Goal: Task Accomplishment & Management: Use online tool/utility

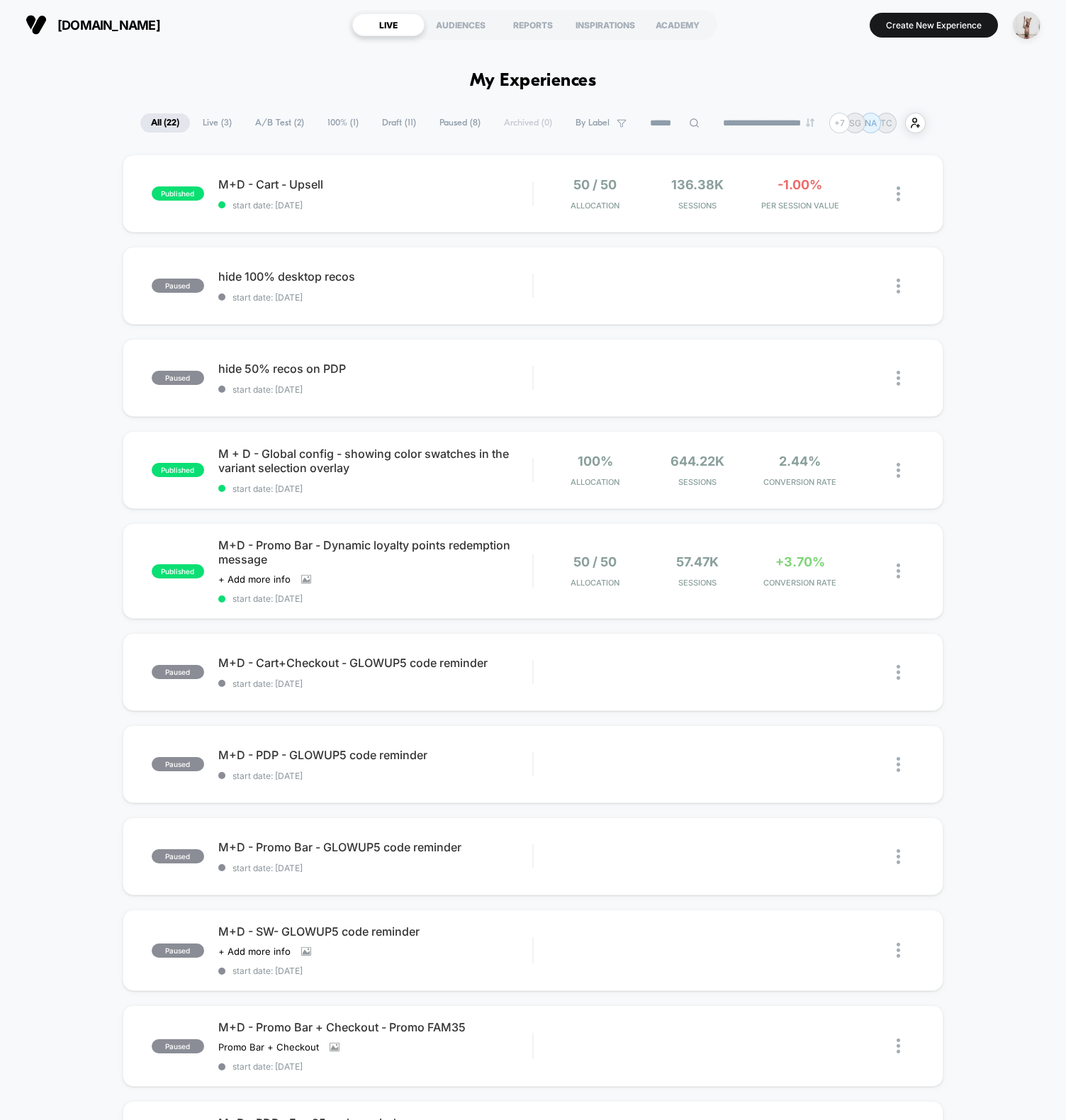
click at [402, 113] on span "Draft ( 11 )" at bounding box center [399, 122] width 55 height 19
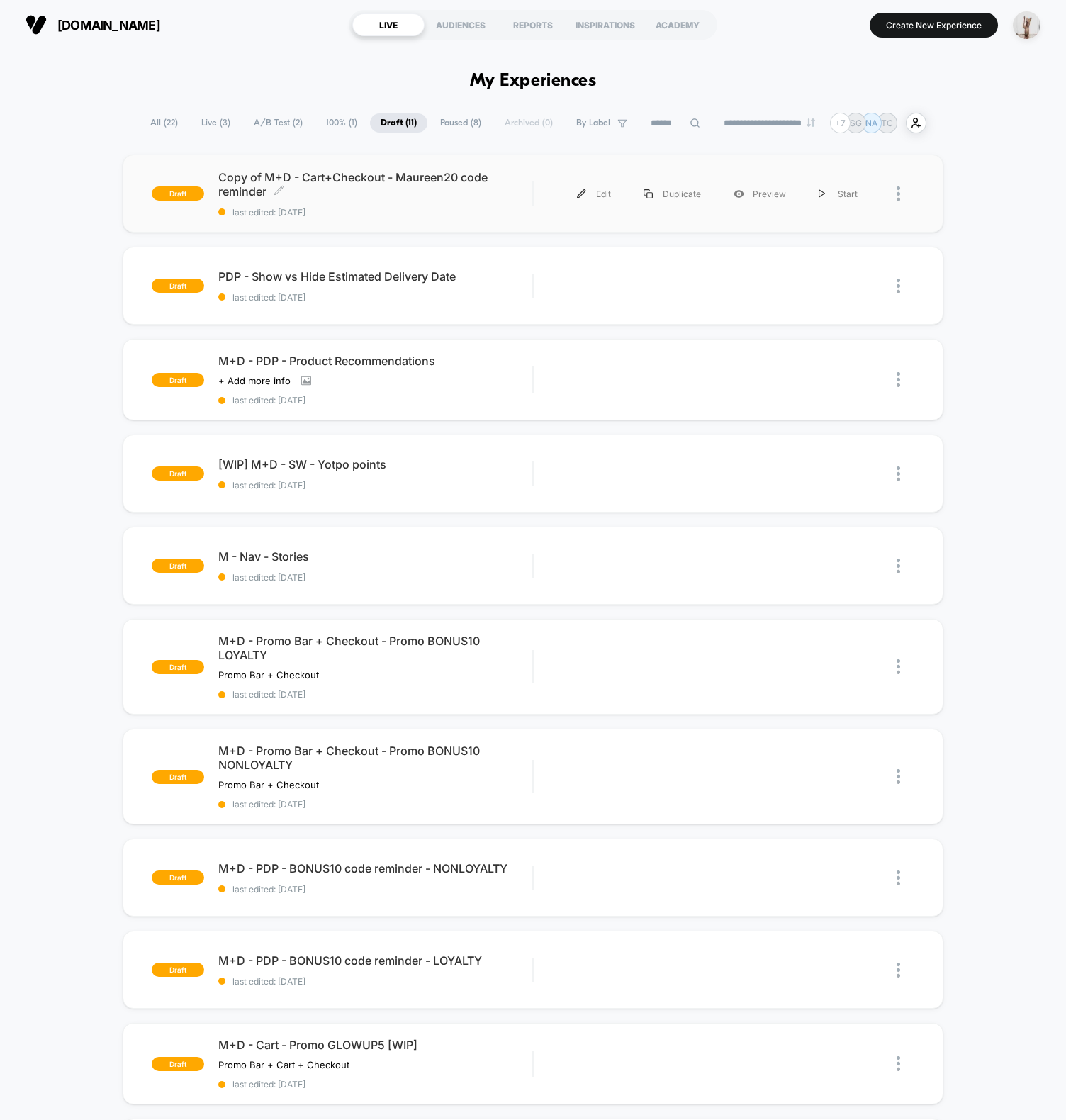
click at [420, 208] on span "last edited: [DATE]" at bounding box center [375, 212] width 314 height 11
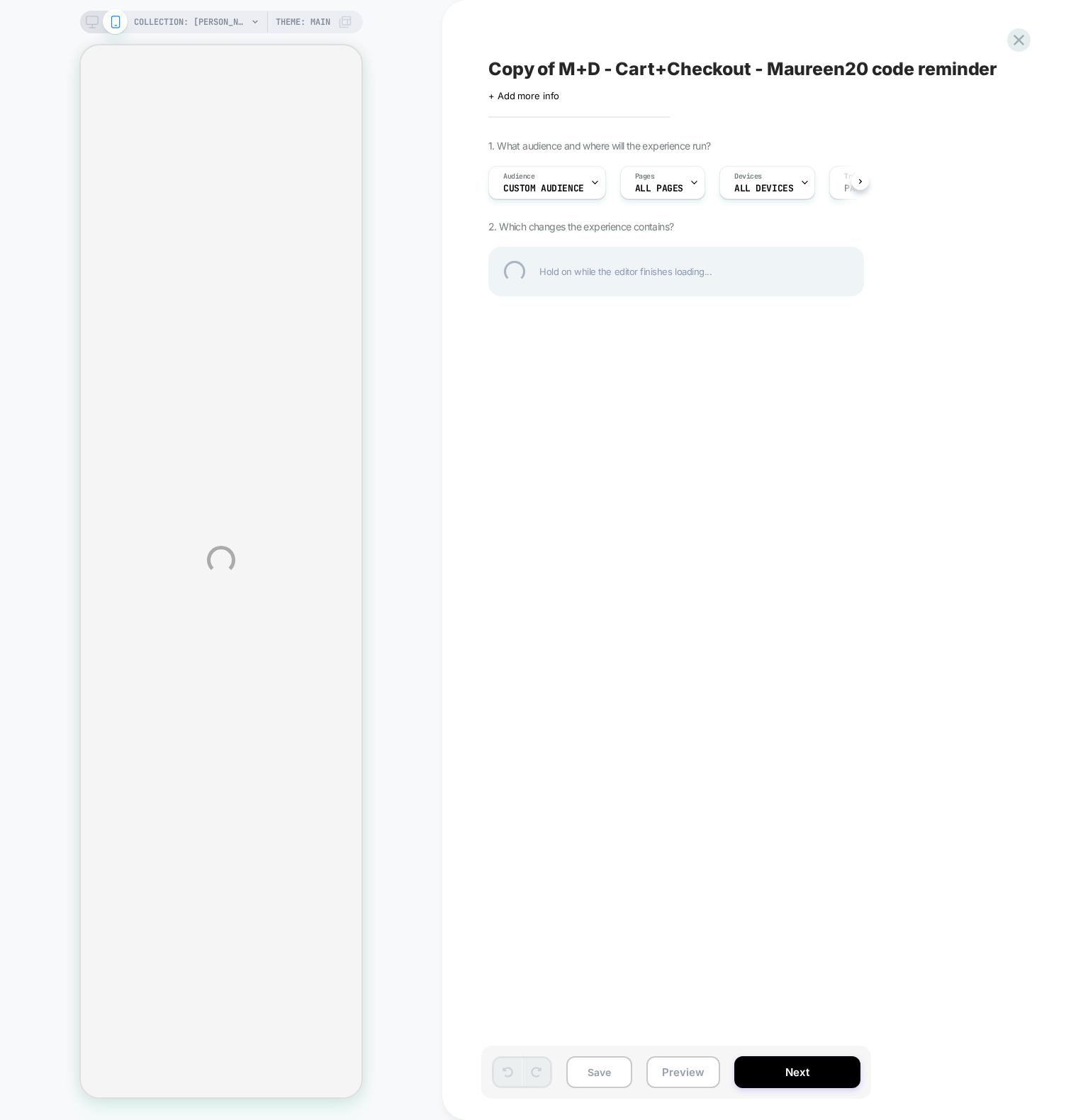
click at [861, 425] on div "COLLECTION: [PERSON_NAME]'s faves (Category) COLLECTION: [PERSON_NAME]'s faves …" at bounding box center [533, 560] width 1066 height 1120
click at [538, 406] on div "COLLECTION: [PERSON_NAME]'s faves (Category) COLLECTION: [PERSON_NAME]'s faves …" at bounding box center [533, 560] width 1066 height 1120
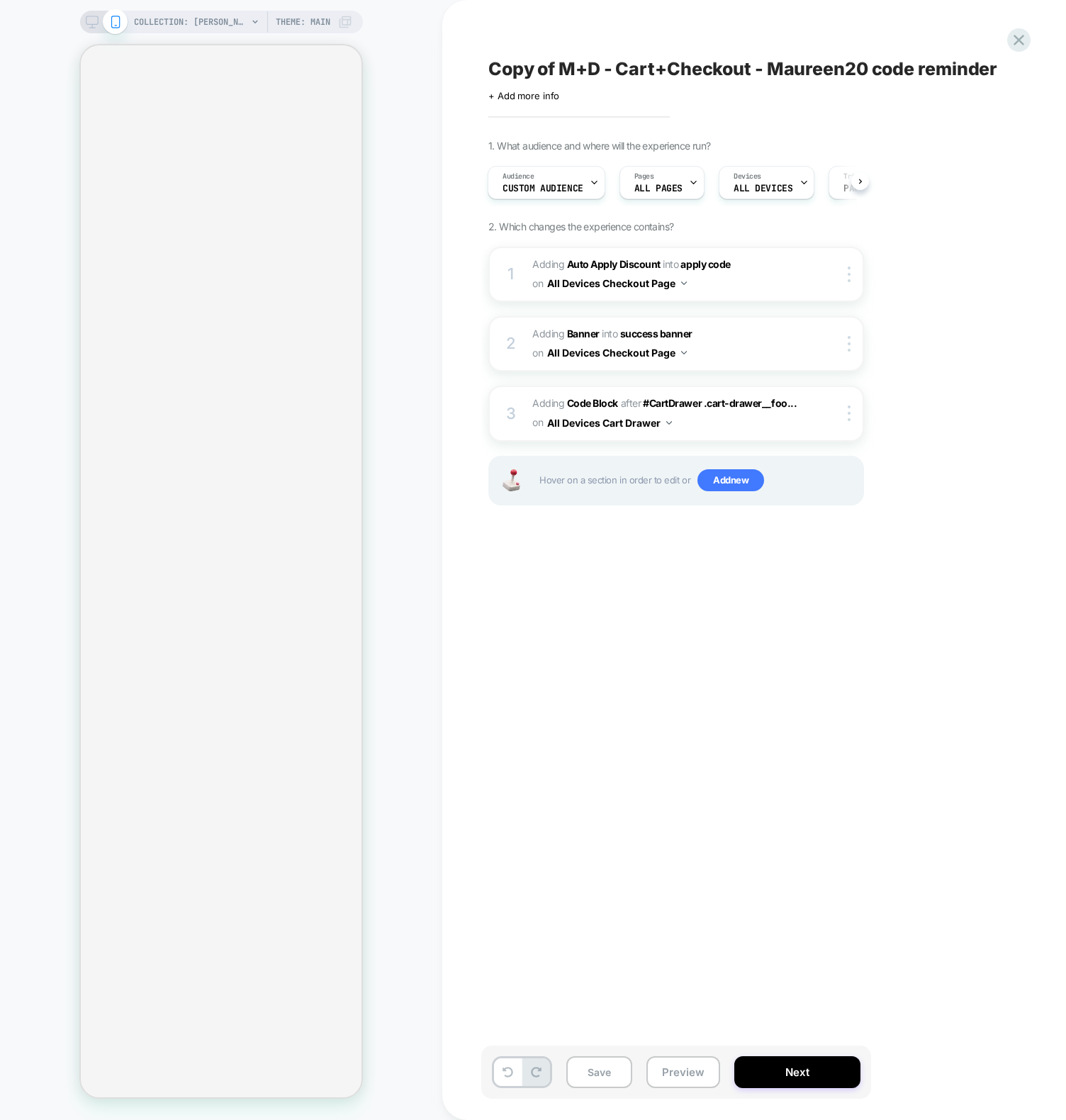
scroll to position [0, 2]
click at [788, 684] on div "Copy of M+D - Cart+Checkout - Maureen20 code reminder Click to edit experience …" at bounding box center [747, 560] width 532 height 1091
click at [535, 402] on span "Adding Code Block" at bounding box center [574, 403] width 86 height 12
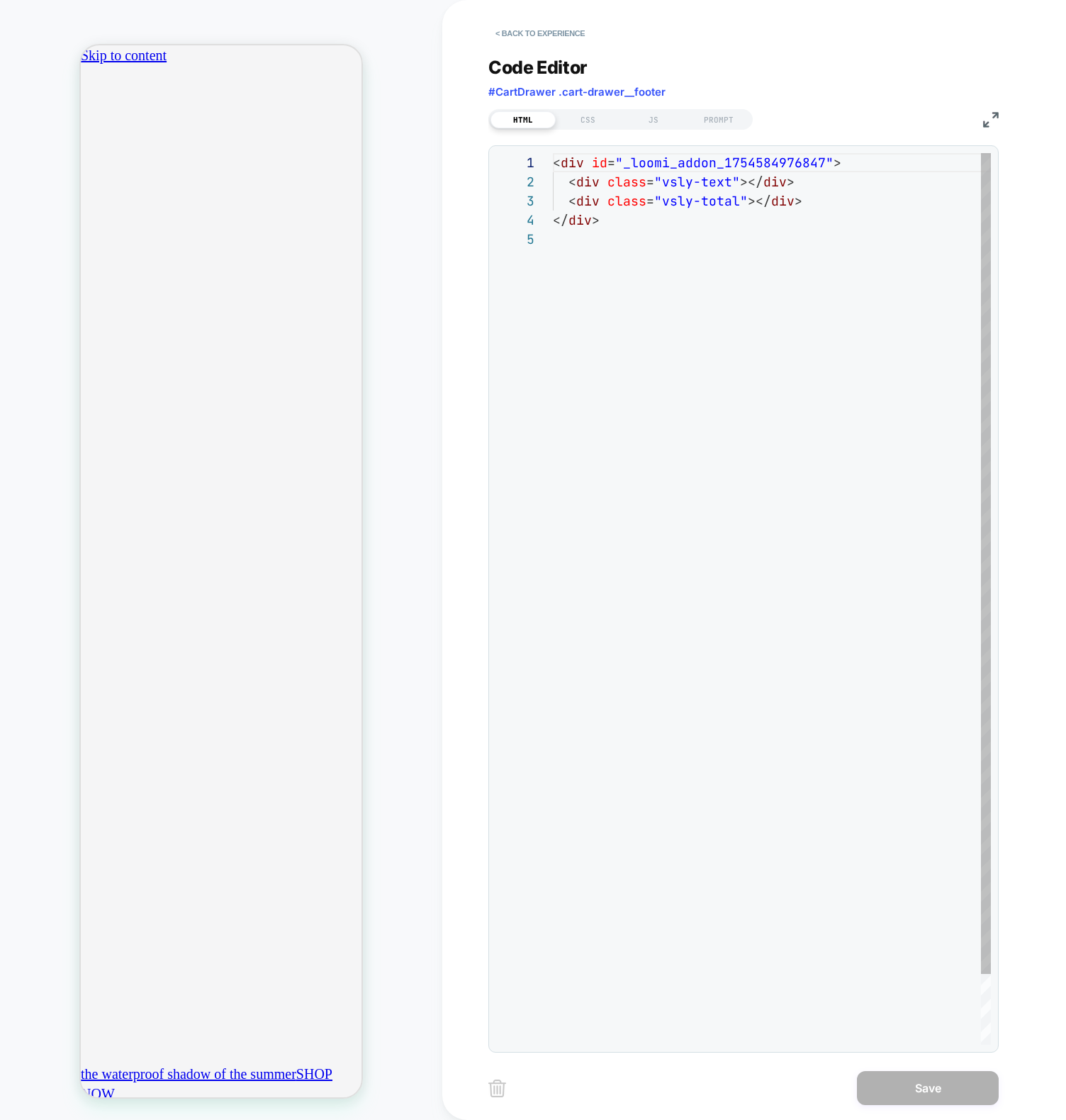
scroll to position [77, 0]
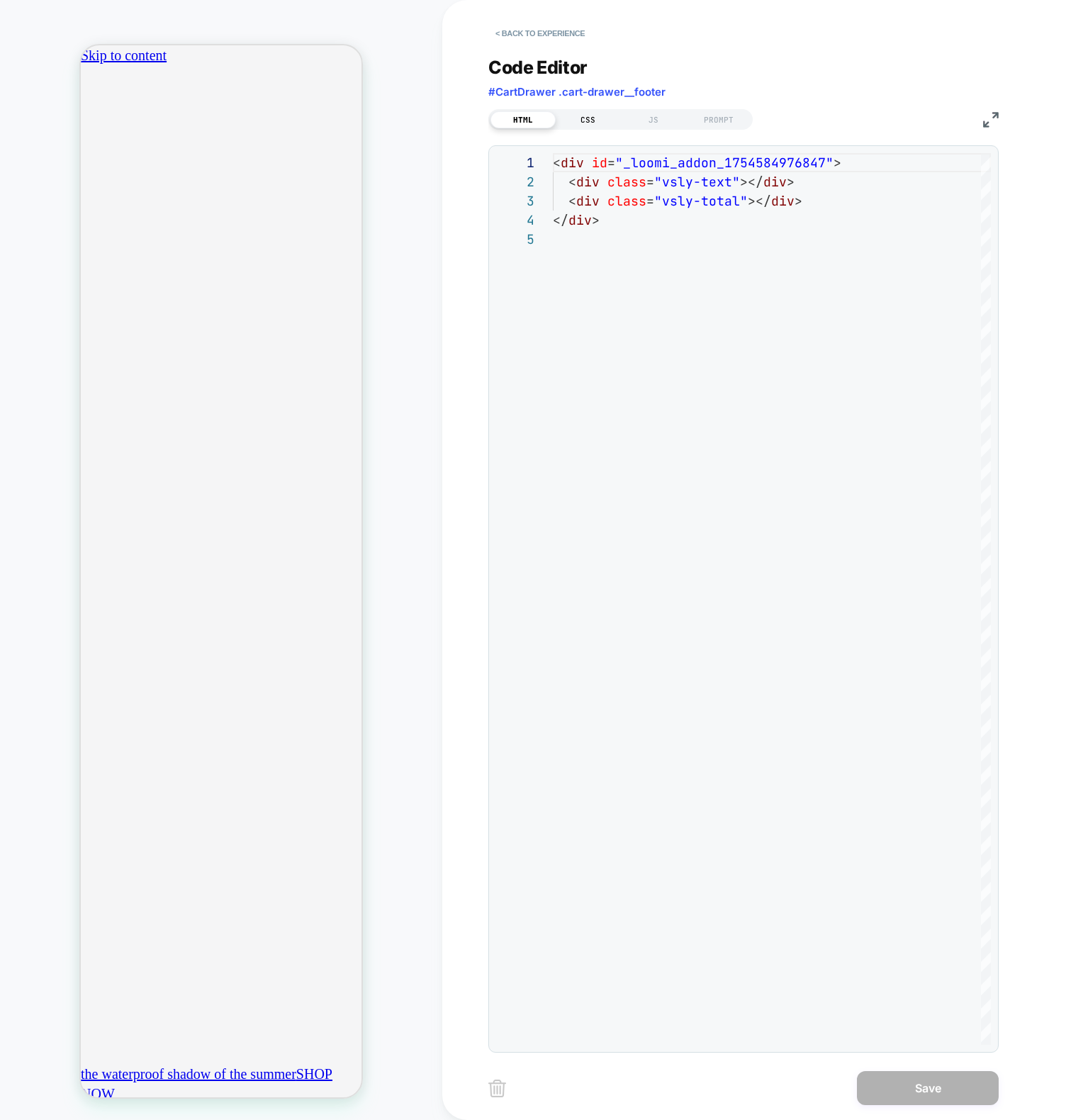
click at [573, 112] on div "CSS" at bounding box center [588, 119] width 65 height 17
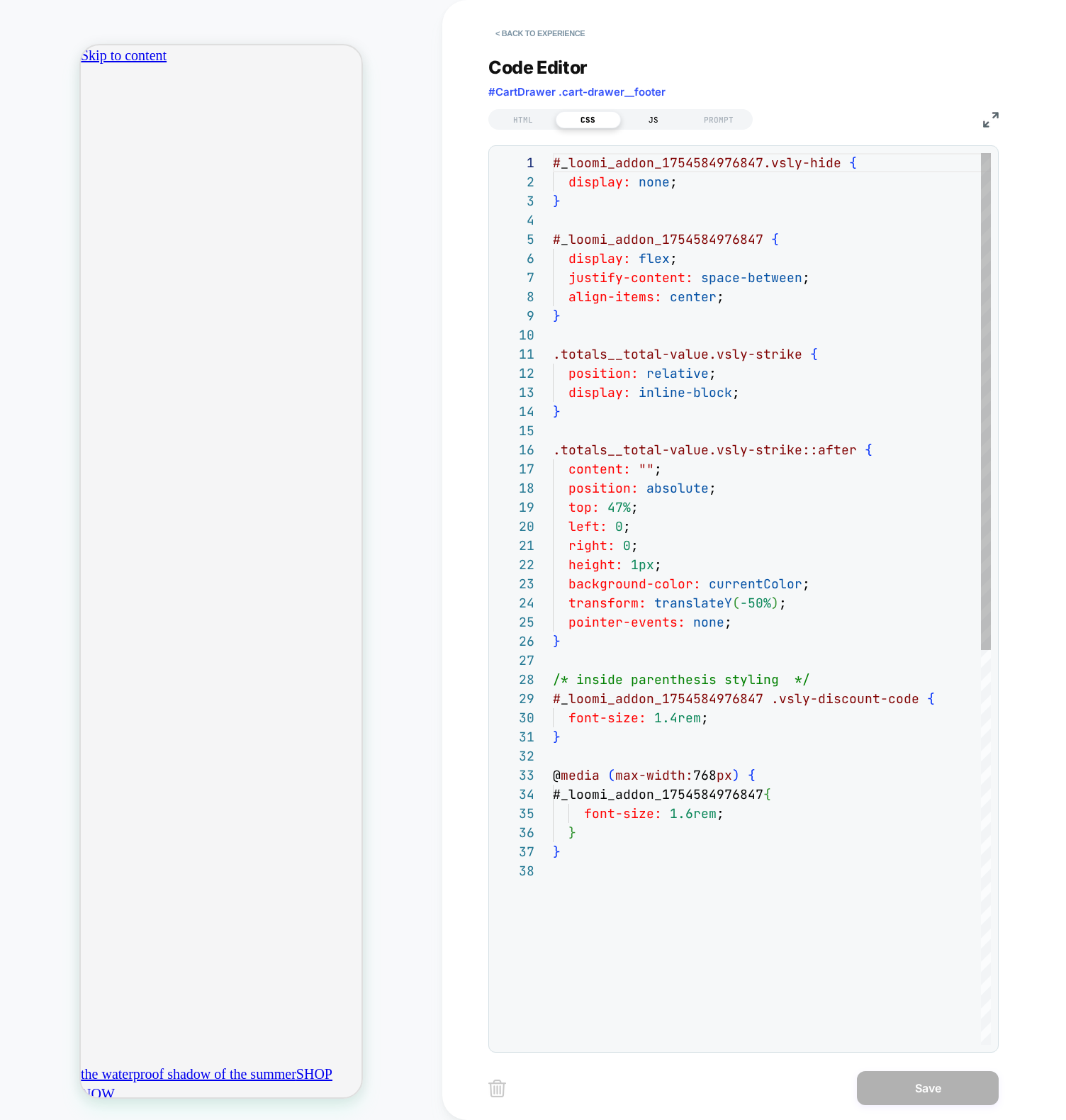
scroll to position [0, 499]
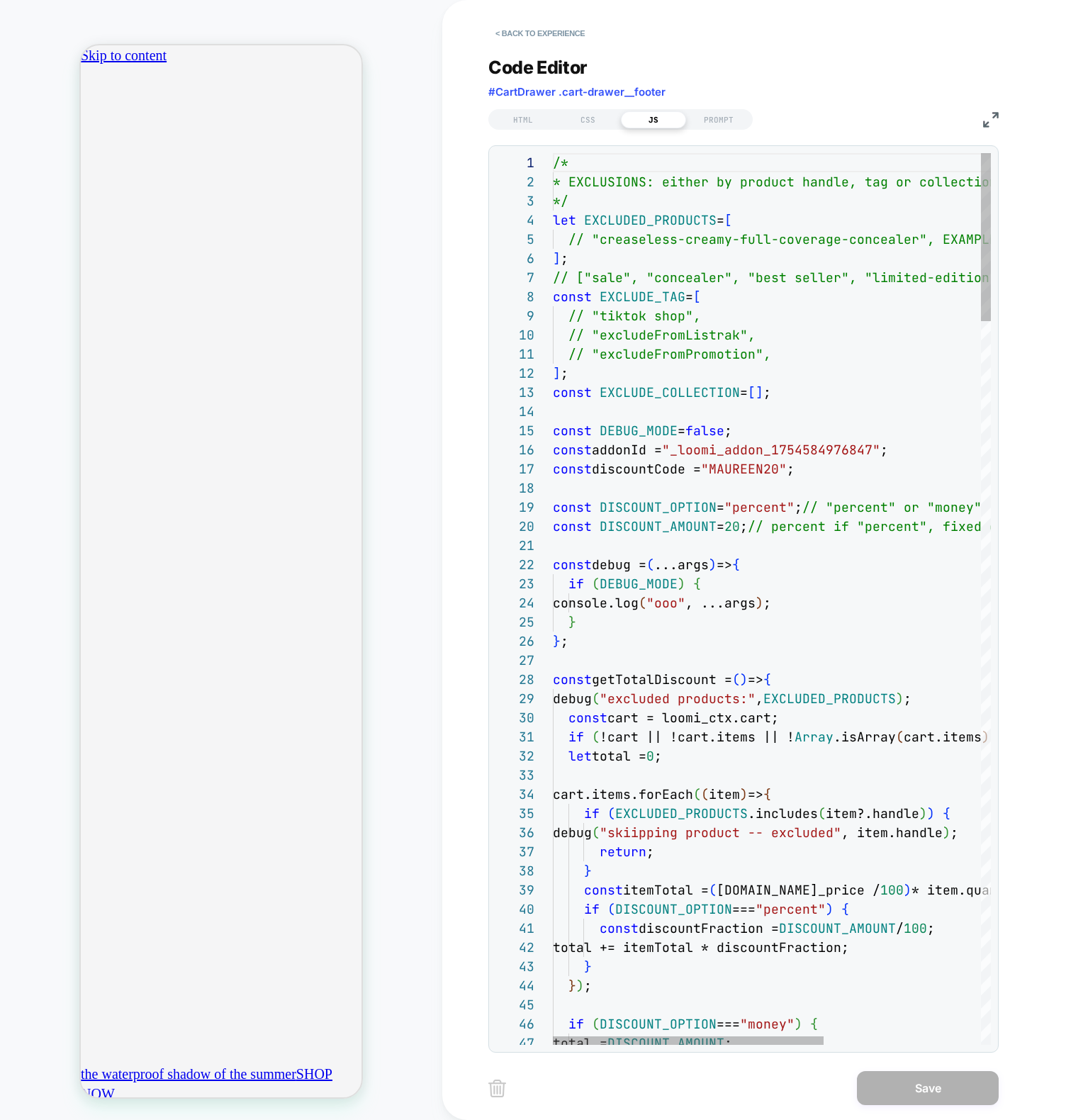
scroll to position [0, 0]
click at [533, 30] on button "< Back to experience" at bounding box center [540, 33] width 104 height 23
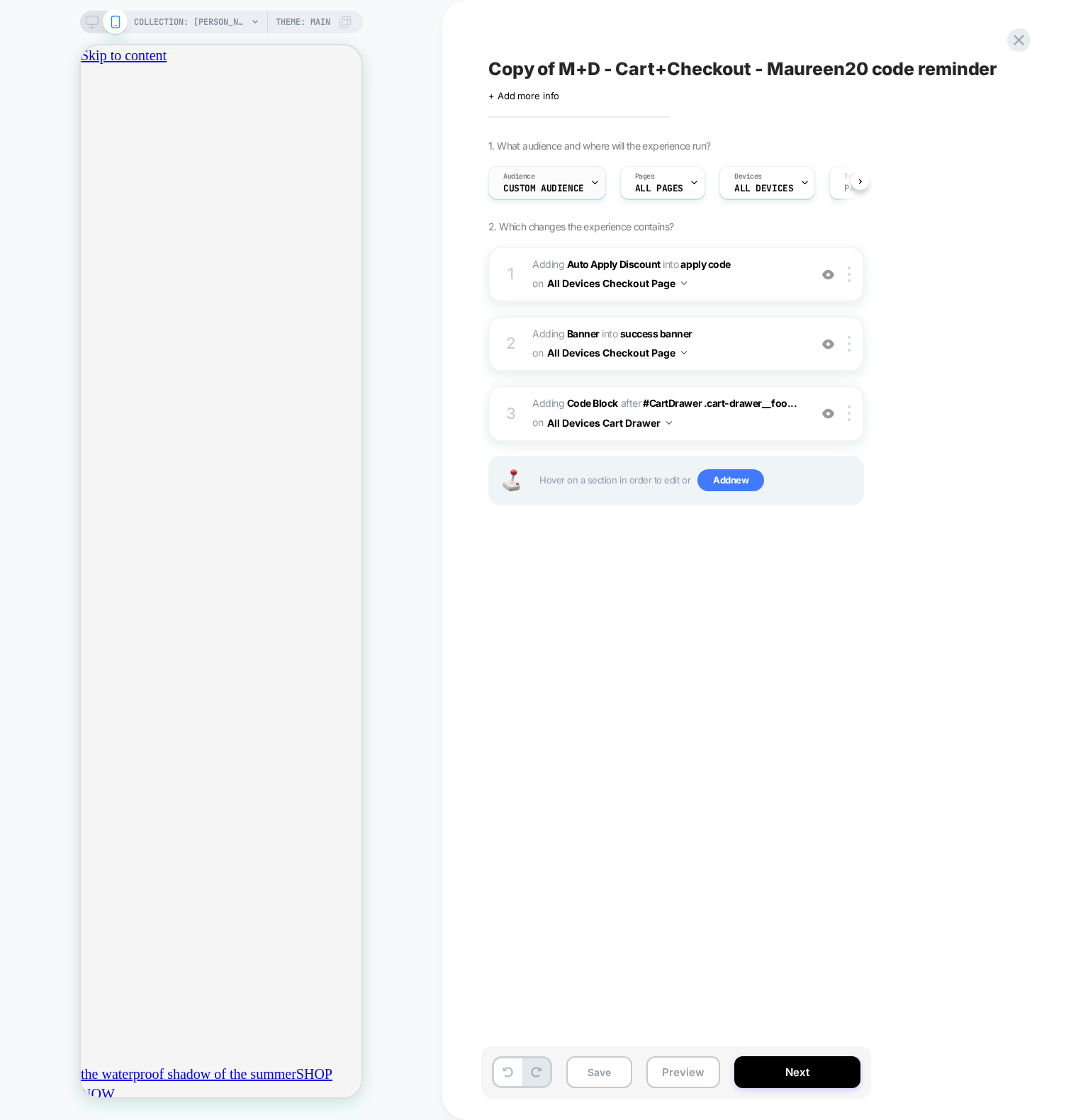
scroll to position [0, 1]
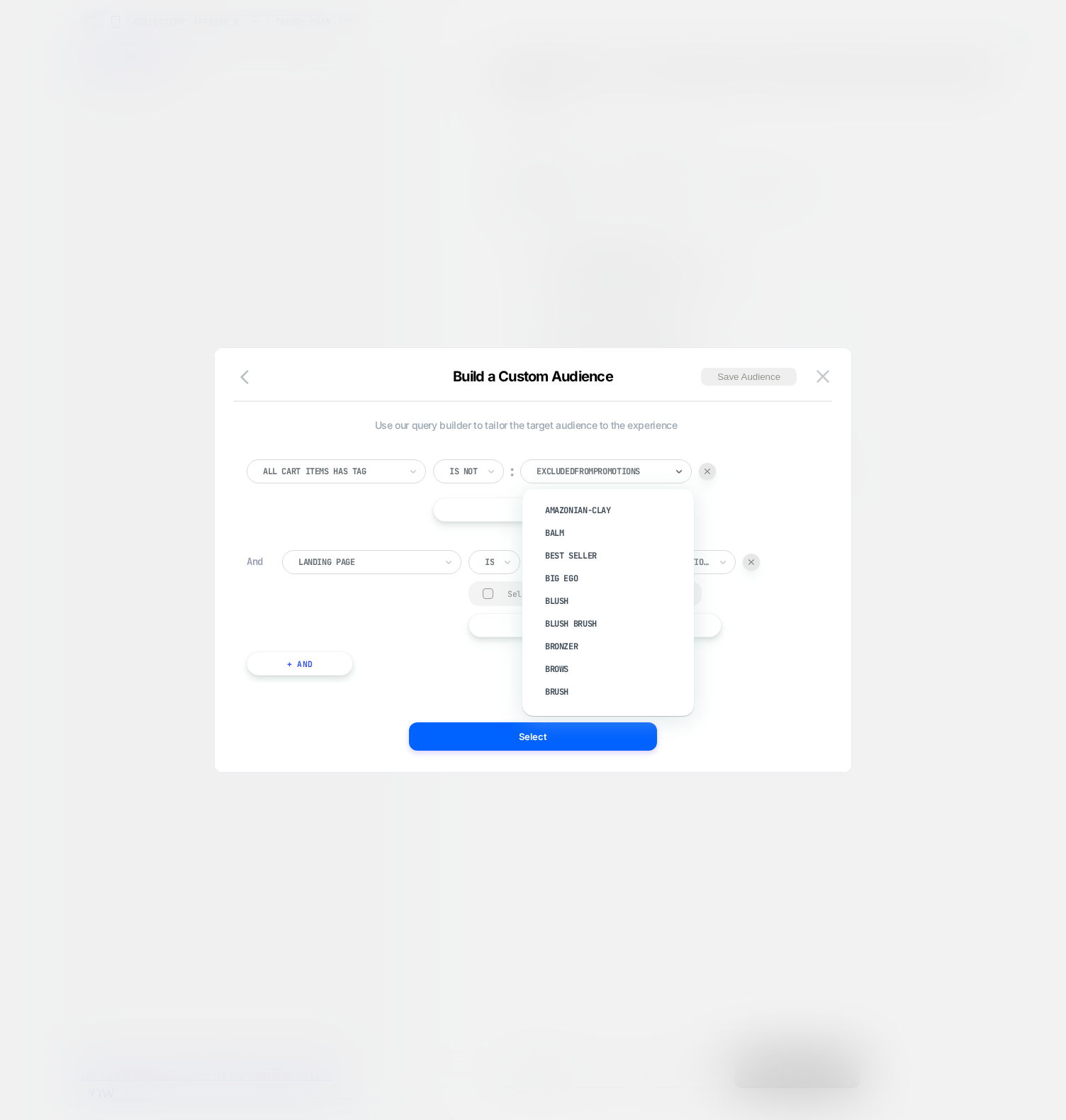
click at [638, 474] on div at bounding box center [601, 471] width 129 height 13
type input "*"
type input "**"
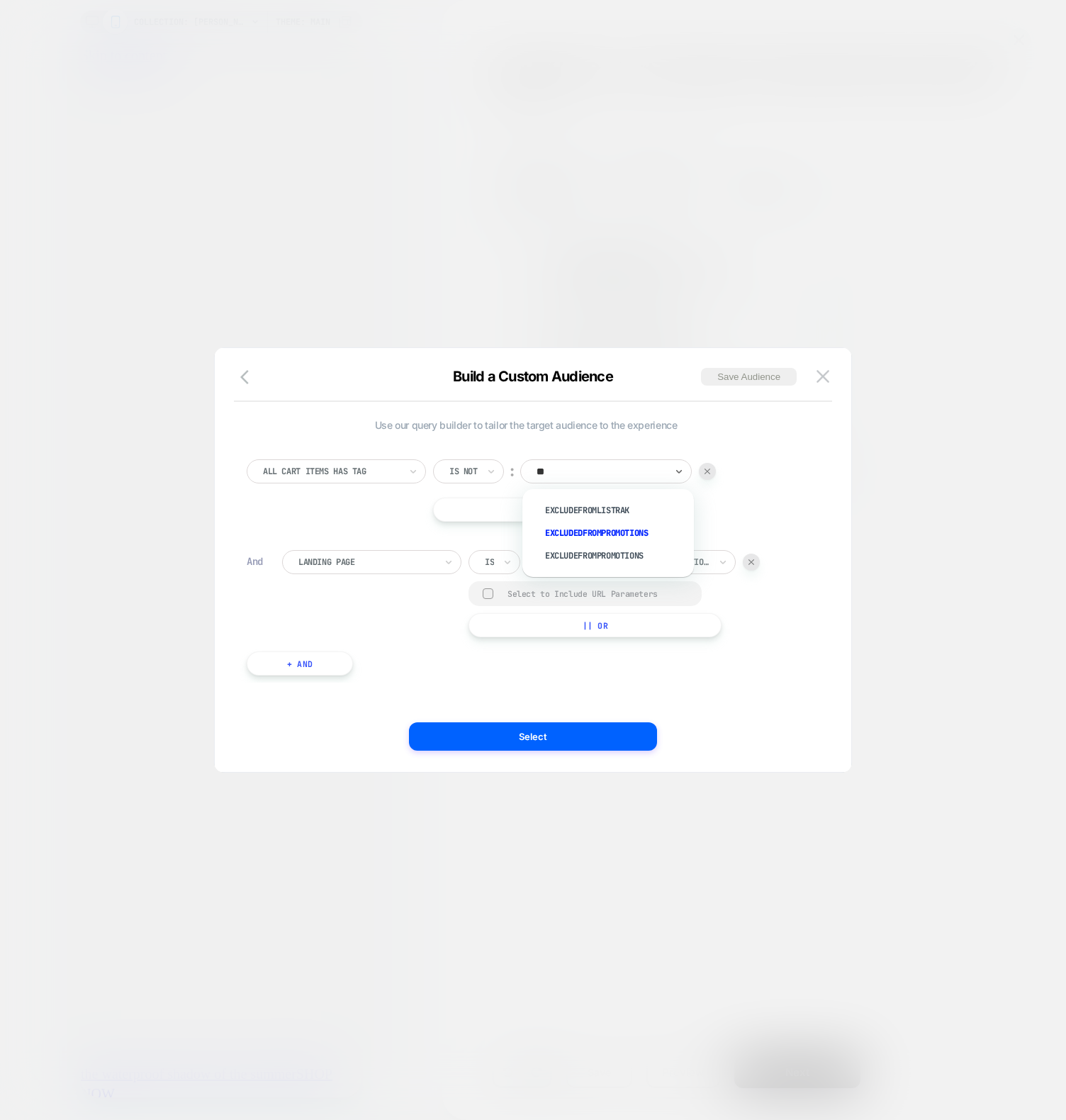
scroll to position [0, 0]
click at [631, 530] on div "excludedFromPromotions" at bounding box center [615, 533] width 157 height 23
drag, startPoint x: 665, startPoint y: 472, endPoint x: 527, endPoint y: 458, distance: 138.7
click at [527, 459] on div "option amazonian-clay focused, 1 of 126. 126 results available. Use Up and Down…" at bounding box center [606, 471] width 171 height 24
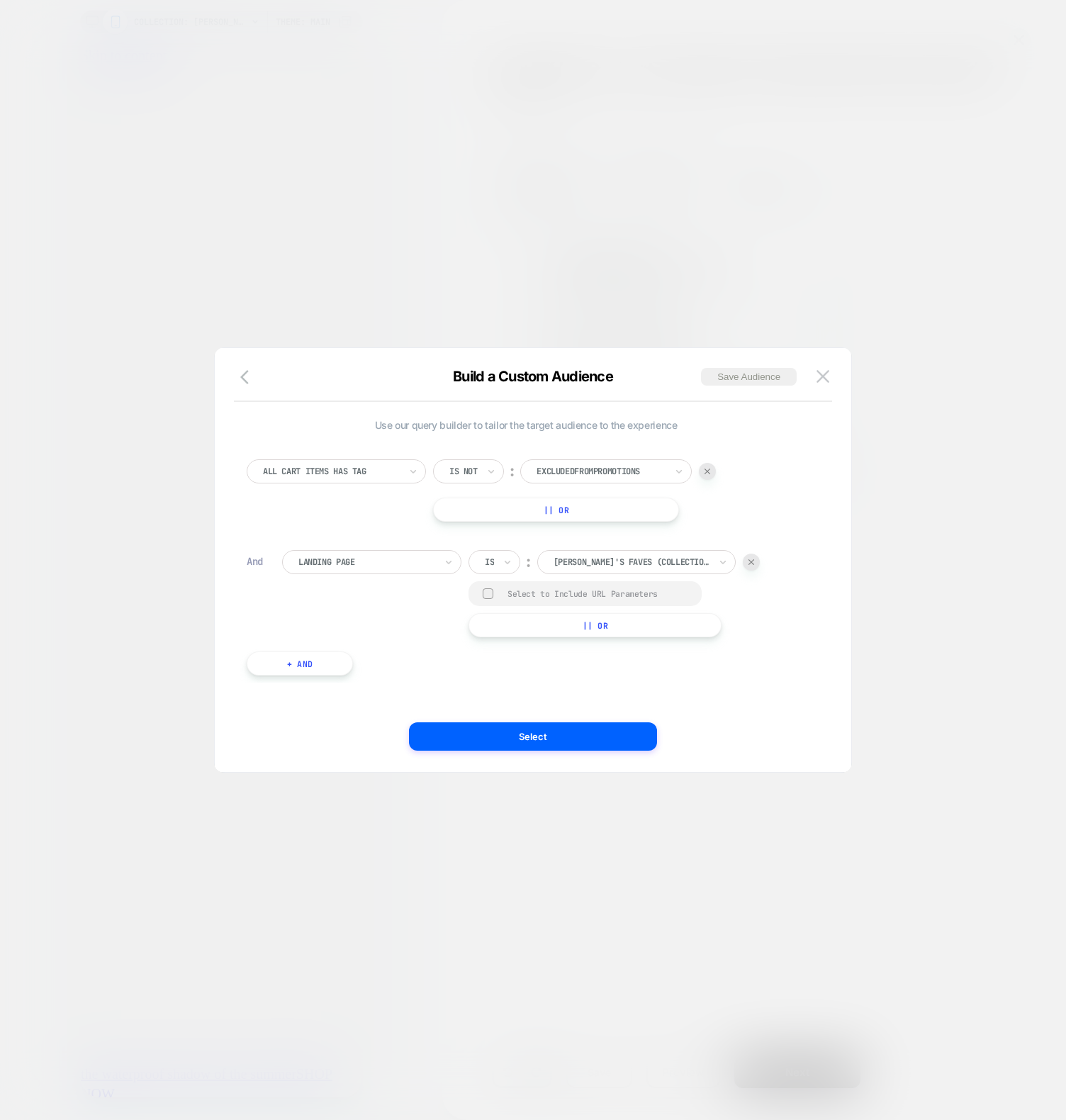
click at [240, 247] on div at bounding box center [533, 560] width 1066 height 1120
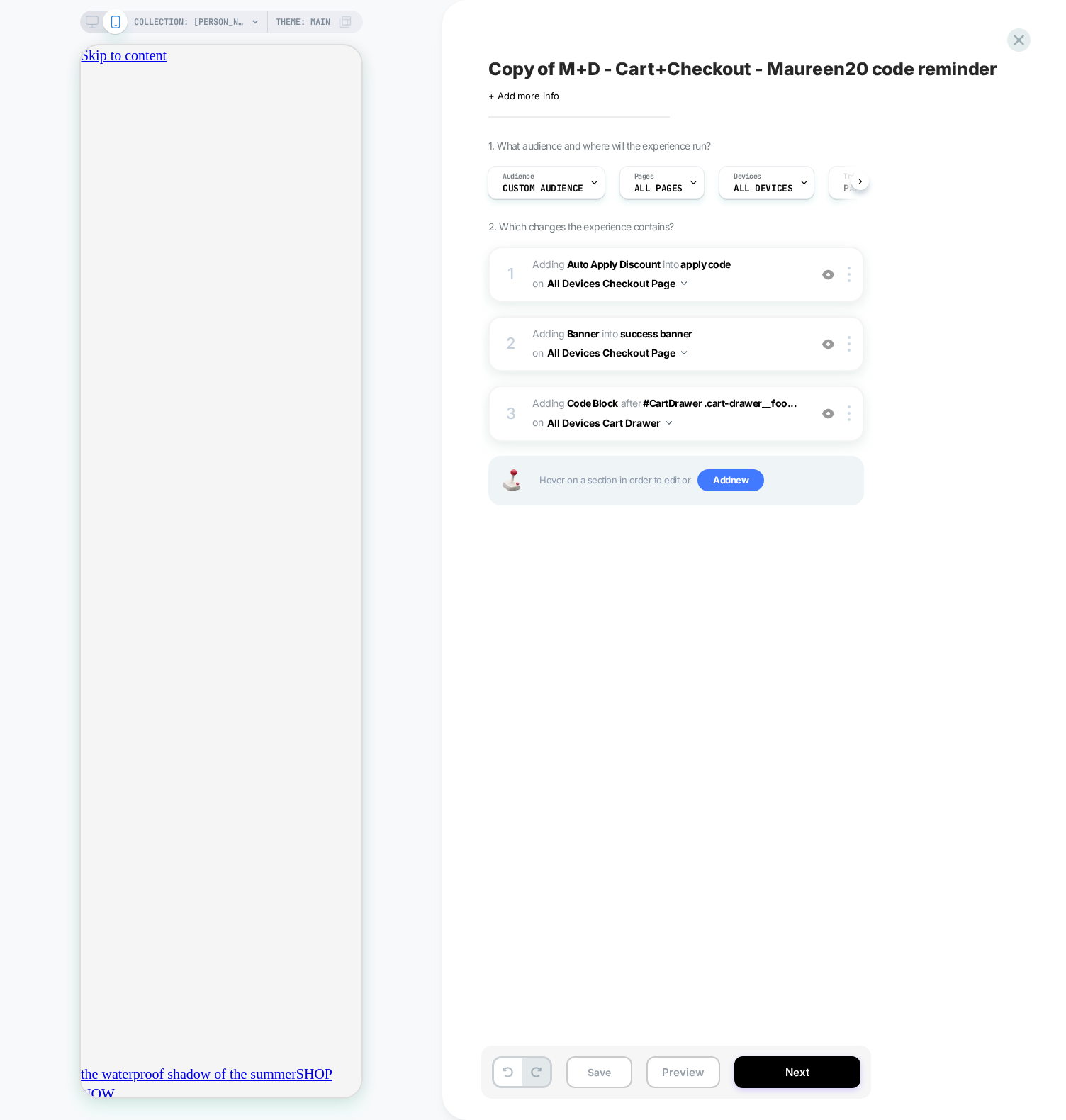
drag, startPoint x: 321, startPoint y: 293, endPoint x: 239, endPoint y: 248, distance: 93.5
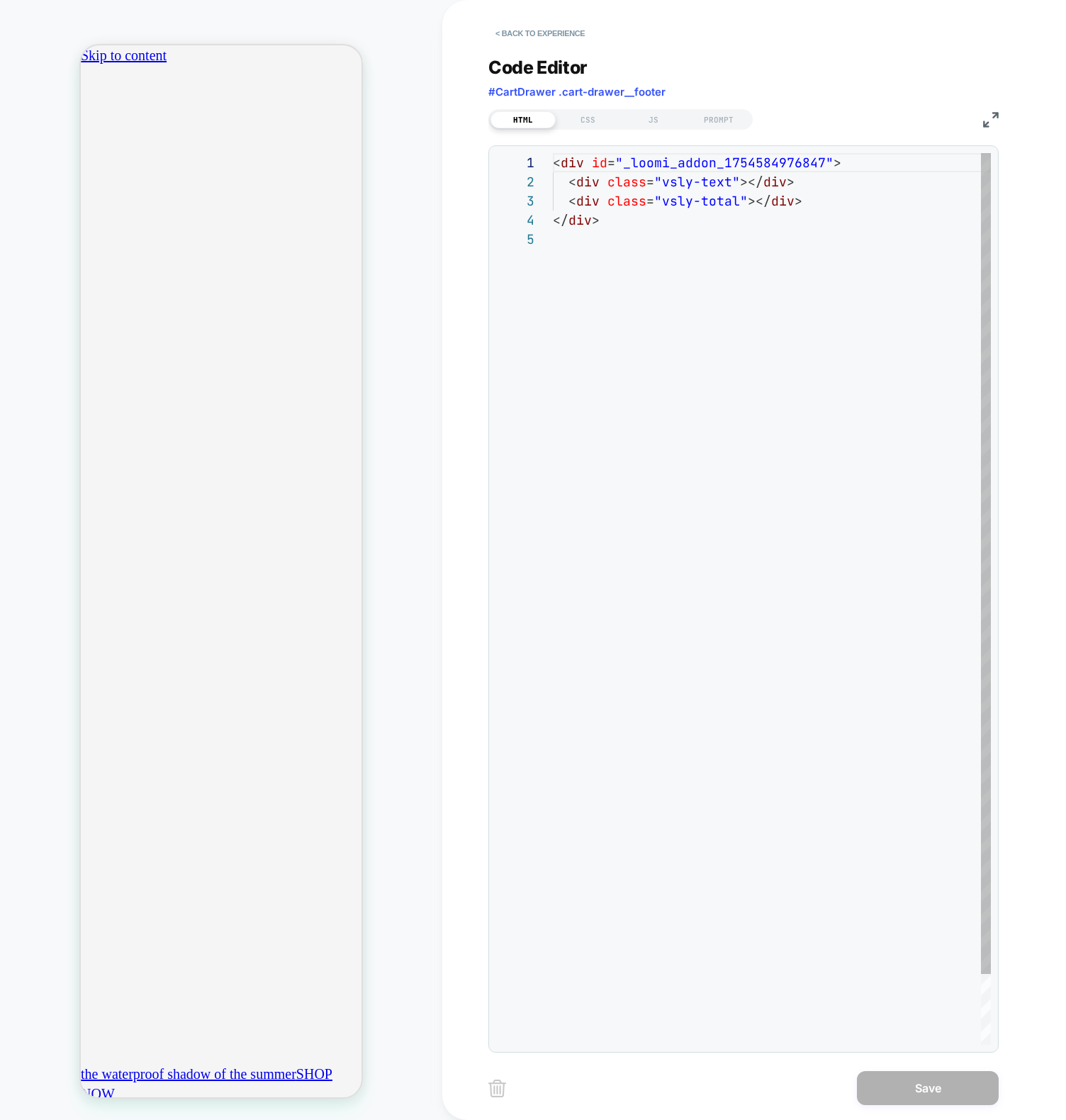
scroll to position [77, 0]
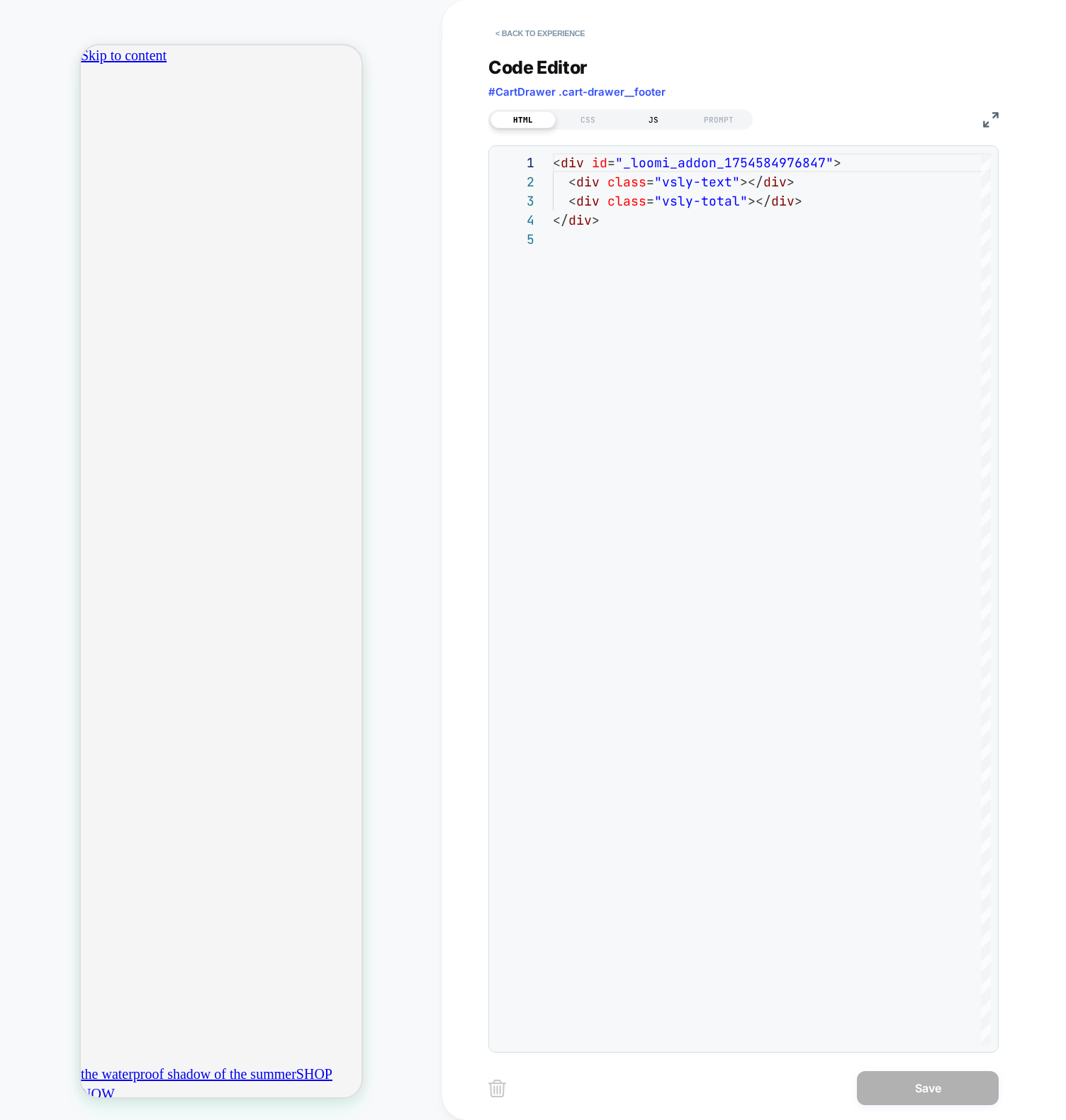
click at [646, 118] on div "JS" at bounding box center [653, 119] width 65 height 17
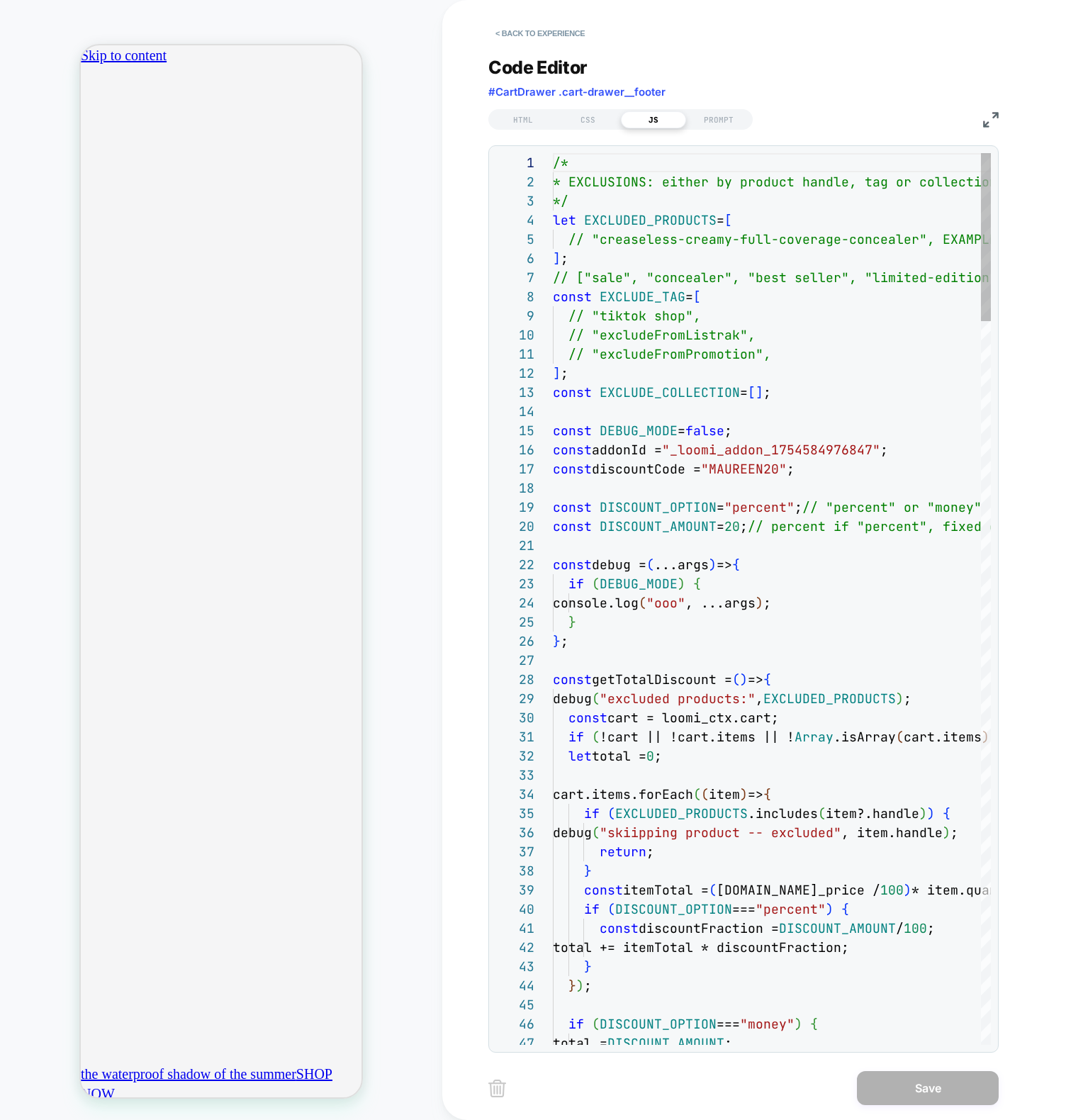
scroll to position [0, 0]
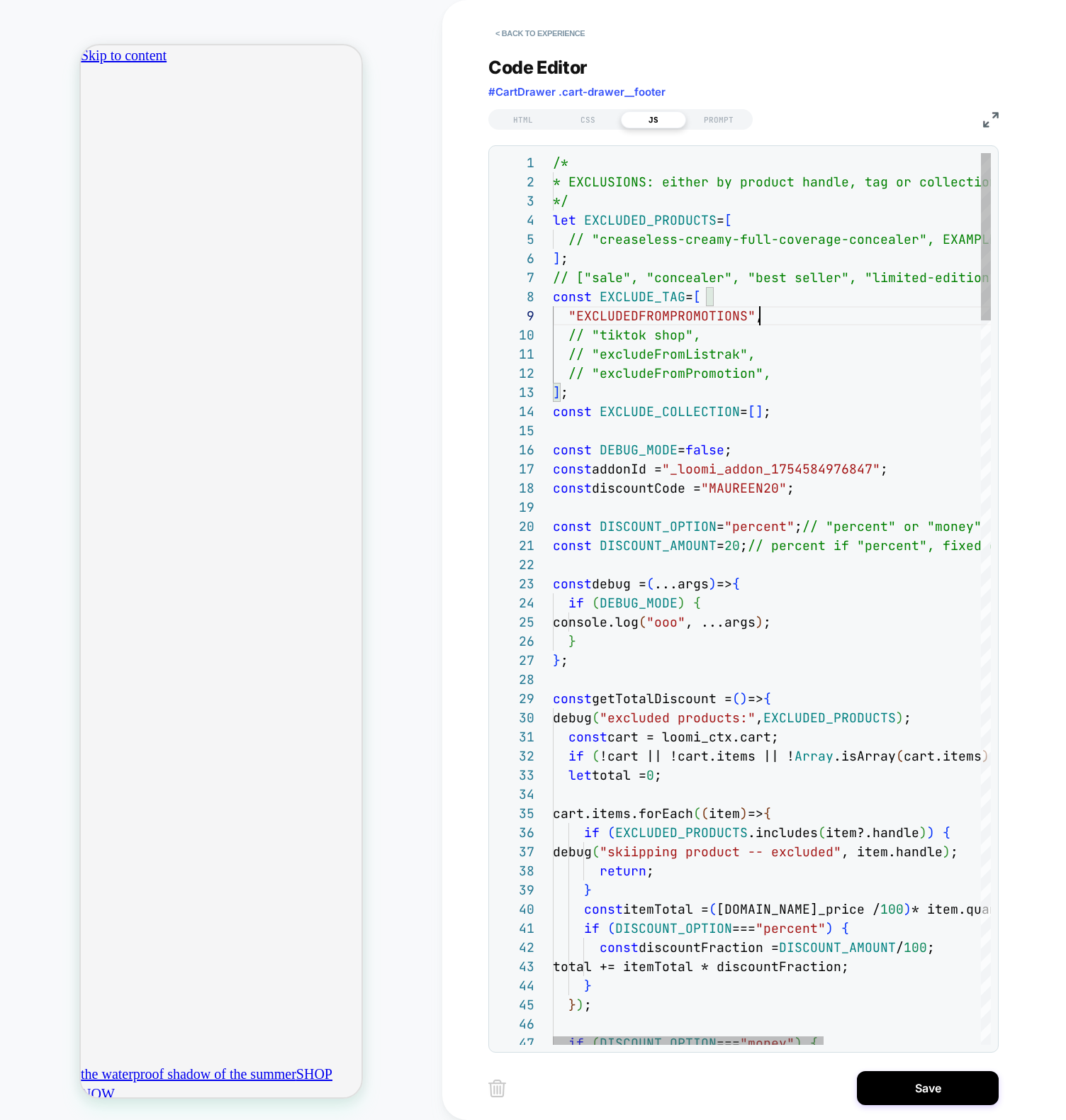
scroll to position [0, 499]
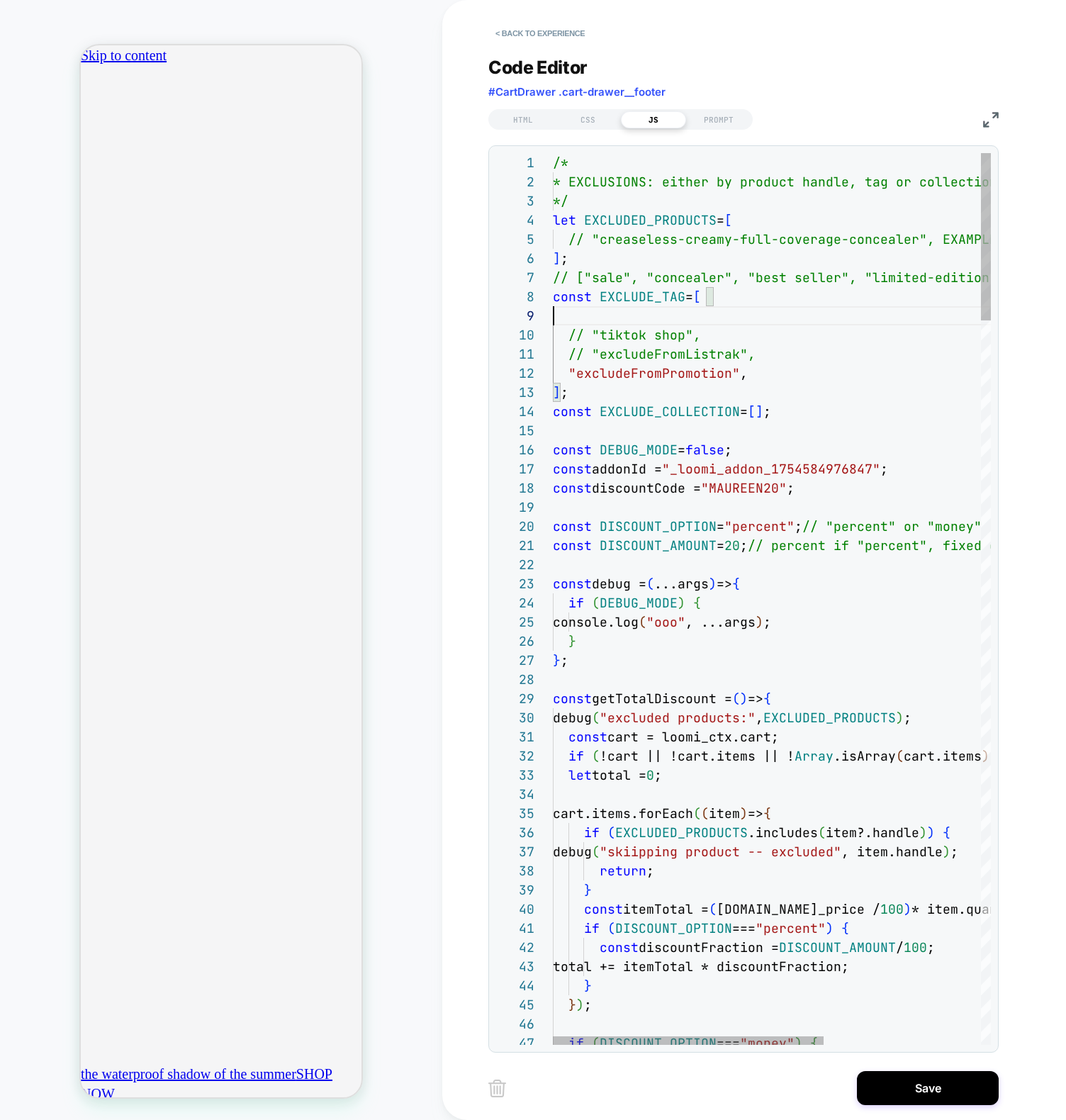
type textarea "**********"
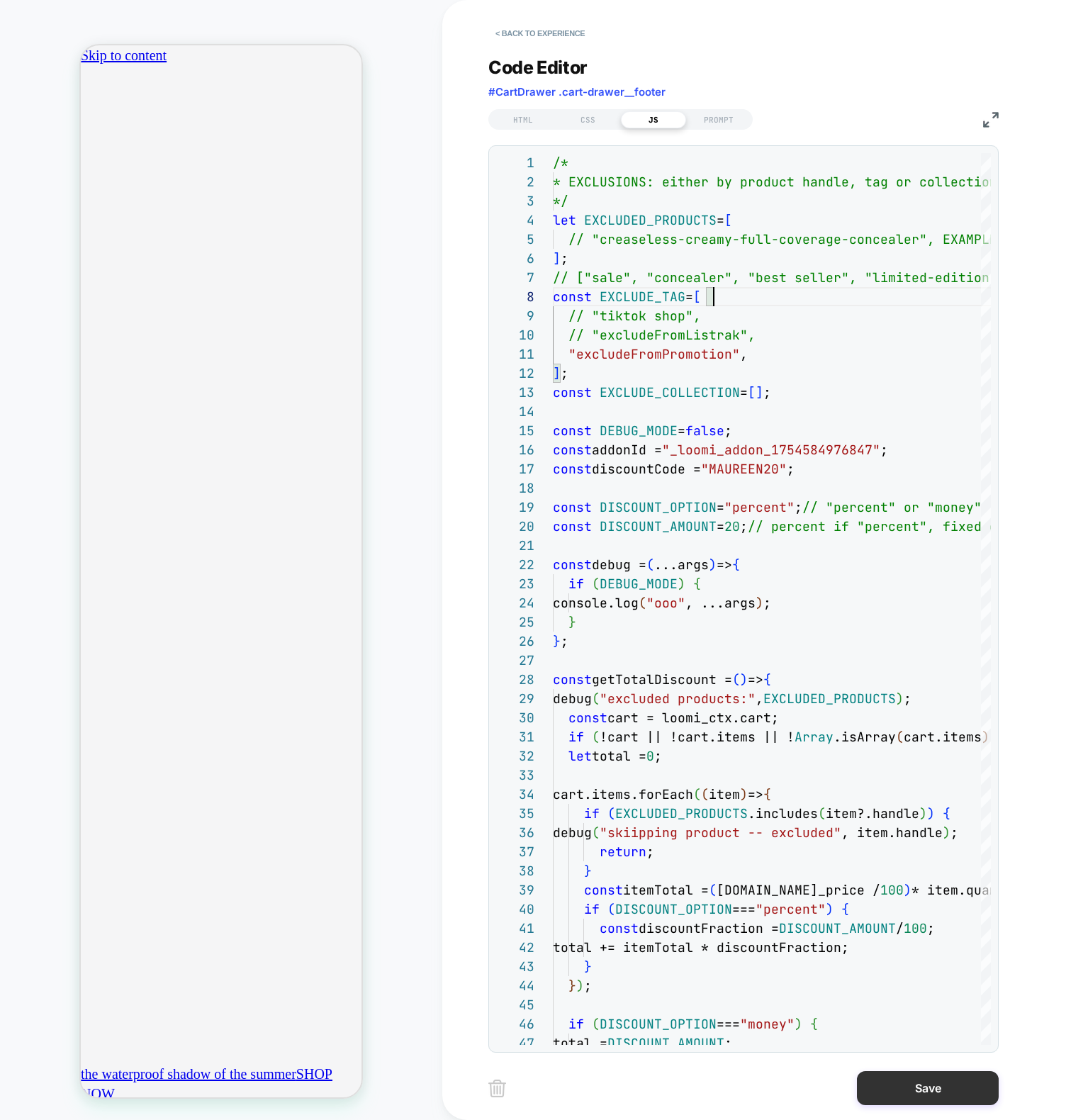
click at [0, 0] on button "Save" at bounding box center [0, 0] width 0 height 0
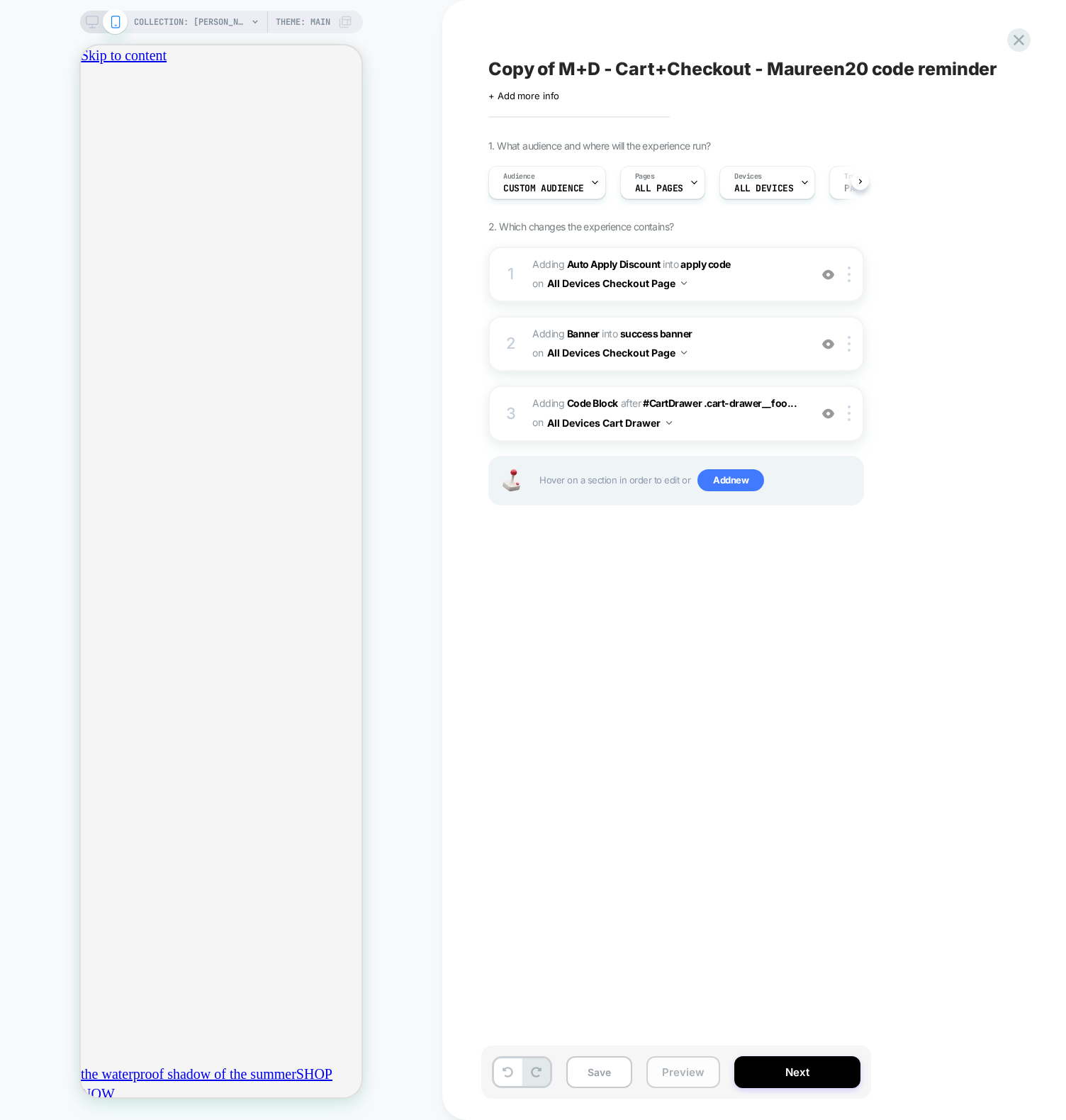
scroll to position [0, 1]
click at [693, 1079] on button "Preview" at bounding box center [683, 1072] width 73 height 32
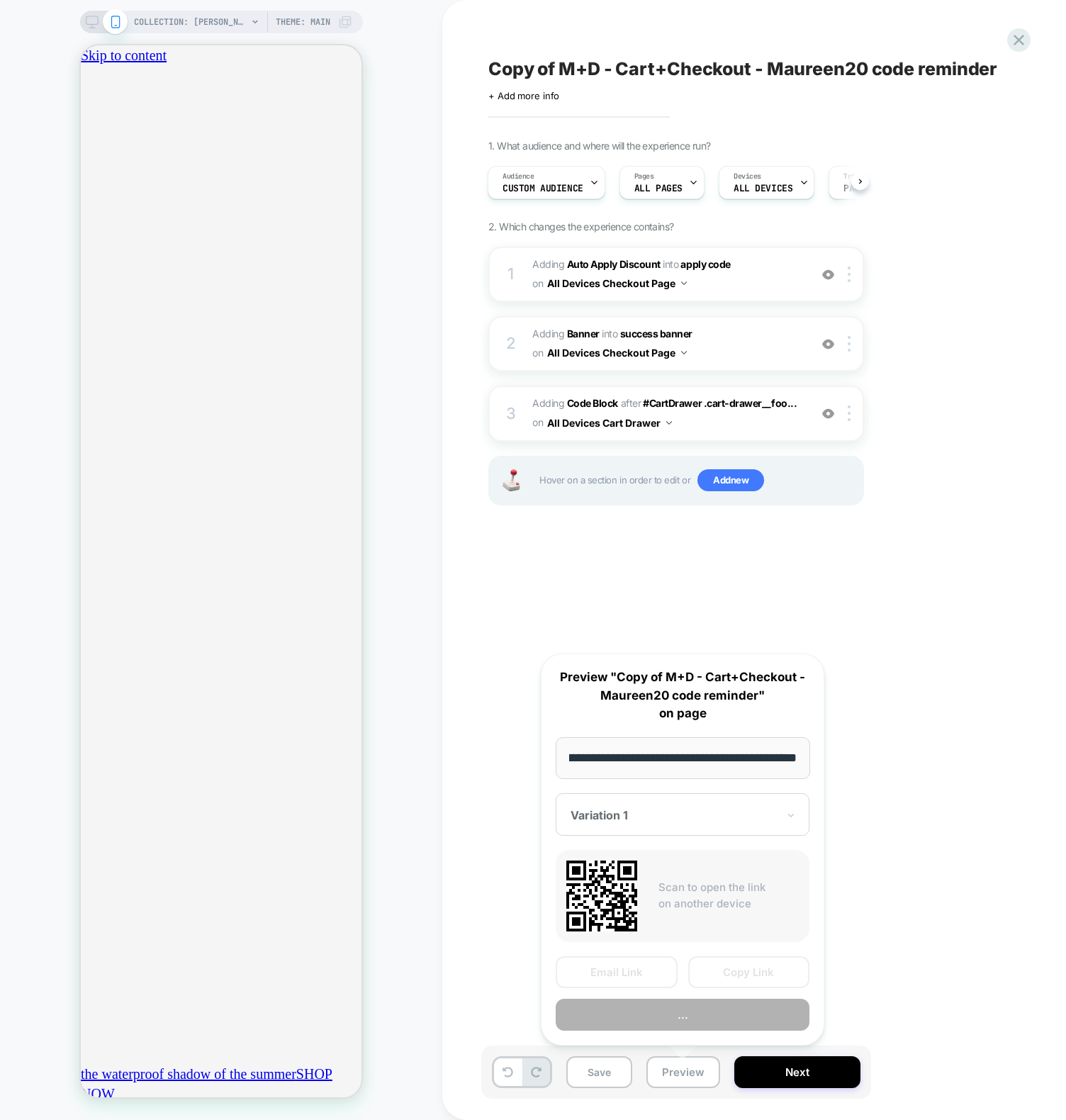
scroll to position [0, 250]
click at [666, 1020] on button "Preview" at bounding box center [682, 1014] width 254 height 32
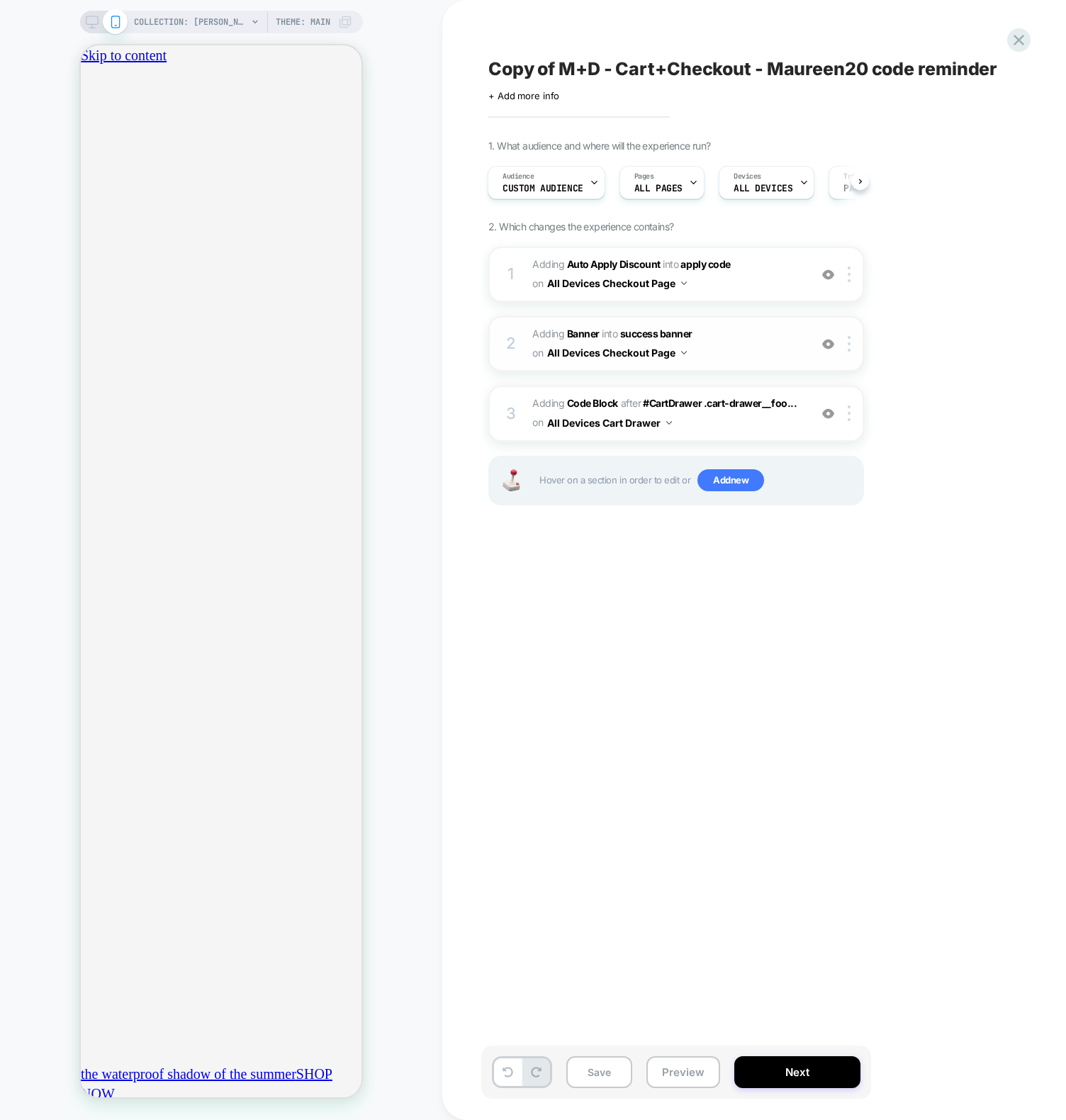
scroll to position [0, 0]
click at [532, 407] on span "Adding Code Block" at bounding box center [574, 403] width 86 height 12
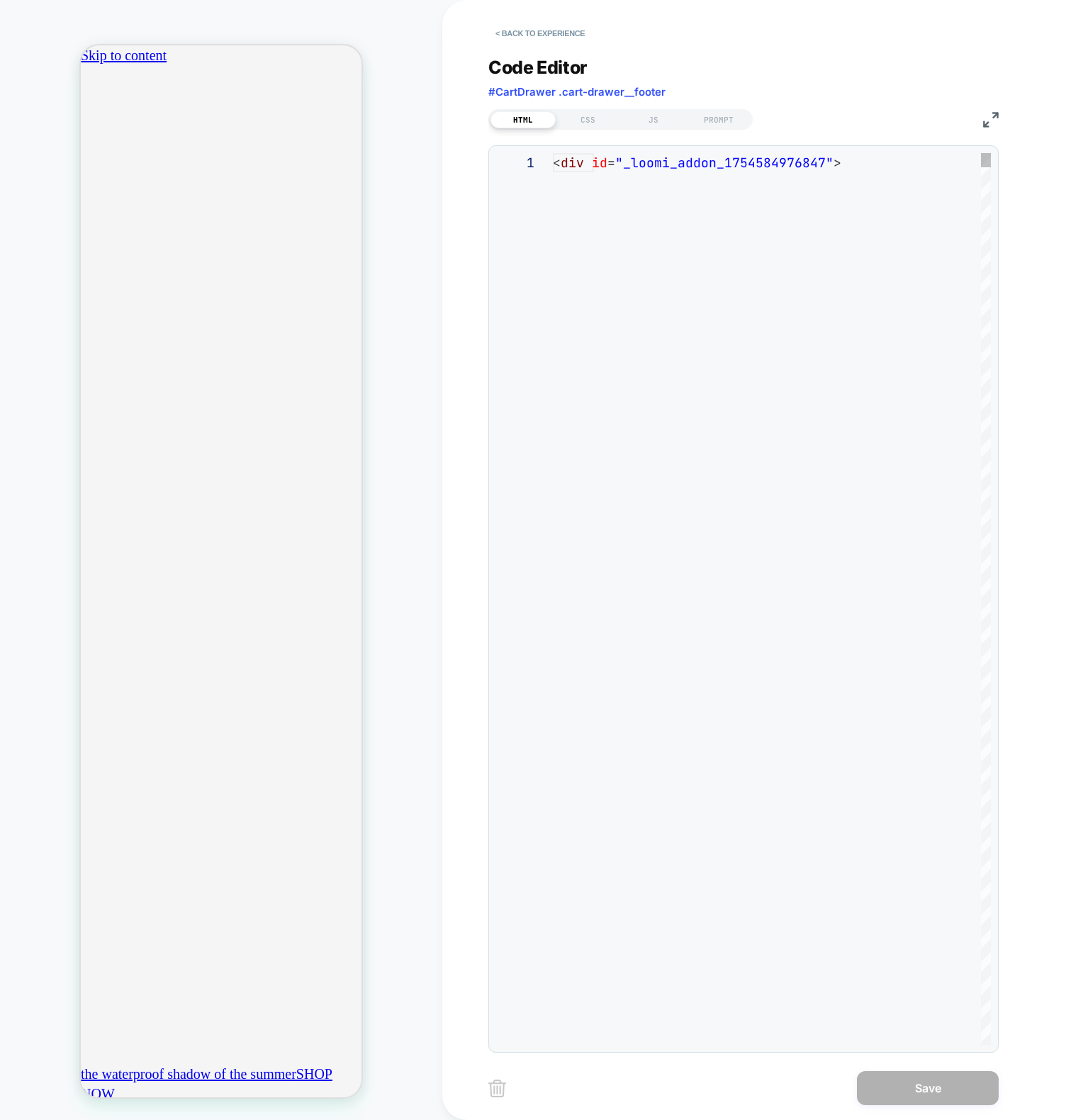
scroll to position [77, 0]
click at [652, 118] on div "JS" at bounding box center [653, 119] width 65 height 17
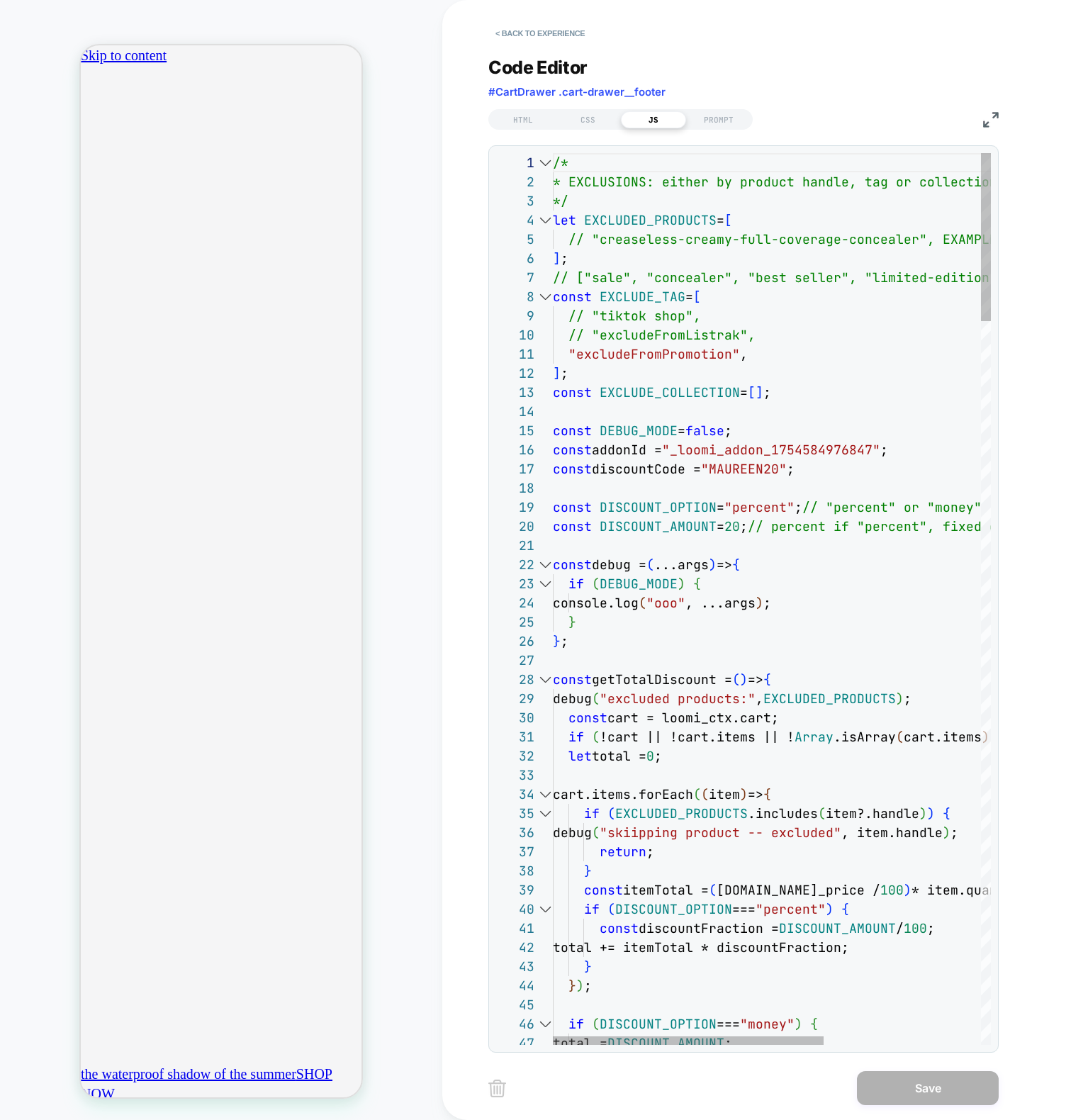
scroll to position [0, 250]
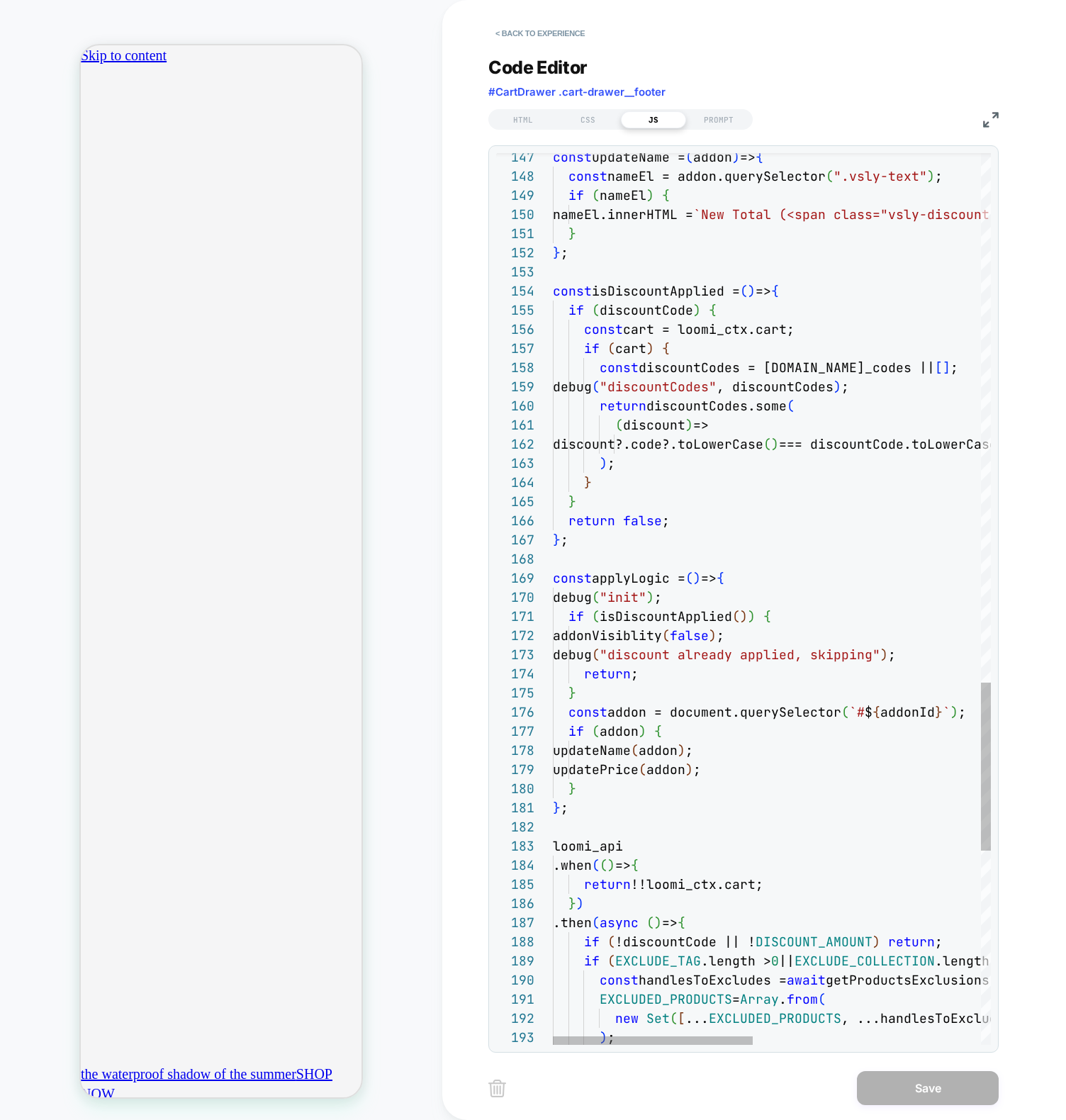
scroll to position [0, 499]
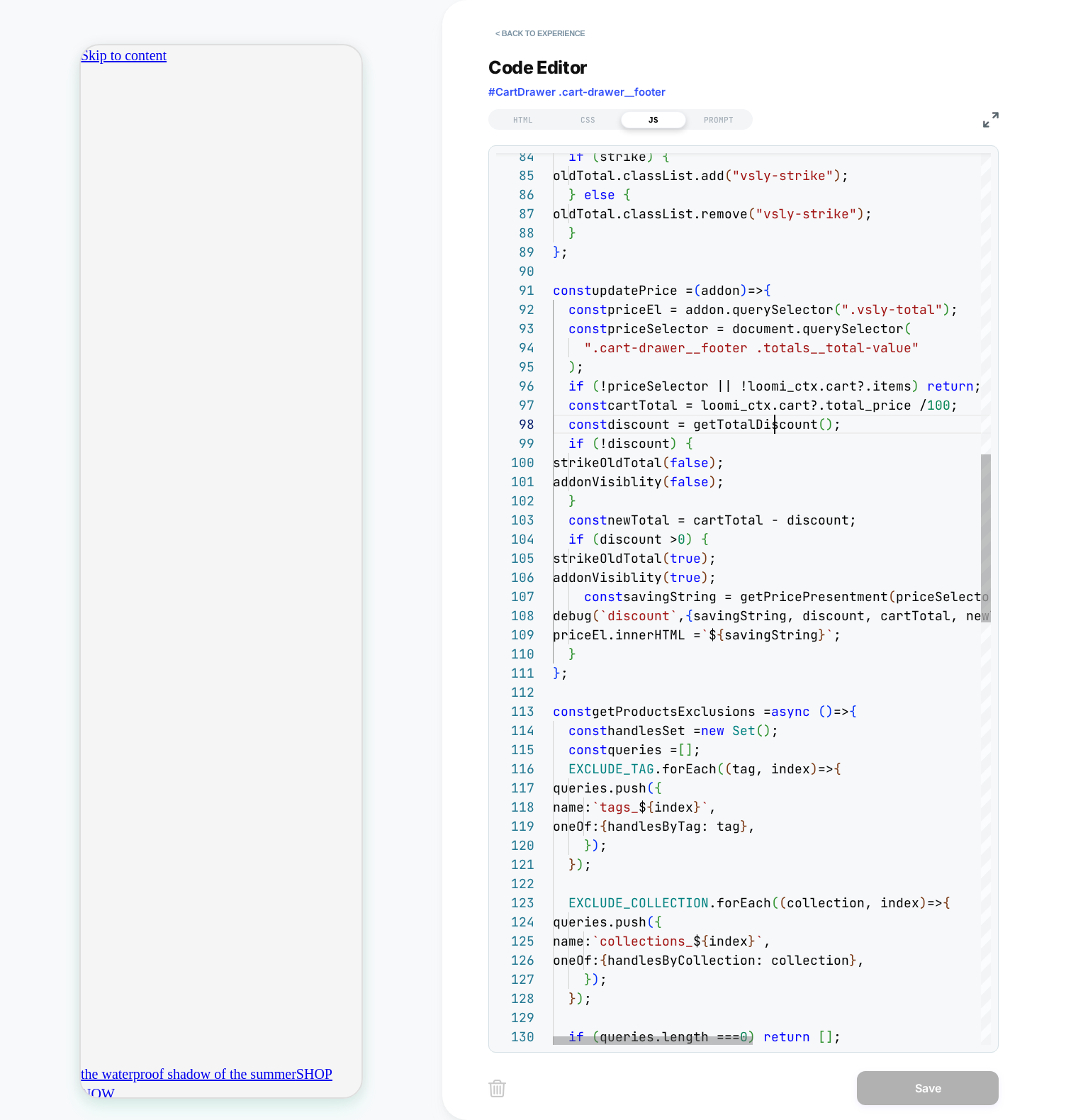
click at [772, 427] on div "} ) ; if ( queries.length === 0 ) return [ ] ; oneOf: { handlesByCollection: co…" at bounding box center [1021, 918] width 936 height 4719
click at [646, 423] on div "} ) ; if ( queries.length === 0 ) return [ ] ; oneOf: { handlesByCollection: co…" at bounding box center [1021, 918] width 936 height 4719
click at [827, 595] on div "} ) ; if ( queries.length === 0 ) return [ ] ; oneOf: { handlesByCollection: co…" at bounding box center [1021, 918] width 936 height 4719
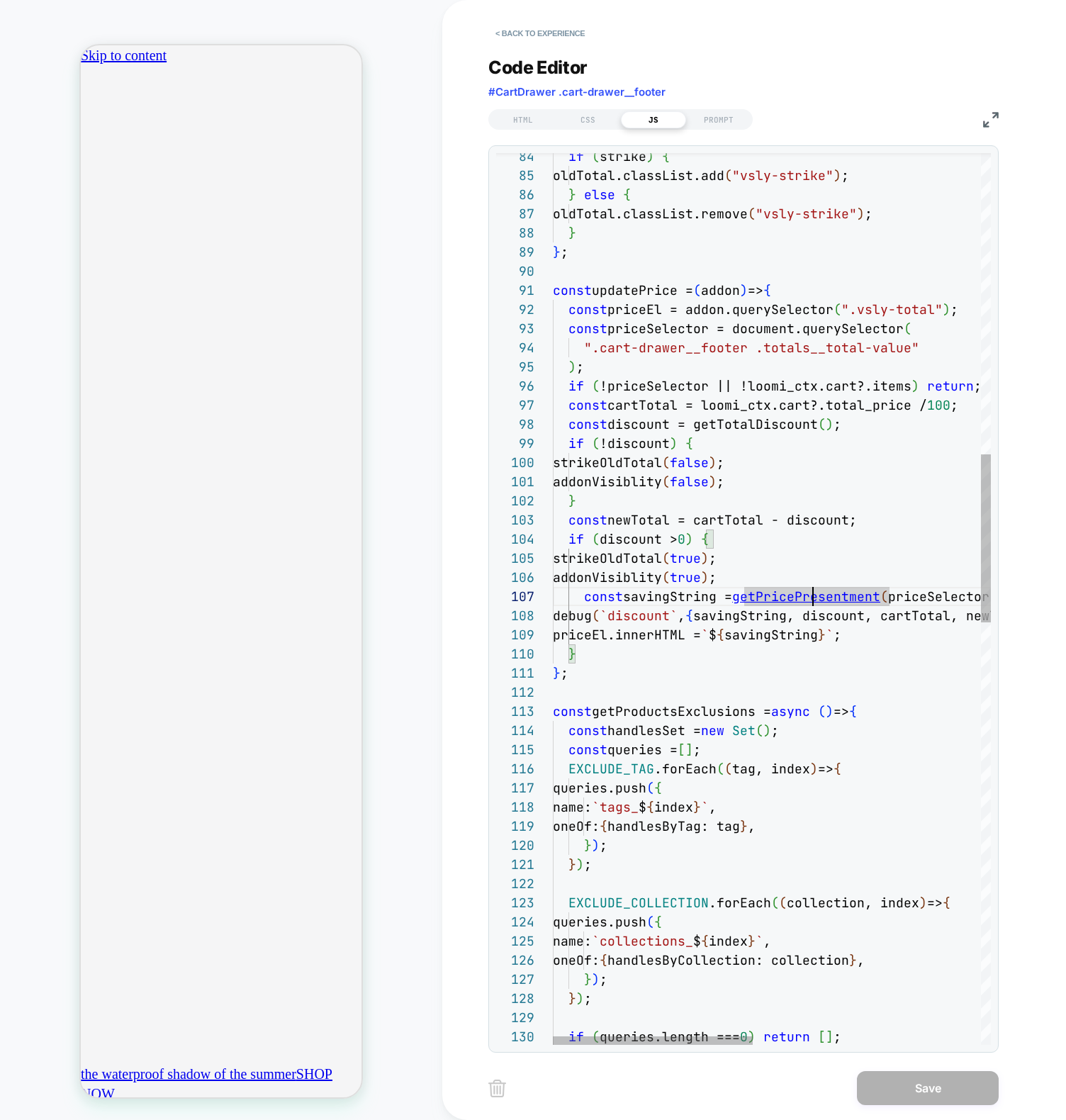
click at [812, 597] on div "} ) ; if ( queries.length === 0 ) return [ ] ; oneOf: { handlesByCollection: co…" at bounding box center [1021, 918] width 936 height 4719
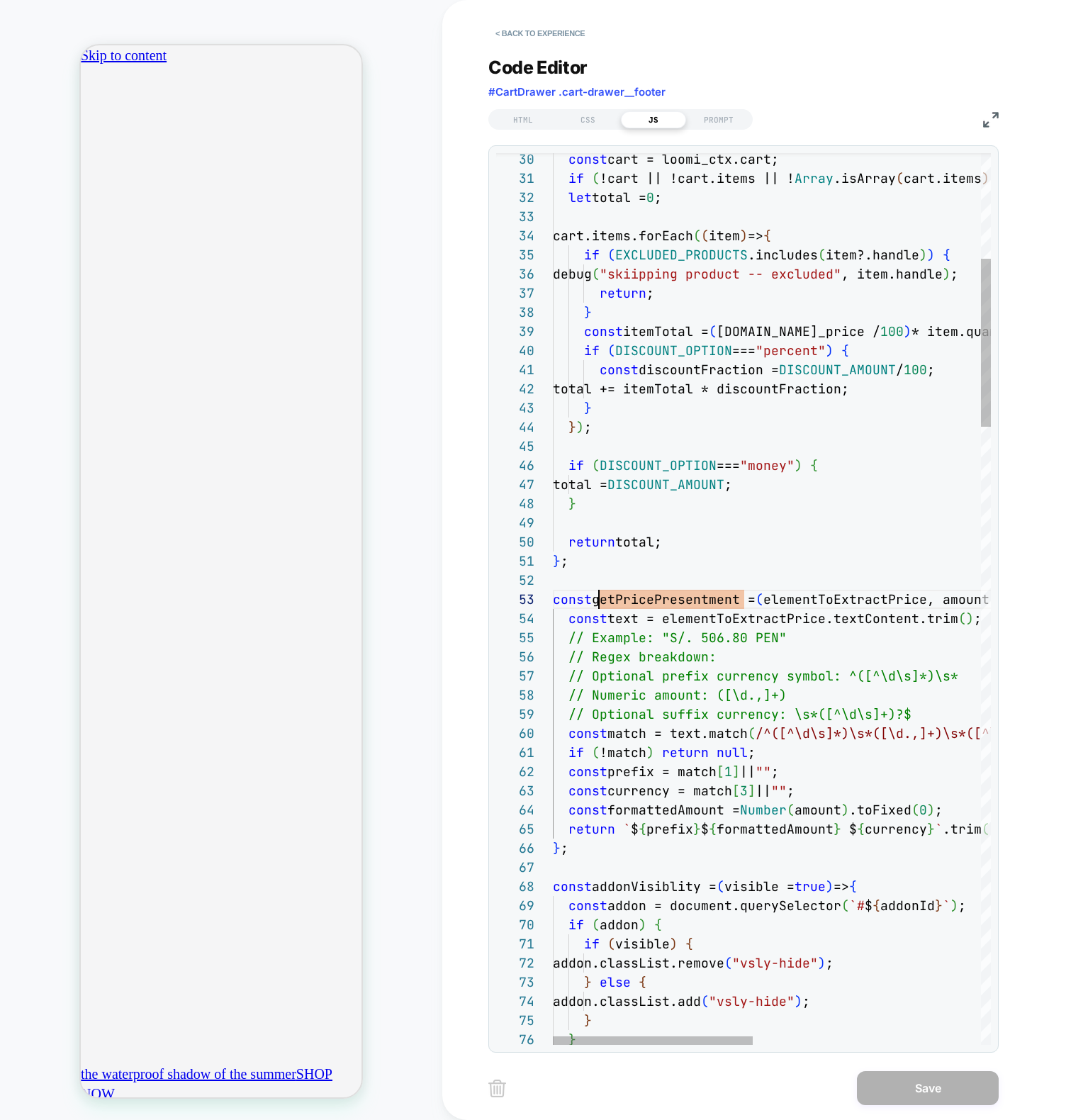
scroll to position [0, 250]
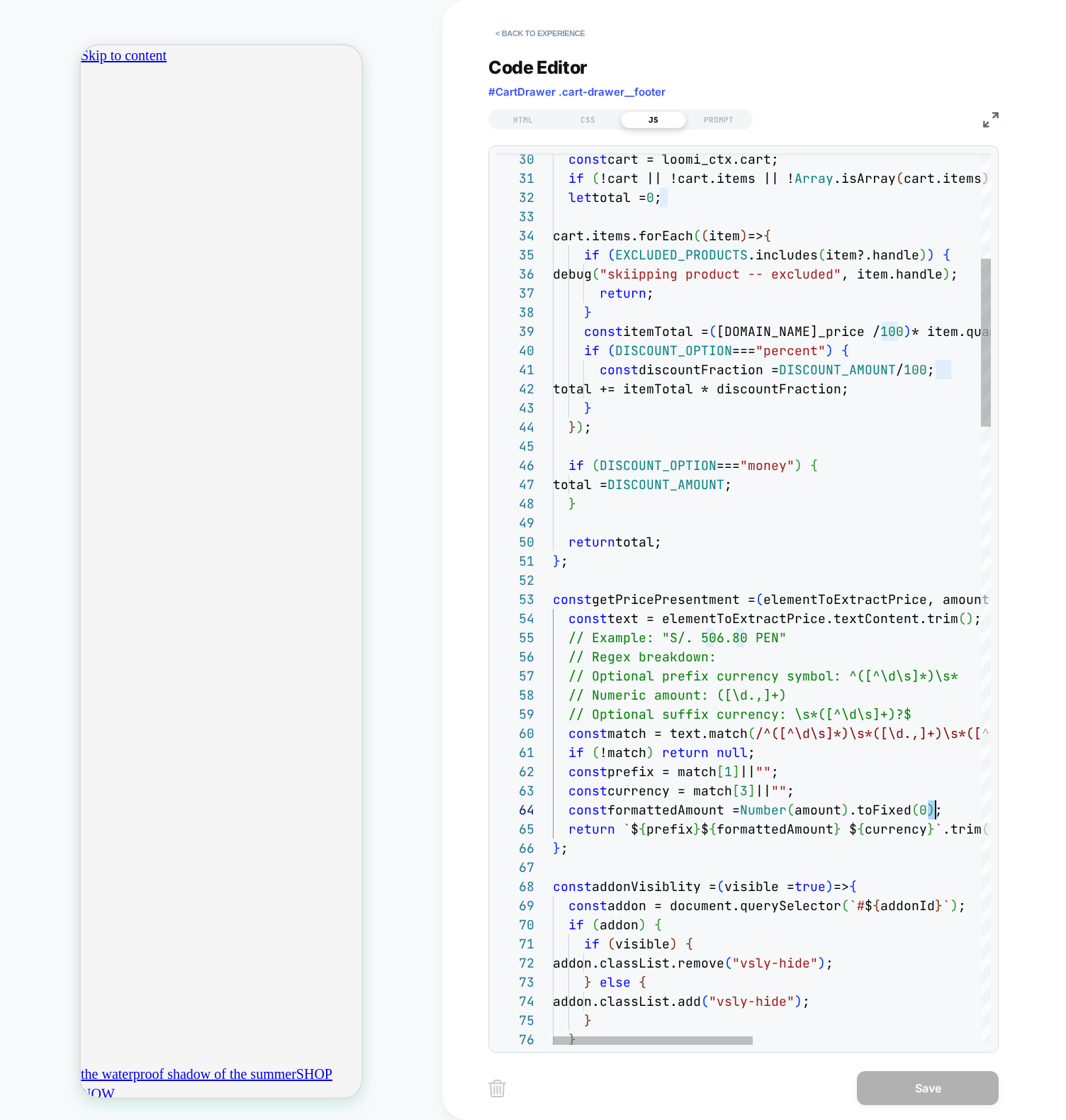
type textarea "**********"
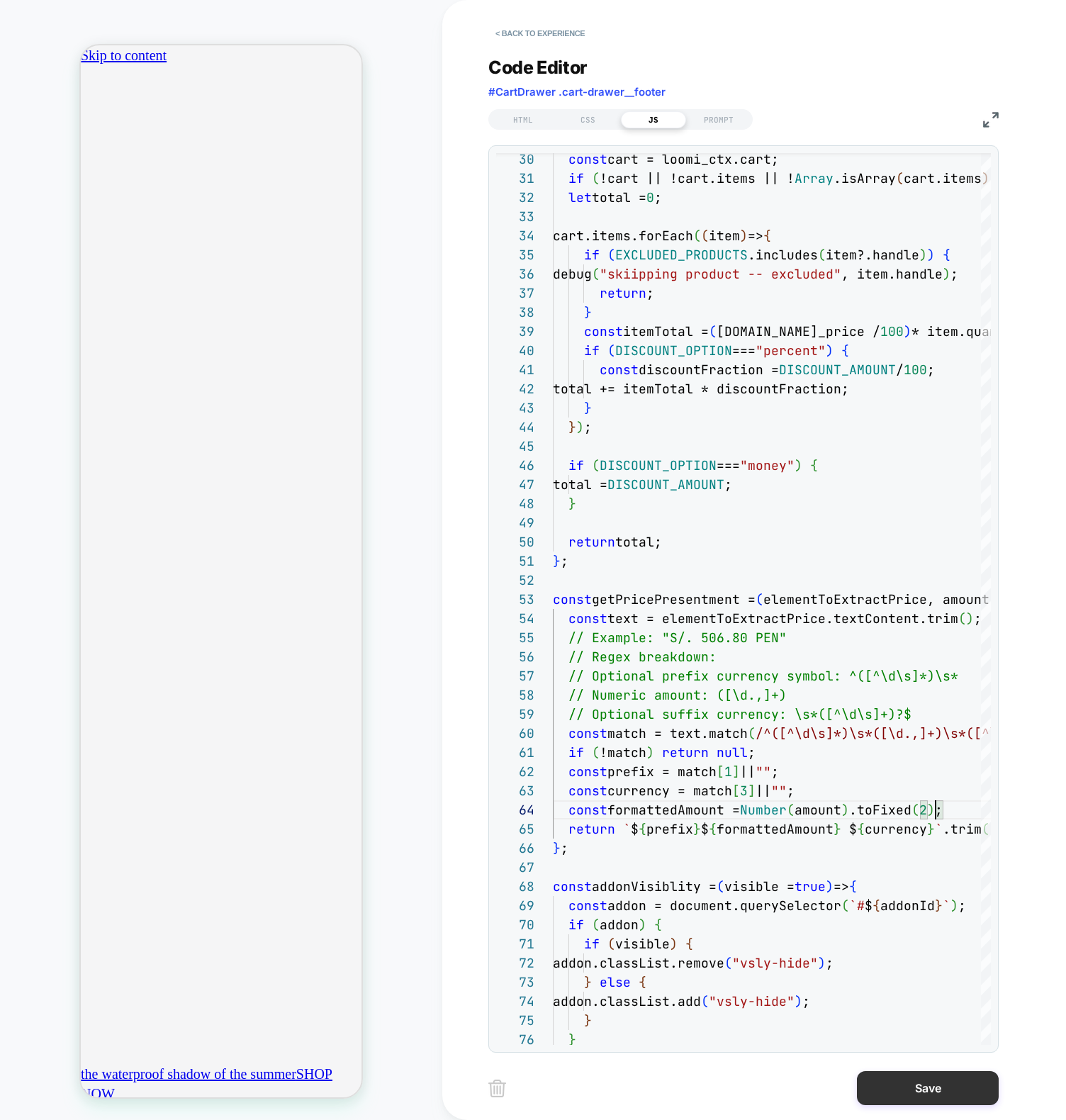
click at [909, 1100] on button "Save" at bounding box center [927, 1088] width 142 height 34
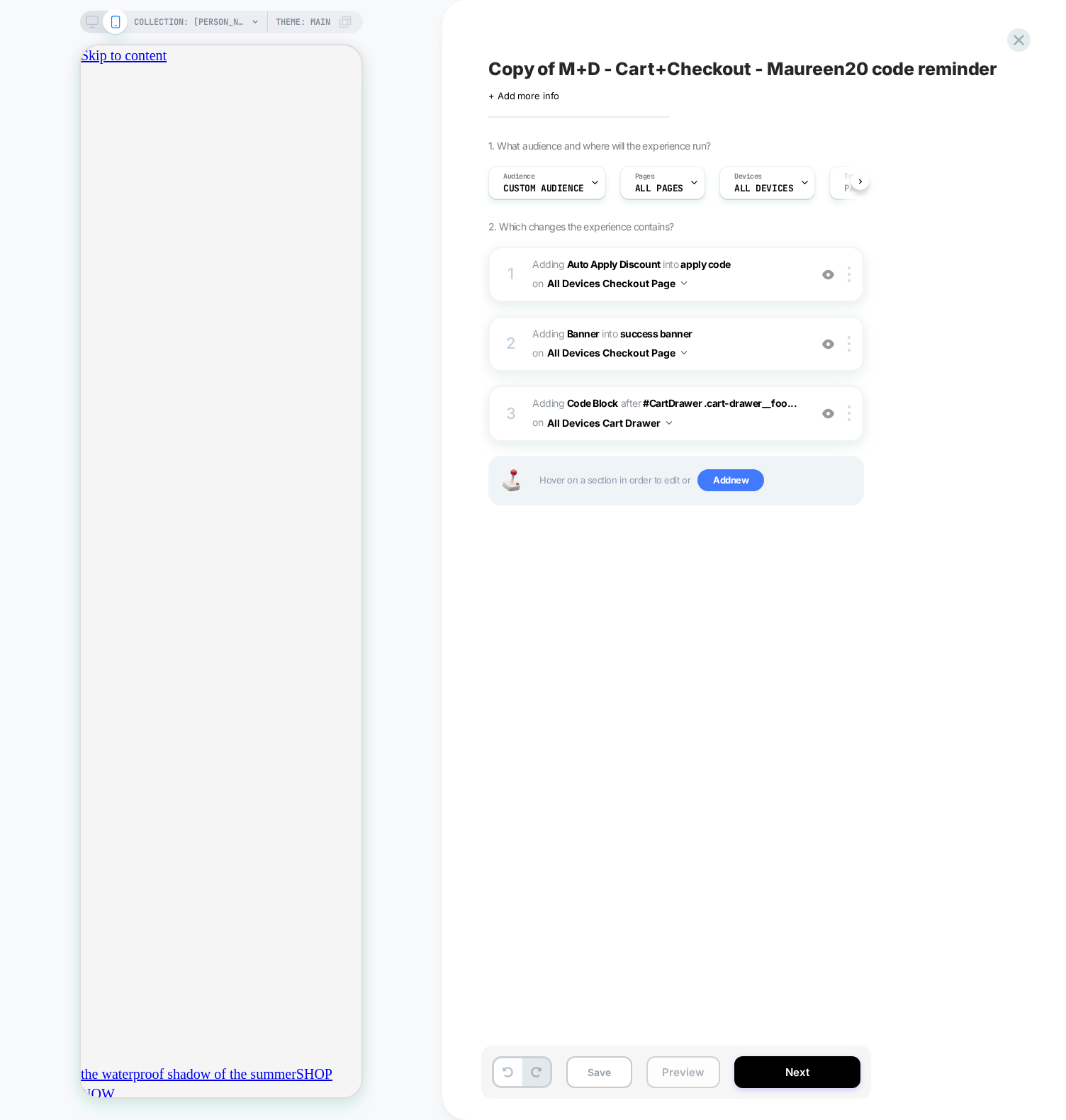
click at [671, 1073] on button "Preview" at bounding box center [683, 1072] width 73 height 32
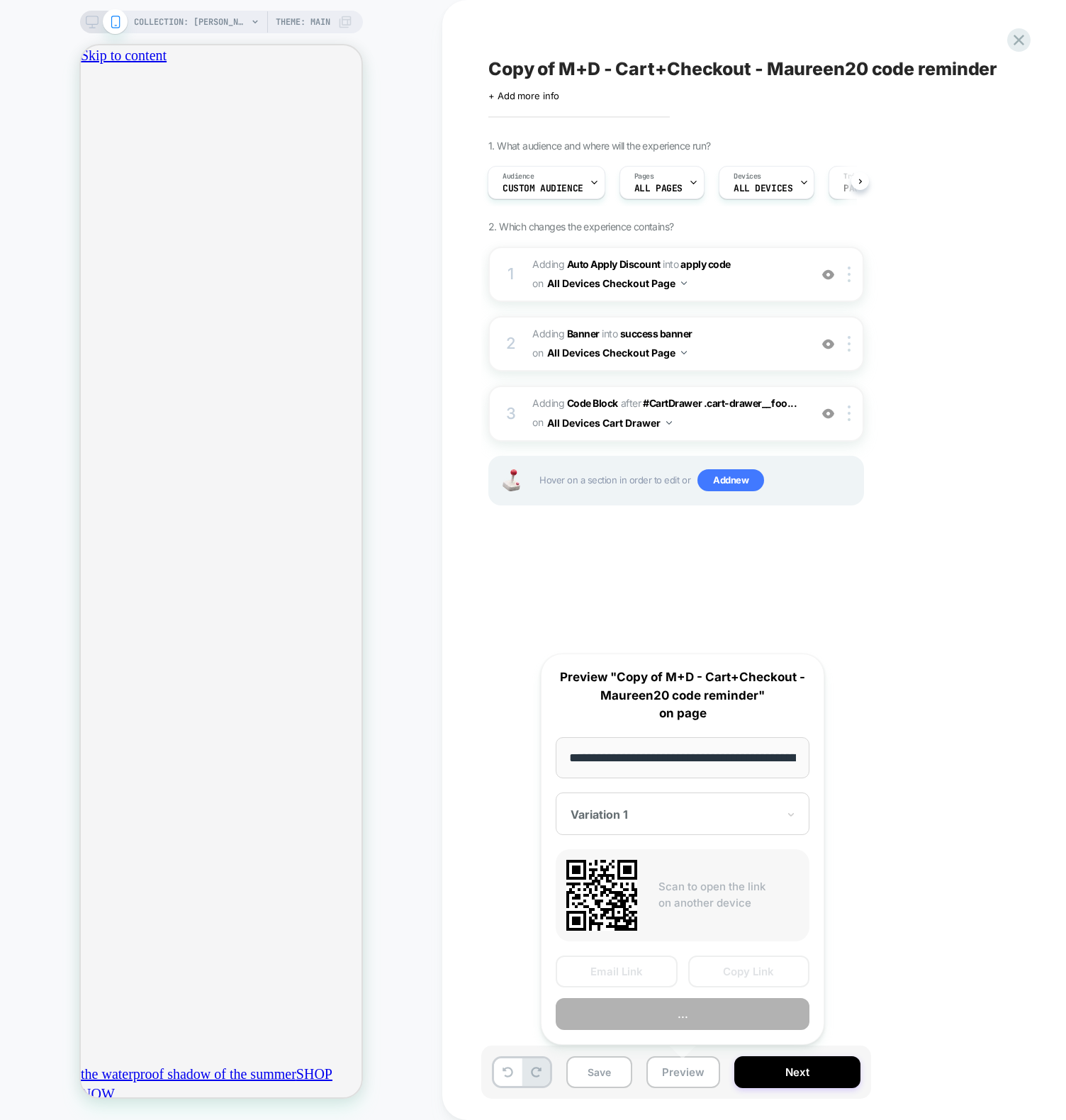
scroll to position [0, 156]
click at [672, 1012] on button "Preview" at bounding box center [682, 1014] width 254 height 32
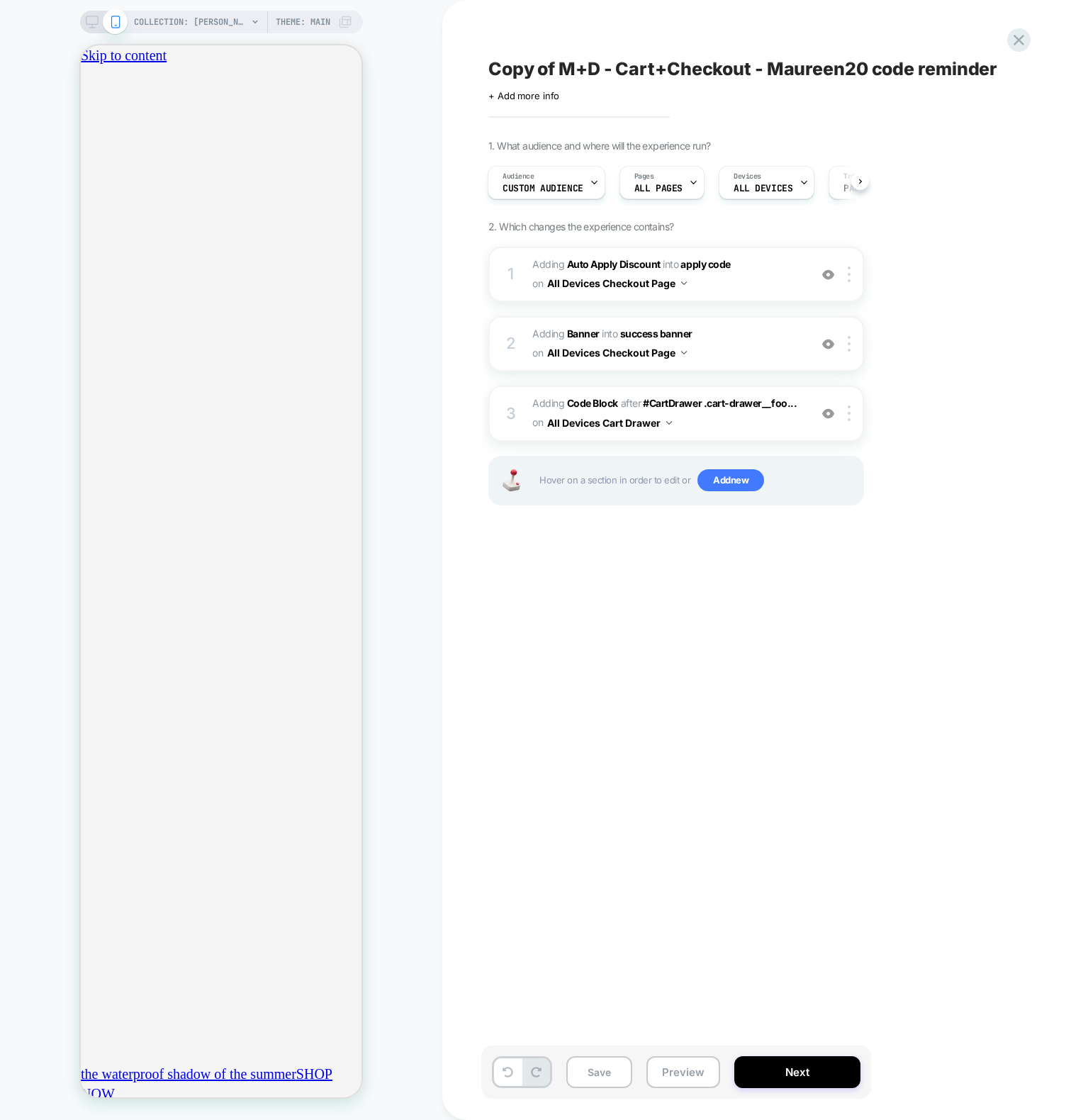
scroll to position [0, 499]
drag, startPoint x: 642, startPoint y: 749, endPoint x: 658, endPoint y: 737, distance: 20.0
click at [643, 749] on div "Copy of M+D - Cart+Checkout - Maureen20 code reminder Click to edit experience …" at bounding box center [747, 560] width 532 height 1091
click at [679, 1068] on button "Preview" at bounding box center [683, 1072] width 73 height 32
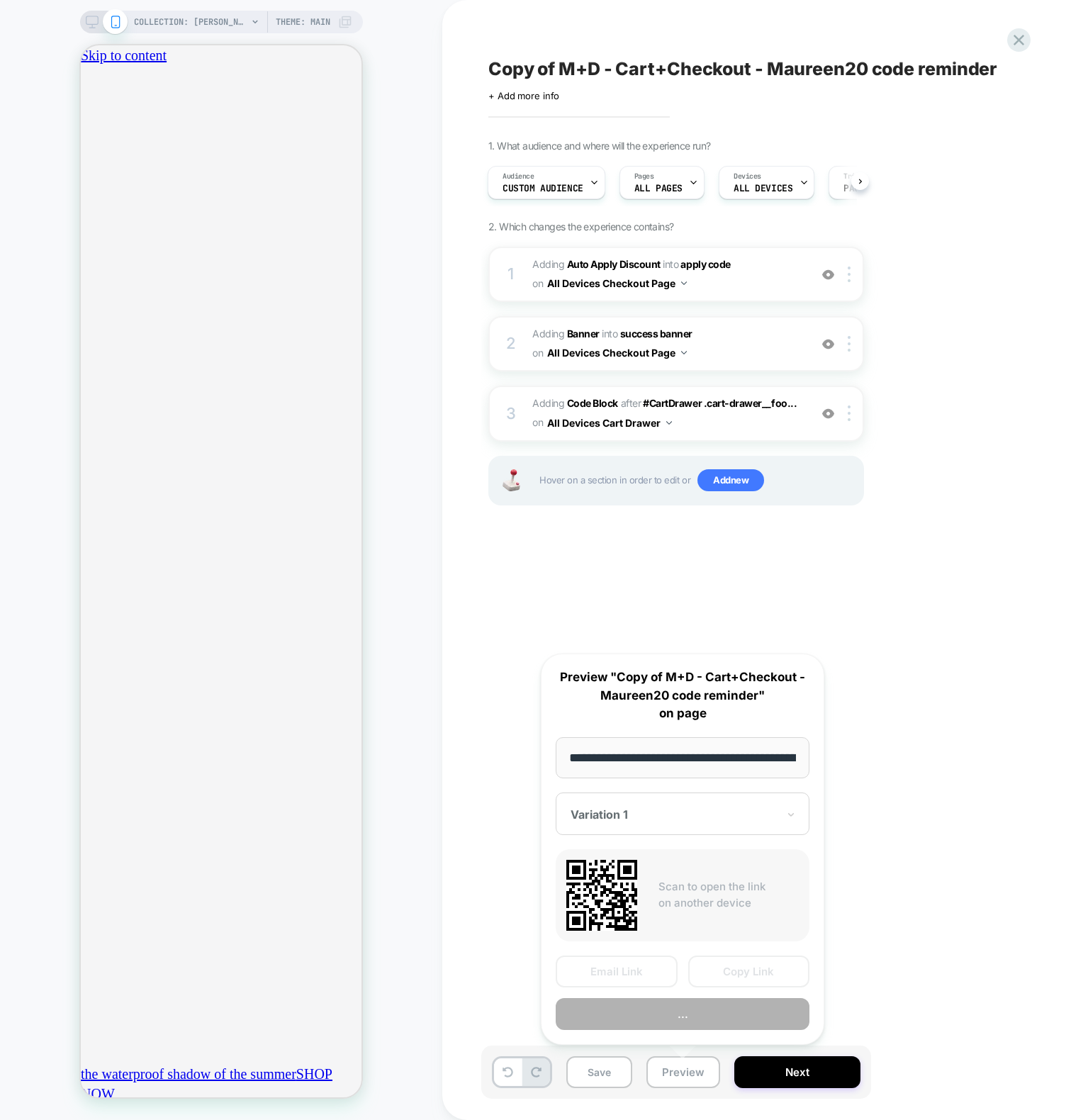
scroll to position [0, 156]
click at [728, 975] on button "Copy Link" at bounding box center [749, 972] width 122 height 32
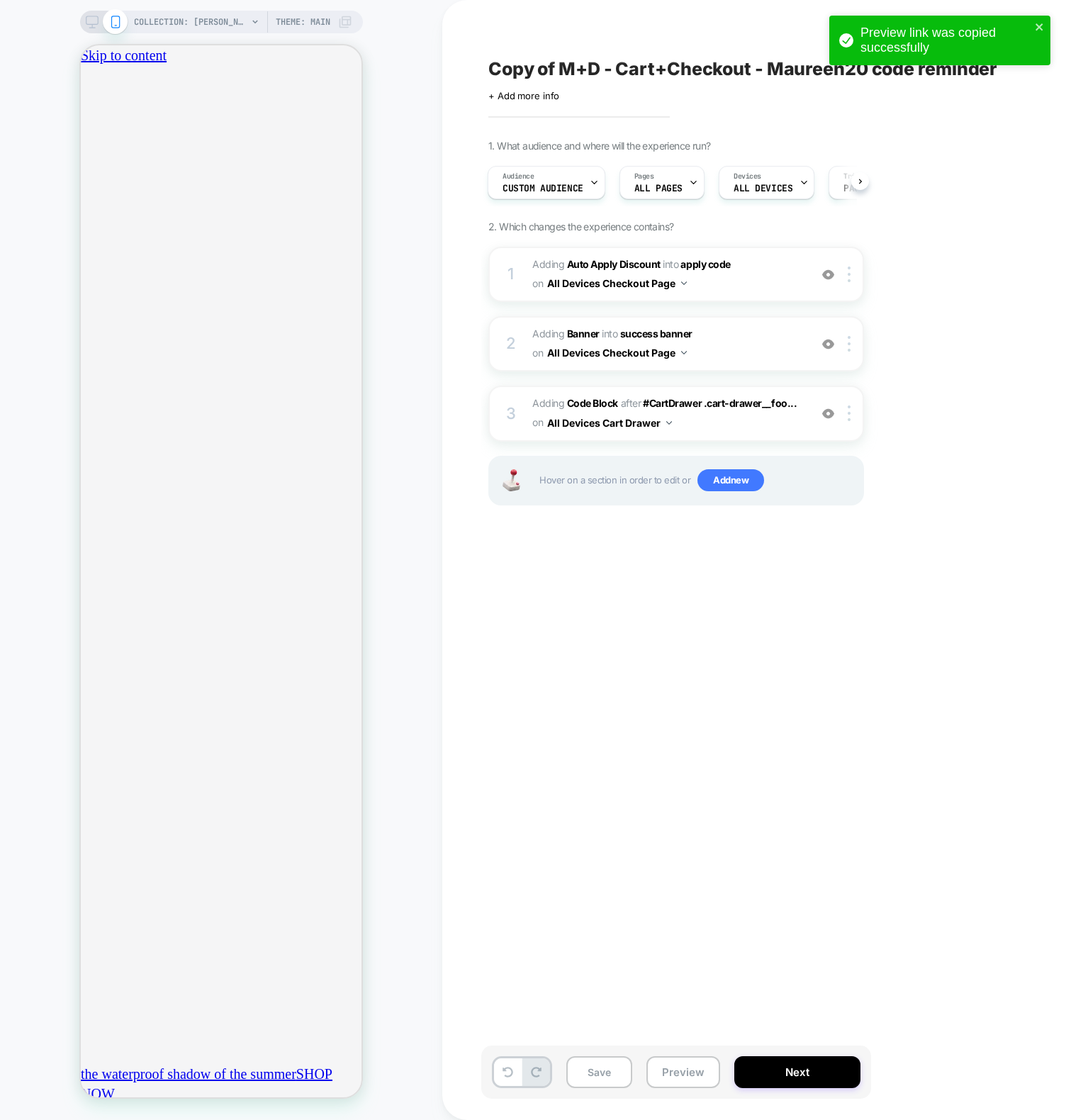
scroll to position [0, 250]
click at [849, 857] on div "Copy of M+D - Cart+Checkout - Maureen20 code reminder Click to edit experience …" at bounding box center [747, 560] width 532 height 1091
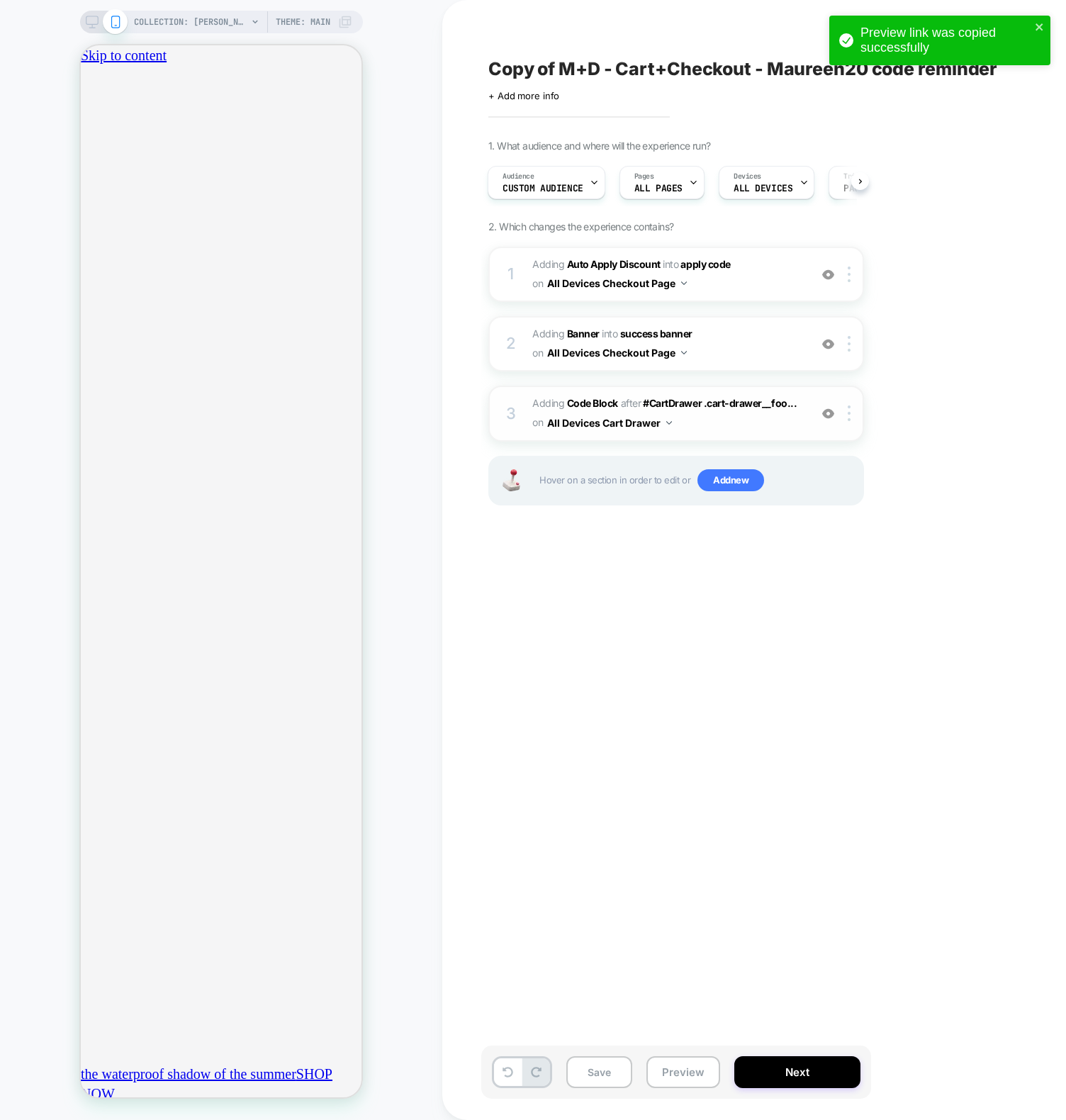
click at [826, 410] on img at bounding box center [828, 414] width 12 height 12
click at [703, 423] on span "Adding Code Block AFTER #CartDrawer .cart-drawer__foo... #CartDrawer .cart-draw…" at bounding box center [666, 413] width 270 height 38
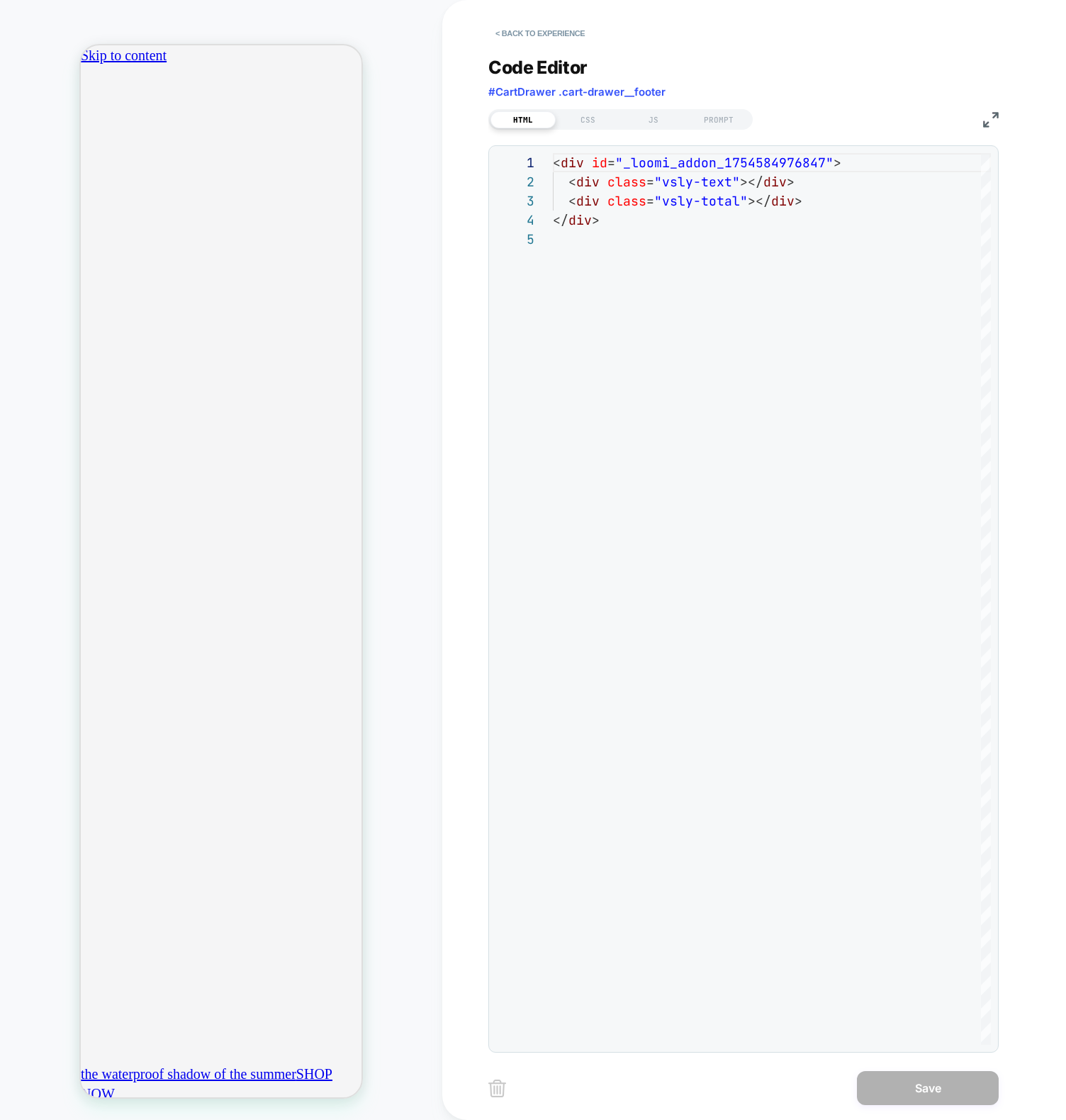
scroll to position [0, 250]
click at [648, 116] on div "JS" at bounding box center [653, 119] width 65 height 17
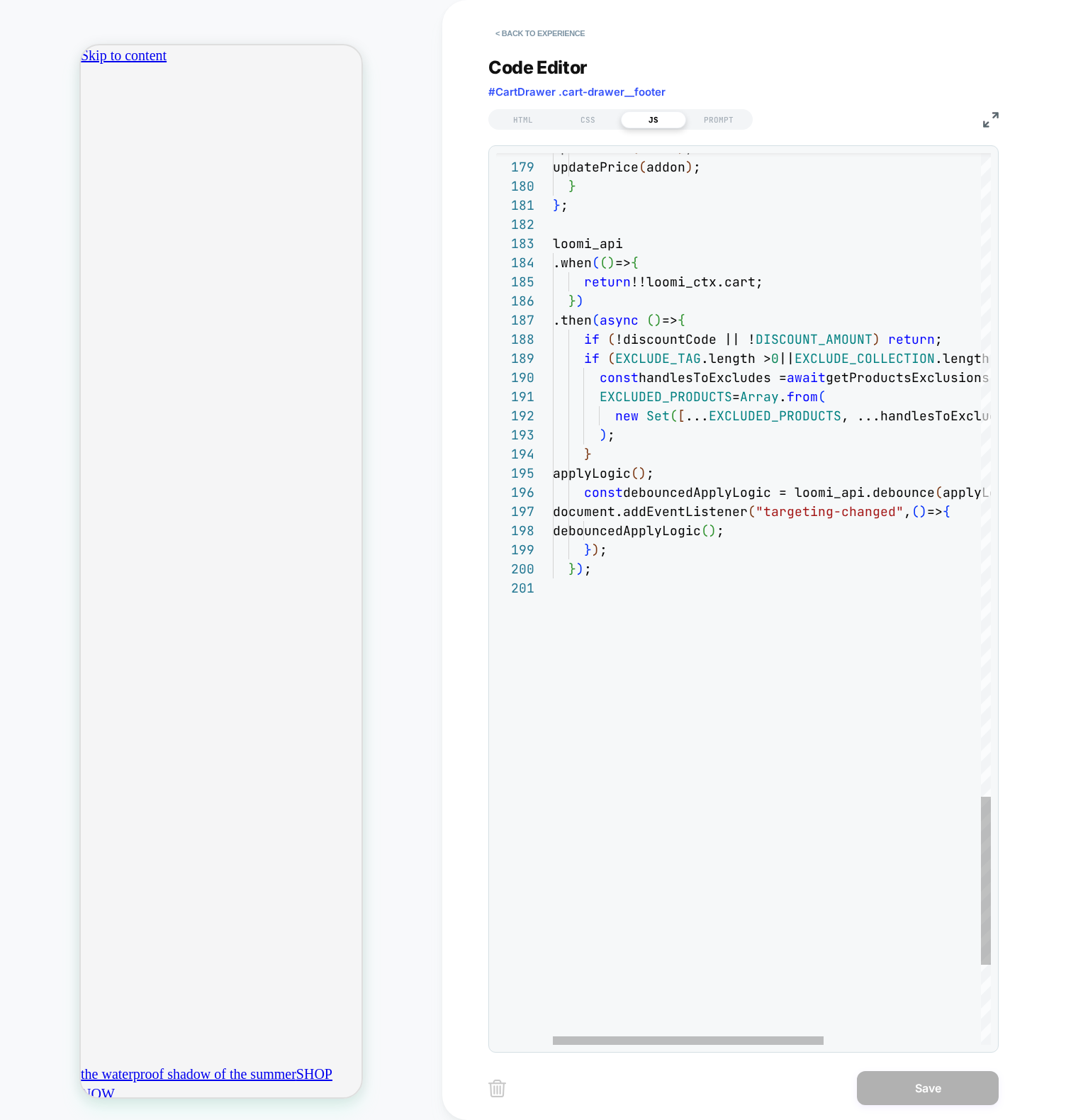
scroll to position [0, 499]
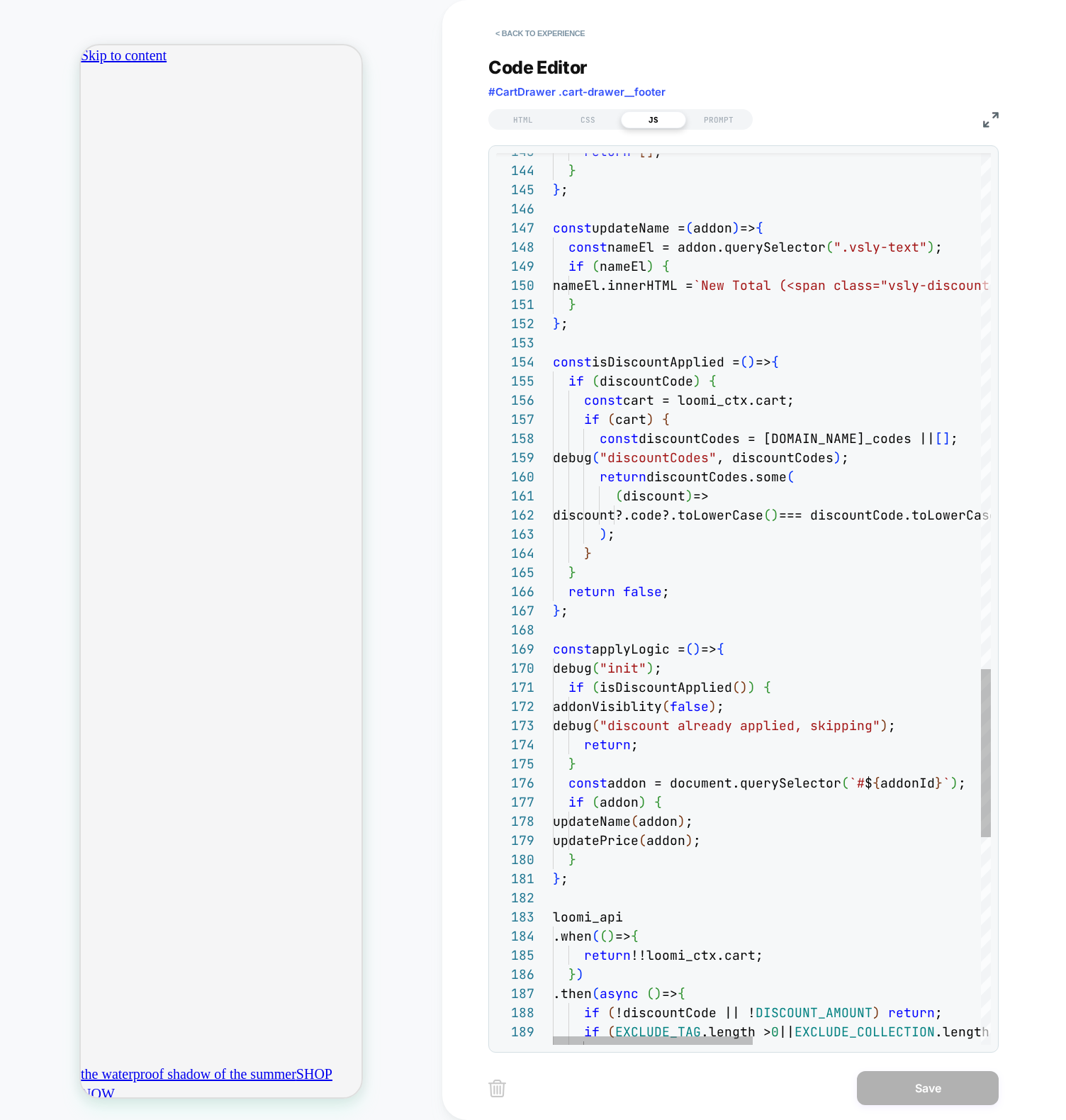
type textarea "**********"
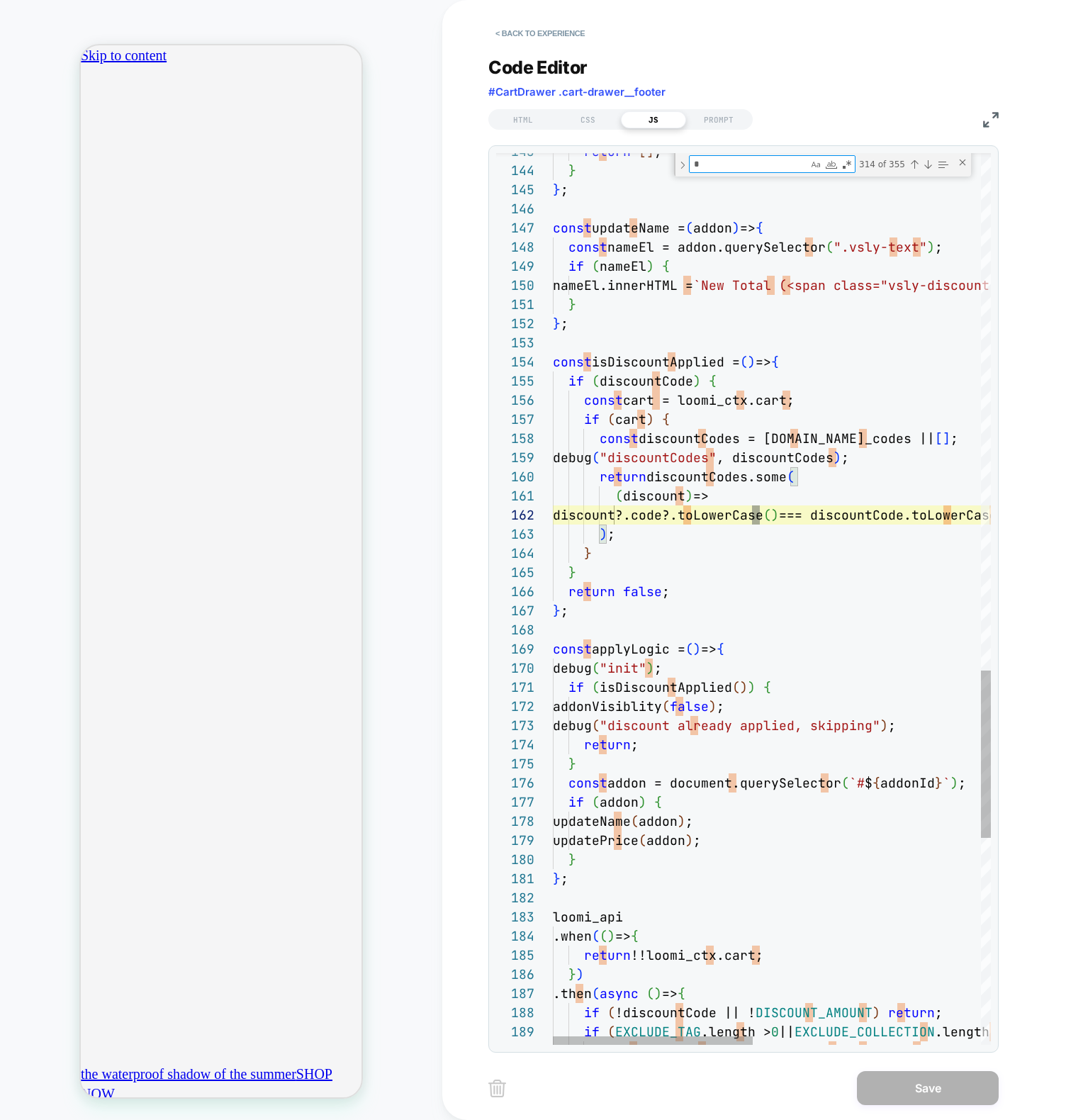
type textarea "**"
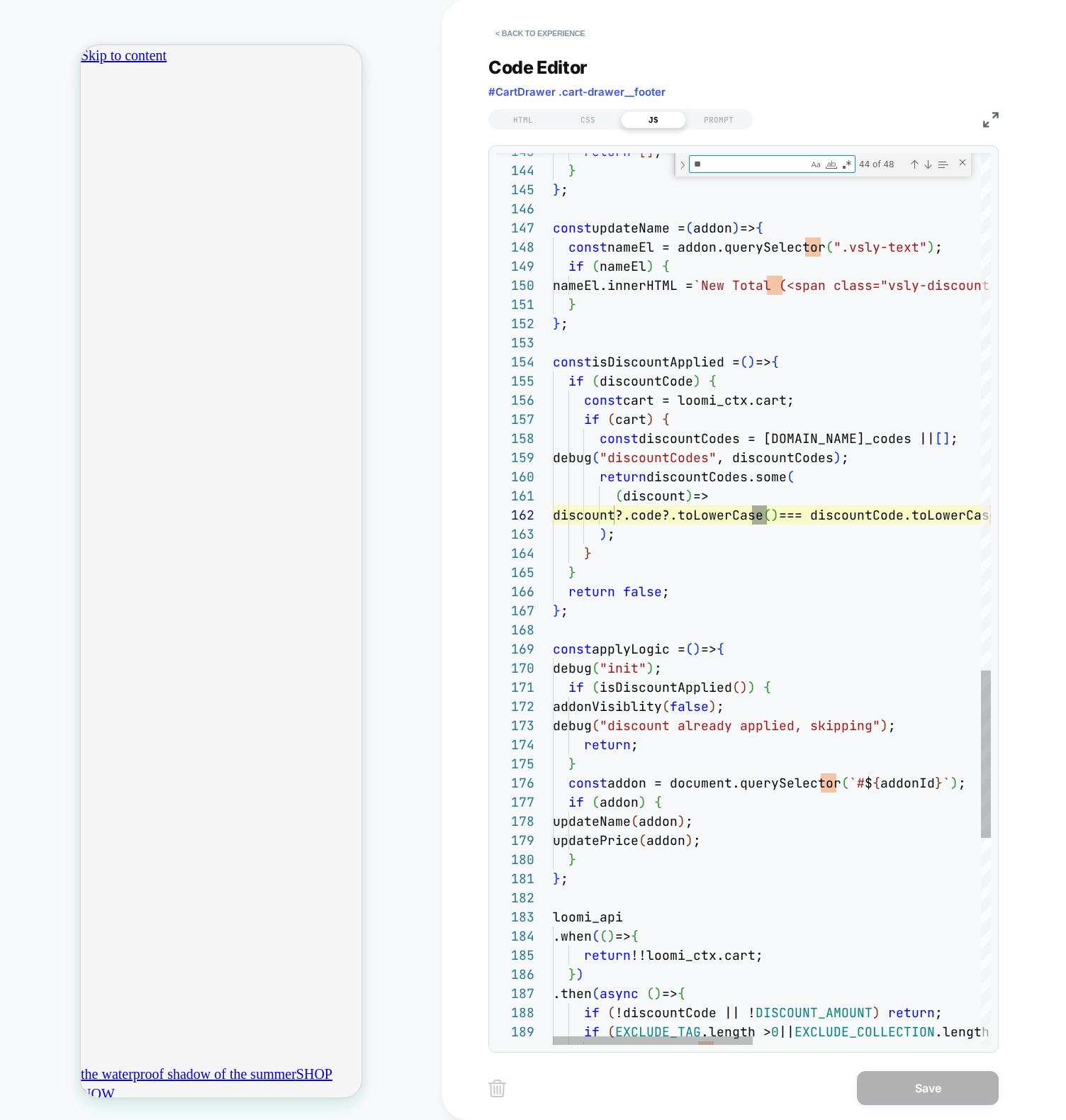
type textarea "**********"
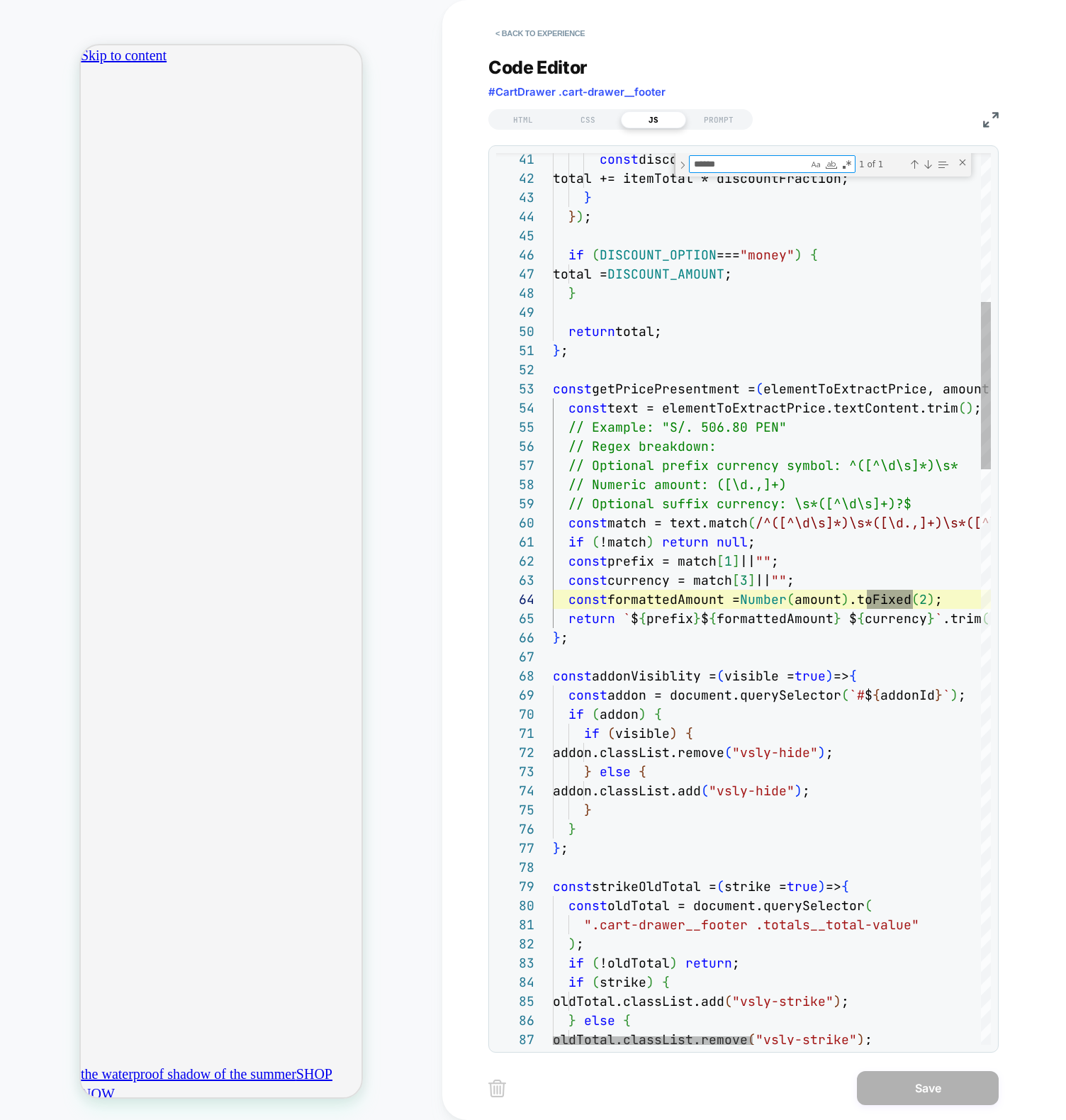
scroll to position [192, 360]
type textarea "******"
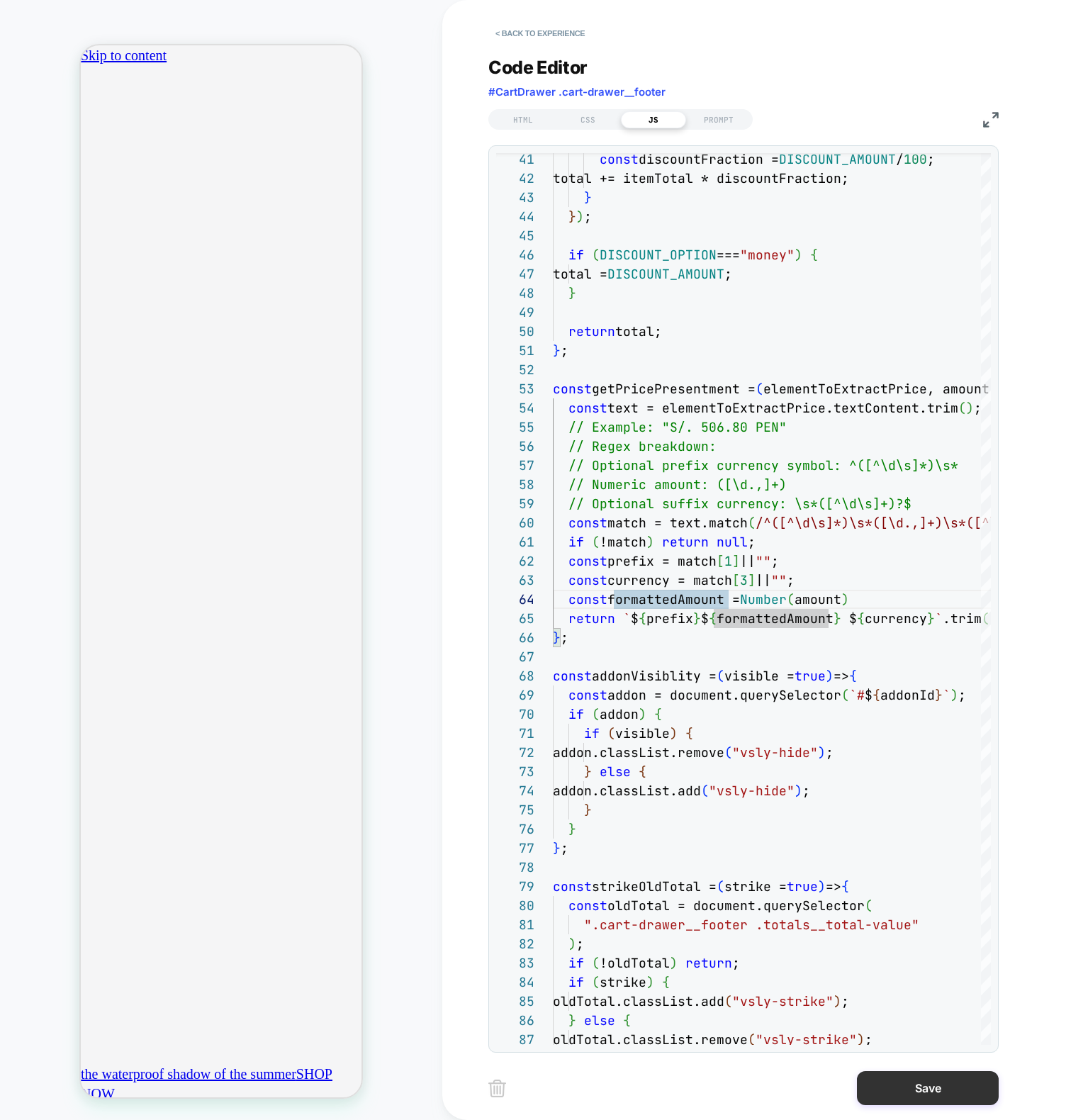
scroll to position [0, 0]
type textarea "**********"
click at [910, 1099] on button "Save" at bounding box center [927, 1088] width 142 height 34
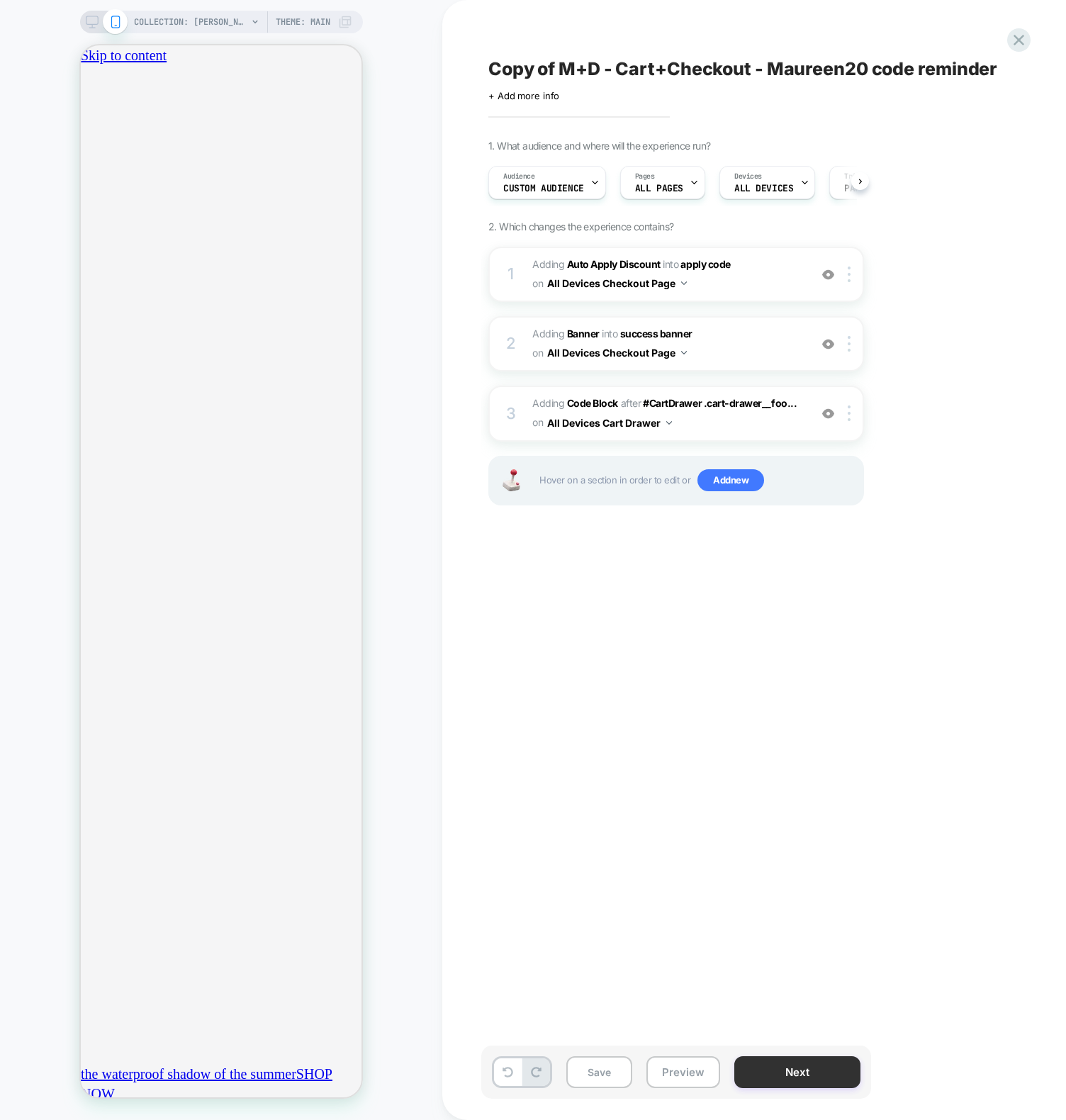
scroll to position [0, 1]
click at [685, 1074] on button "Preview" at bounding box center [683, 1072] width 73 height 32
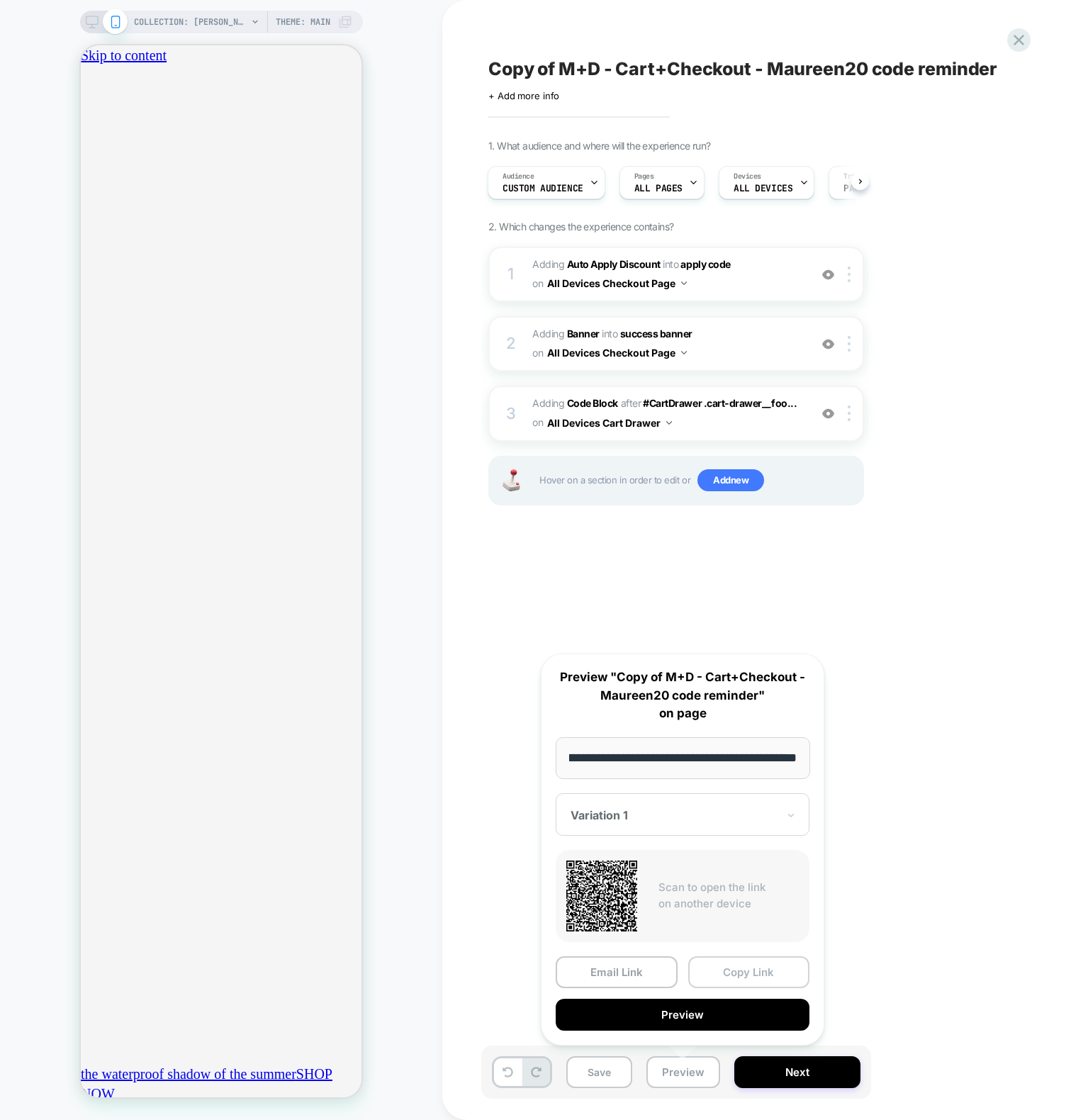
scroll to position [0, 250]
click at [728, 964] on button "Copy Link" at bounding box center [749, 972] width 122 height 32
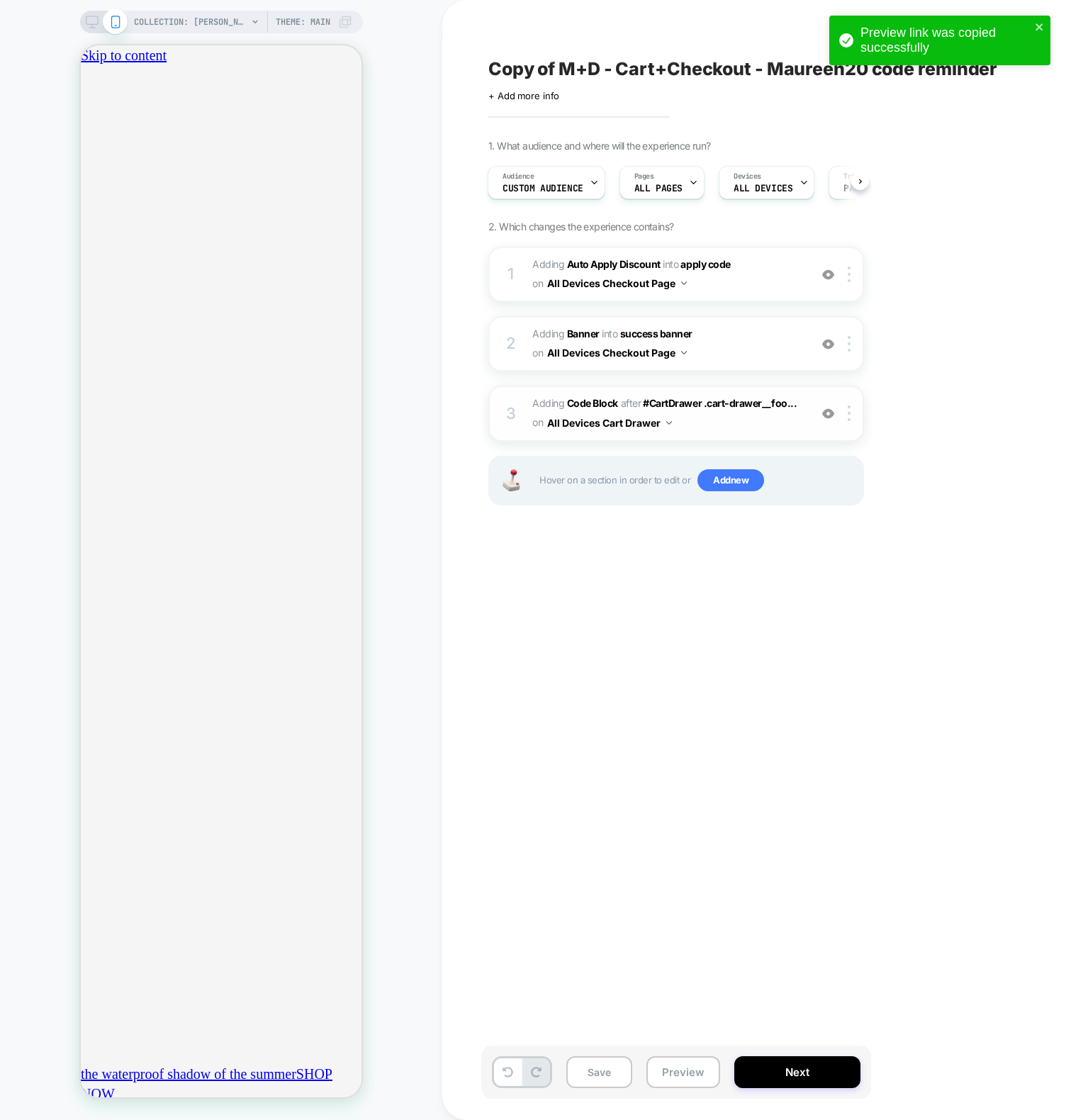
click at [512, 396] on div "3 Adding Code Block AFTER #CartDrawer .cart-drawer__foo... #CartDrawer .cart-dr…" at bounding box center [676, 414] width 375 height 55
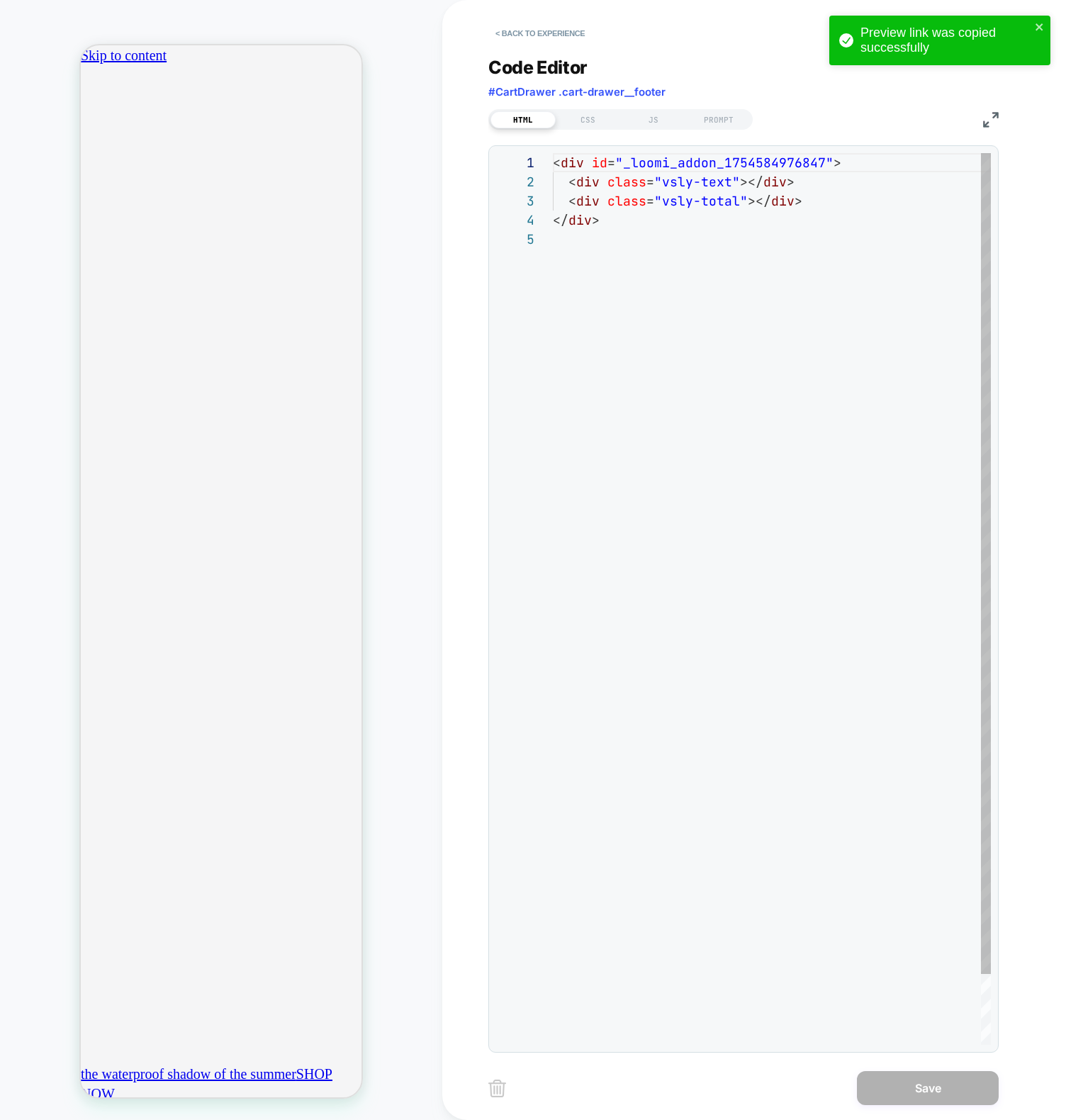
scroll to position [77, 0]
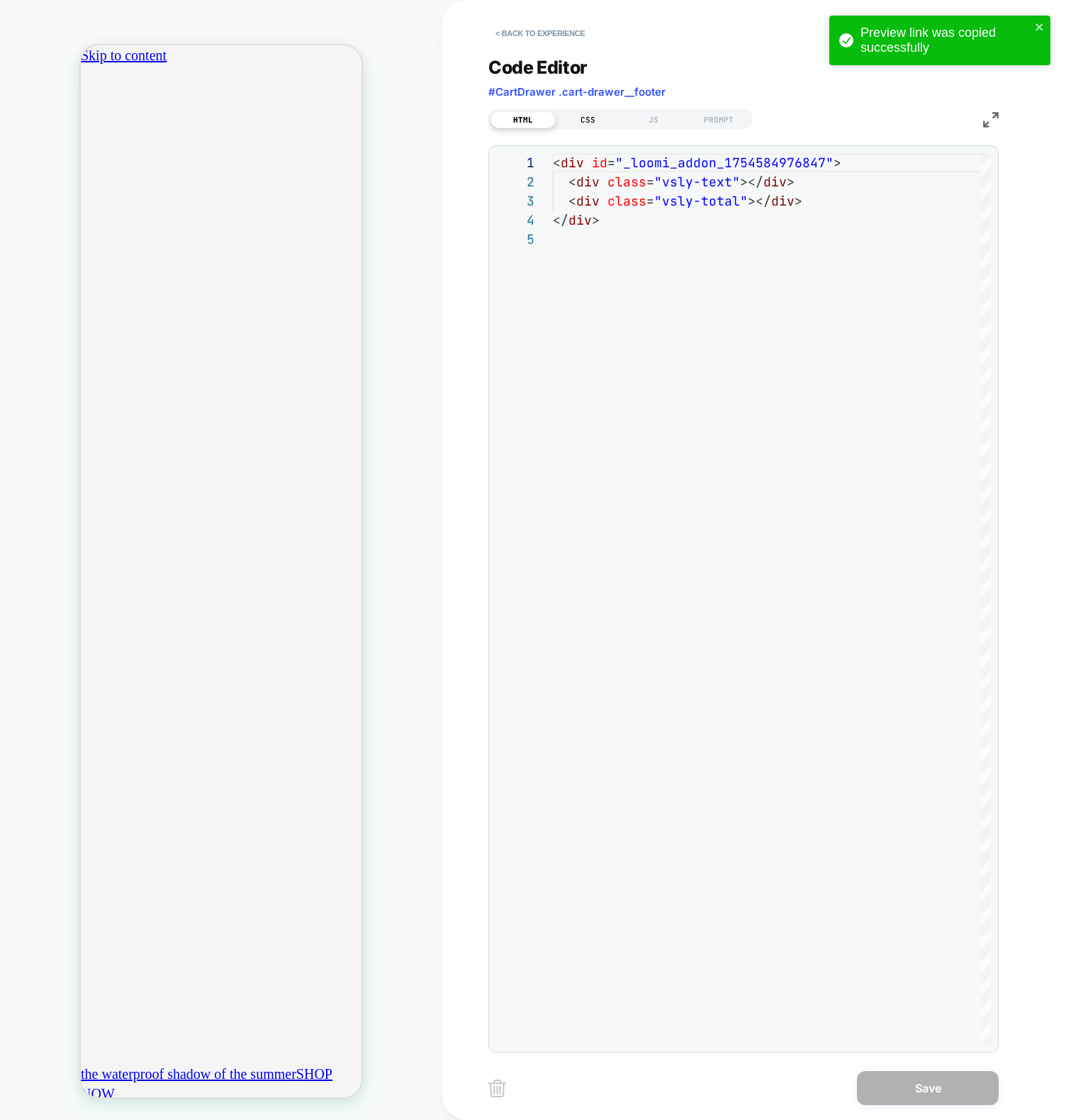
click at [581, 113] on div "CSS" at bounding box center [588, 119] width 65 height 17
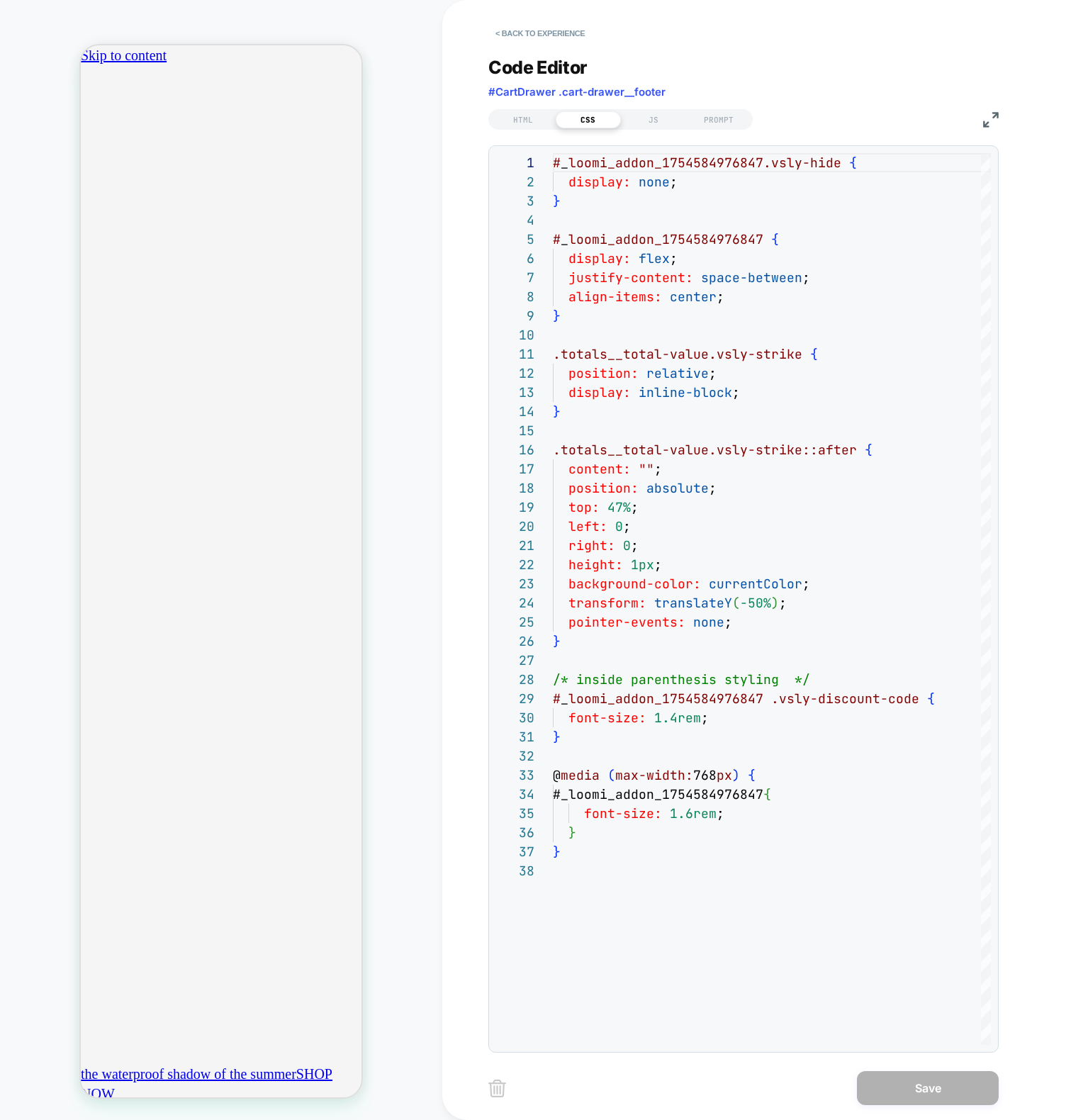
scroll to position [0, 0]
click at [674, 128] on div "HTML CSS JS PROMPT" at bounding box center [621, 119] width 264 height 20
click at [661, 117] on div "JS" at bounding box center [653, 119] width 65 height 17
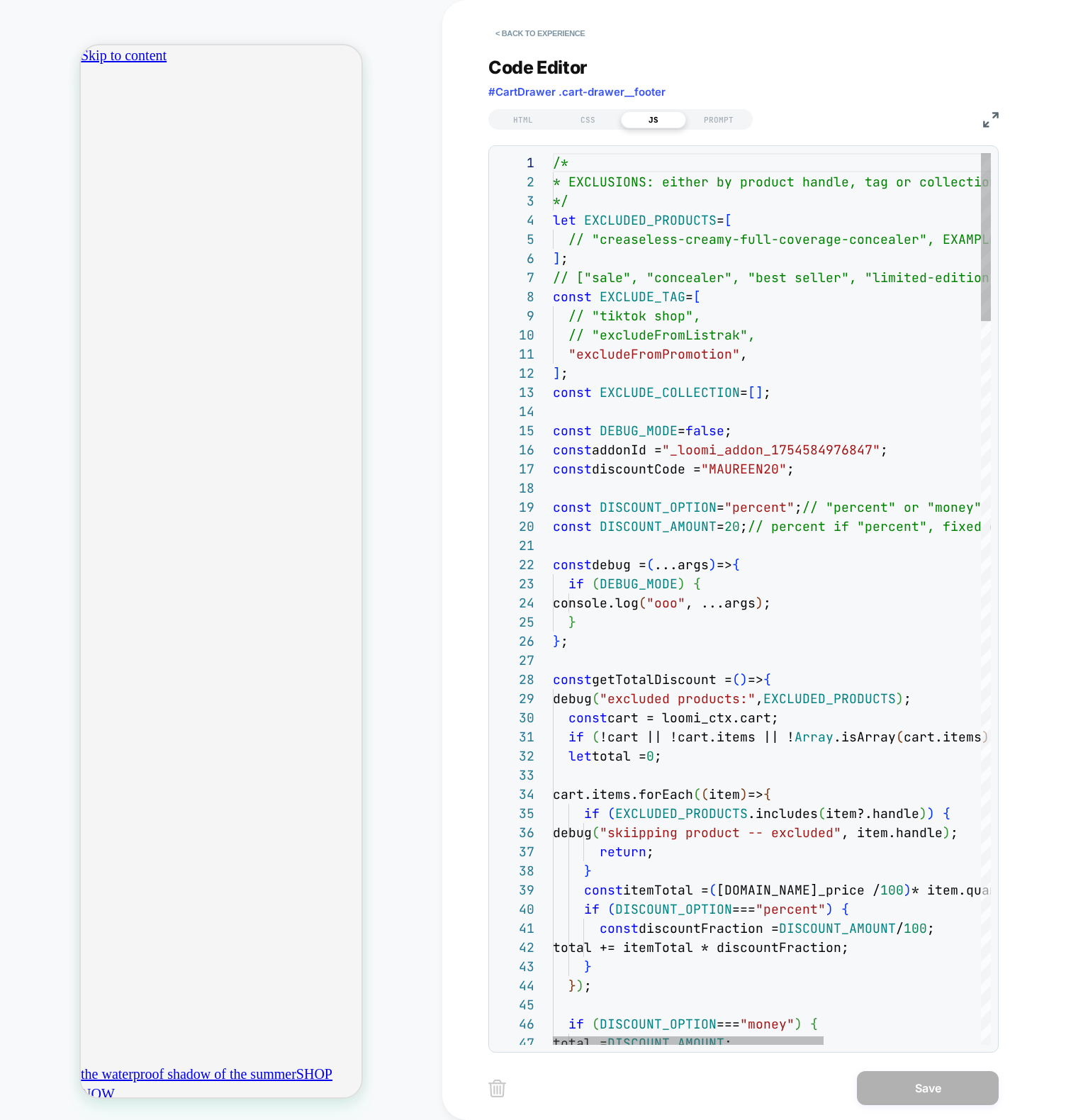
scroll to position [0, 250]
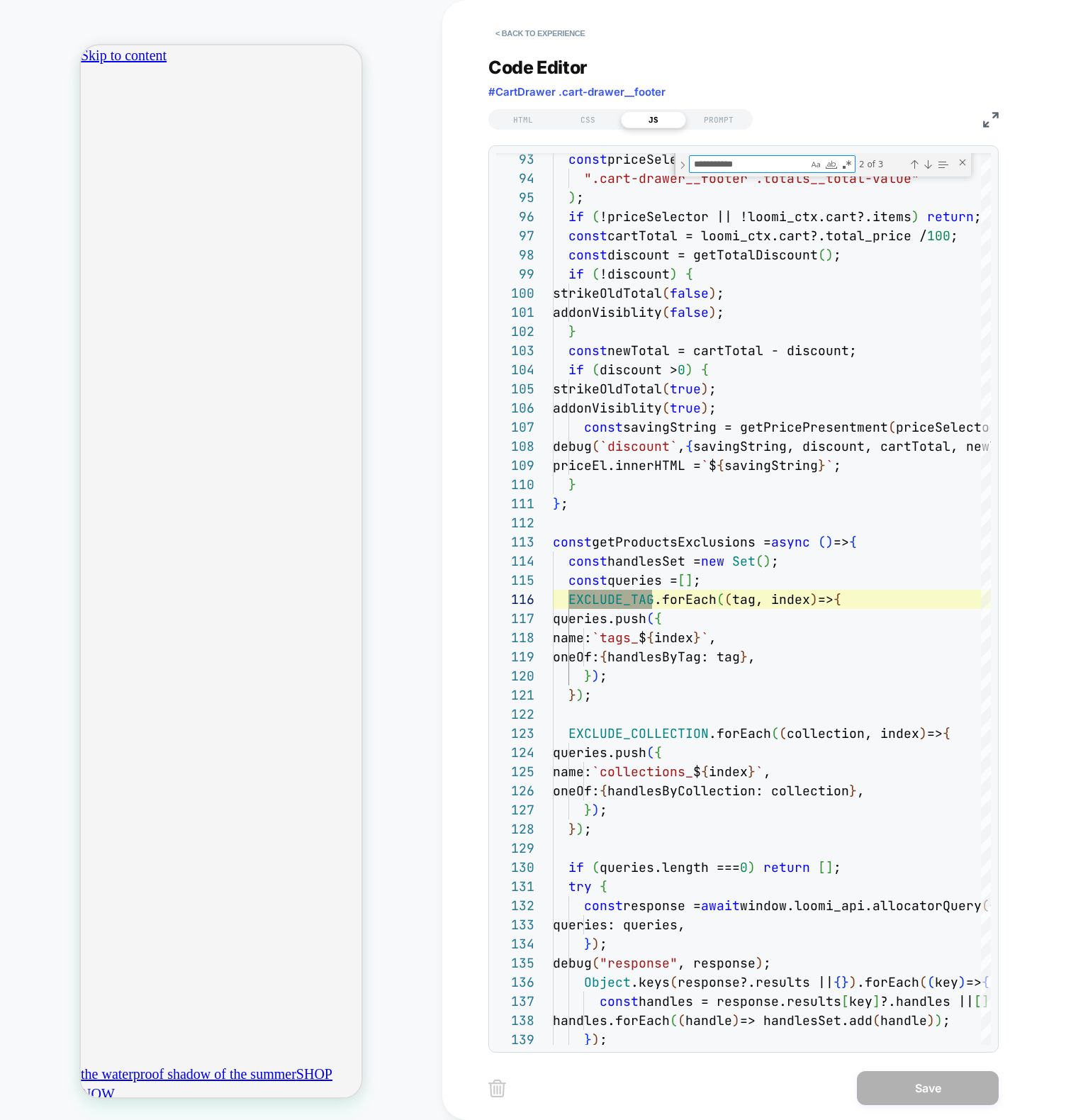
scroll to position [0, 0]
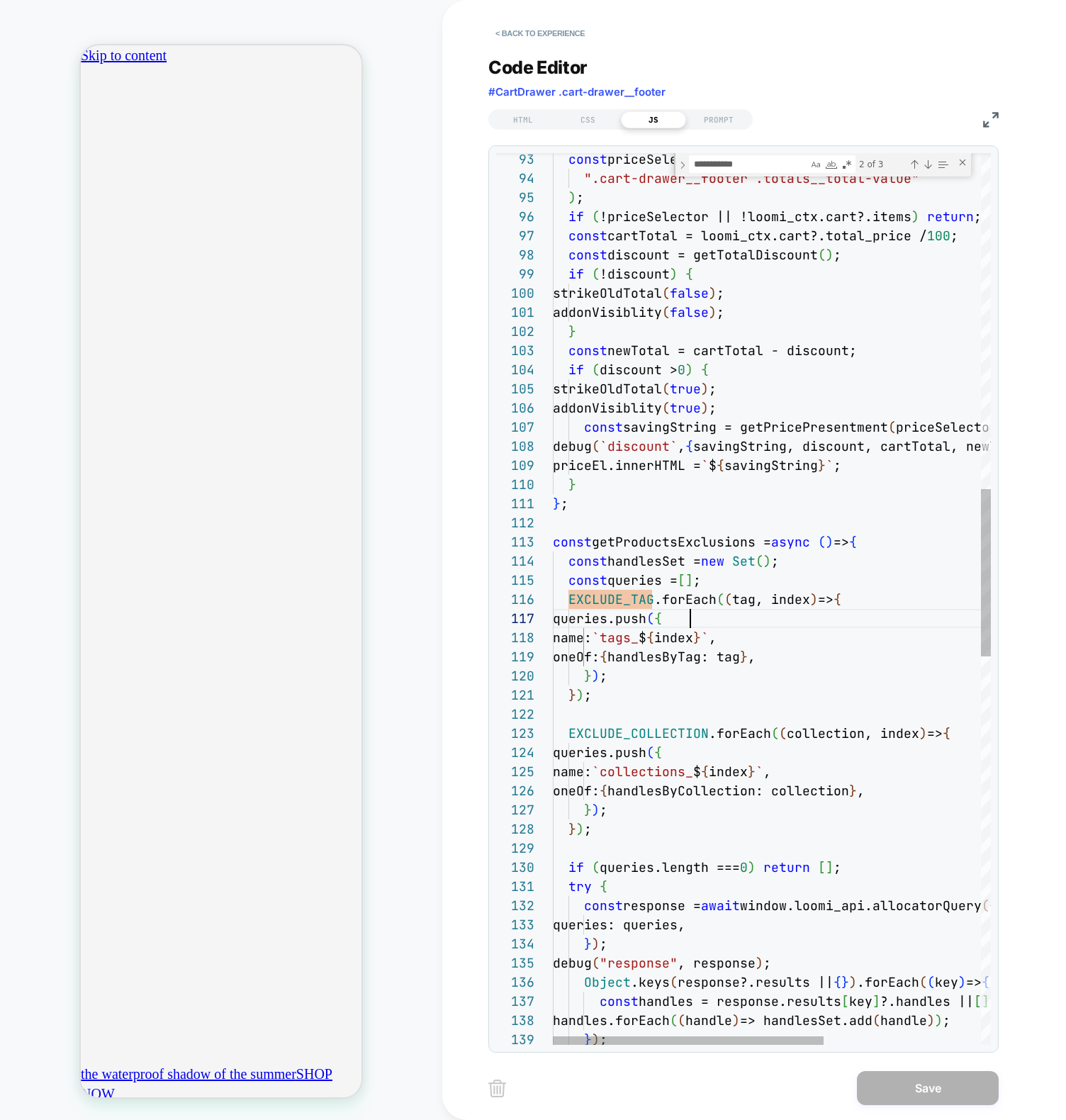
click at [759, 614] on div "const priceSelector = document.querySelector ( ".cart-drawer__footer .totals__t…" at bounding box center [898, 737] width 691 height 4742
click at [608, 746] on div "const priceSelector = document.querySelector ( ".cart-drawer__footer .totals__t…" at bounding box center [898, 737] width 691 height 4742
click at [670, 732] on div "const priceSelector = document.querySelector ( ".cart-drawer__footer .totals__t…" at bounding box center [898, 737] width 691 height 4742
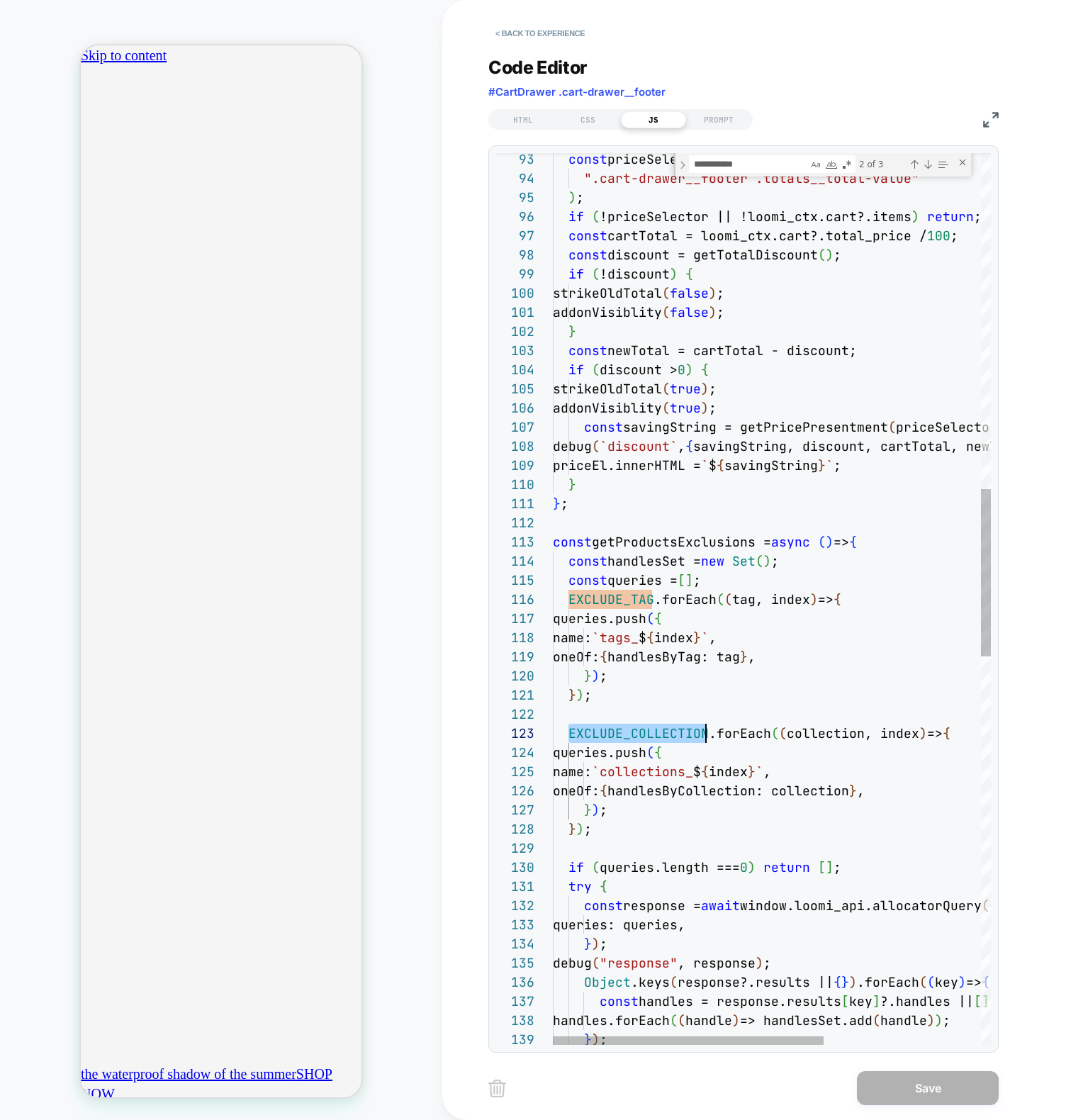
scroll to position [38, 153]
click at [670, 732] on div "const priceSelector = document.querySelector ( ".cart-drawer__footer .totals__t…" at bounding box center [898, 737] width 691 height 4742
click at [632, 834] on div "const priceSelector = document.querySelector ( ".cart-drawer__footer .totals__t…" at bounding box center [898, 737] width 691 height 4742
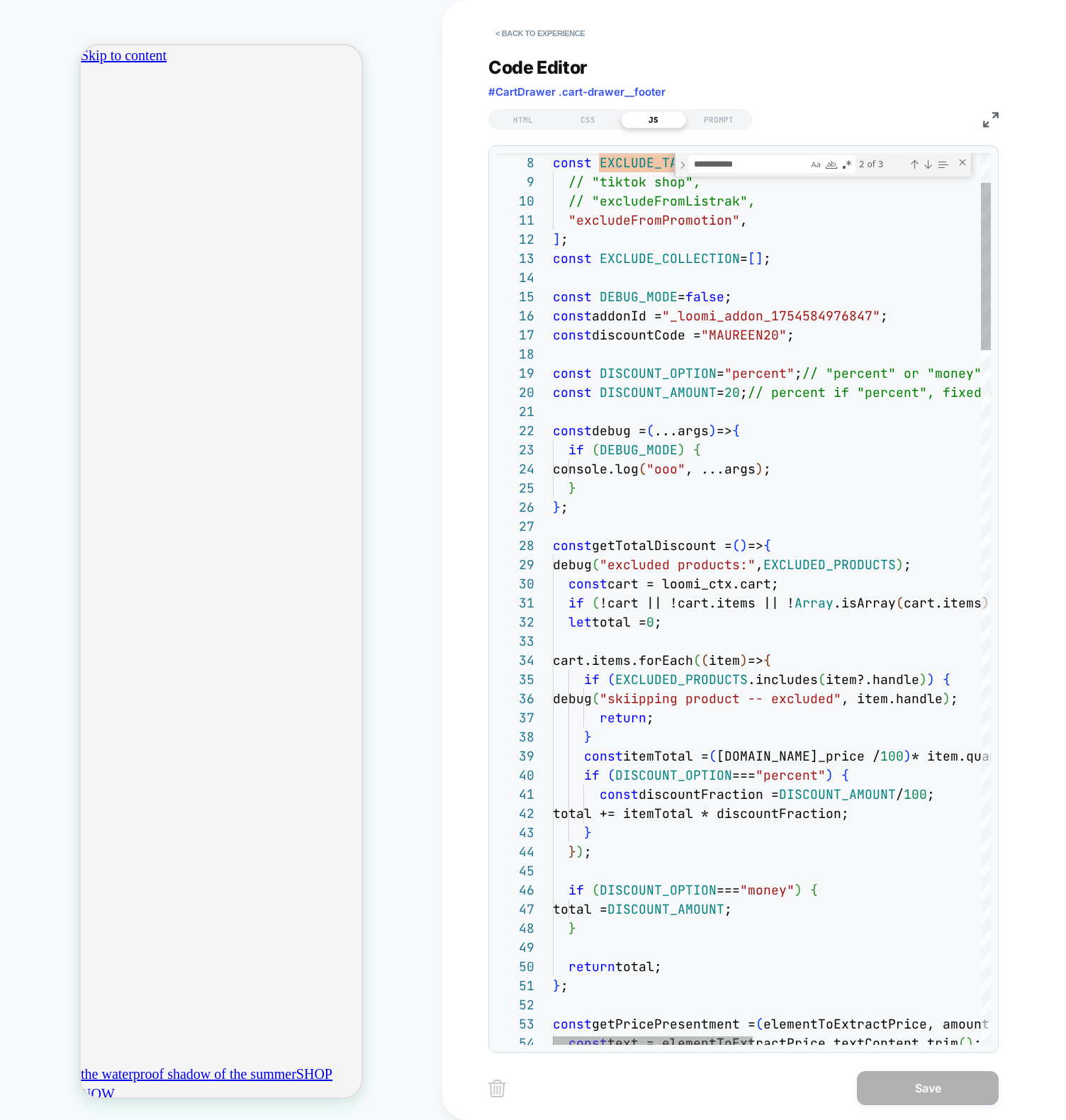
scroll to position [0, 499]
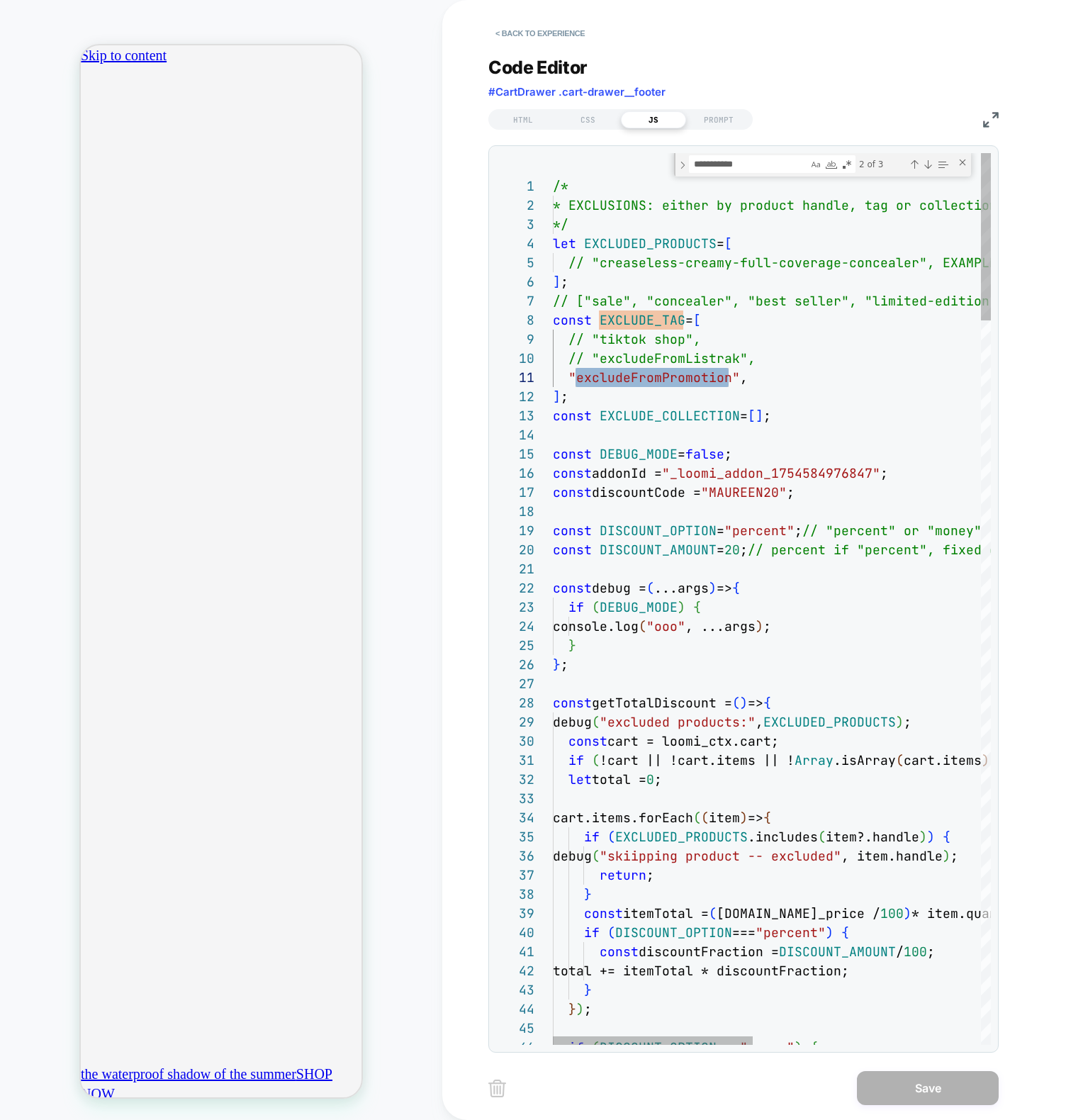
drag, startPoint x: 635, startPoint y: 374, endPoint x: 648, endPoint y: 387, distance: 18.4
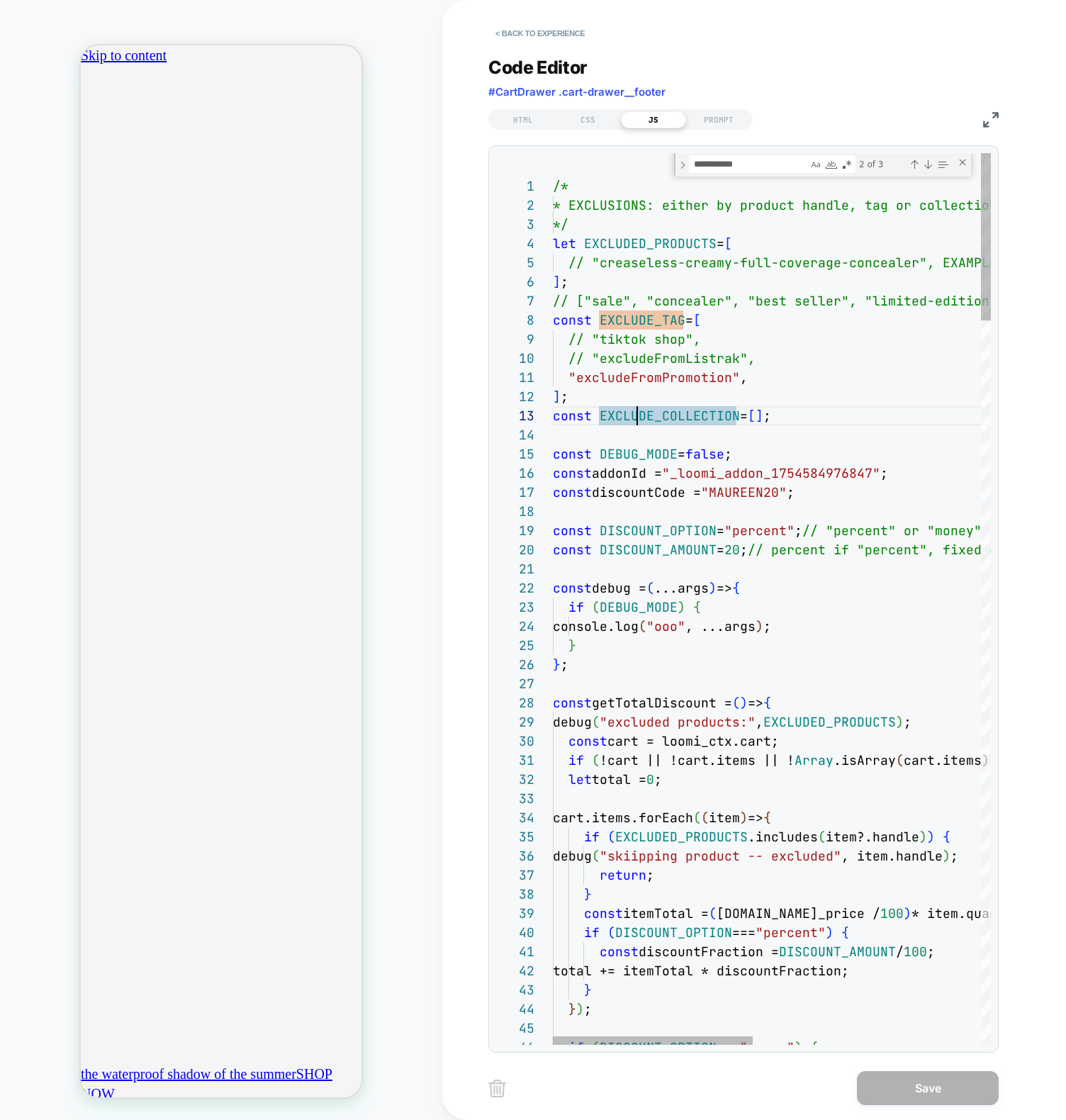
scroll to position [172, 38]
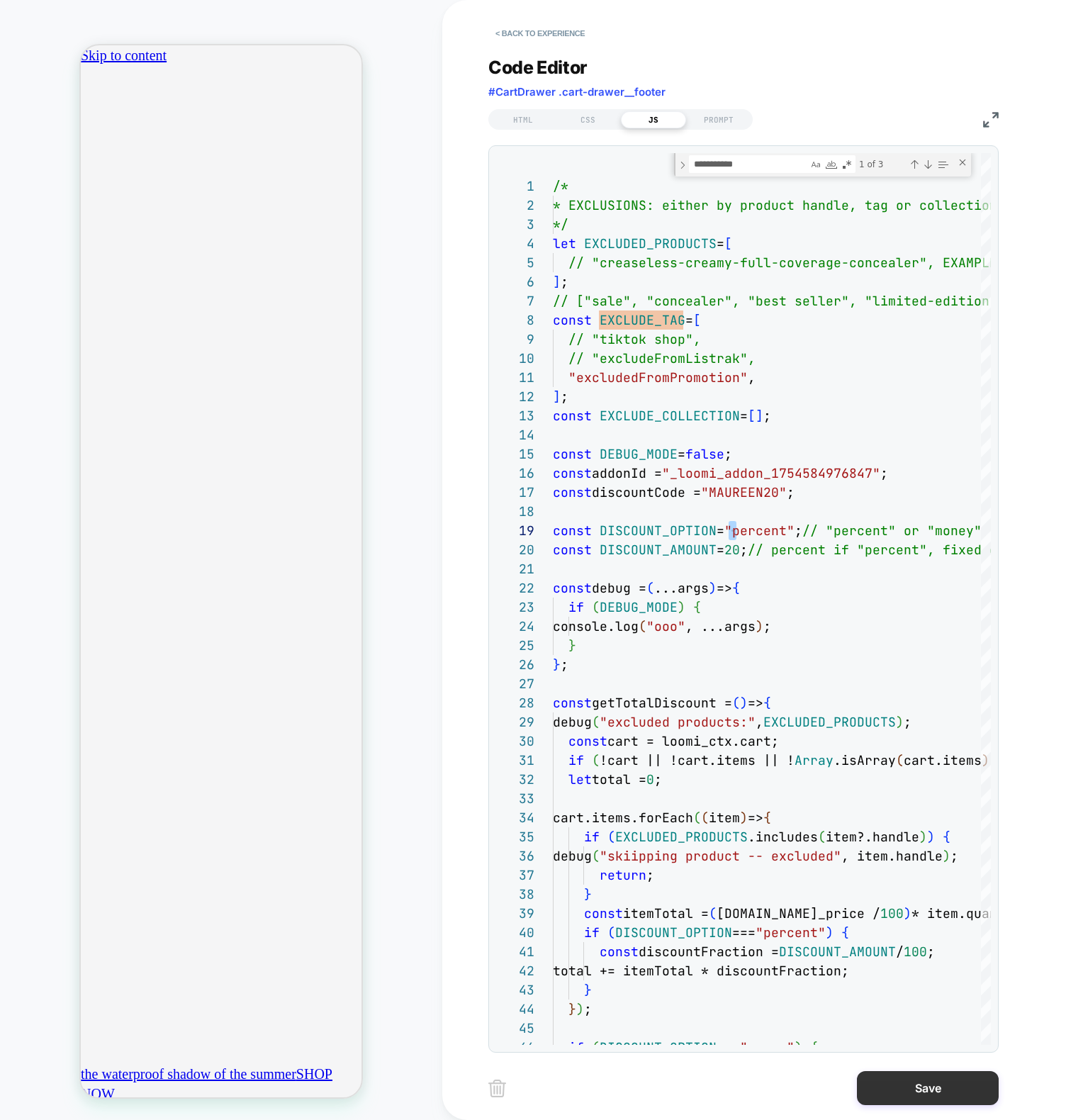
type textarea "**********"
click at [924, 1081] on button "Save" at bounding box center [927, 1088] width 142 height 34
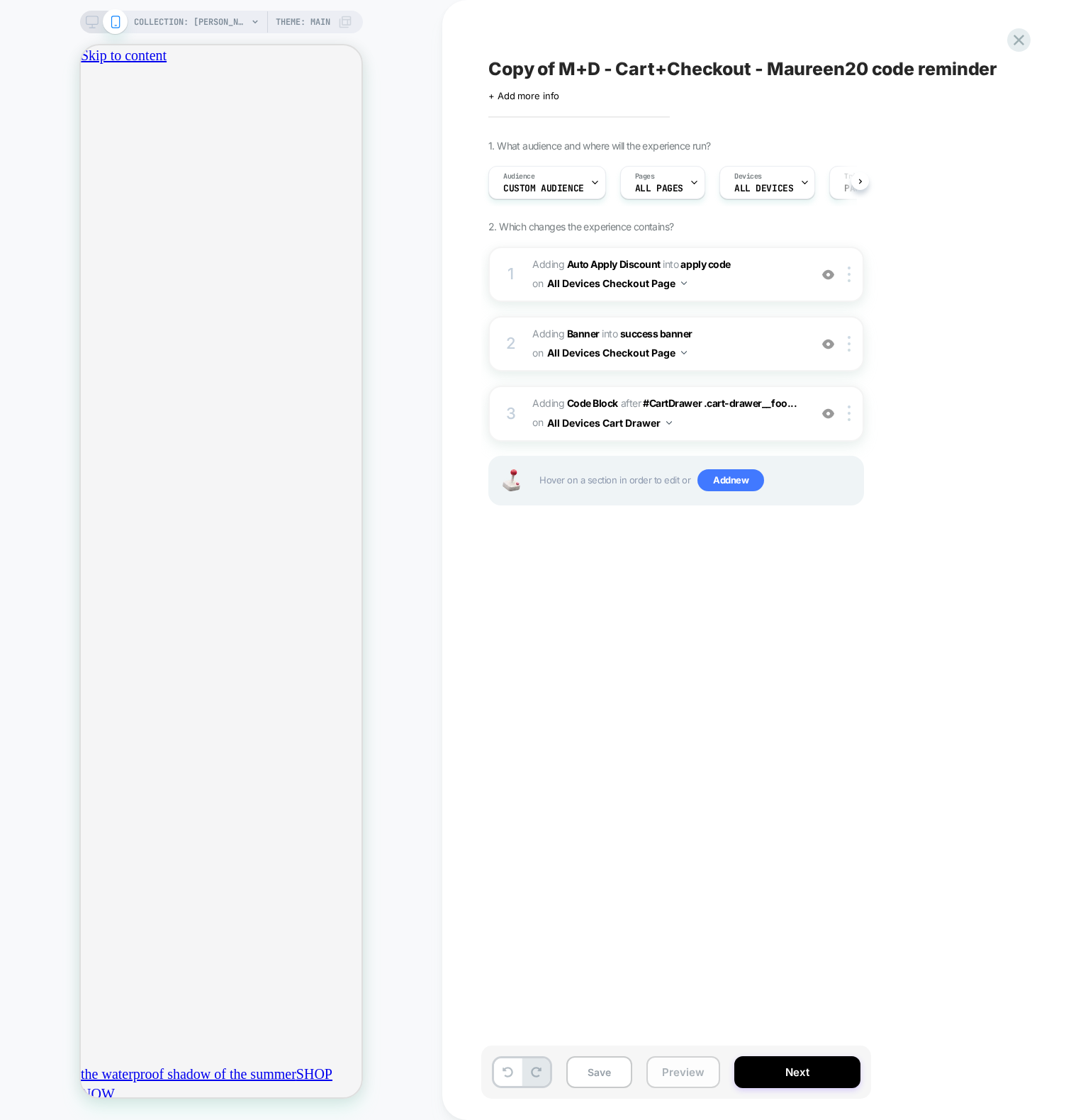
click at [691, 1074] on button "Preview" at bounding box center [683, 1072] width 73 height 32
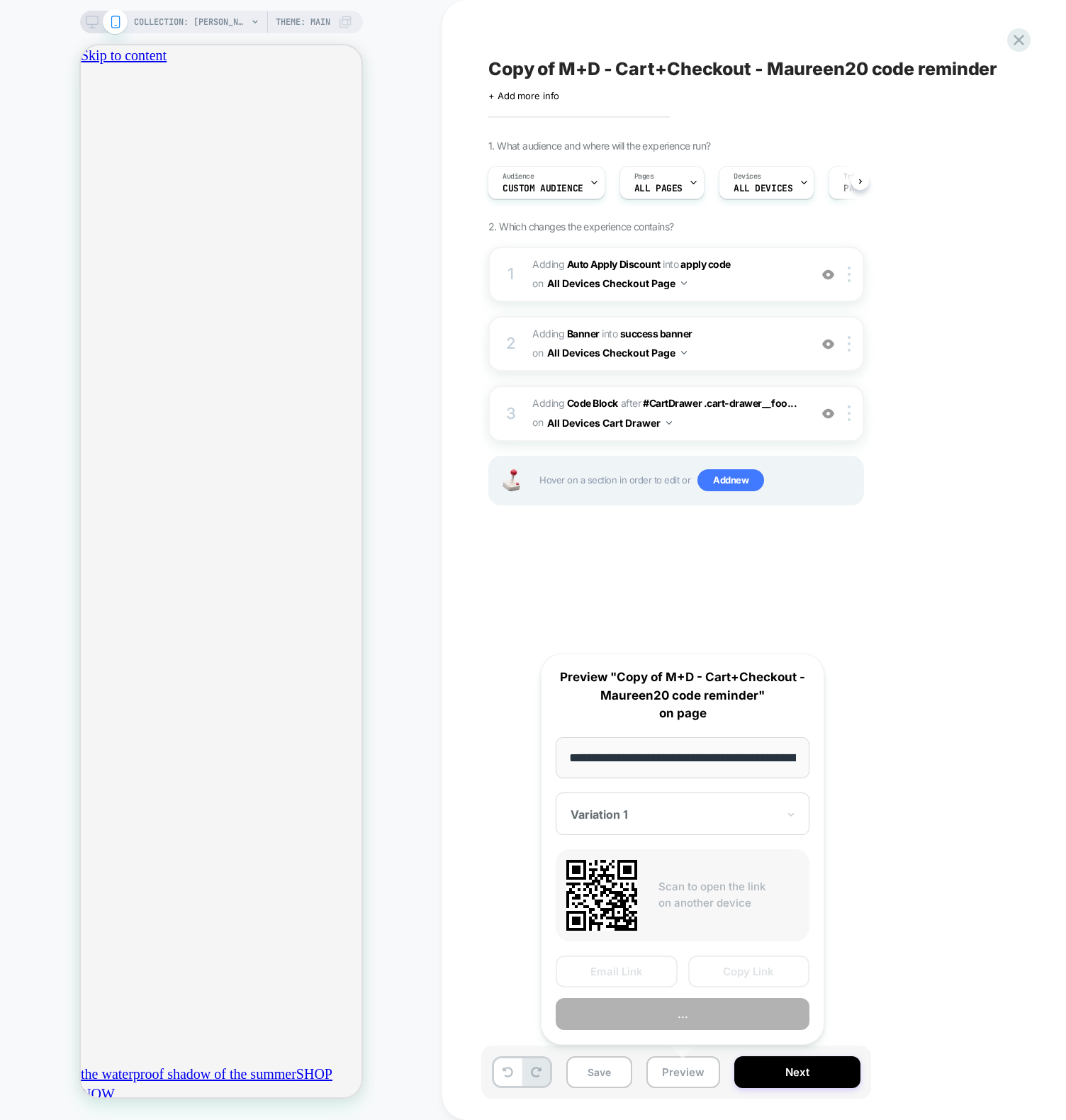
scroll to position [0, 156]
click at [668, 1019] on button "Preview" at bounding box center [682, 1014] width 254 height 32
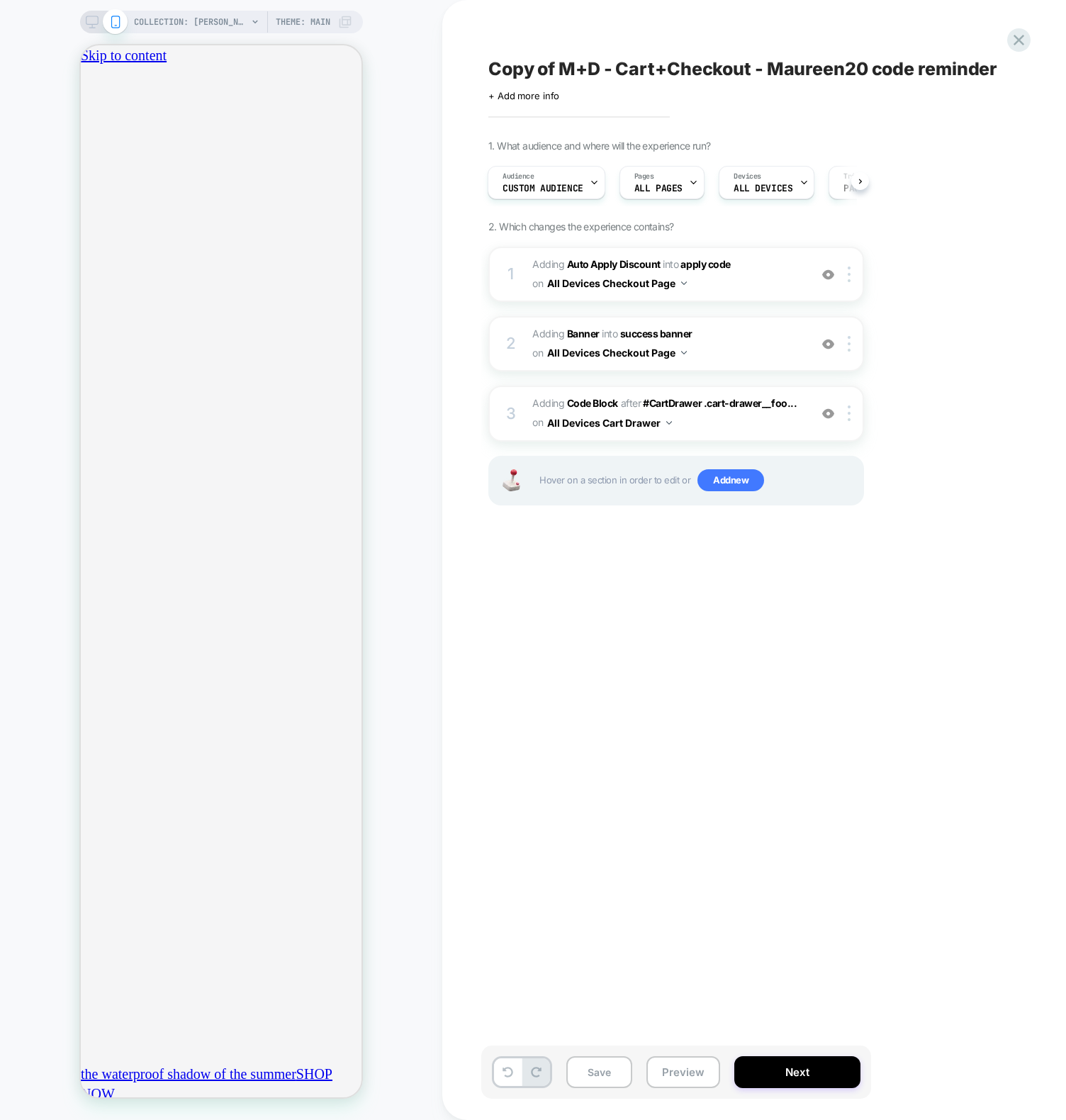
scroll to position [0, 499]
click at [661, 1059] on button "Preview" at bounding box center [683, 1072] width 73 height 32
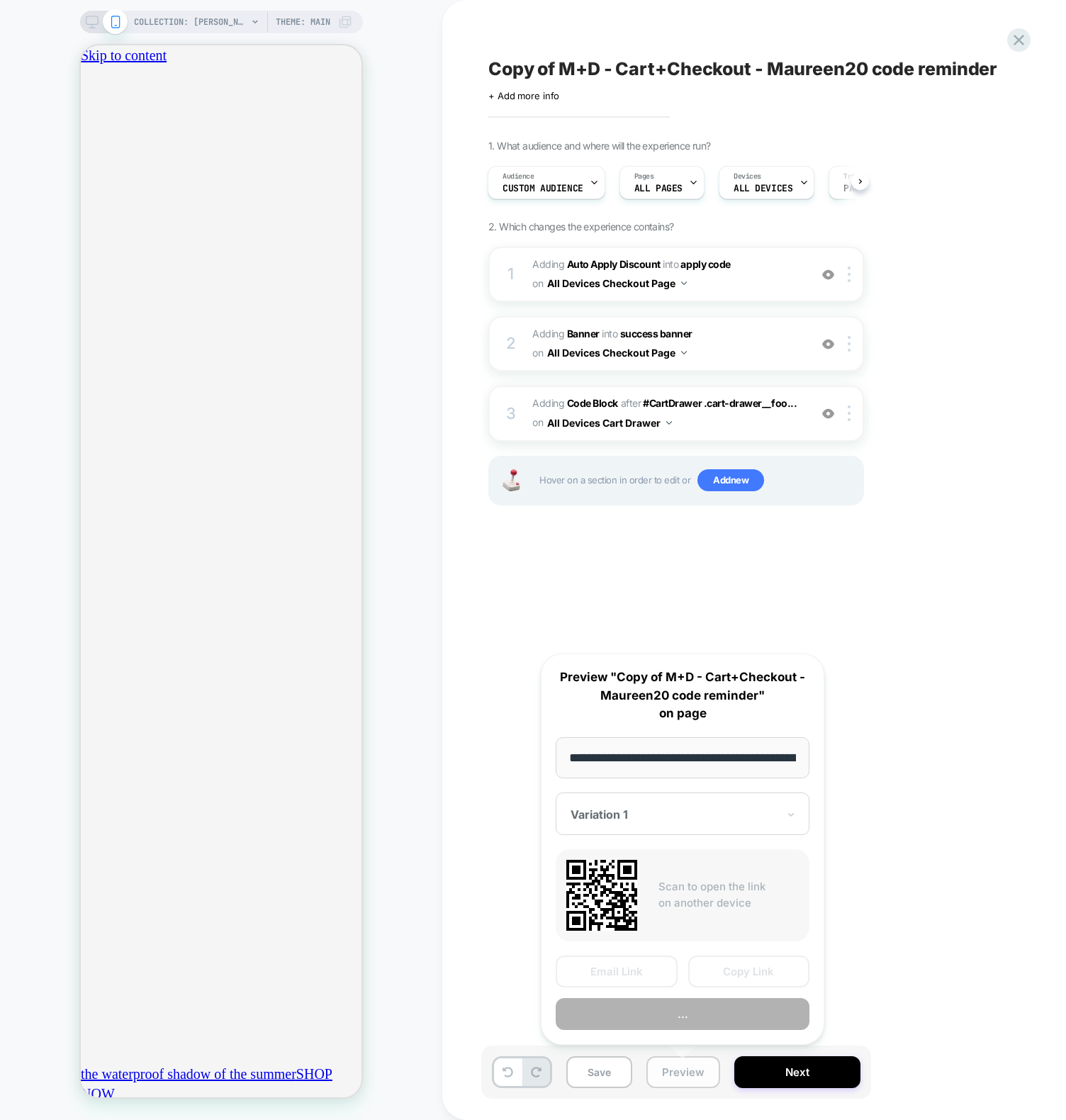
scroll to position [0, 156]
click at [711, 975] on button "Copy Link" at bounding box center [749, 972] width 122 height 32
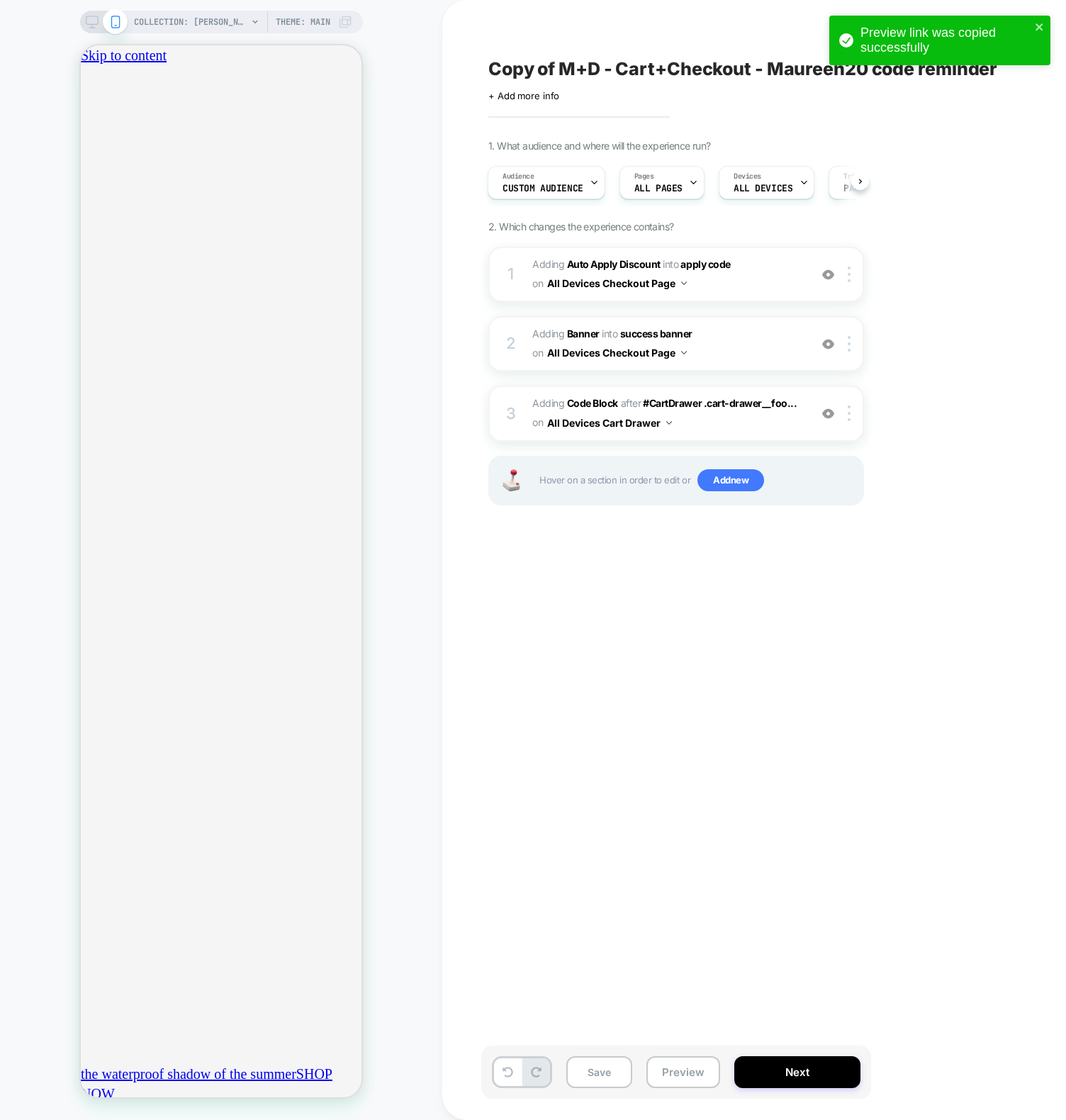
scroll to position [0, 250]
click at [529, 404] on div "3 Adding Code Block AFTER #CartDrawer .cart-drawer__foo... #CartDrawer .cart-dr…" at bounding box center [676, 414] width 375 height 55
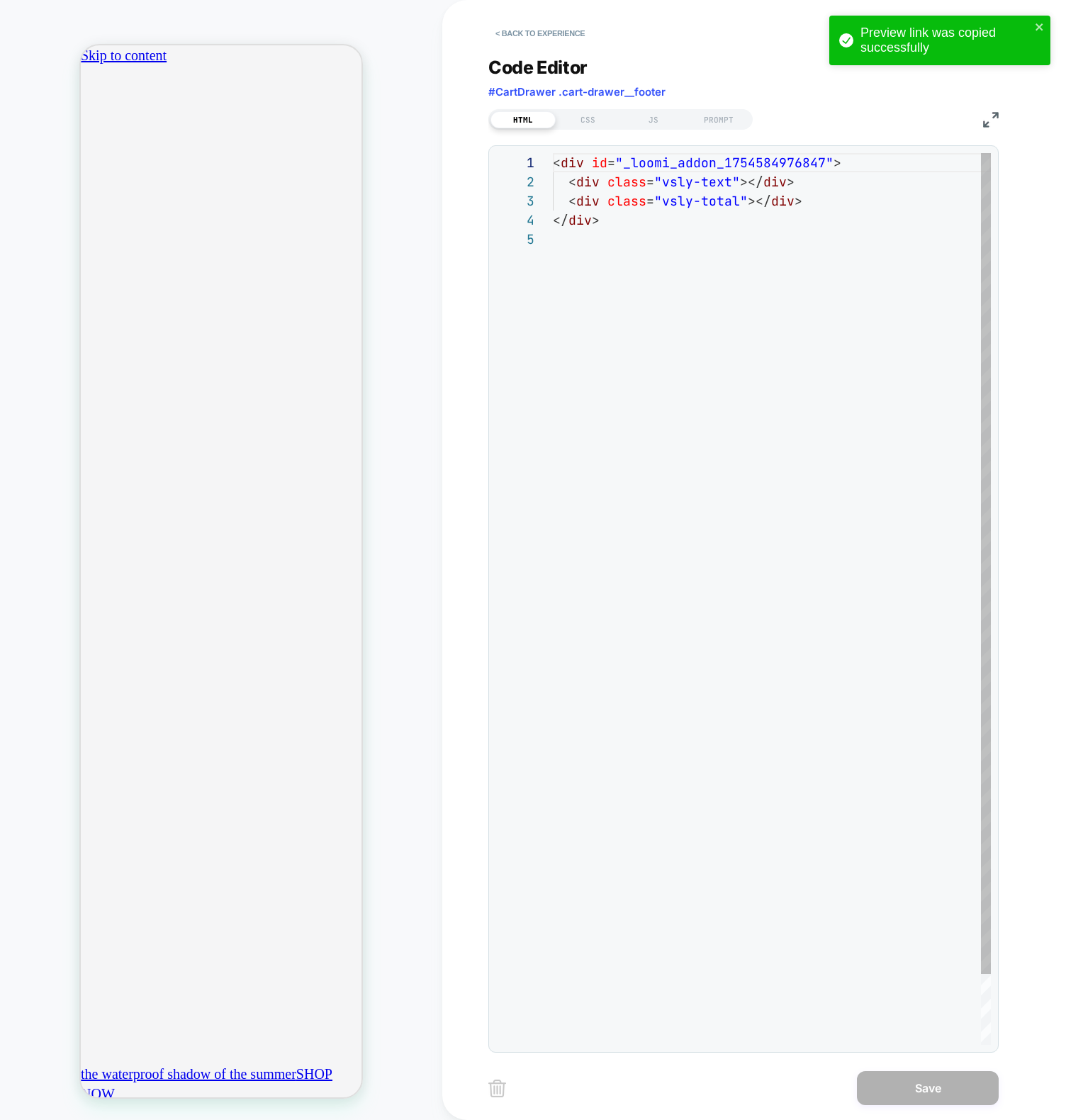
scroll to position [77, 0]
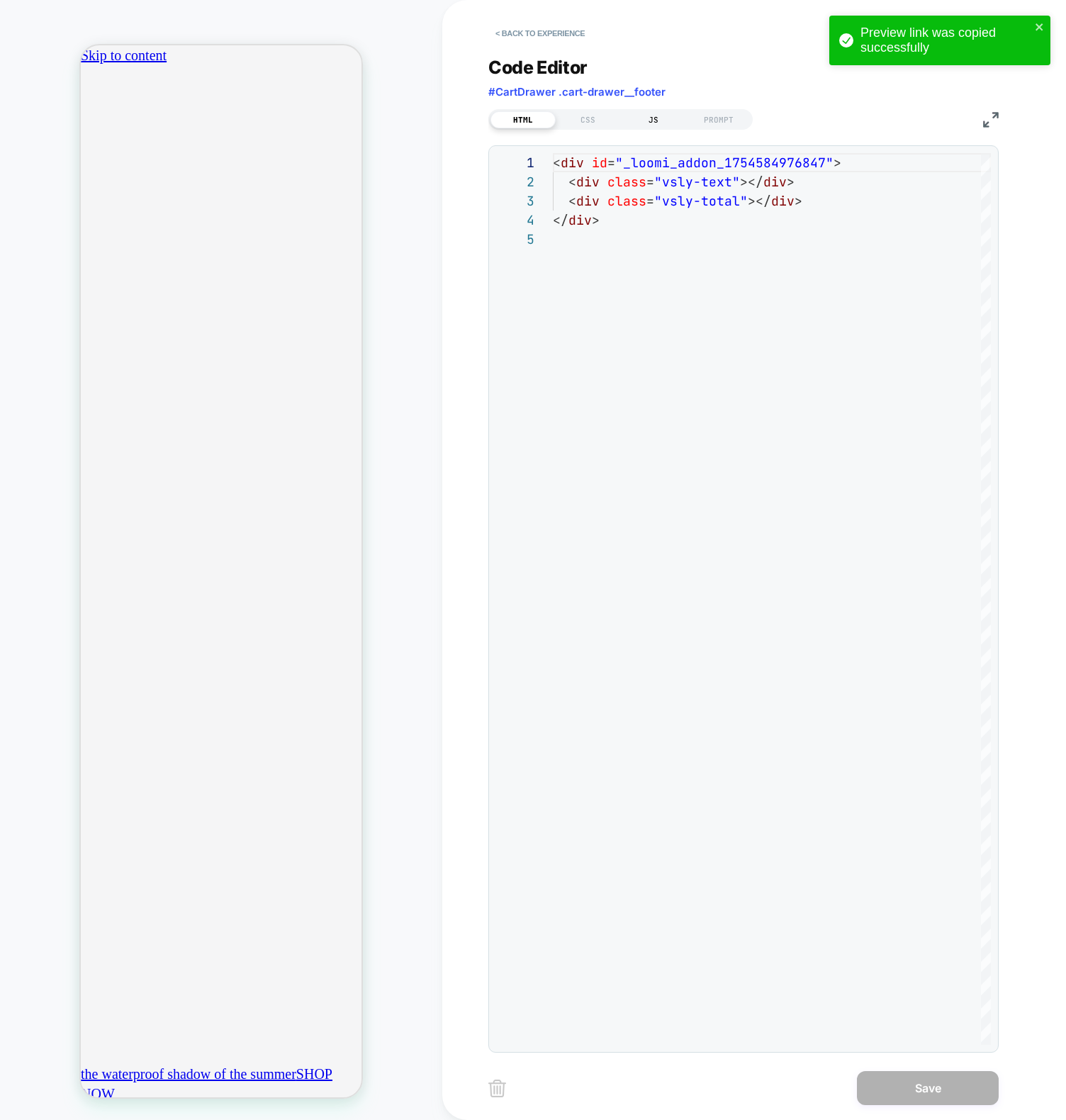
click at [635, 116] on div "JS" at bounding box center [653, 119] width 65 height 17
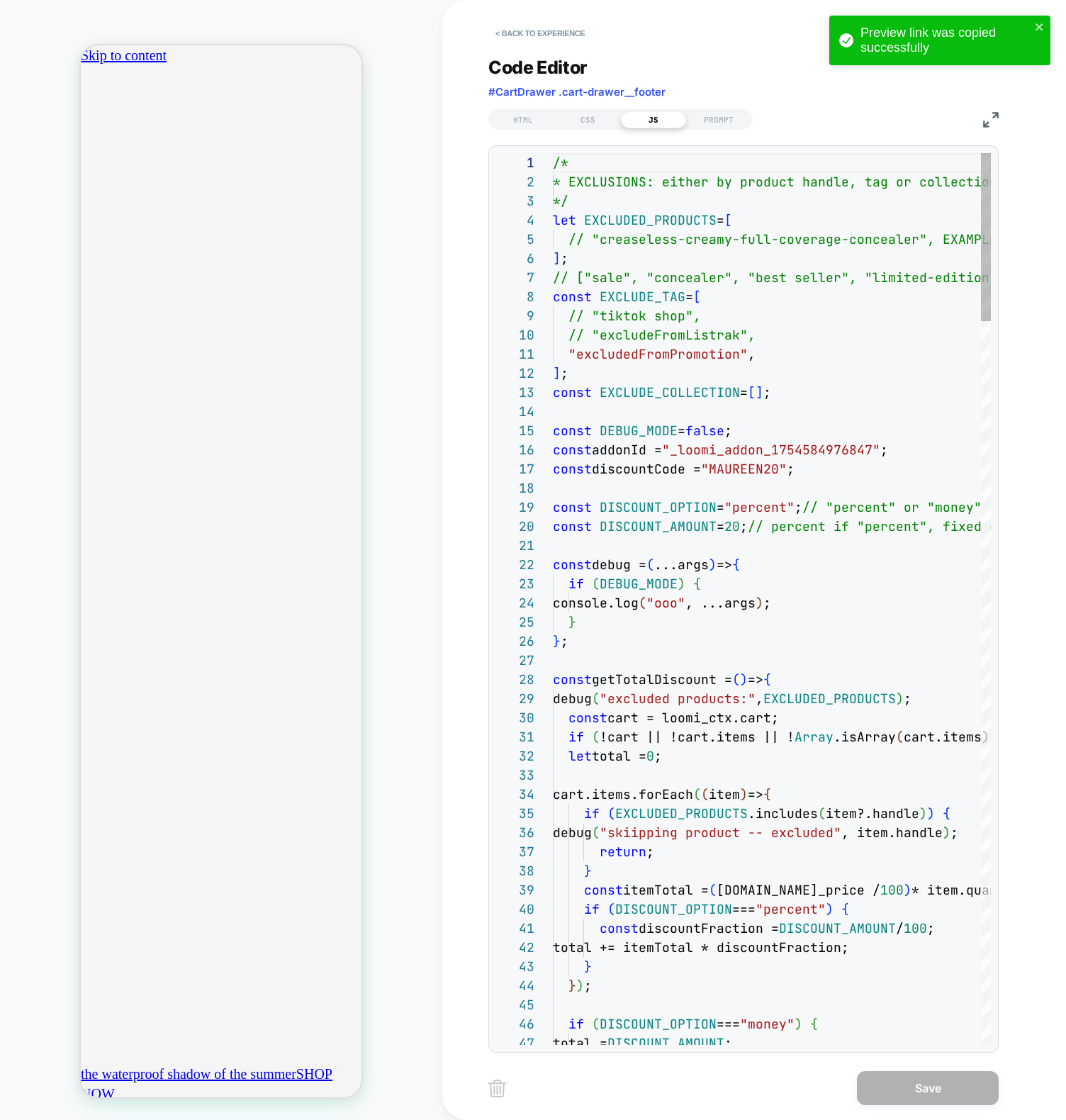
scroll to position [192, 0]
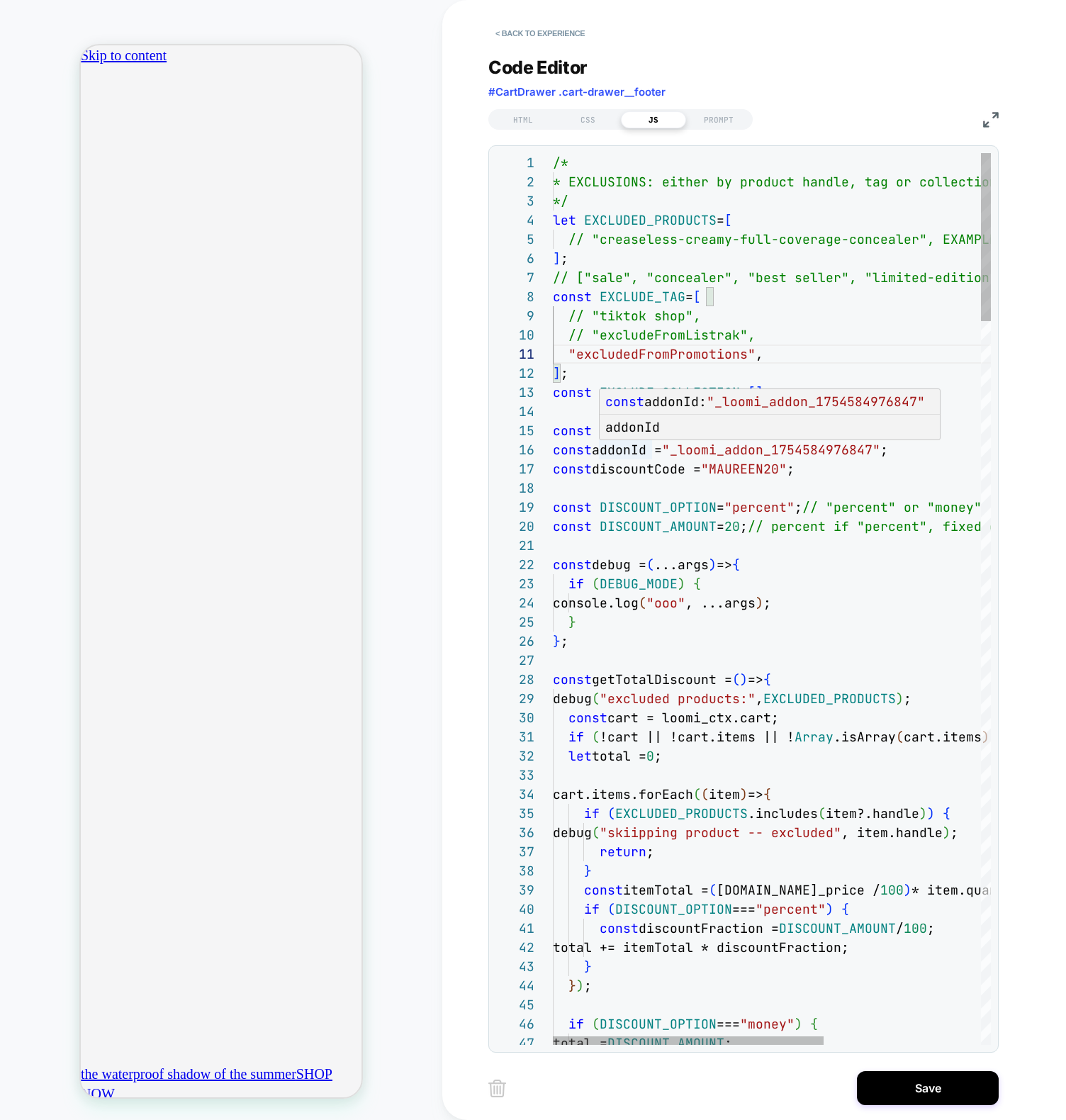
type textarea "**********"
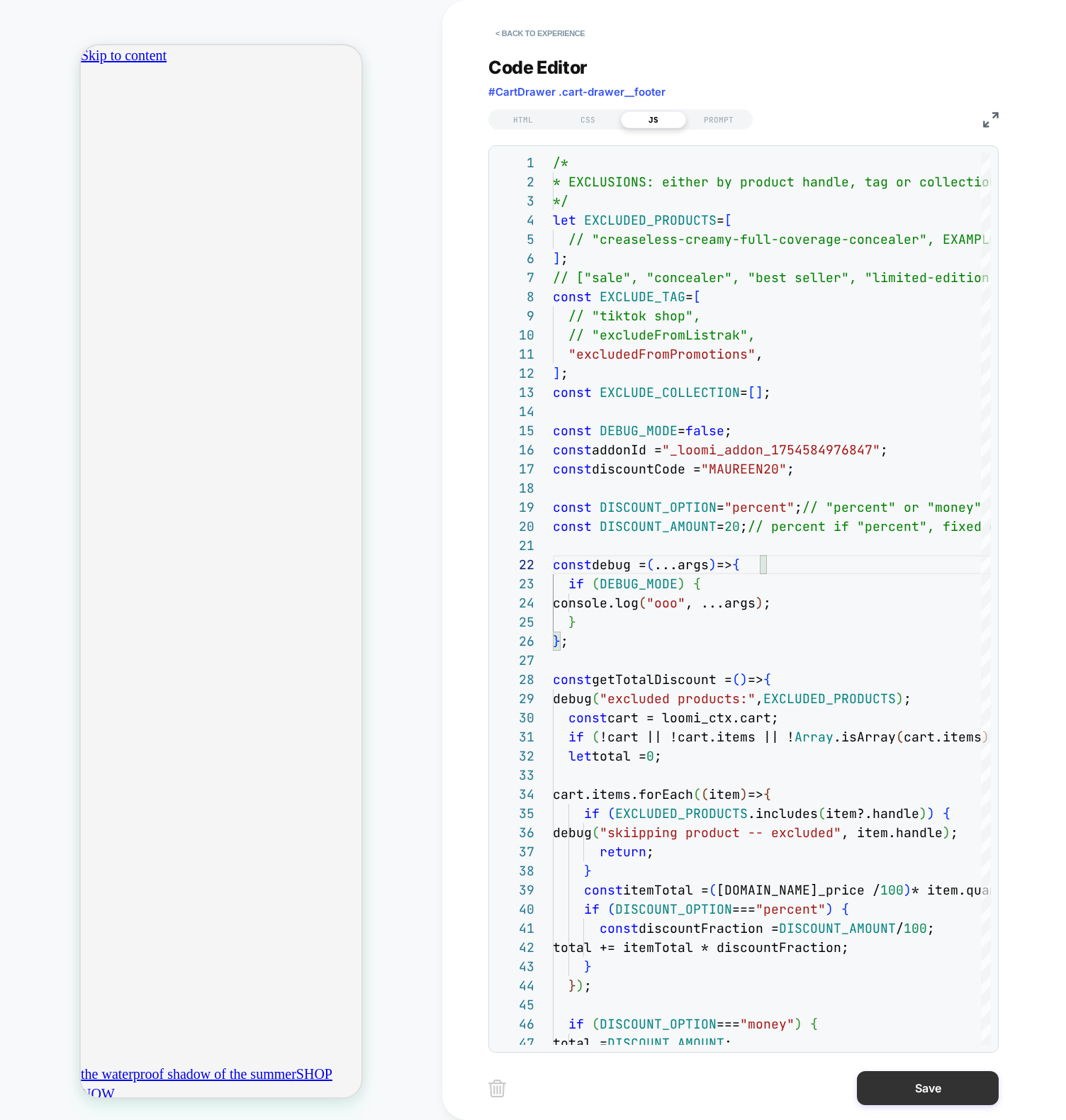
click at [939, 1085] on button "Save" at bounding box center [927, 1088] width 142 height 34
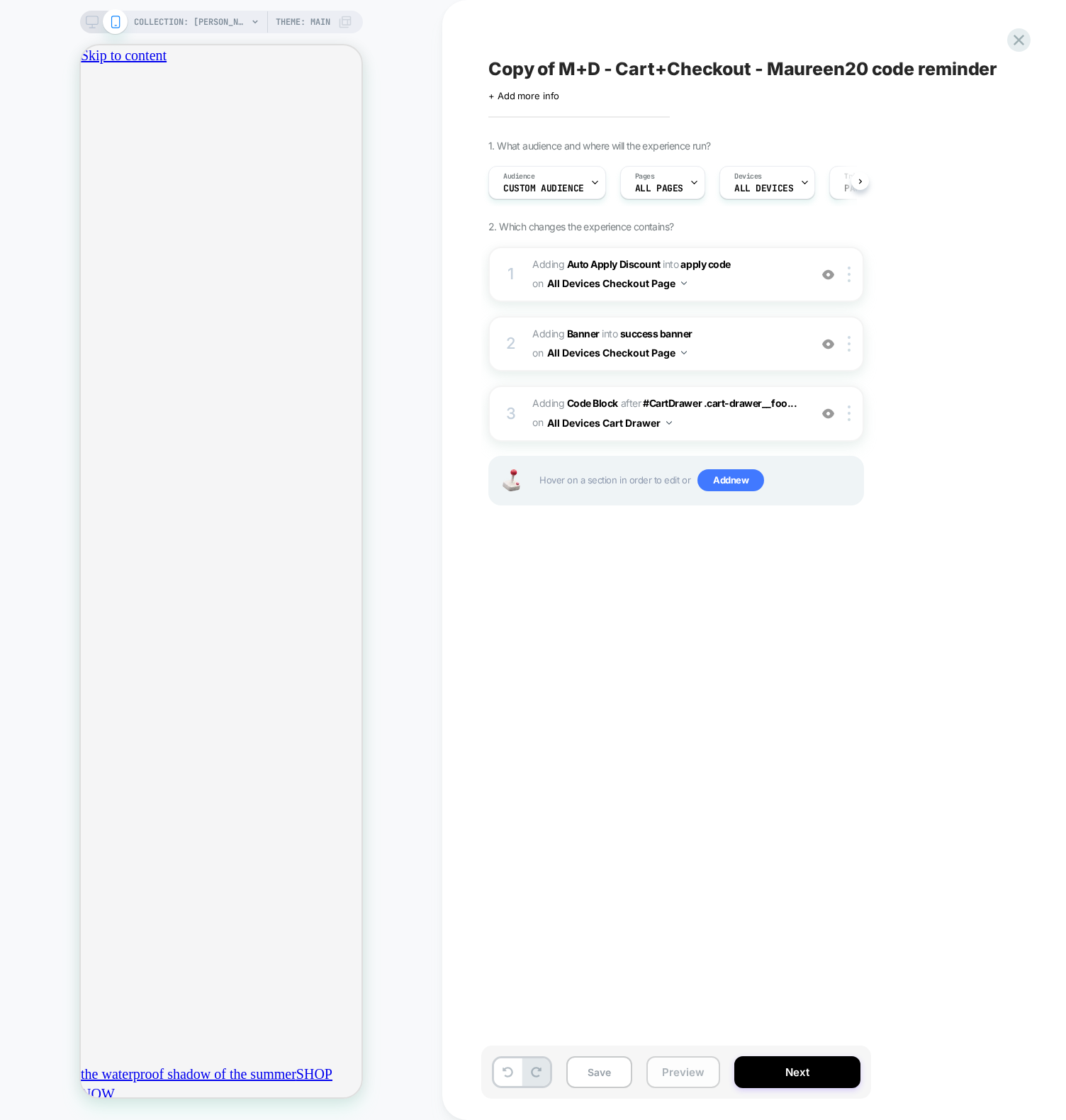
click at [675, 1067] on button "Preview" at bounding box center [683, 1072] width 73 height 32
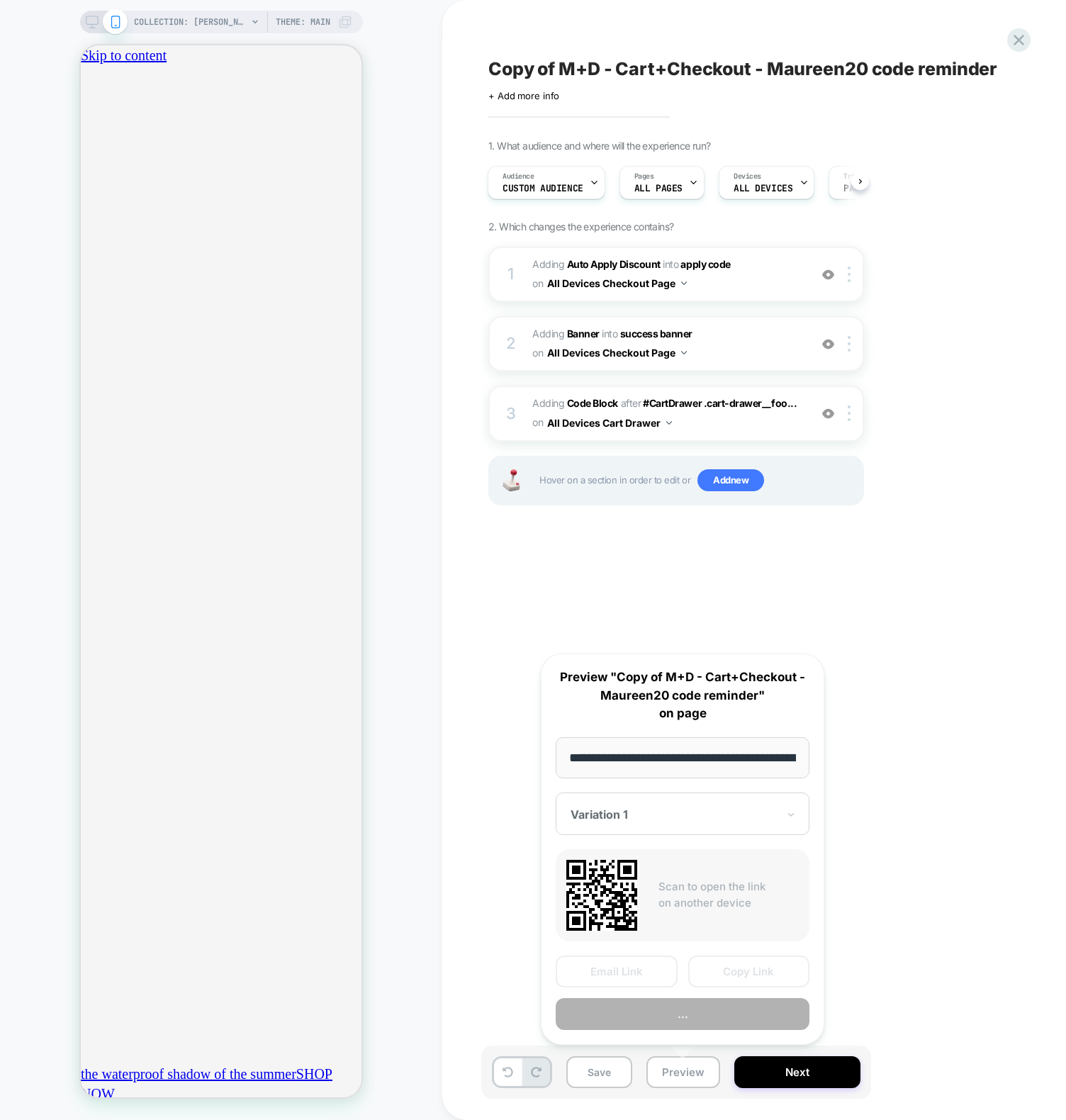
scroll to position [0, 156]
click at [659, 1004] on button "Preview" at bounding box center [682, 1014] width 254 height 32
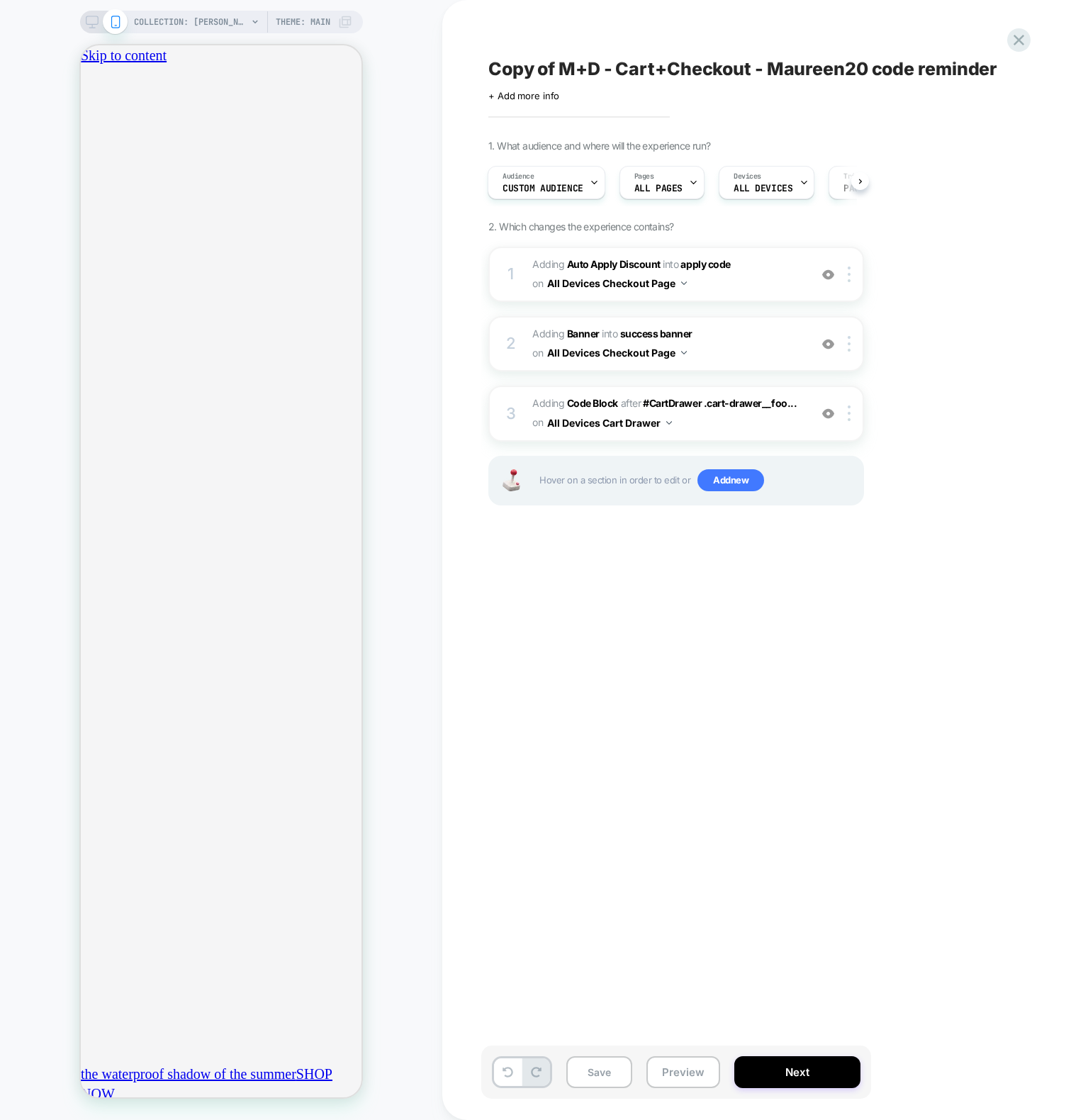
scroll to position [0, 0]
click at [696, 1069] on button "Preview" at bounding box center [683, 1072] width 73 height 32
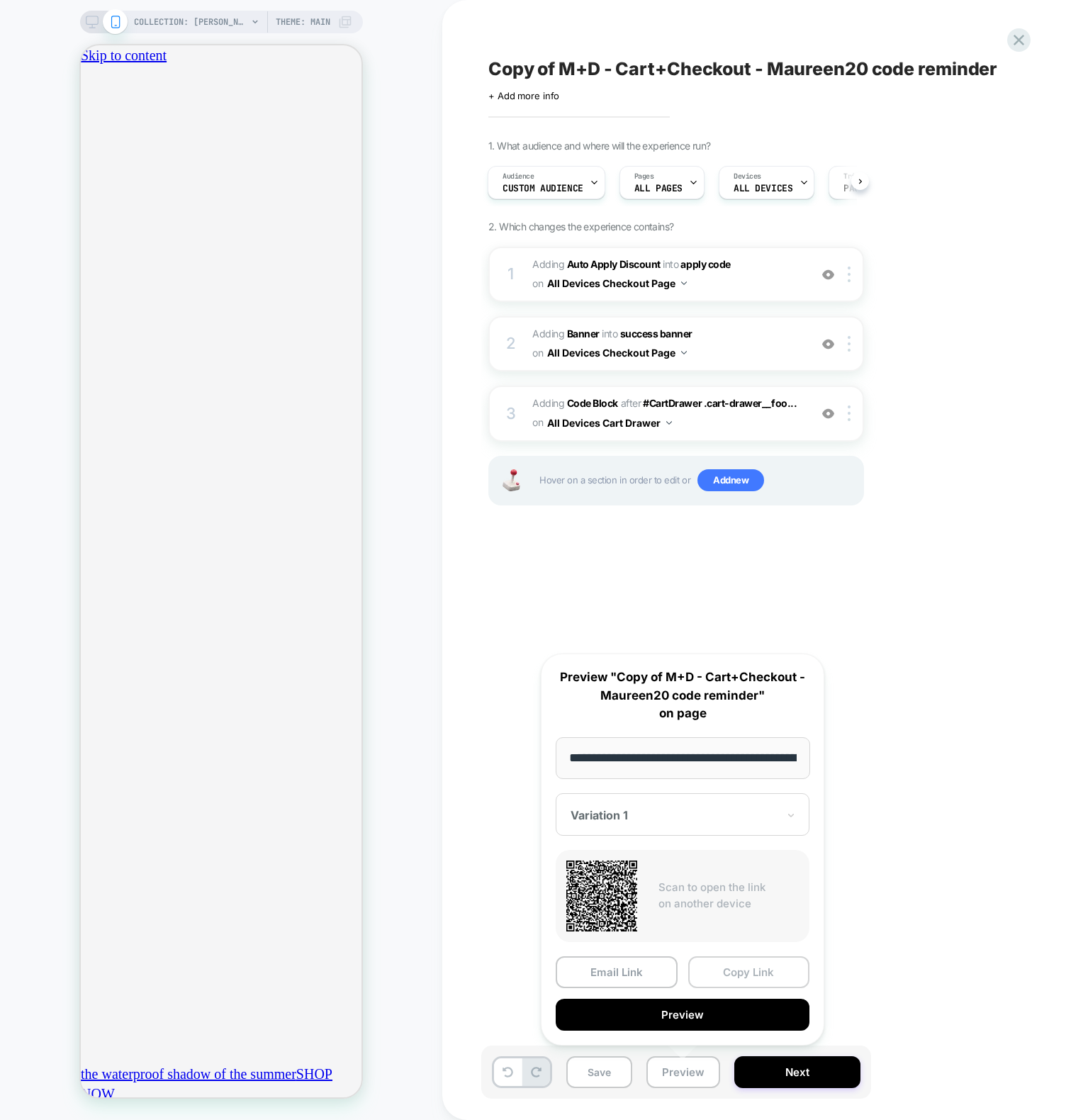
click at [745, 977] on button "Copy Link" at bounding box center [749, 972] width 122 height 32
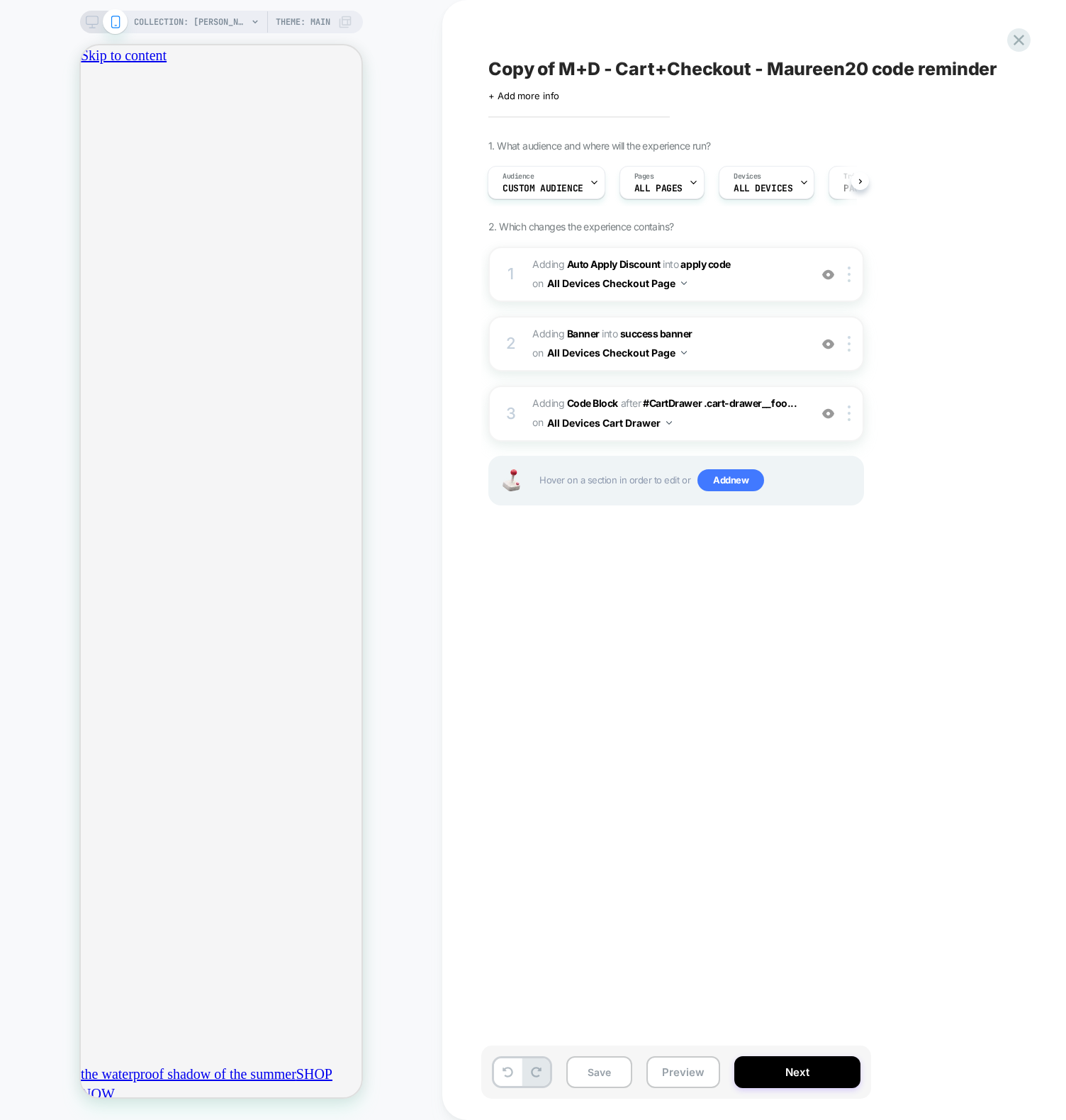
scroll to position [0, 499]
click at [527, 676] on div "Copy of M+D - Cart+Checkout - Maureen20 code reminder Click to edit experience …" at bounding box center [747, 560] width 532 height 1091
click at [525, 407] on div "3 Adding Code Block AFTER #CartDrawer .cart-drawer__foo... #CartDrawer .cart-dr…" at bounding box center [676, 414] width 375 height 55
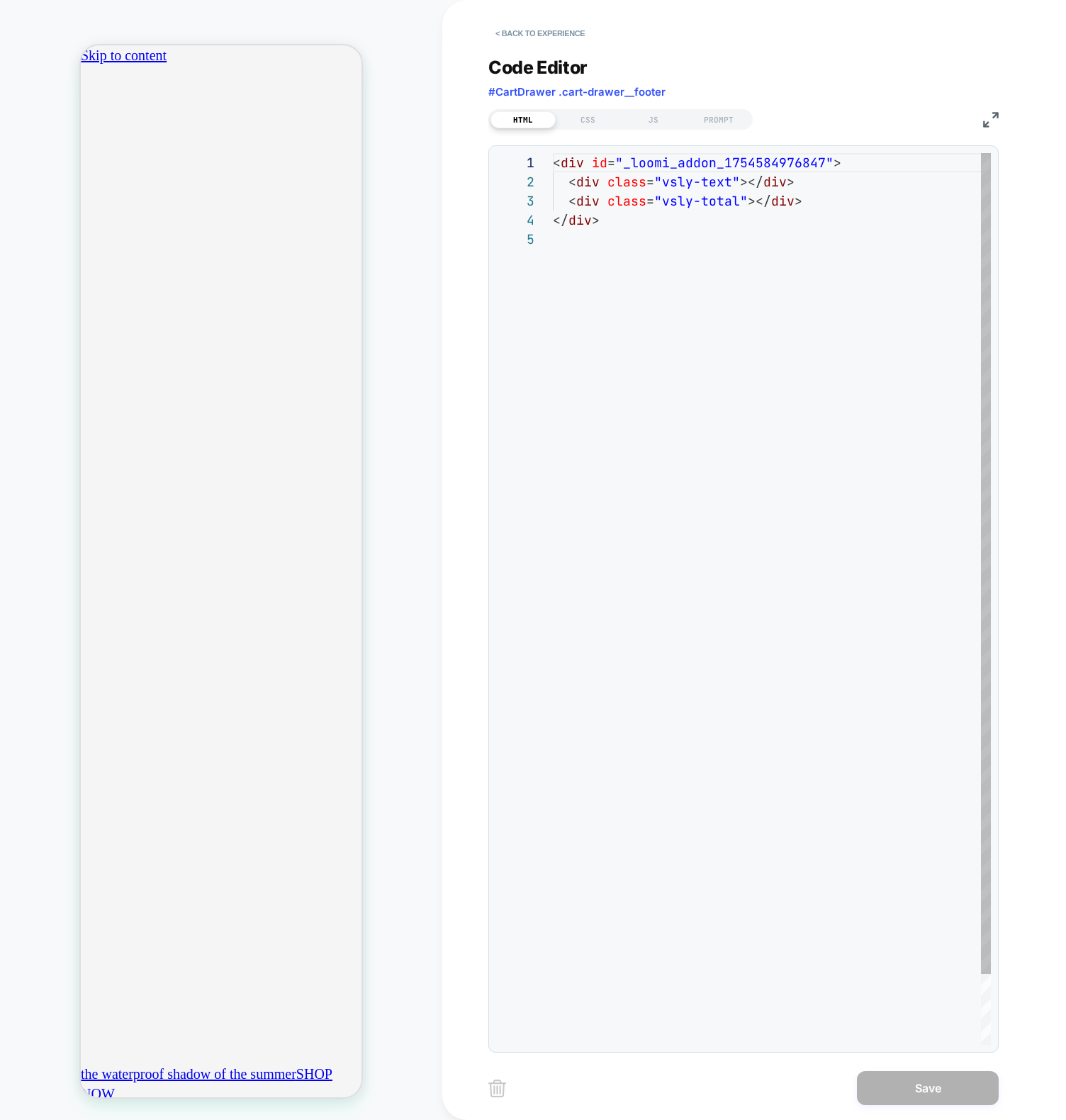
scroll to position [77, 0]
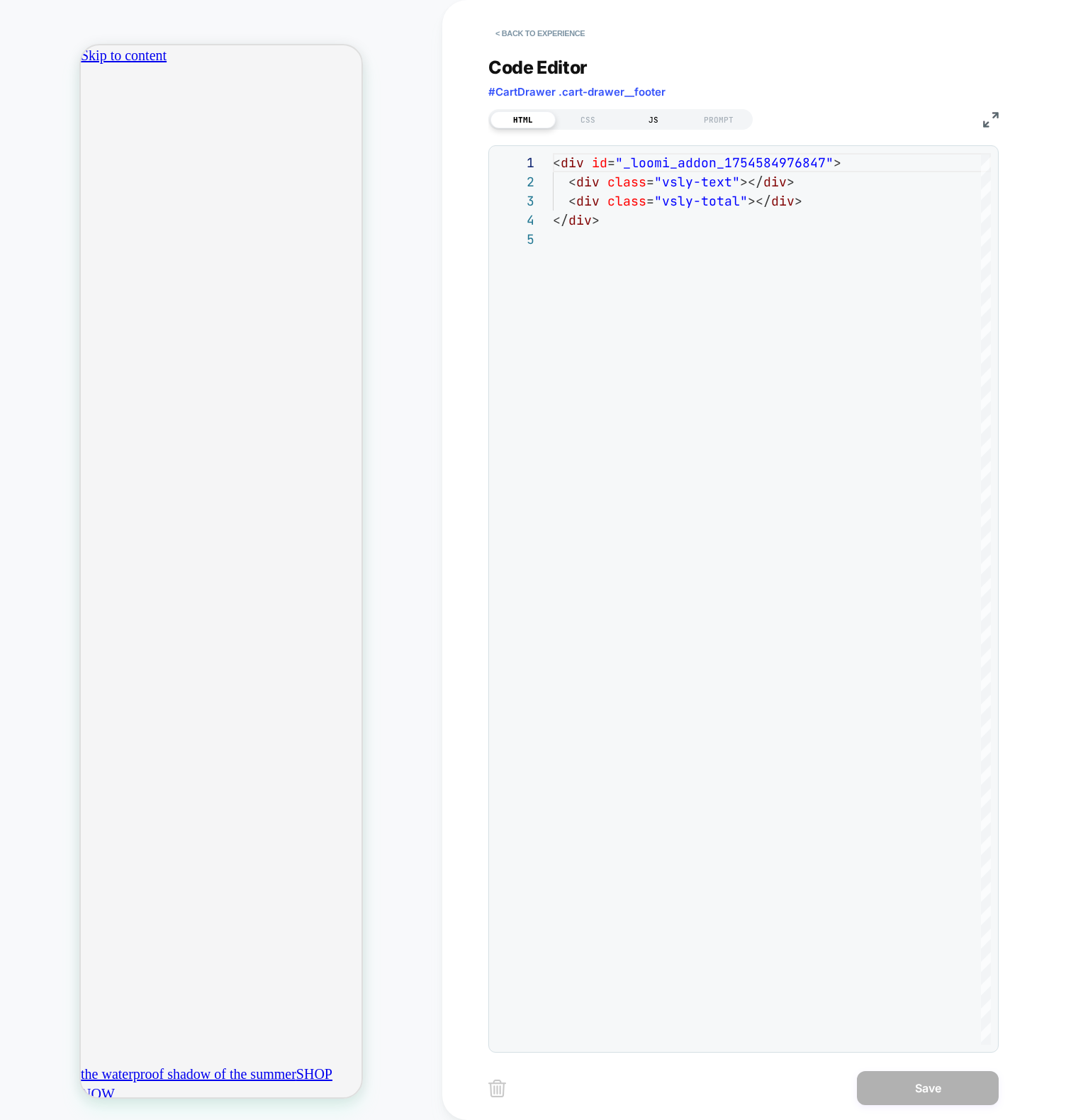
click at [656, 116] on div "JS" at bounding box center [653, 119] width 65 height 17
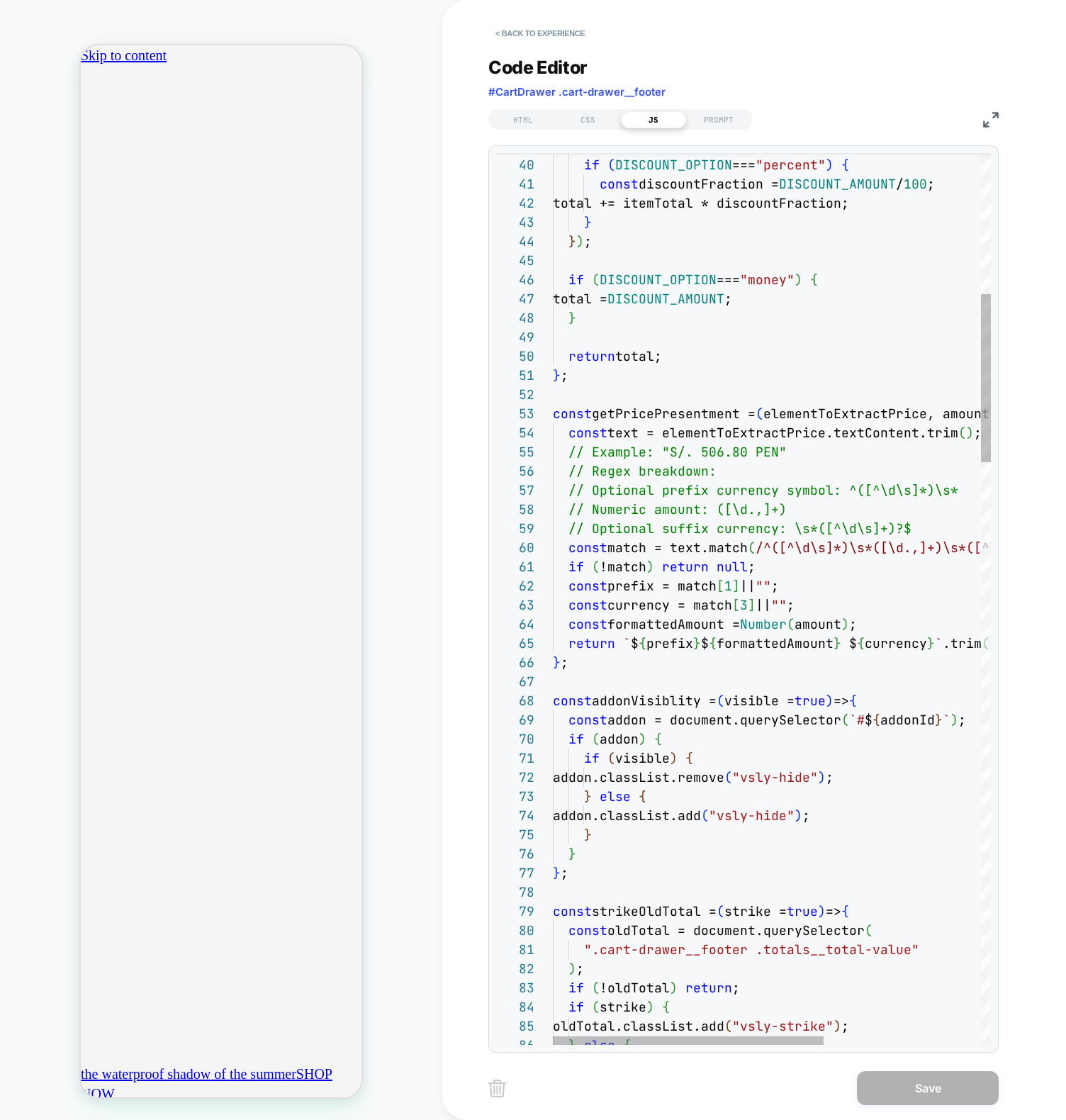
scroll to position [0, 250]
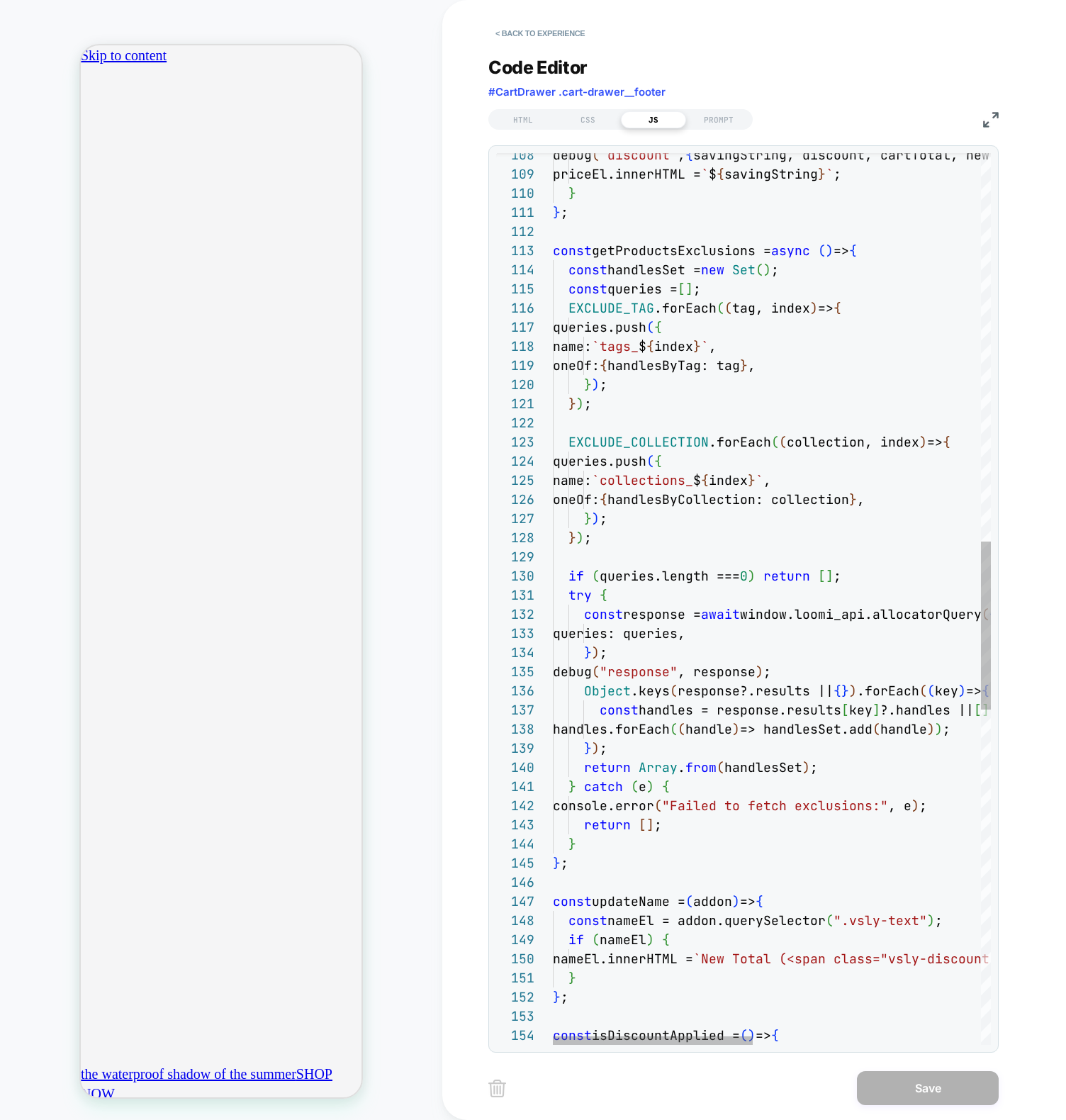
type textarea "**********"
click at [710, 755] on div "debug ( `discount` , { savingString, discount, cartTotal, newTotal } ) ; priceE…" at bounding box center [1021, 457] width 936 height 4719
type textarea "*"
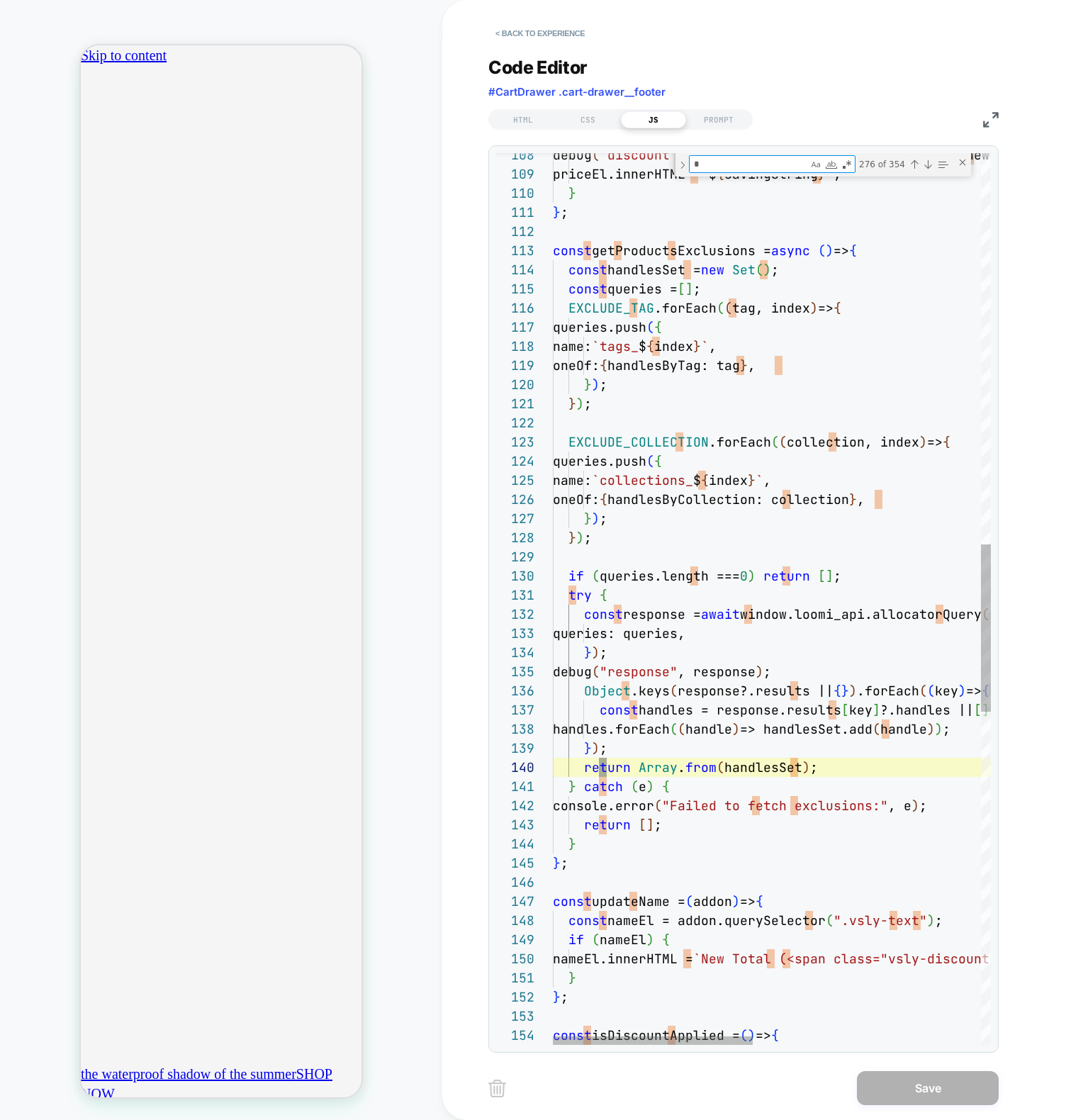
type textarea "**********"
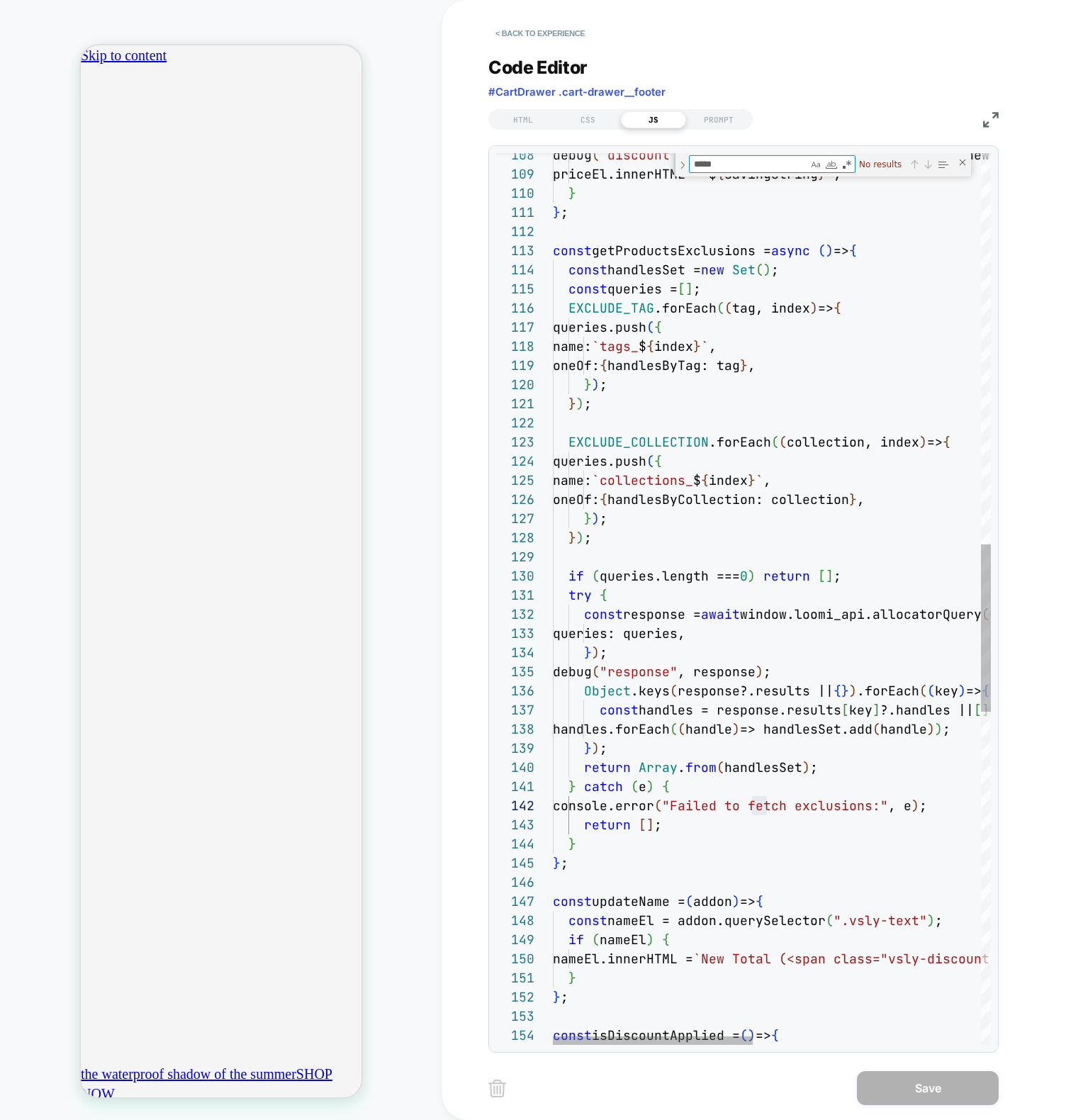
type textarea "*****"
type textarea "**********"
click at [741, 635] on div "debug ( `discount` , { savingString, discount, cartTotal, newTotal } ) ; priceE…" at bounding box center [1021, 457] width 936 height 4719
type textarea "*"
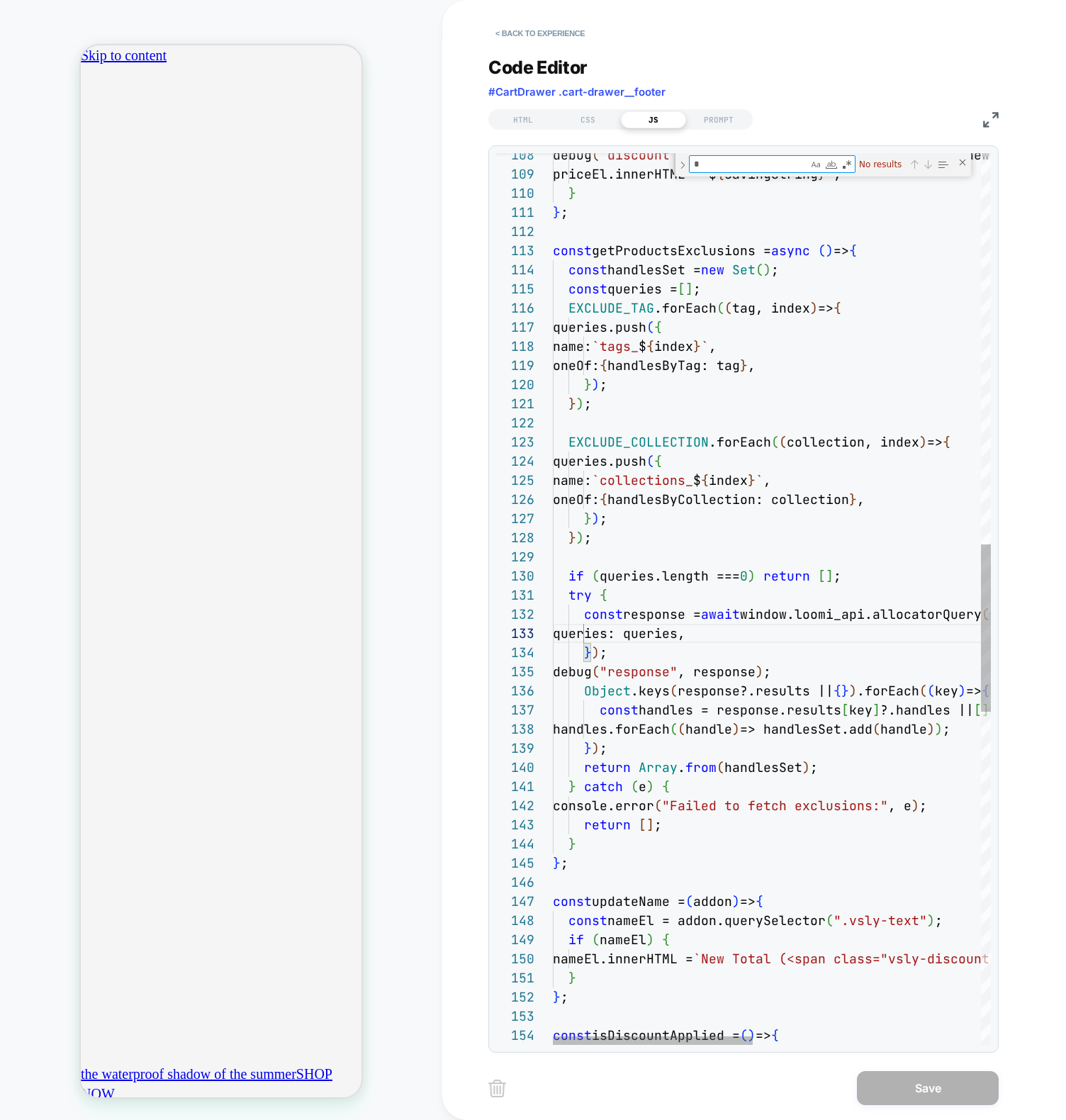
type textarea "**********"
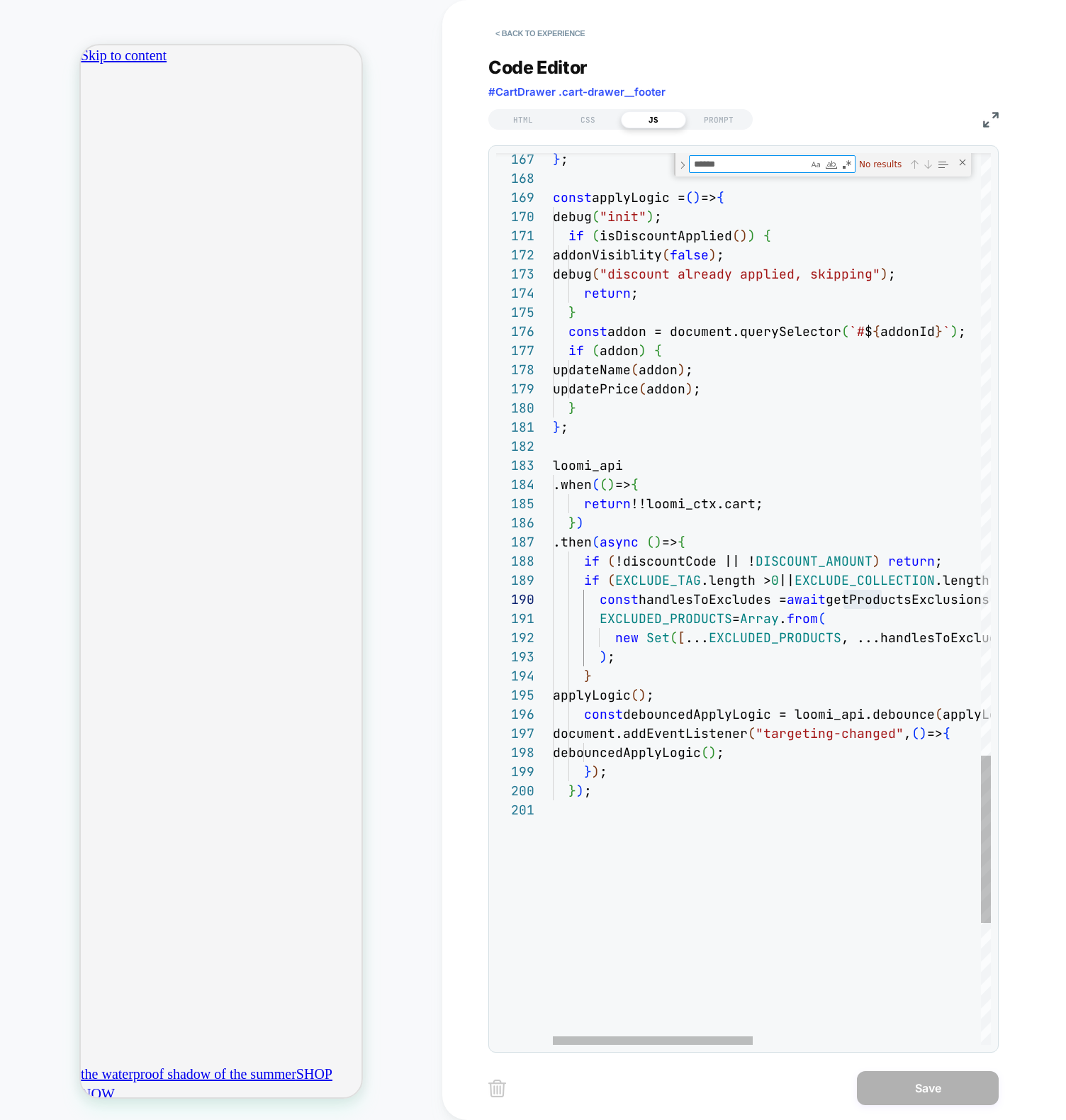
type textarea "******"
type textarea "**********"
type textarea "*"
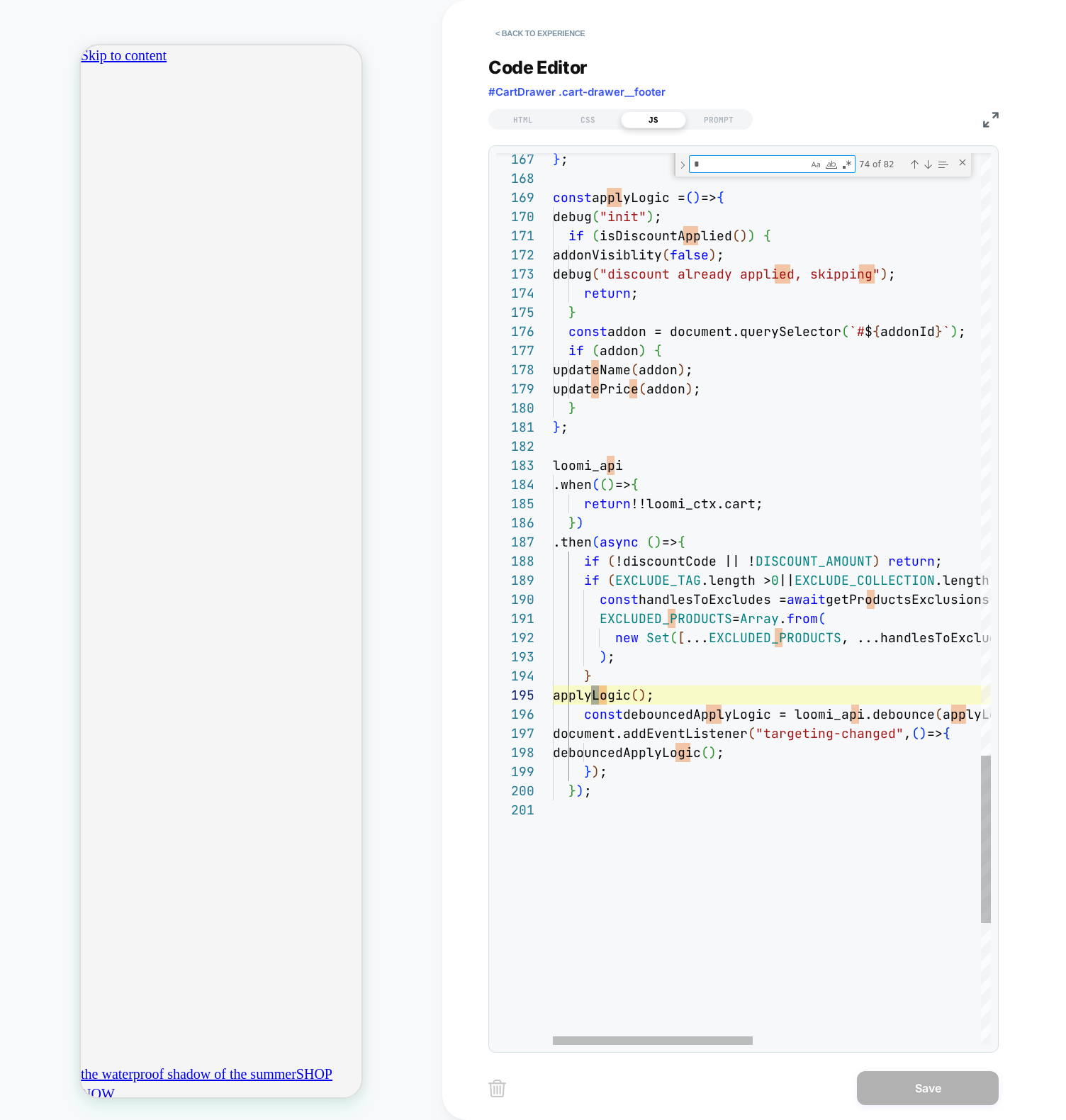
type textarea "**********"
type textarea "**"
type textarea "**********"
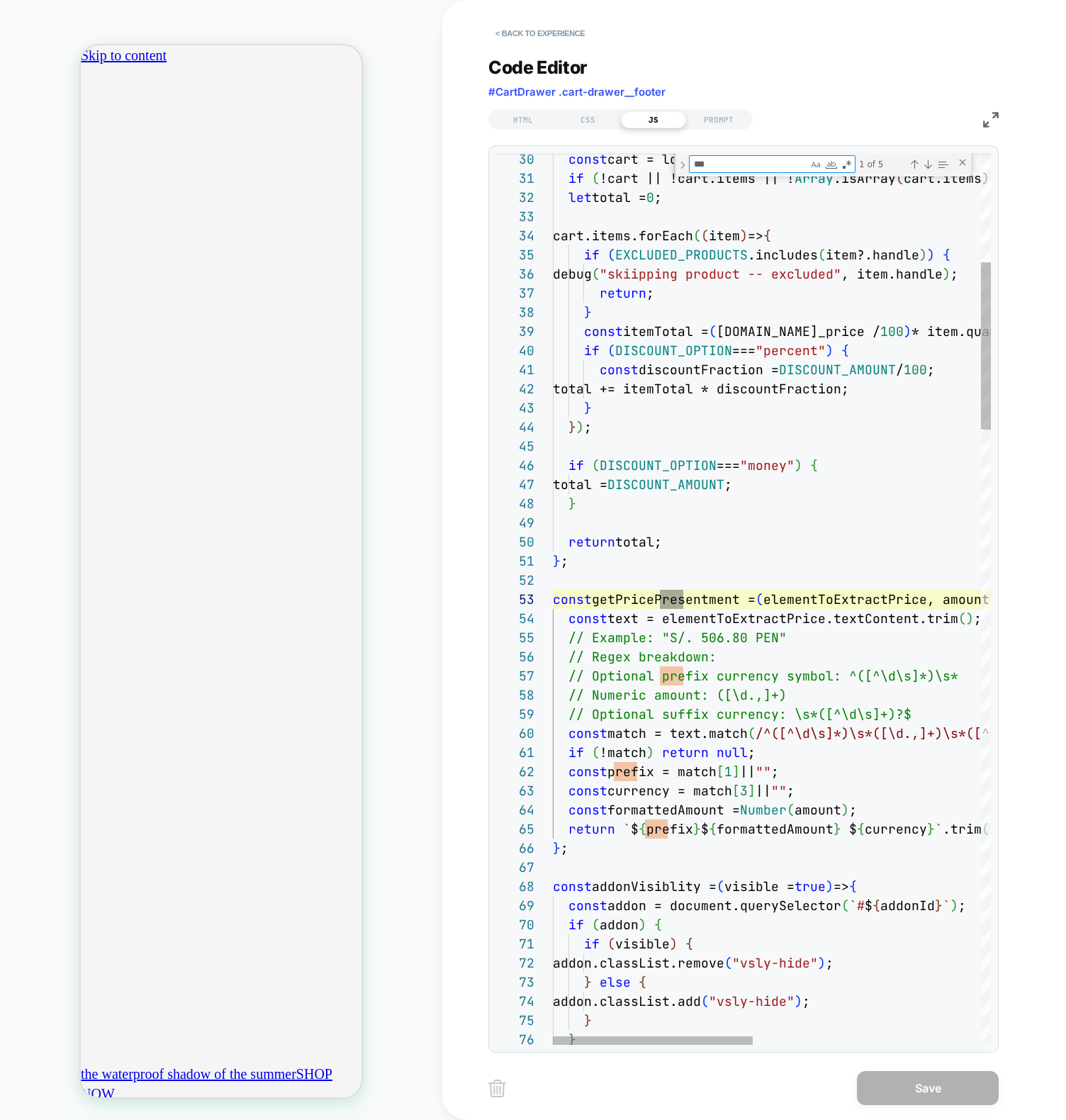
scroll to position [192, 130]
type textarea "***"
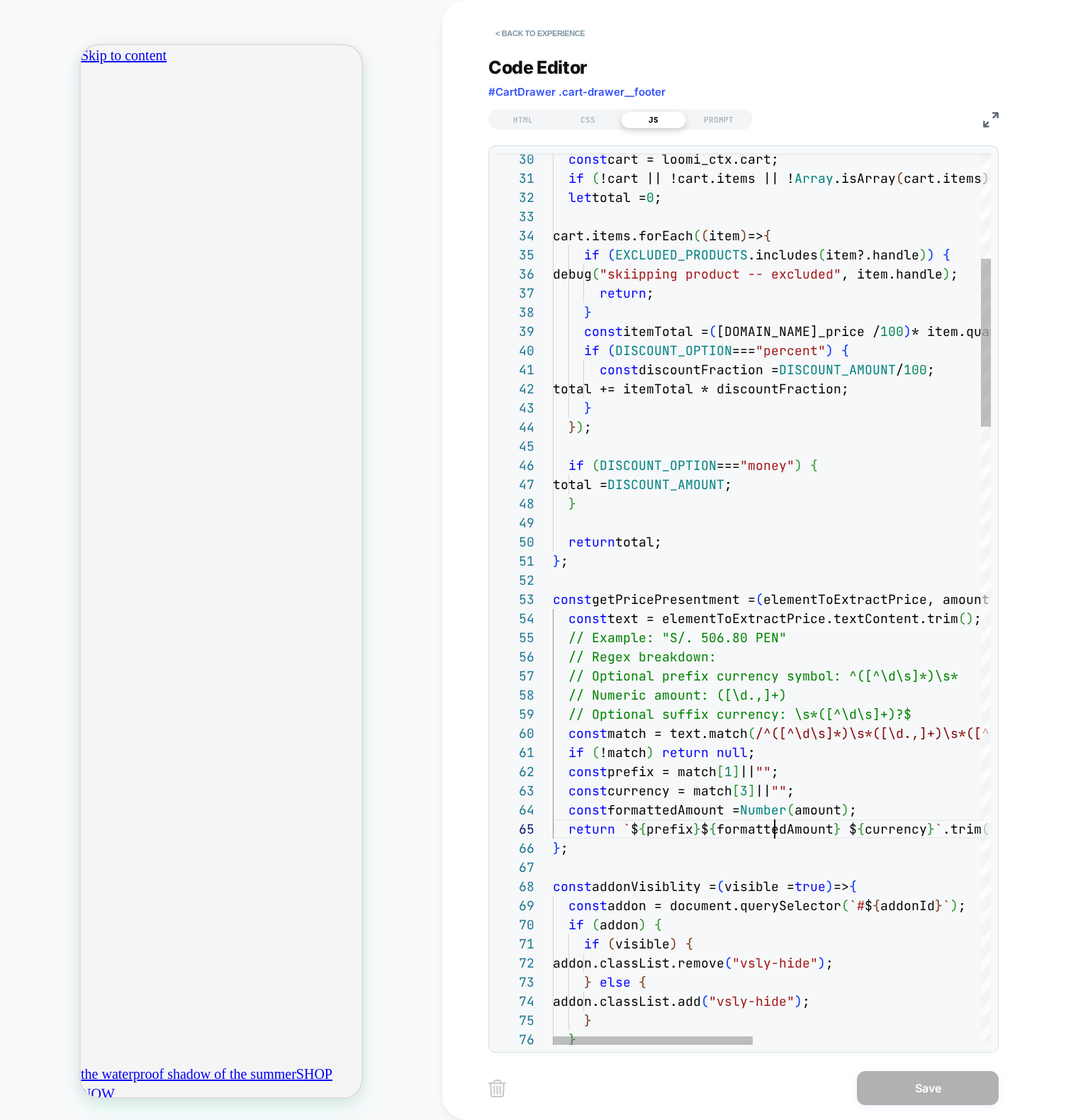
drag, startPoint x: 623, startPoint y: 754, endPoint x: 734, endPoint y: 810, distance: 124.3
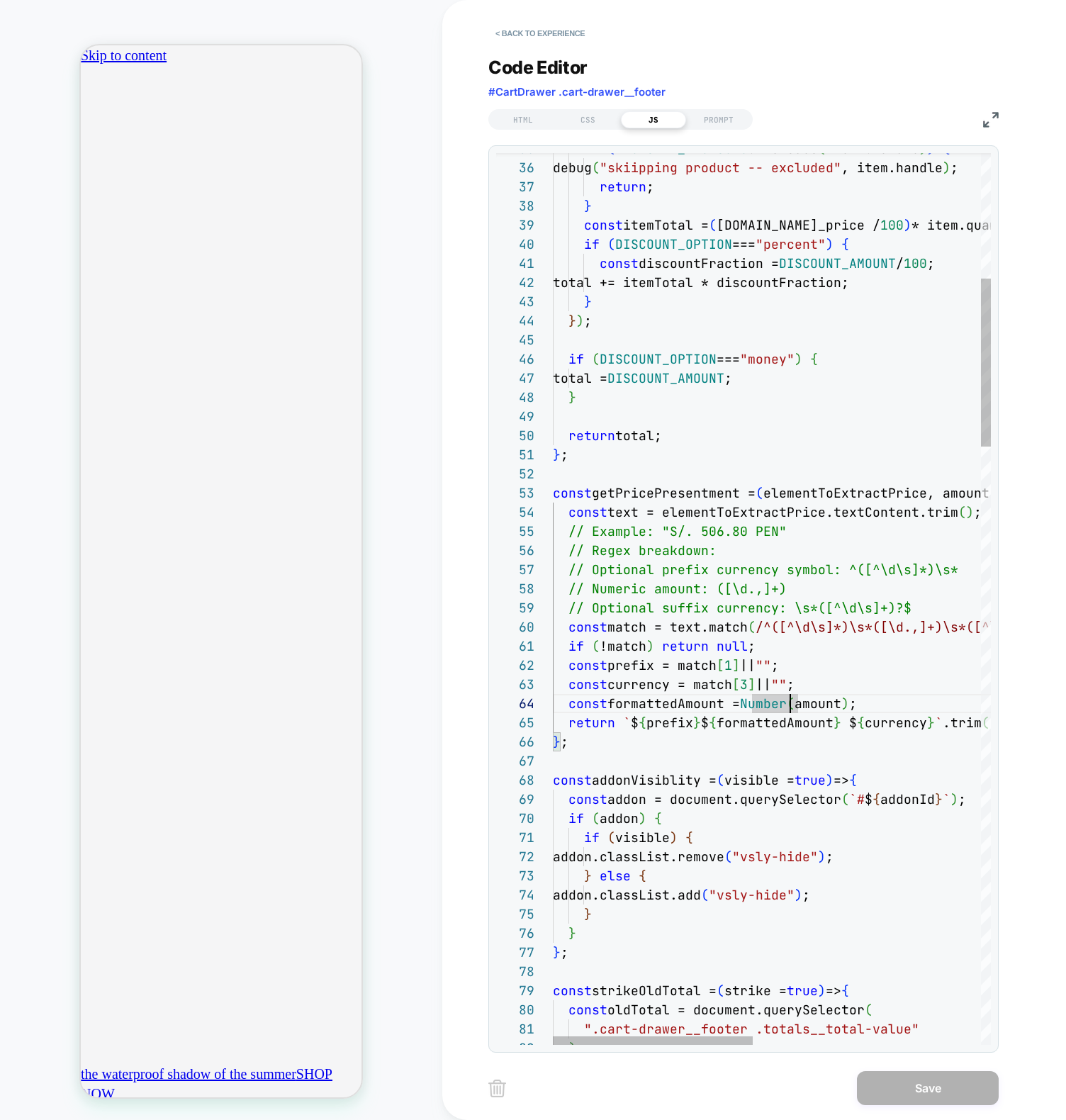
scroll to position [0, 0]
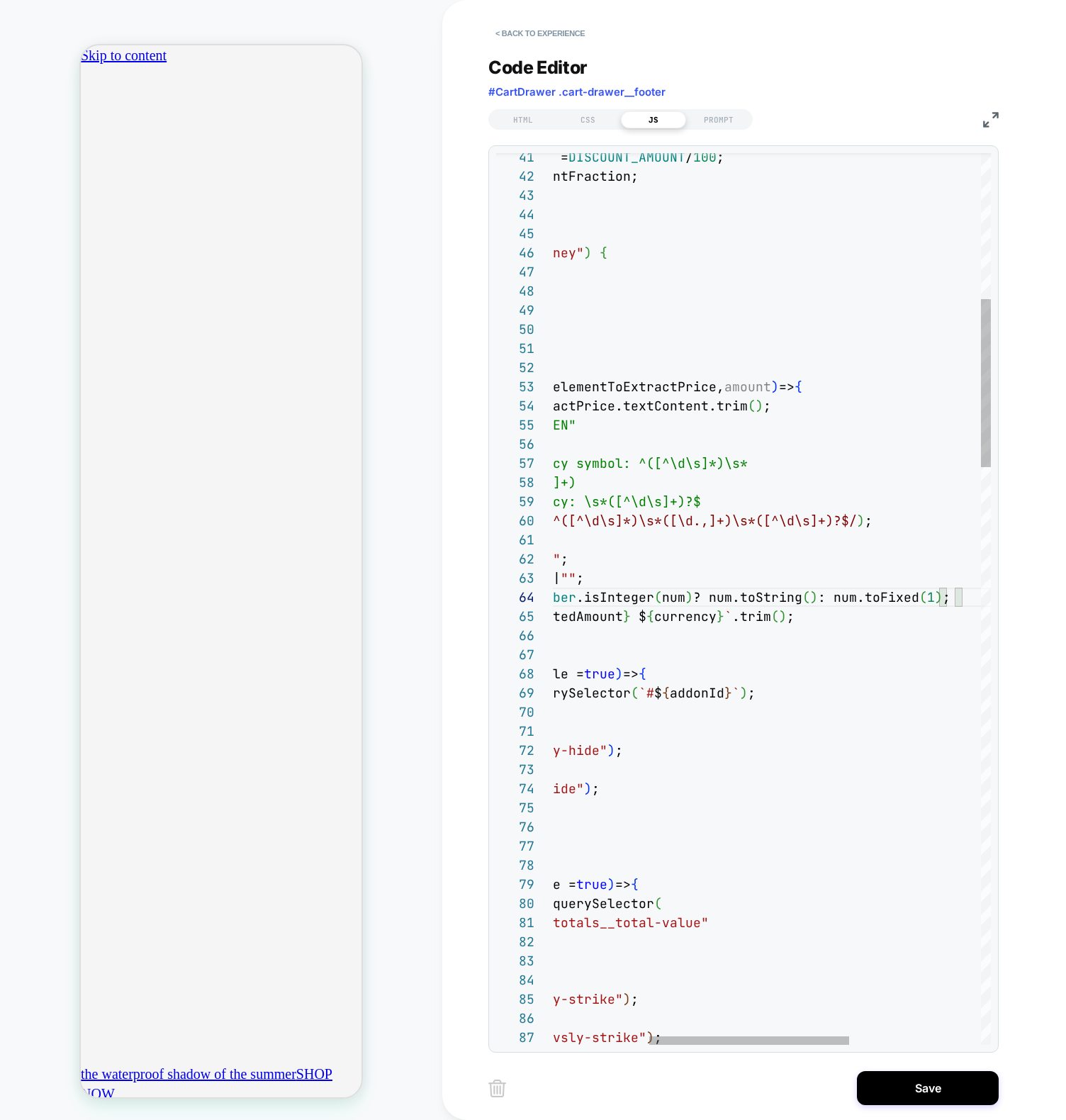
scroll to position [0, 250]
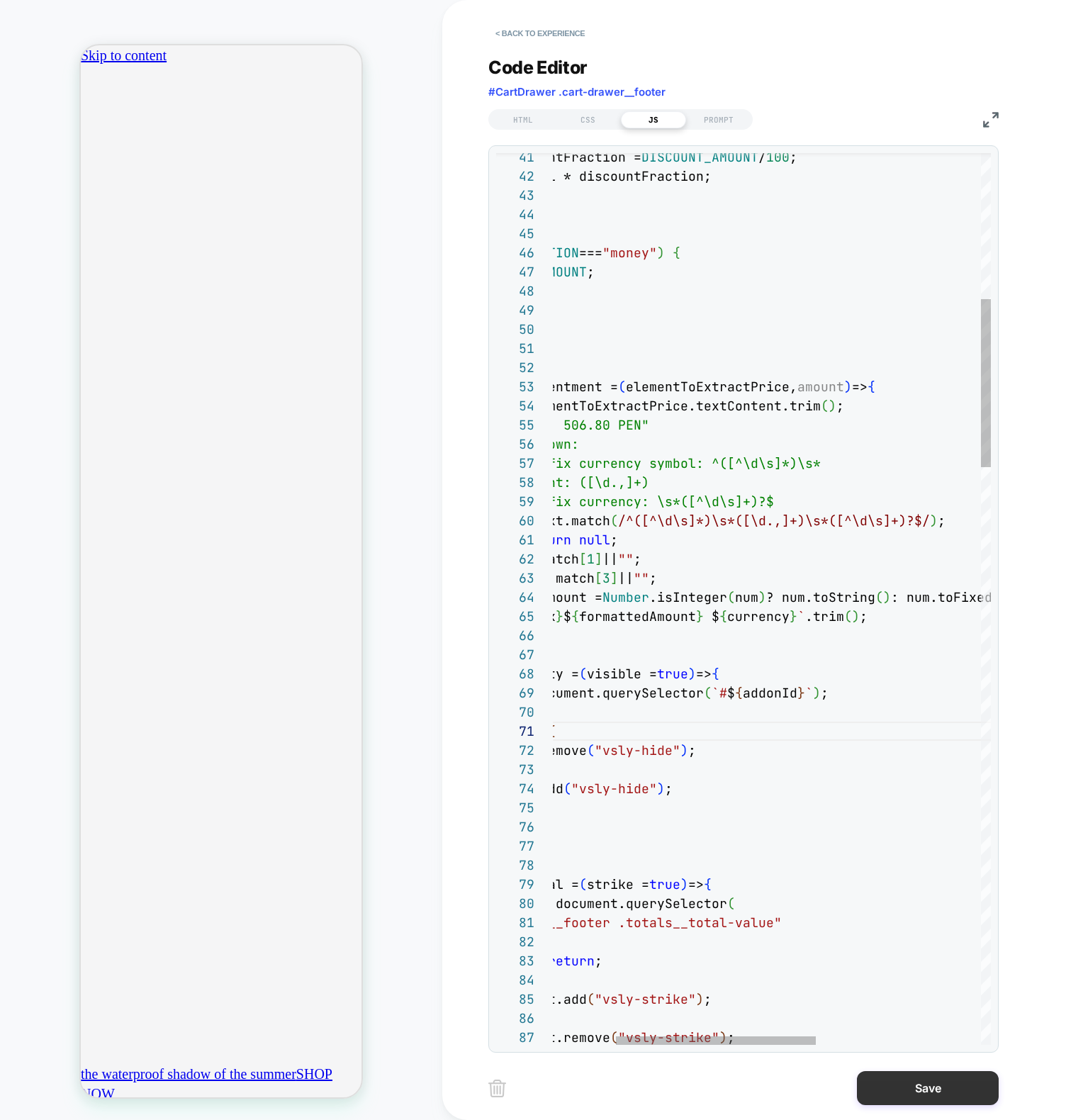
scroll to position [0, 499]
type textarea "**********"
click at [918, 1080] on button "Save" at bounding box center [927, 1088] width 142 height 34
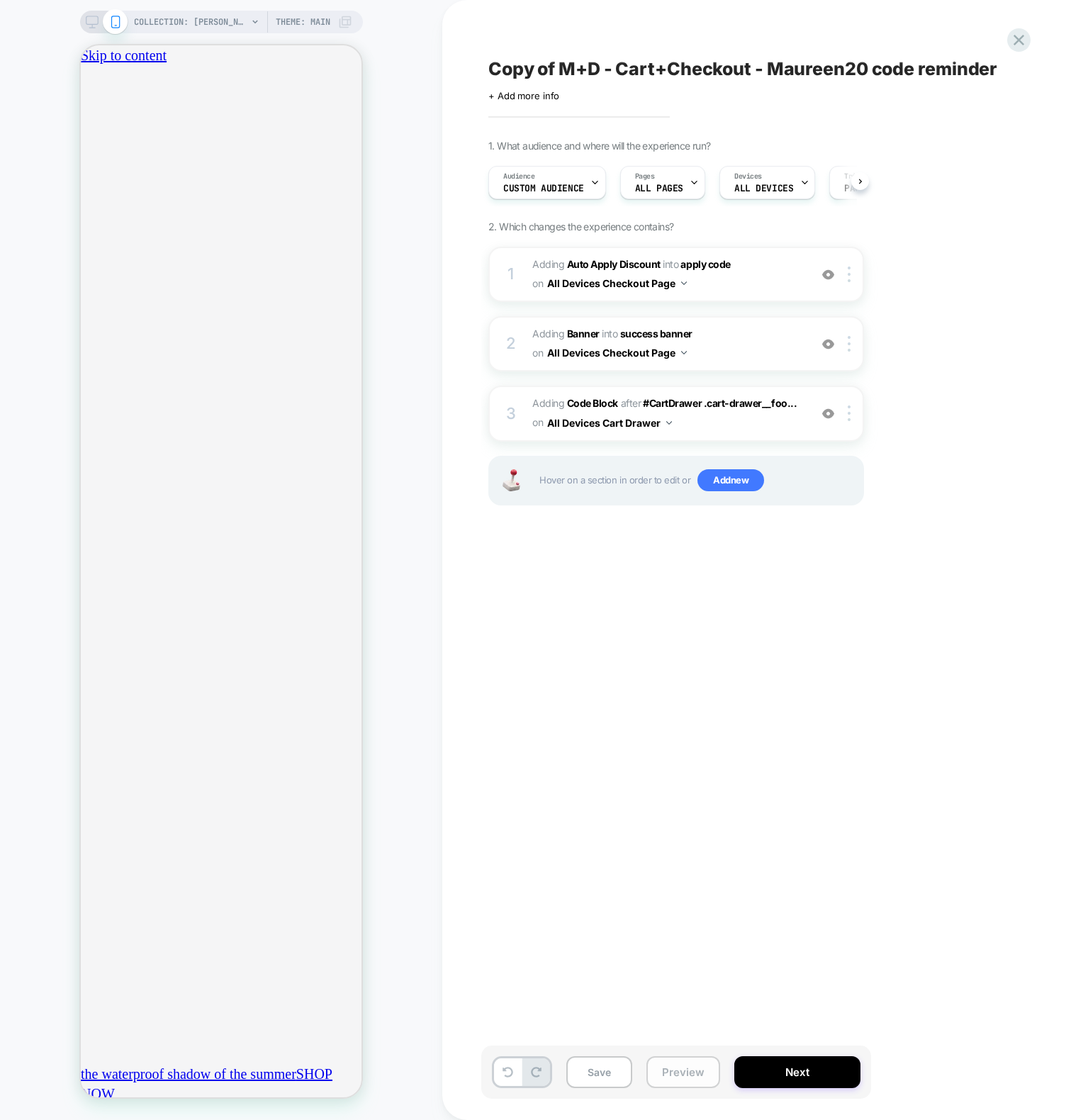
click at [686, 1078] on button "Preview" at bounding box center [683, 1072] width 73 height 32
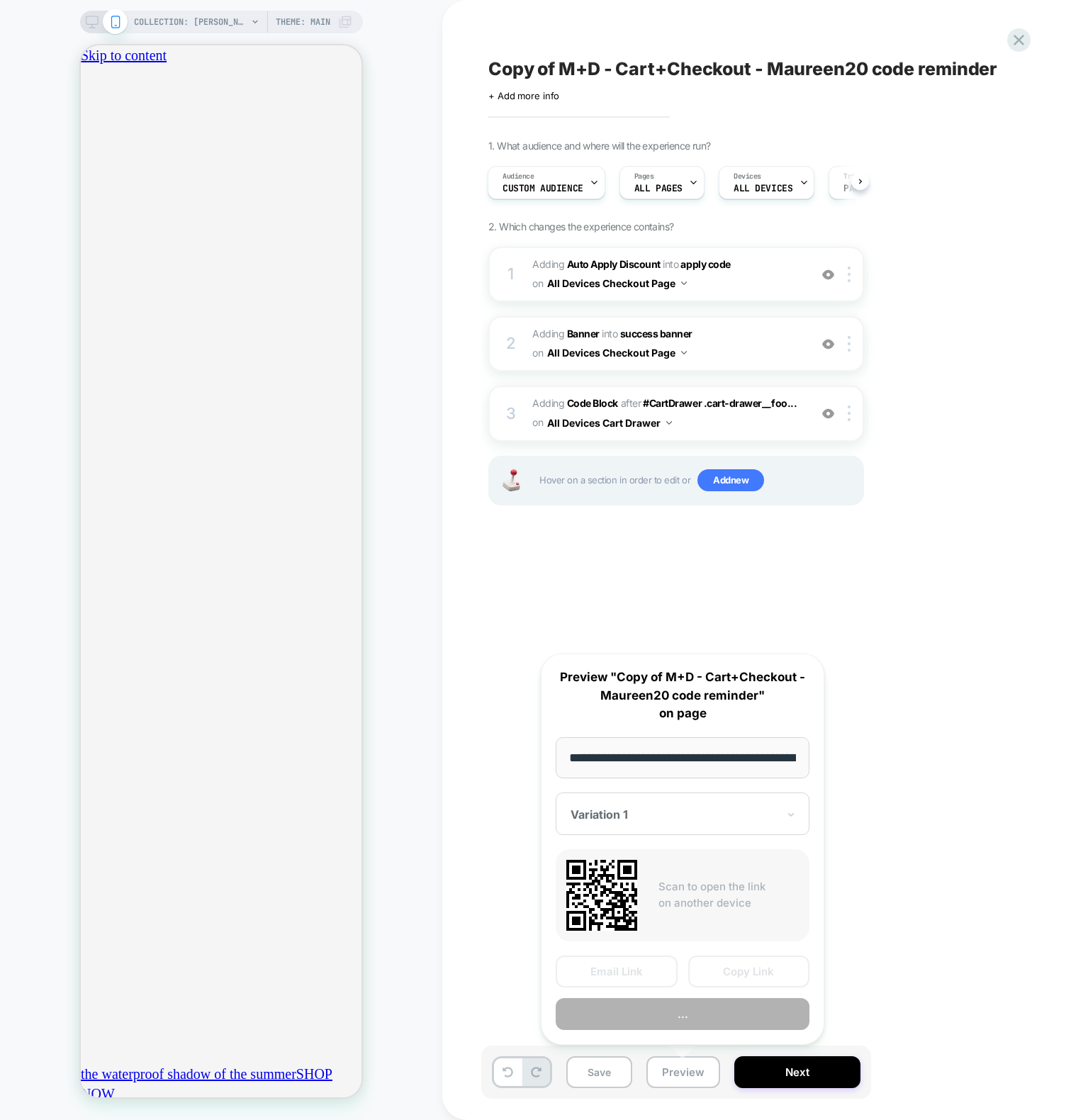
scroll to position [0, 156]
click at [738, 970] on button "Copy Link" at bounding box center [749, 972] width 122 height 32
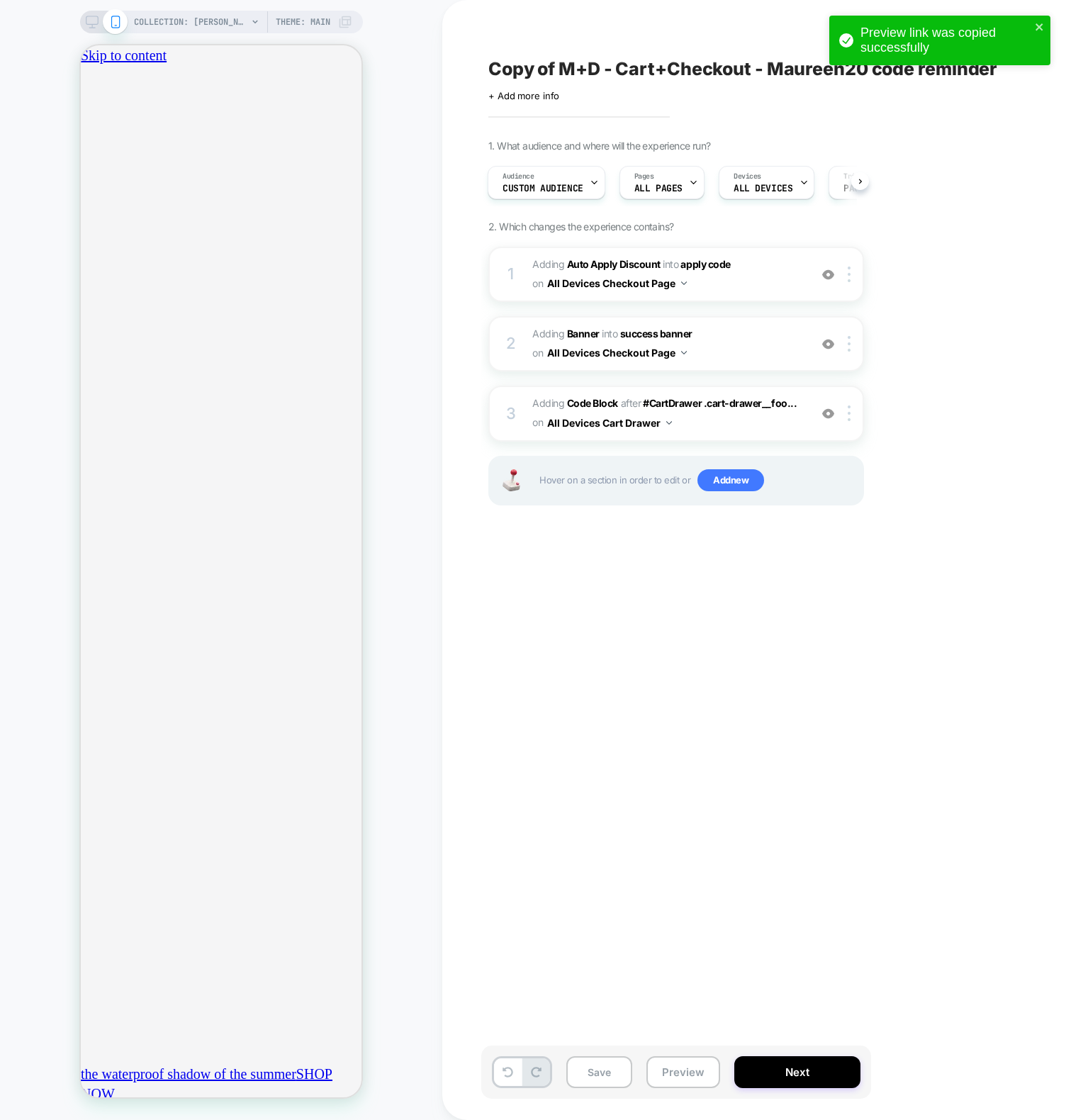
scroll to position [0, 0]
click at [525, 402] on div "3 Adding Code Block AFTER #CartDrawer .cart-drawer__foo... #CartDrawer .cart-dr…" at bounding box center [676, 414] width 375 height 55
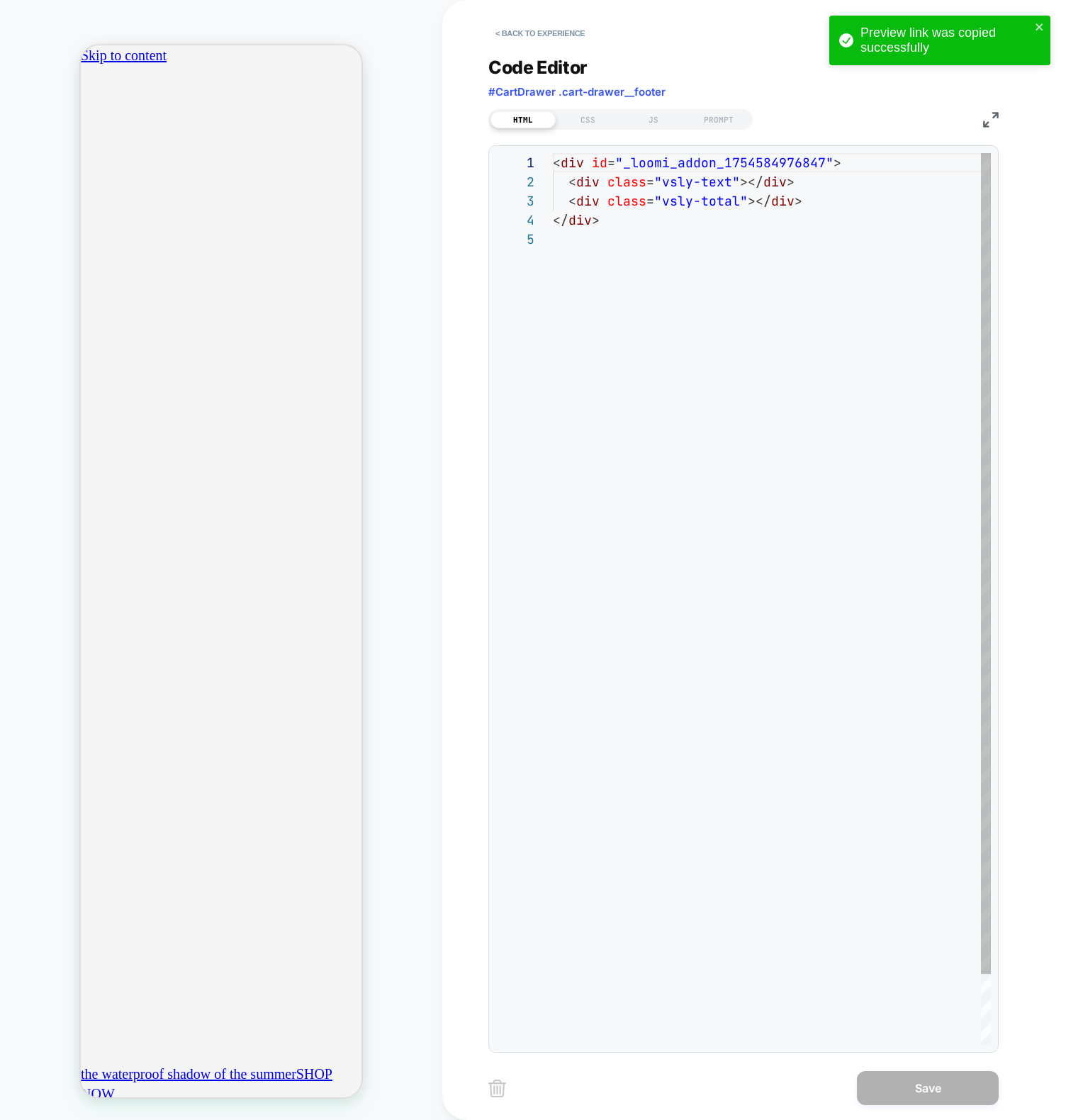
scroll to position [0, 250]
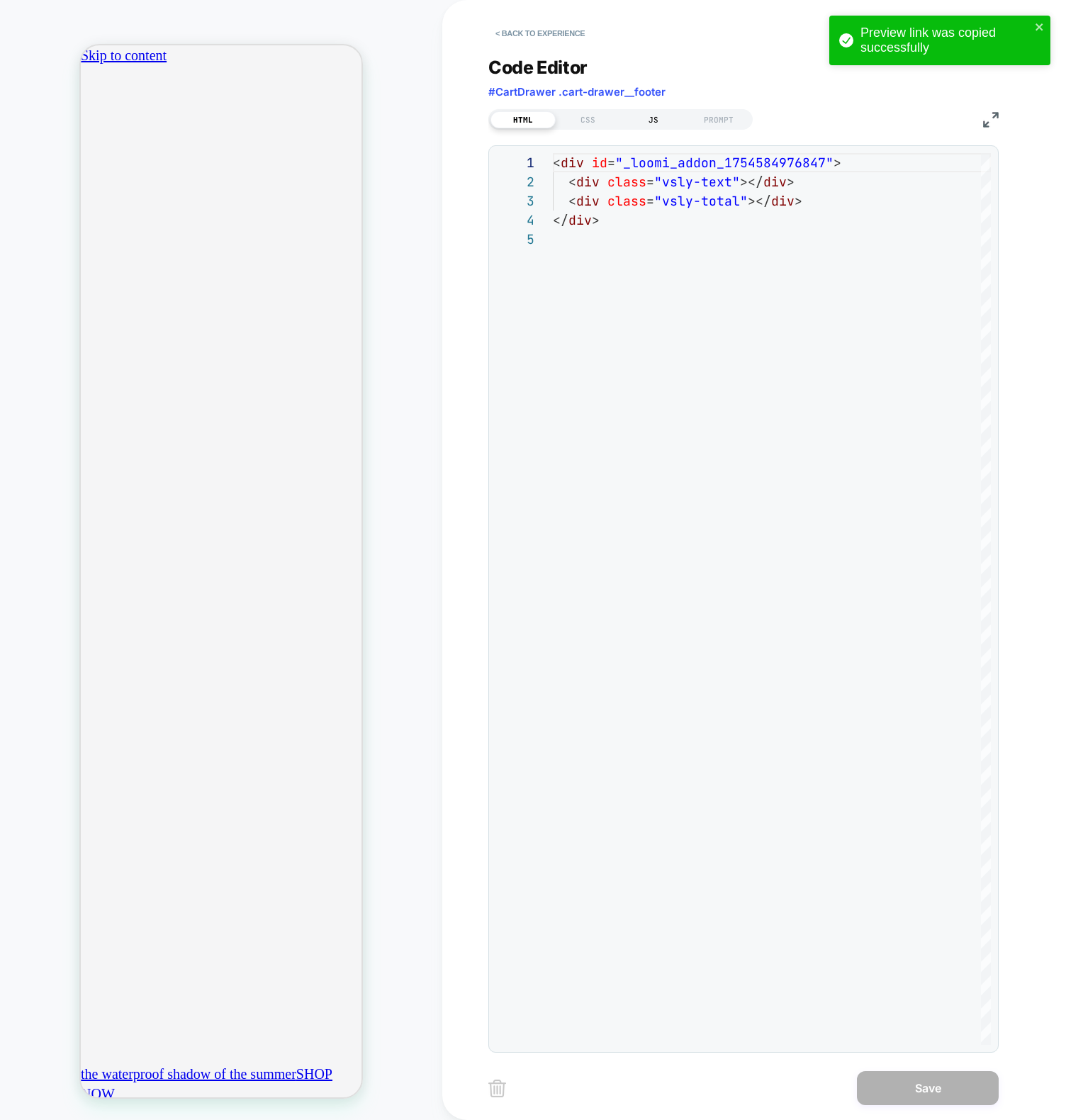
click at [652, 113] on div "JS" at bounding box center [653, 119] width 65 height 17
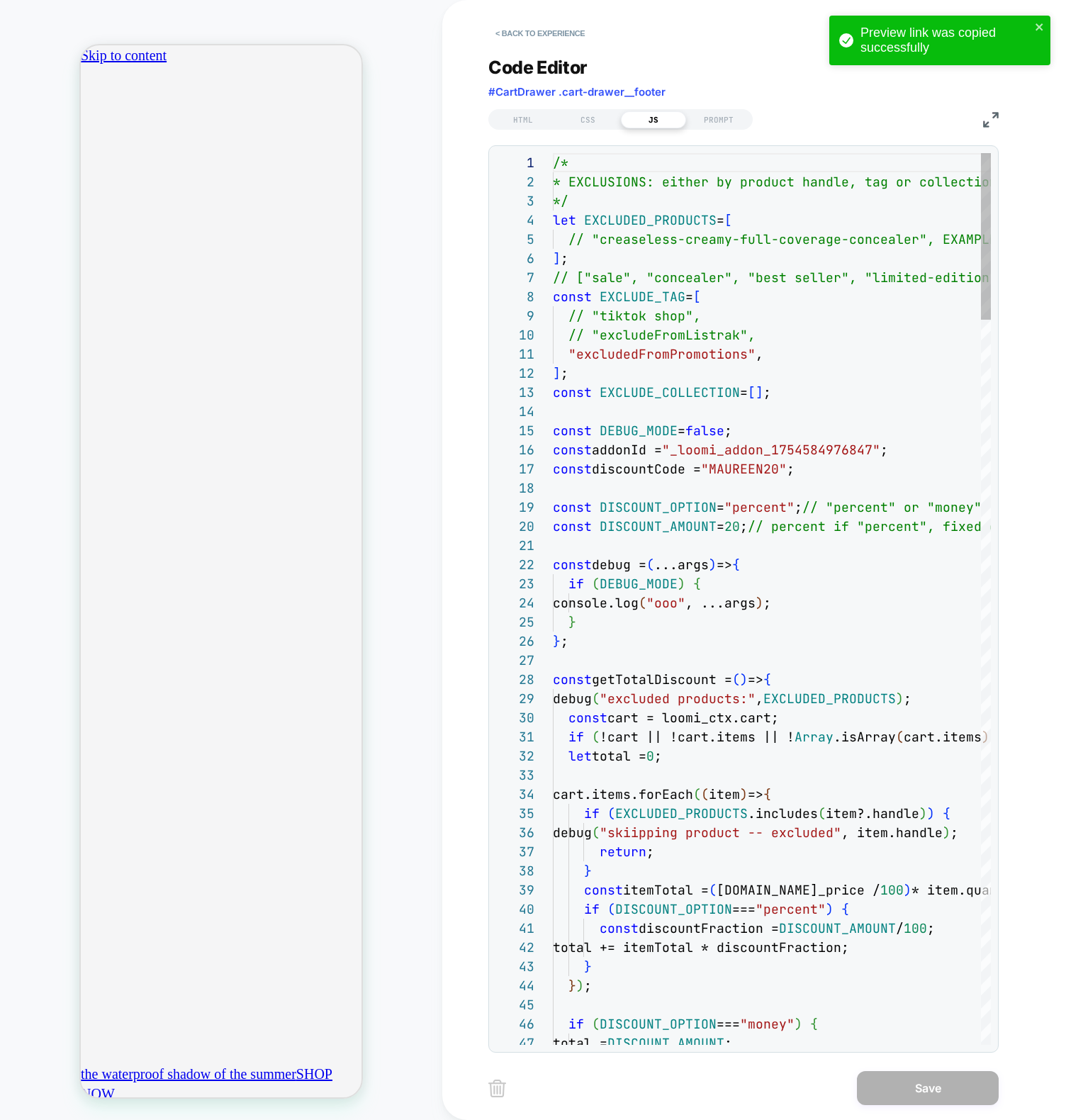
scroll to position [192, 0]
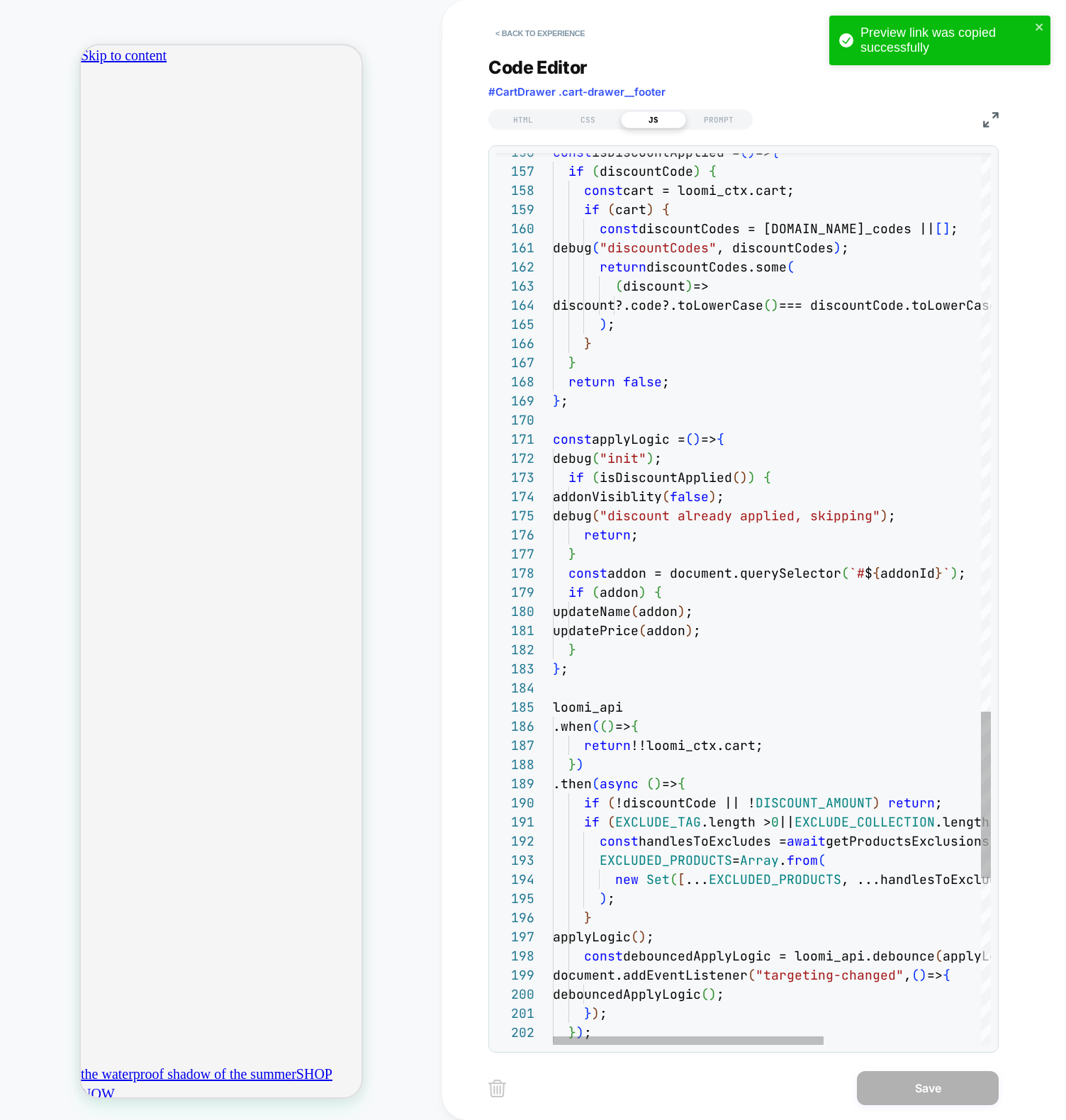
type textarea "**********"
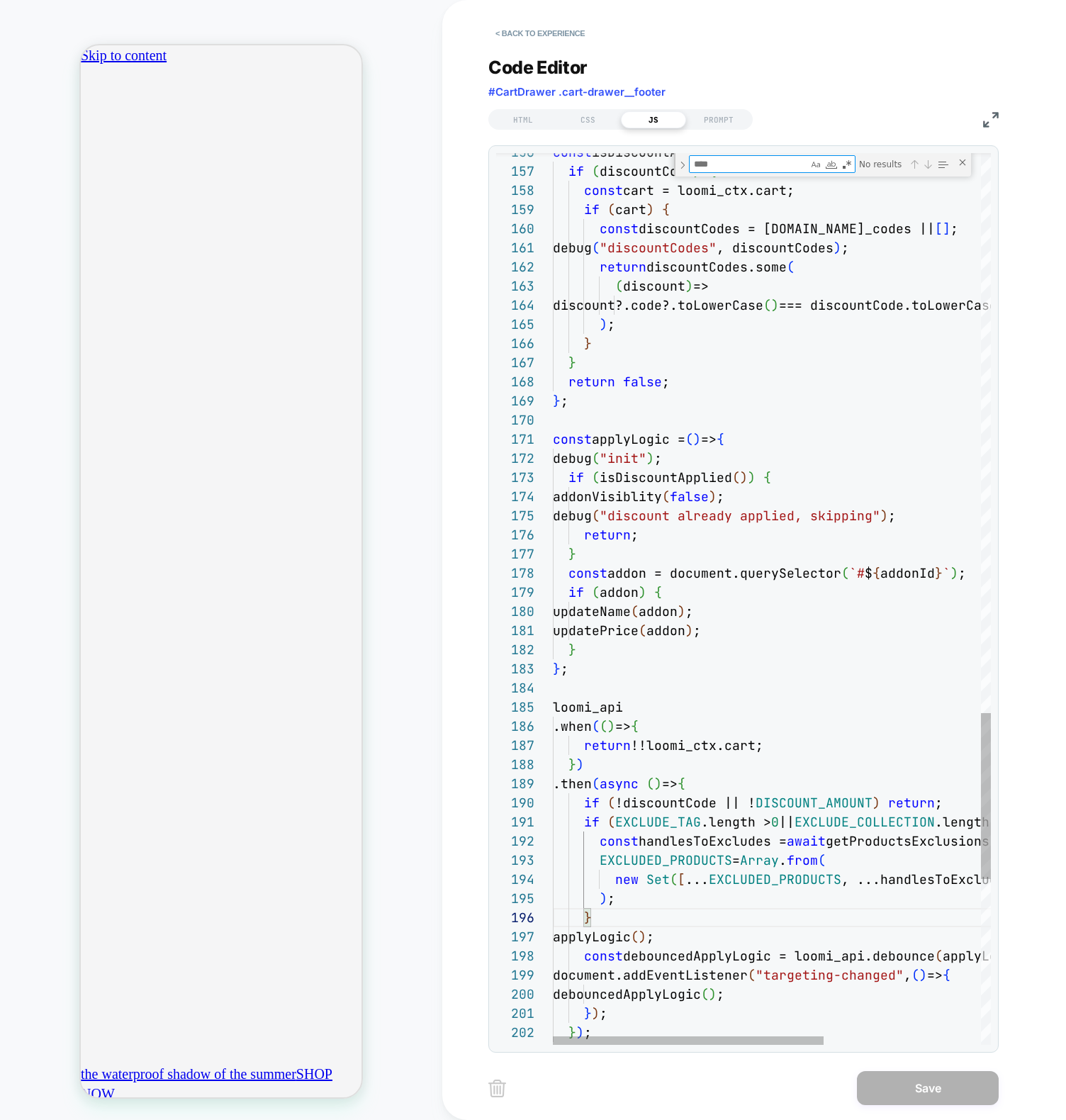
type textarea "*"
type textarea "**********"
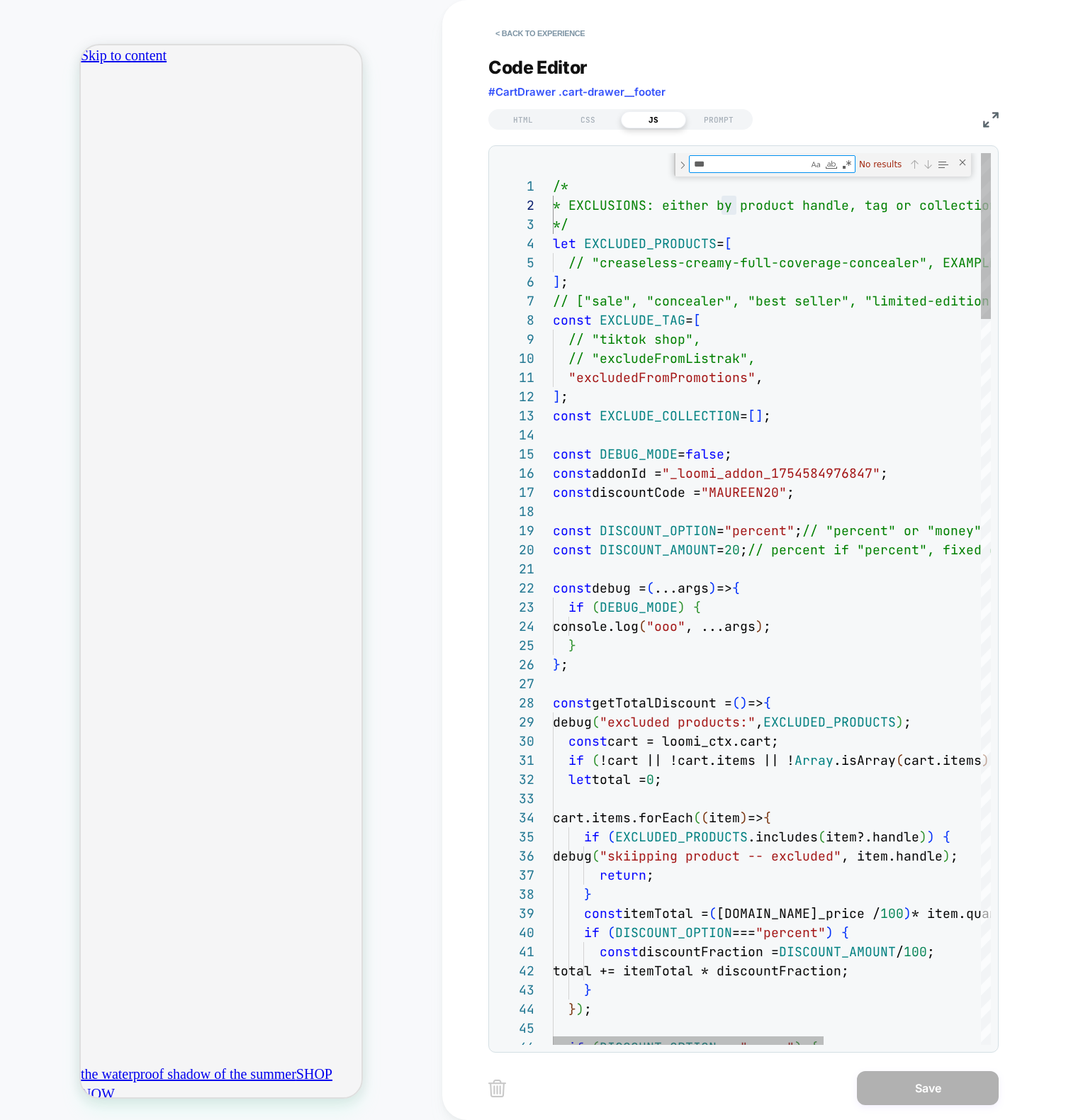
type textarea "****"
type textarea "**********"
type textarea "*"
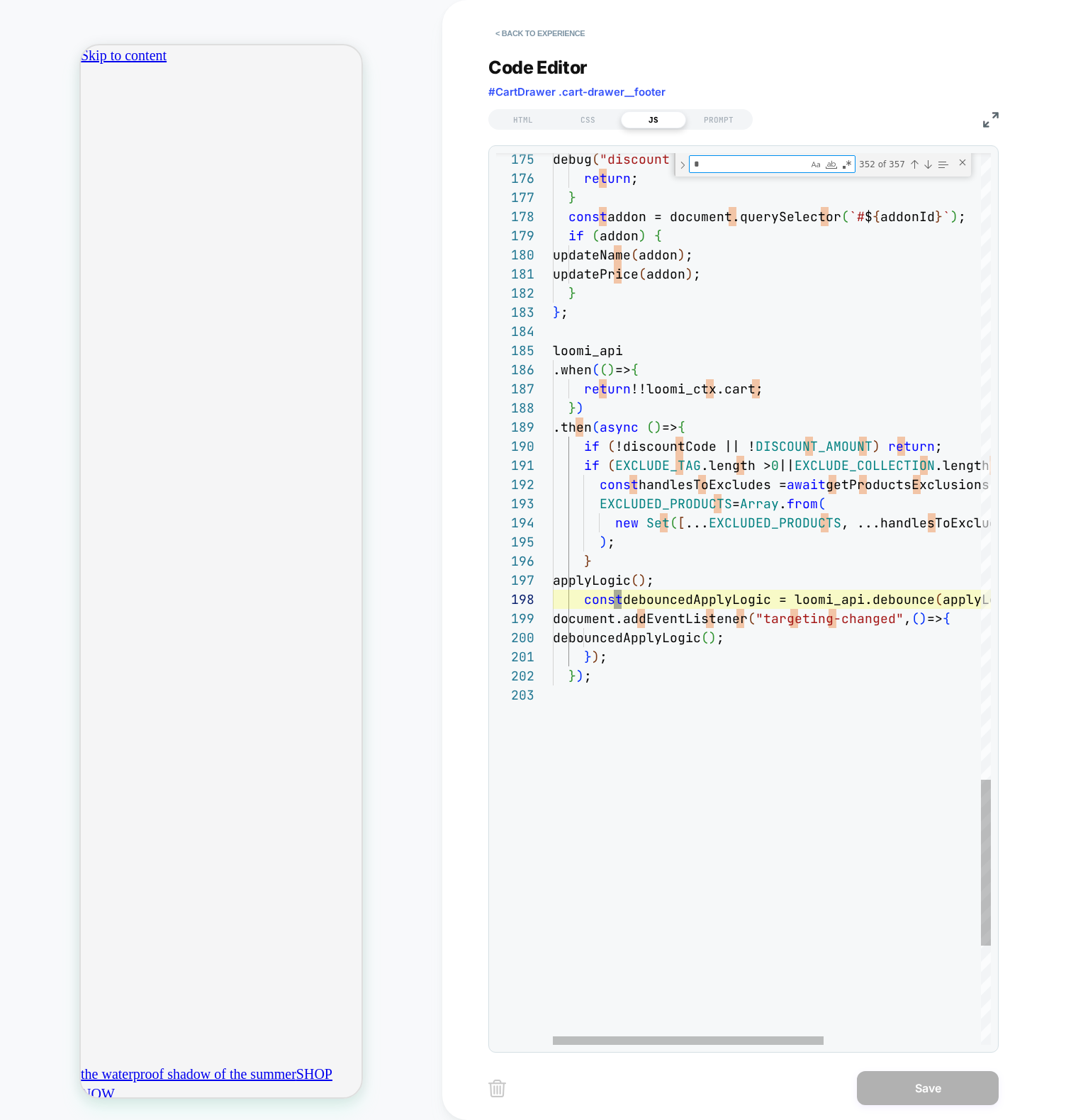
type textarea "**********"
type textarea "**"
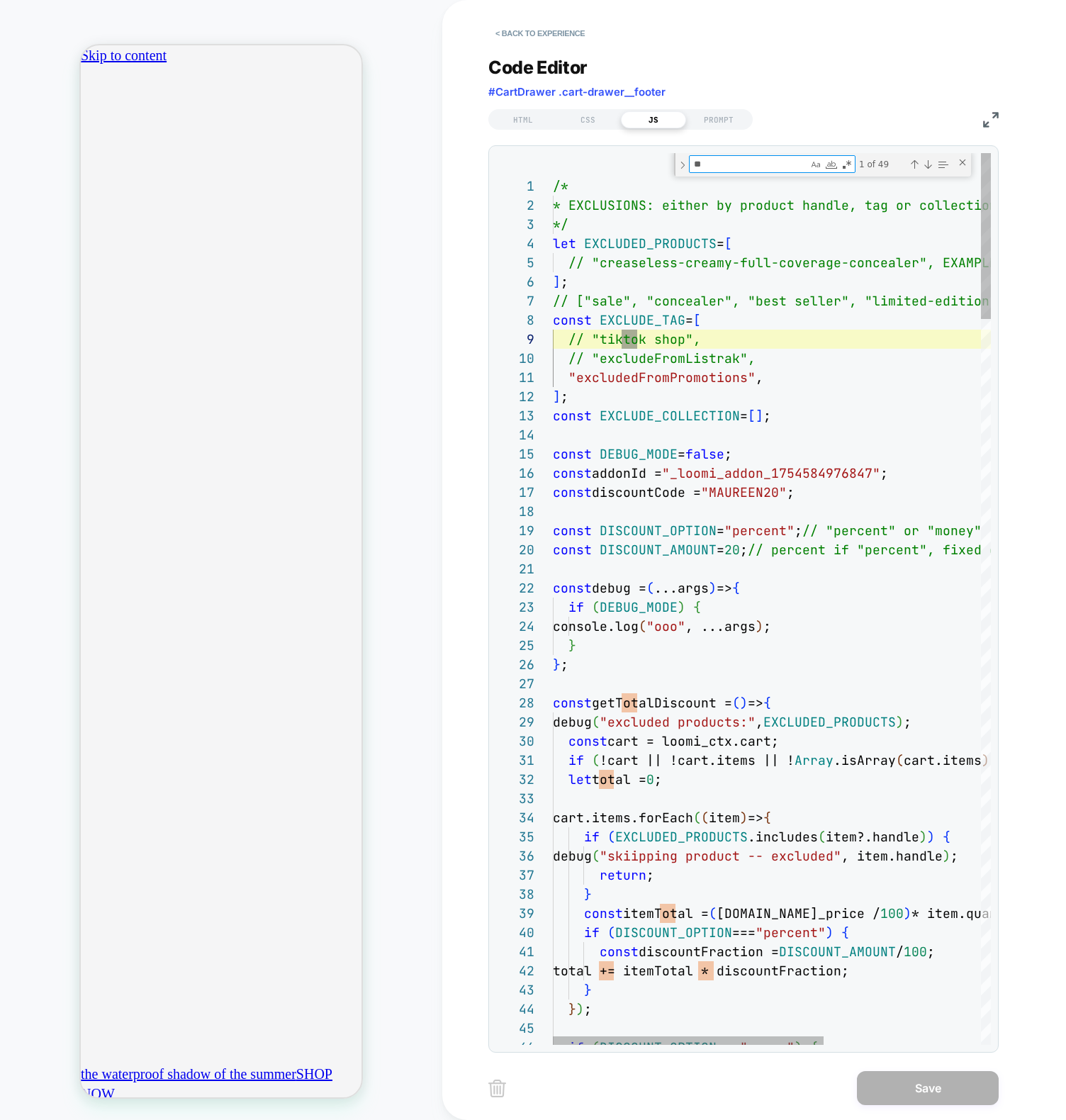
type textarea "**********"
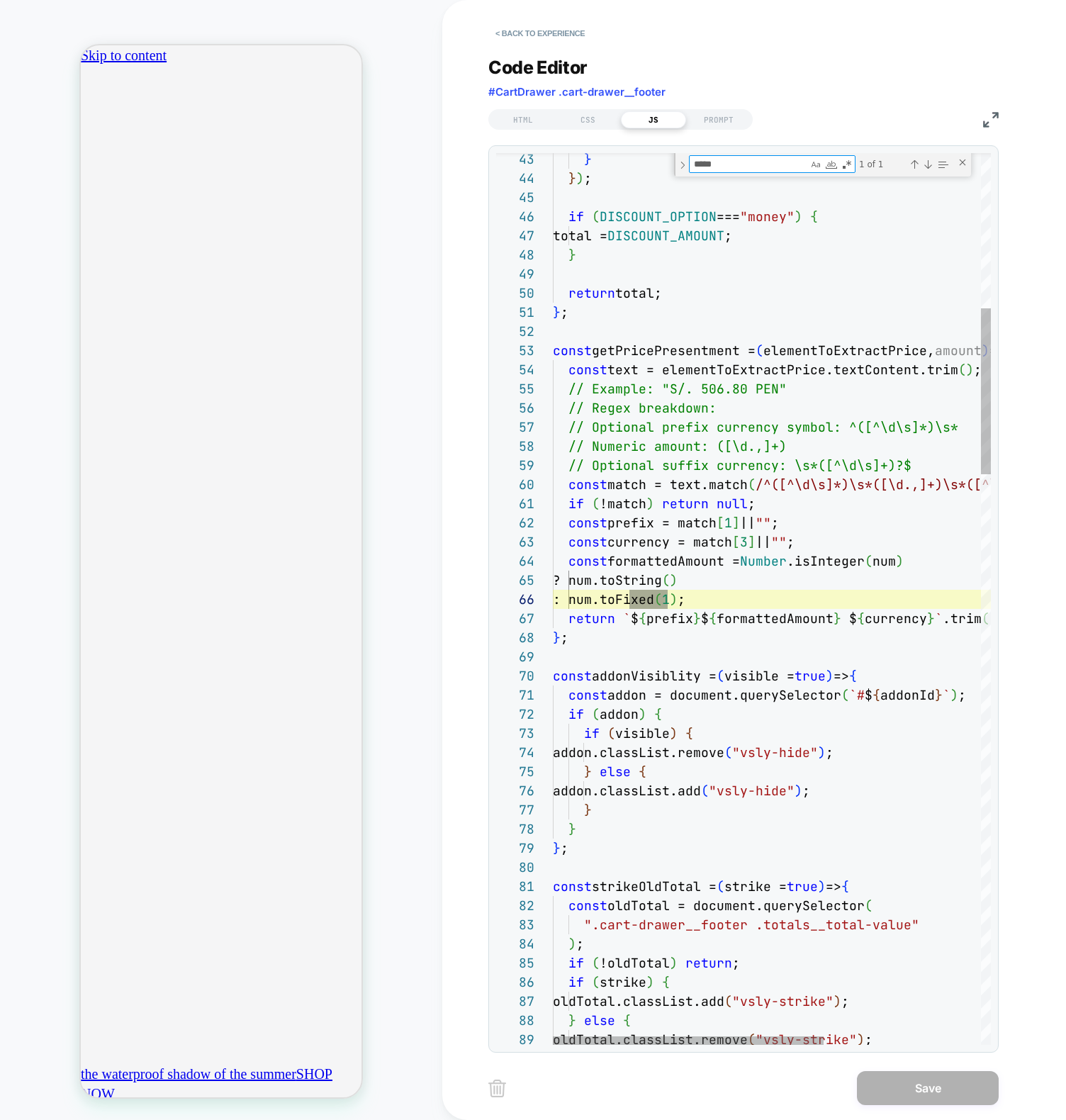
type textarea "*****"
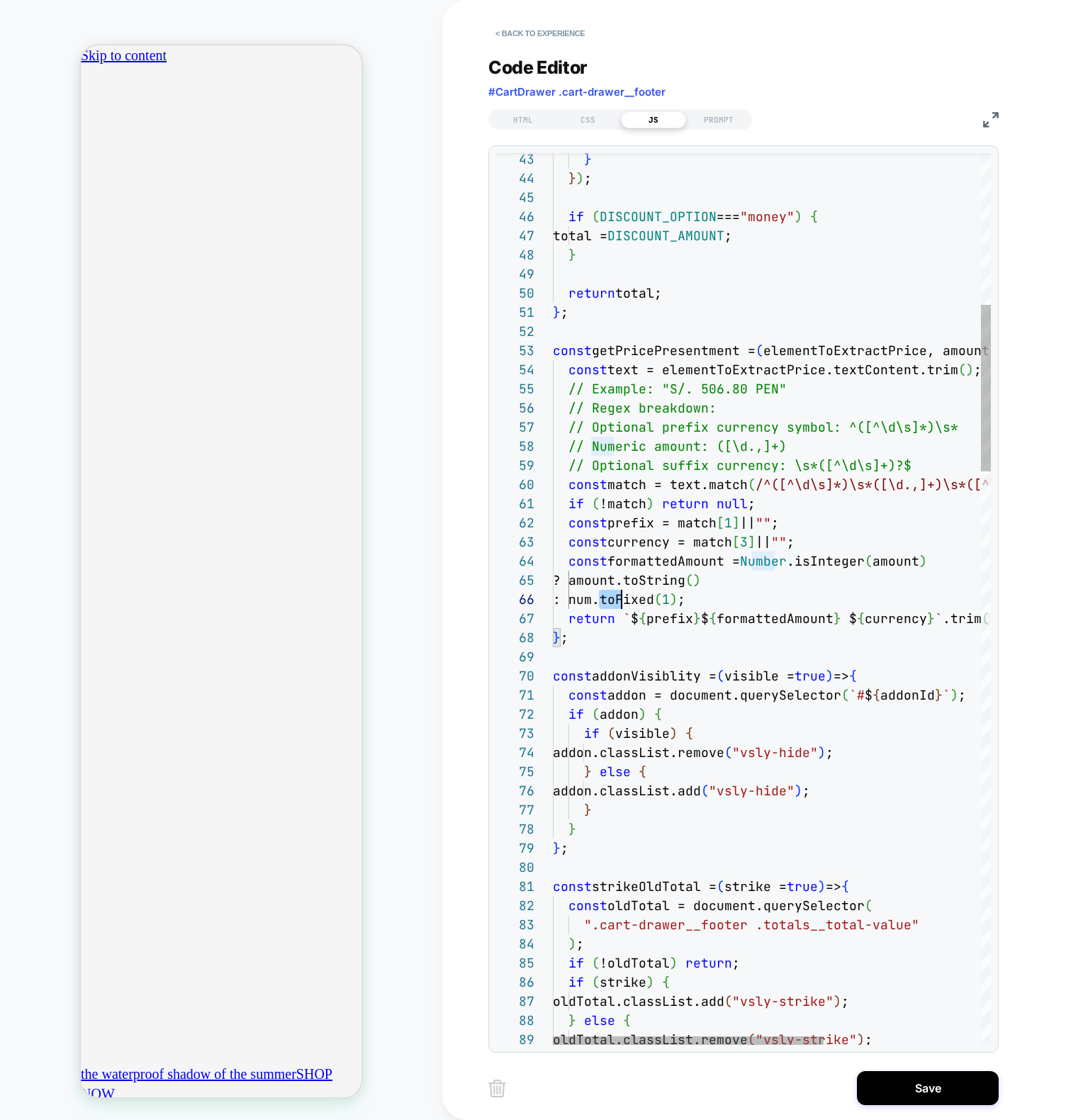
type textarea "**********"
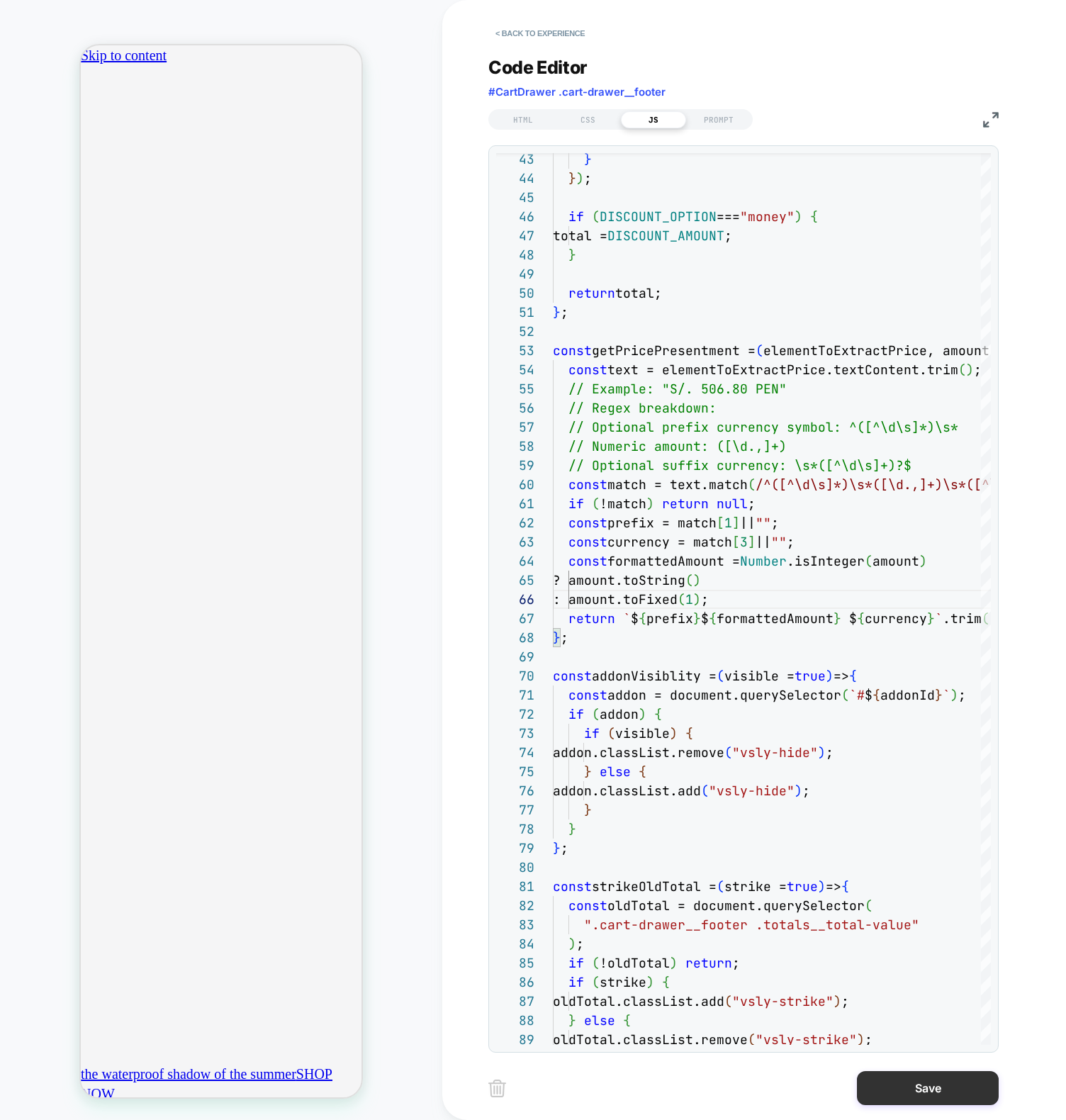
click at [900, 1073] on button "Save" at bounding box center [927, 1088] width 142 height 34
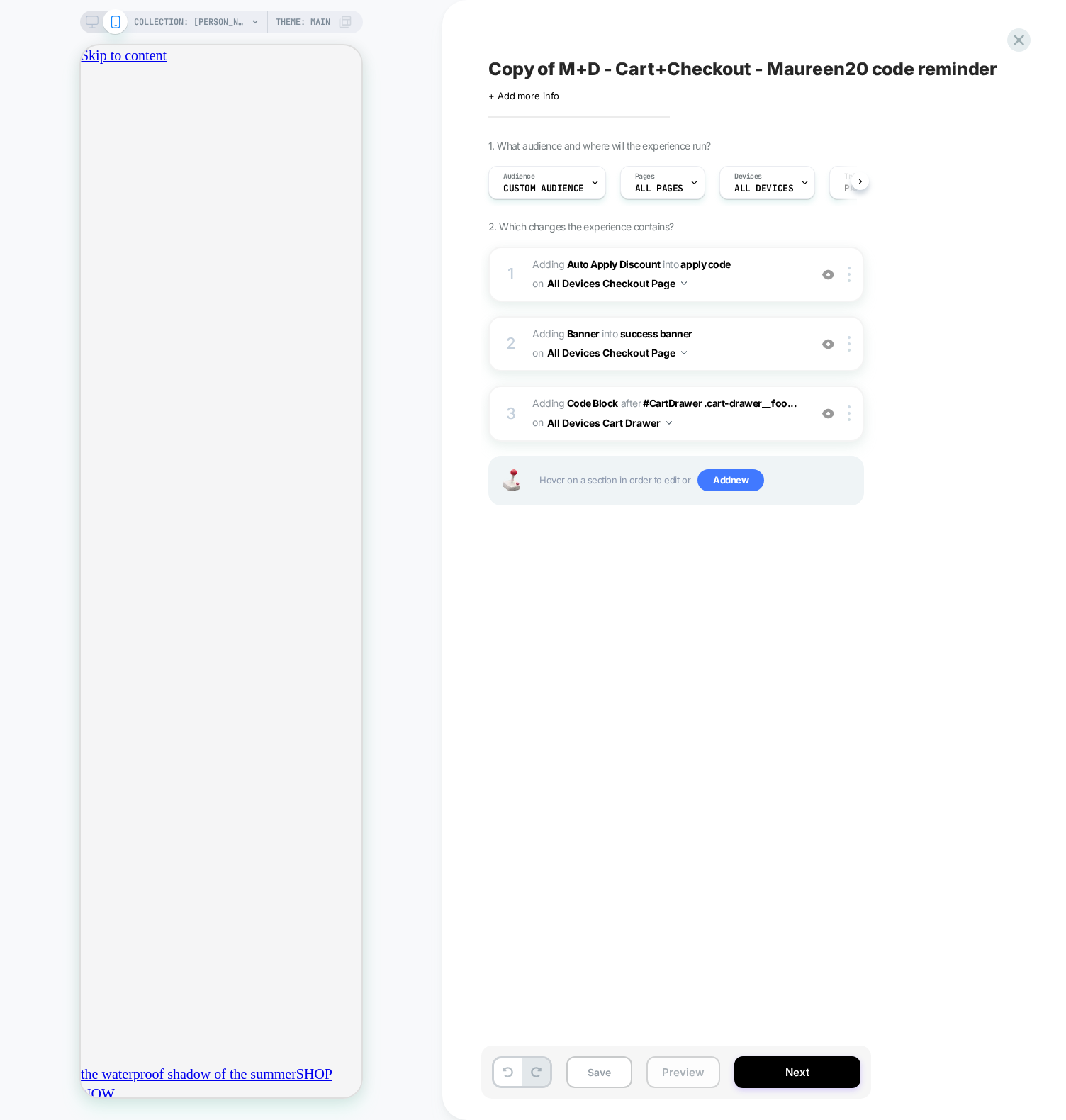
scroll to position [0, 1]
click at [654, 1078] on button "Preview" at bounding box center [683, 1072] width 73 height 32
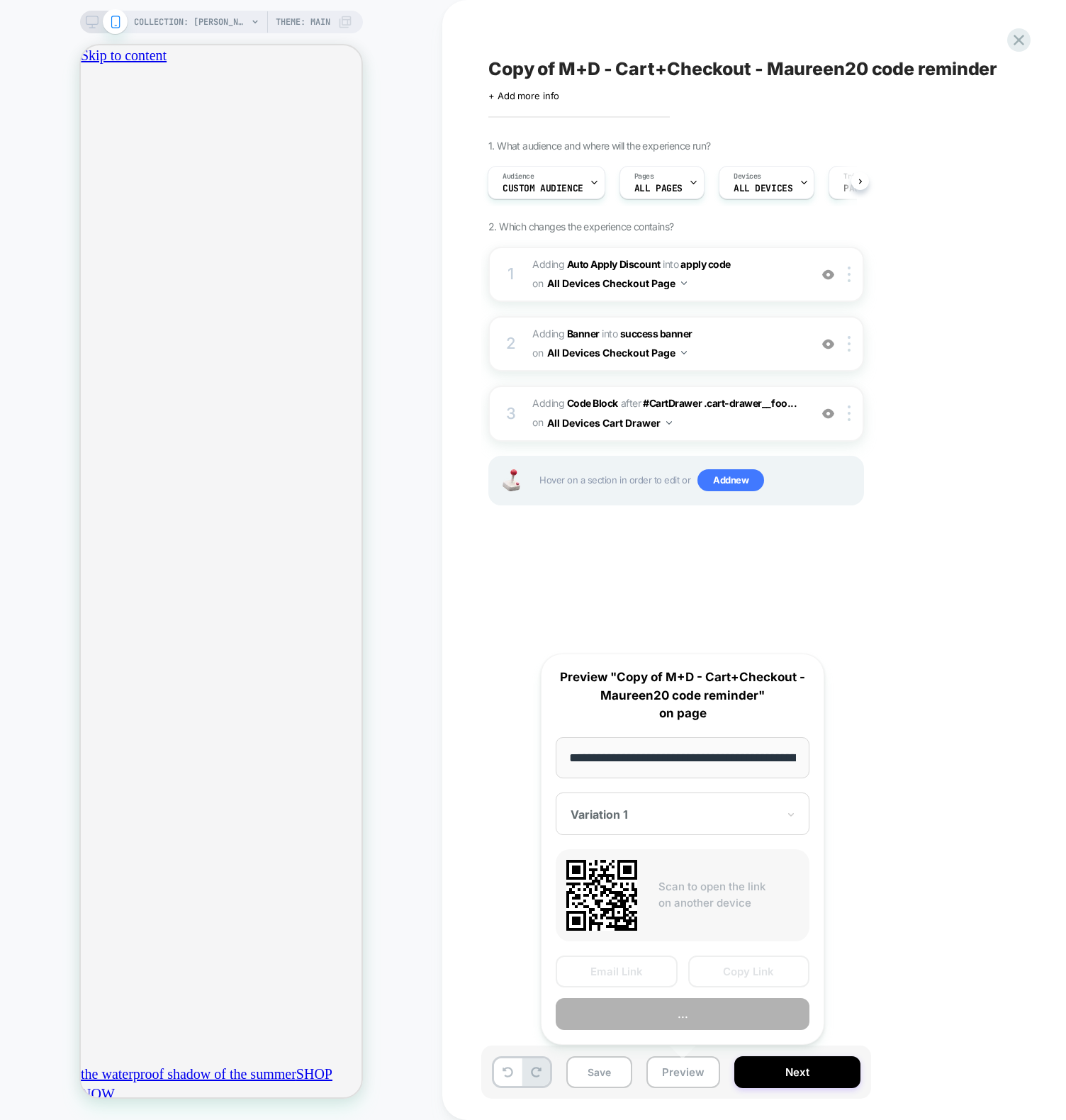
scroll to position [0, 156]
click at [658, 1021] on button "Preview" at bounding box center [682, 1014] width 254 height 32
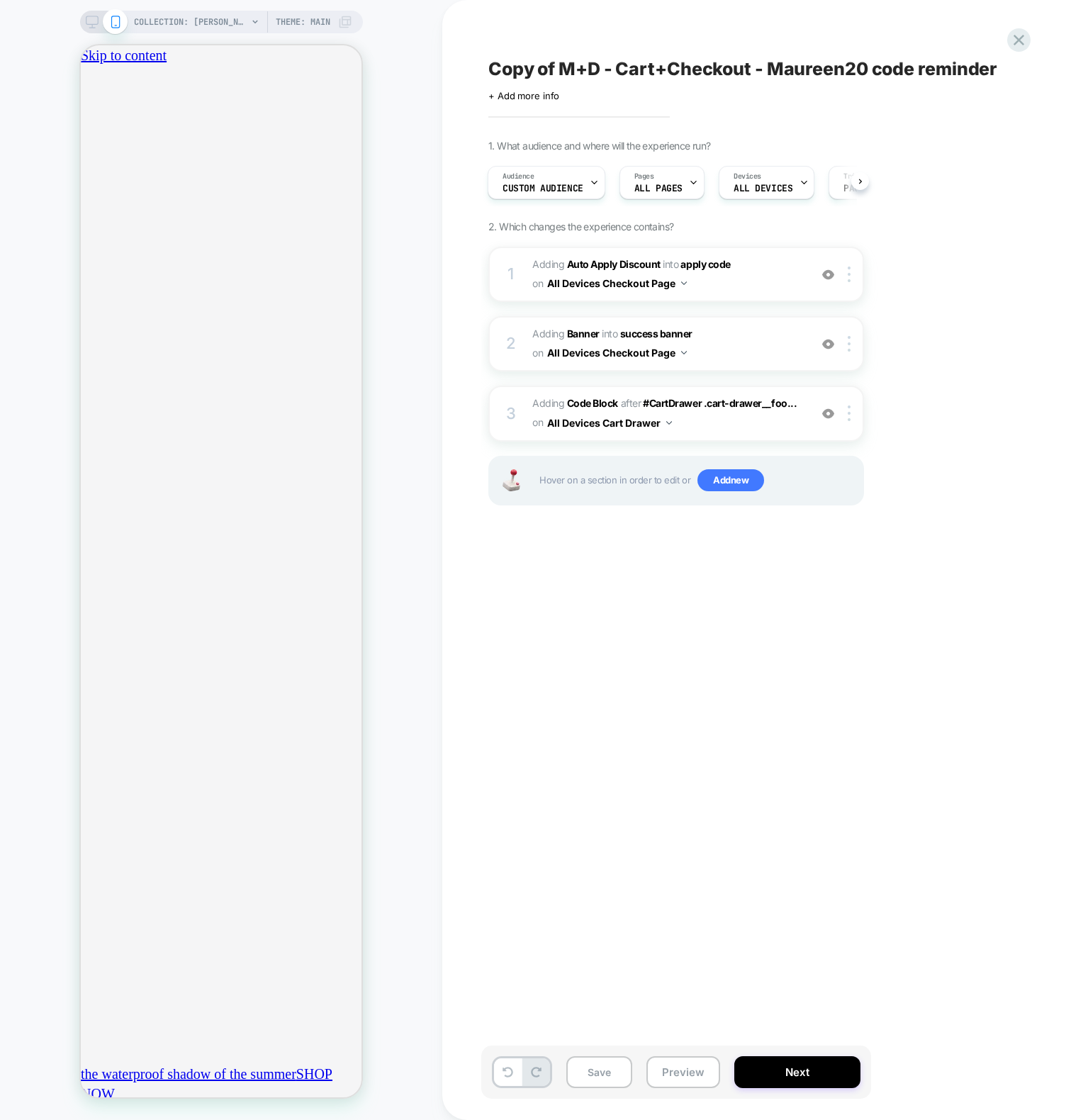
scroll to position [0, 499]
click at [562, 390] on div "3 Adding Code Block AFTER #CartDrawer .cart-drawer__foo... #CartDrawer .cart-dr…" at bounding box center [676, 414] width 375 height 55
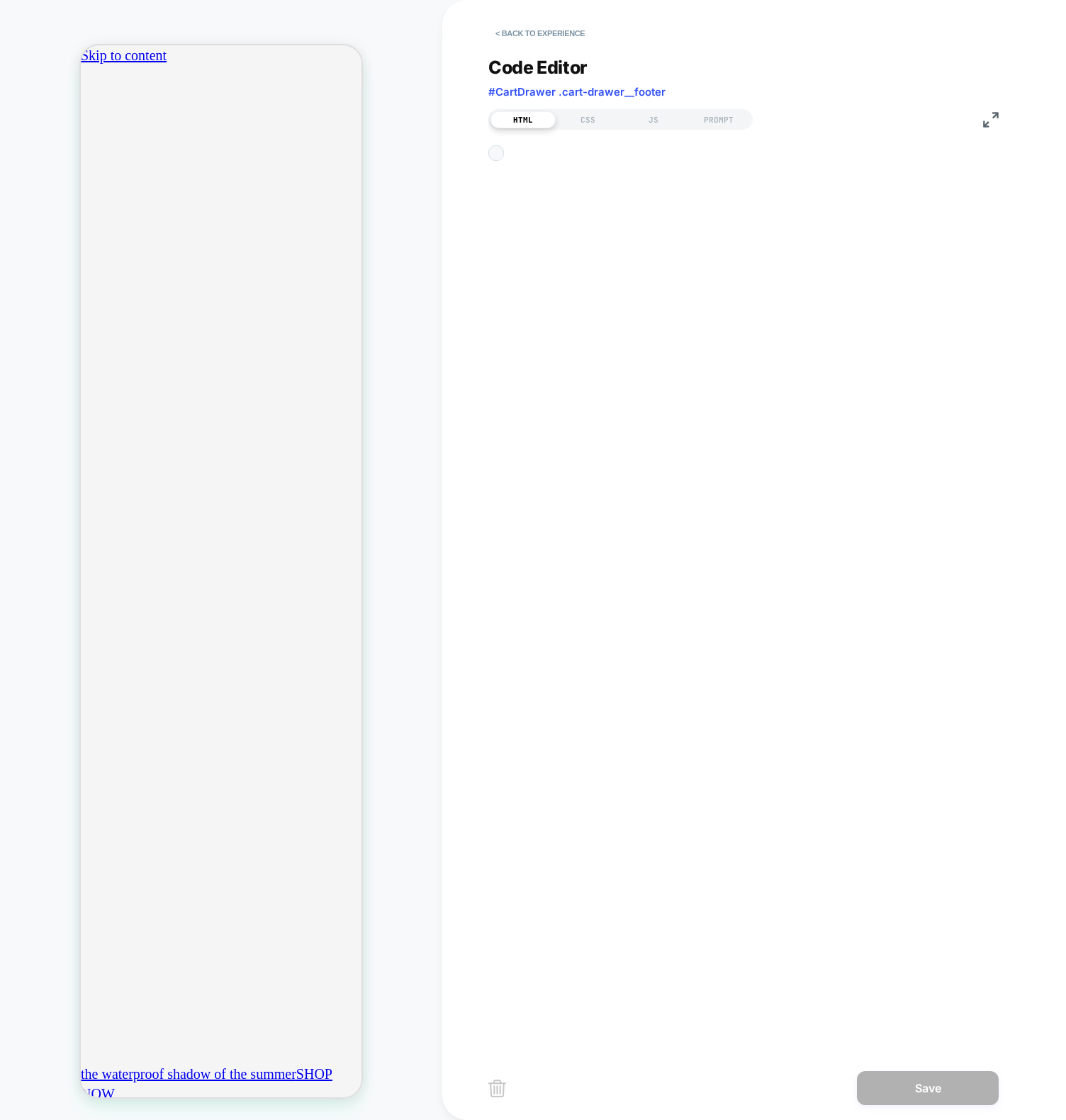
scroll to position [77, 0]
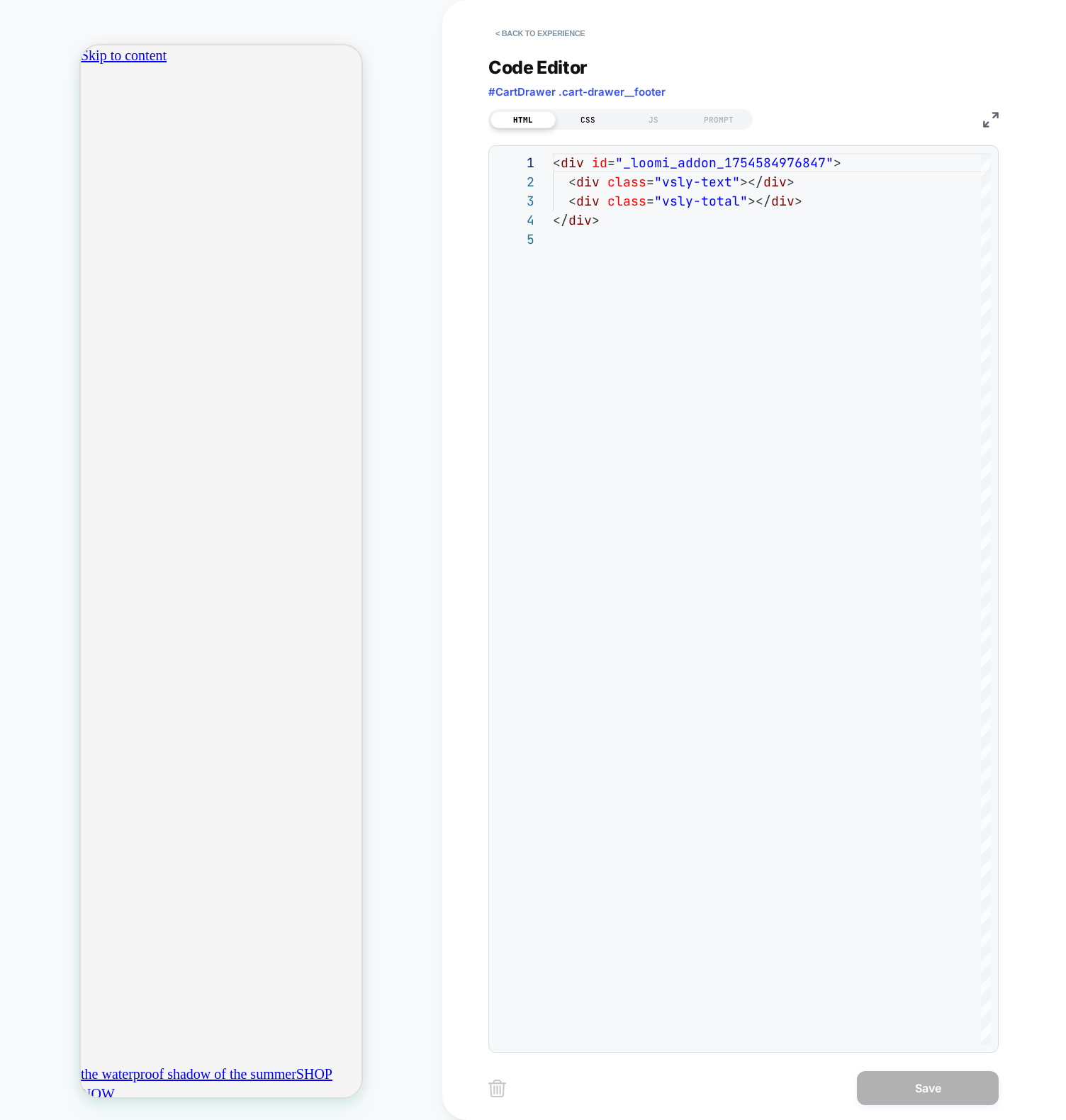
click at [597, 111] on div "CSS" at bounding box center [588, 119] width 65 height 17
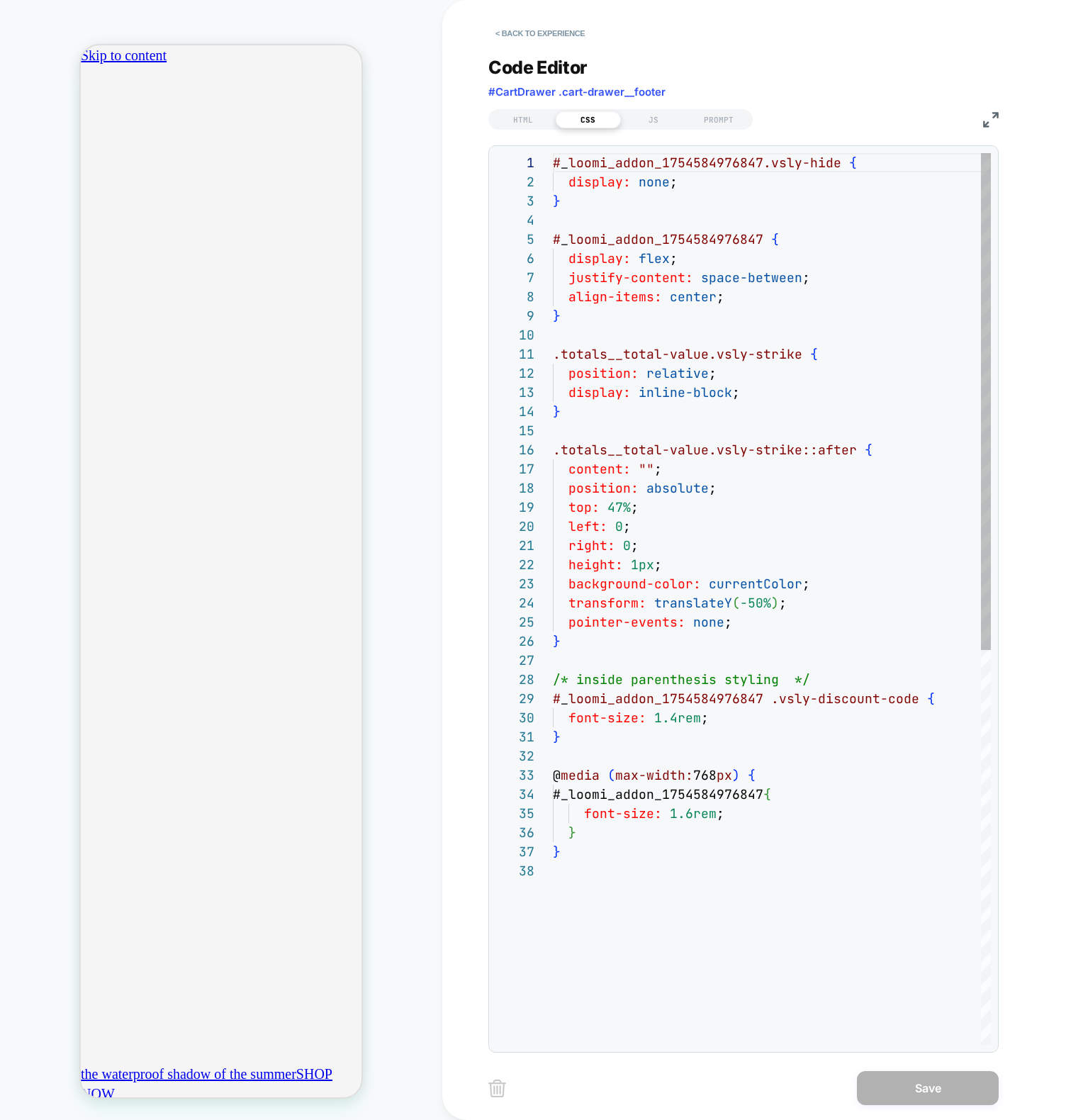
scroll to position [192, 0]
click at [666, 722] on div "# _ loomi_addon_1754584976847.vsly-hide { display: none ; } # _ loomi_addon_175…" at bounding box center [772, 953] width 438 height 1600
click at [715, 374] on div "# _ loomi_addon_1754584976847.vsly-hide { display: none ; } # _ loomi_addon_175…" at bounding box center [772, 953] width 438 height 1600
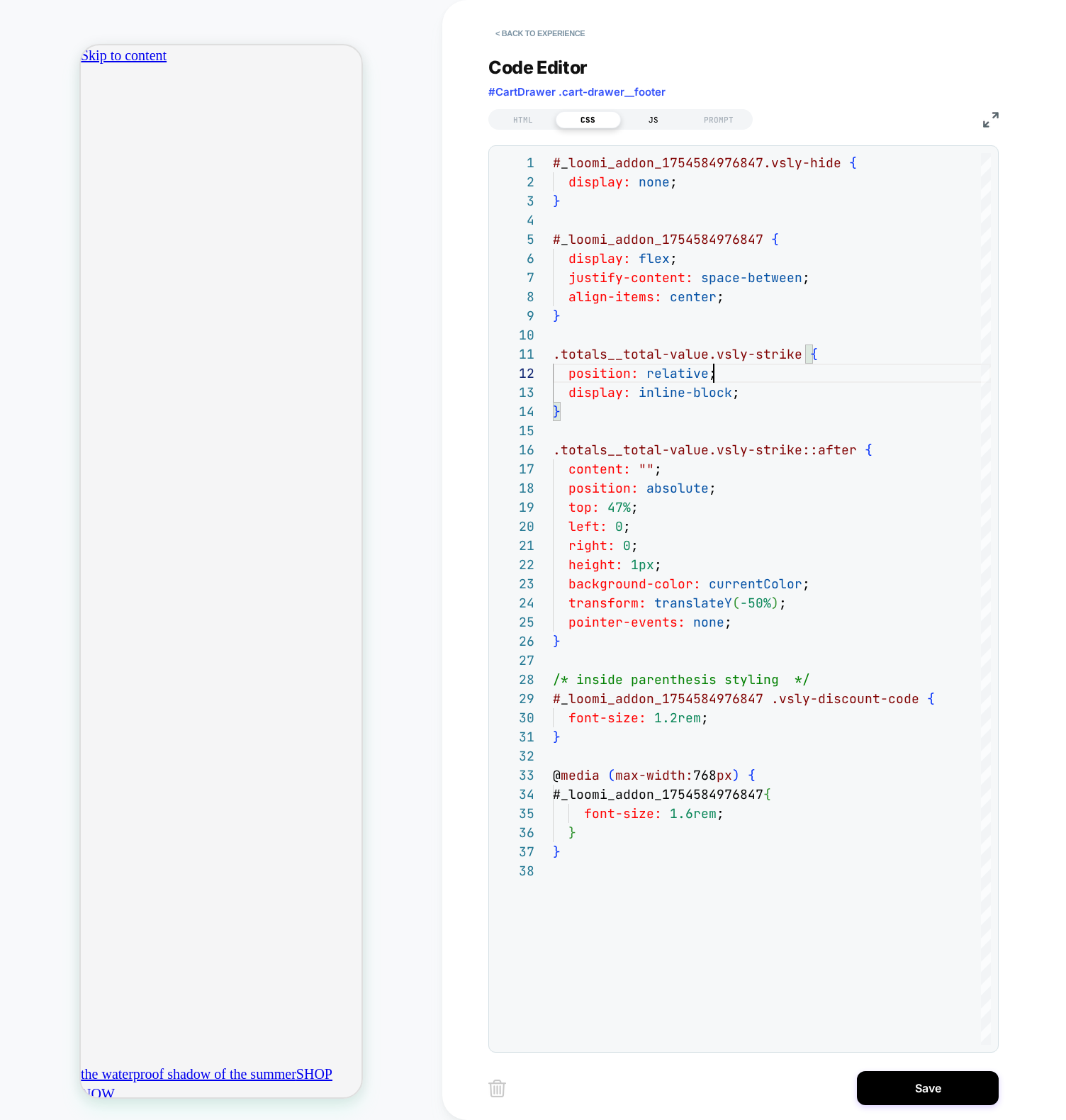
type textarea "**********"
click at [637, 117] on div "JS" at bounding box center [653, 119] width 65 height 17
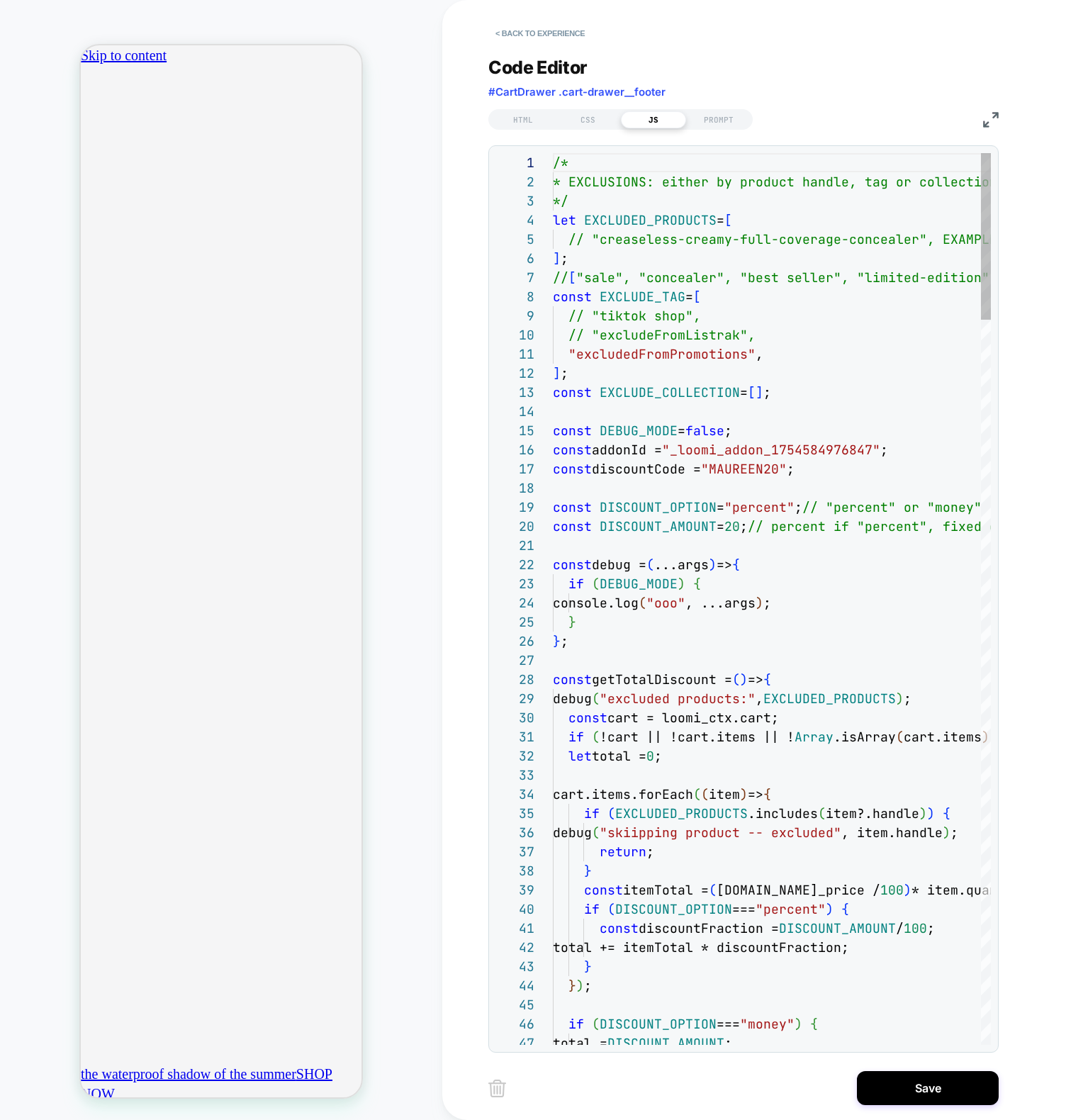
scroll to position [192, 0]
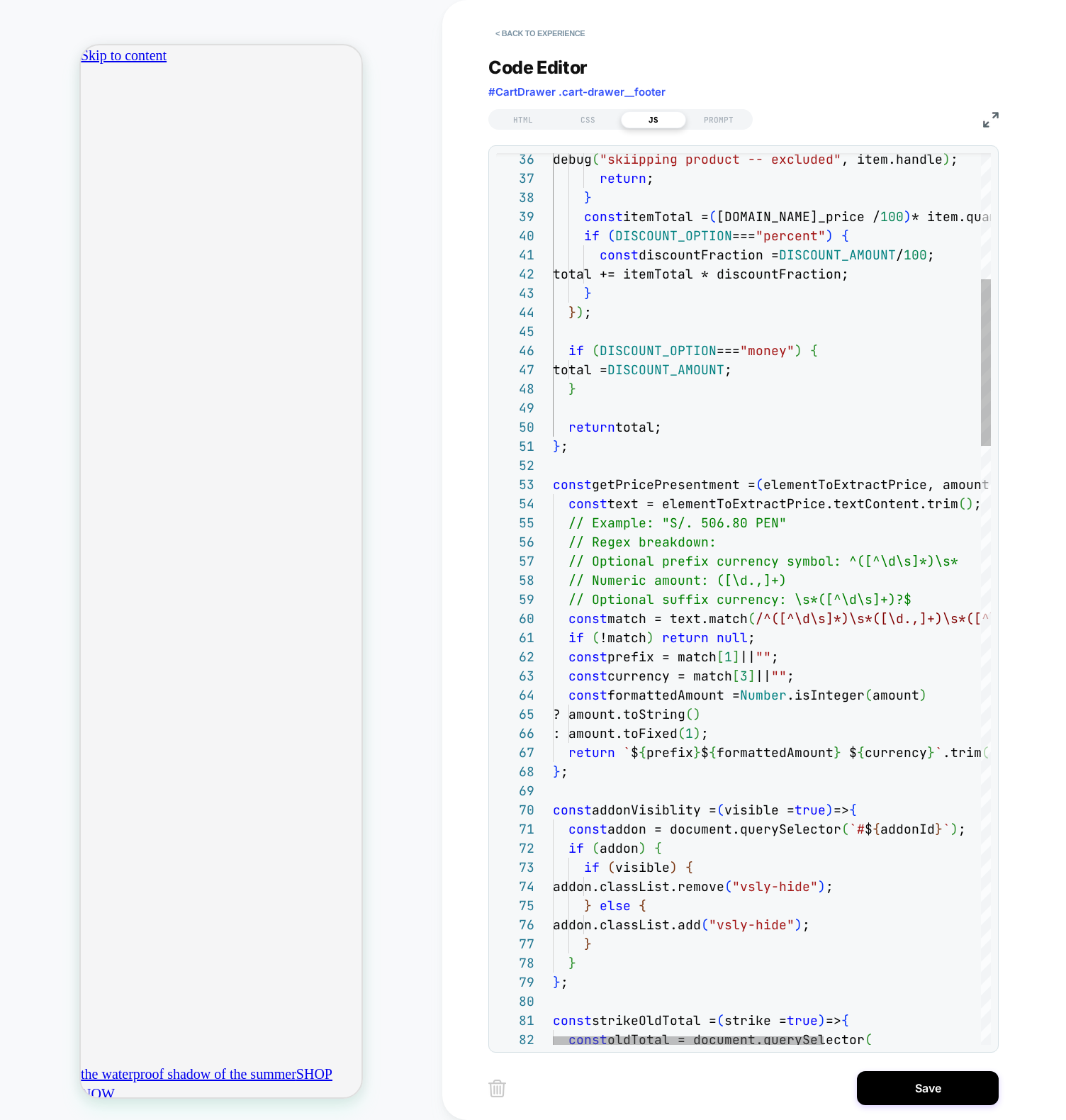
scroll to position [0, 0]
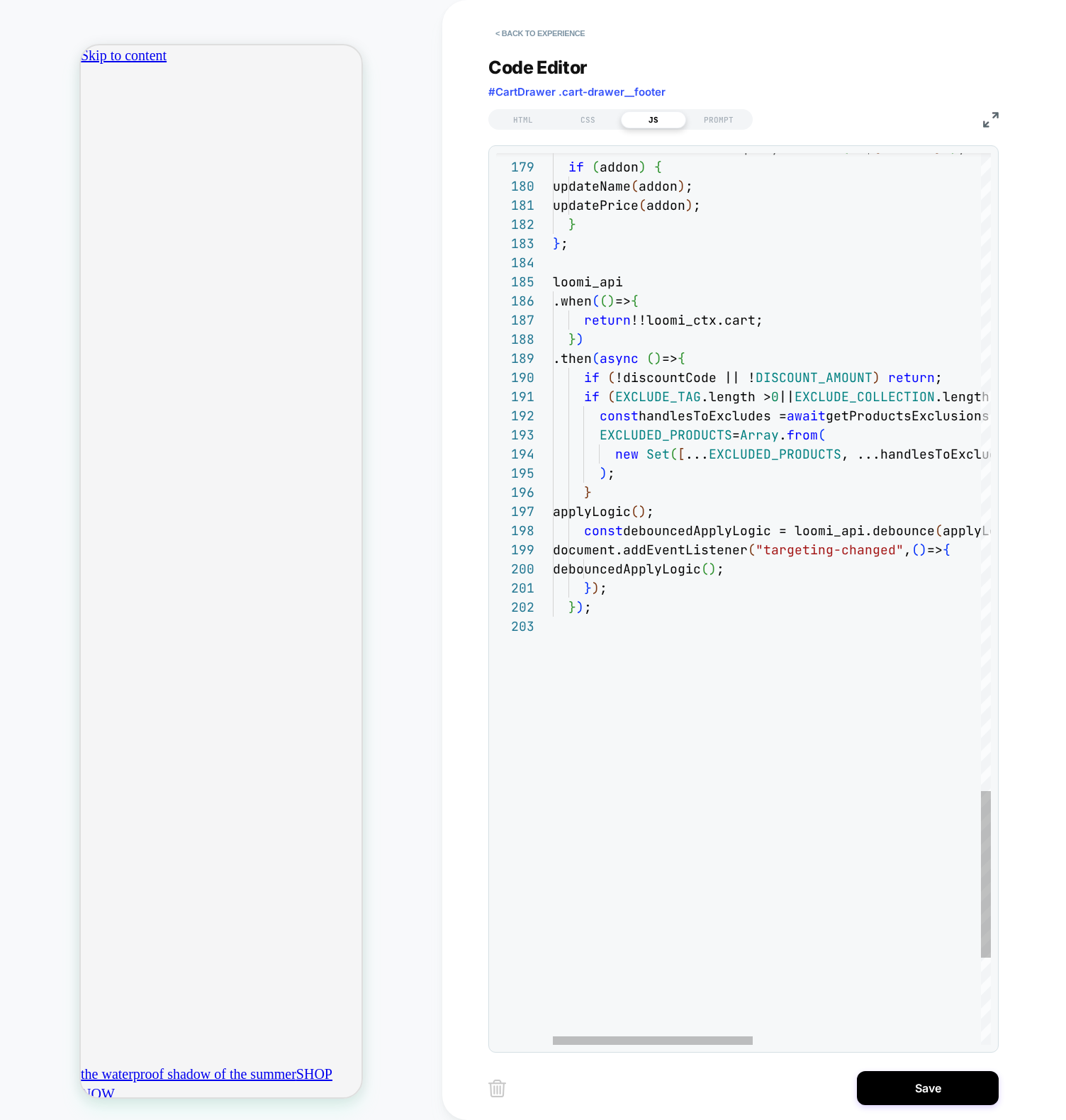
type textarea "*** *****"
click at [931, 1091] on button "Save" at bounding box center [927, 1088] width 142 height 34
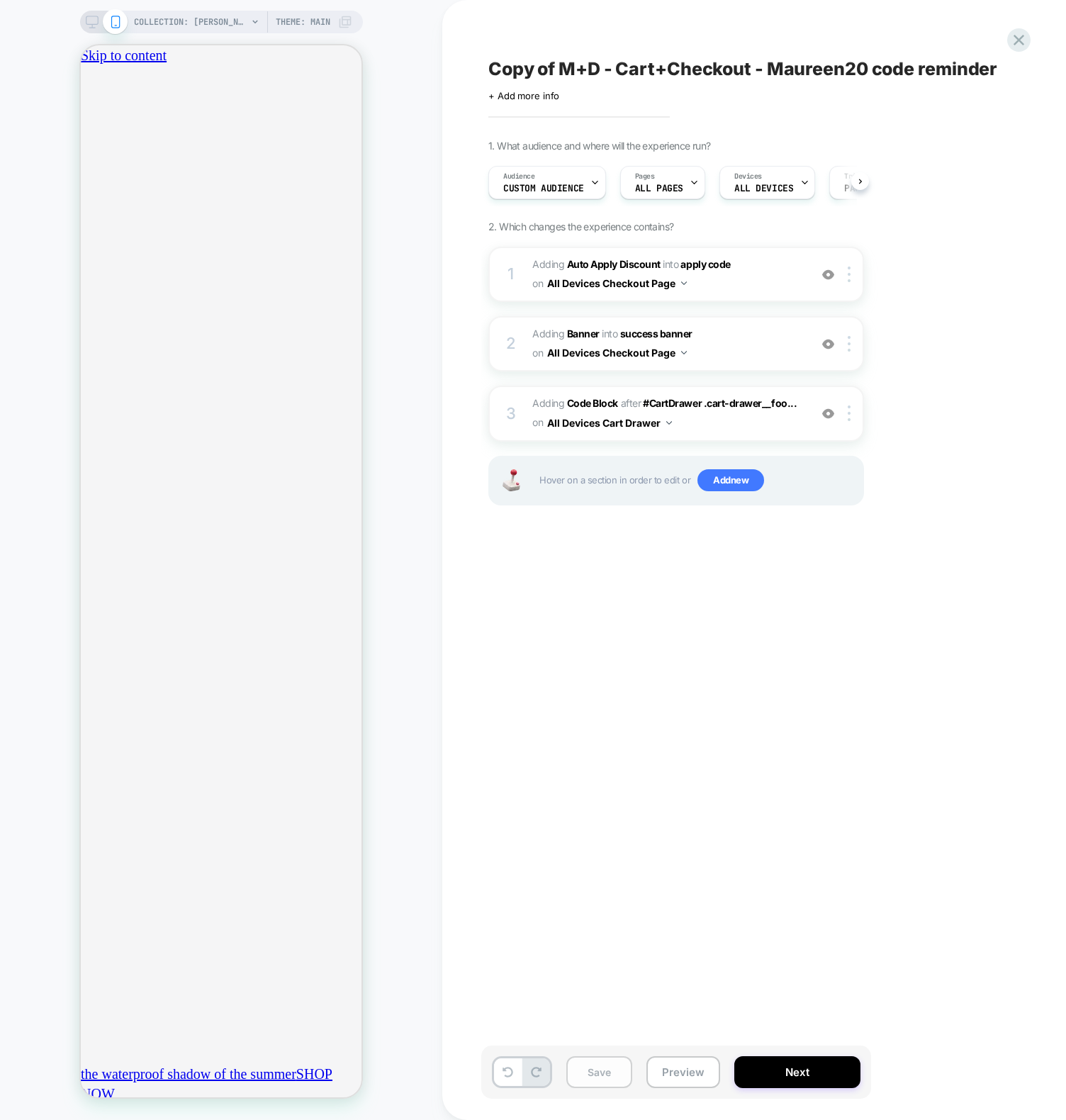
scroll to position [0, 1]
click at [604, 1071] on button "Save" at bounding box center [599, 1072] width 66 height 32
click at [705, 1079] on button "Preview" at bounding box center [683, 1072] width 73 height 32
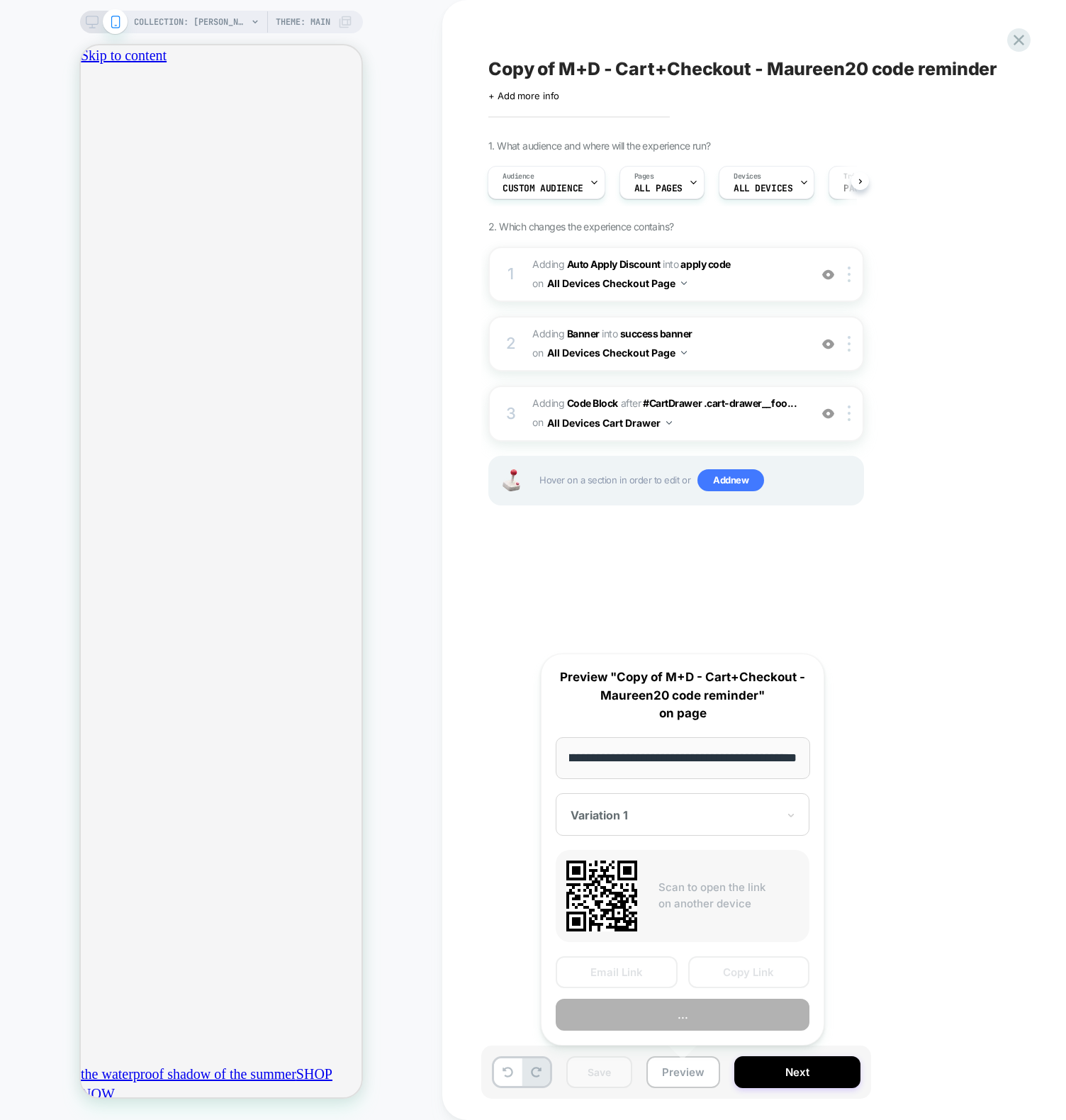
scroll to position [0, 499]
click at [753, 975] on button "Copy Link" at bounding box center [749, 972] width 122 height 32
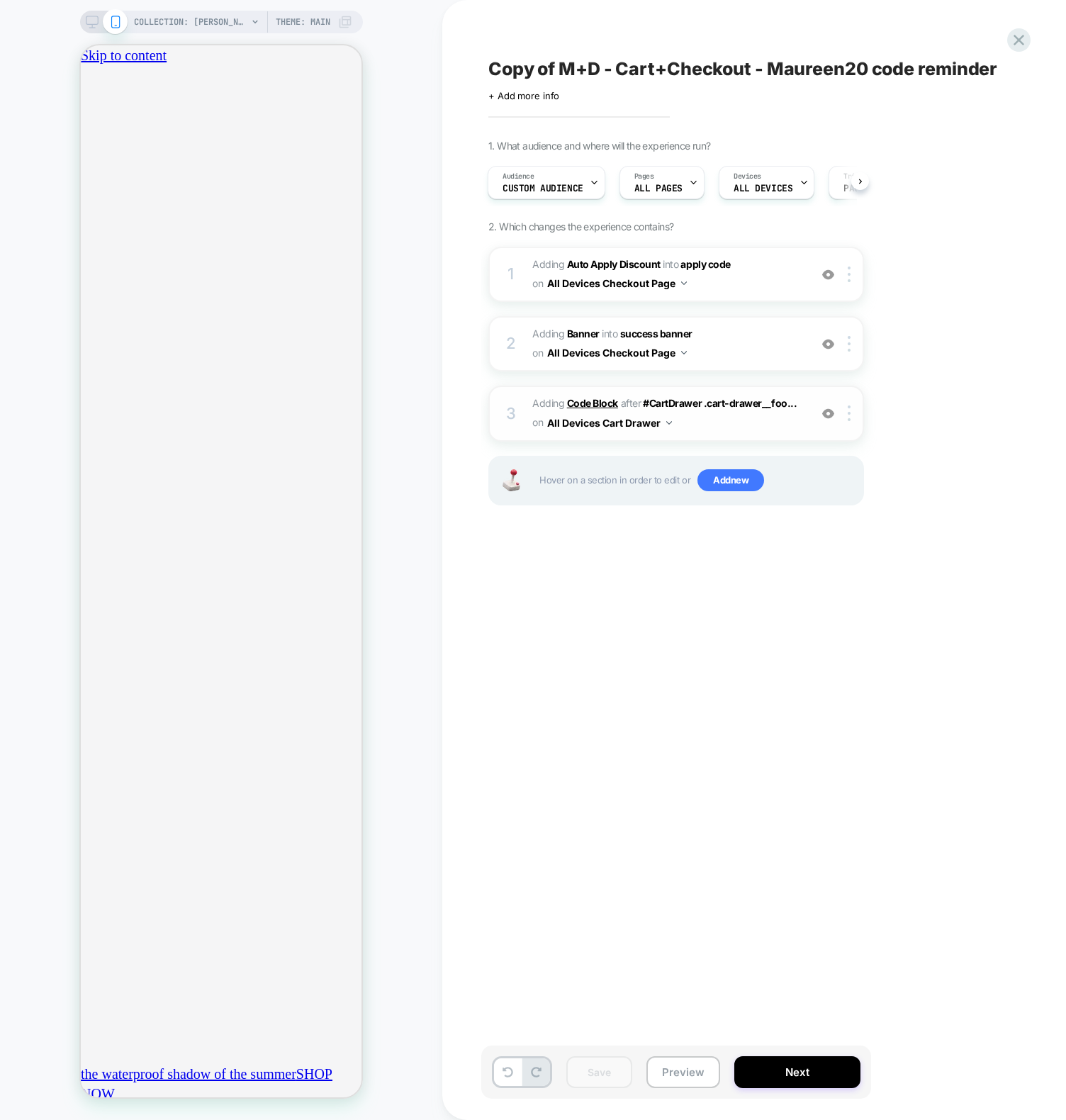
click at [575, 404] on b "Code Block" at bounding box center [592, 403] width 51 height 12
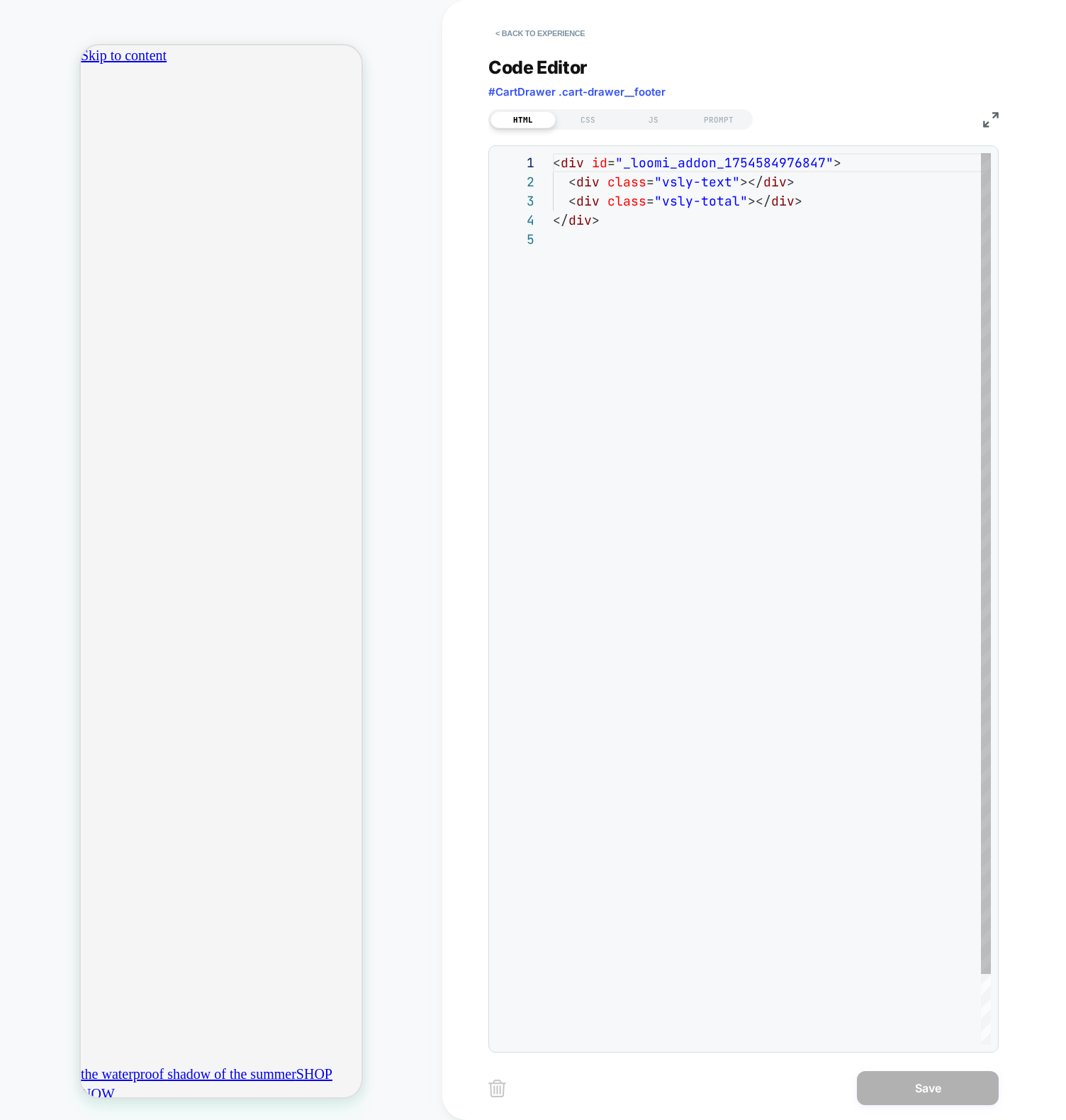
scroll to position [0, 0]
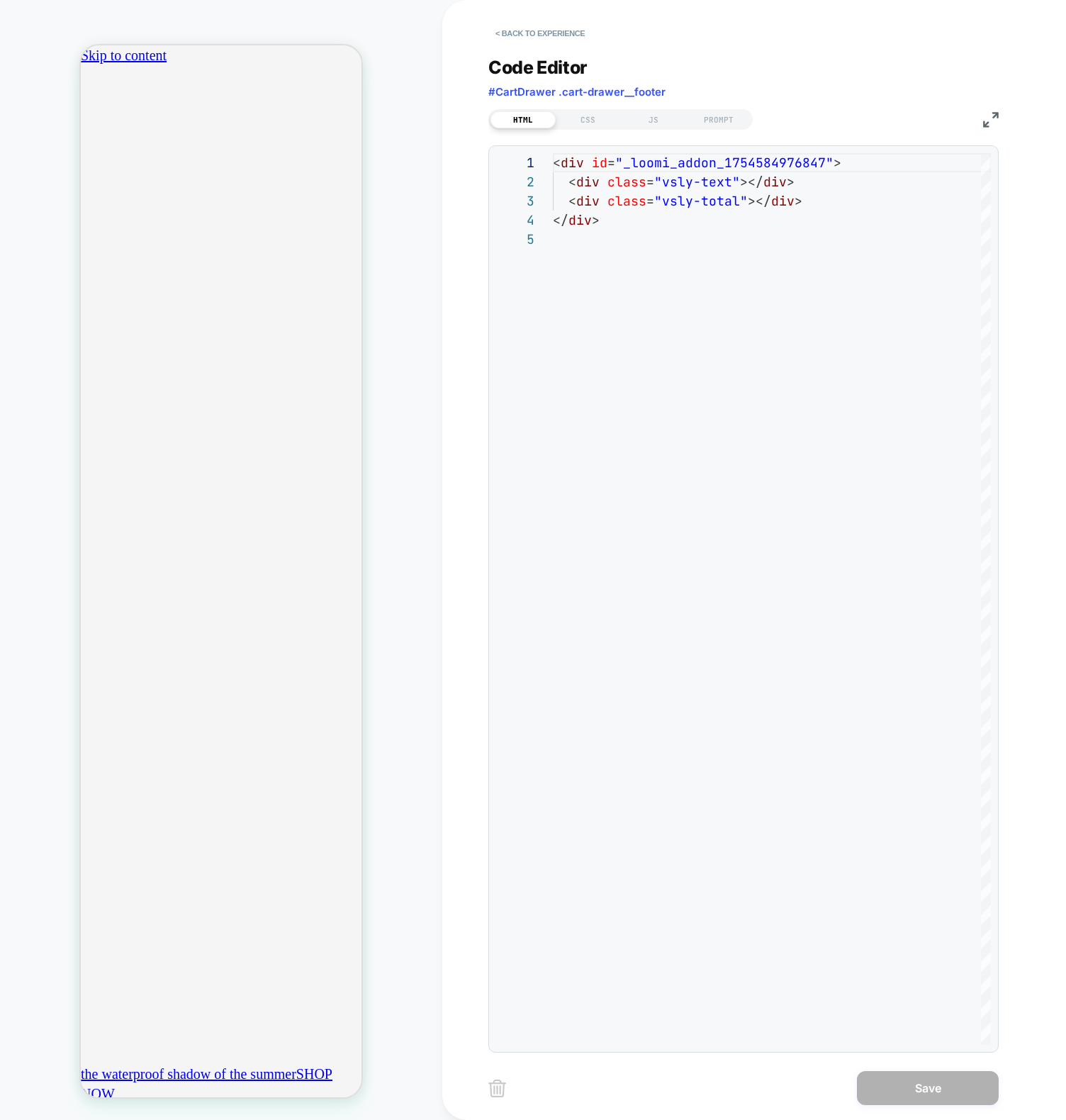
click at [638, 131] on div "**********" at bounding box center [744, 546] width 511 height 1013
click at [645, 122] on div "JS" at bounding box center [653, 119] width 65 height 17
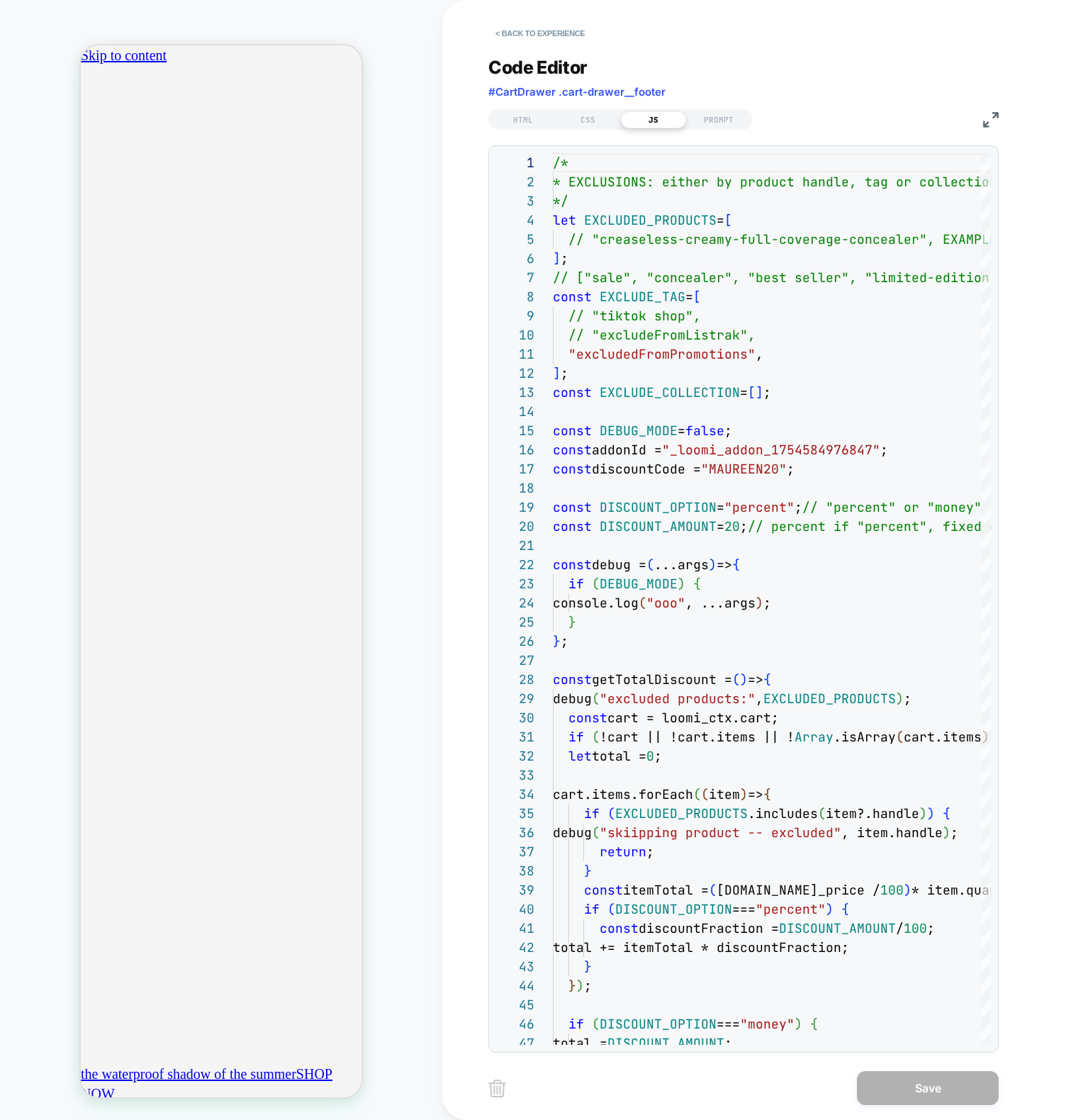
scroll to position [0, 499]
click at [559, 37] on button "< Back to experience" at bounding box center [540, 33] width 104 height 23
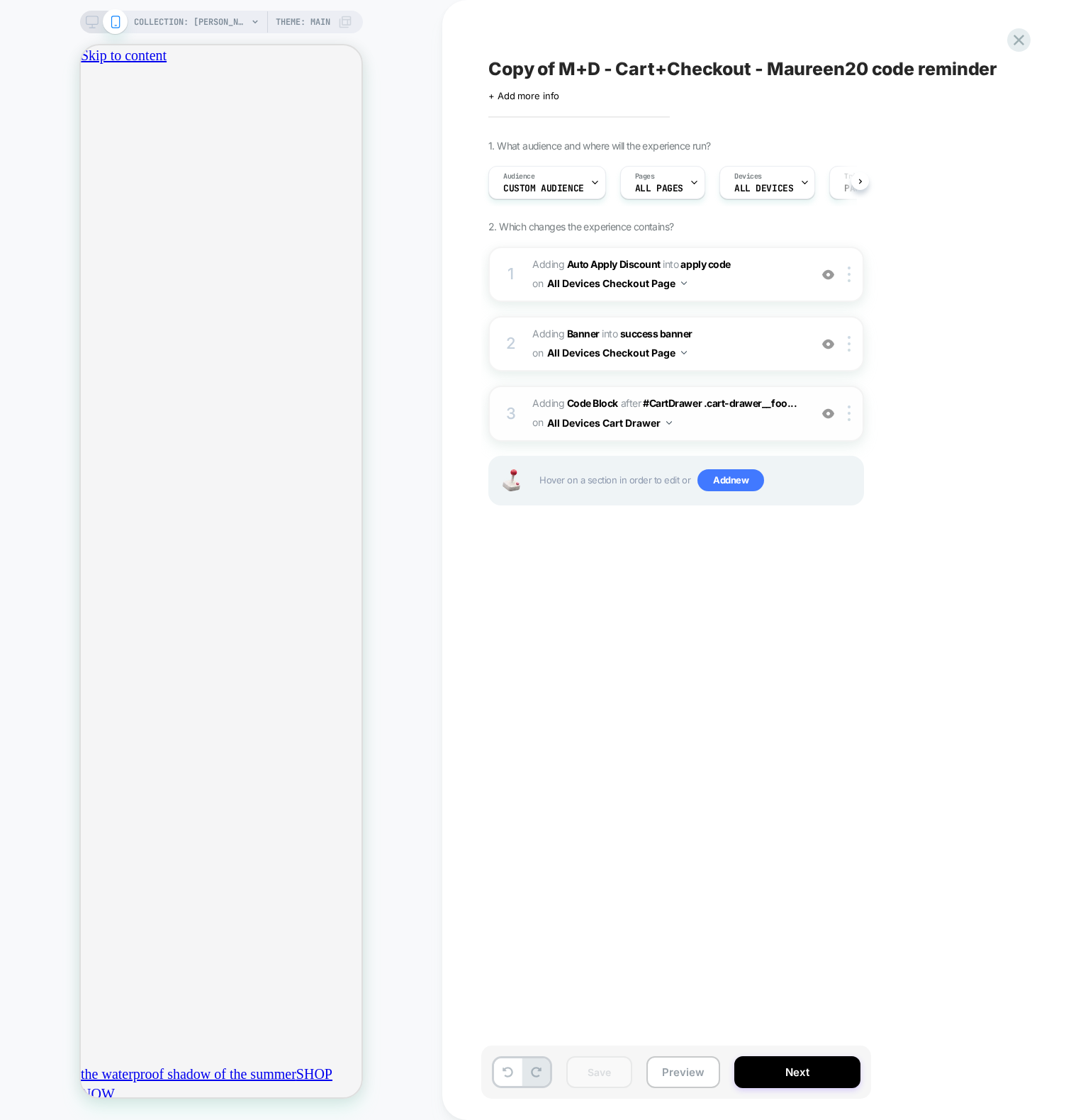
scroll to position [0, 1]
click at [547, 418] on button "All Devices Cart Drawer" at bounding box center [609, 423] width 125 height 20
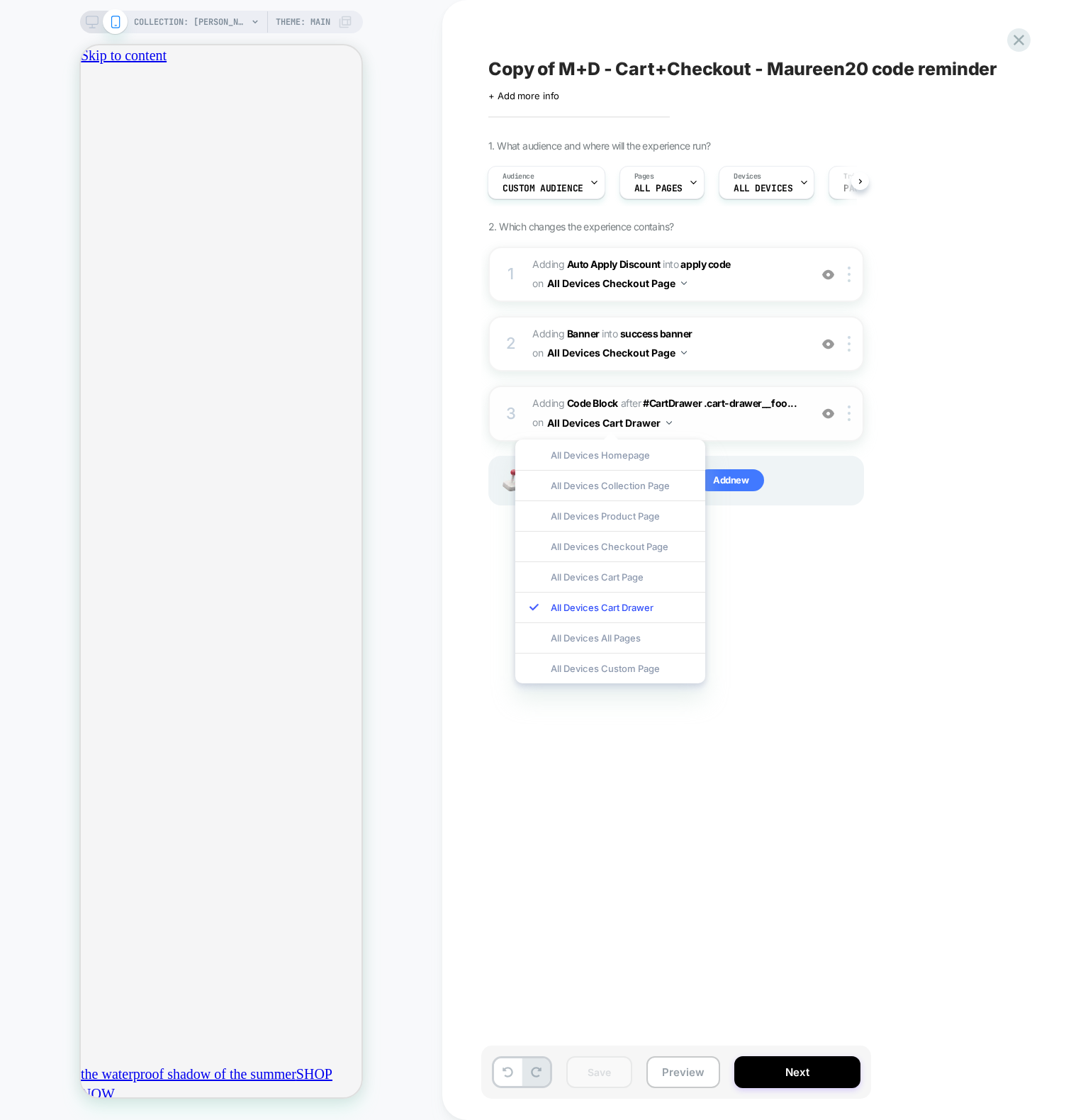
click at [503, 410] on div "3 Adding Code Block AFTER #CartDrawer .cart-drawer__foo... #CartDrawer .cart-dr…" at bounding box center [676, 414] width 375 height 55
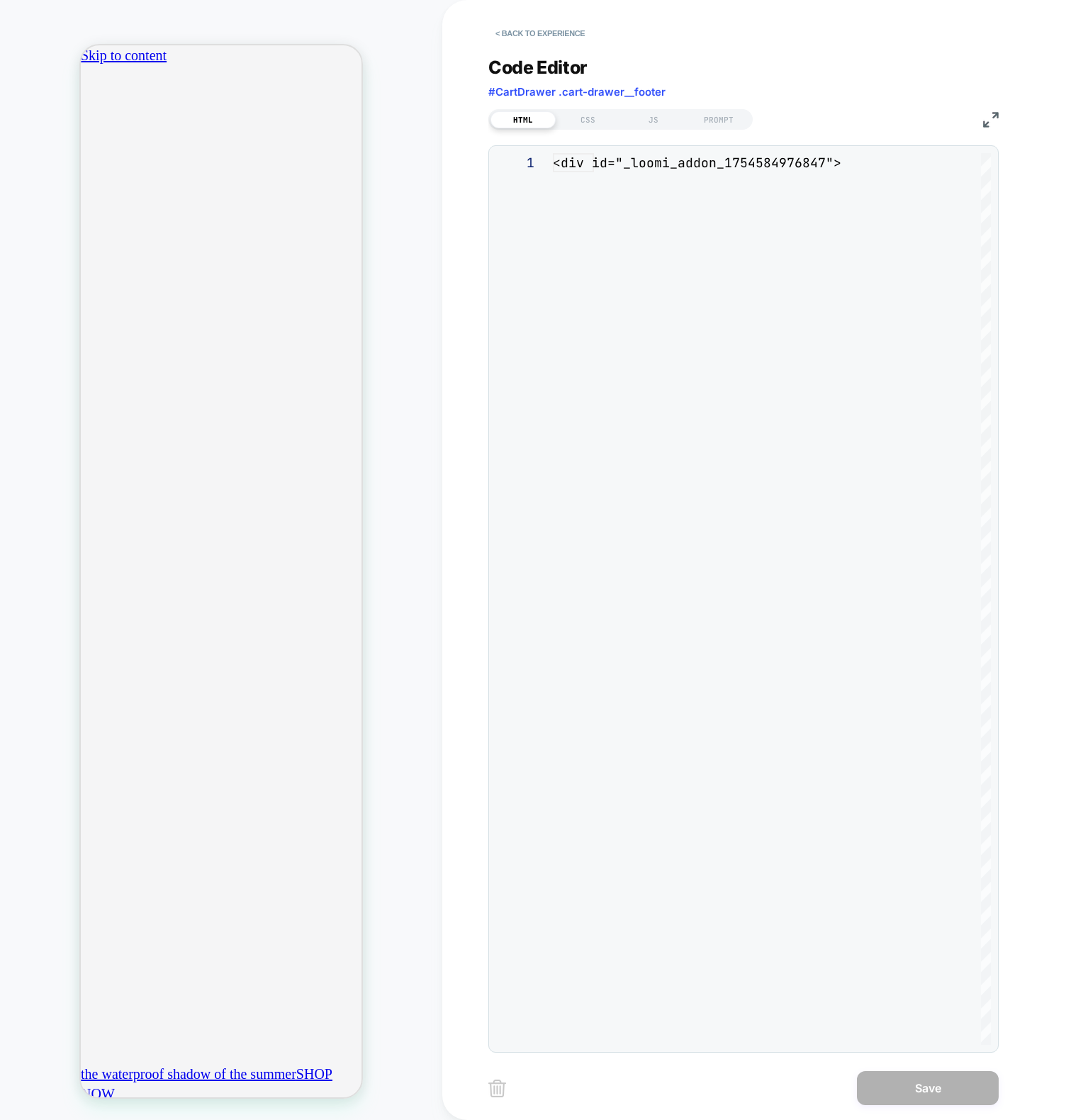
scroll to position [77, 0]
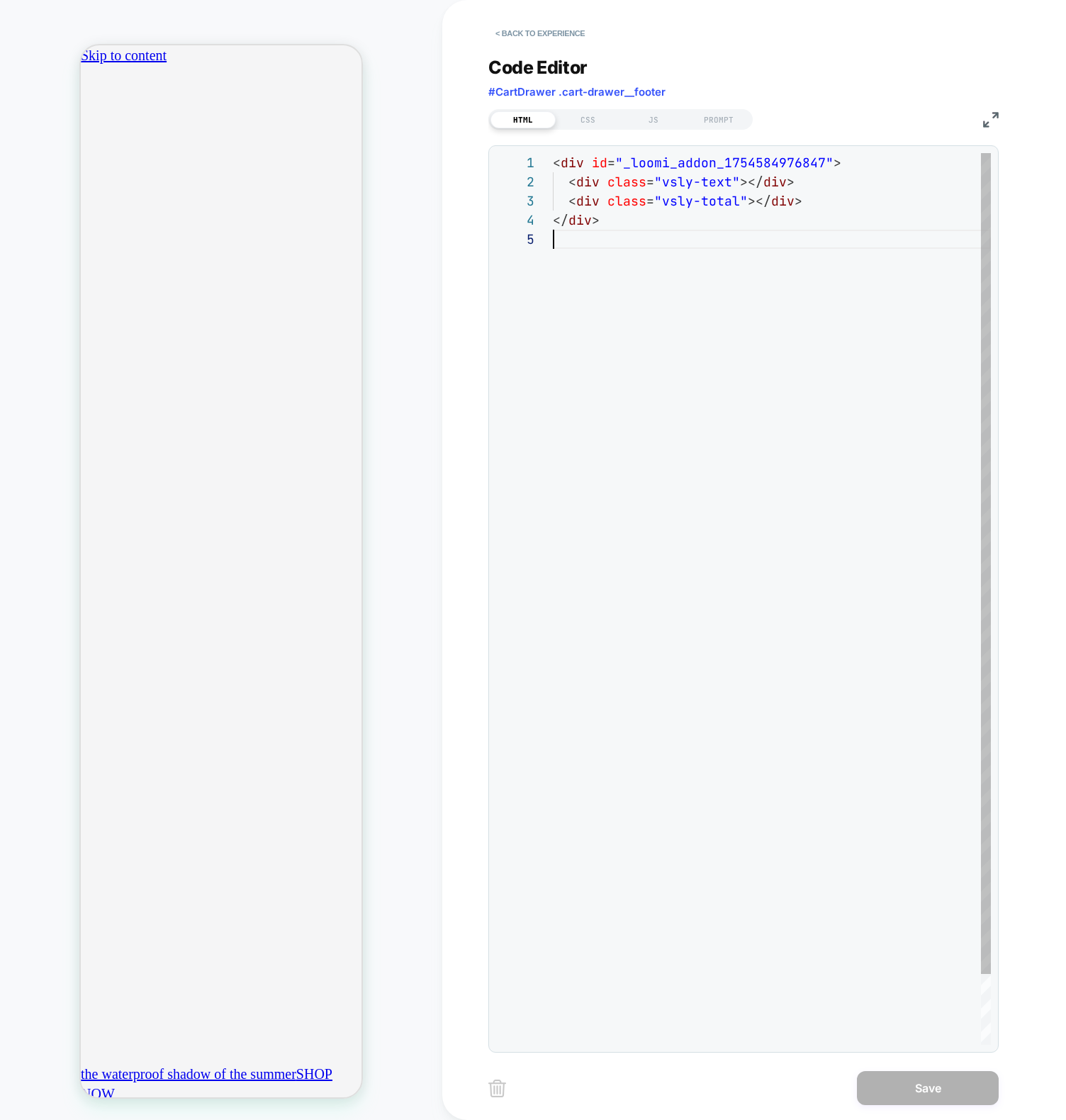
click at [630, 308] on div "< div id = "_loomi_addon_1754584976847" > < div class = "vsly-text" ></ div > <…" at bounding box center [772, 637] width 438 height 968
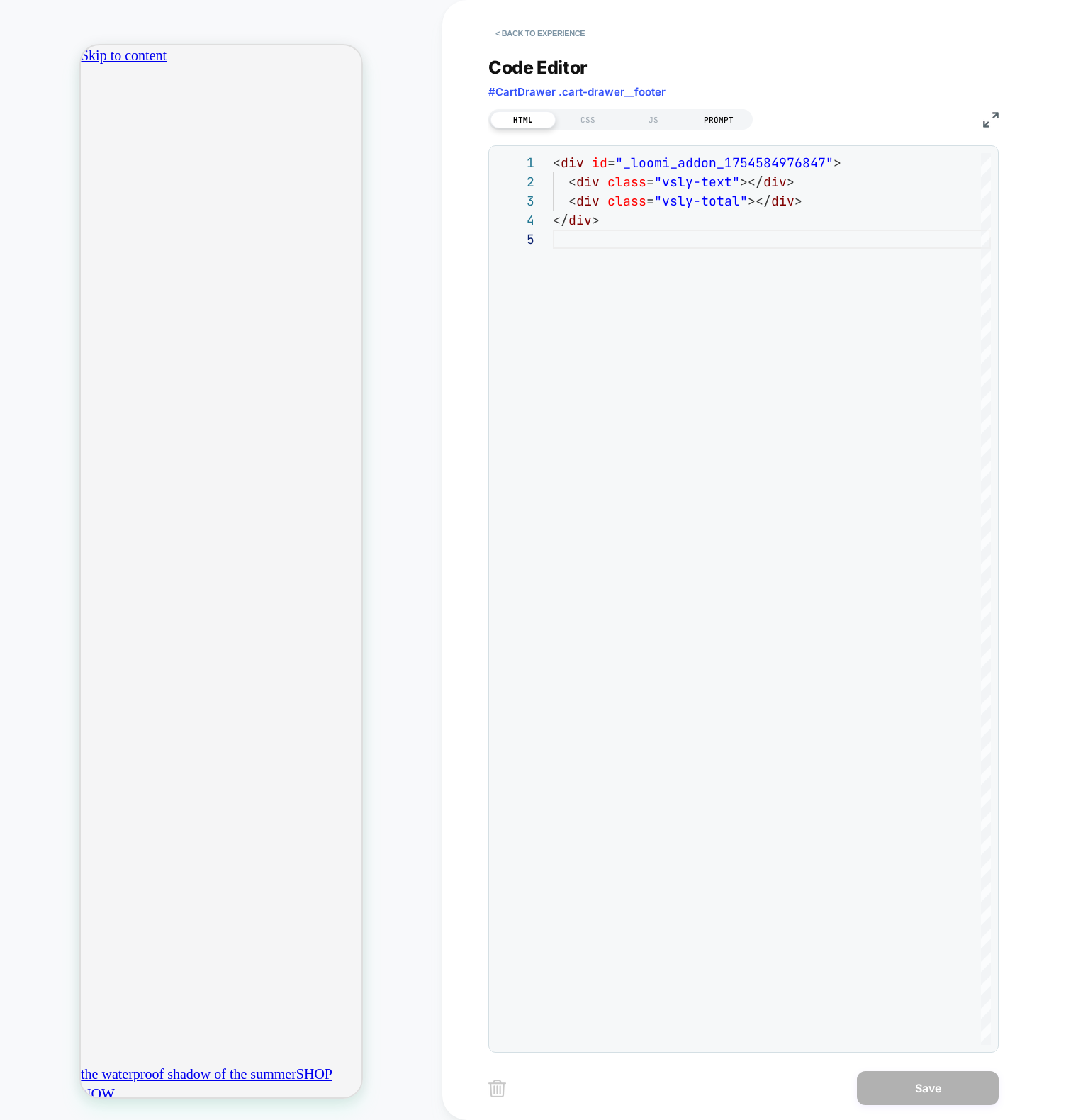
click at [715, 124] on div "PROMPT" at bounding box center [719, 119] width 65 height 17
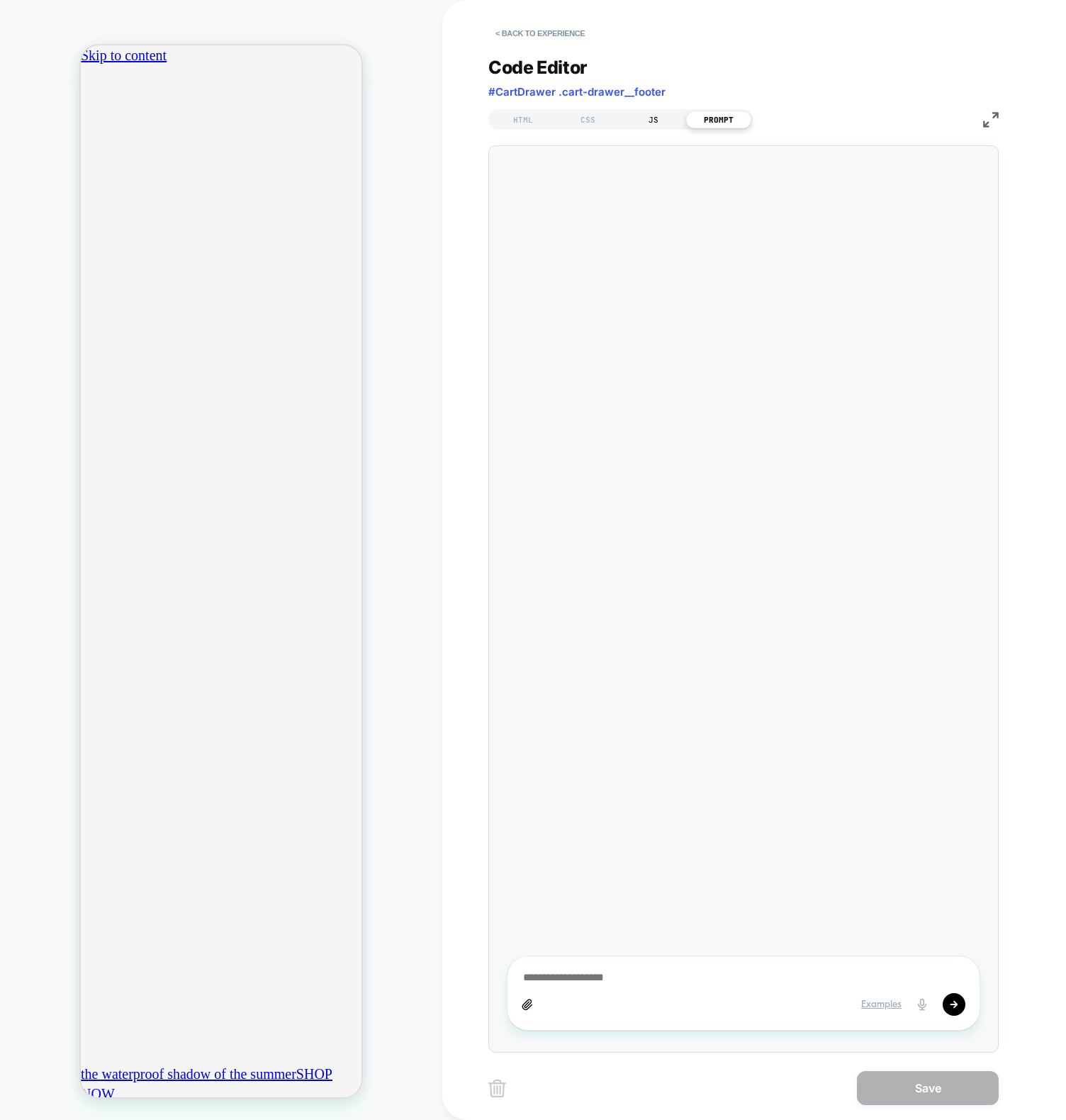
click at [669, 122] on div "JS" at bounding box center [653, 119] width 65 height 17
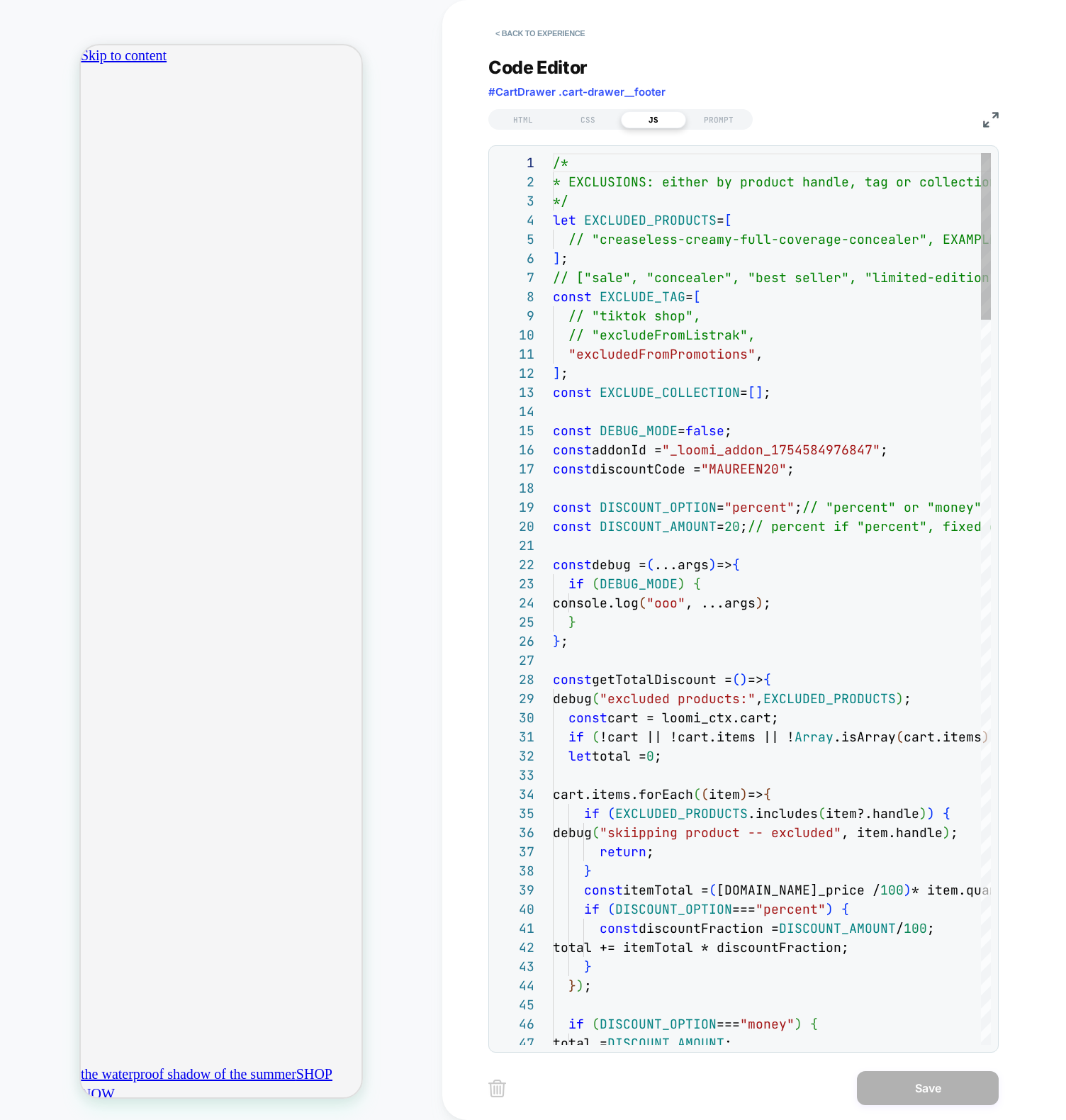
scroll to position [192, 0]
type textarea "**********"
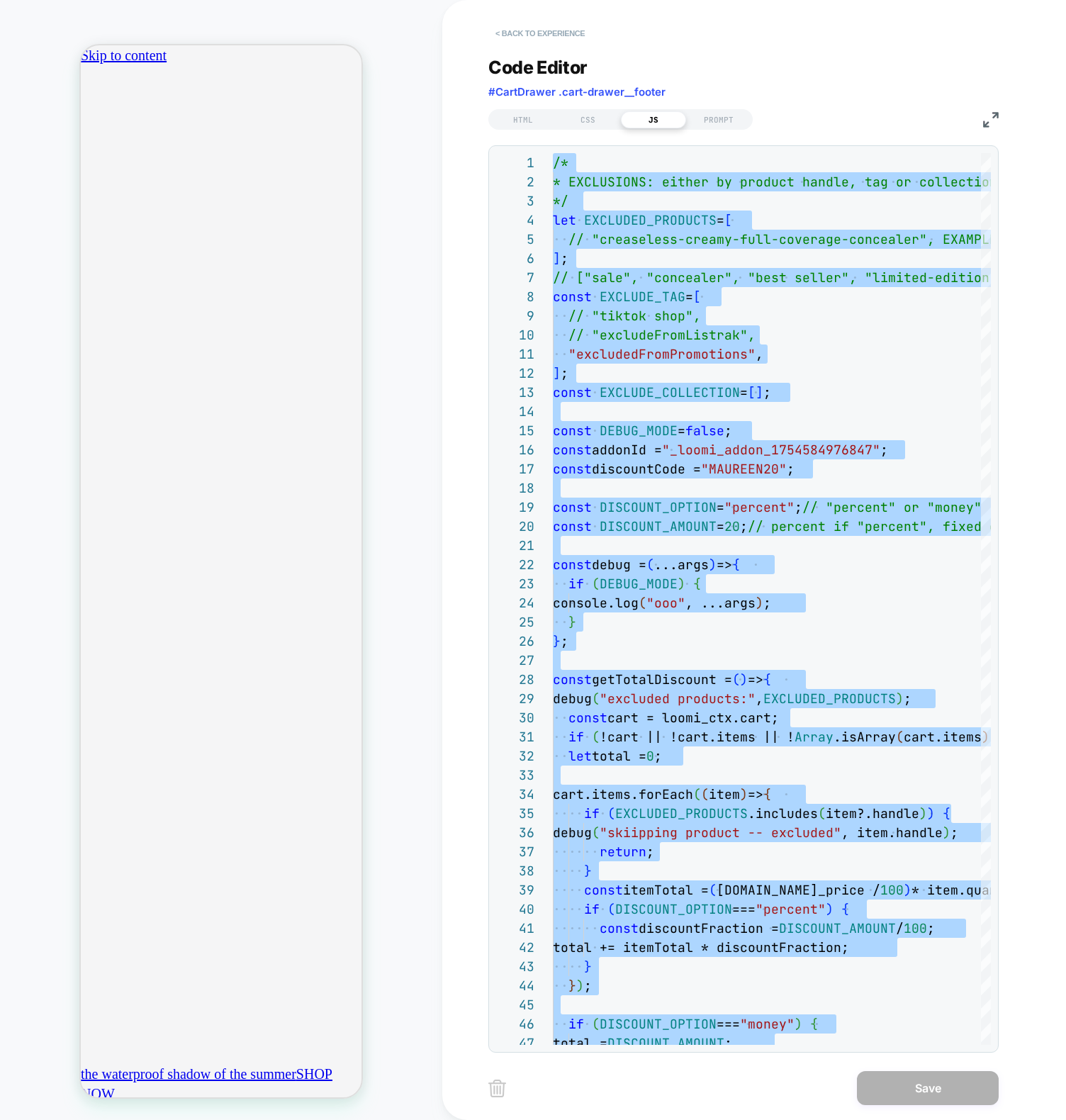
click at [564, 29] on button "< Back to experience" at bounding box center [540, 33] width 104 height 23
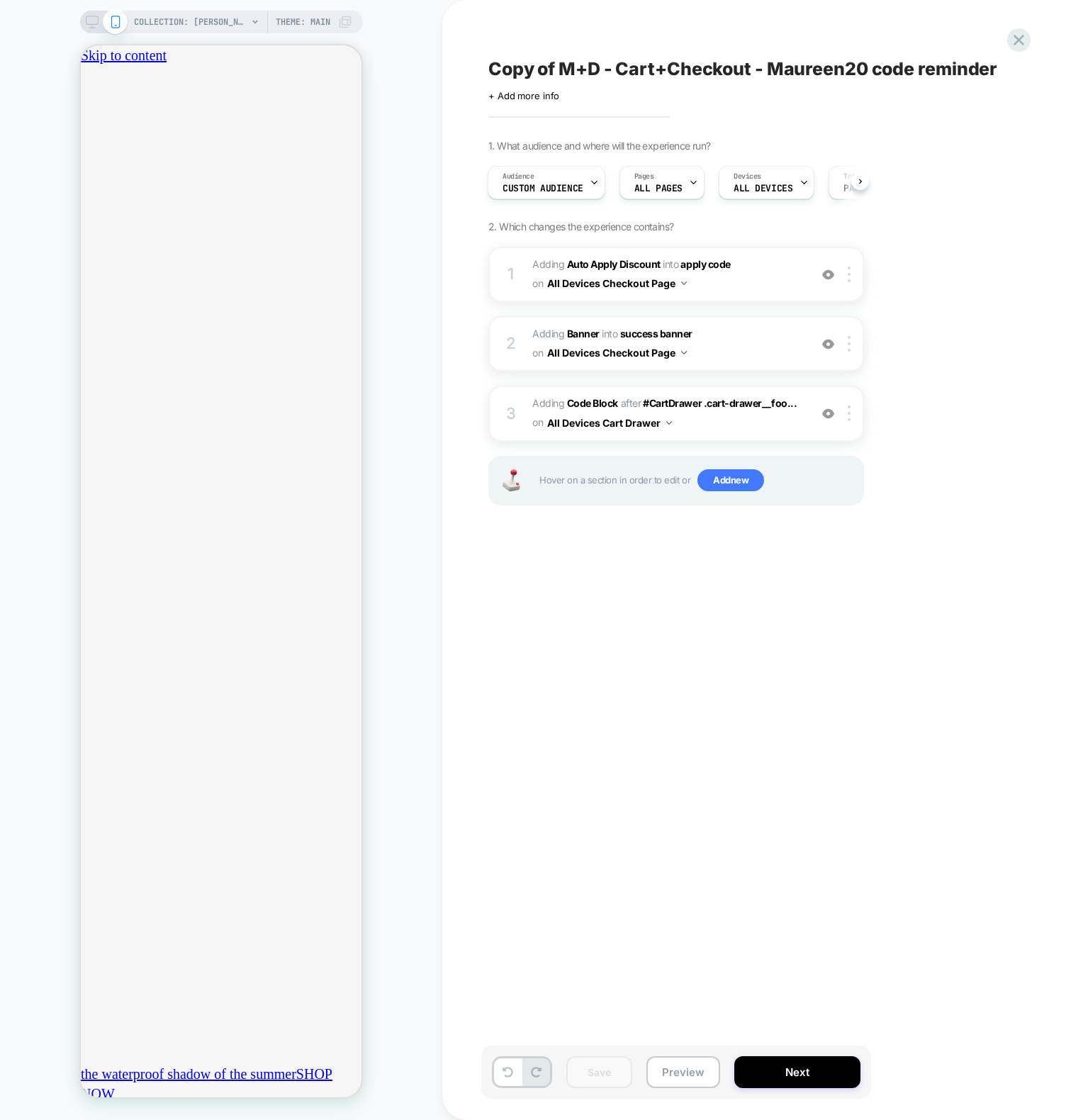
scroll to position [0, 499]
click at [667, 814] on div "Copy of M+D - Cart+Checkout - Maureen20 code reminder Click to edit experience …" at bounding box center [747, 560] width 532 height 1091
click at [344, 82] on div "your bag $ 0 away from free shipping Free shipping has been applied concealer p…" at bounding box center [221, 565] width 281 height 968
click at [86, 133] on icon "close" at bounding box center [86, 133] width 0 height 0
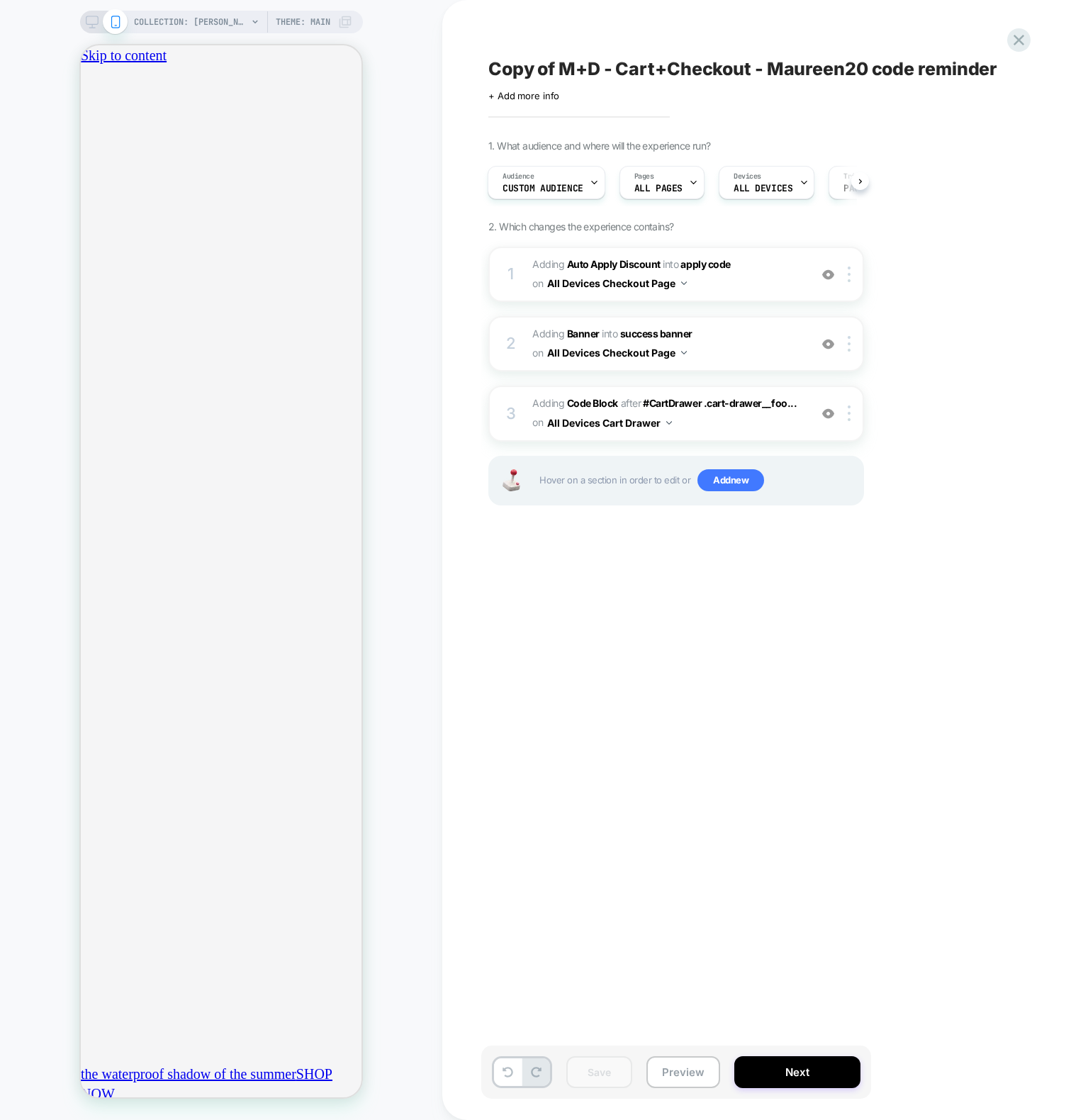
scroll to position [0, 499]
click at [650, 755] on div "Copy of M+D - Cart+Checkout - Maureen20 code reminder Click to edit experience …" at bounding box center [747, 560] width 532 height 1091
click at [527, 408] on div "3 Adding Code Block AFTER #CartDrawer .cart-drawer__foo... #CartDrawer .cart-dr…" at bounding box center [676, 414] width 375 height 55
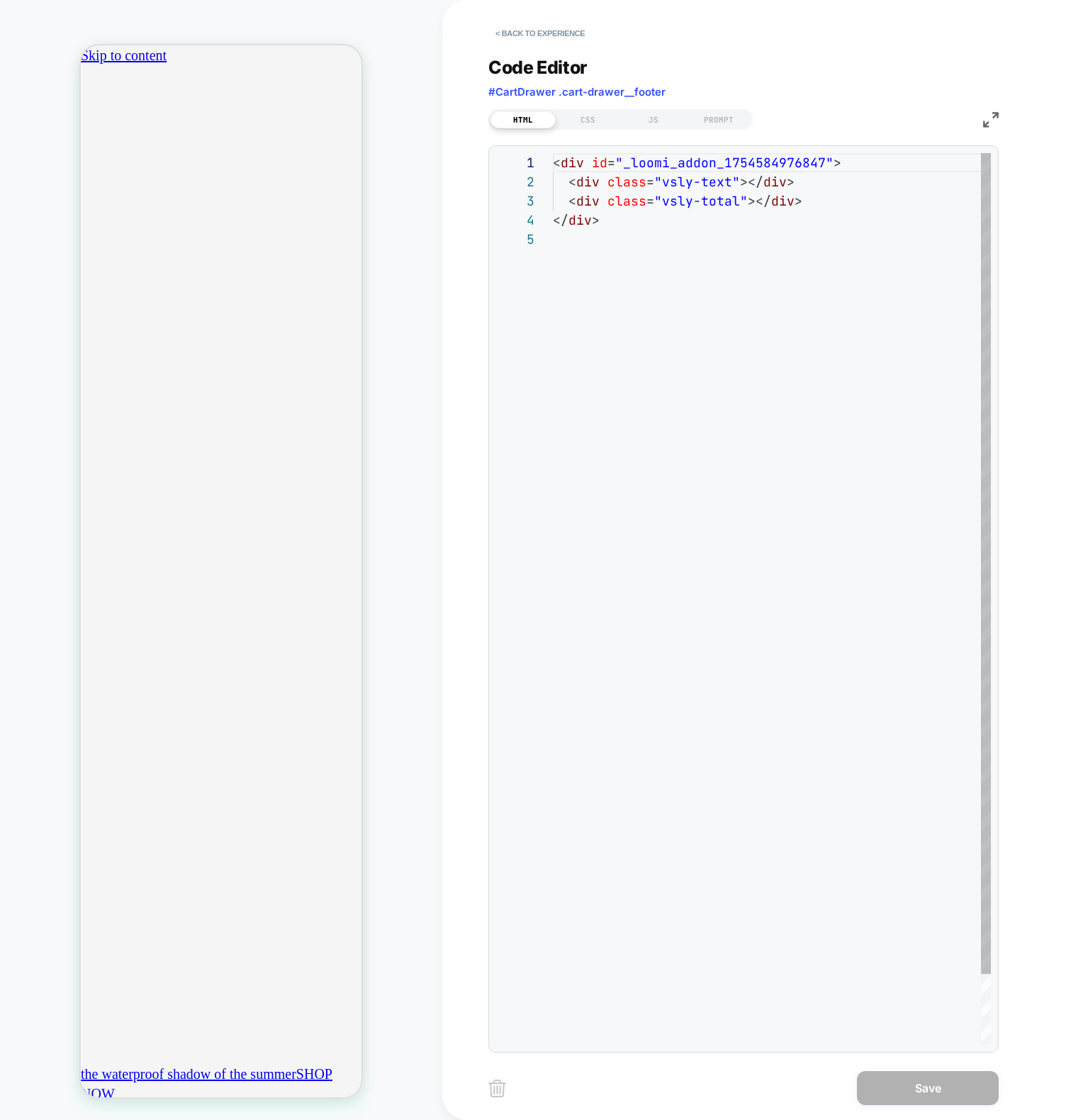
scroll to position [77, 0]
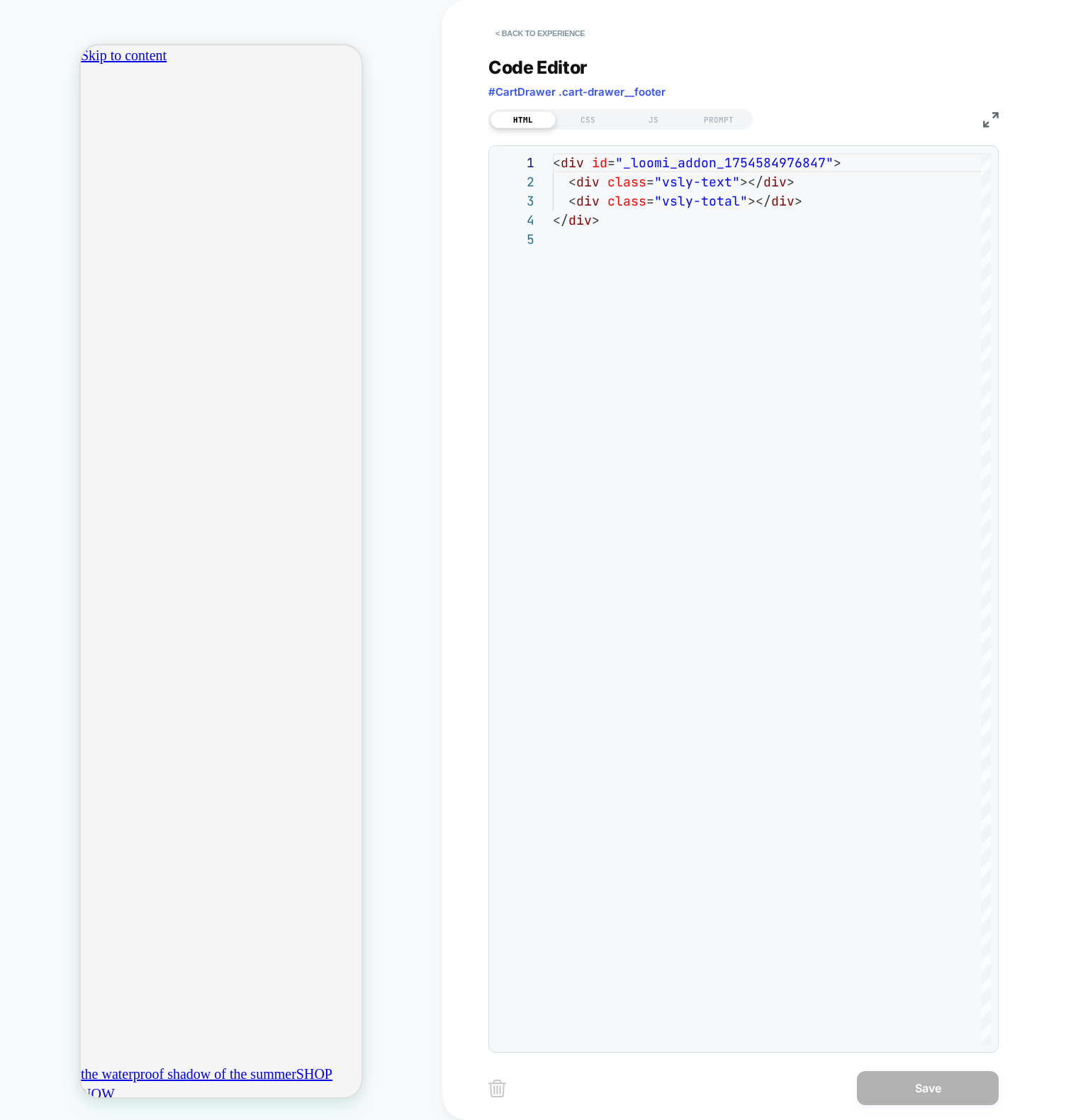
click at [647, 127] on div "HTML CSS JS PROMPT" at bounding box center [621, 119] width 264 height 20
click at [651, 118] on div "JS" at bounding box center [653, 119] width 65 height 17
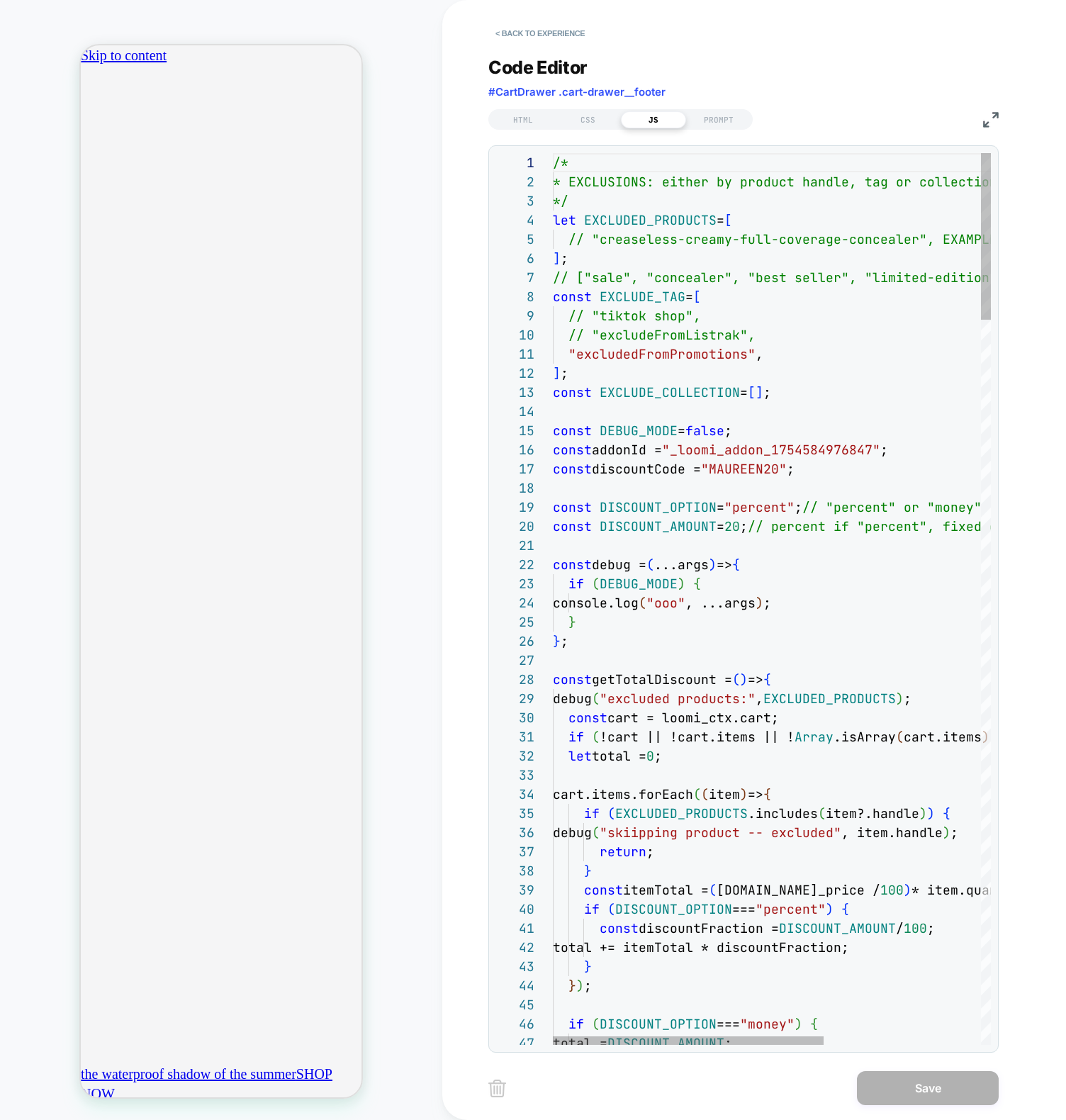
scroll to position [153, 145]
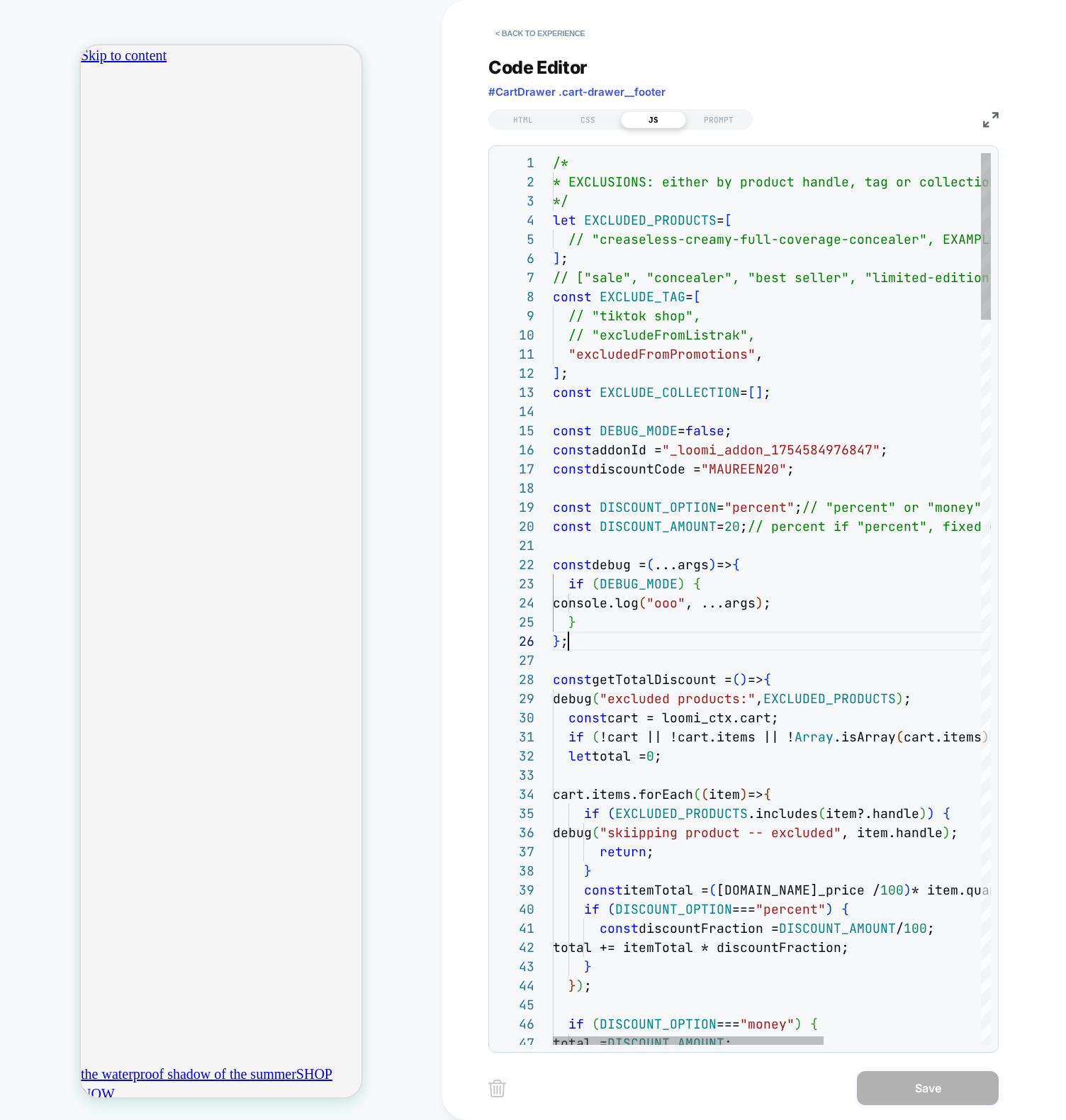
scroll to position [0, 250]
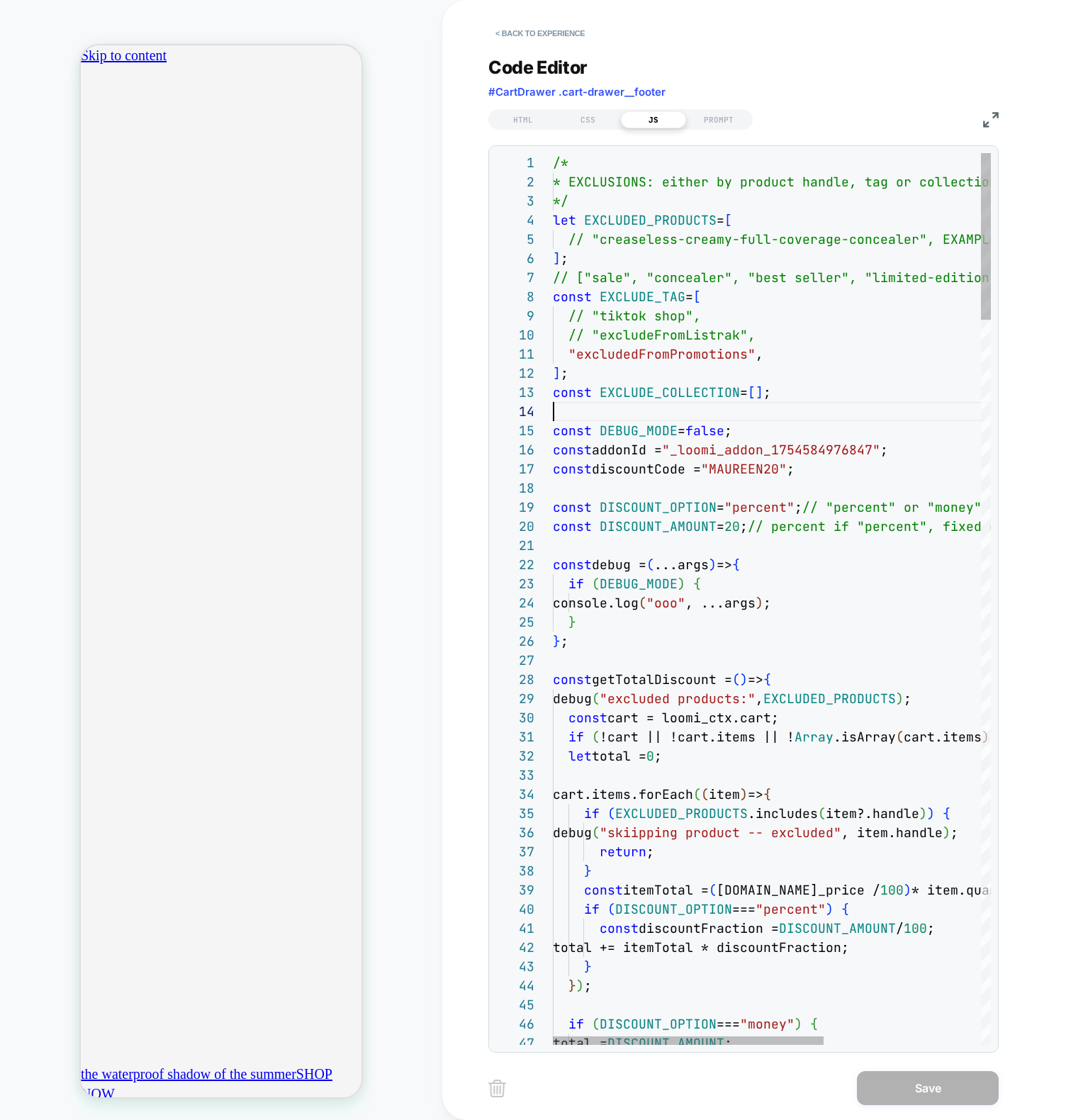
scroll to position [57, 0]
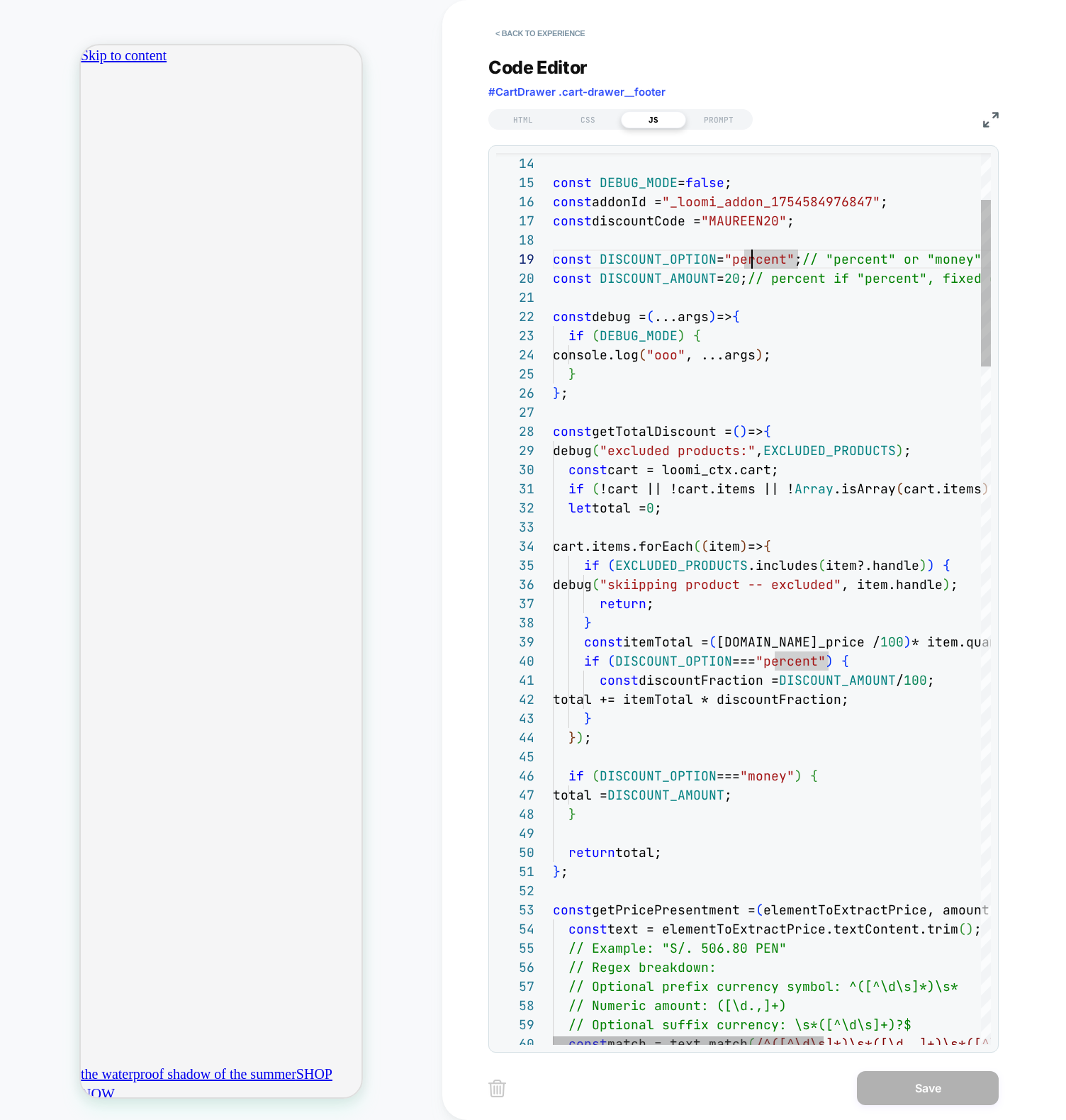
scroll to position [0, 250]
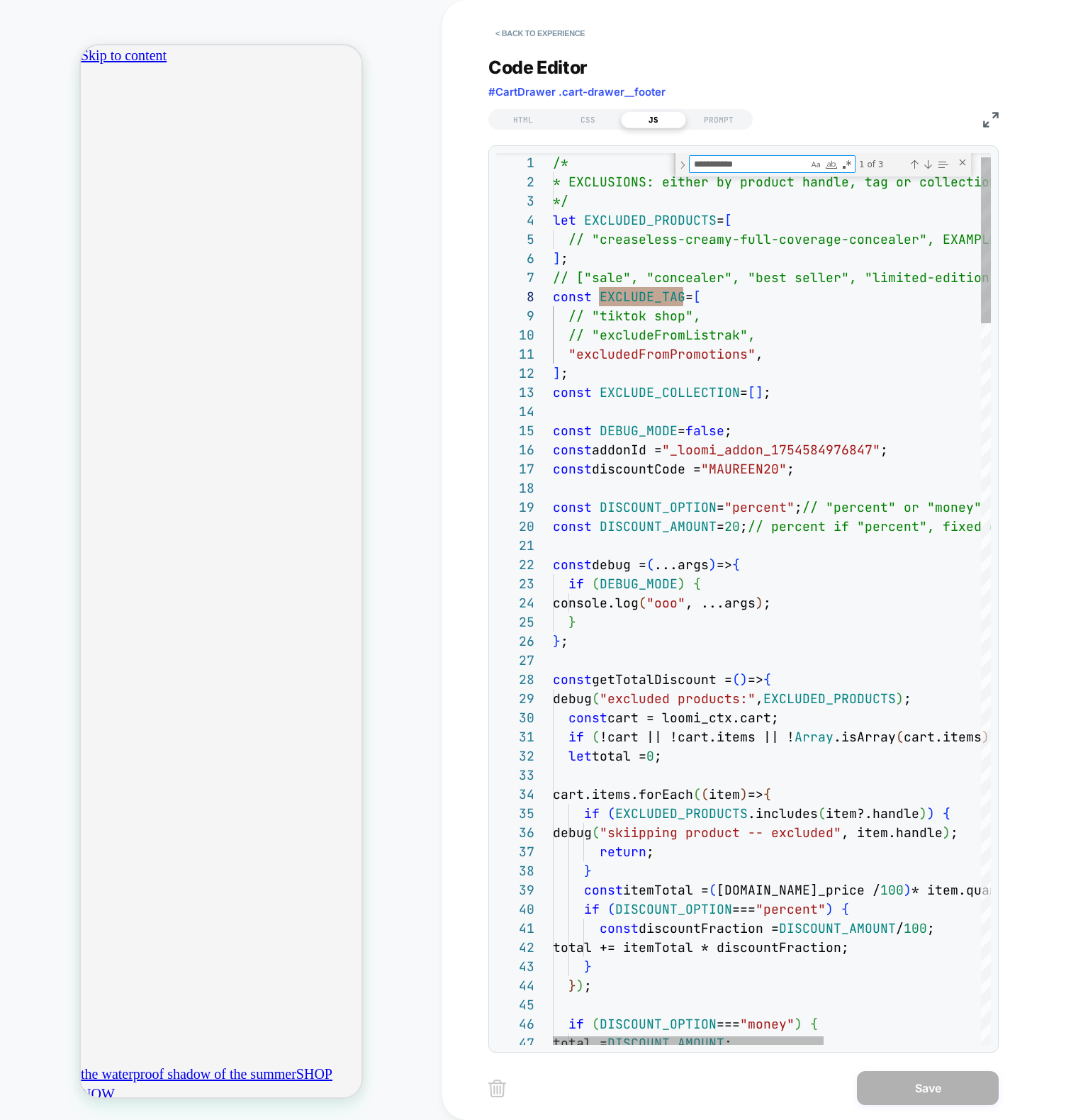
type textarea "**********"
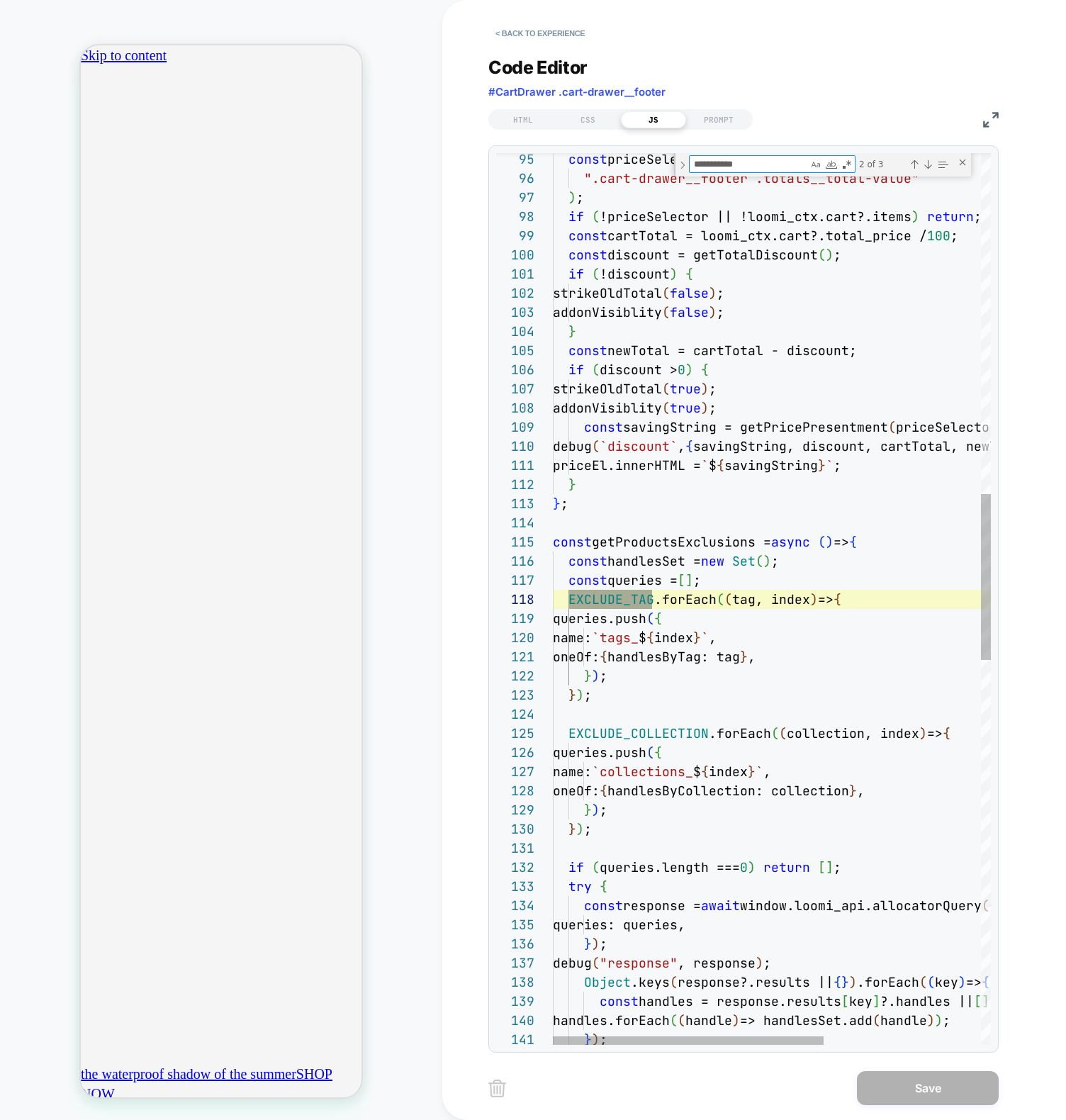
scroll to position [192, 100]
click at [652, 532] on div "const priceSelector = document.querySelector ( ".cart-drawer__footer .totals__t…" at bounding box center [898, 718] width 691 height 4780
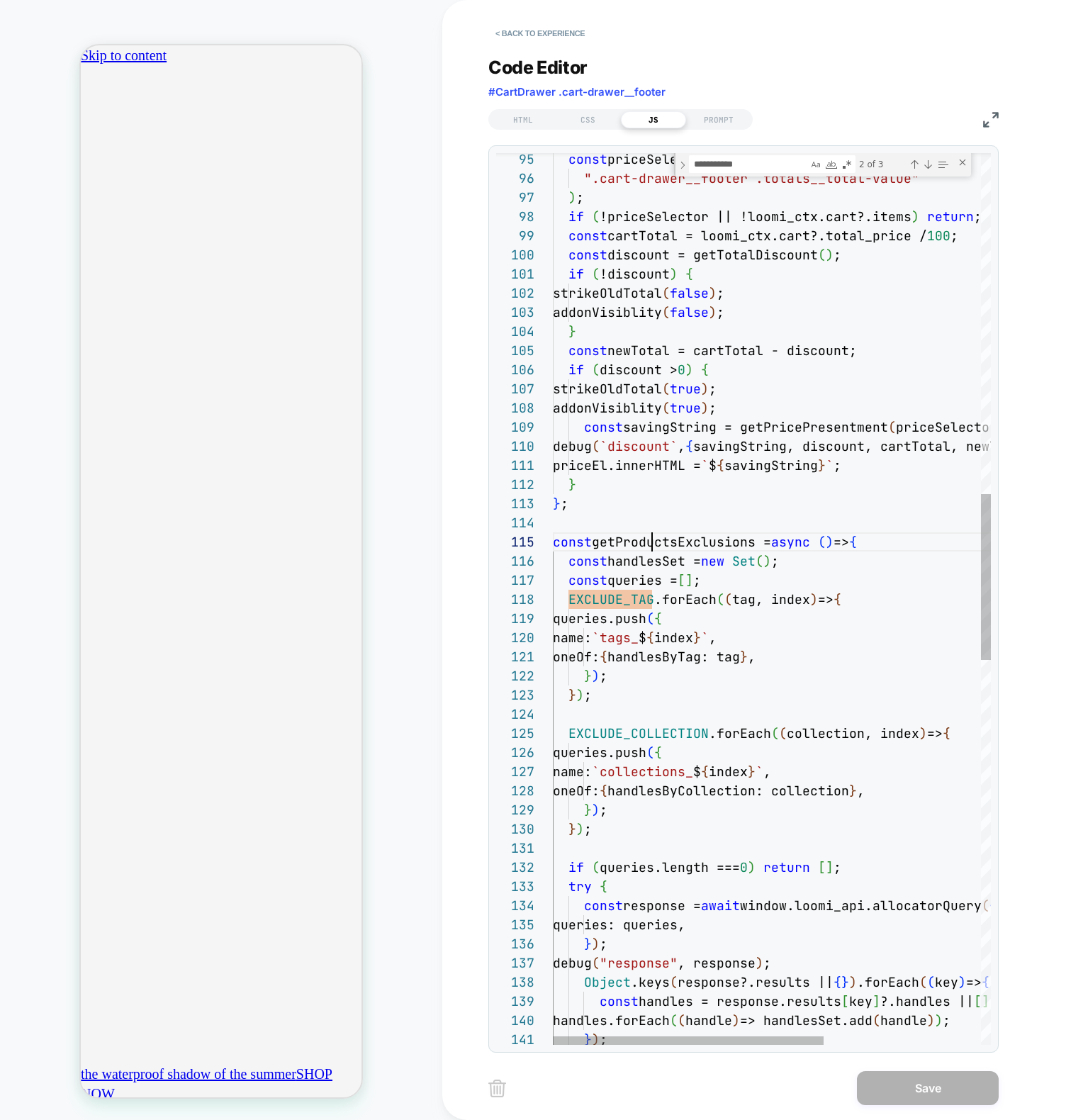
scroll to position [0, 0]
click at [652, 532] on div "const priceSelector = document.querySelector ( ".cart-drawer__footer .totals__t…" at bounding box center [898, 718] width 691 height 4780
type textarea "**********"
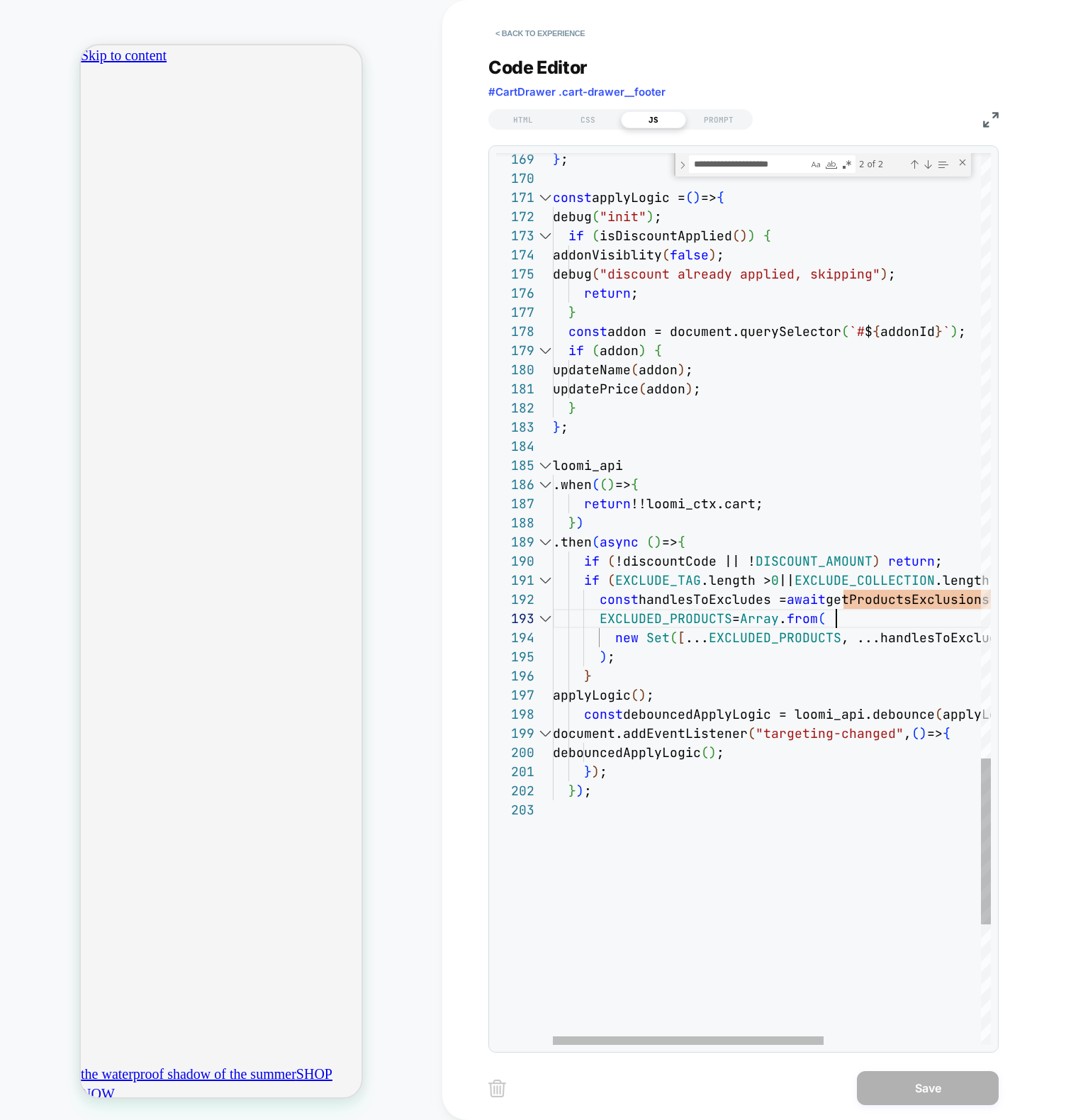
scroll to position [0, 250]
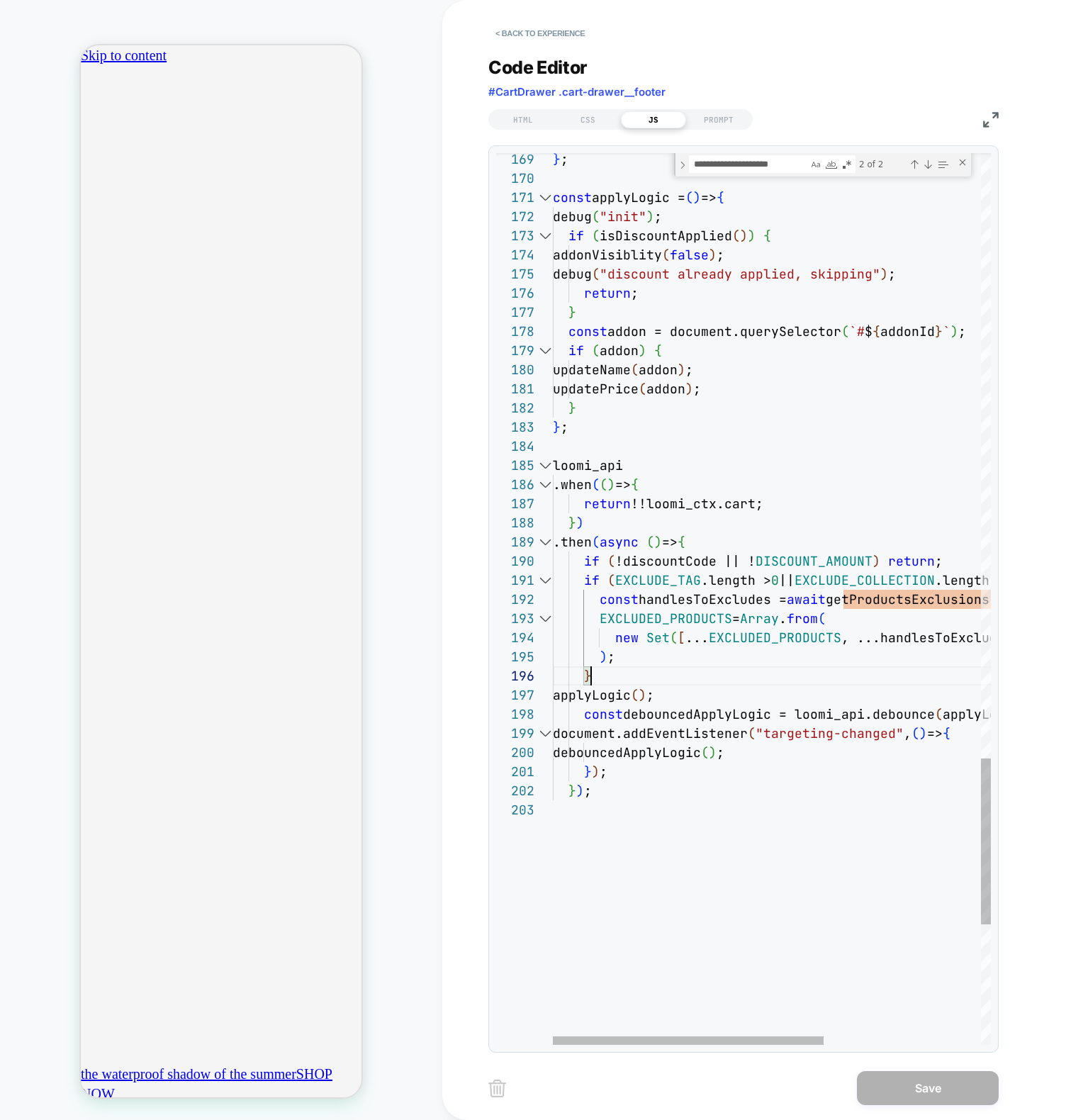
scroll to position [95, 38]
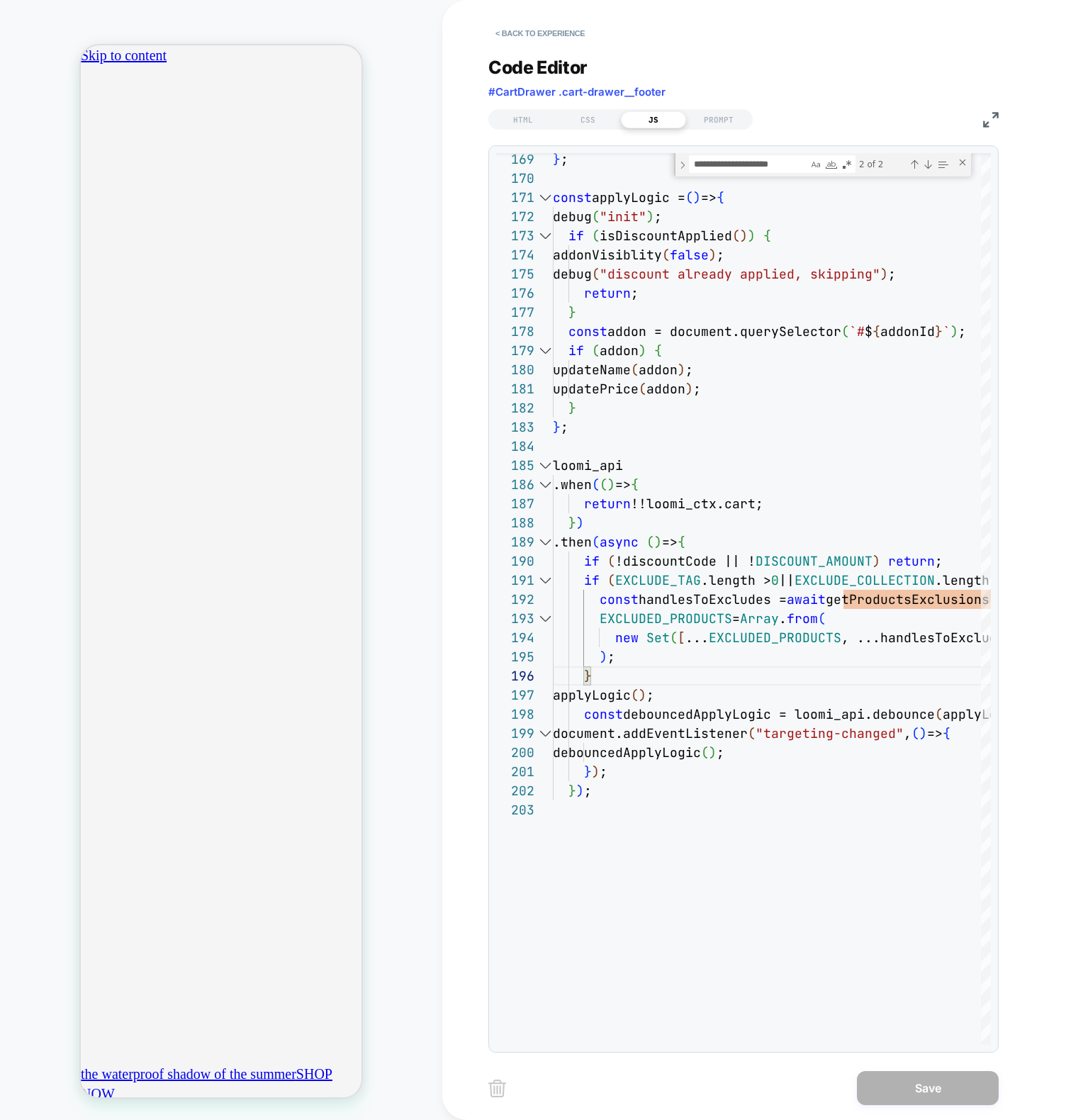
click at [763, 58] on div "Code Editor #CartDrawer .cart-drawer__footer" at bounding box center [744, 82] width 511 height 49
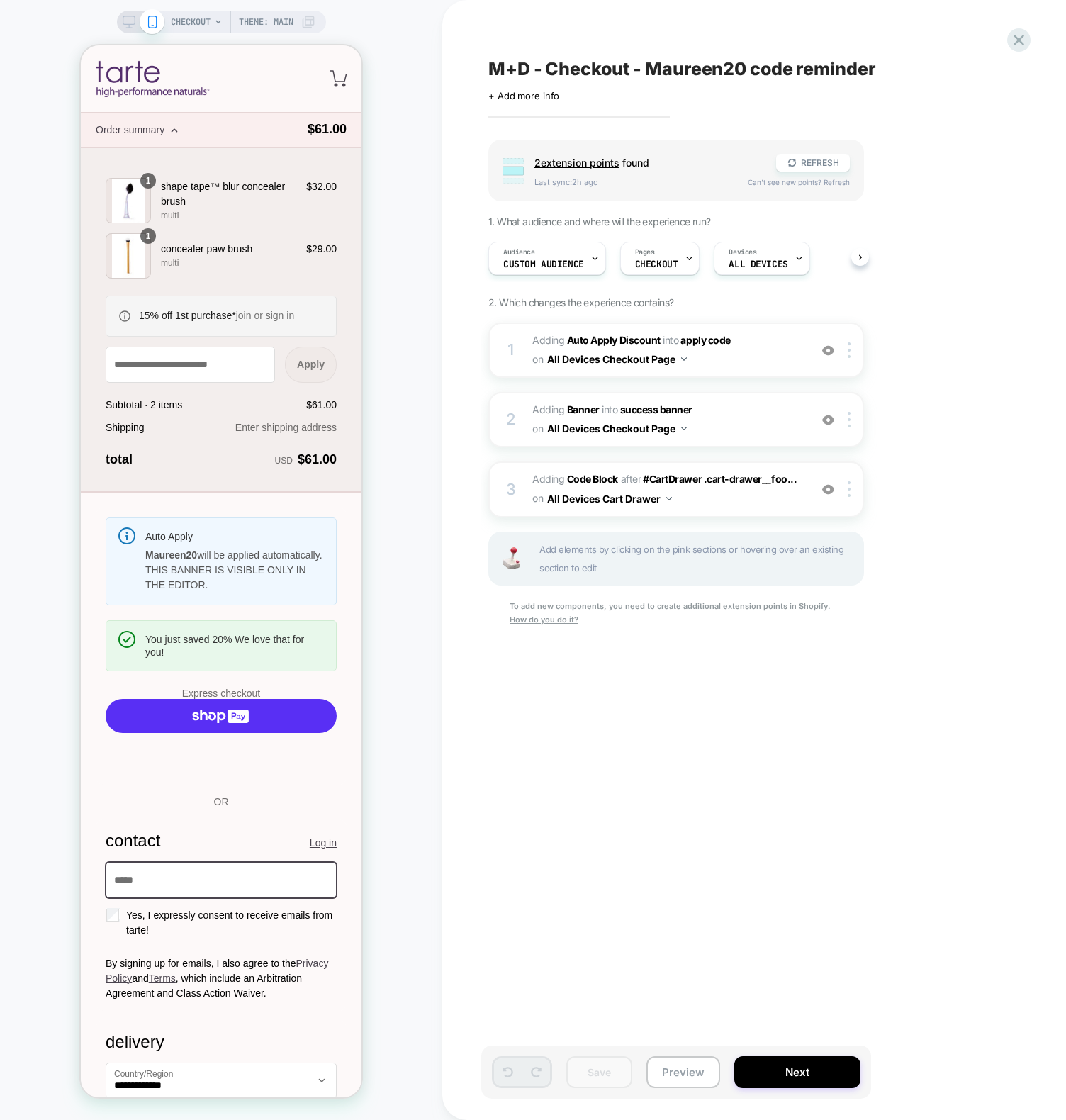
drag, startPoint x: 731, startPoint y: 705, endPoint x: 382, endPoint y: 653, distance: 352.9
click at [0, 0] on div "M+D - Checkout - Maureen20 code reminder Click to edit experience details + Add…" at bounding box center [0, 0] width 0 height 0
click at [0, 0] on div at bounding box center [0, 0] width 0 height 0
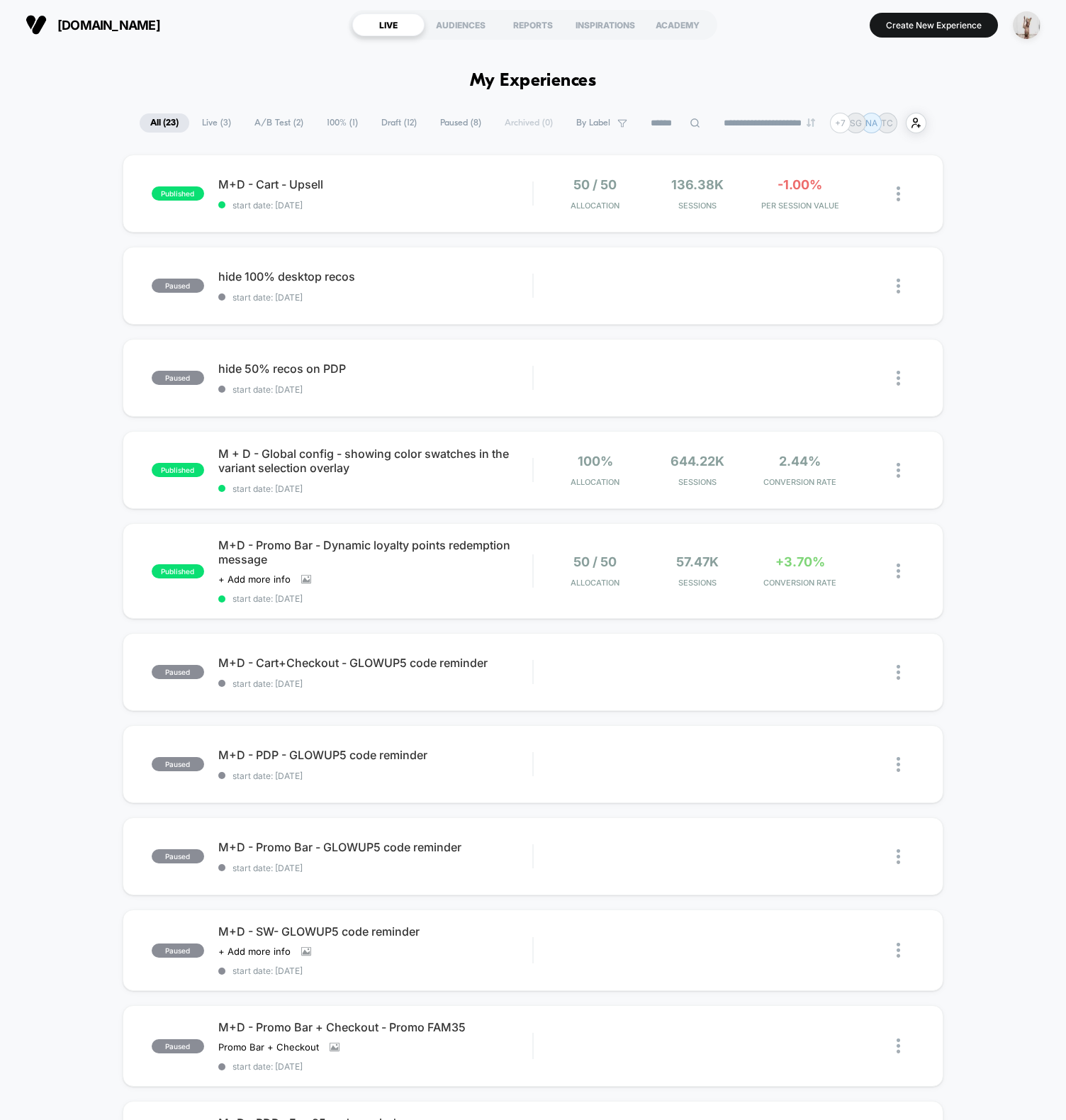
click at [400, 126] on span "Draft ( 12 )" at bounding box center [399, 122] width 57 height 19
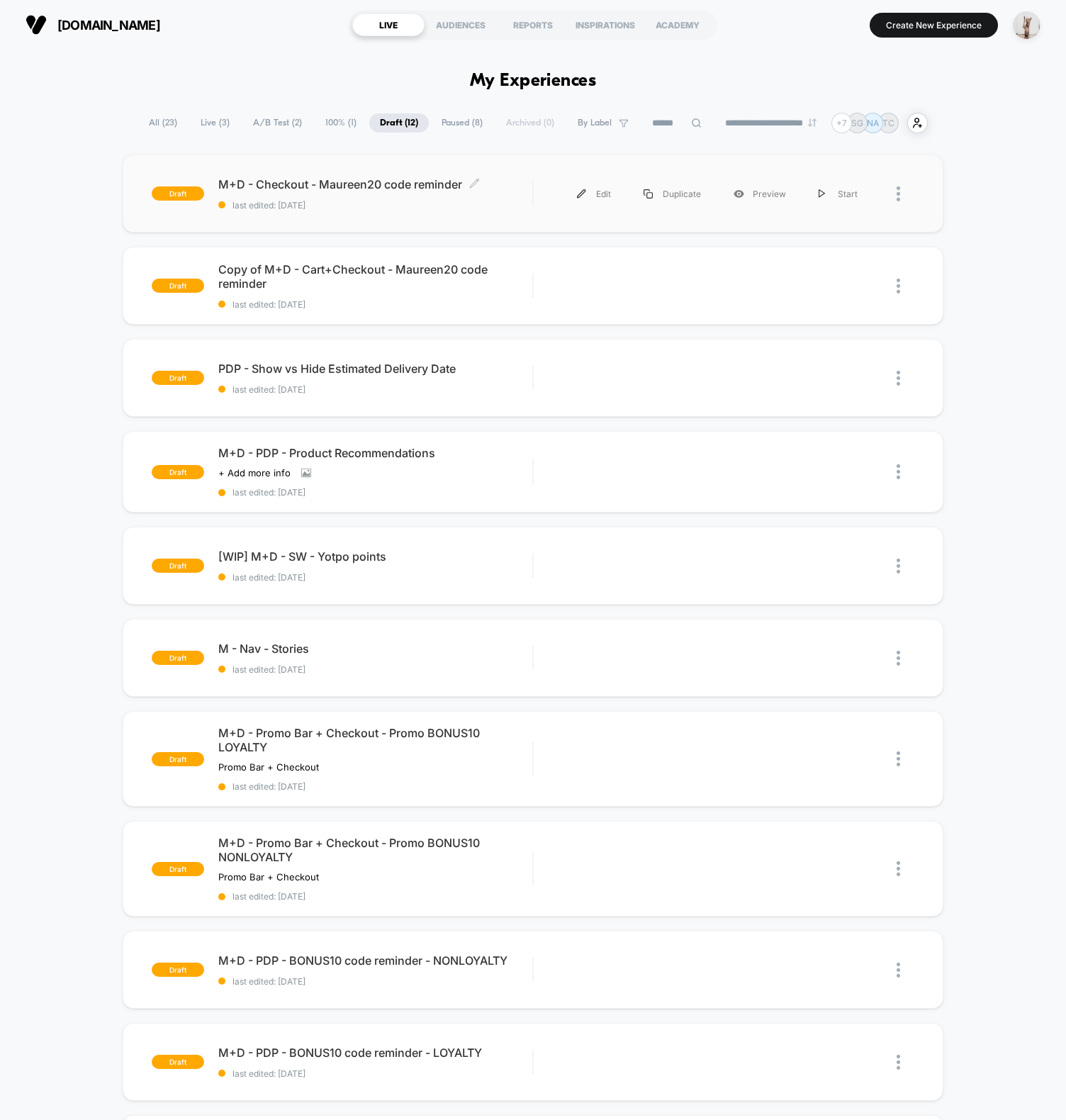
click at [391, 208] on span "last edited: [DATE]" at bounding box center [375, 205] width 314 height 11
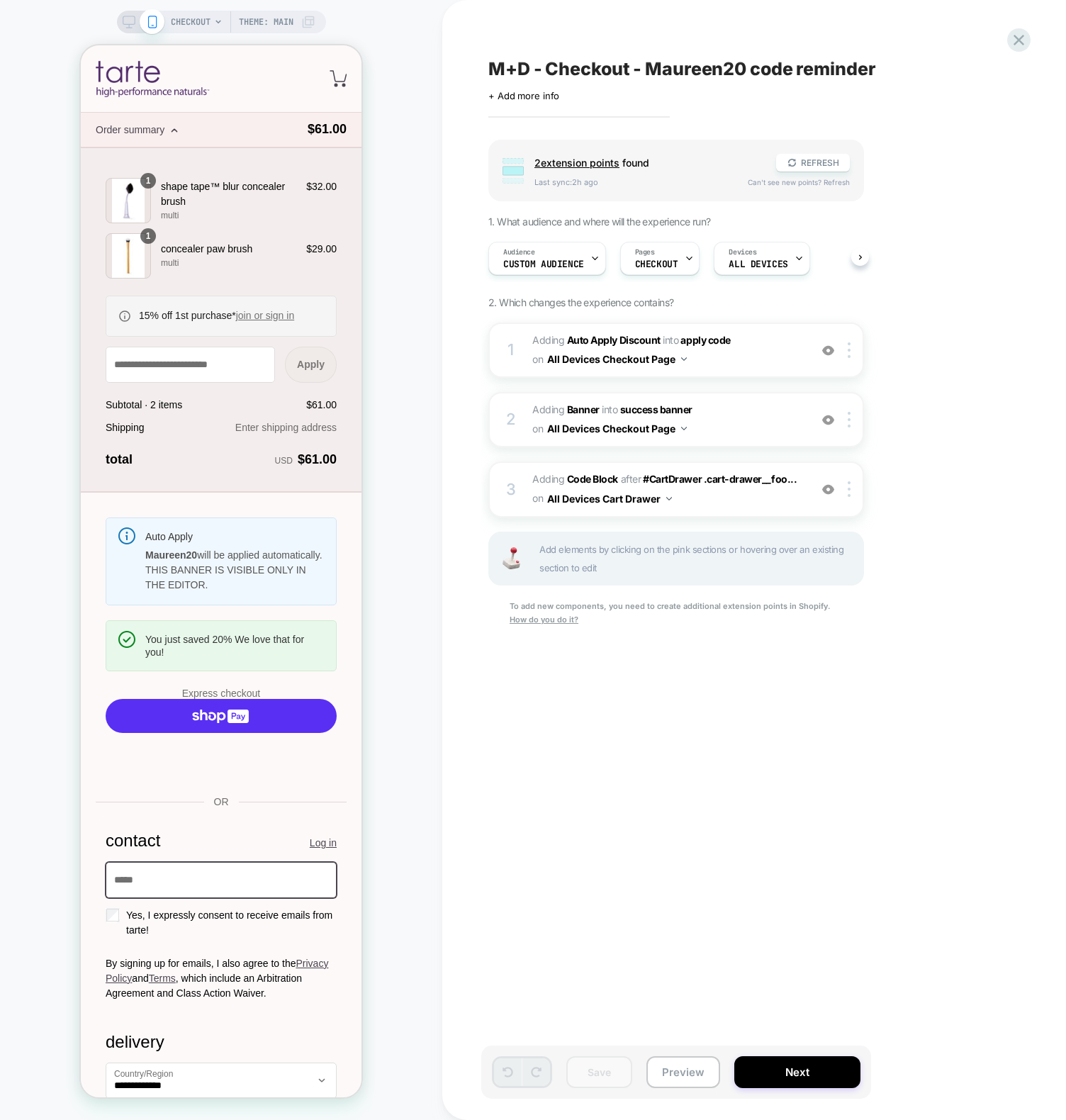
click at [573, 876] on div "M+D - Checkout - Maureen20 code reminder Click to edit experience details + Add…" at bounding box center [747, 560] width 532 height 1091
click at [834, 490] on div at bounding box center [828, 489] width 24 height 15
click at [597, 1072] on button "Save" at bounding box center [599, 1072] width 66 height 32
drag, startPoint x: 613, startPoint y: 870, endPoint x: 573, endPoint y: 748, distance: 128.4
click at [602, 861] on div "M+D - Checkout - Maureen20 code reminder Click to edit experience details + Add…" at bounding box center [747, 560] width 532 height 1091
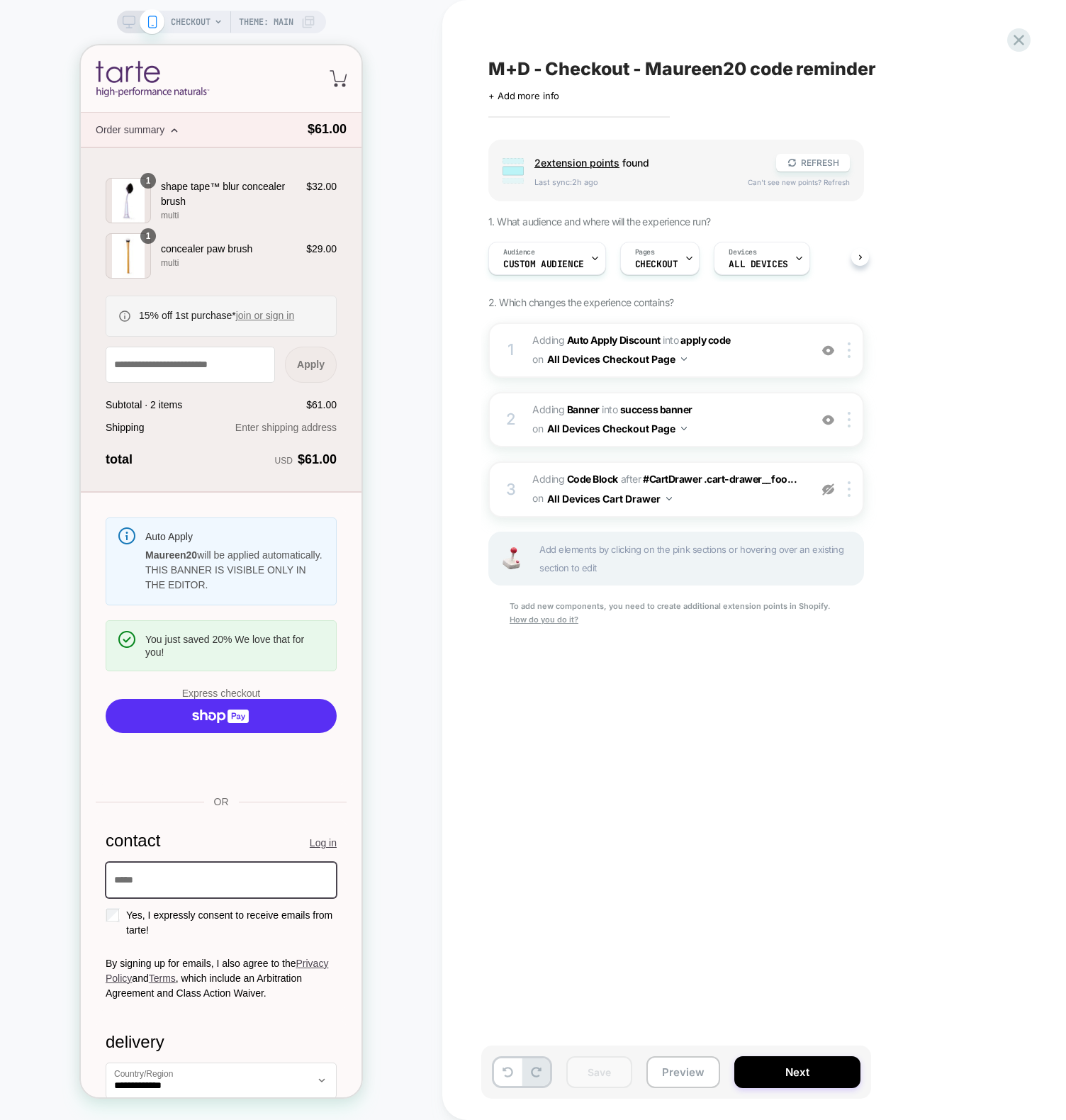
click at [621, 923] on div "M+D - Checkout - Maureen20 code reminder Click to edit experience details + Add…" at bounding box center [747, 560] width 532 height 1091
click at [1020, 41] on icon at bounding box center [1018, 40] width 11 height 11
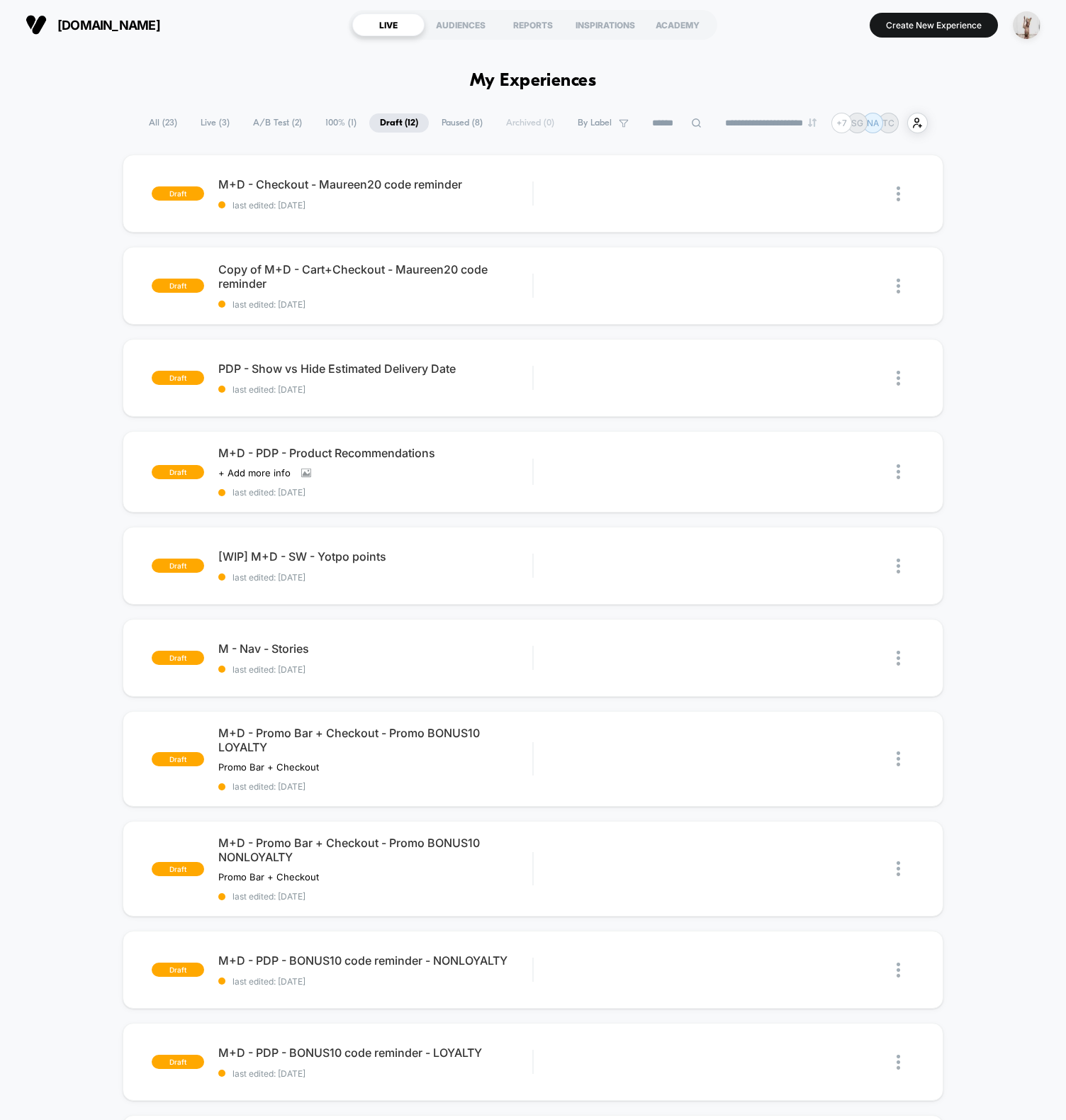
click at [406, 300] on span "last edited: [DATE]" at bounding box center [375, 304] width 314 height 11
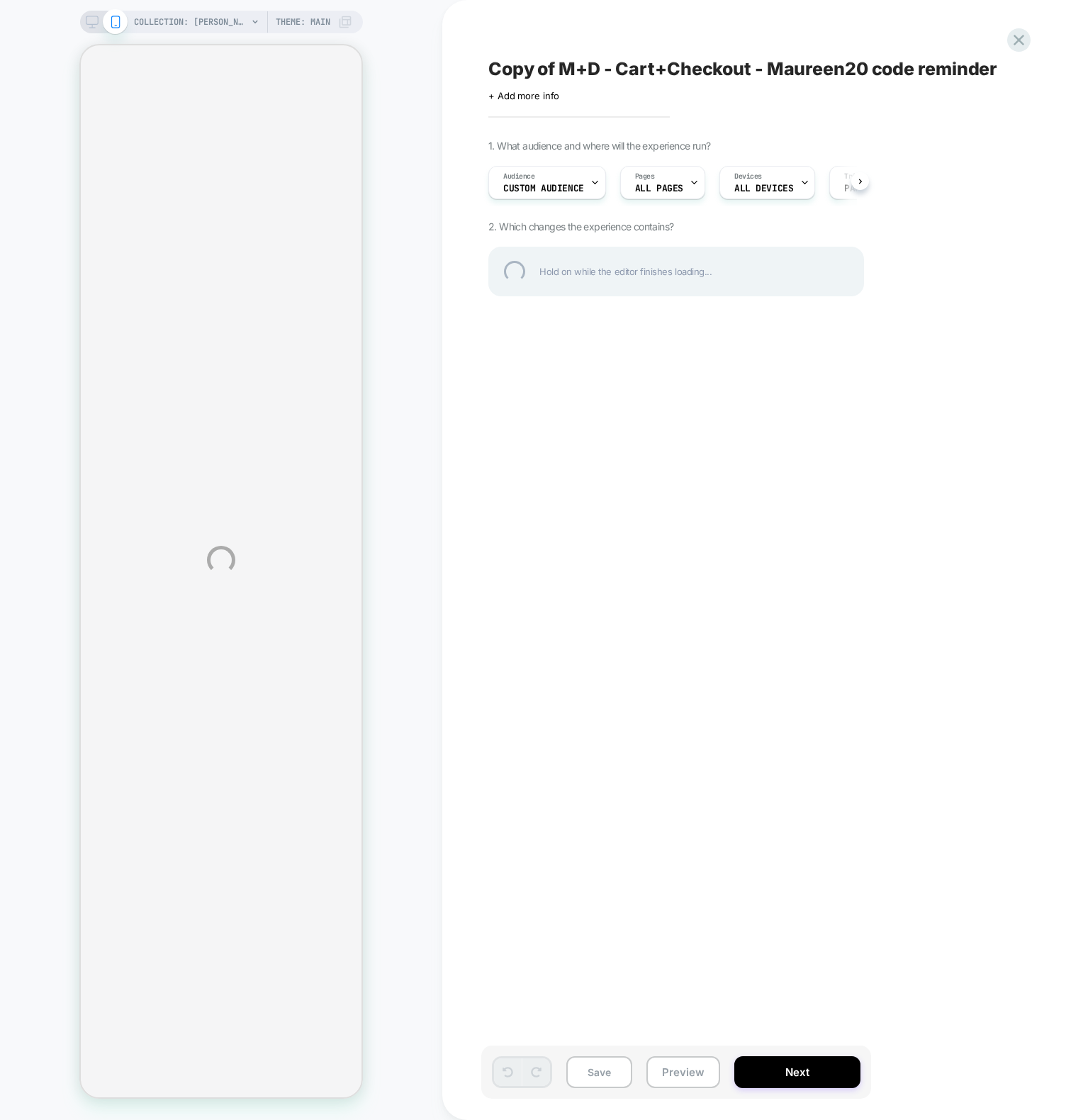
click at [378, 481] on div "COLLECTION: [PERSON_NAME]'s faves (Category) COLLECTION: [PERSON_NAME]'s faves …" at bounding box center [533, 560] width 1066 height 1120
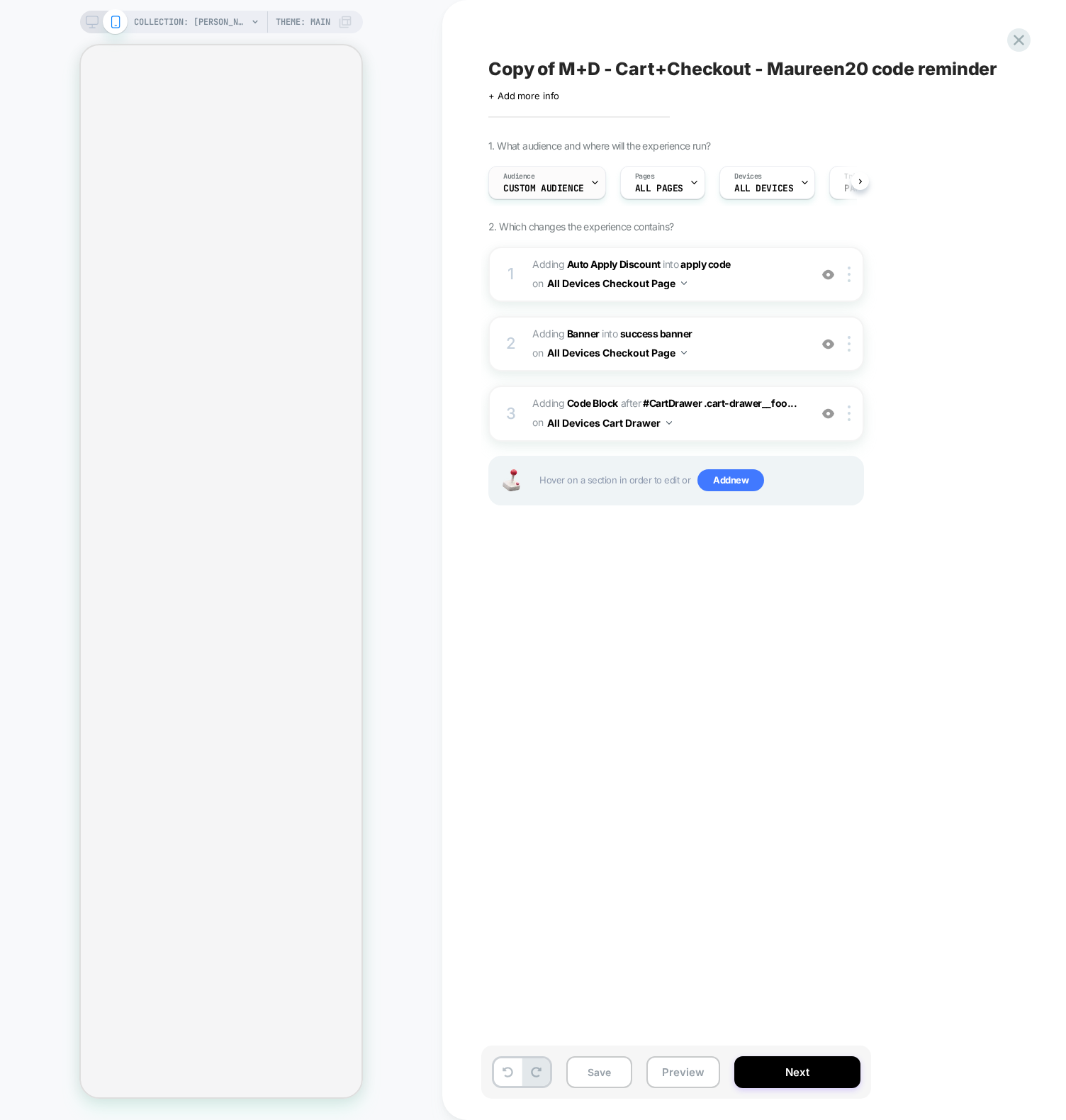
scroll to position [0, 1]
click at [551, 192] on span "Custom Audience" at bounding box center [542, 188] width 81 height 10
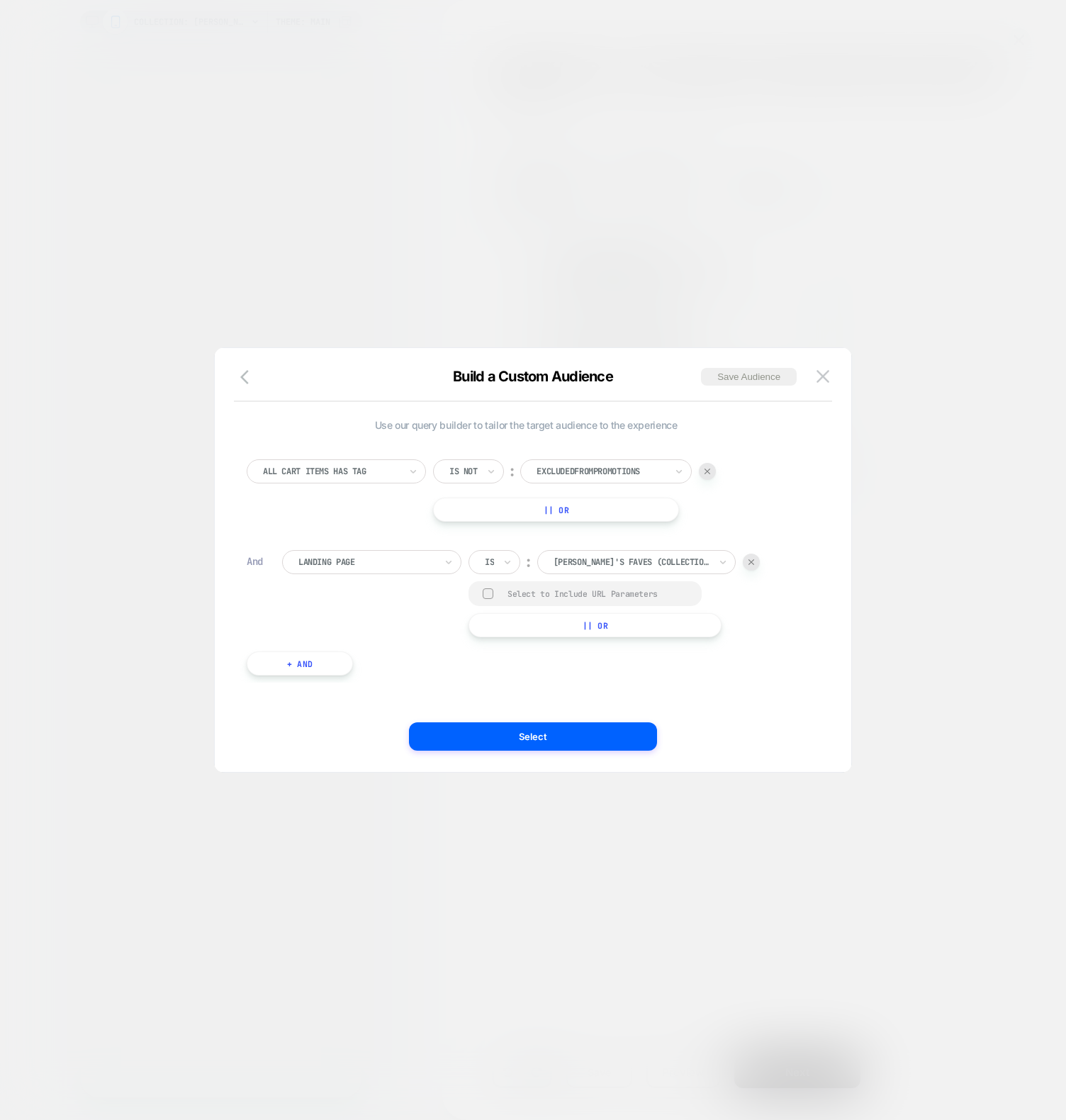
click at [405, 217] on div at bounding box center [533, 560] width 1066 height 1120
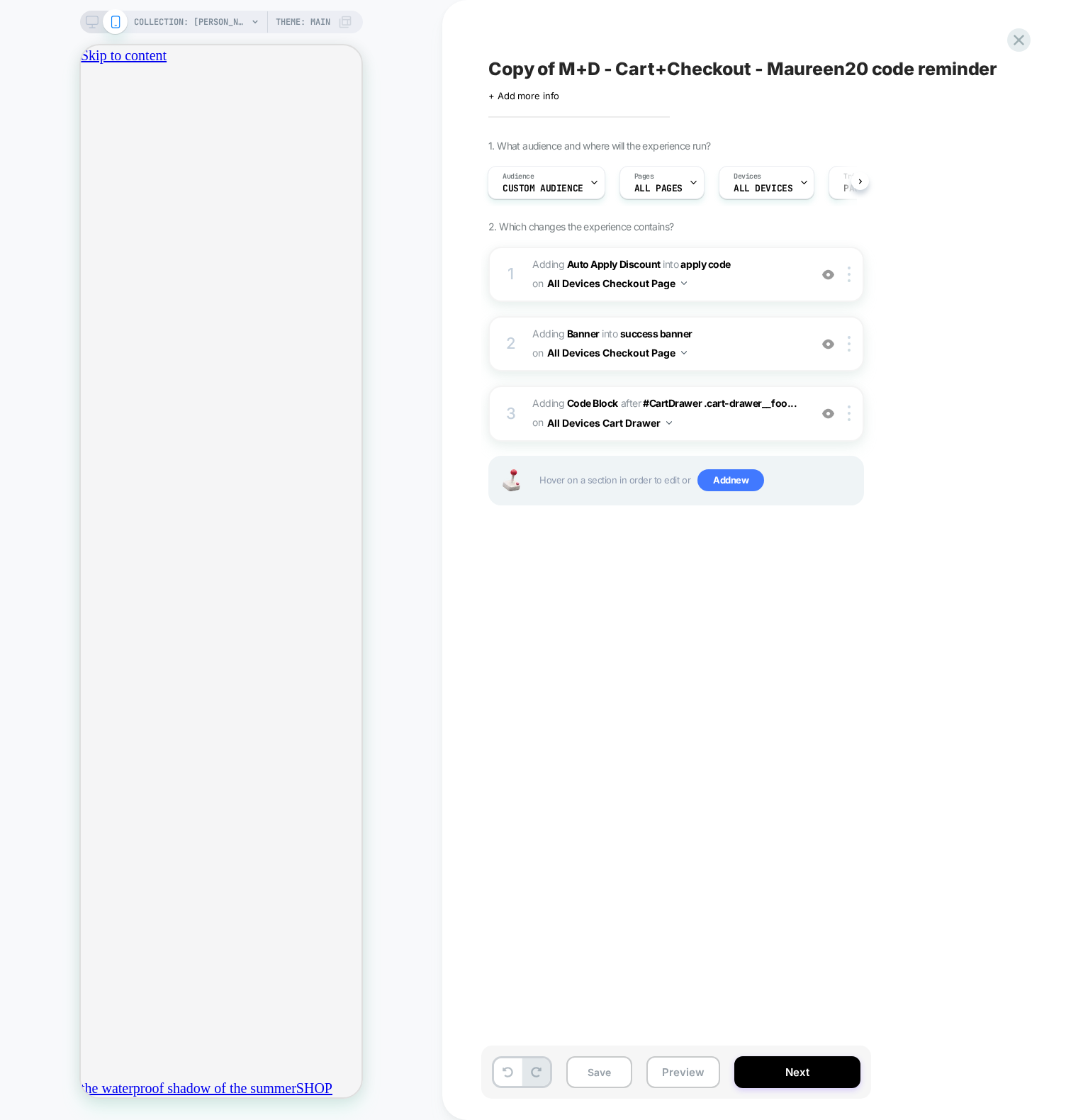
scroll to position [0, 250]
click at [529, 397] on div "3 Adding Code Block AFTER #CartDrawer .cart-drawer__foo... #CartDrawer .cart-dr…" at bounding box center [676, 414] width 375 height 55
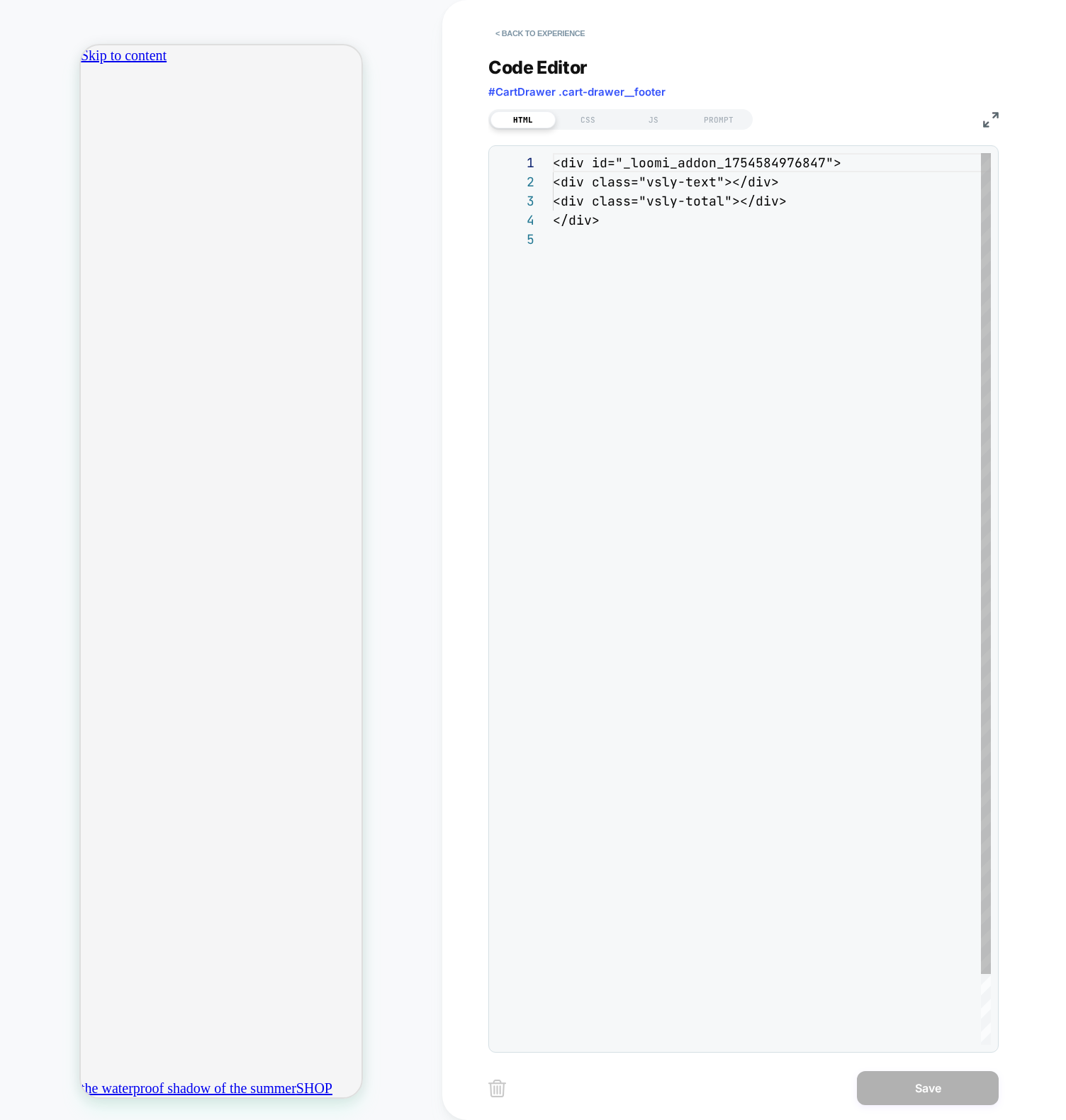
scroll to position [77, 0]
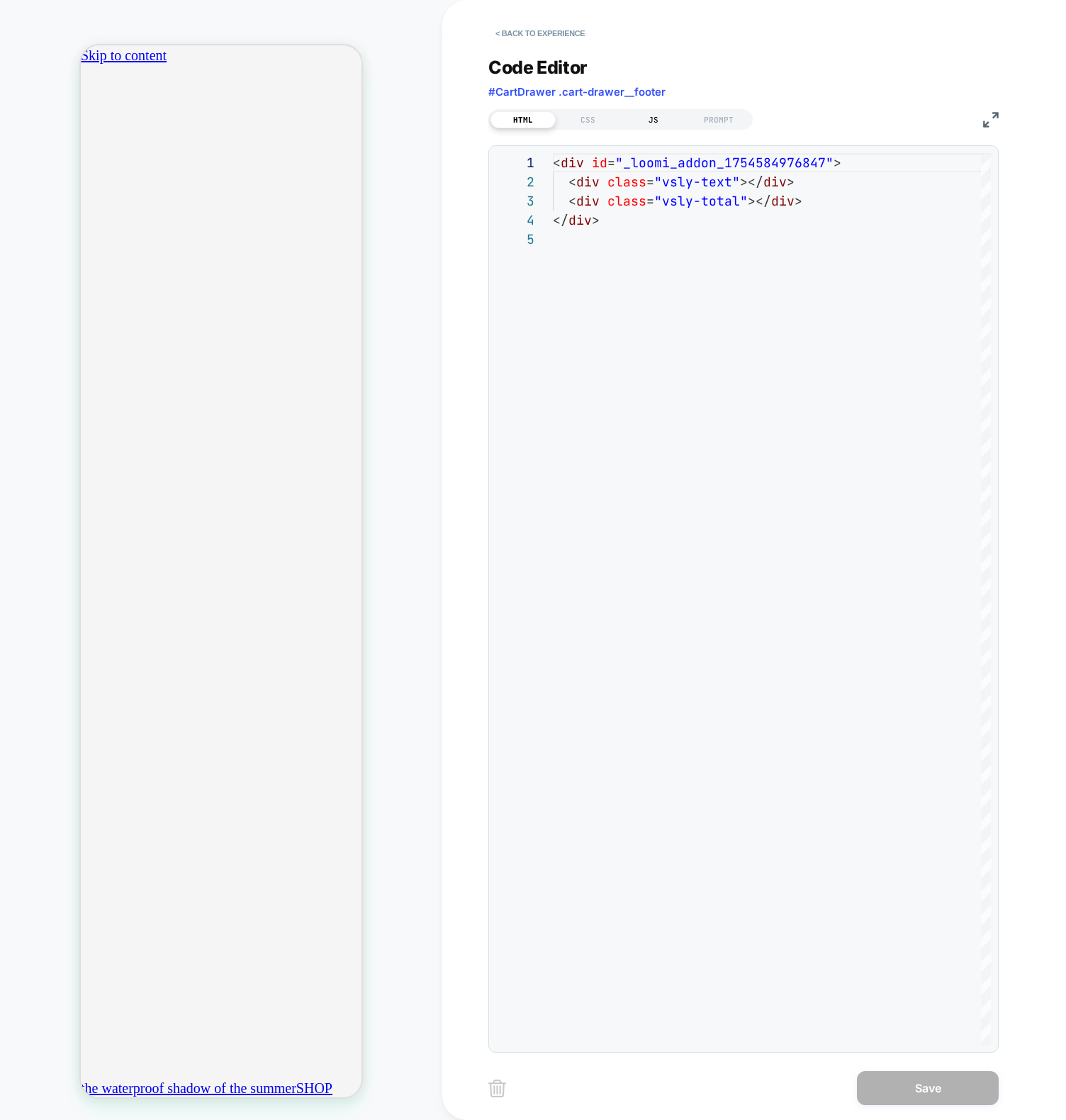
click at [652, 122] on div "JS" at bounding box center [653, 119] width 65 height 17
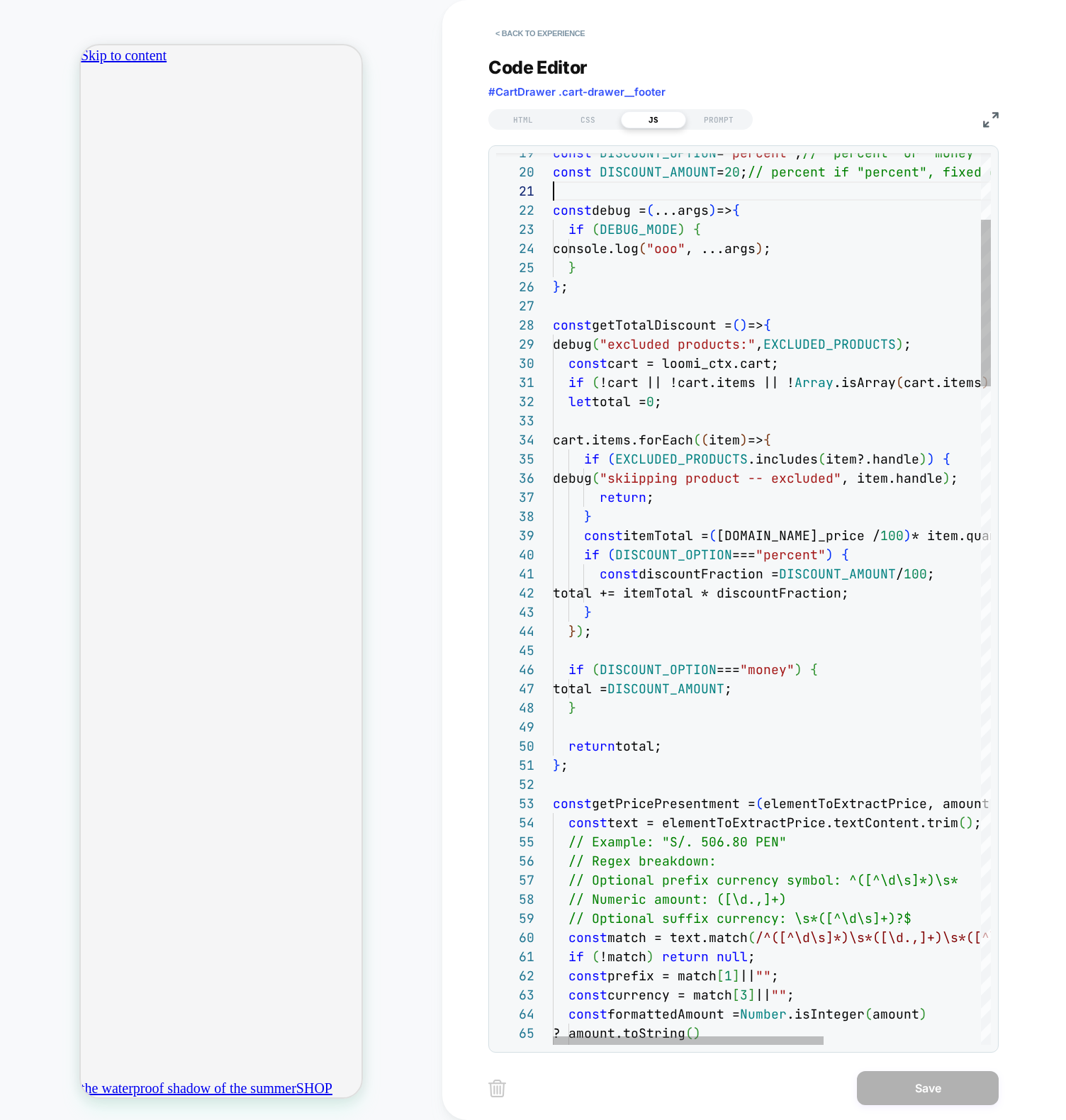
scroll to position [0, 0]
type textarea "**********"
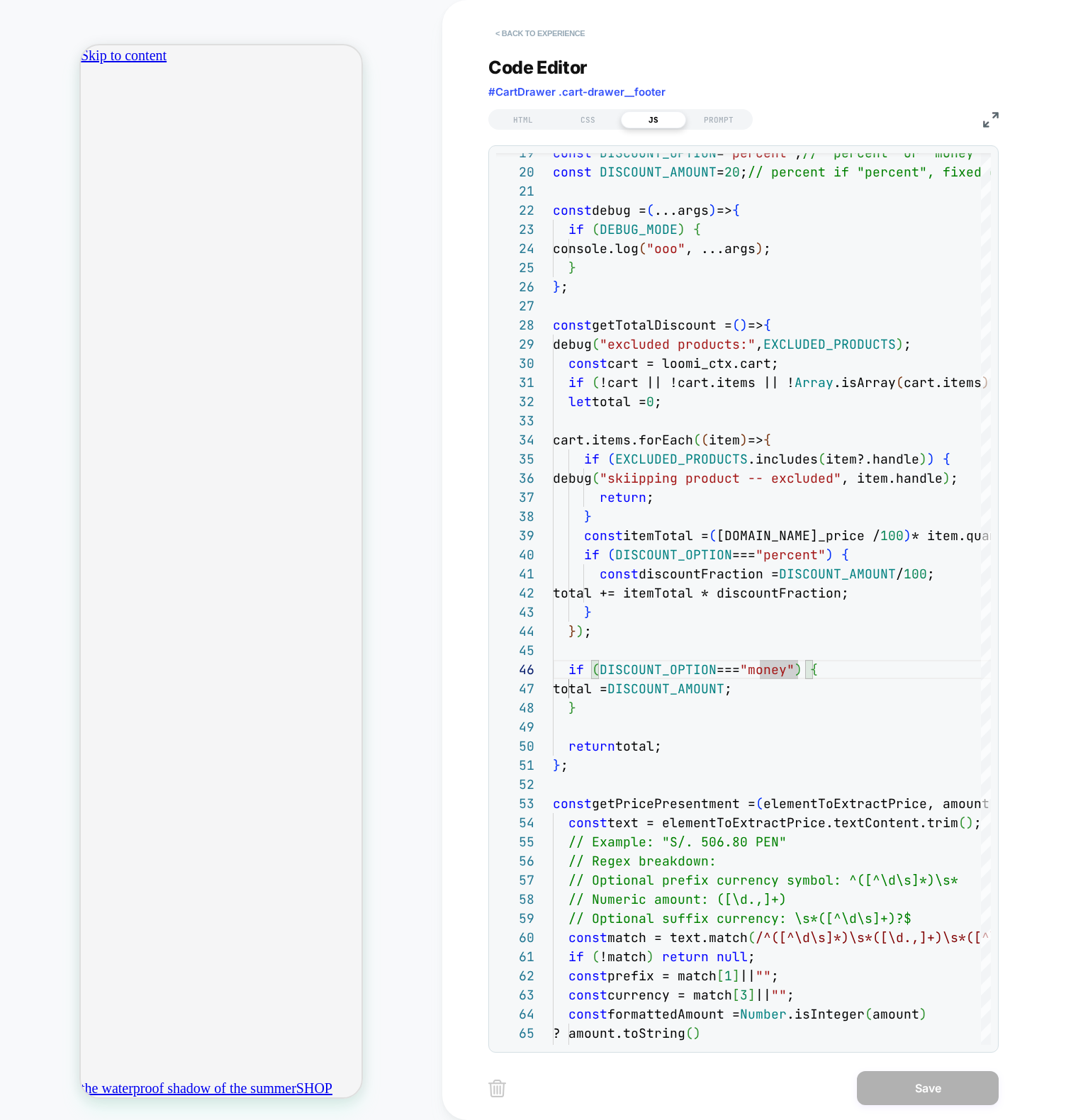
click at [0, 0] on button "< Back to experience" at bounding box center [0, 0] width 0 height 0
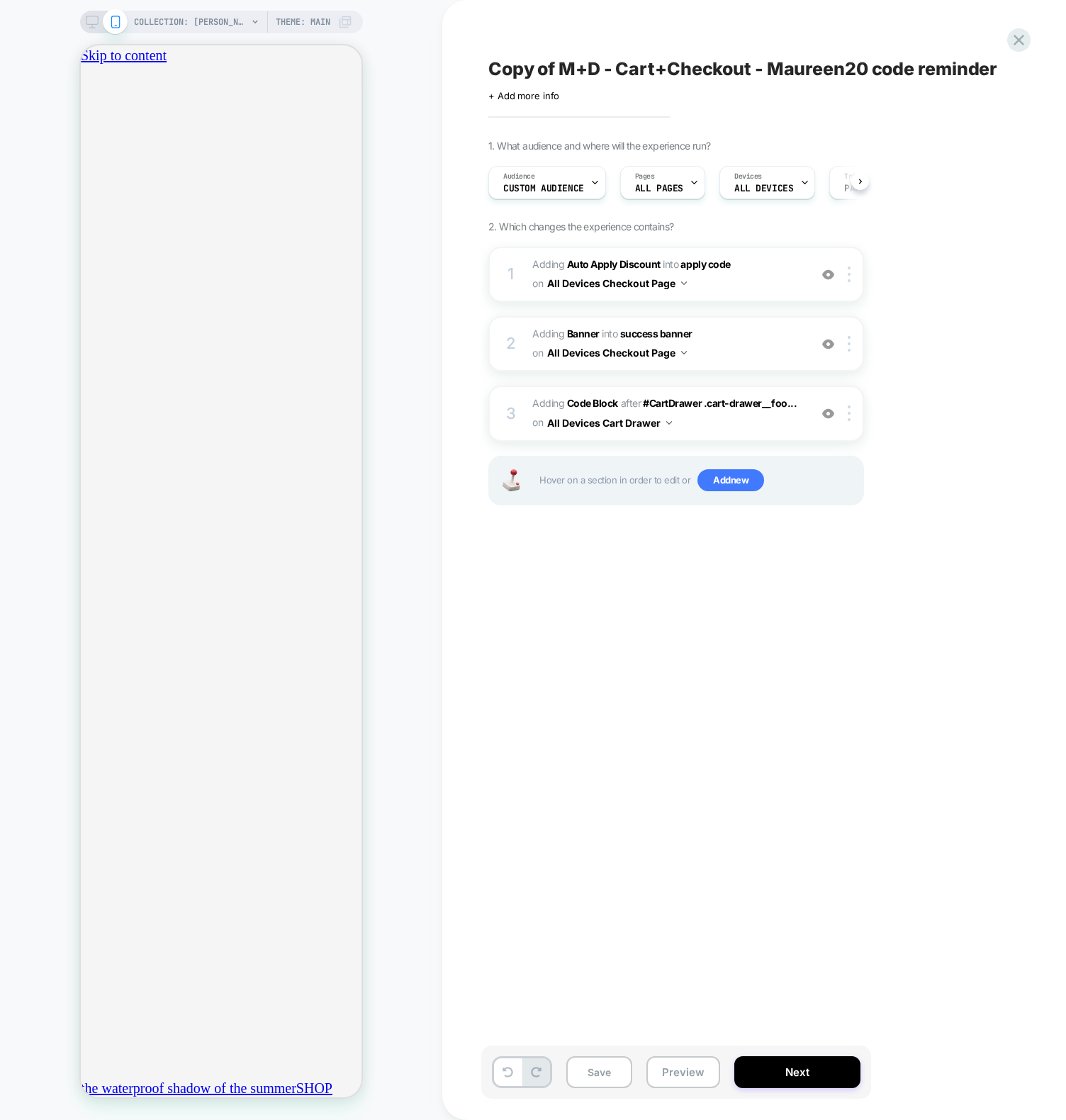
click at [548, 662] on div "Copy of M+D - Cart+Checkout - Maureen20 code reminder Click to edit experience …" at bounding box center [747, 560] width 532 height 1091
click at [0, 0] on div "3" at bounding box center [0, 0] width 0 height 0
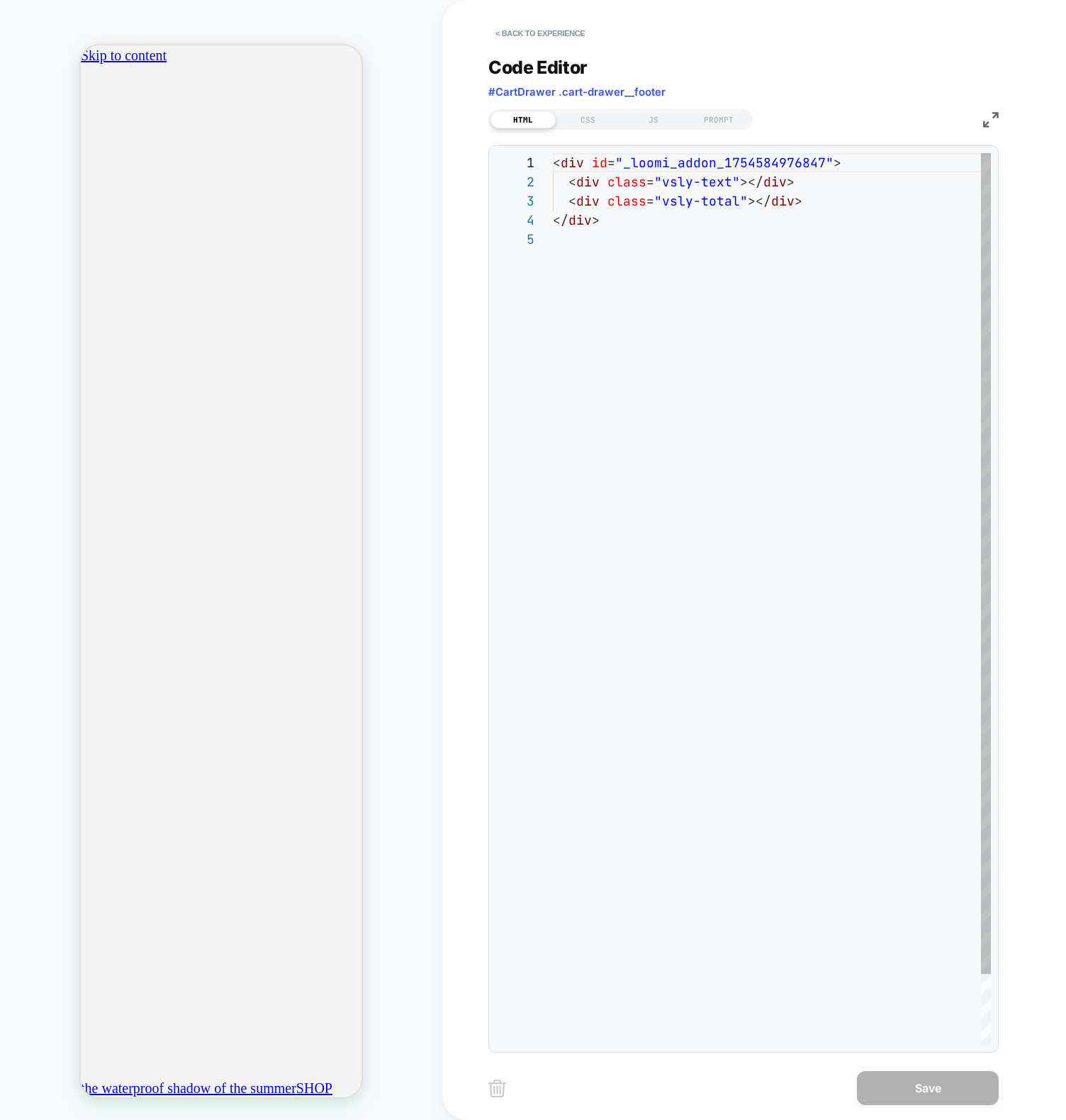
scroll to position [77, 0]
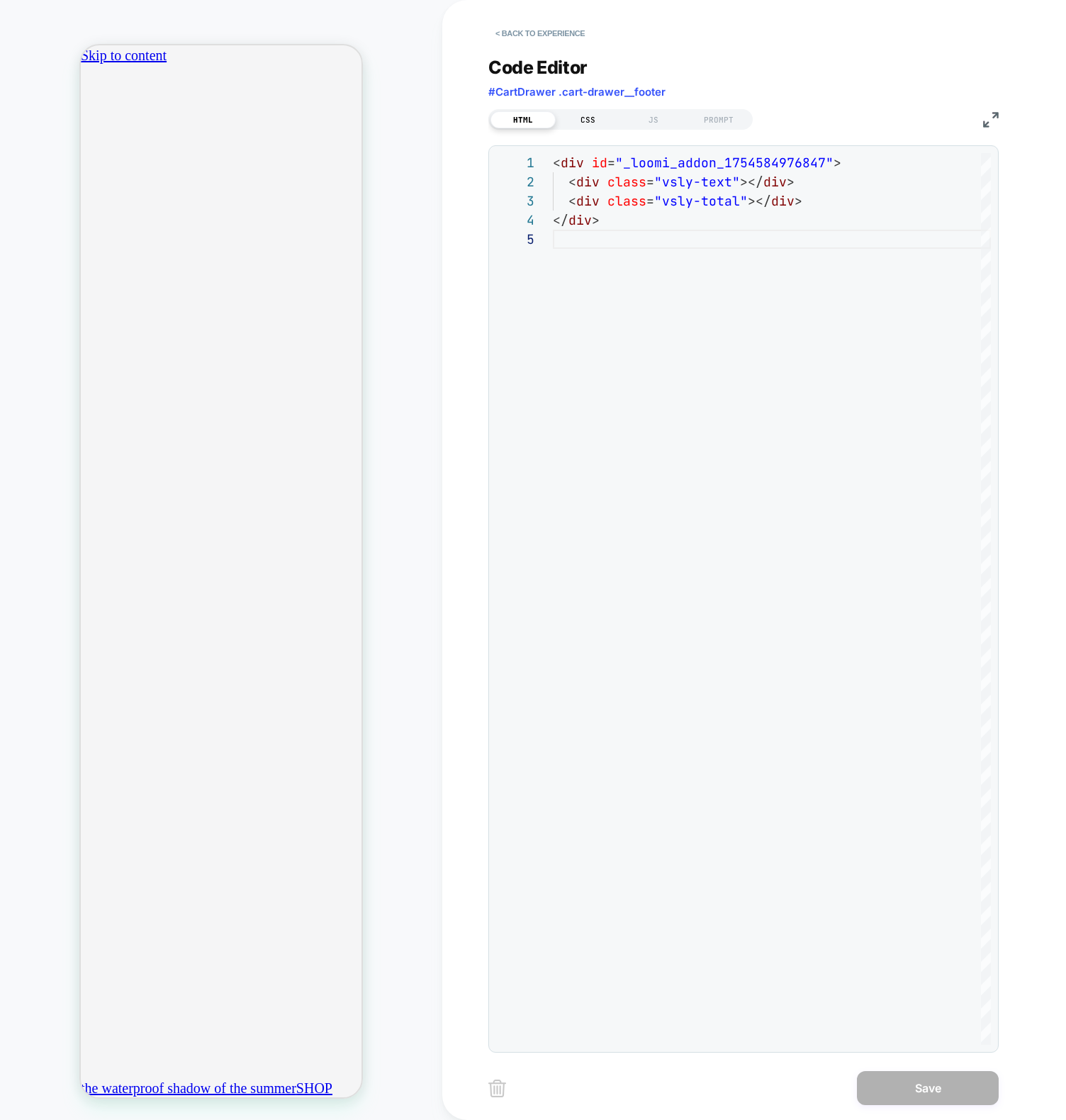
click at [610, 119] on div "CSS" at bounding box center [588, 119] width 65 height 17
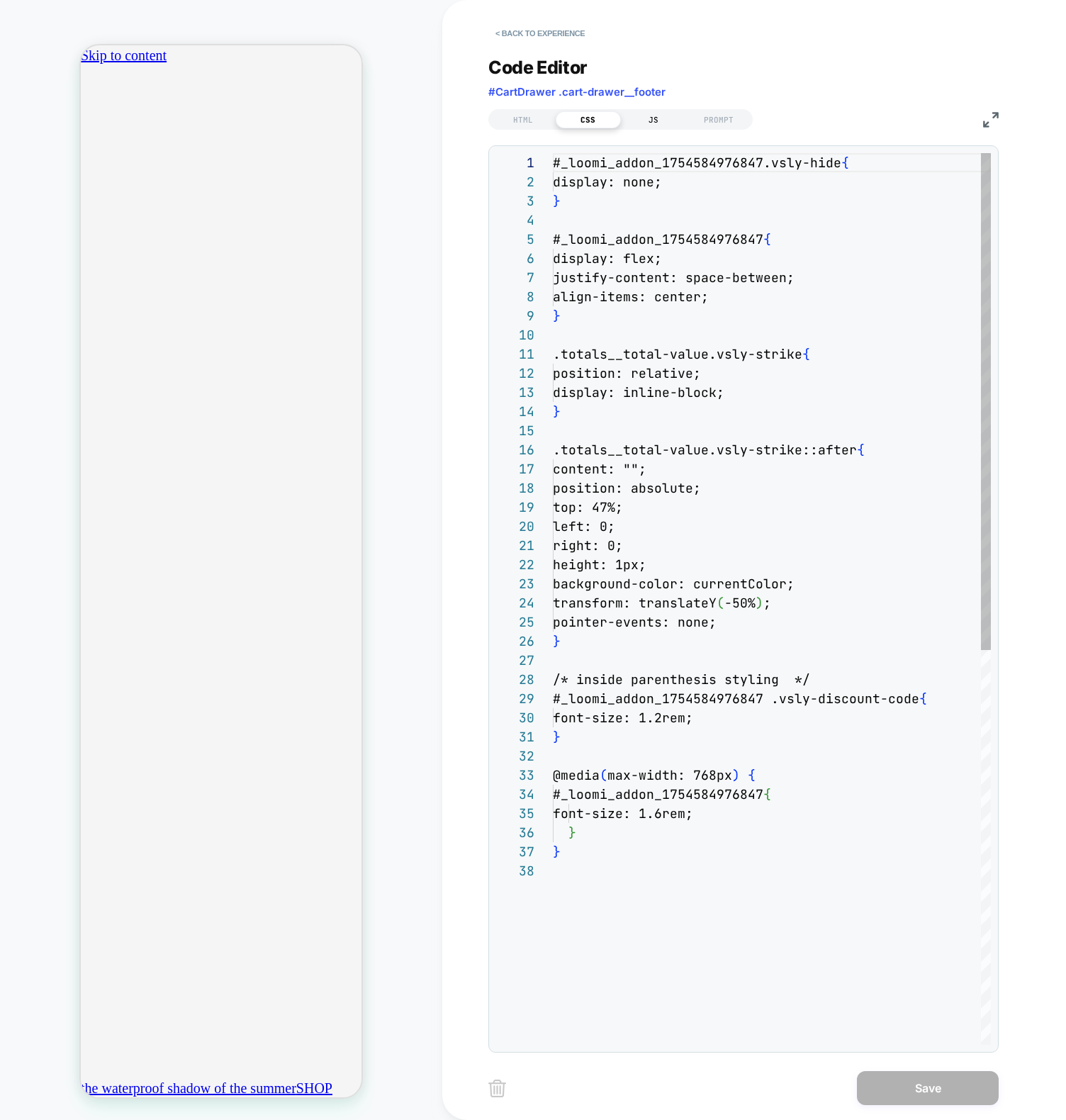
scroll to position [192, 0]
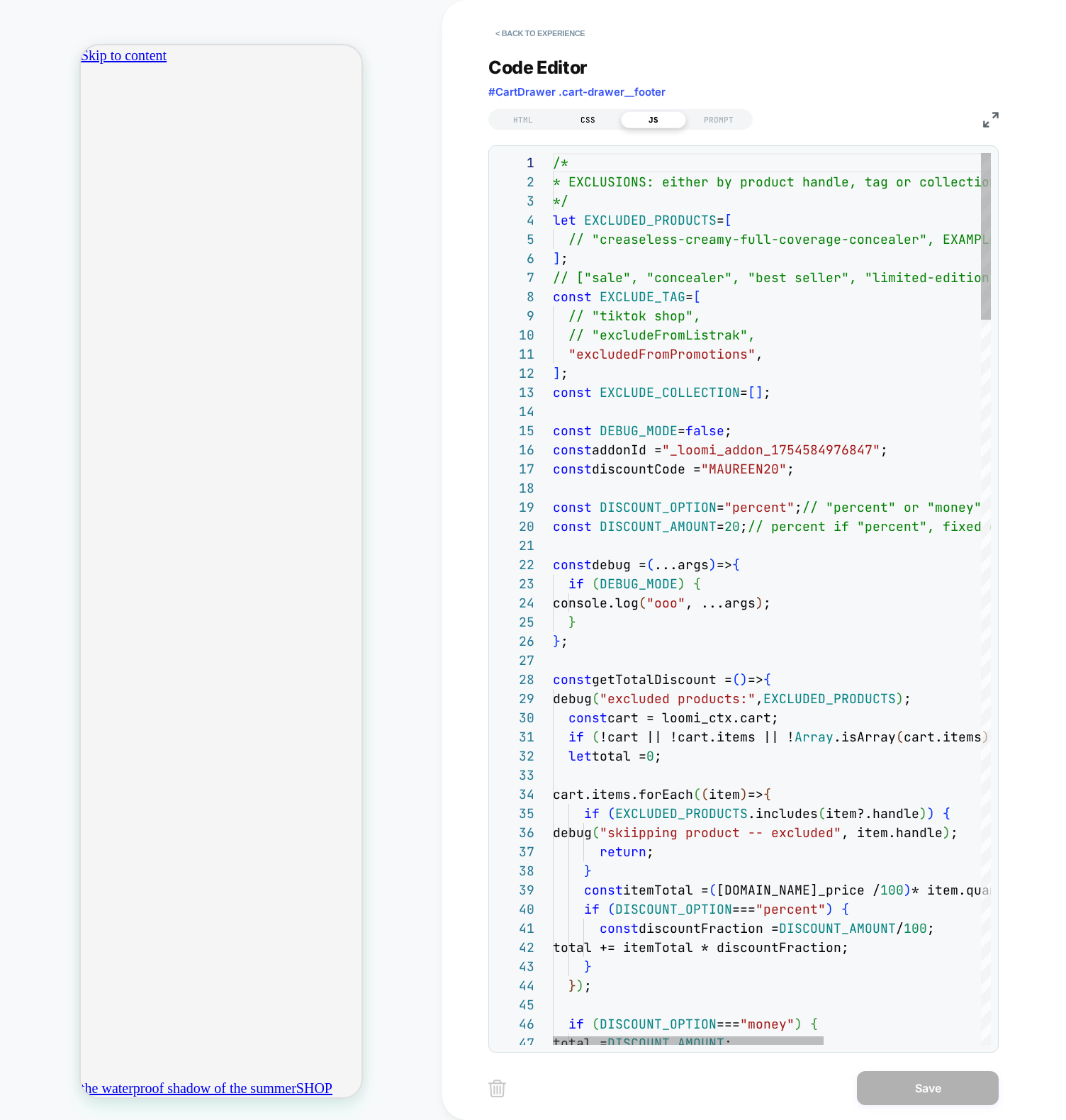
click at [591, 111] on div "CSS" at bounding box center [588, 119] width 65 height 17
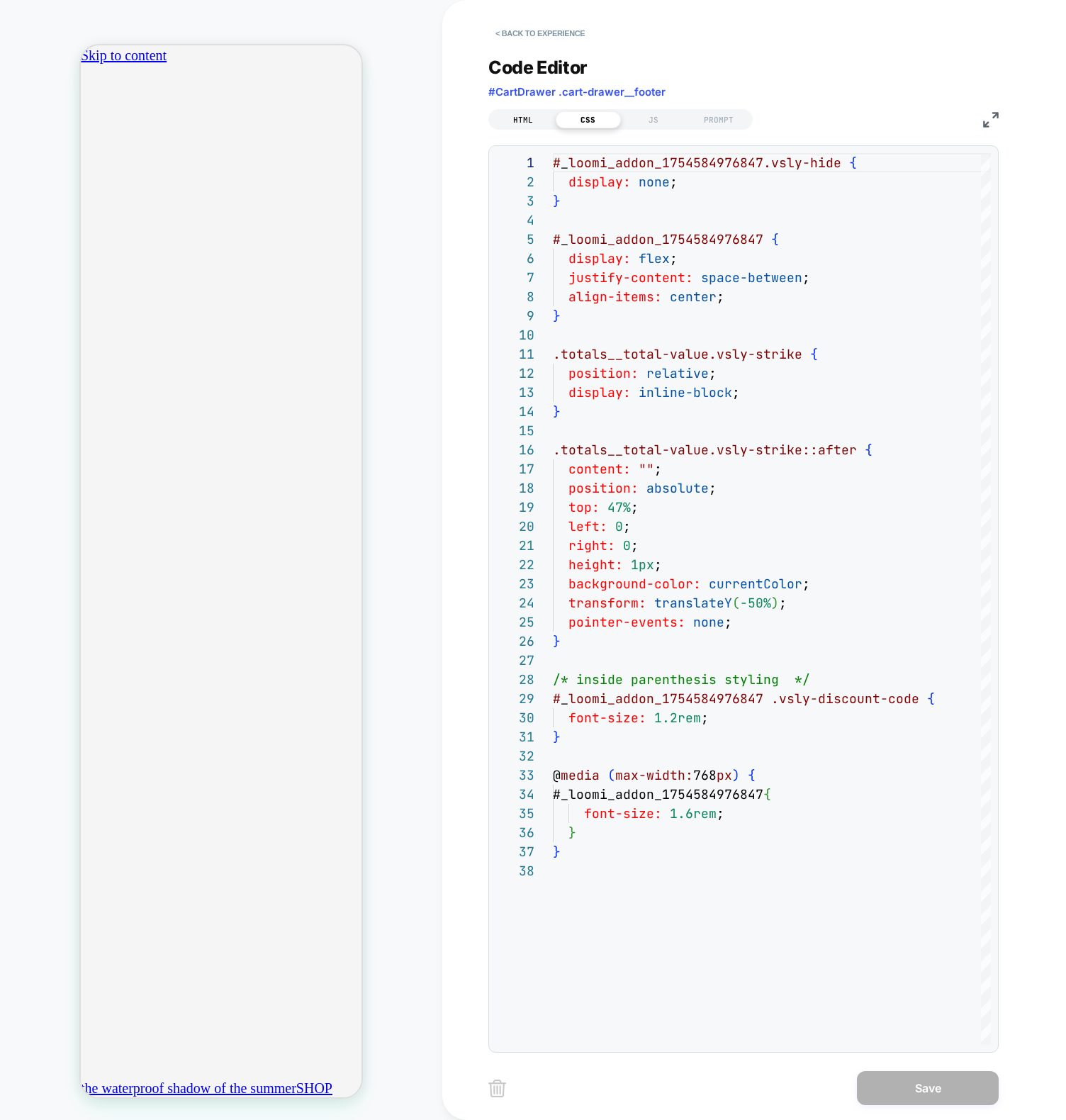
scroll to position [0, 499]
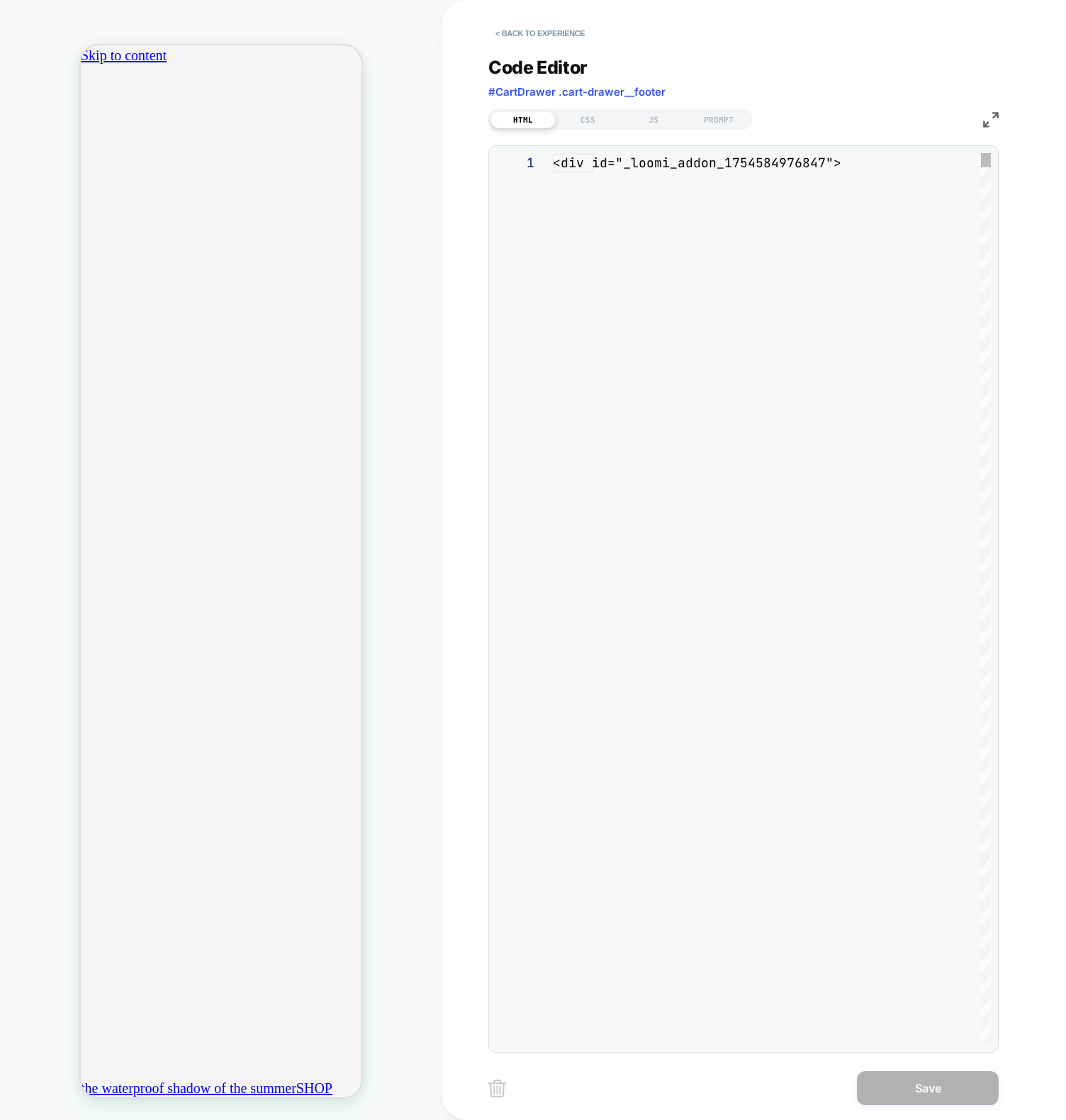
scroll to position [77, 0]
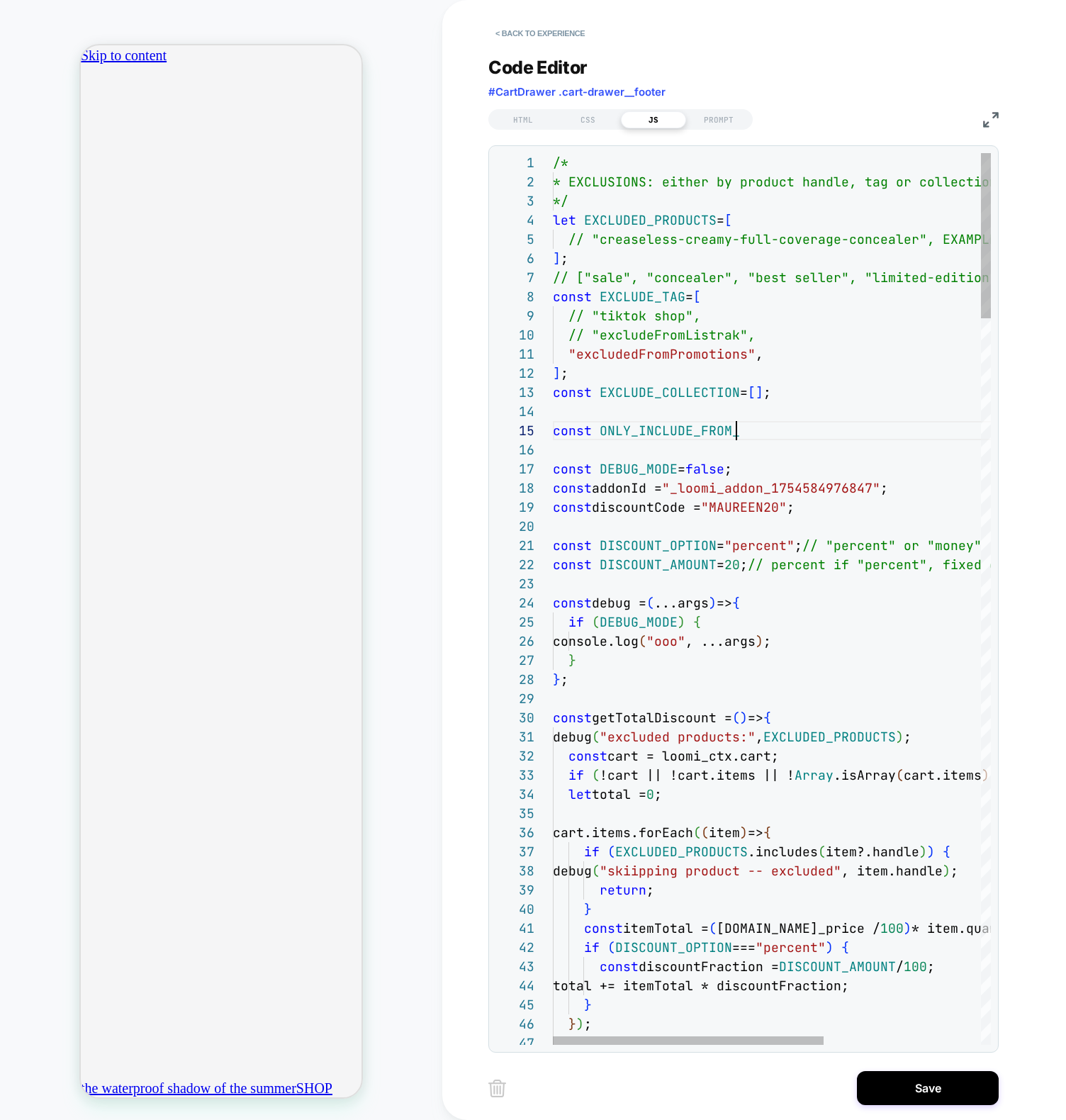
scroll to position [0, 0]
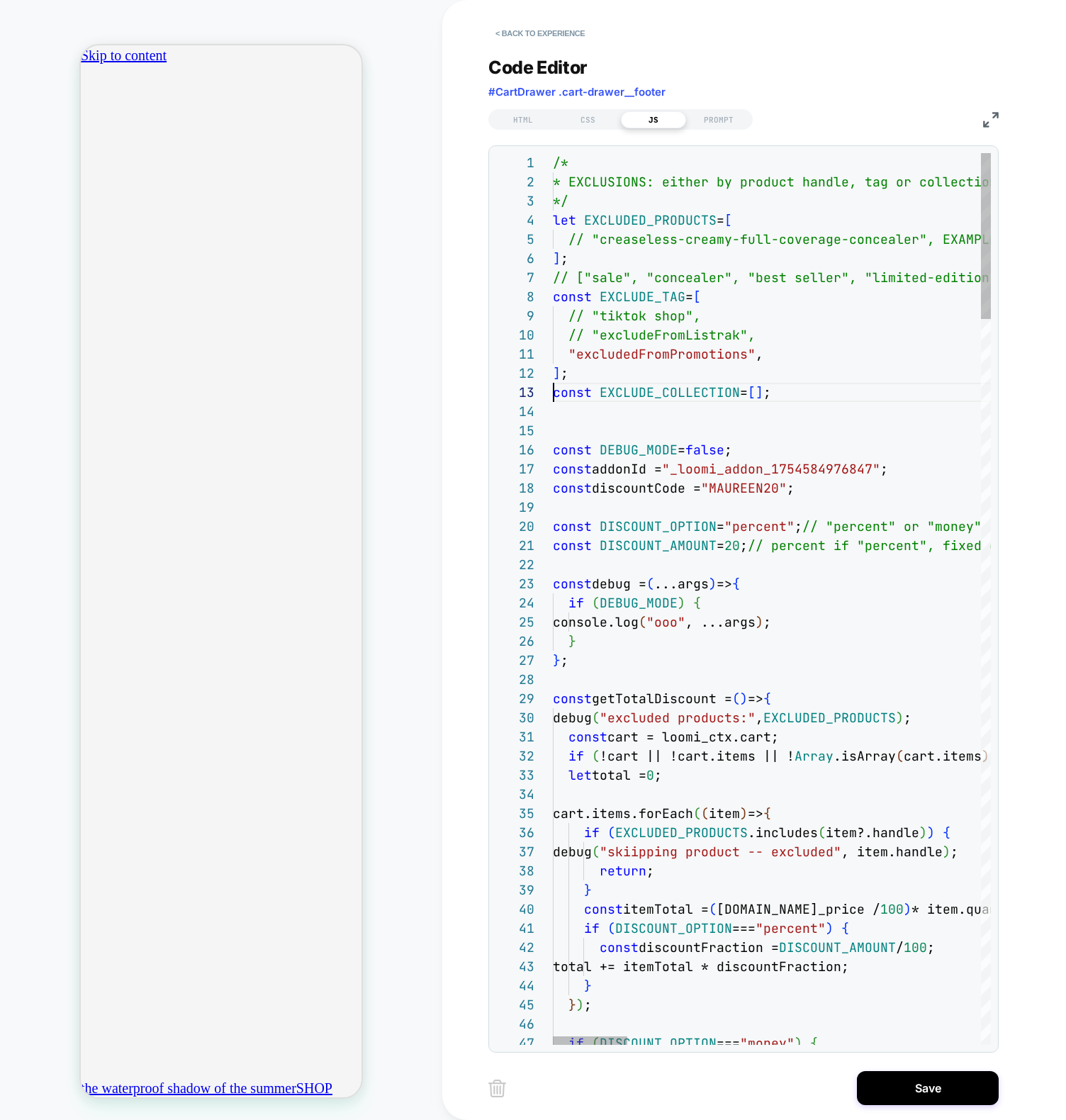
scroll to position [19, 0]
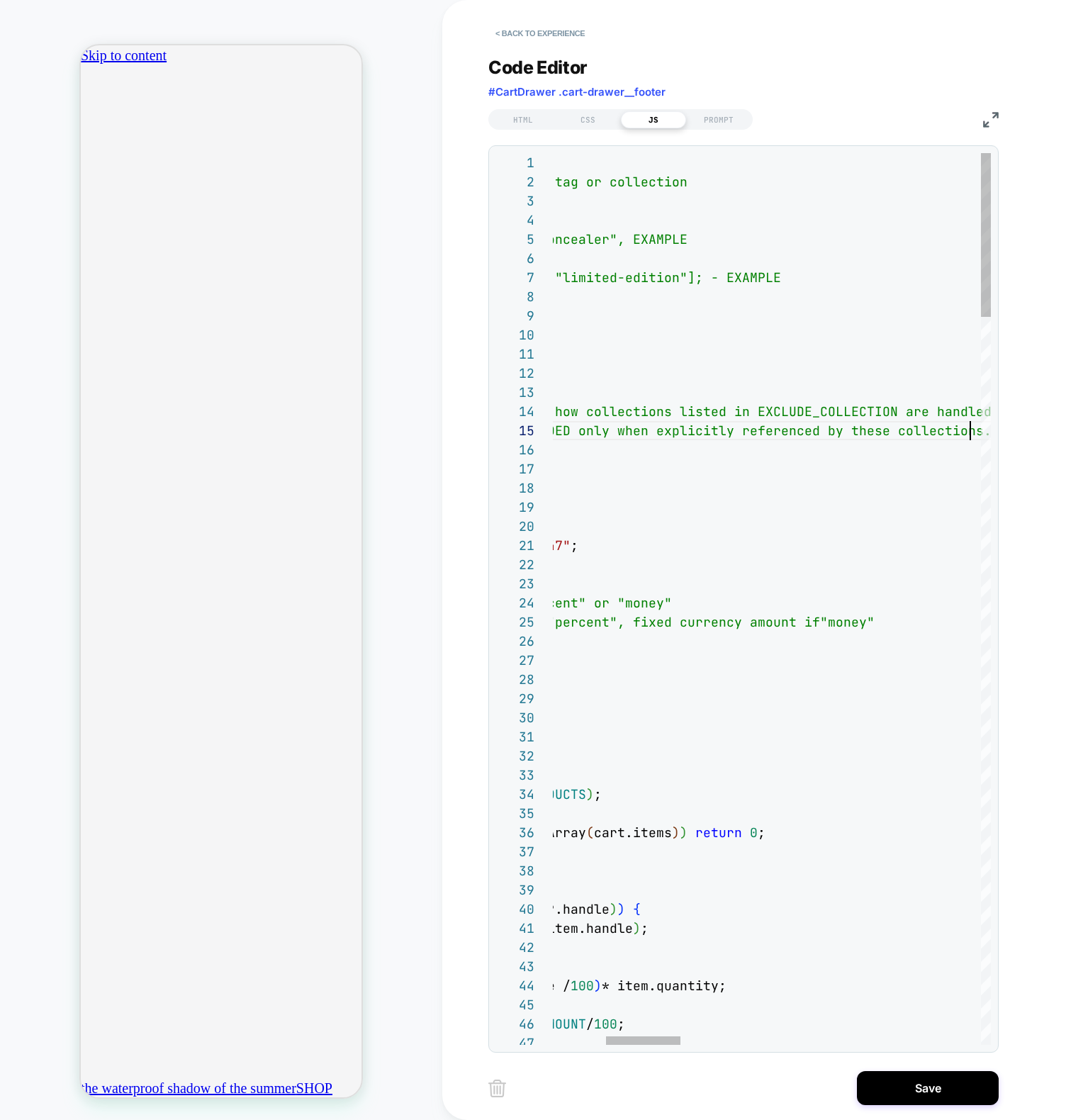
scroll to position [77, 727]
drag, startPoint x: 764, startPoint y: 489, endPoint x: 754, endPoint y: 498, distance: 13.5
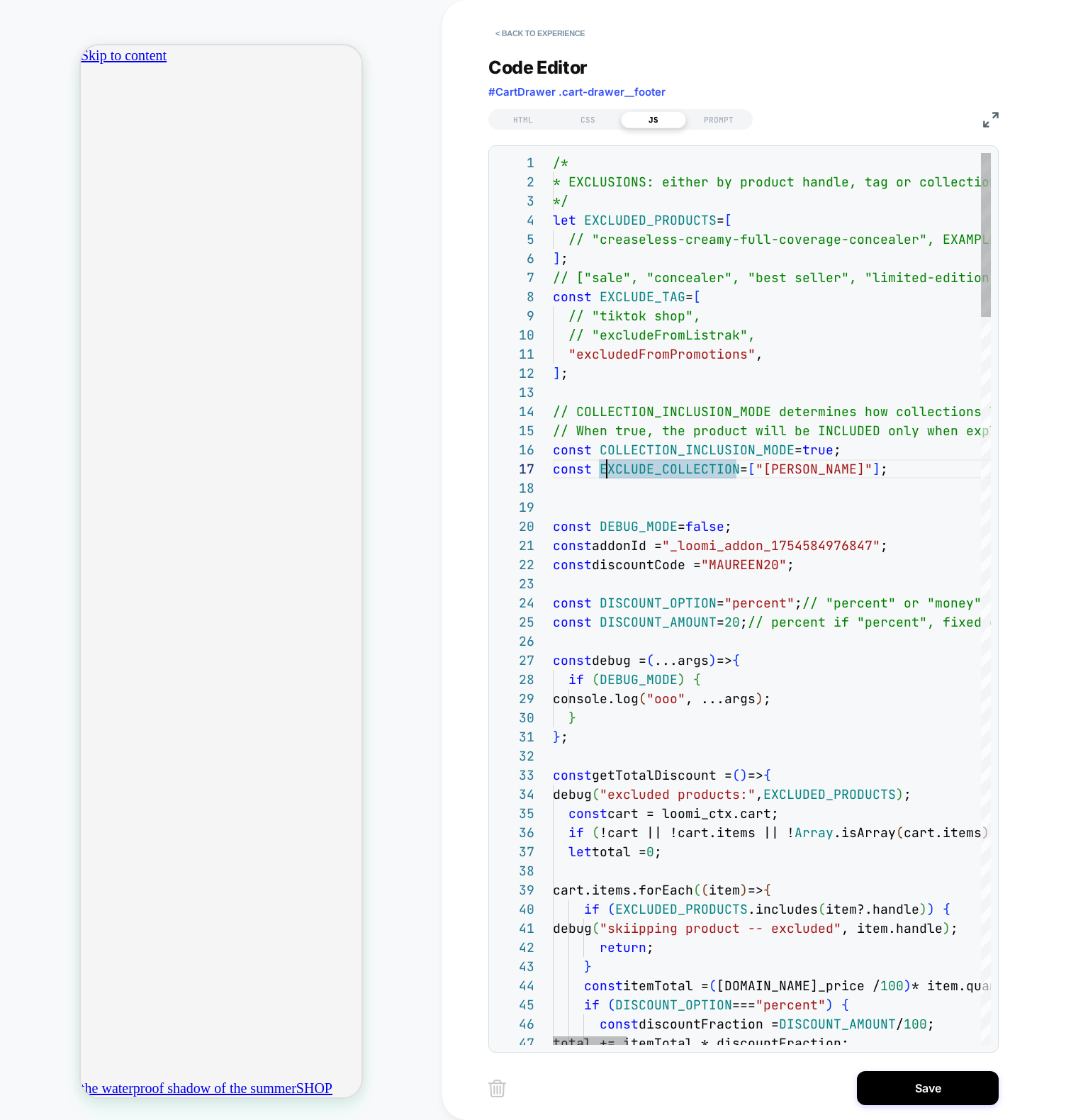
scroll to position [134, 0]
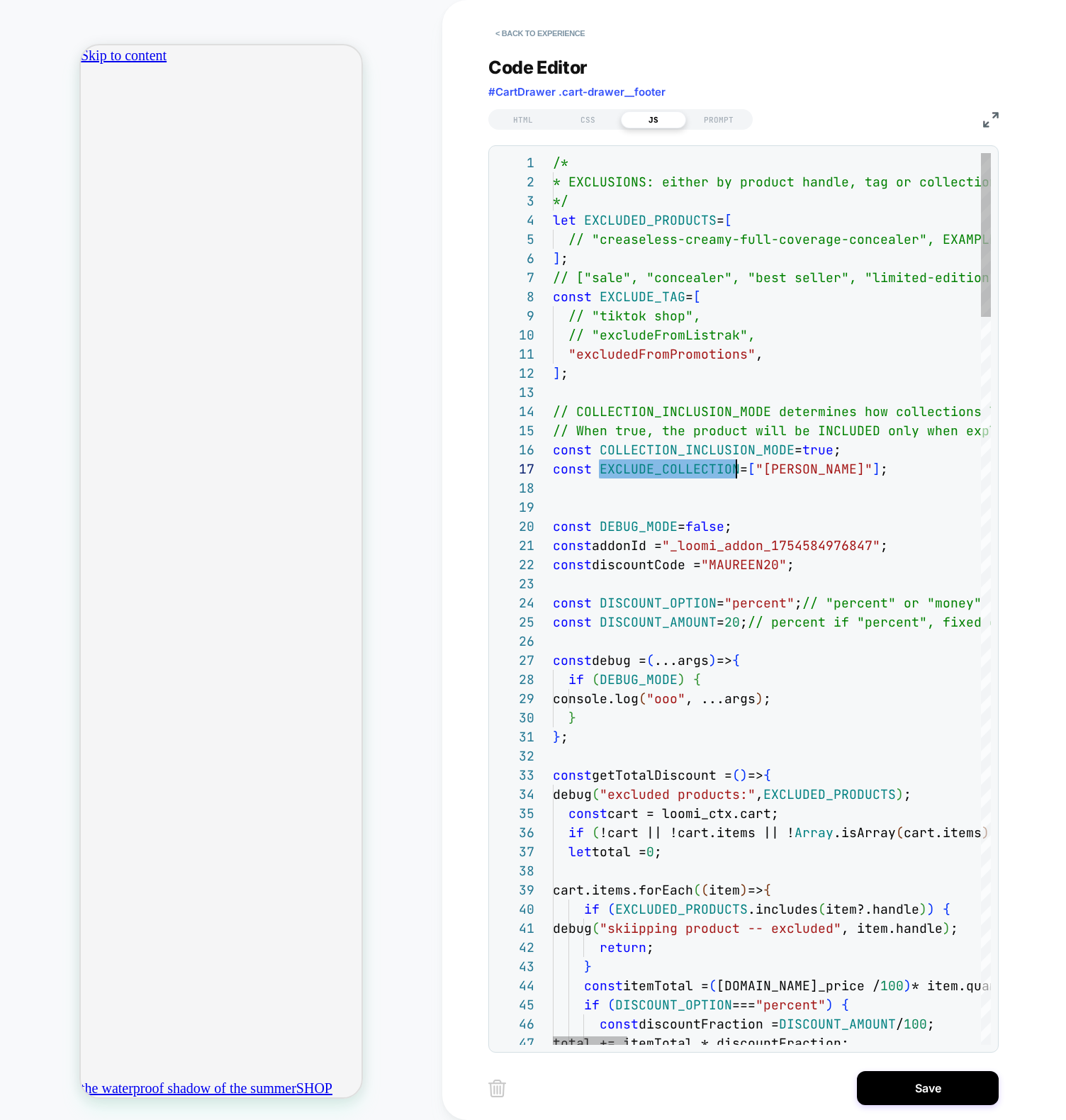
scroll to position [0, 0]
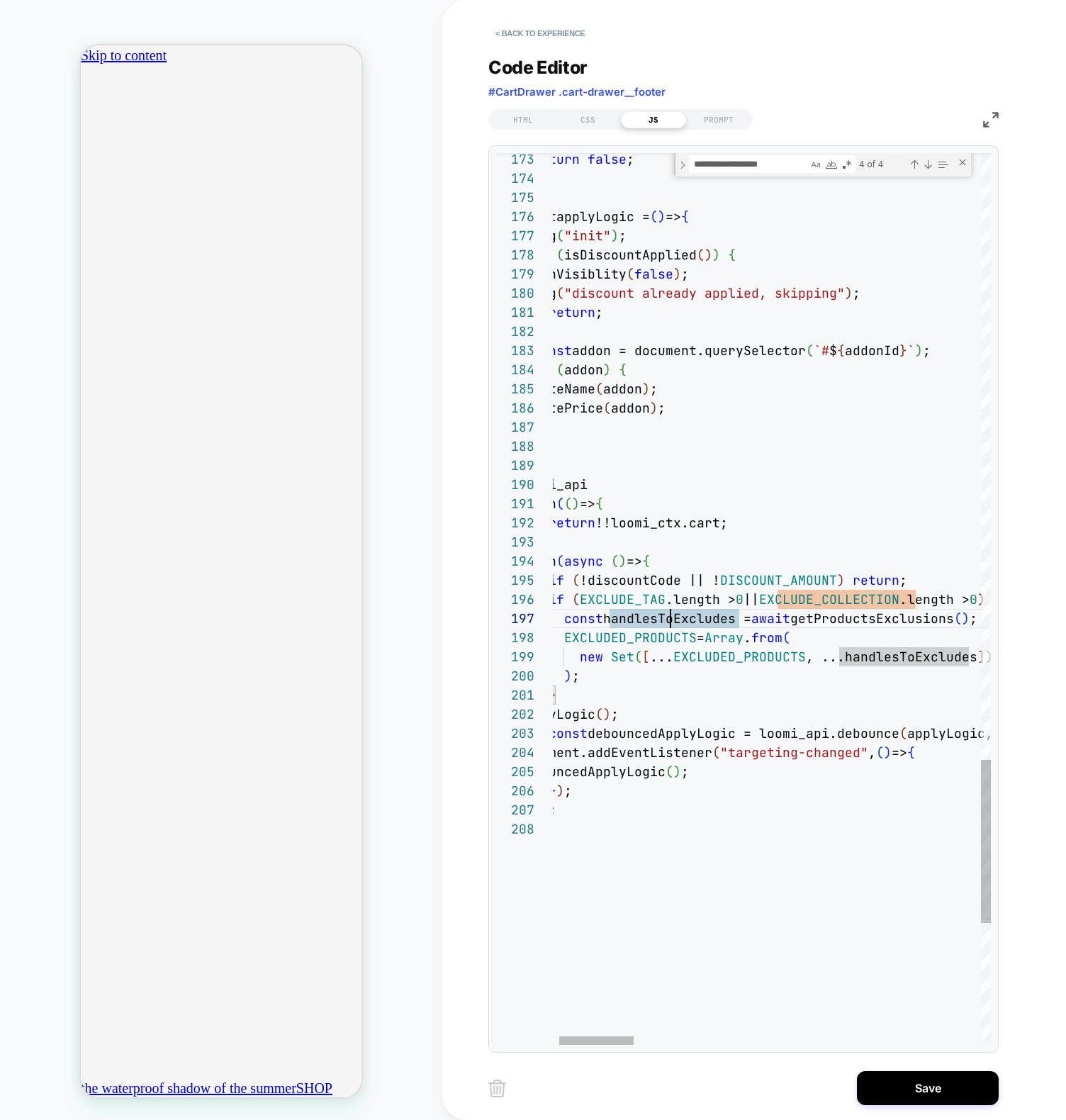
scroll to position [0, 499]
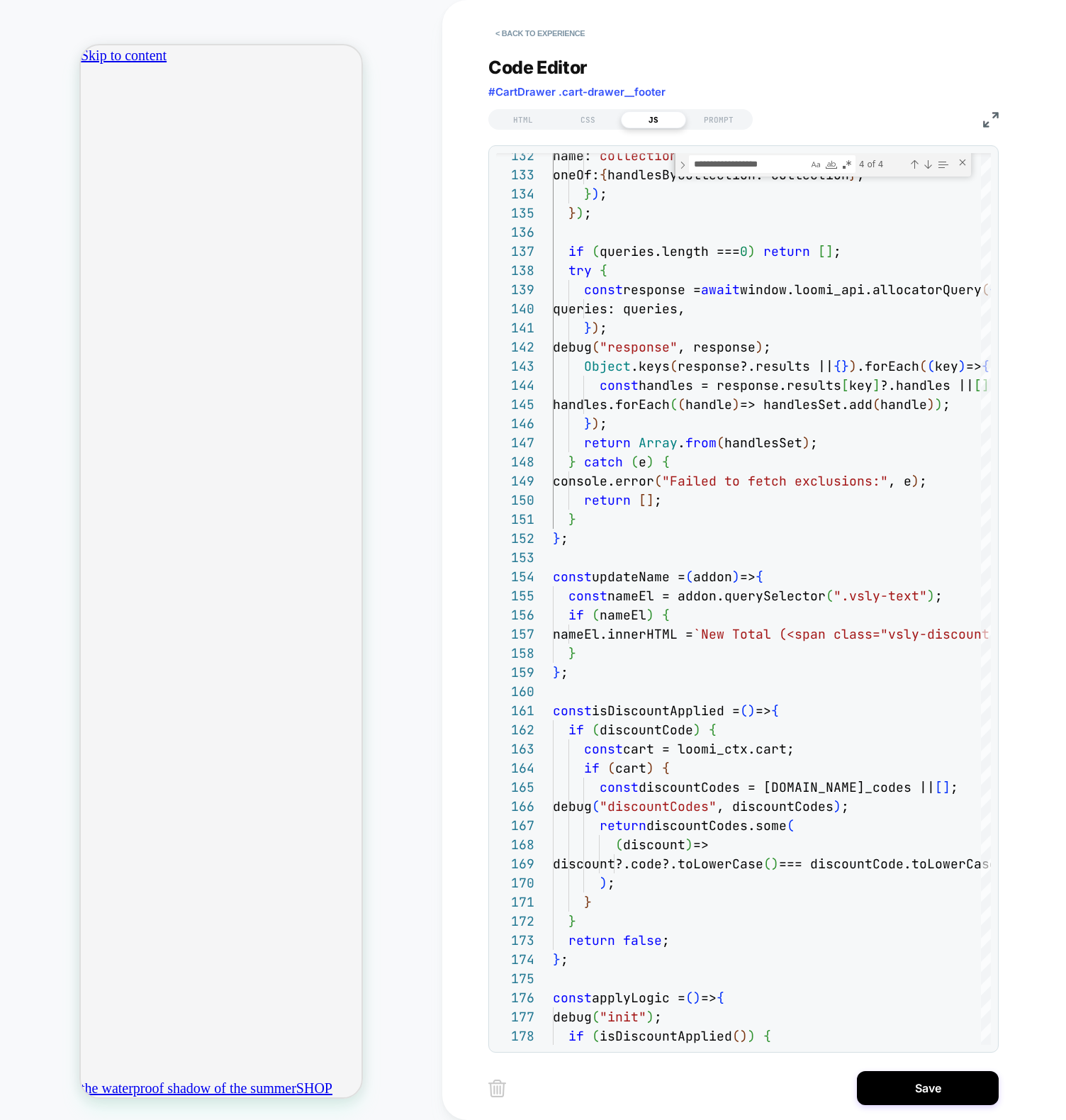
scroll to position [0, 250]
click at [991, 153] on div "143 144 145 146 147 148 149 150 151 152 153 154 155 156 157 158 159 160 161 162…" at bounding box center [743, 599] width 494 height 892
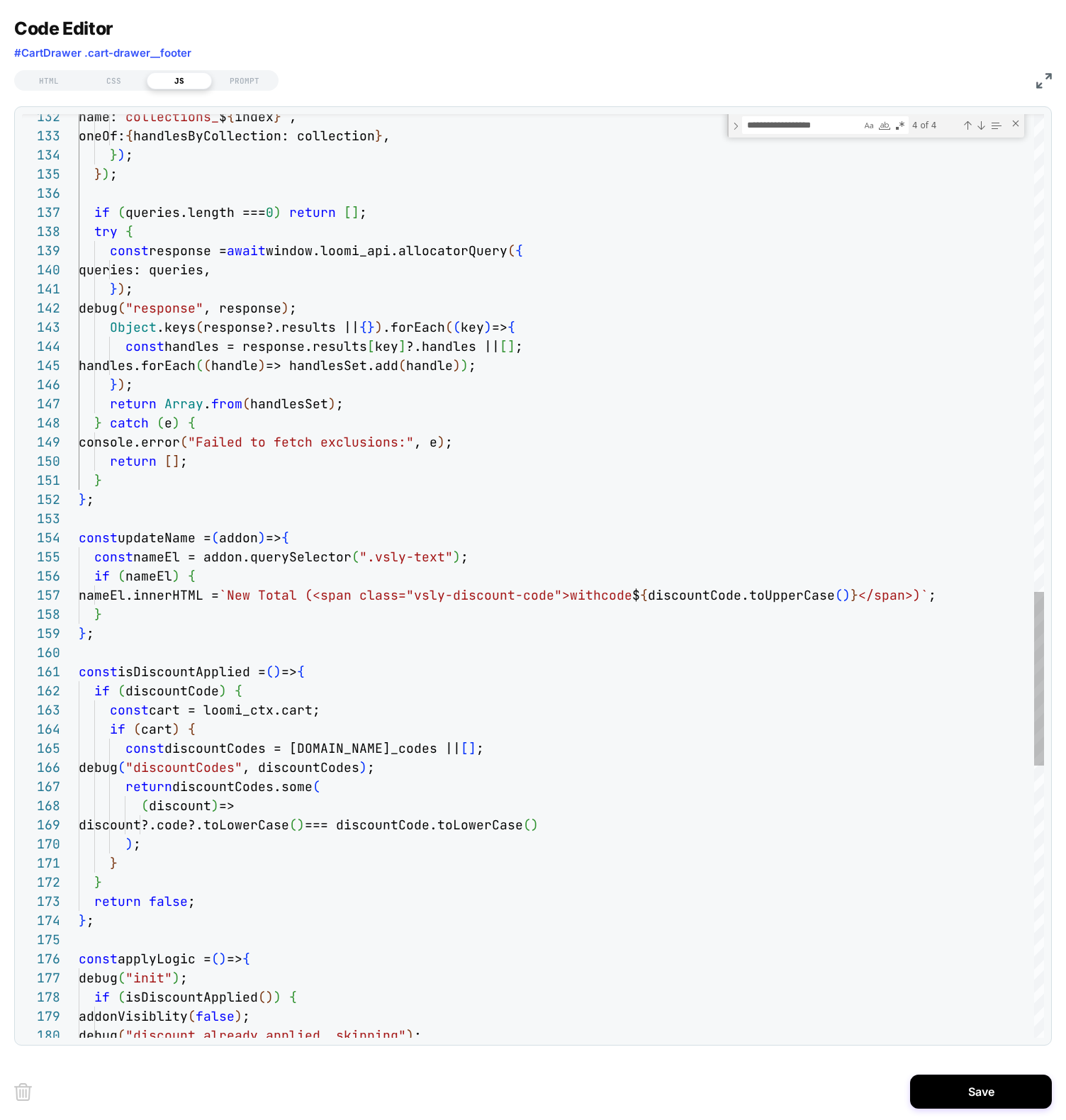
click at [345, 300] on div "Object .keys ( response?.results || { } ) .forEach ( ( key ) => { const handles…" at bounding box center [560, 31] width 965 height 4907
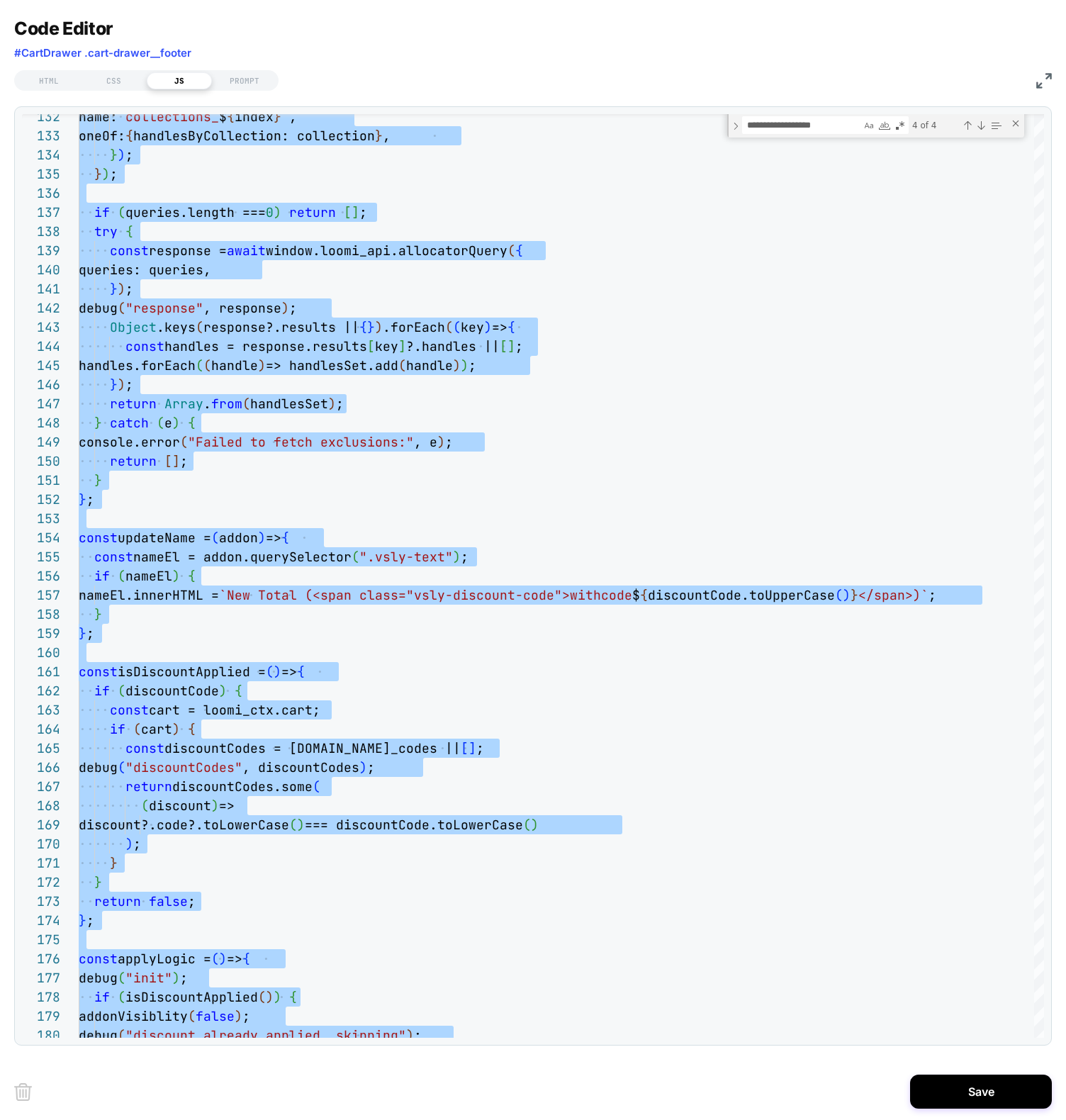
scroll to position [0, 499]
click at [676, 274] on div "Object .keys ( response?.results || { } ) .forEach ( ( key ) => { const handles…" at bounding box center [560, 31] width 965 height 4907
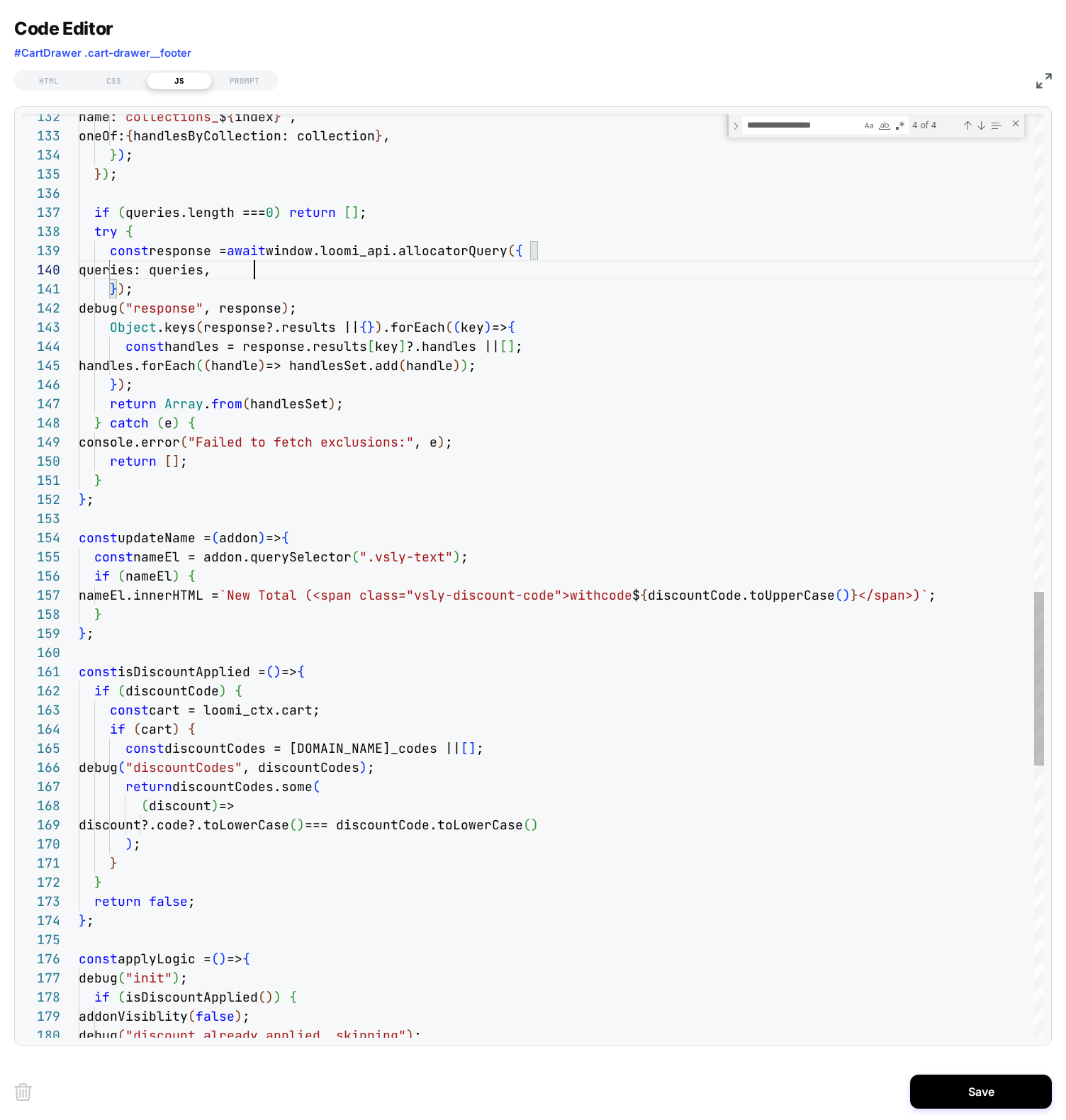
scroll to position [172, 175]
click at [1015, 122] on div "Close (Escape)" at bounding box center [1015, 123] width 11 height 11
click at [242, 617] on div "Object .keys ( response?.results || { } ) .forEach ( ( key ) => { const handles…" at bounding box center [560, 42] width 965 height 4885
drag, startPoint x: 161, startPoint y: 537, endPoint x: 226, endPoint y: 562, distance: 69.6
click at [161, 537] on div "Object .keys ( response?.results || { } ) .forEach ( ( key ) => { const handles…" at bounding box center [560, 42] width 965 height 4885
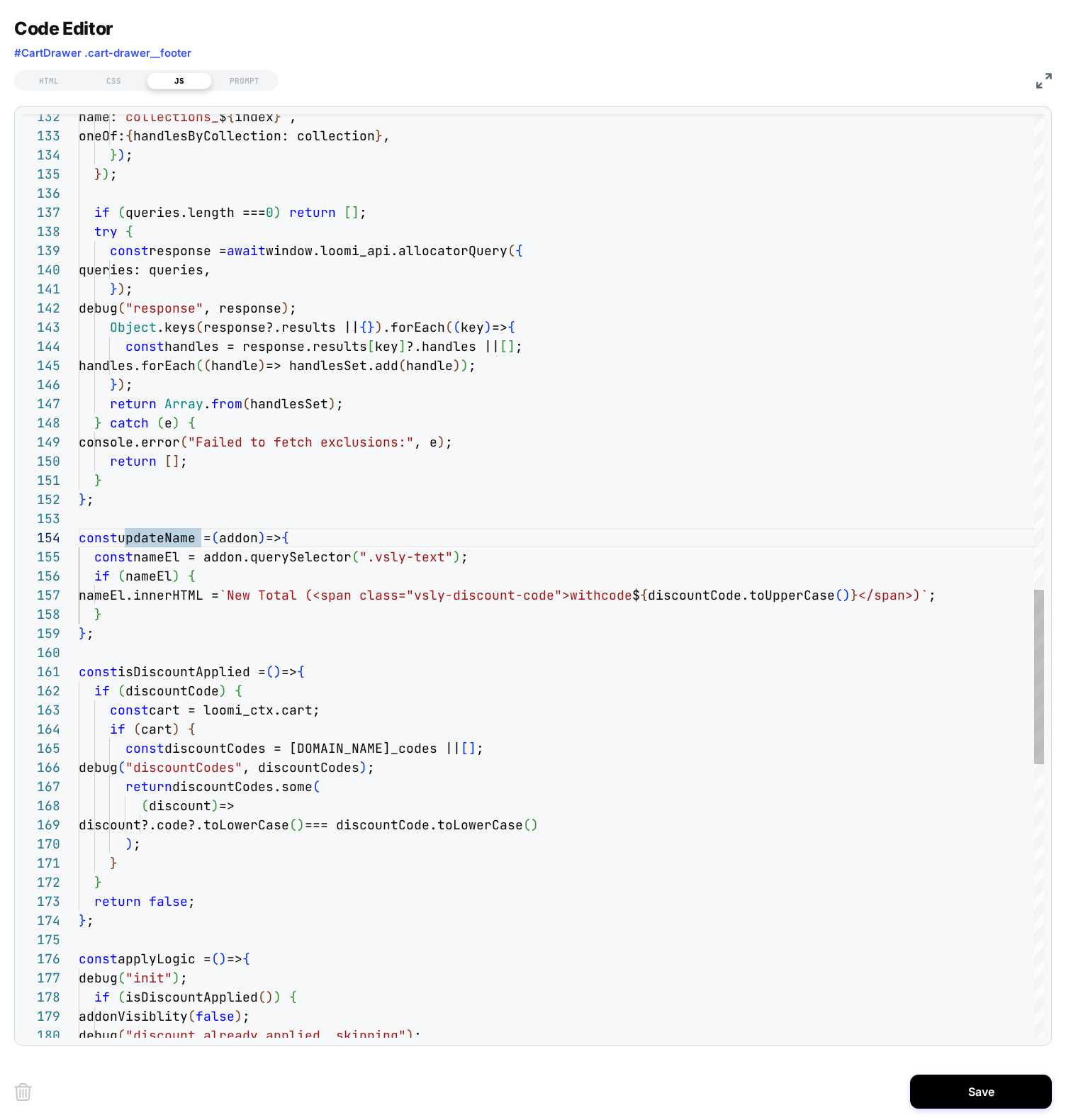
scroll to position [0, 0]
click at [392, 538] on div "Object .keys ( response?.results || { } ) .forEach ( ( key ) => { const handles…" at bounding box center [560, 42] width 965 height 4885
click at [107, 480] on div "Object .keys ( response?.results || { } ) .forEach ( ( key ) => { const handles…" at bounding box center [560, 42] width 965 height 4885
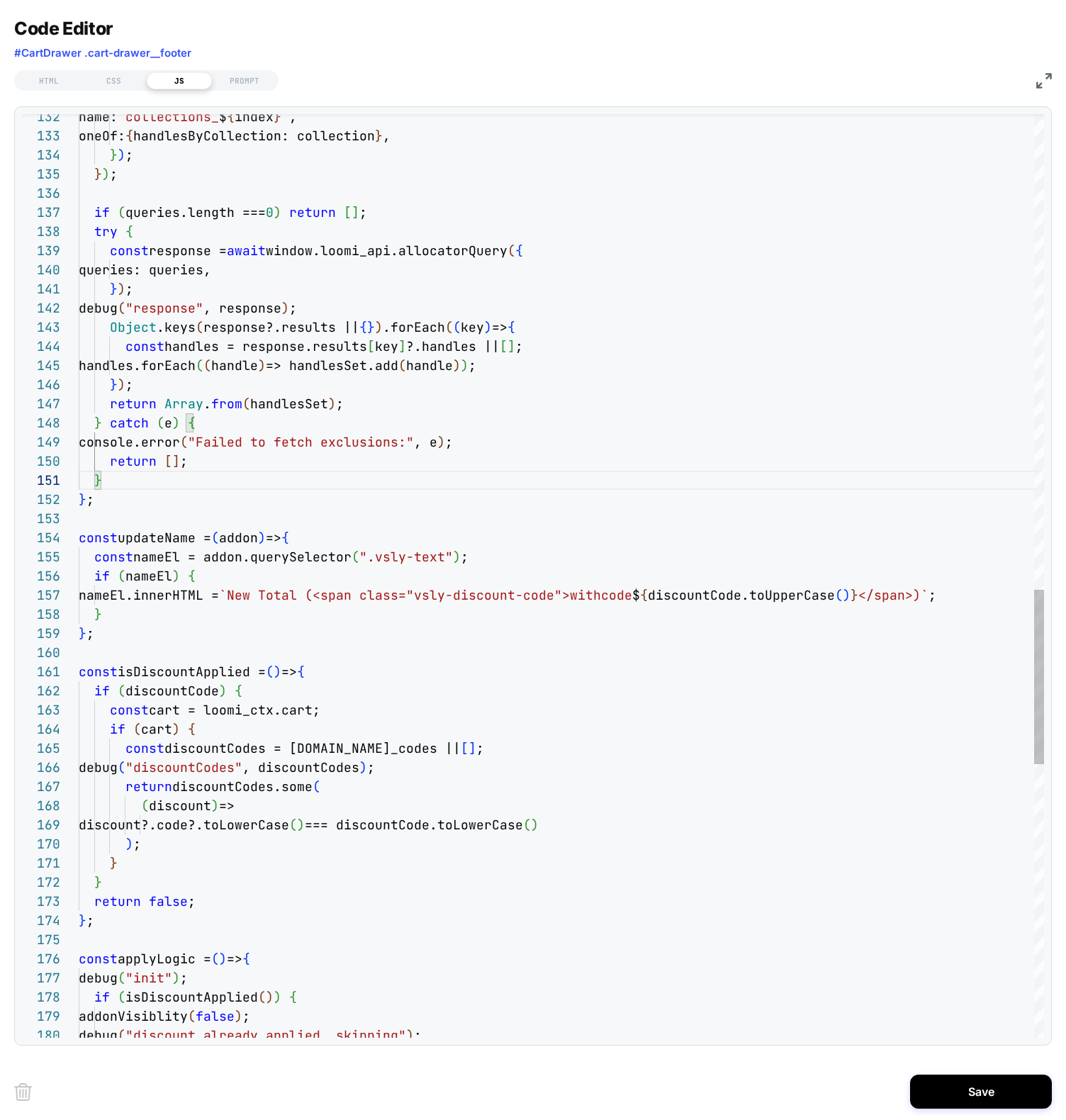
click at [413, 408] on div "Object .keys ( response?.results || { } ) .forEach ( ( key ) => { const handles…" at bounding box center [560, 42] width 965 height 4885
click at [235, 411] on div "Object .keys ( response?.results || { } ) .forEach ( ( key ) => { const handles…" at bounding box center [560, 42] width 965 height 4885
click at [191, 409] on div "Object .keys ( response?.results || { } ) .forEach ( ( key ) => { const handles…" at bounding box center [560, 42] width 965 height 4885
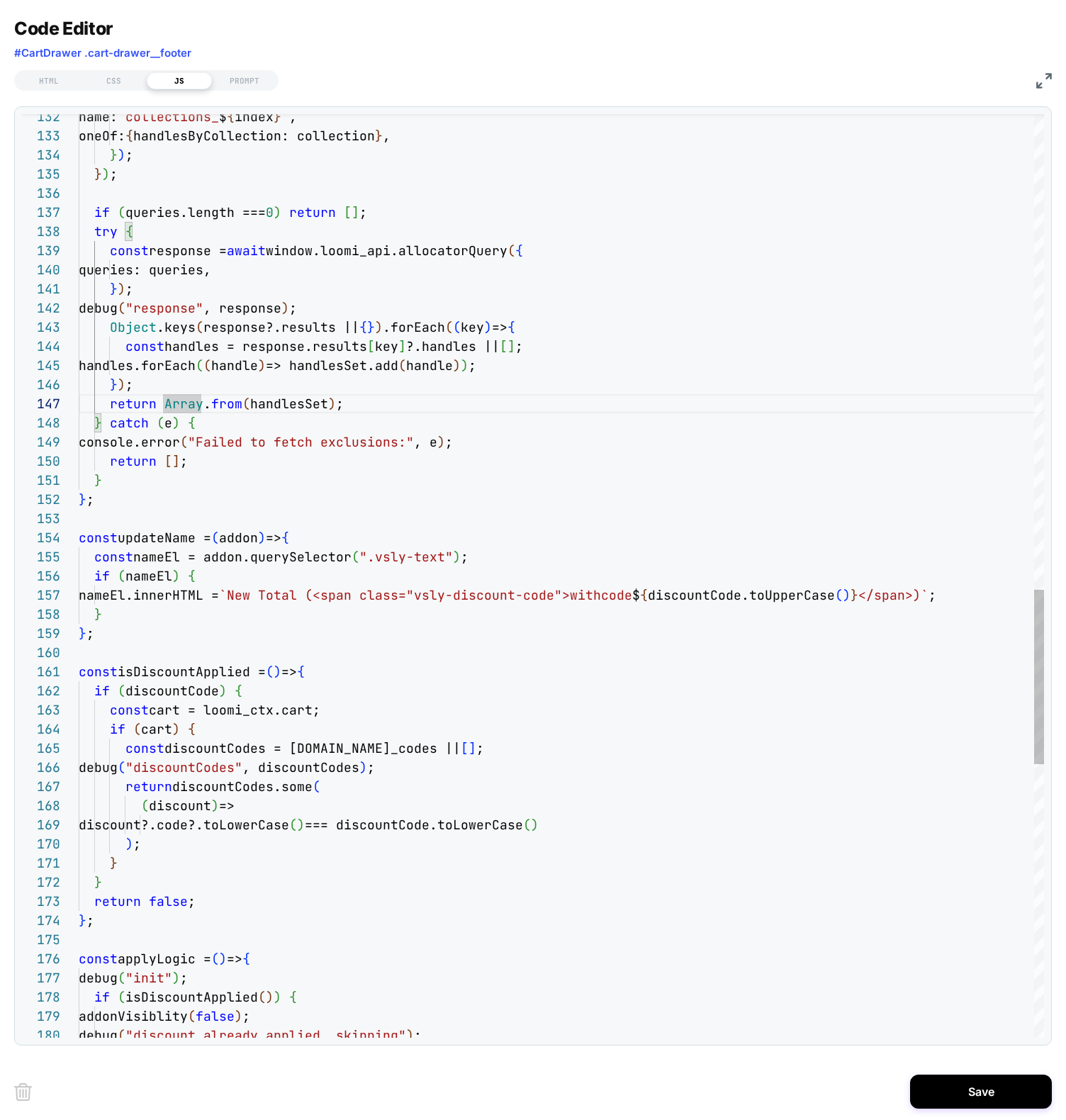
click at [138, 381] on div "Object .keys ( response?.results || { } ) .forEach ( ( key ) => { const handles…" at bounding box center [560, 42] width 965 height 4885
click at [112, 390] on div "Object .keys ( response?.results || { } ) .forEach ( ( key ) => { const handles…" at bounding box center [560, 42] width 965 height 4885
click at [123, 383] on div "Object .keys ( response?.results || { } ) .forEach ( ( key ) => { const handles…" at bounding box center [560, 42] width 965 height 4885
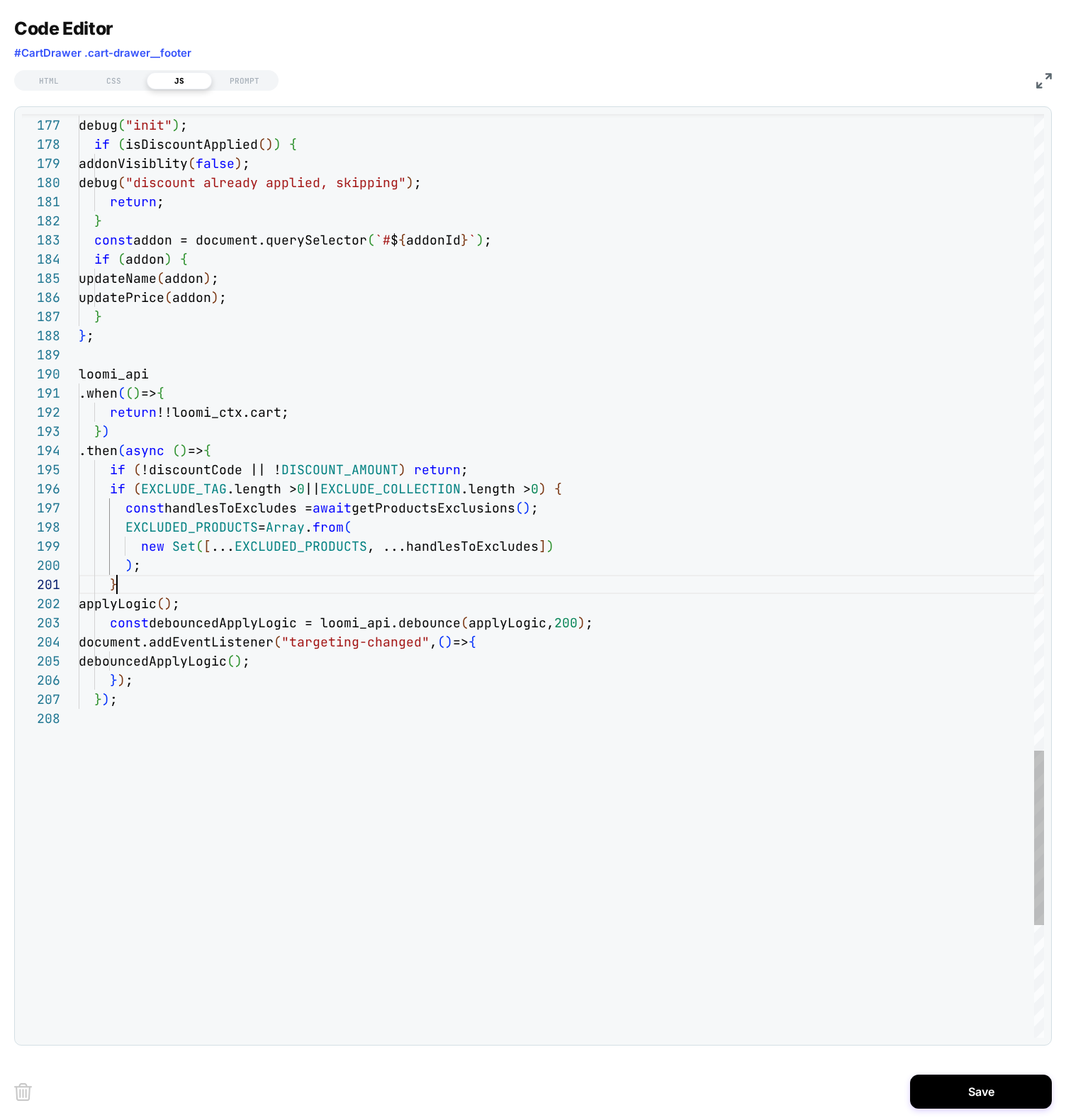
scroll to position [0, 38]
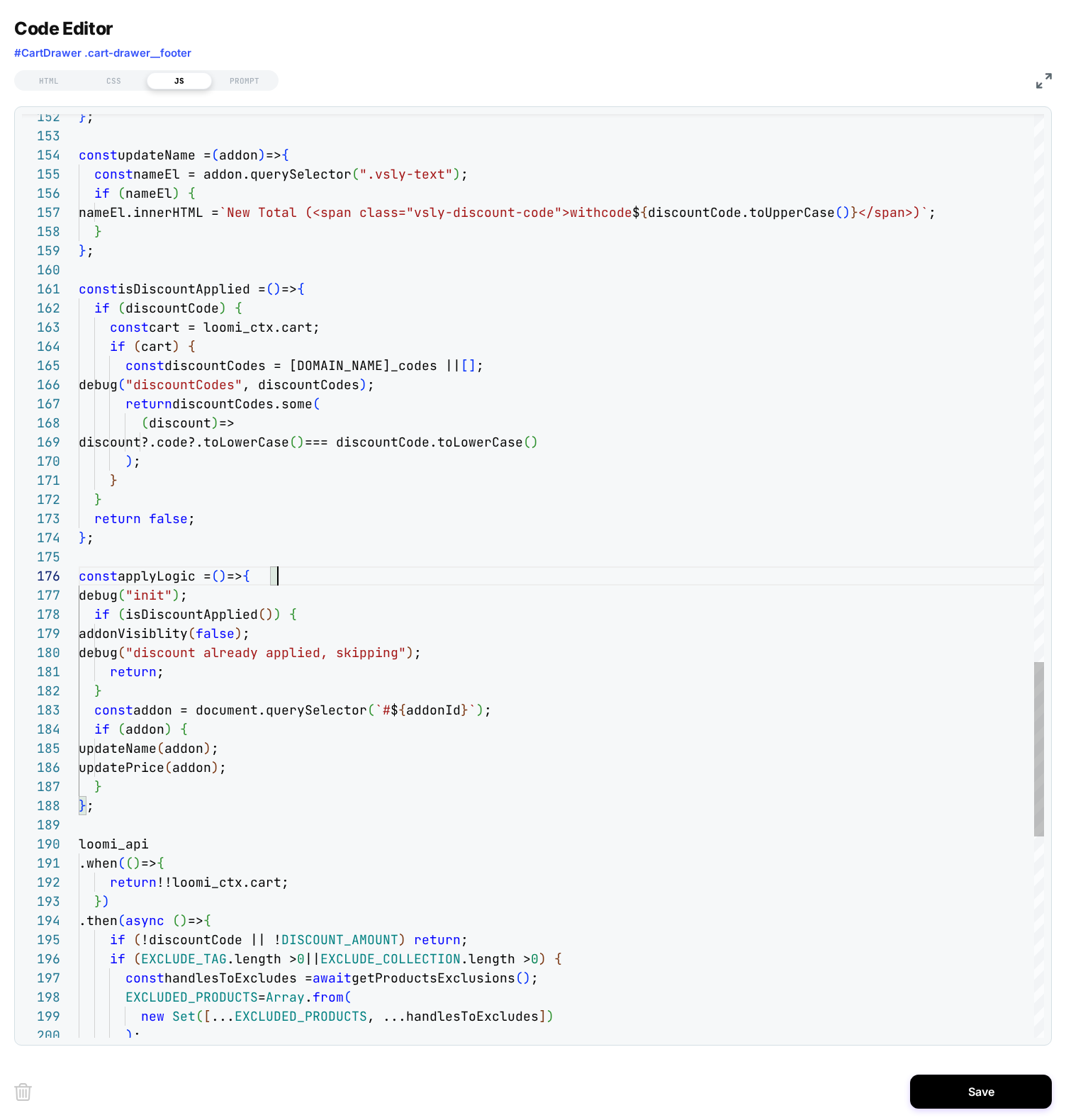
scroll to position [134, 207]
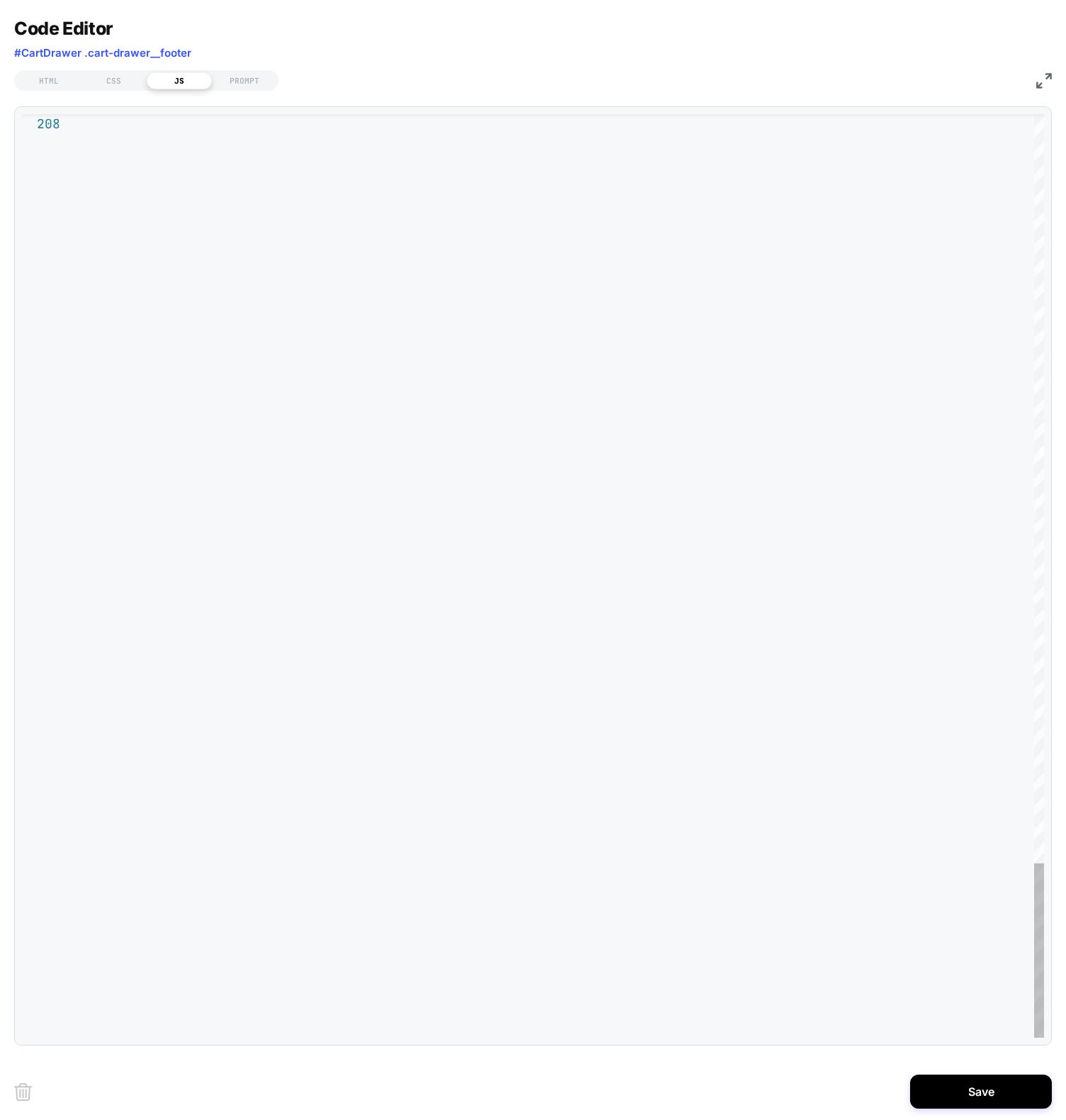
scroll to position [0, 250]
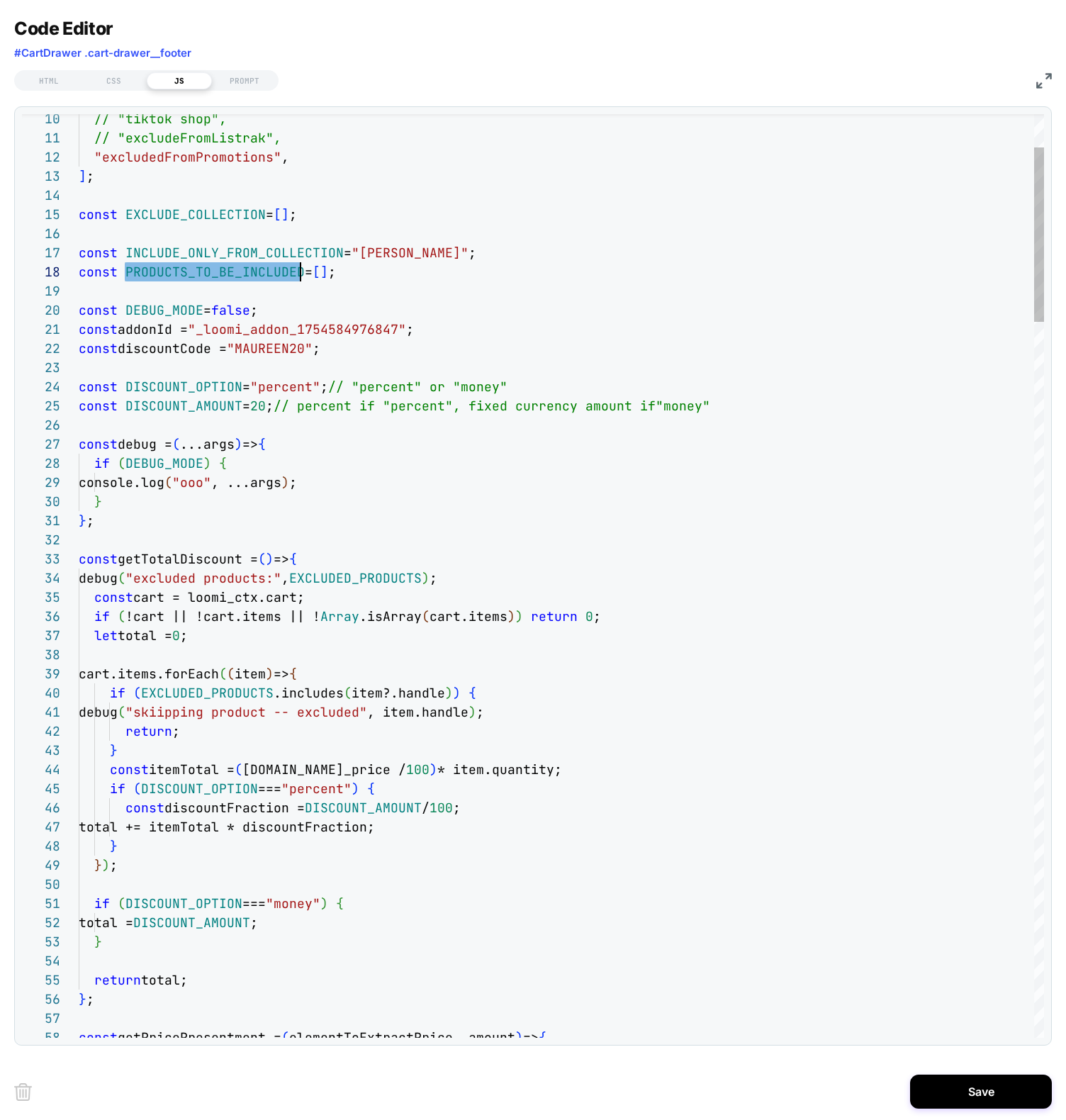
drag, startPoint x: 245, startPoint y: 272, endPoint x: 245, endPoint y: 306, distance: 34.0
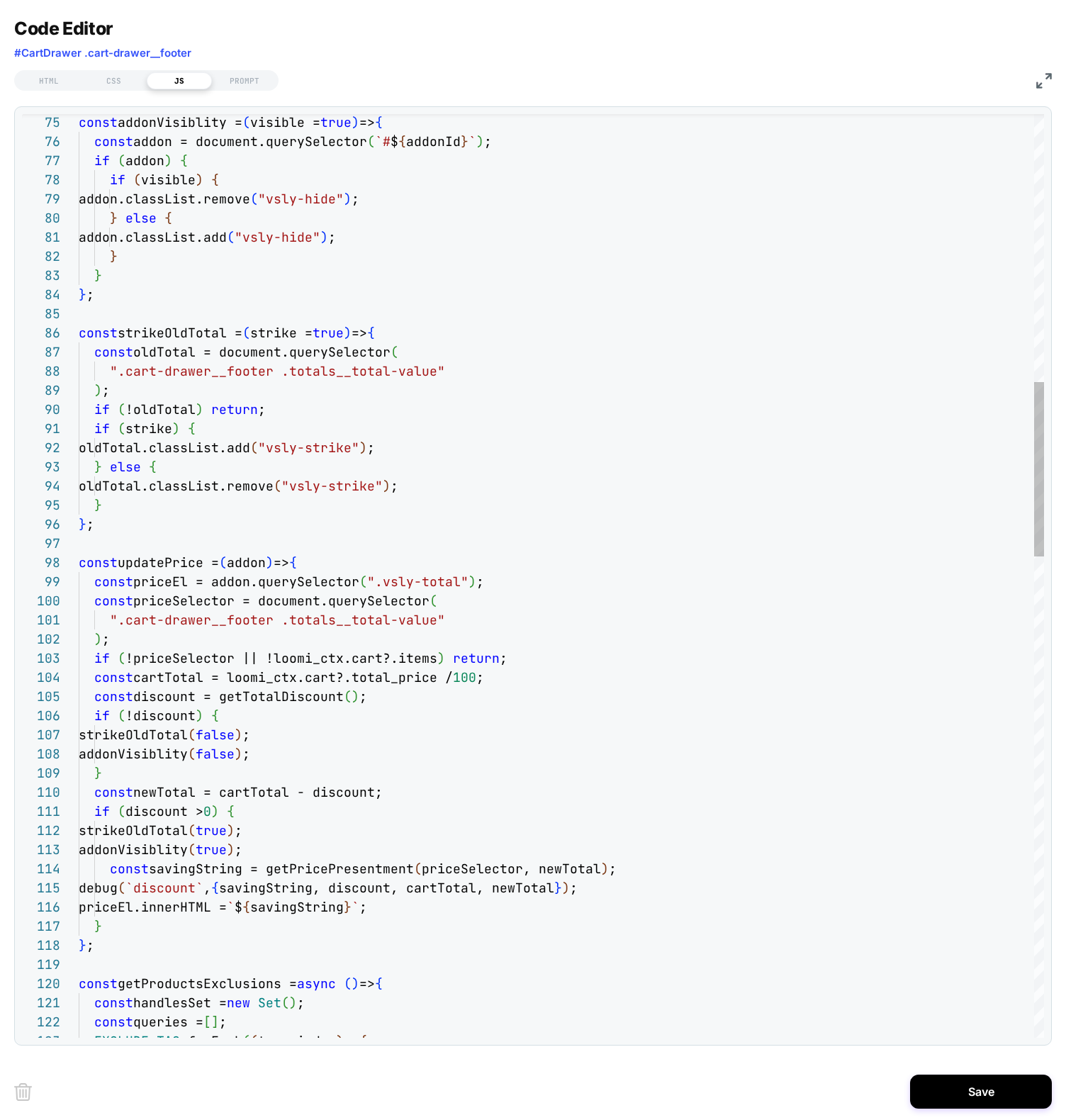
click at [230, 672] on div "const addonVisiblity = ( visible = true ) => { const addon = document.querySele…" at bounding box center [560, 1139] width 965 height 4885
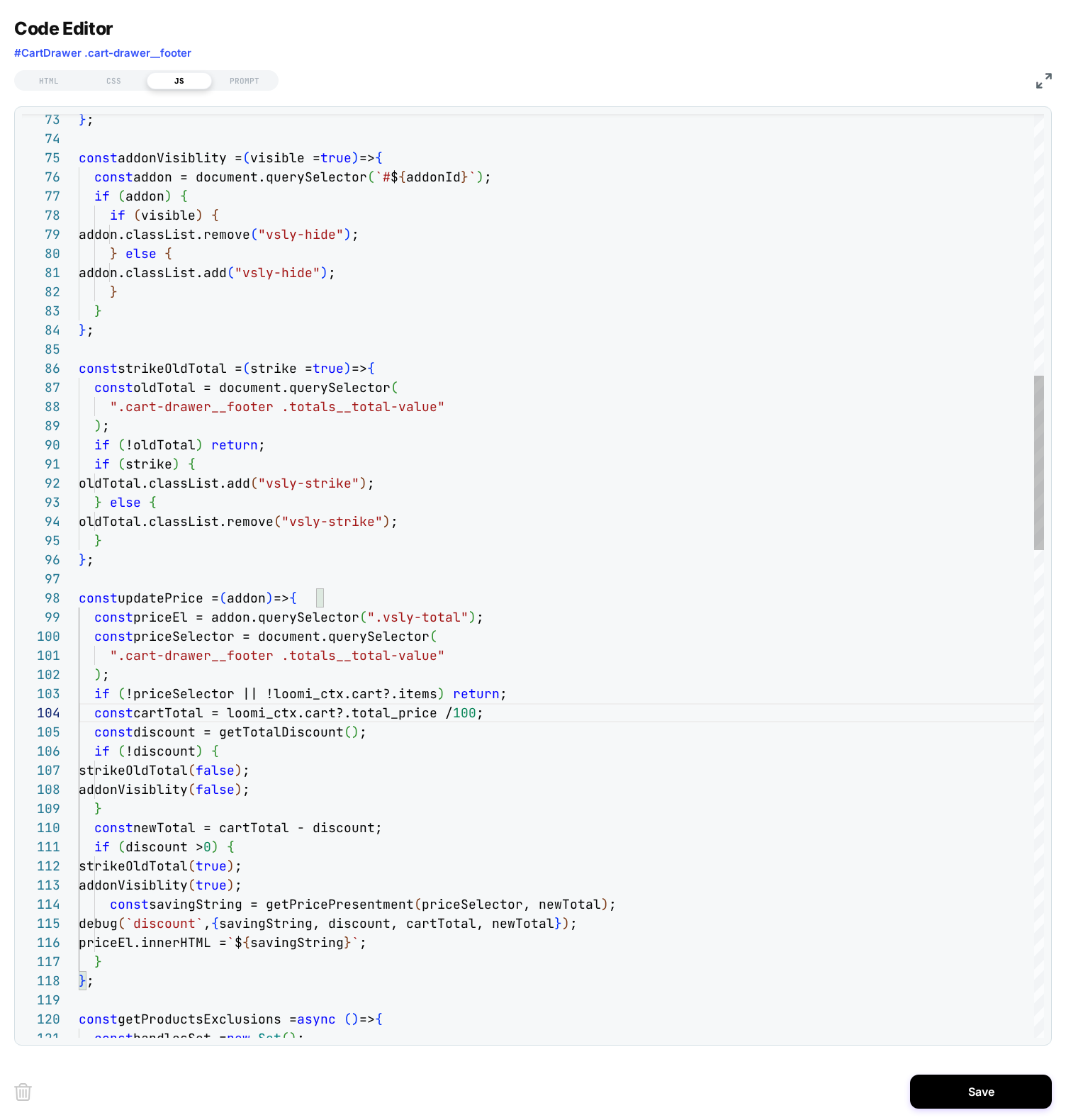
type textarea "**********"
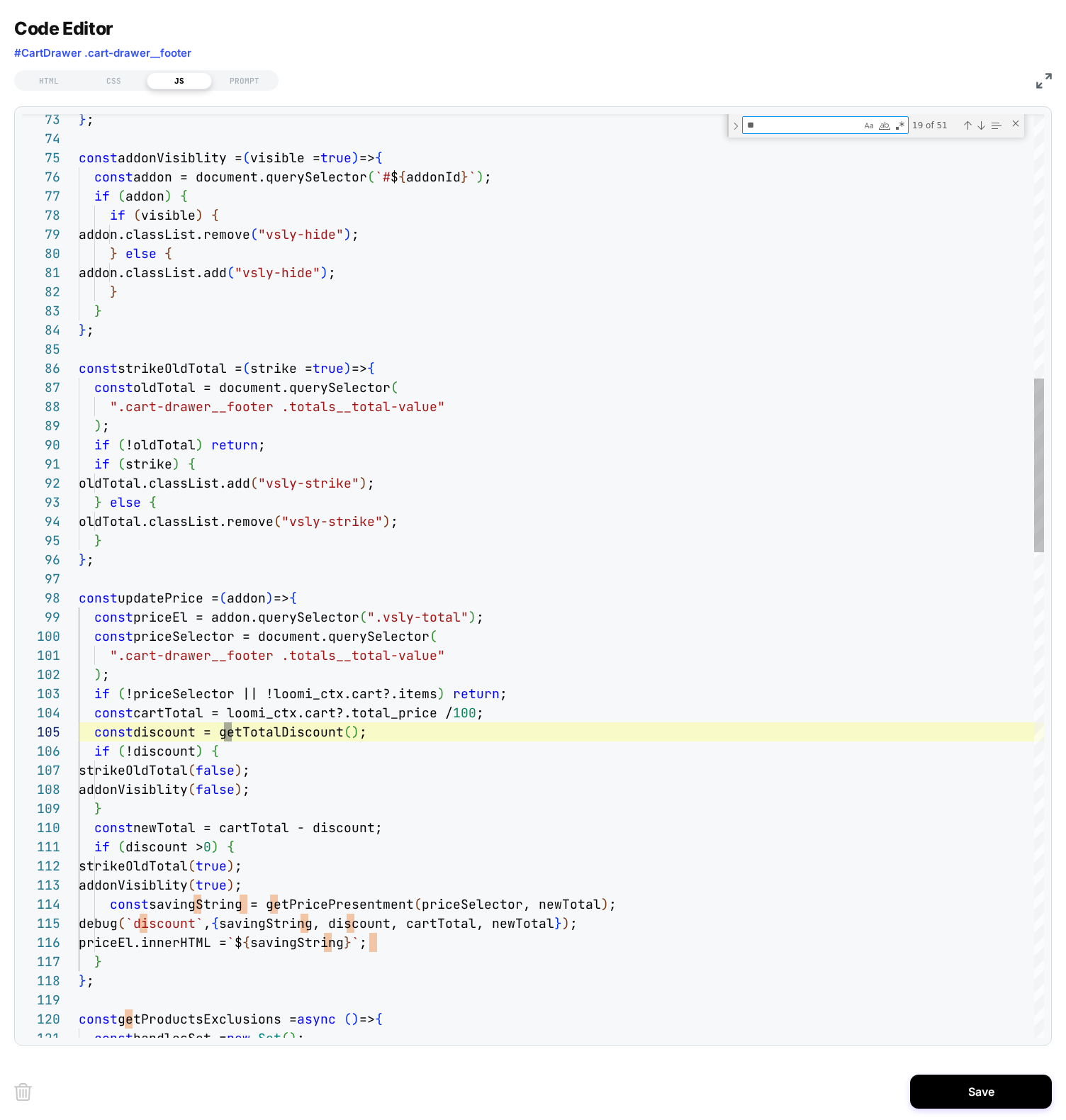
type textarea "***"
type textarea "**********"
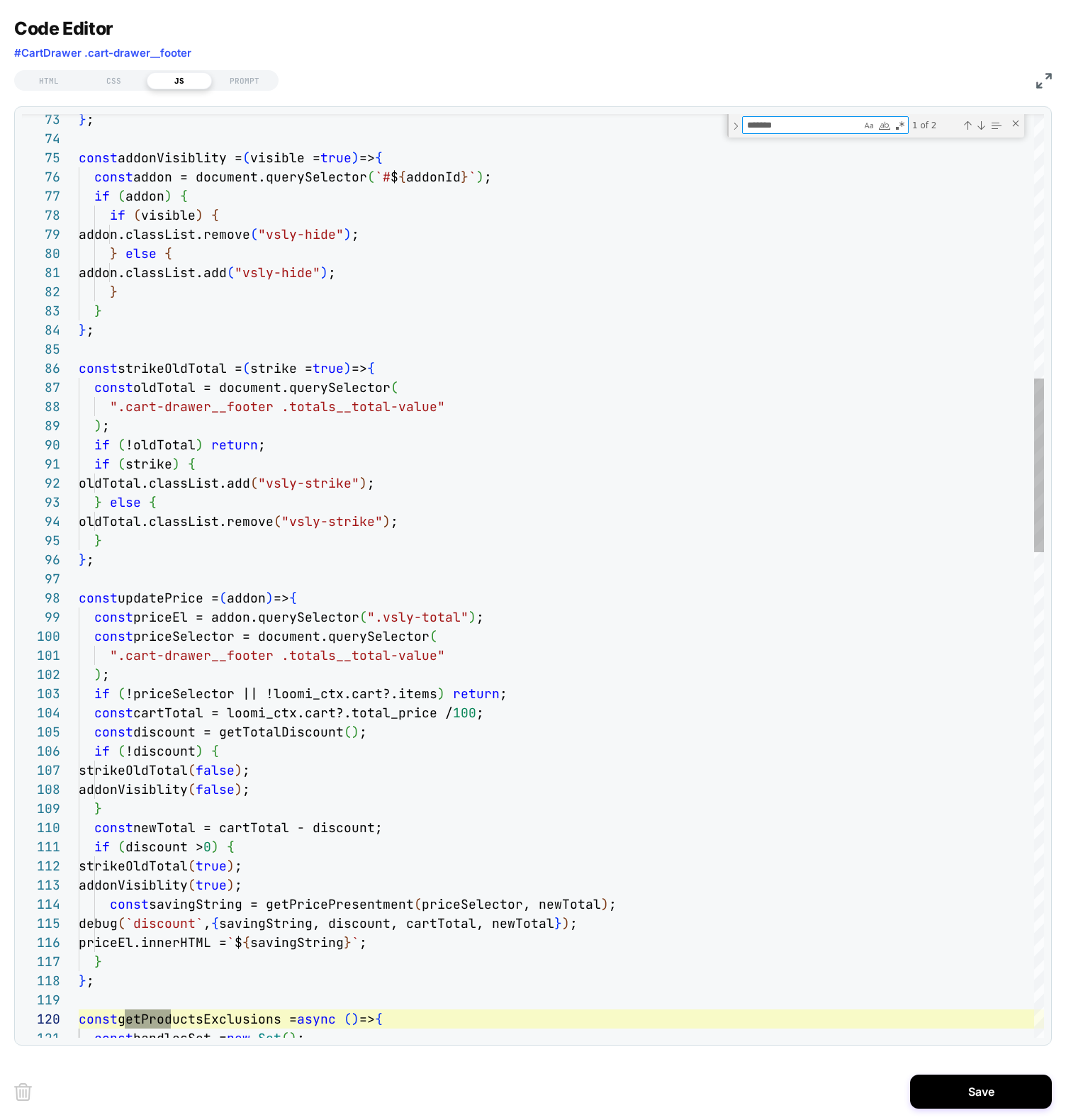
type textarea "********"
type textarea "**********"
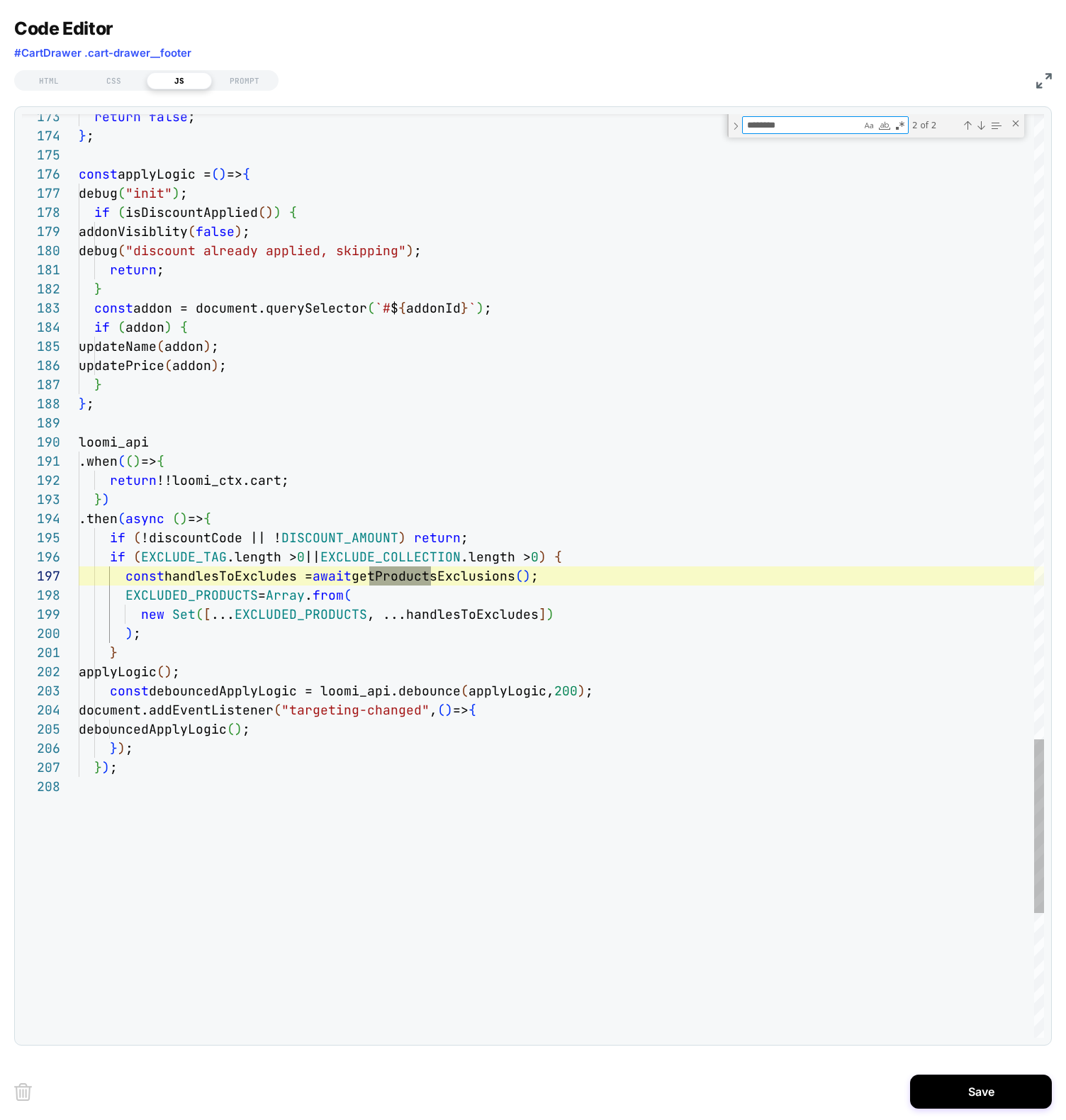
type textarea "********"
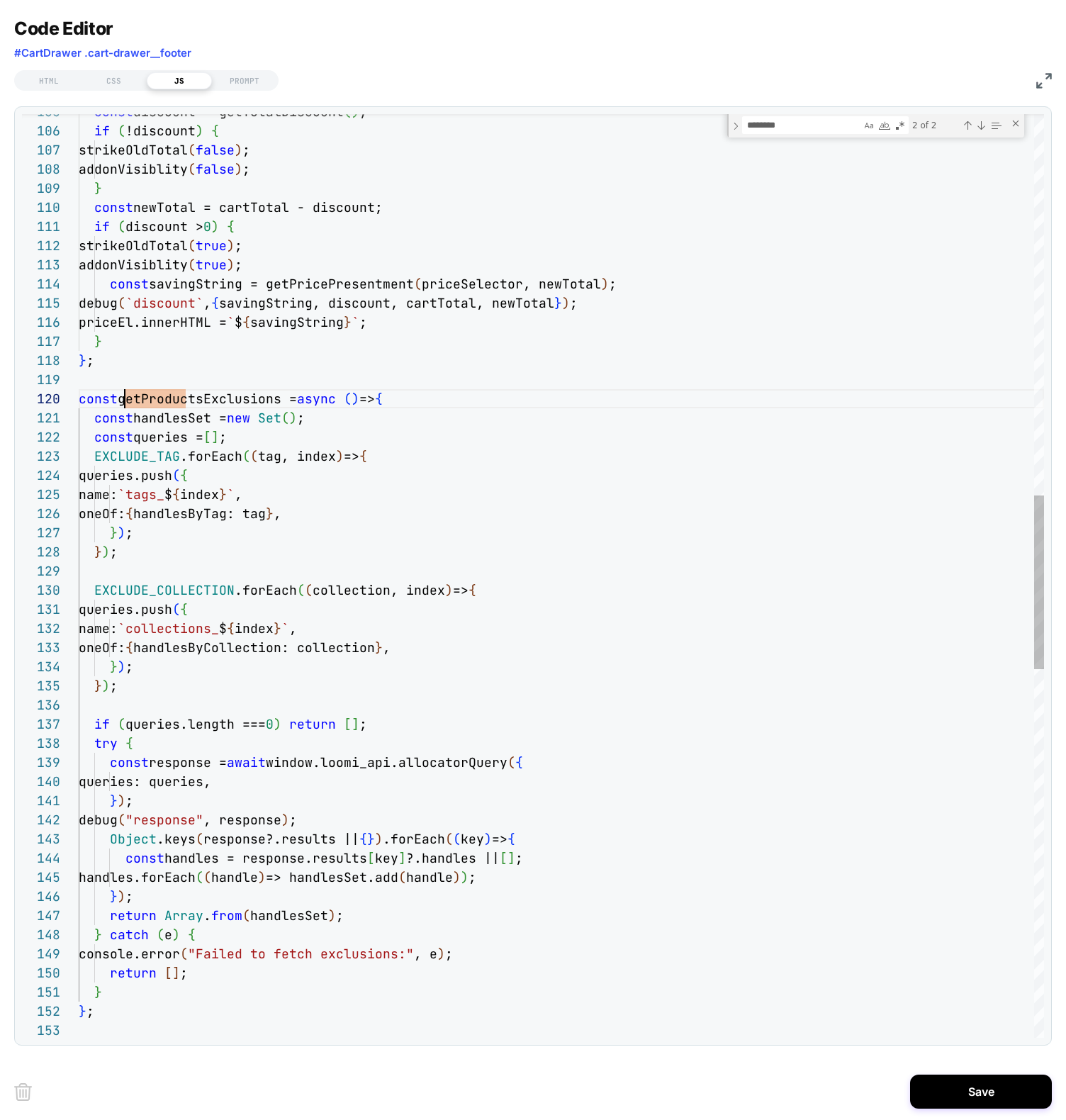
click at [175, 736] on div "const discount = getTotalDiscount ( ) ; if ( !discount ) { strikeOldTotal ( fal…" at bounding box center [560, 542] width 965 height 4907
click at [196, 672] on div "const discount = getTotalDiscount ( ) ; if ( !discount ) { strikeOldTotal ( fal…" at bounding box center [560, 542] width 965 height 4907
click at [175, 693] on div "const discount = getTotalDiscount ( ) ; if ( !discount ) { strikeOldTotal ( fal…" at bounding box center [560, 542] width 965 height 4907
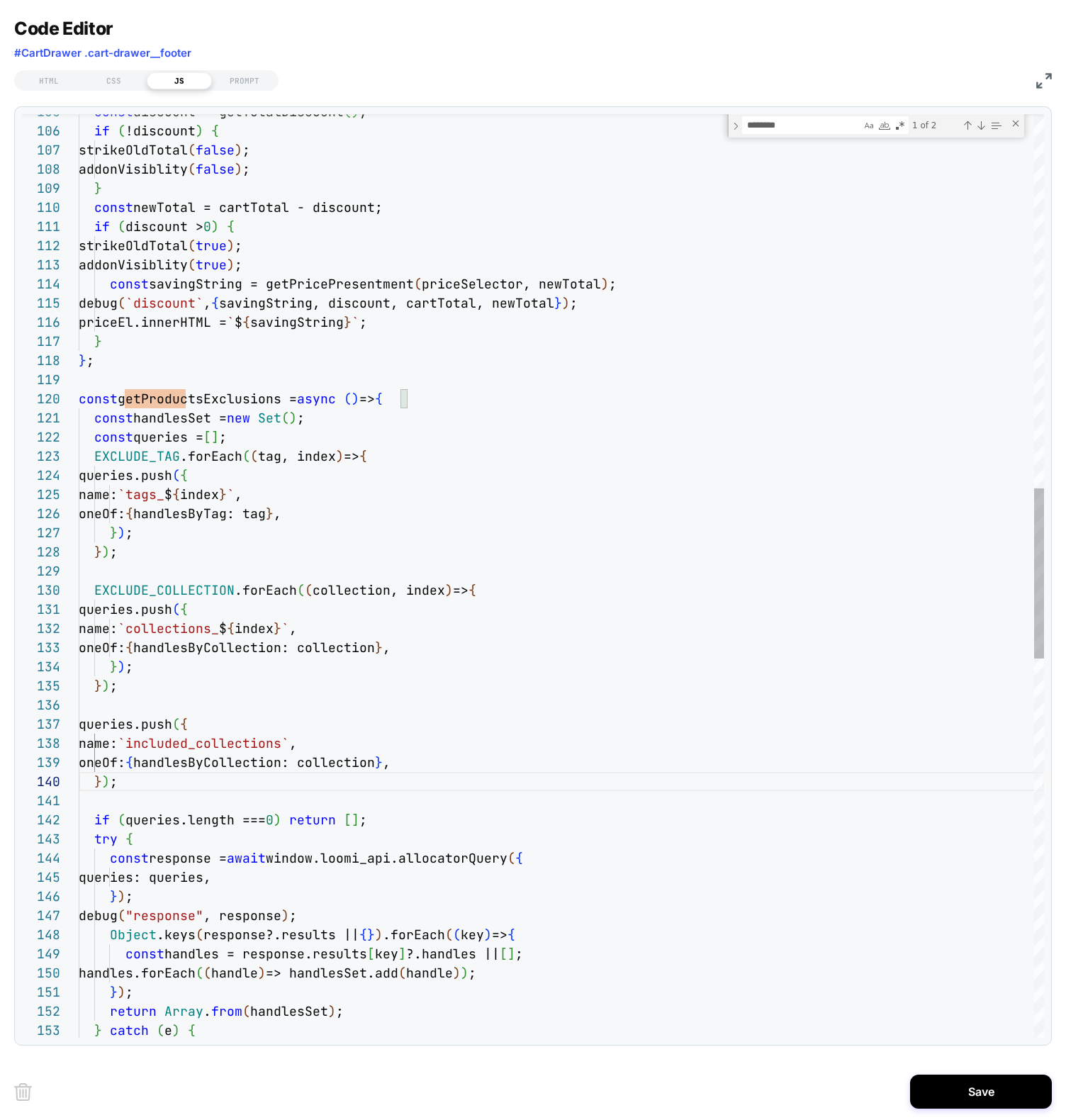
click at [117, 725] on div "const discount = getTotalDiscount ( ) ; if ( !discount ) { strikeOldTotal ( fal…" at bounding box center [560, 591] width 965 height 5004
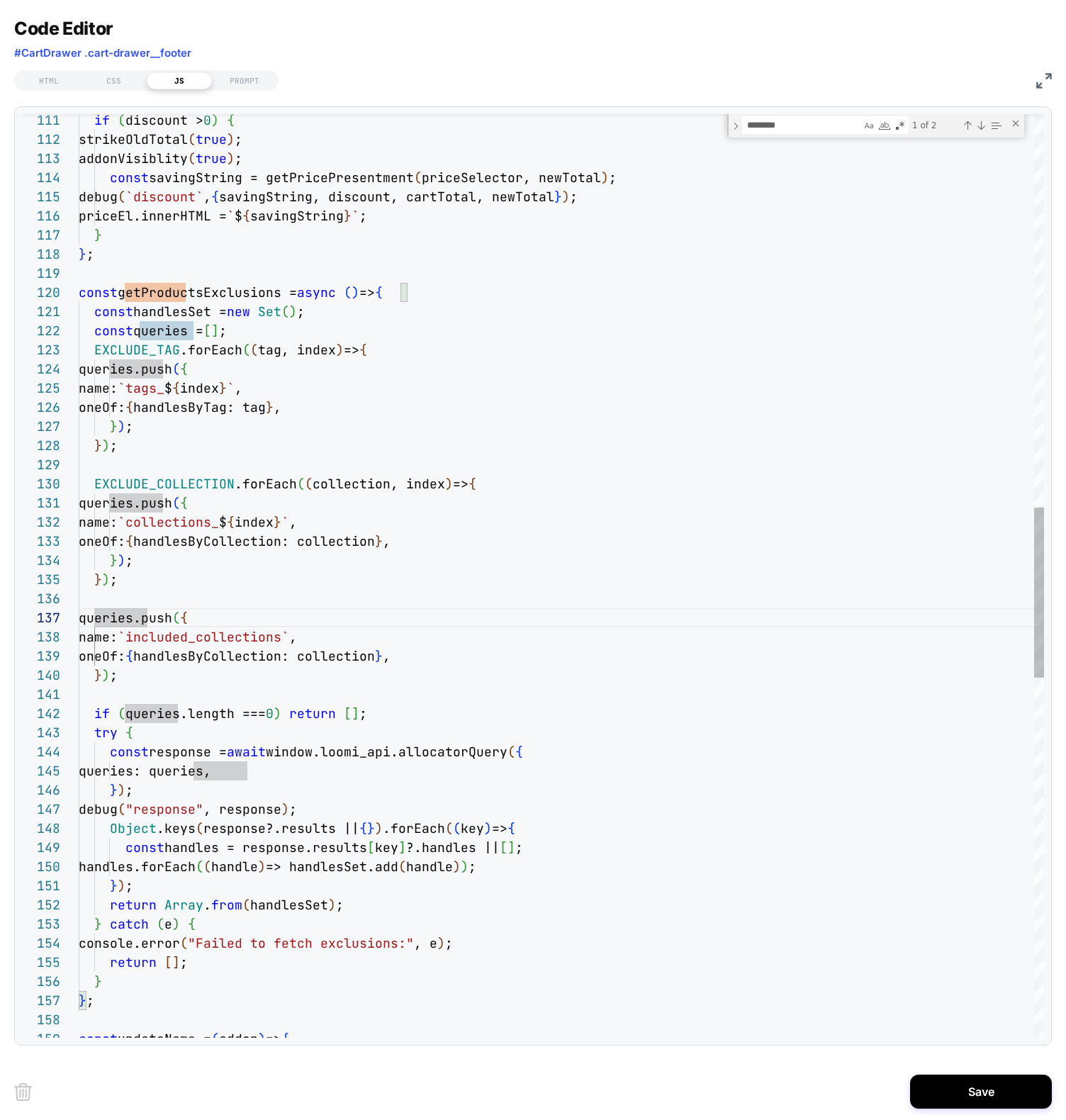
click at [312, 627] on div "if ( discount > 0 ) { strikeOldTotal ( true ) ; addonVisiblity ( true ) ; const…" at bounding box center [560, 485] width 965 height 5004
click at [120, 622] on div "if ( discount > 0 ) { strikeOldTotal ( true ) ; addonVisiblity ( true ) ; const…" at bounding box center [560, 485] width 965 height 5004
click at [210, 633] on div "if ( discount > 0 ) { strikeOldTotal ( true ) ; addonVisiblity ( true ) ; const…" at bounding box center [560, 485] width 965 height 5004
click at [158, 673] on div "if ( discount > 0 ) { strikeOldTotal ( true ) ; addonVisiblity ( true ) ; const…" at bounding box center [560, 485] width 965 height 5004
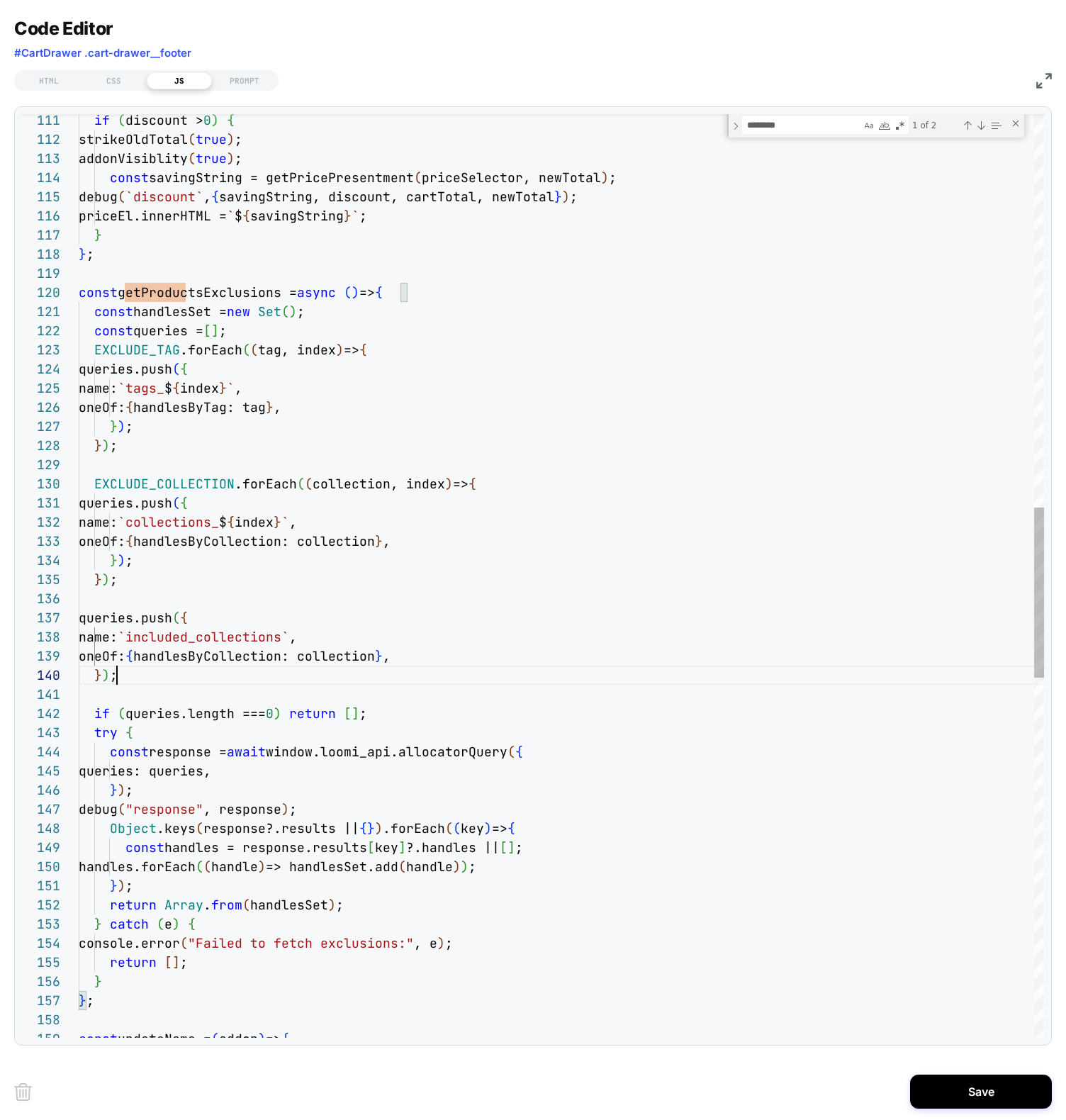
click at [222, 300] on div "if ( discount > 0 ) { strikeOldTotal ( true ) ; addonVisiblity ( true ) ; const…" at bounding box center [560, 485] width 965 height 5004
type textarea "**********"
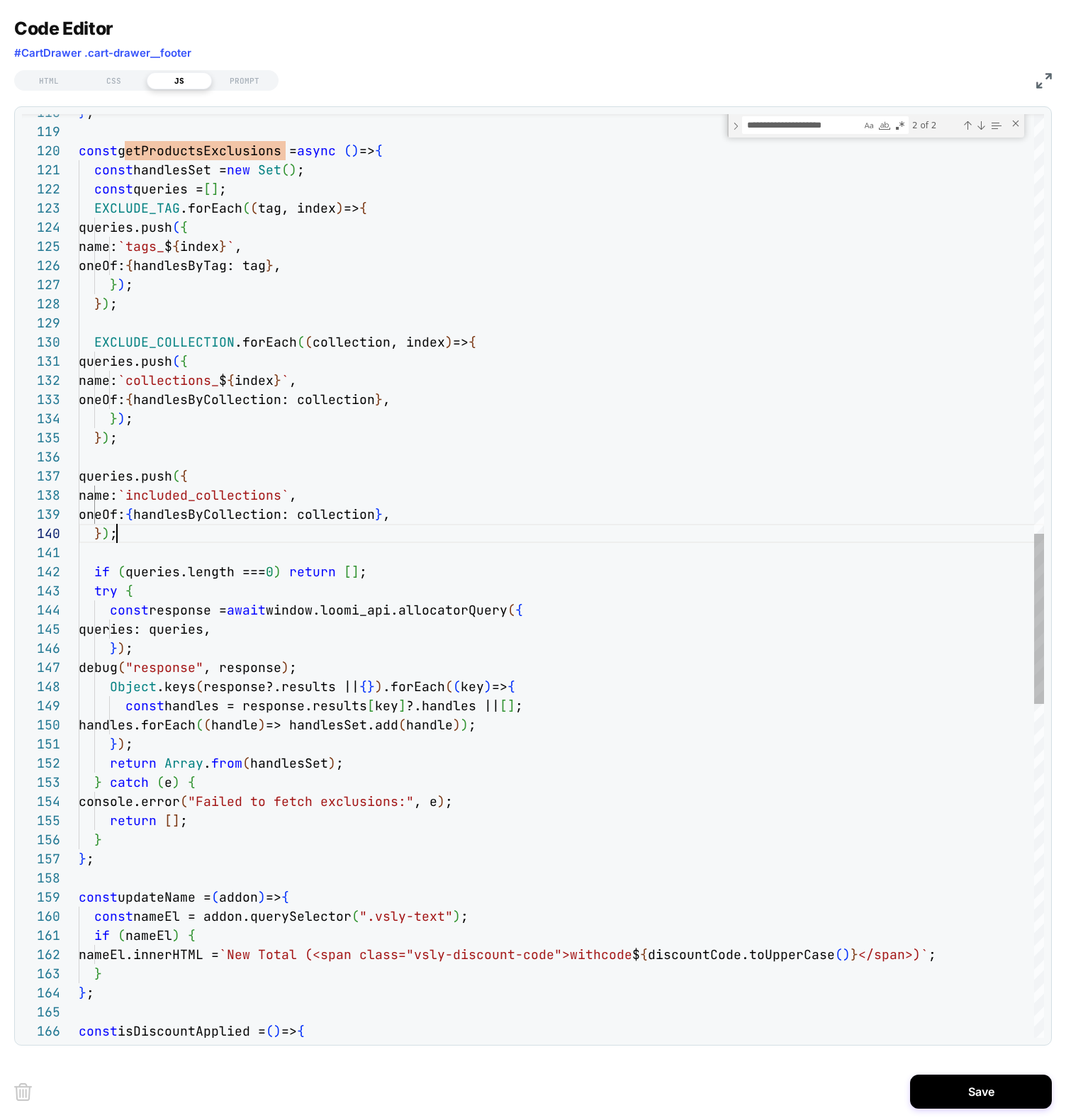
click at [143, 534] on div "} ; const getProductsExclusions = async ( ) => { const handlesSet = new Set ( )…" at bounding box center [560, 343] width 965 height 5004
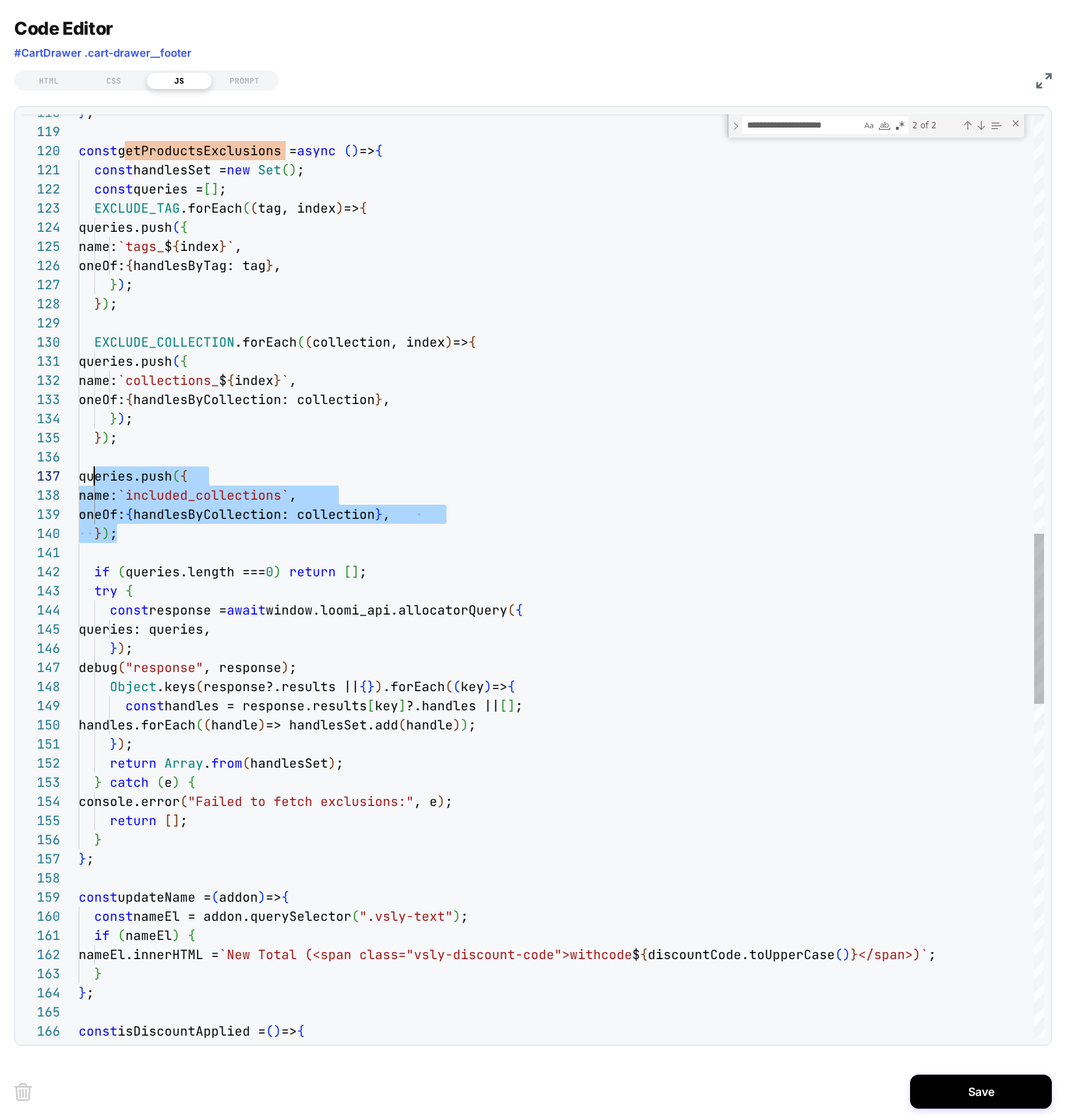
drag, startPoint x: 151, startPoint y: 533, endPoint x: 95, endPoint y: 471, distance: 83.5
click at [95, 471] on div "} ; const getProductsExclusions = async ( ) => { const handlesSet = new Set ( )…" at bounding box center [560, 343] width 965 height 5004
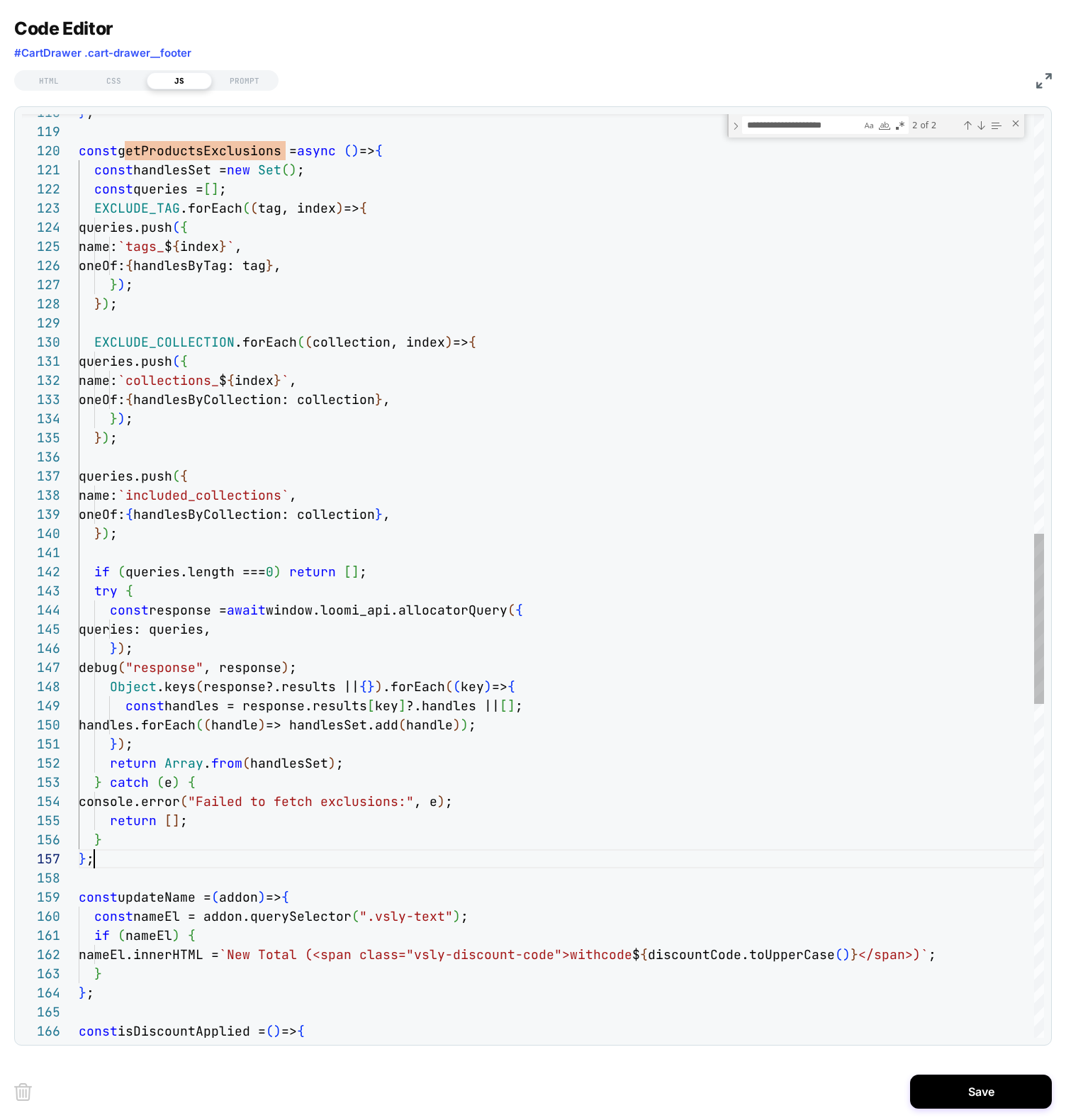
click at [148, 865] on div "} ; const getProductsExclusions = async ( ) => { const handlesSet = new Set ( )…" at bounding box center [560, 343] width 965 height 5004
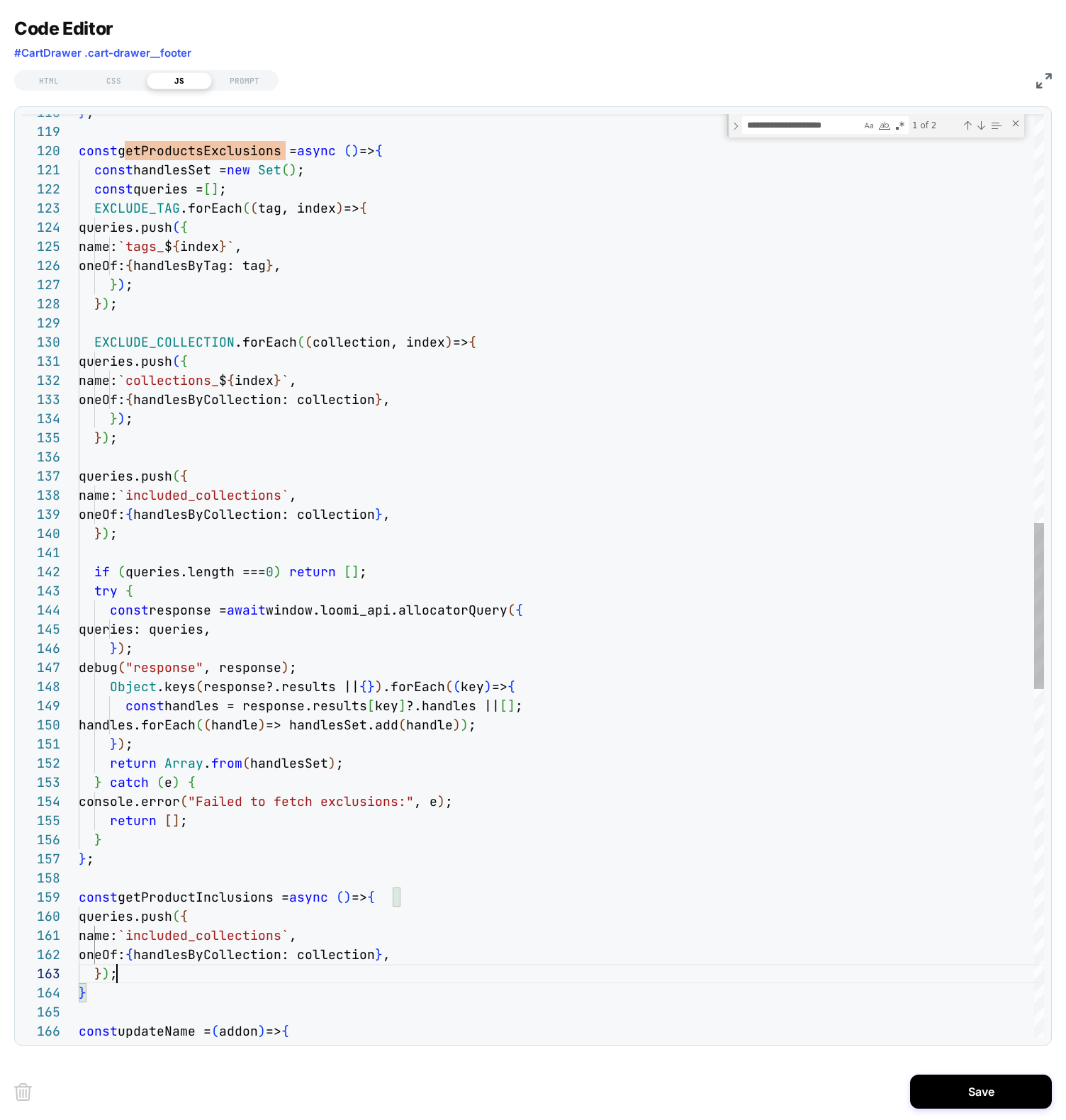
click at [256, 183] on div "} ; const getProductsExclusions = async ( ) => { const handlesSet = new Set ( )…" at bounding box center [560, 409] width 965 height 5137
click at [298, 905] on div "} ; const getProductsExclusions = async ( ) => { const handlesSet = new Set ( )…" at bounding box center [560, 409] width 965 height 5137
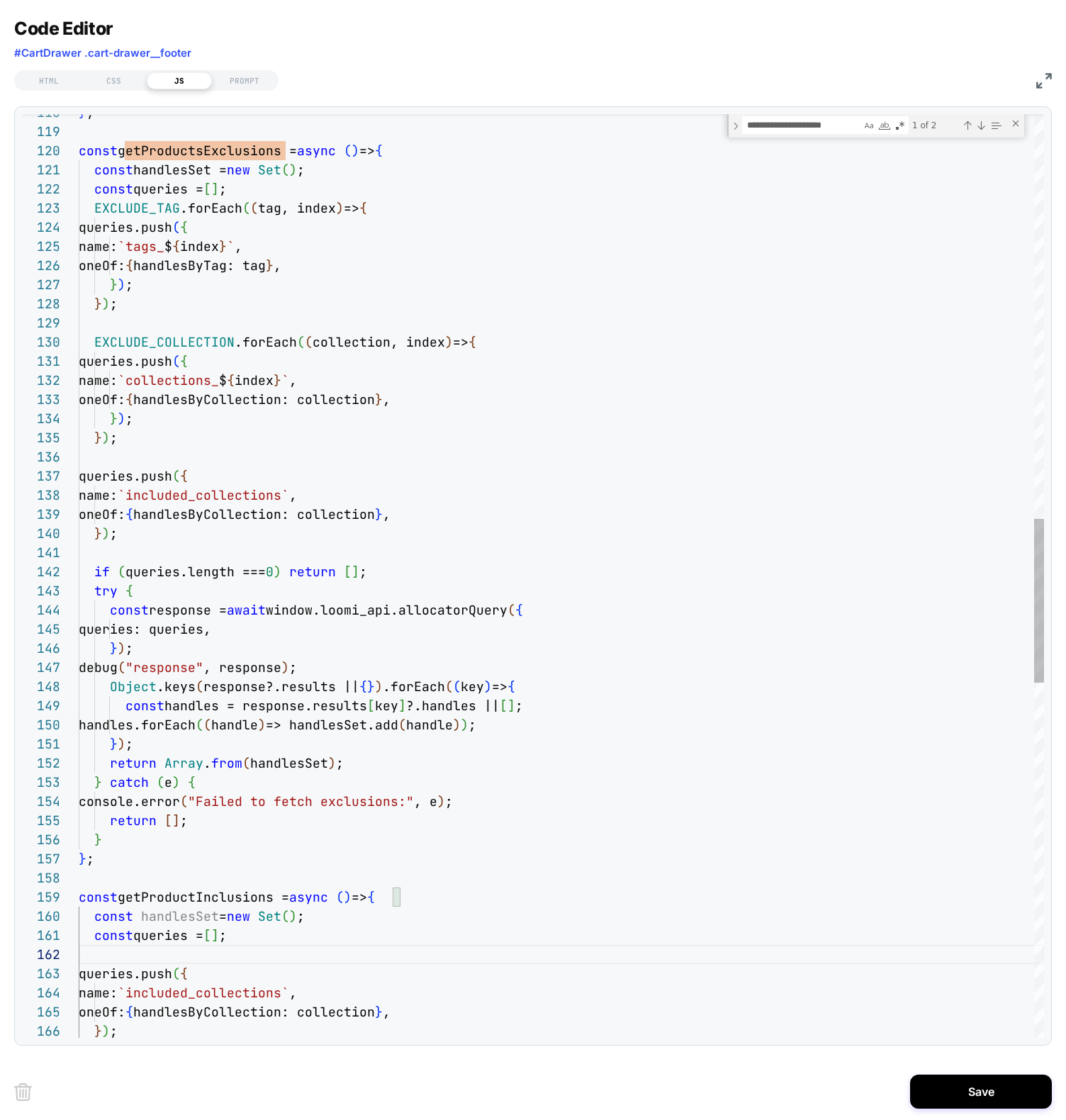
click at [176, 538] on div "} ) ;" at bounding box center [560, 533] width 965 height 19
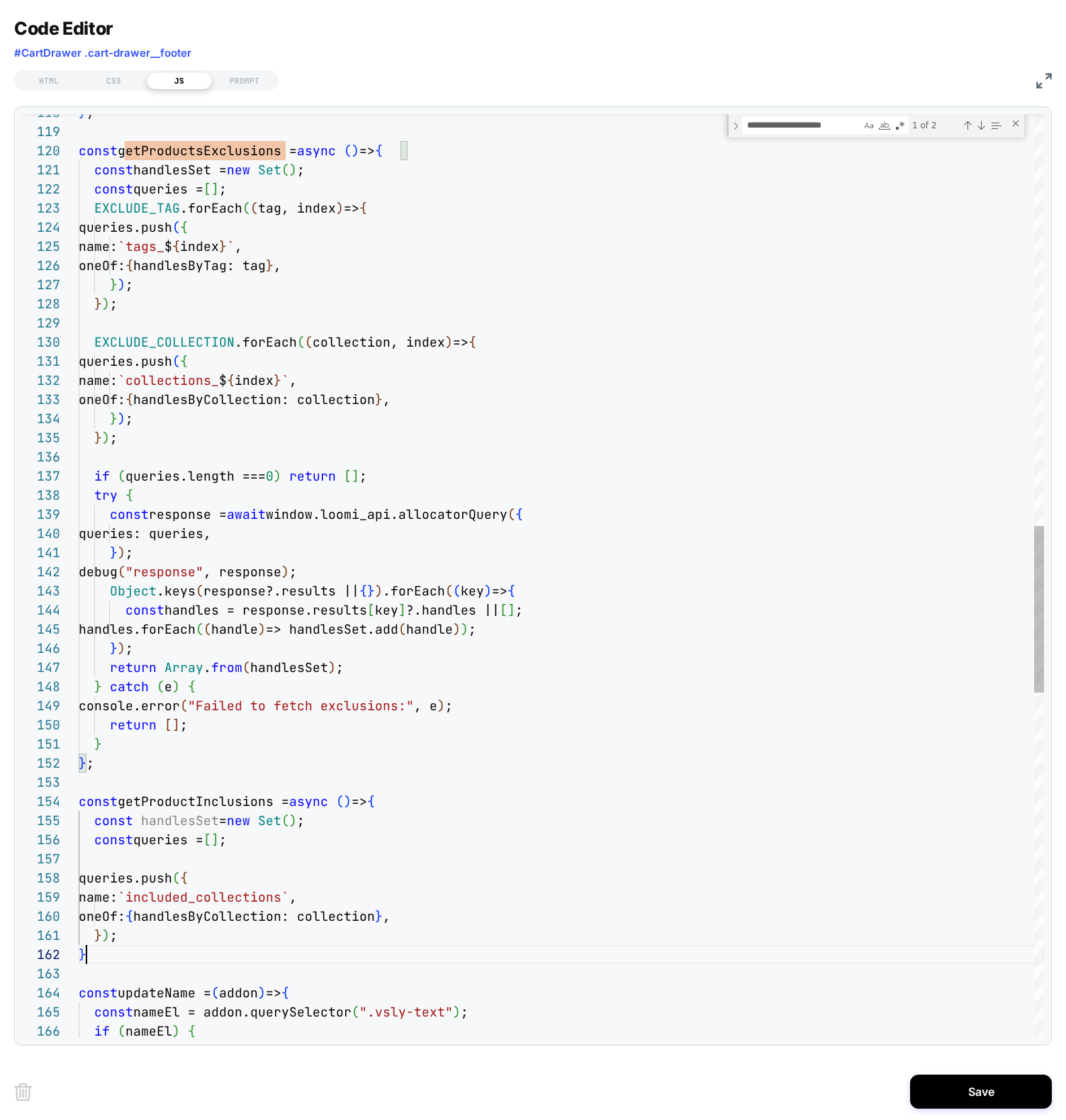
click at [213, 950] on div "} ; const getProductsExclusions = async ( ) => { const handlesSet = new Set ( )…" at bounding box center [560, 390] width 965 height 5099
click at [229, 936] on div "} ; const getProductsExclusions = async ( ) => { const handlesSet = new Set ( )…" at bounding box center [560, 390] width 965 height 5099
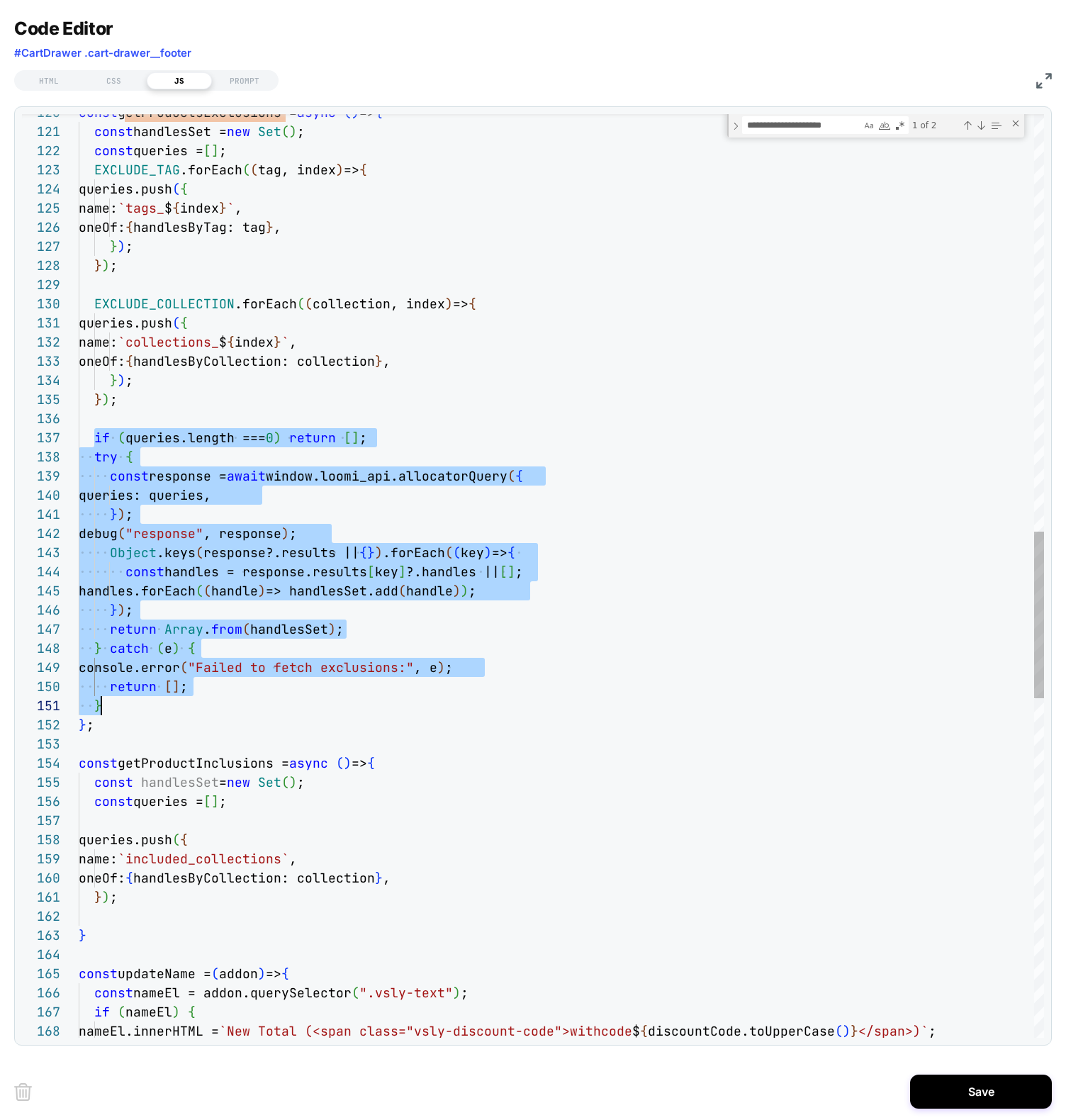
drag, startPoint x: 95, startPoint y: 432, endPoint x: 201, endPoint y: 697, distance: 285.4
click at [202, 697] on div "const getProductsExclusions = async ( ) => { const handlesSet = new Set ( ) ; c…" at bounding box center [560, 361] width 965 height 5119
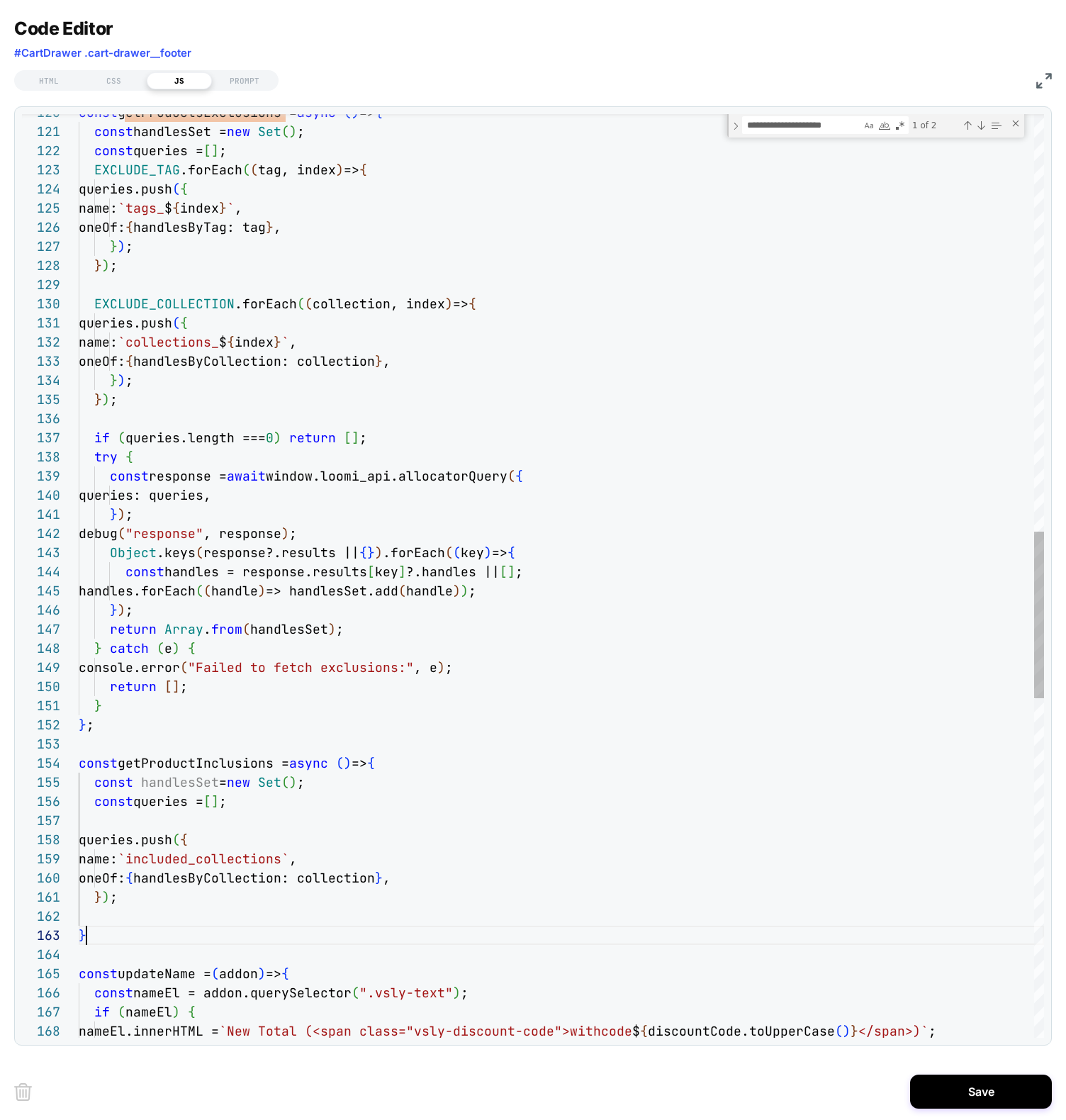
click at [117, 927] on div "const getProductsExclusions = async ( ) => { const handlesSet = new Set ( ) ; c…" at bounding box center [560, 361] width 965 height 5119
click at [144, 920] on div "const getProductsExclusions = async ( ) => { const handlesSet = new Set ( ) ; c…" at bounding box center [560, 361] width 965 height 5119
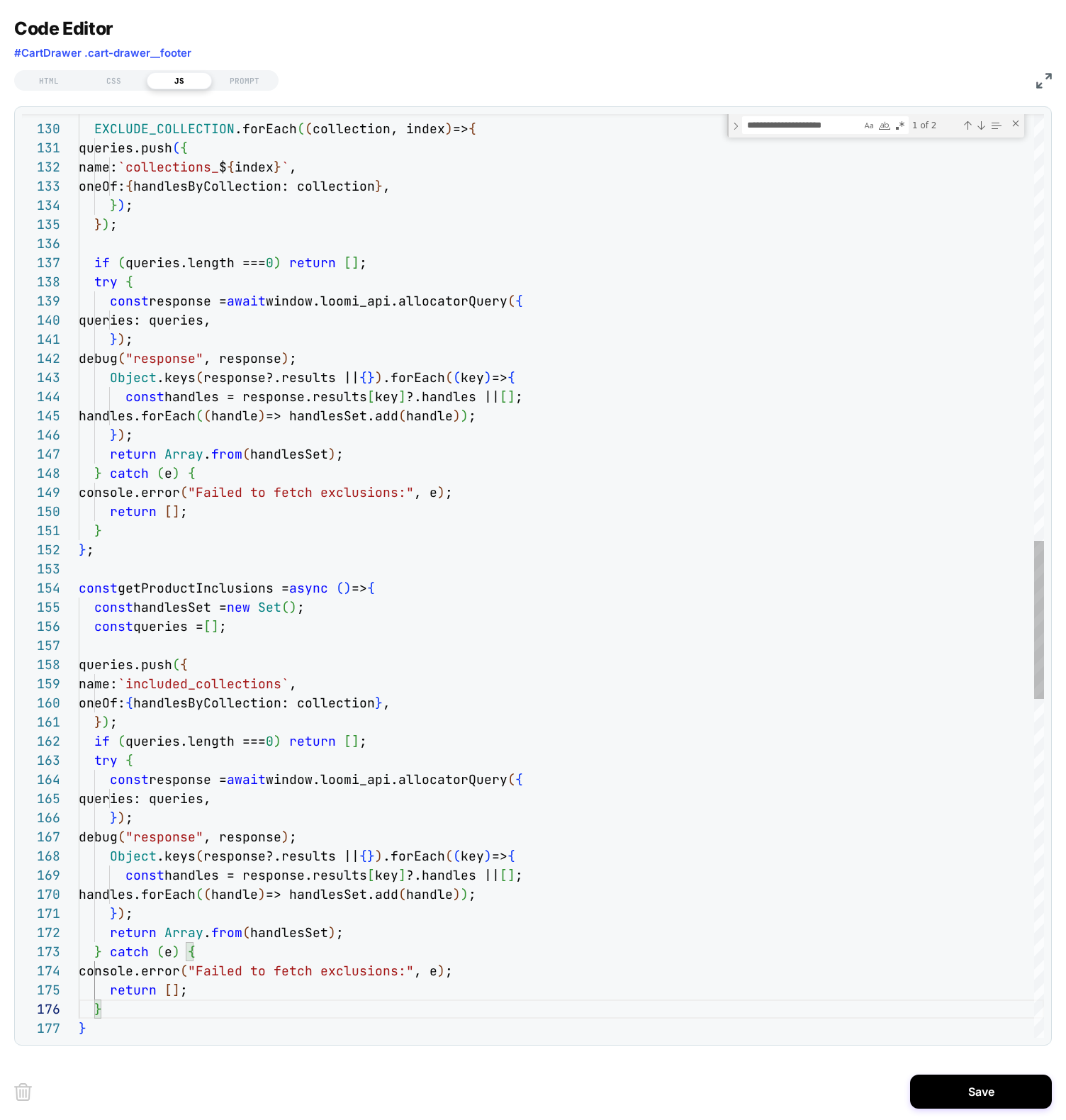
click at [121, 752] on div "EXCLUDE_COLLECTION .forEach ( ( collection, index ) => { queries.push ( { name:…" at bounding box center [560, 320] width 965 height 5386
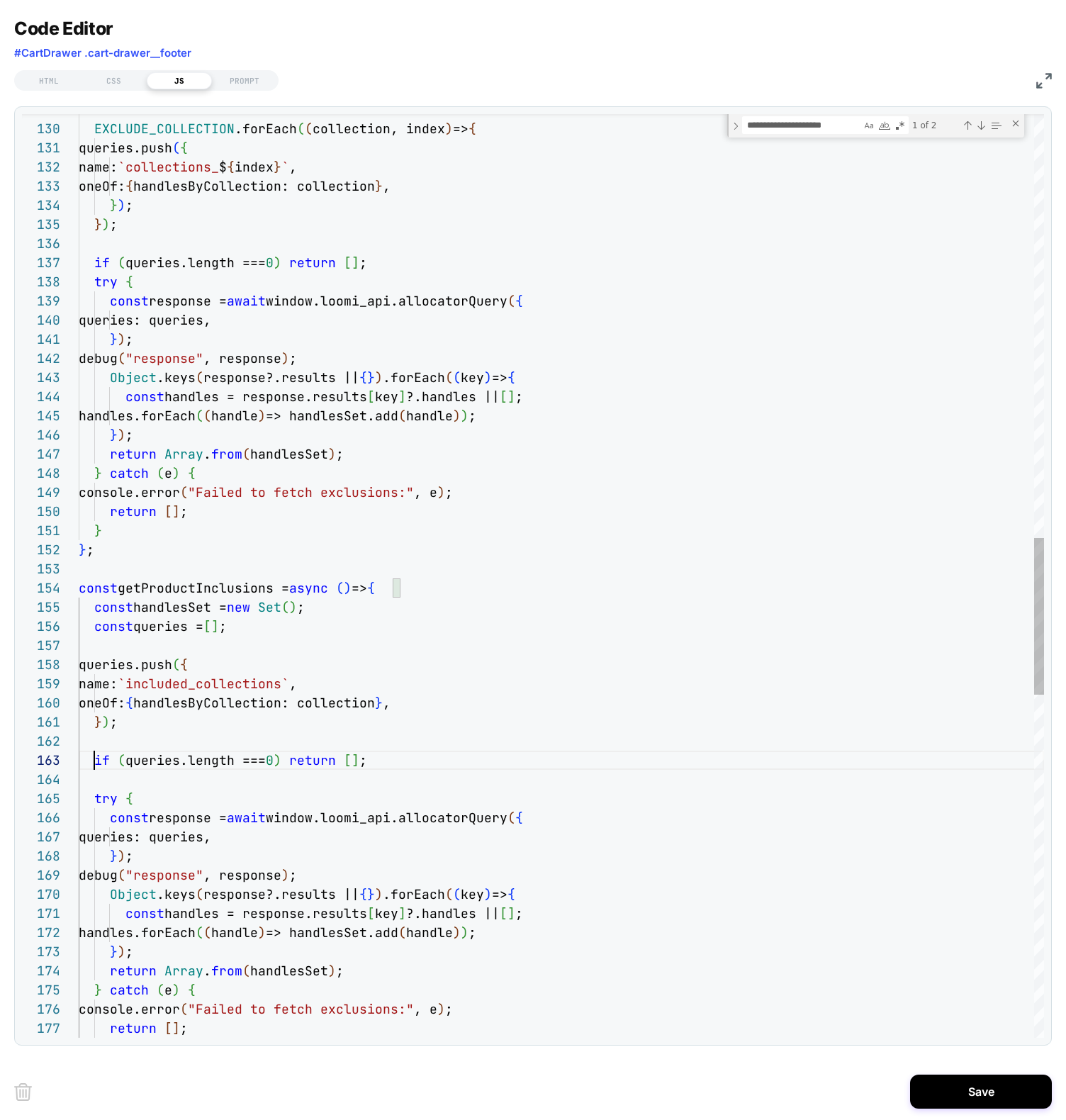
click at [175, 583] on div "EXCLUDE_COLLECTION .forEach ( ( collection, index ) => { queries.push ( { name:…" at bounding box center [560, 339] width 965 height 5425
drag, startPoint x: 175, startPoint y: 583, endPoint x: 178, endPoint y: 591, distance: 8.5
click at [175, 583] on div "EXCLUDE_COLLECTION .forEach ( ( collection, index ) => { queries.push ( { name:…" at bounding box center [560, 339] width 965 height 5425
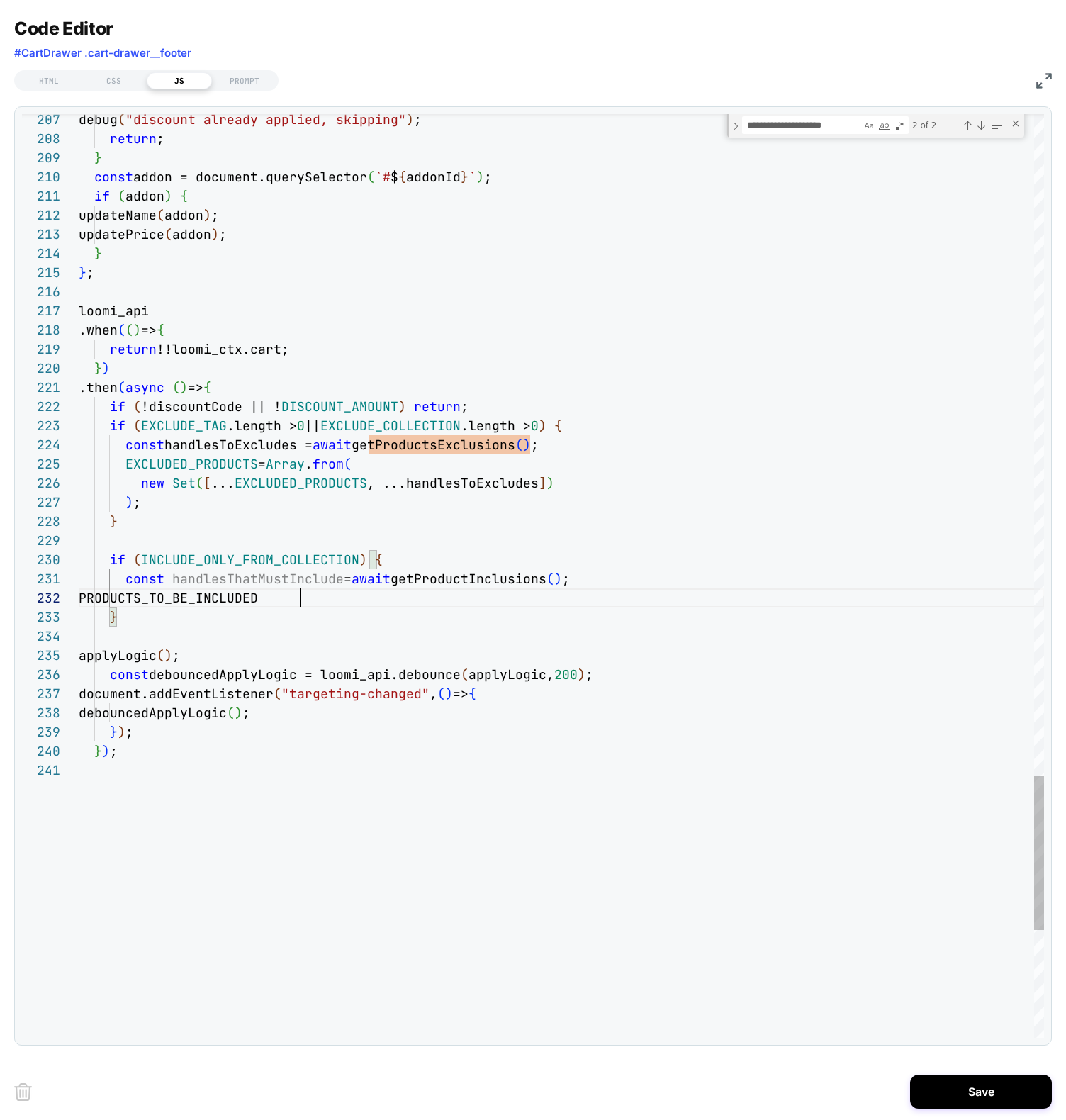
type textarea "**********"
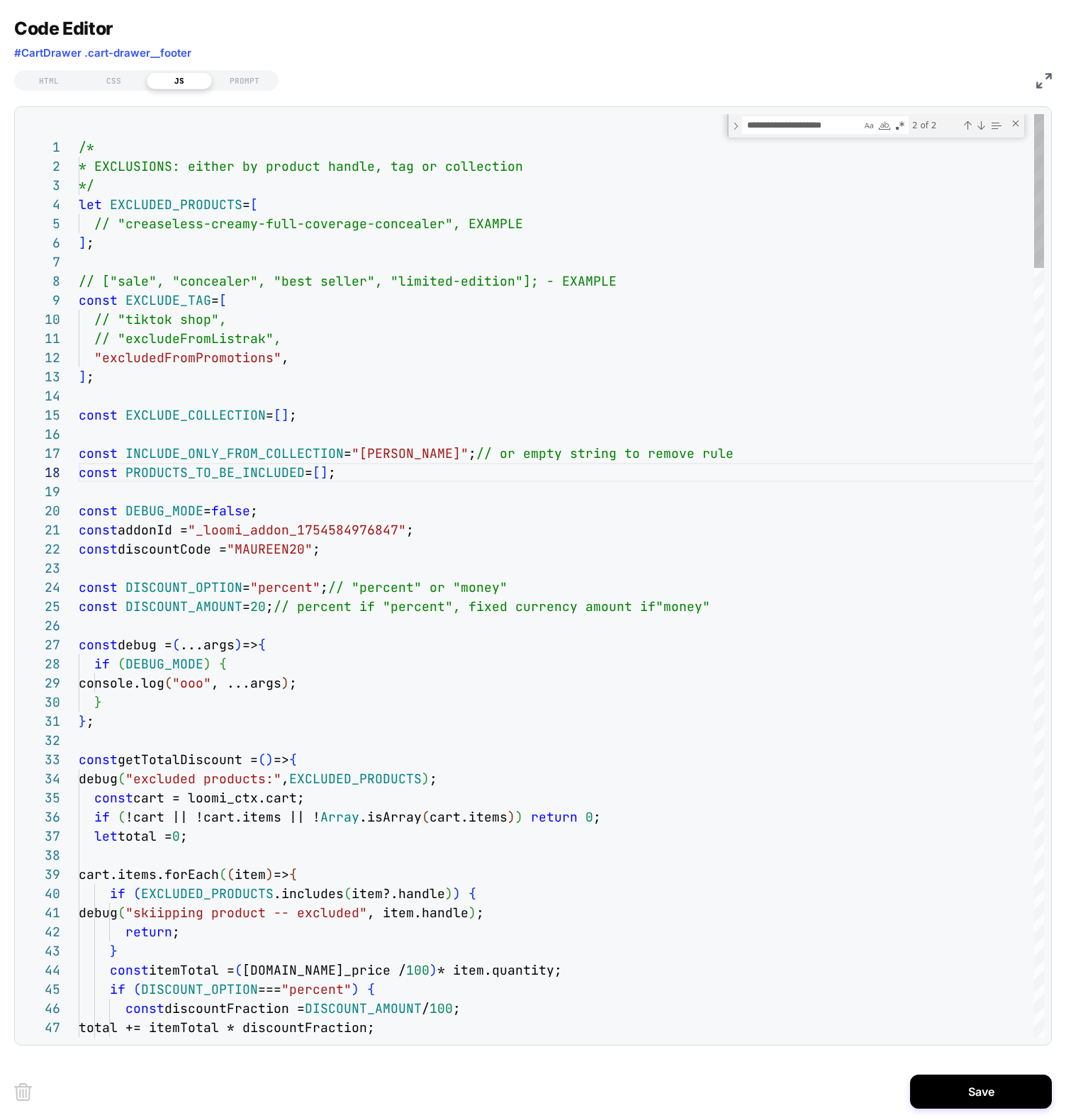
drag, startPoint x: 192, startPoint y: 467, endPoint x: 203, endPoint y: 464, distance: 11.4
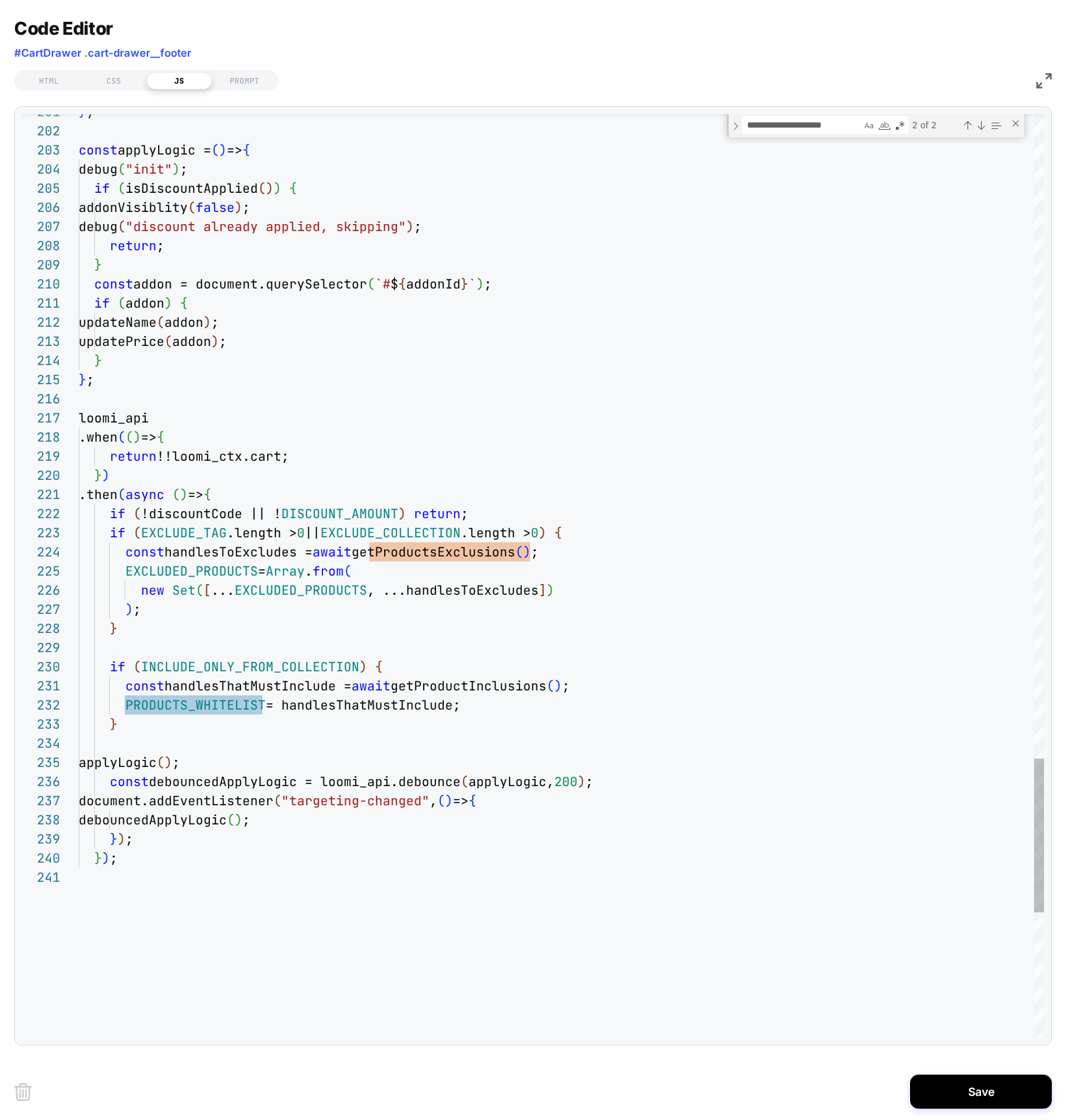
drag, startPoint x: 189, startPoint y: 705, endPoint x: 196, endPoint y: 710, distance: 8.6
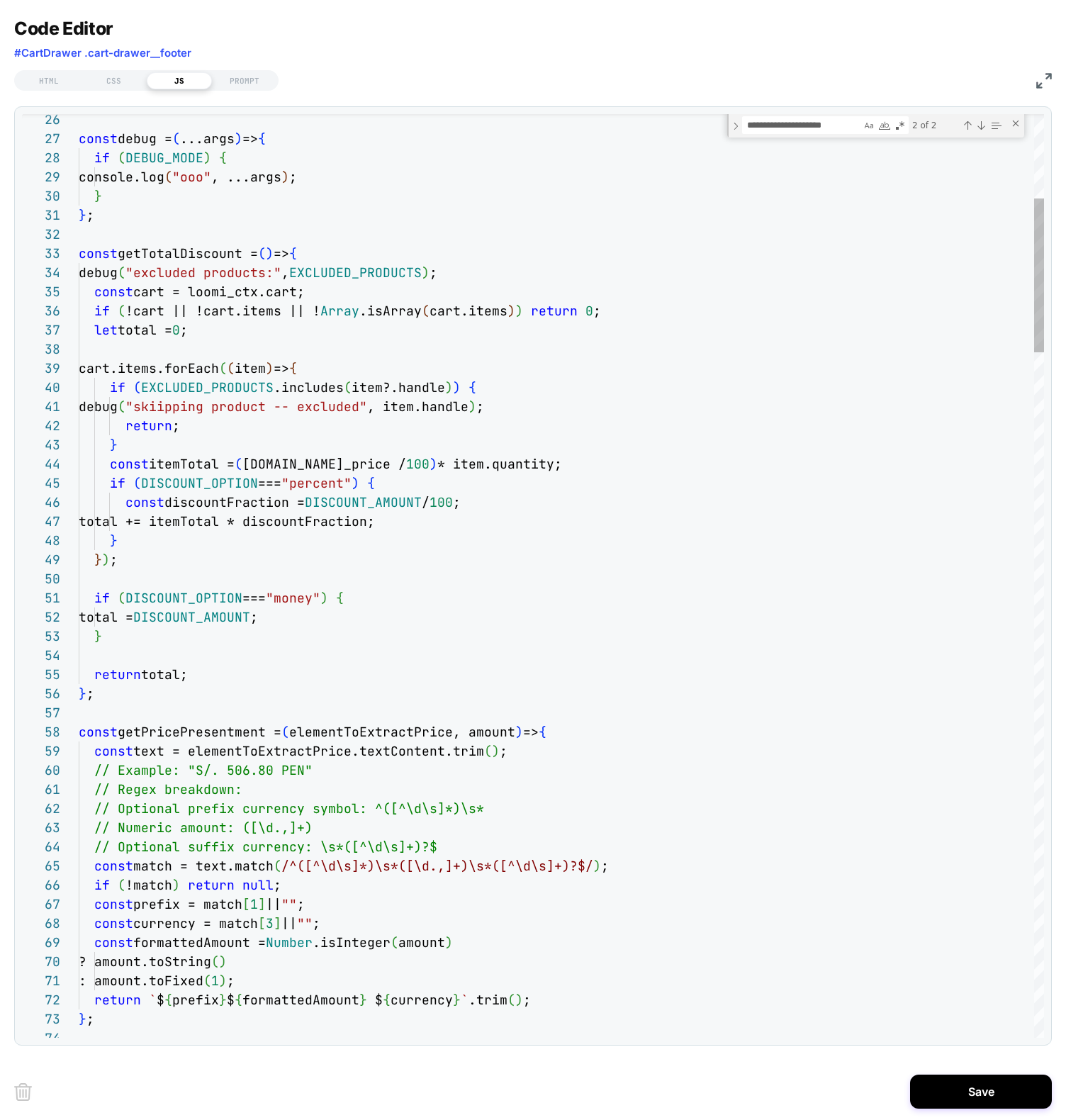
type textarea "**********"
type textarea "*"
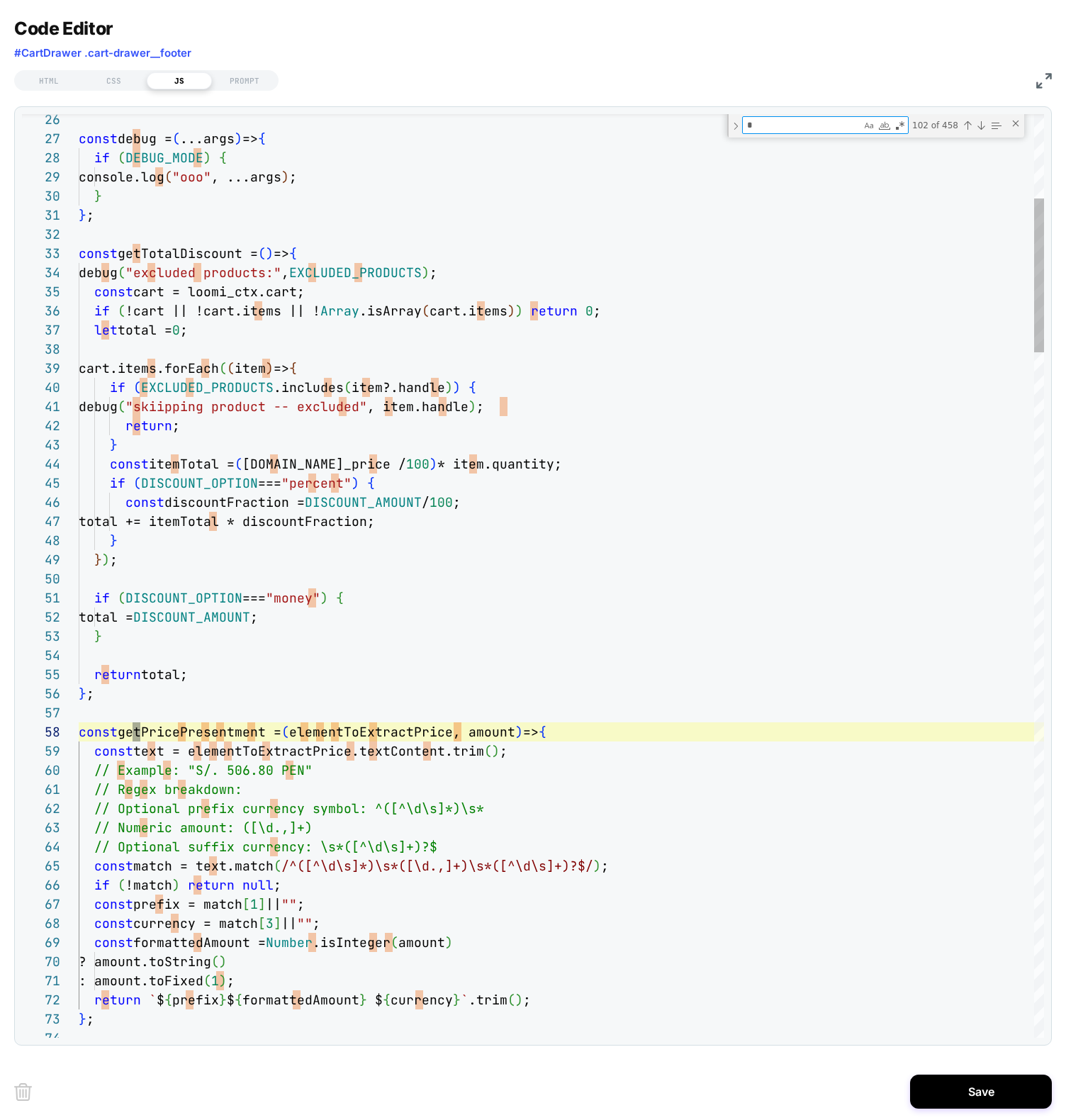
type textarea "**"
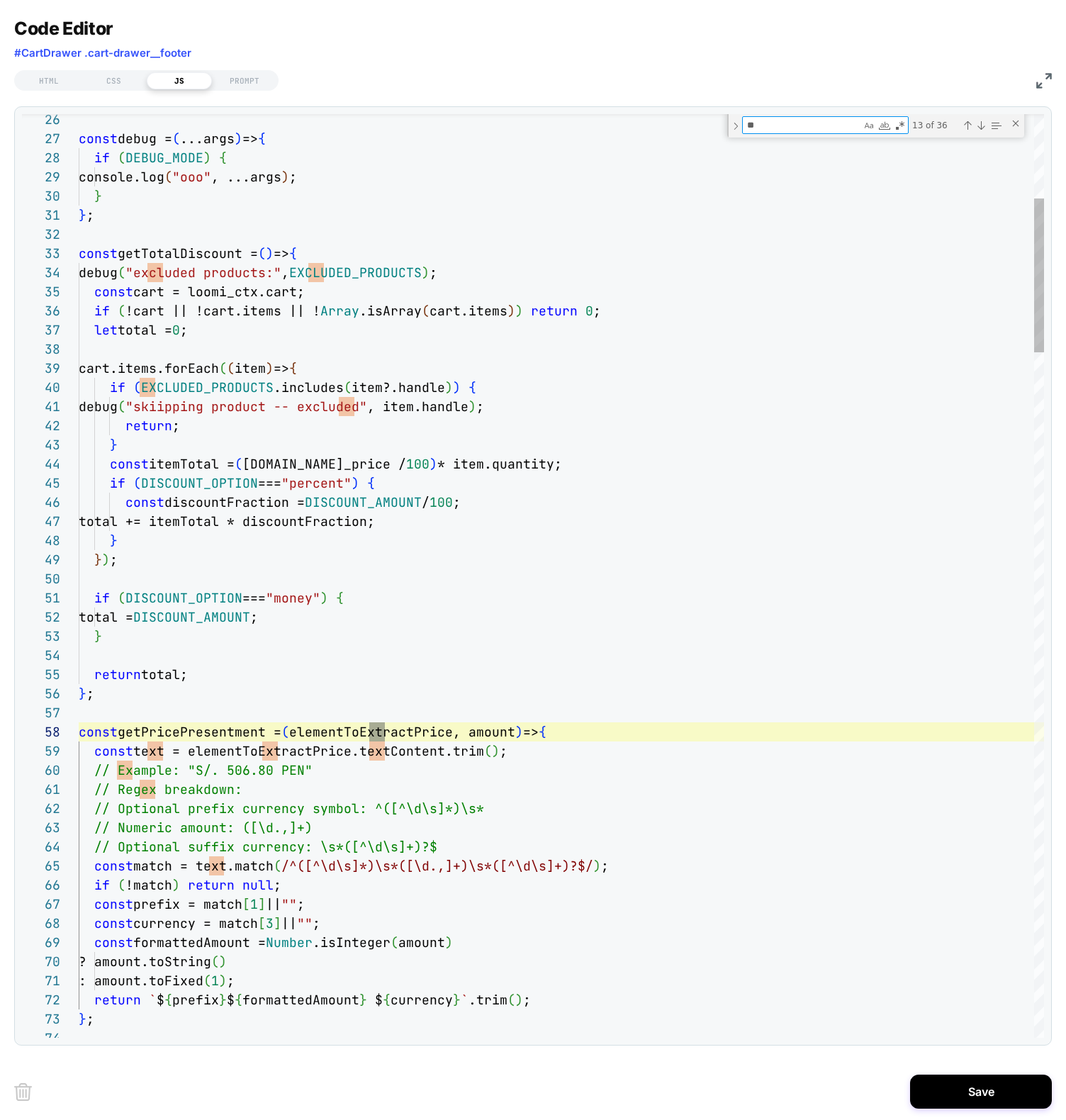
type textarea "**********"
type textarea "***"
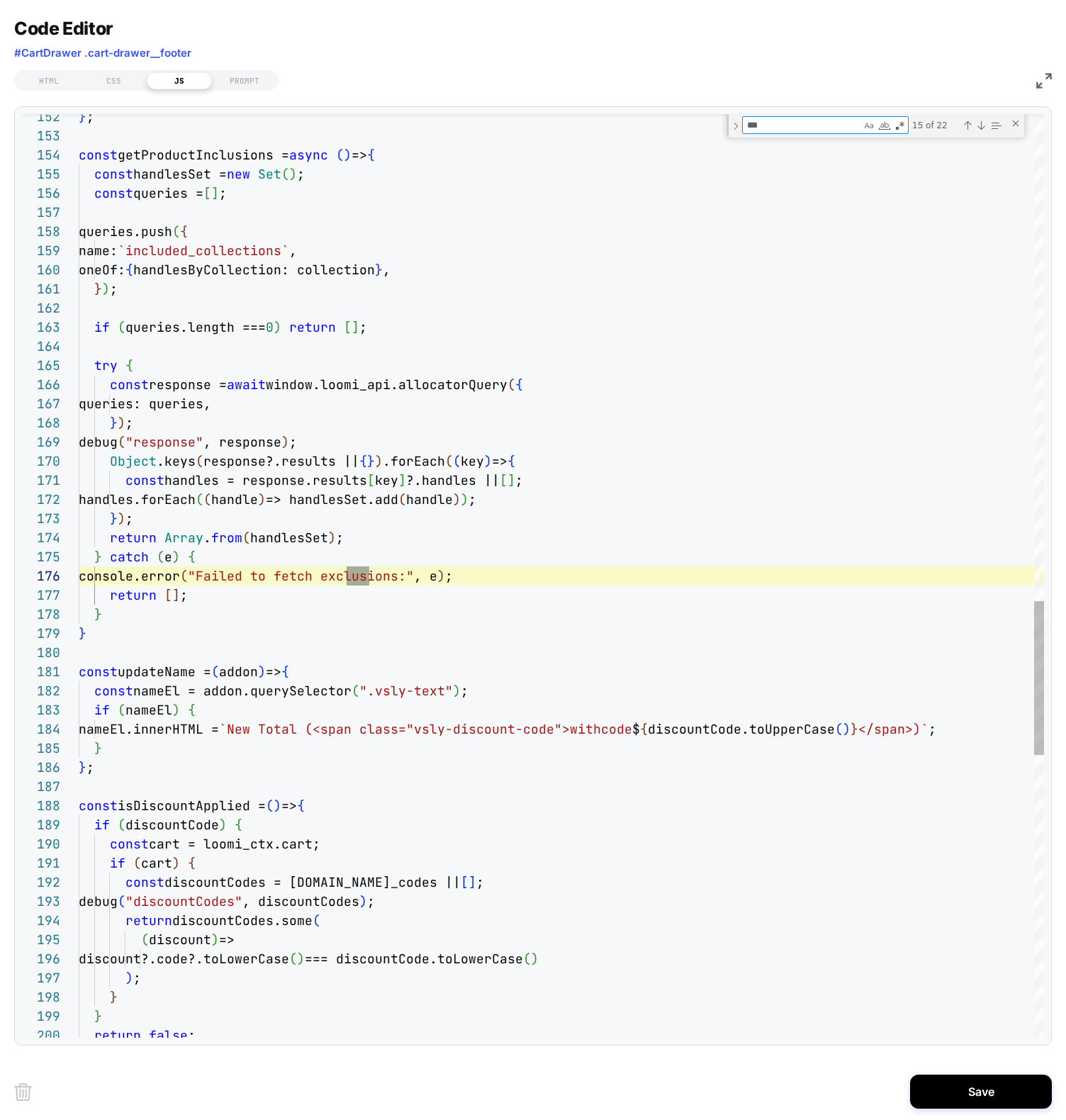
type textarea "**********"
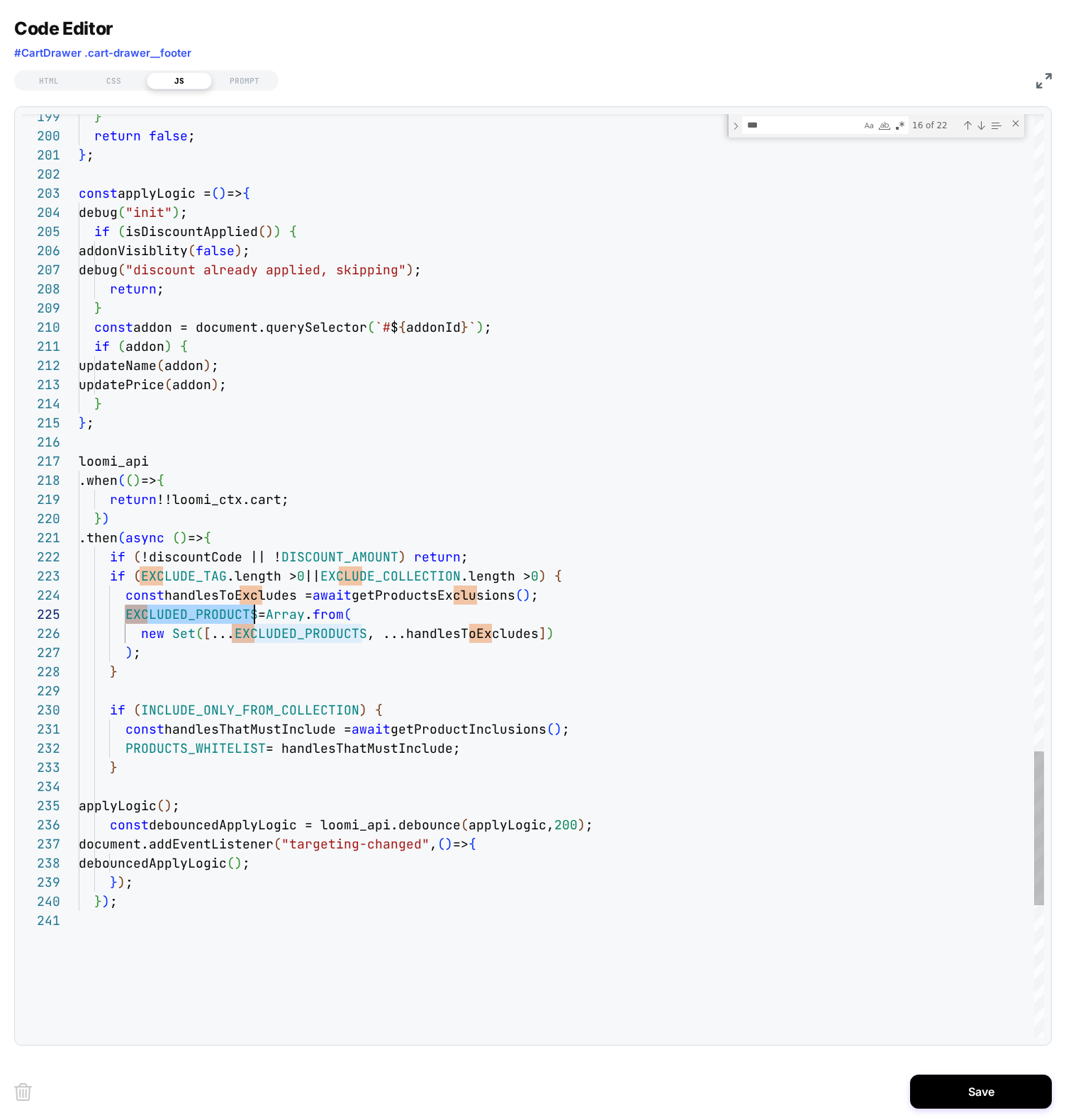
type textarea "**********"
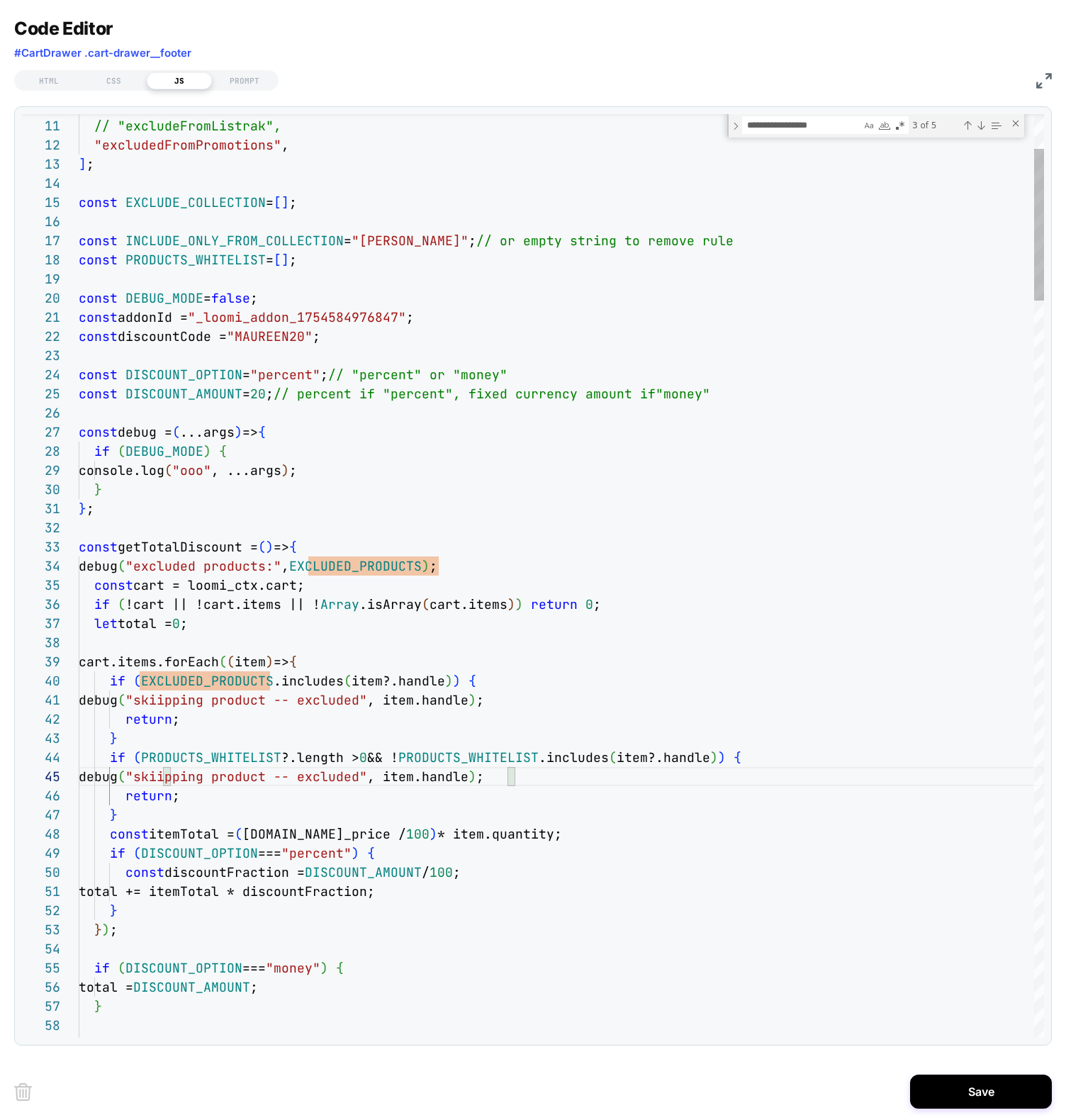
drag, startPoint x: 356, startPoint y: 778, endPoint x: 350, endPoint y: 803, distance: 25.7
type textarea "**********"
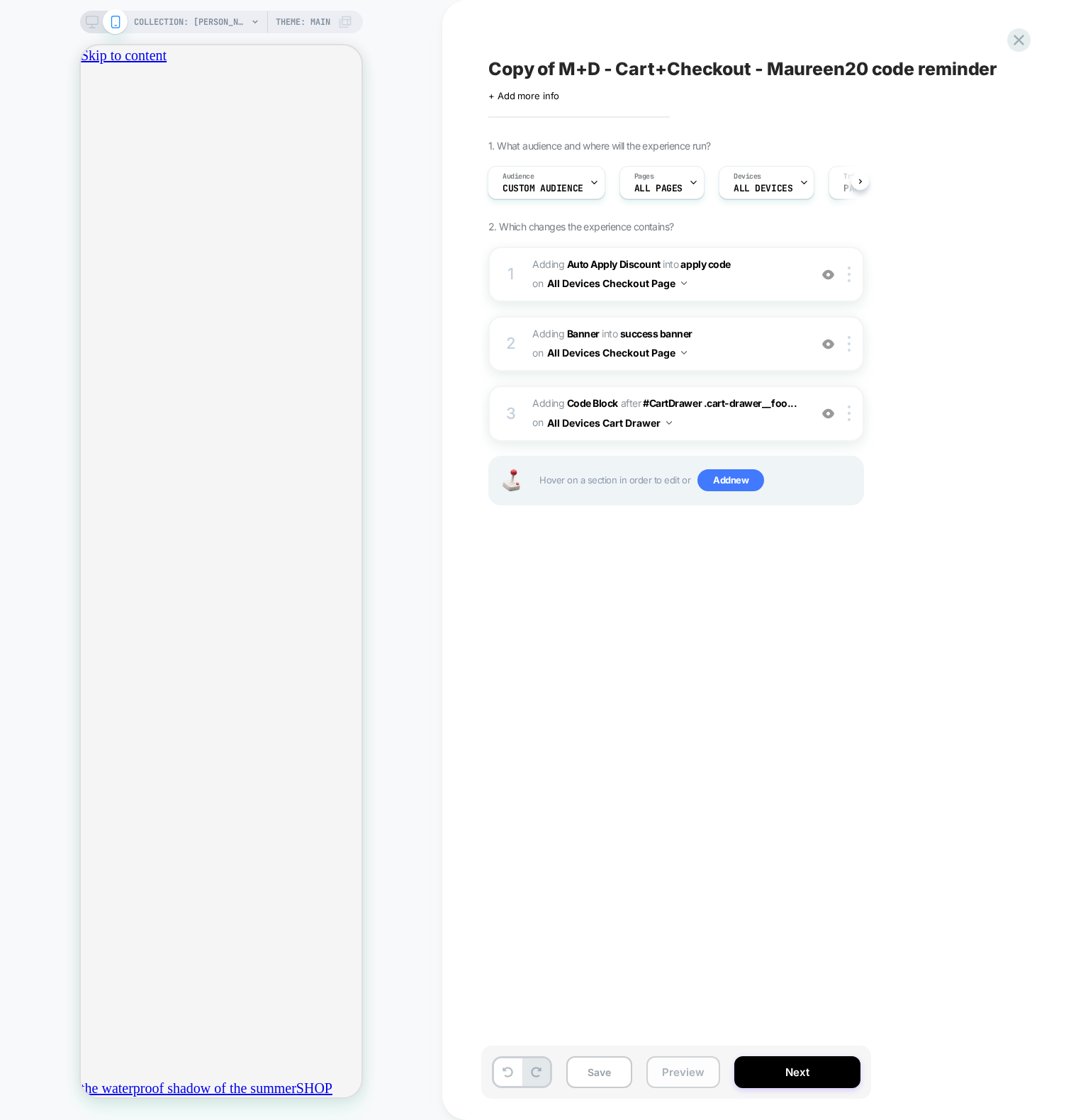
click at [661, 1074] on button "Preview" at bounding box center [683, 1072] width 73 height 32
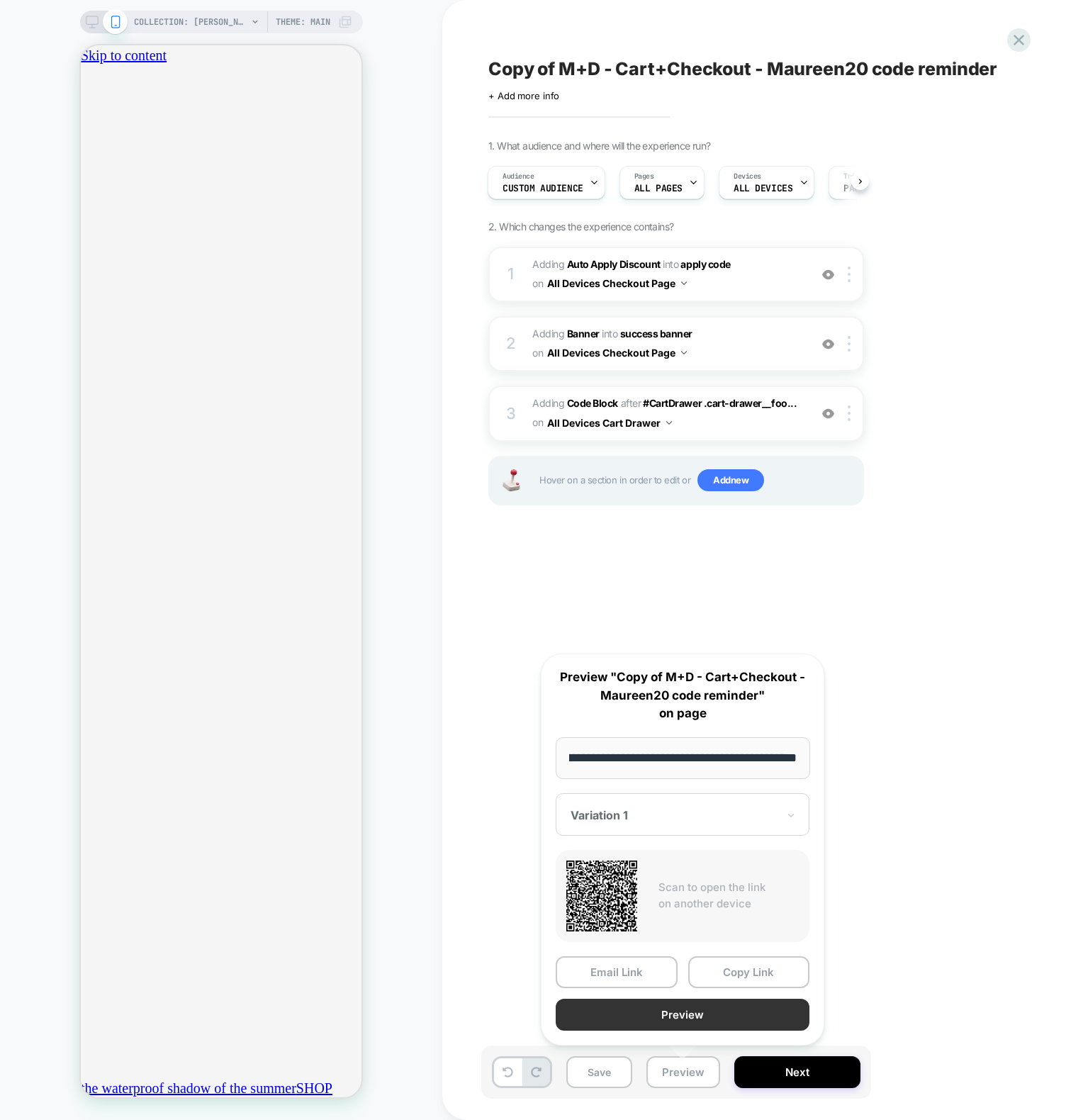
click at [713, 1016] on button "Preview" at bounding box center [682, 1014] width 254 height 32
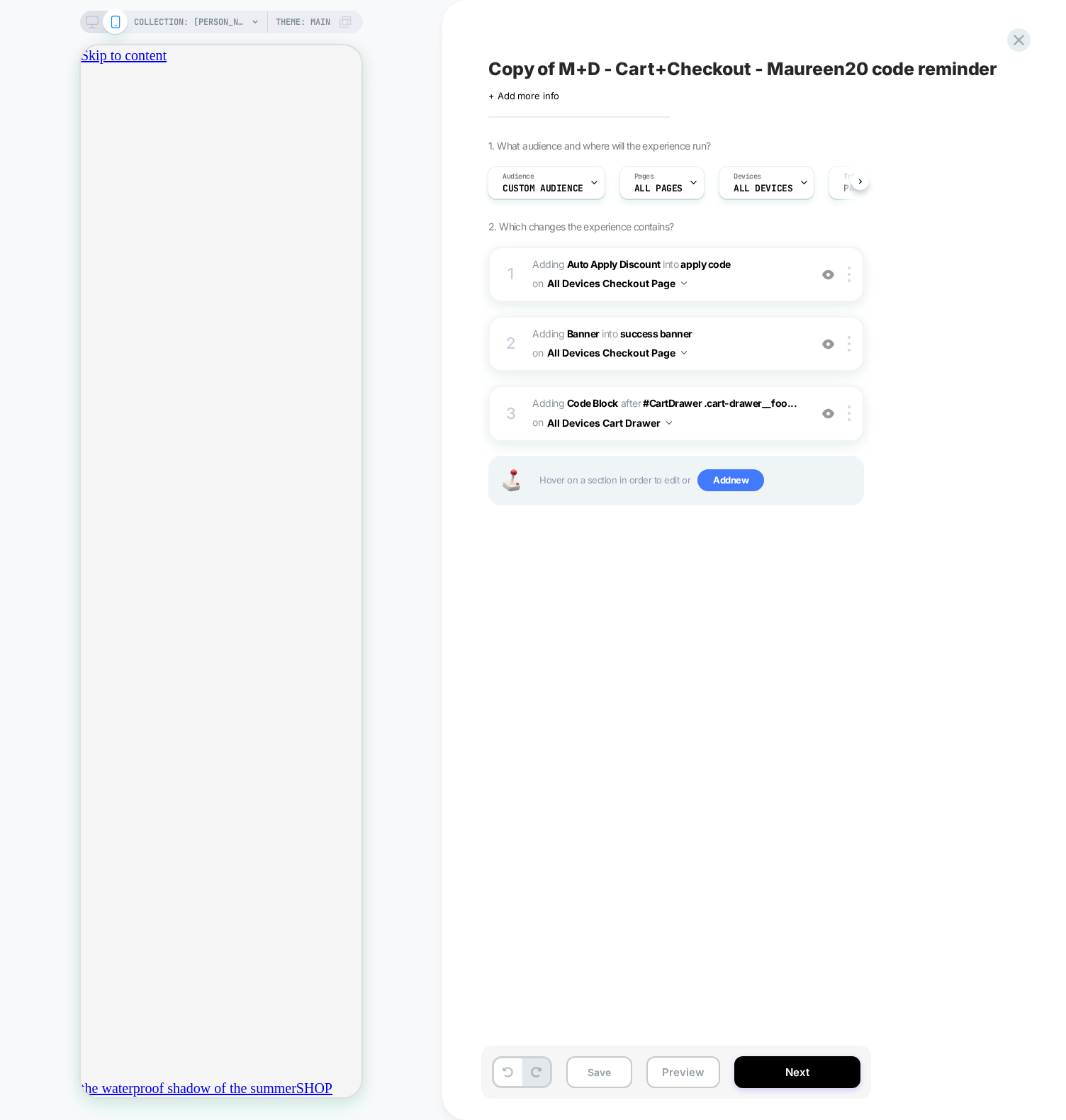
scroll to position [0, 0]
drag, startPoint x: 671, startPoint y: 715, endPoint x: 617, endPoint y: 481, distance: 240.1
click at [671, 715] on div "Copy of M+D - Cart+Checkout - Maureen20 code reminder Click to edit experience …" at bounding box center [747, 560] width 532 height 1091
click at [526, 402] on div "3 Adding Code Block AFTER #CartDrawer .cart-drawer__foo... #CartDrawer .cart-dr…" at bounding box center [676, 414] width 375 height 55
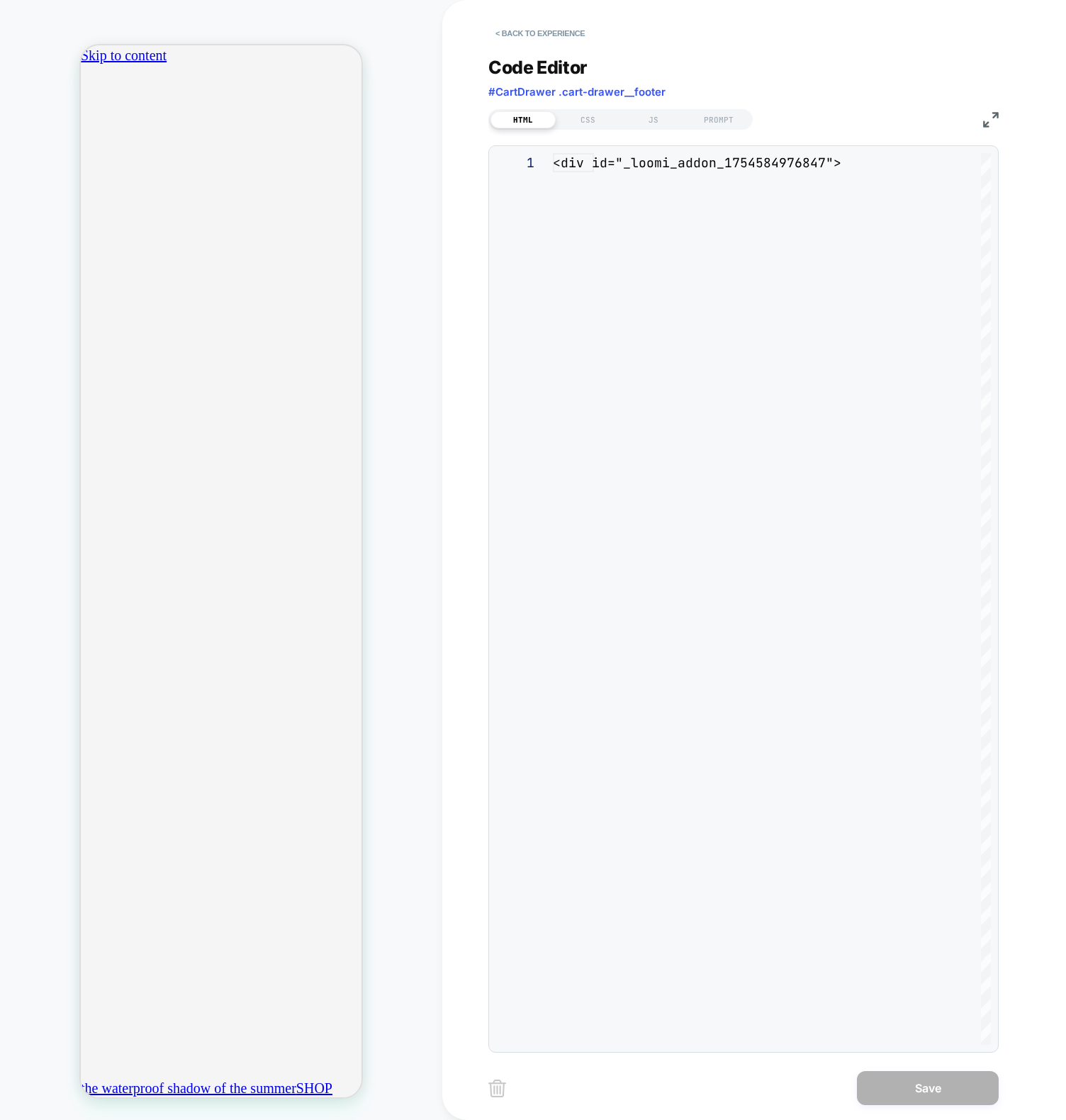
scroll to position [77, 0]
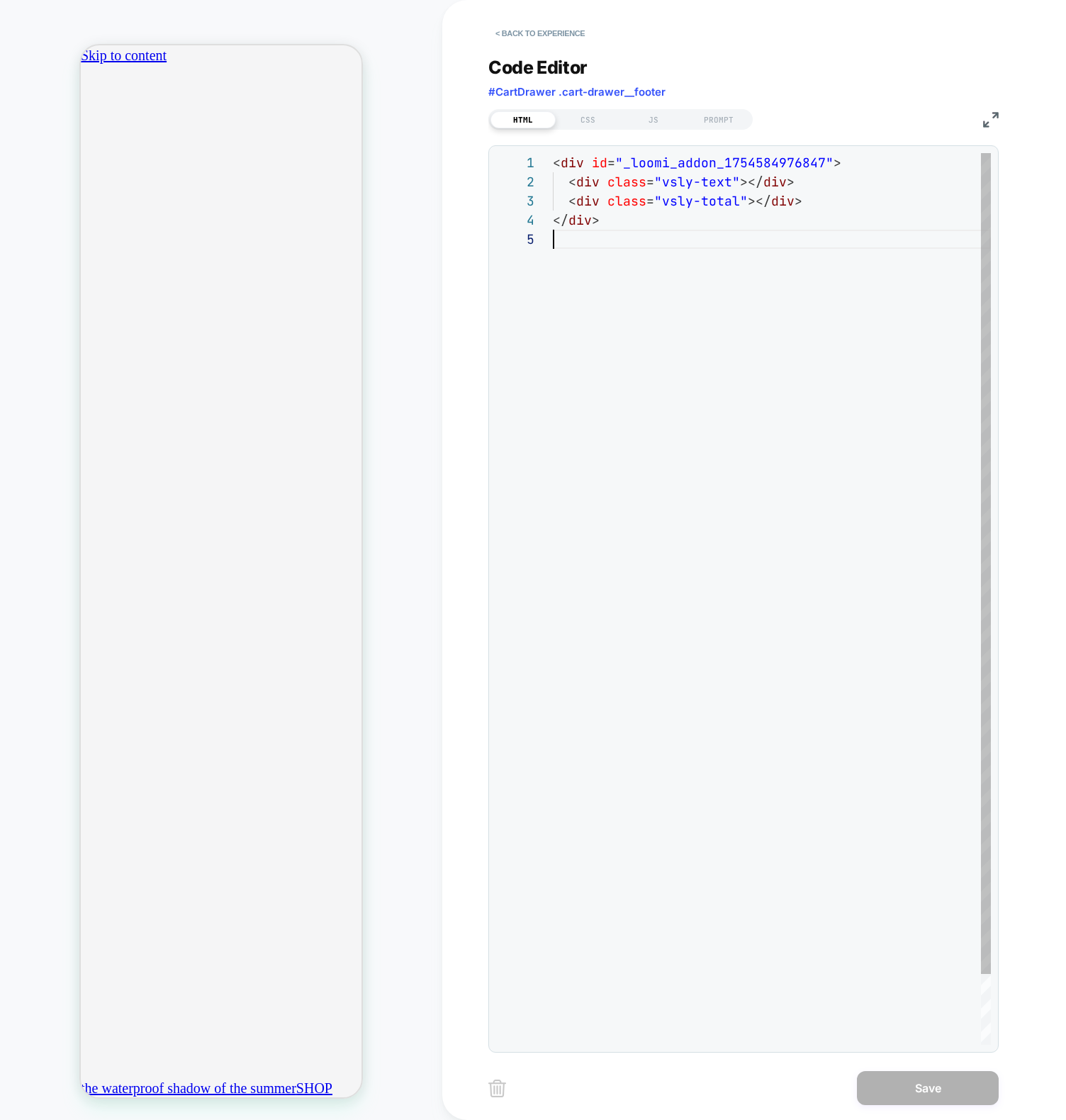
drag, startPoint x: 694, startPoint y: 292, endPoint x: 708, endPoint y: 259, distance: 35.8
click at [693, 291] on div "< div id = "_loomi_addon_1754584976847" > < div class = "vsly-text" ></ div > <…" at bounding box center [772, 637] width 438 height 968
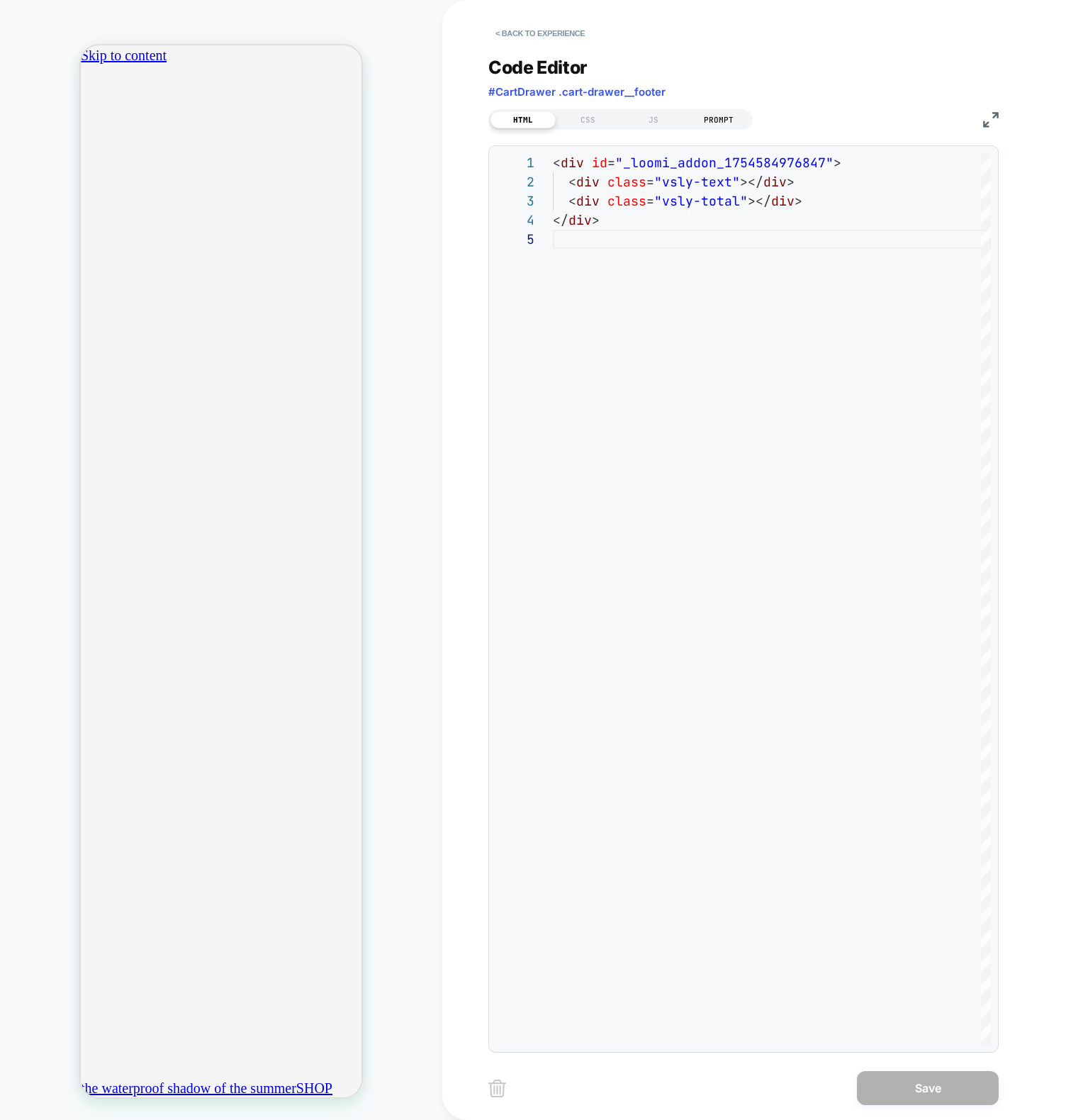
click at [710, 119] on div "PROMPT" at bounding box center [719, 119] width 65 height 17
type textarea "*"
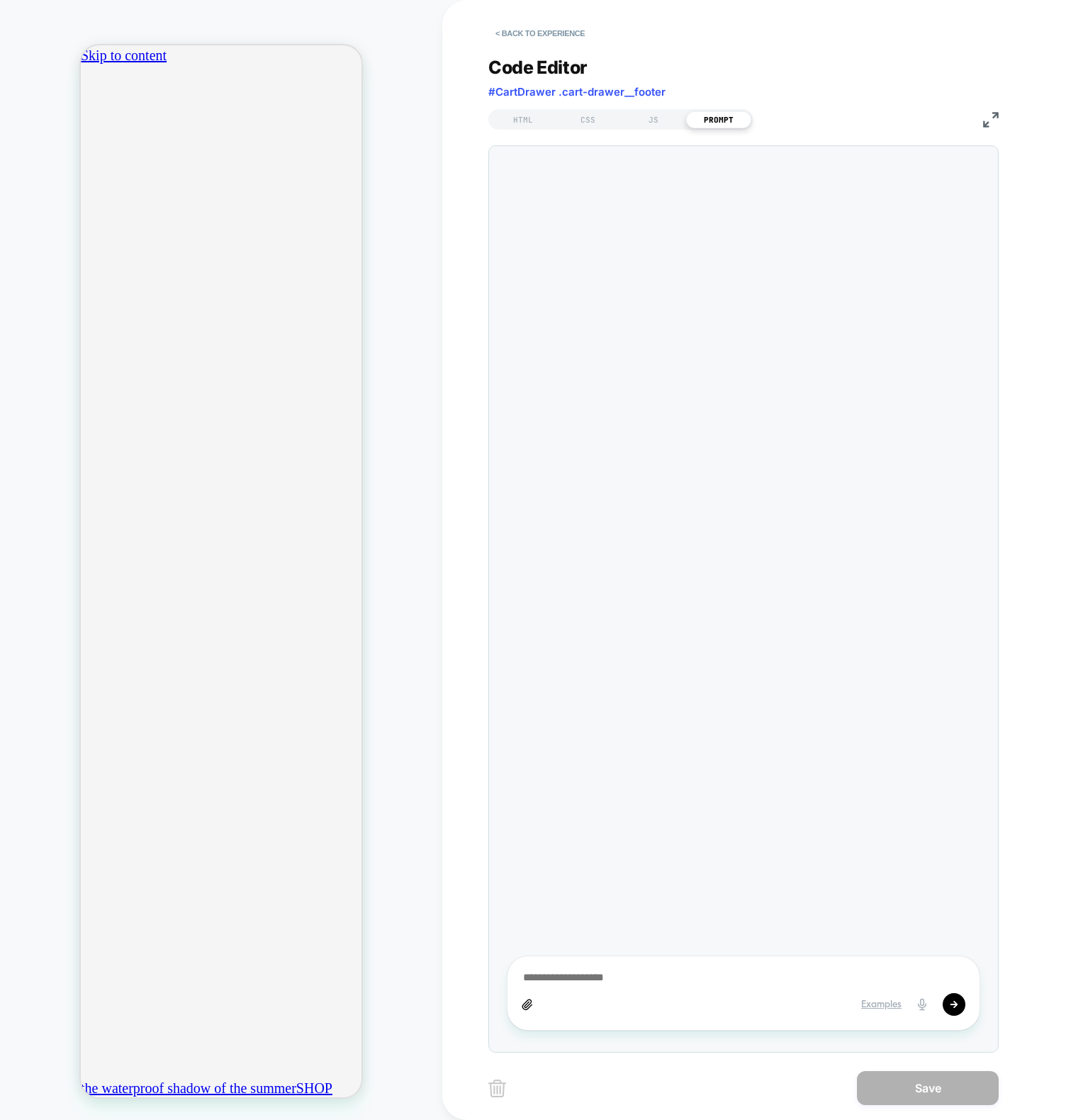
click at [640, 105] on div "HTML CSS JS PROMPT" at bounding box center [744, 117] width 511 height 24
click at [648, 117] on div "JS" at bounding box center [653, 119] width 65 height 17
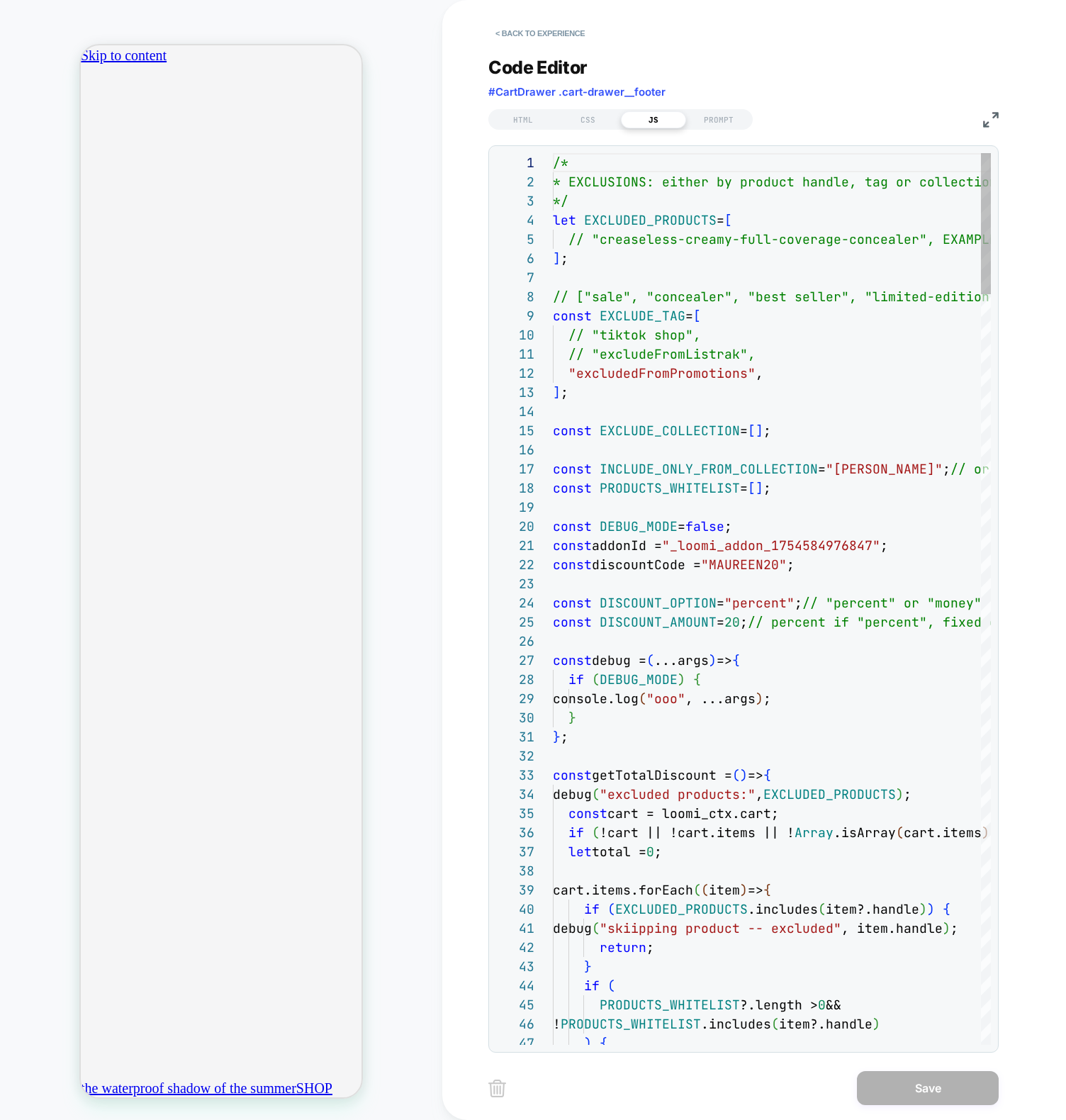
type textarea "**********"
drag, startPoint x: 635, startPoint y: 376, endPoint x: 646, endPoint y: 392, distance: 19.4
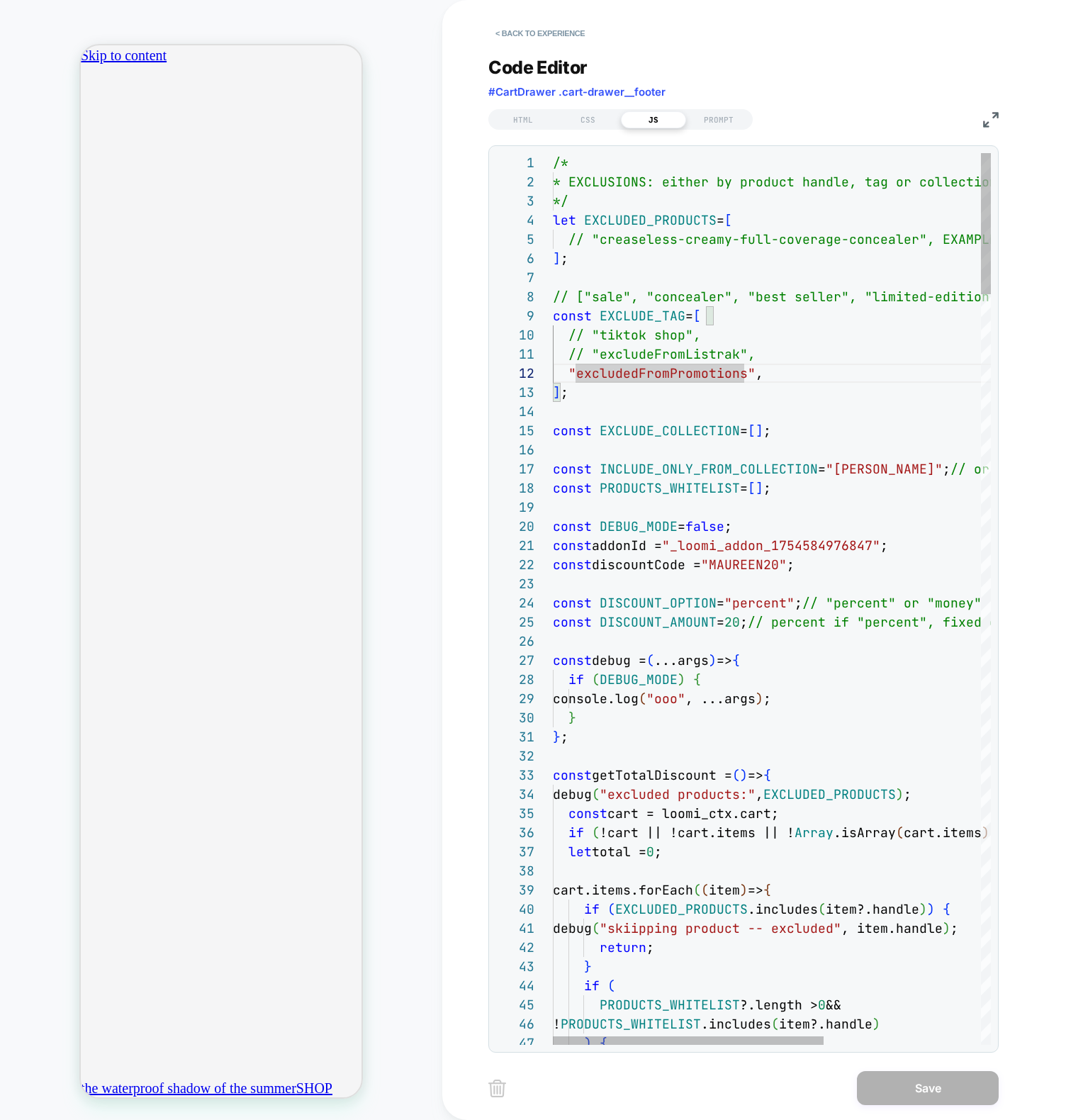
scroll to position [0, 499]
drag, startPoint x: 649, startPoint y: 727, endPoint x: 700, endPoint y: 814, distance: 100.8
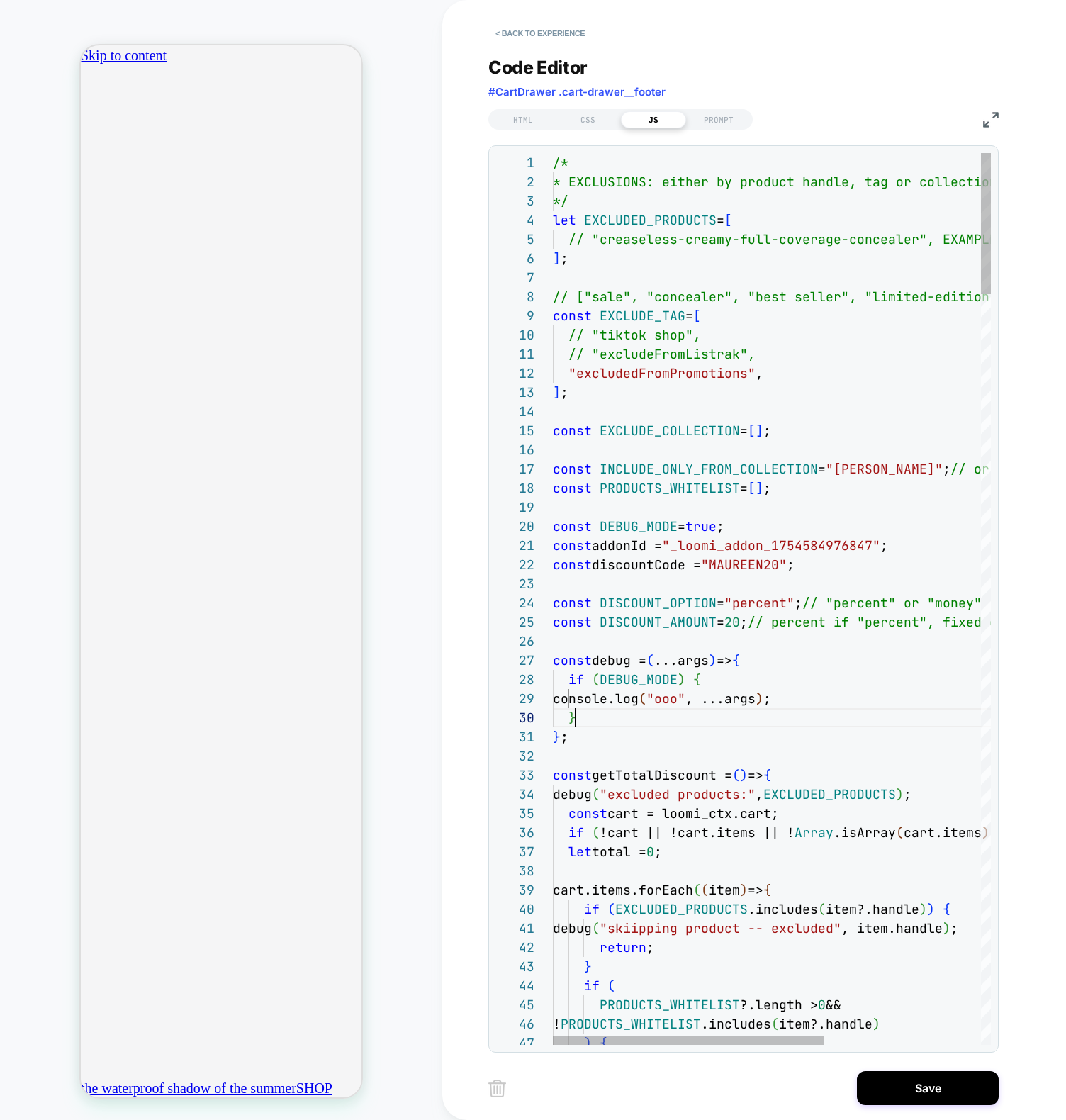
type textarea "**********"
click at [0, 0] on button "Save" at bounding box center [0, 0] width 0 height 0
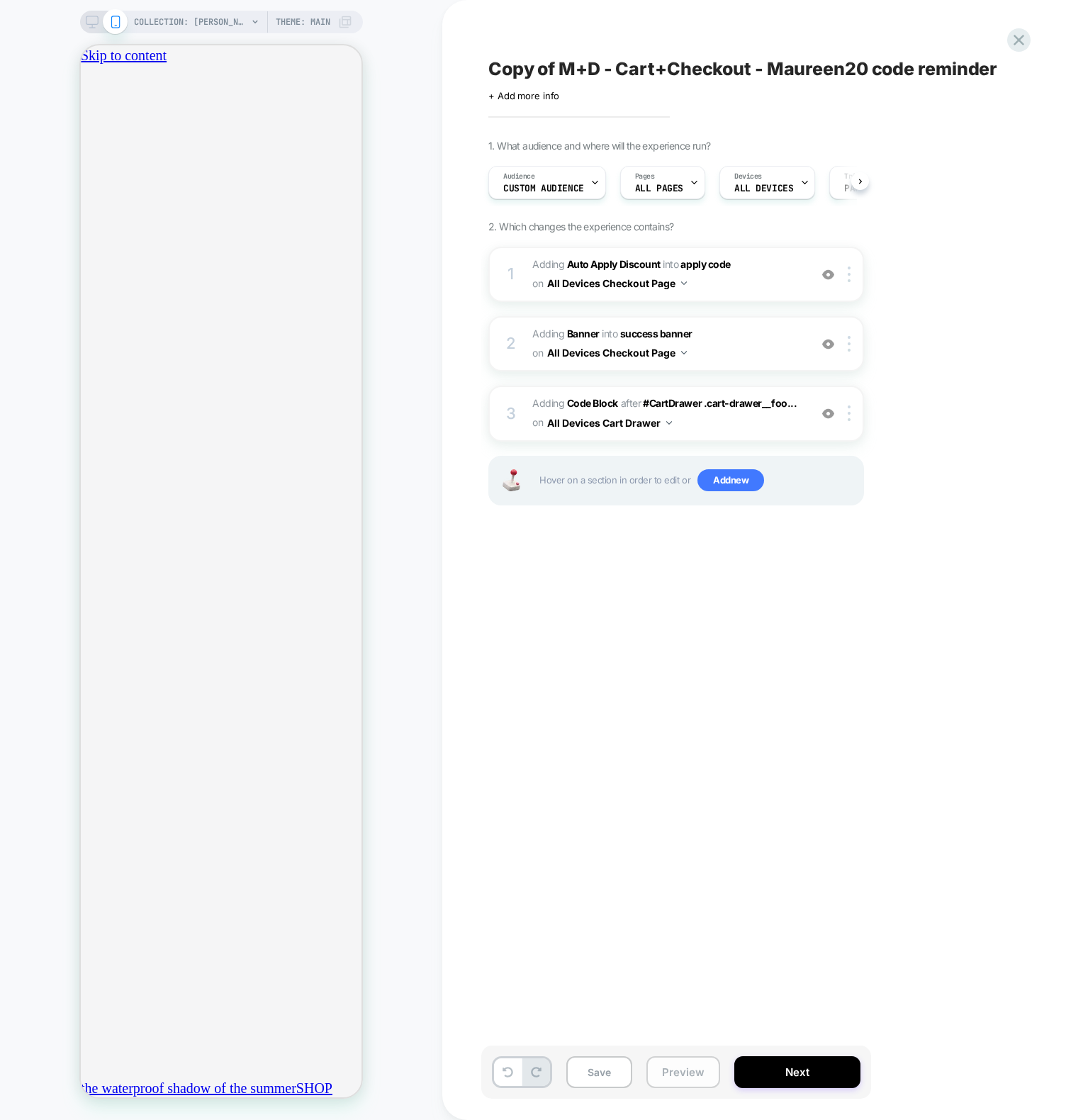
click at [682, 1080] on button "Preview" at bounding box center [683, 1072] width 73 height 32
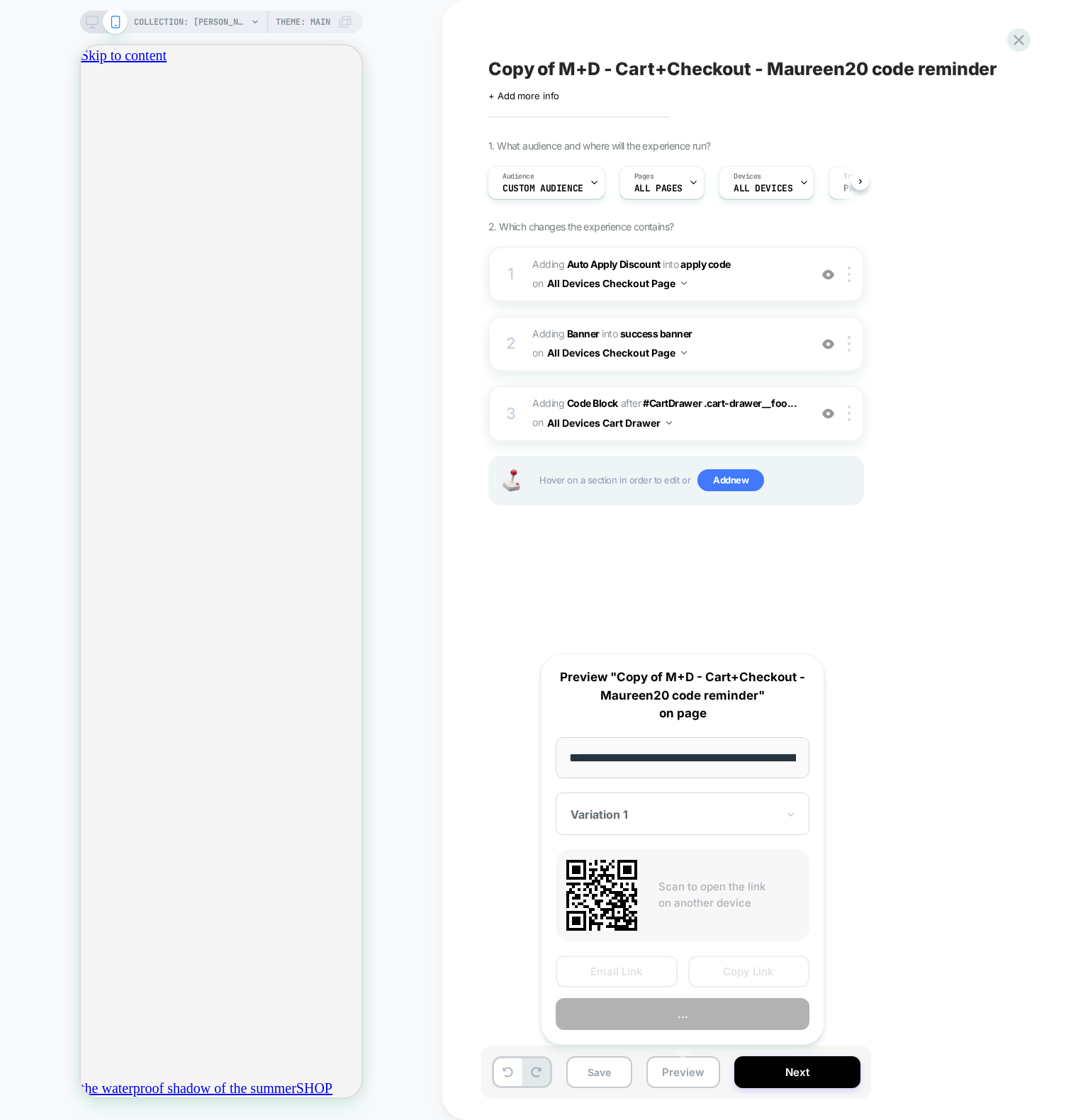
scroll to position [0, 156]
click at [729, 981] on button "Copy Link" at bounding box center [749, 972] width 122 height 32
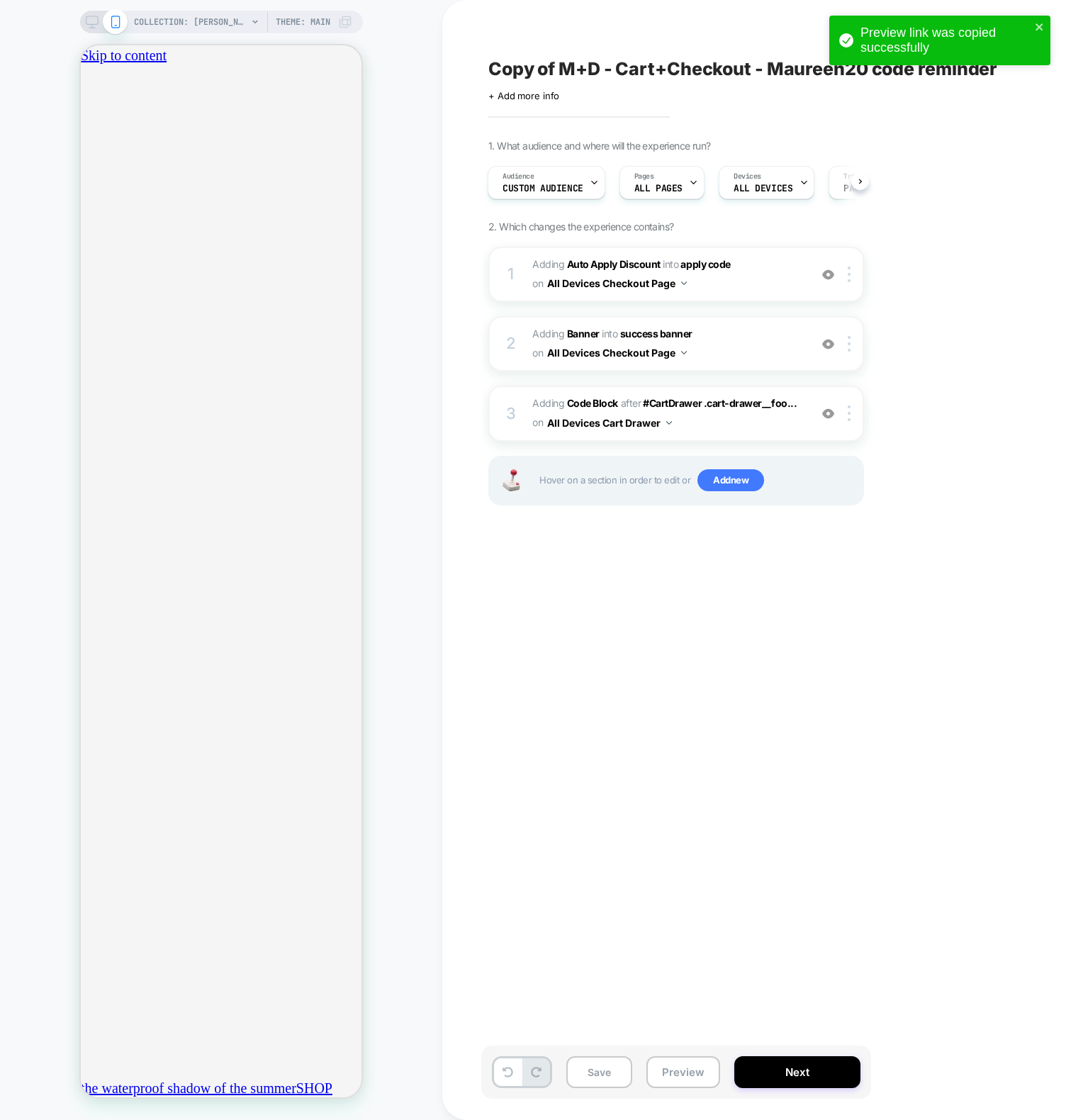
scroll to position [0, 0]
click at [520, 413] on div "3 Adding Code Block AFTER #CartDrawer .cart-drawer__foo... #CartDrawer .cart-dr…" at bounding box center [676, 414] width 375 height 55
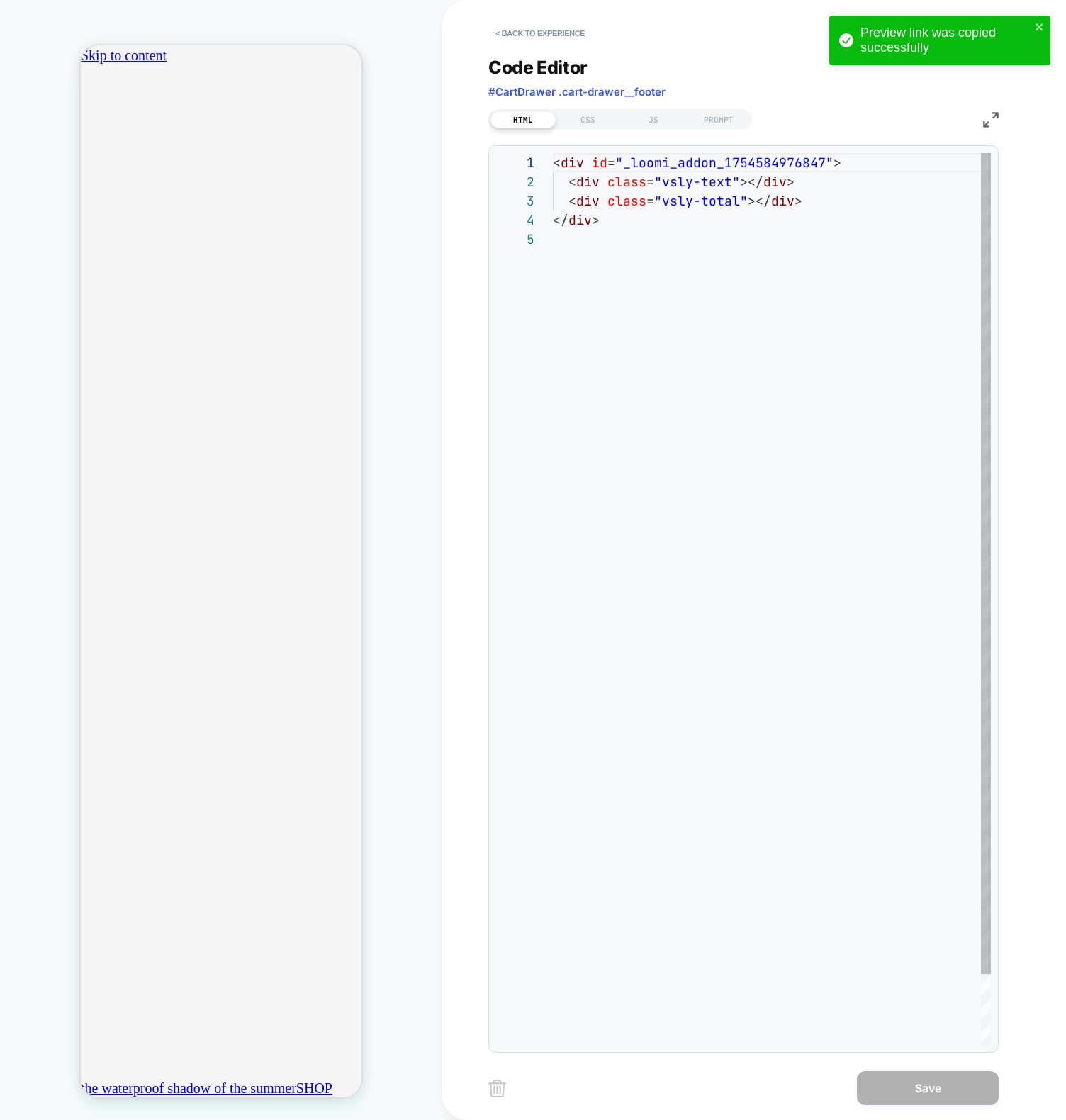
scroll to position [0, 250]
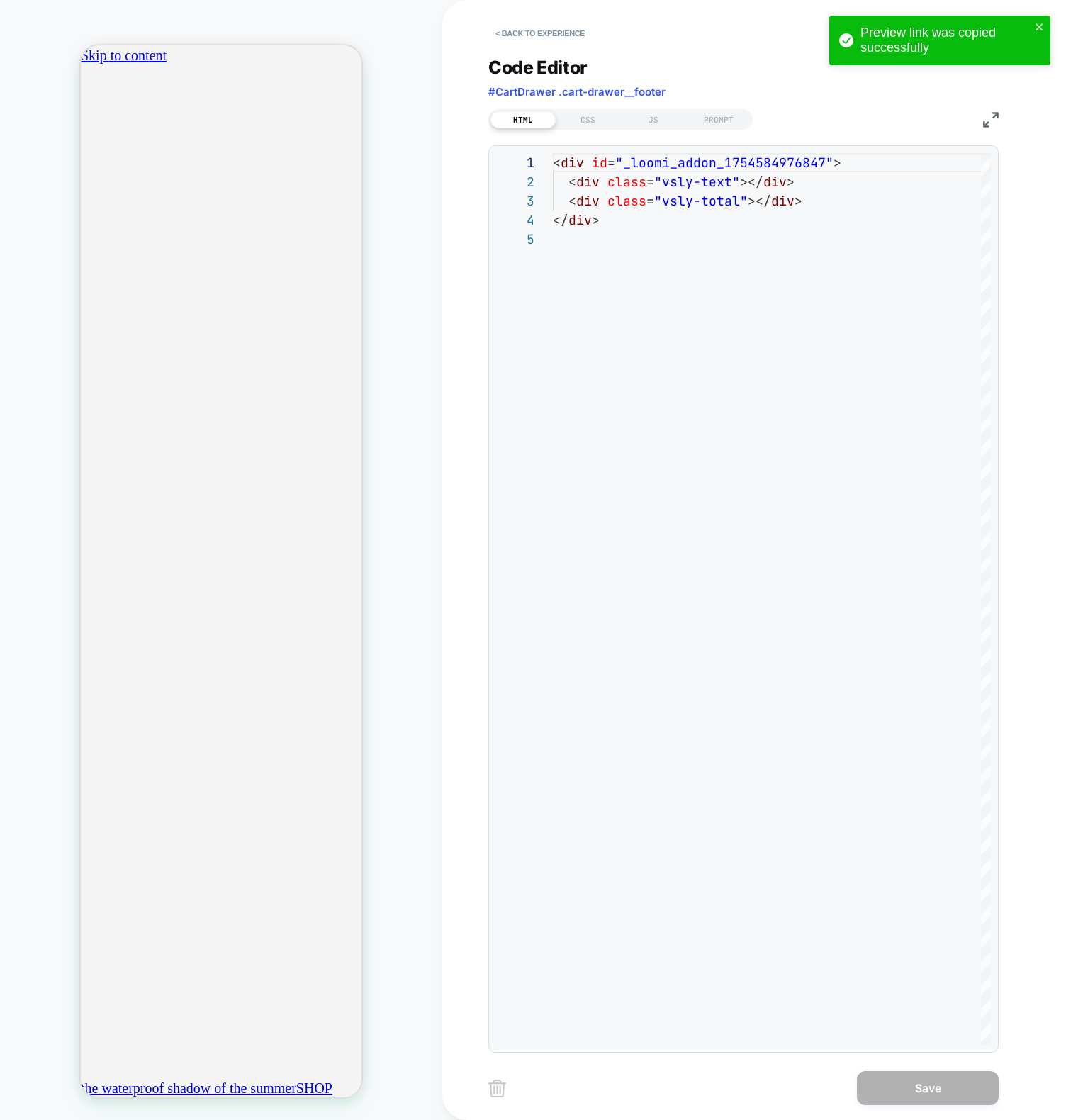
click at [662, 106] on div "HTML CSS JS PROMPT" at bounding box center [744, 117] width 511 height 24
click at [661, 112] on div "JS" at bounding box center [653, 119] width 65 height 17
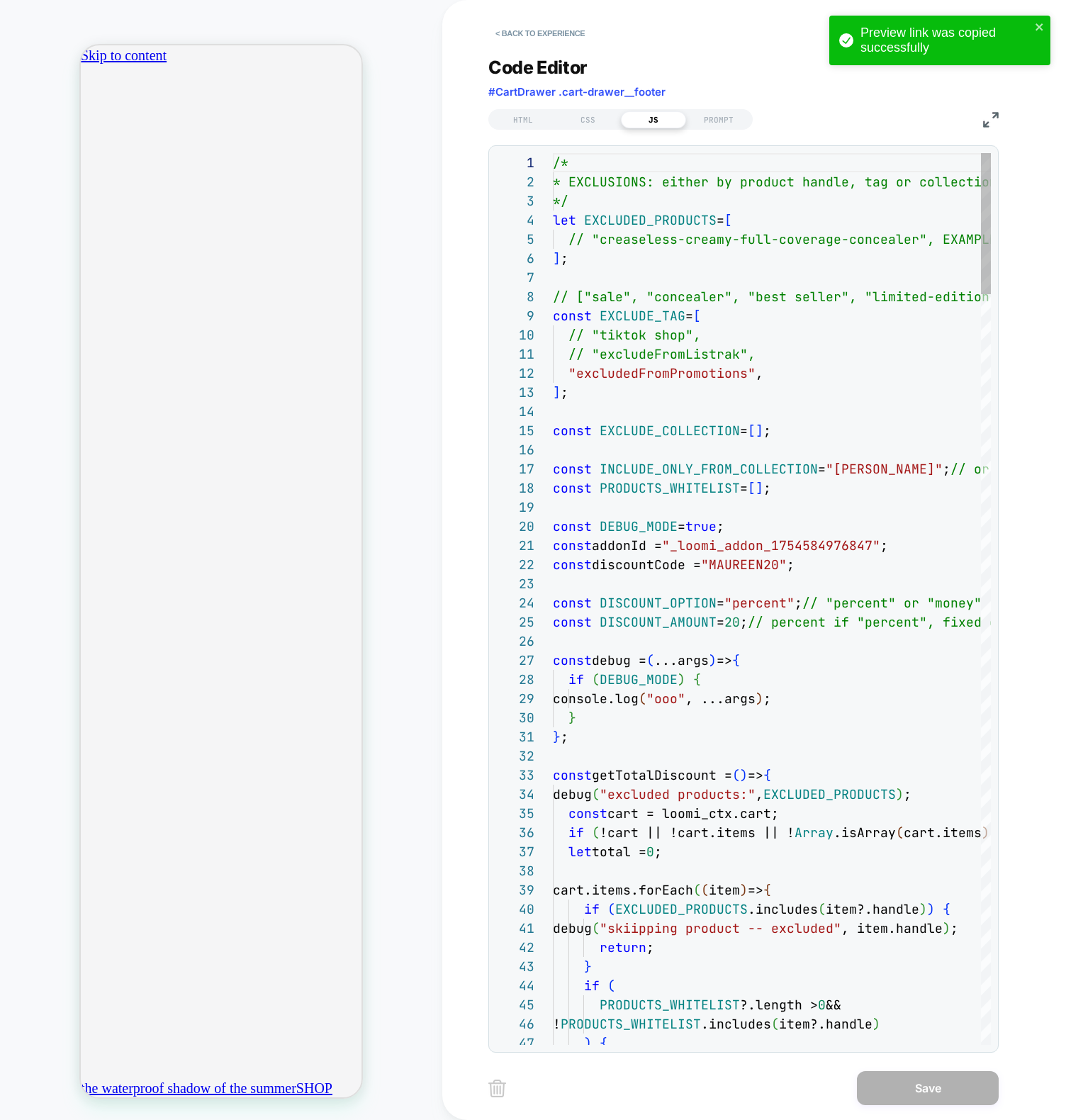
scroll to position [192, 0]
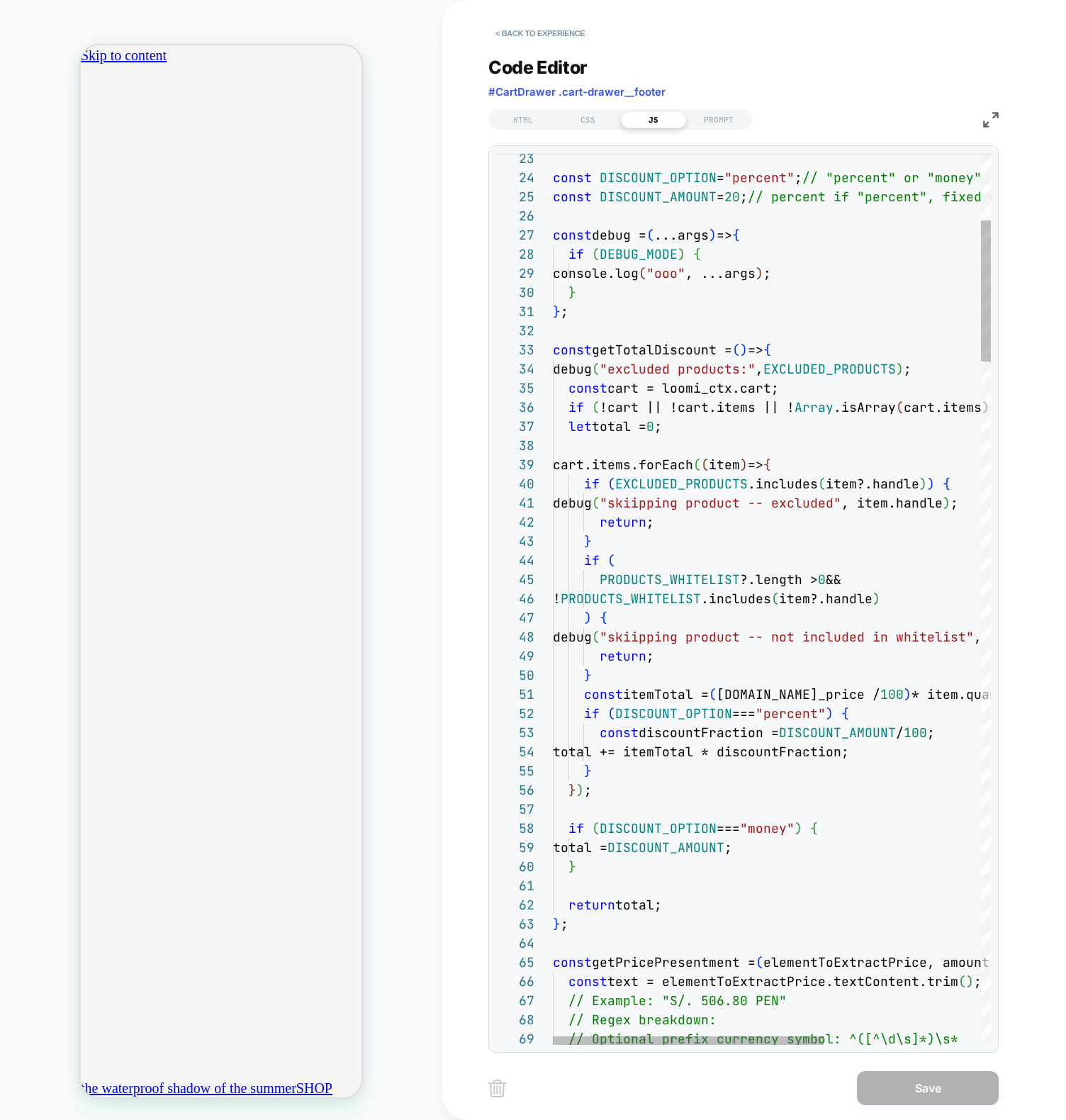
scroll to position [0, 499]
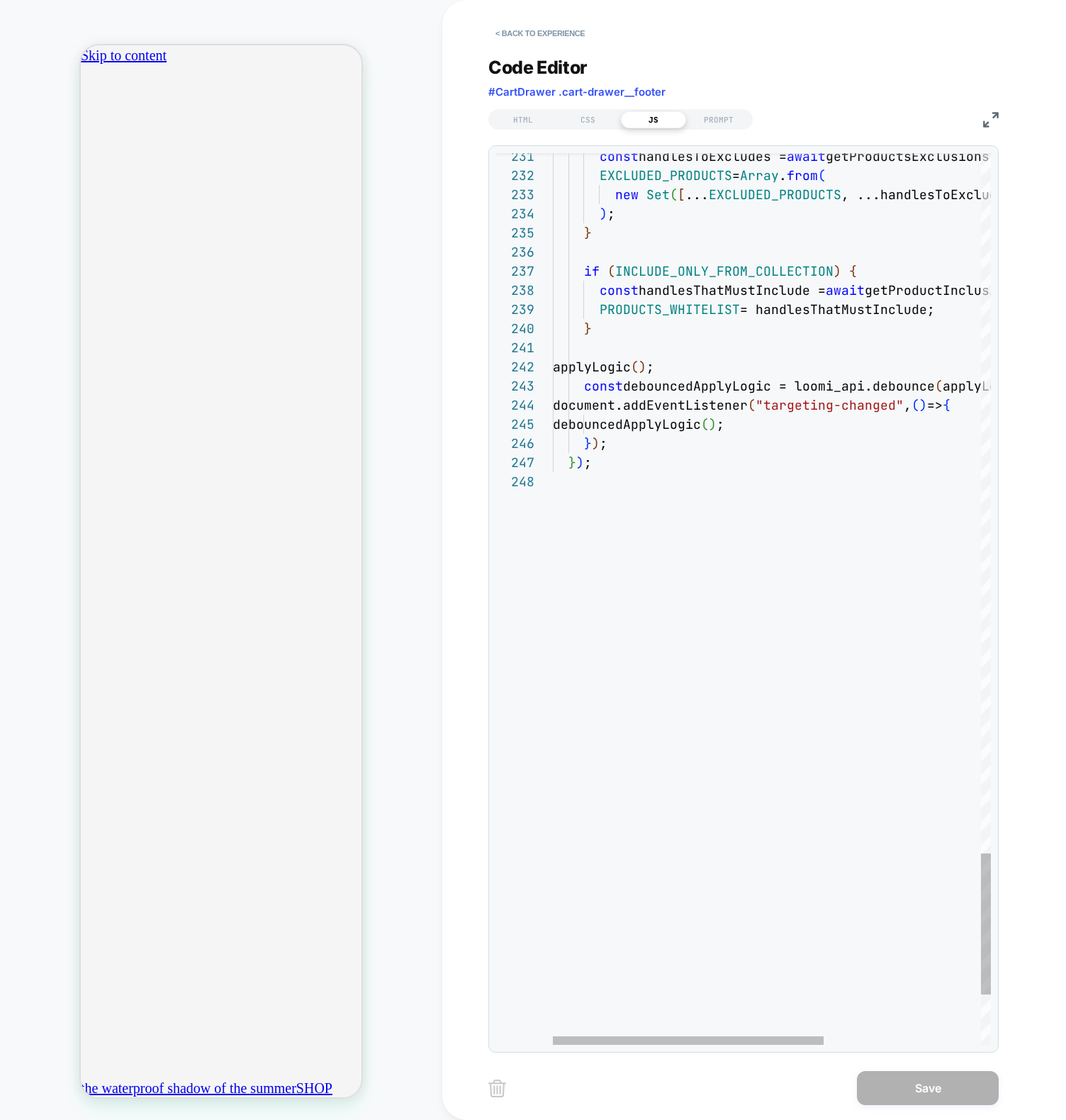
type textarea "**********"
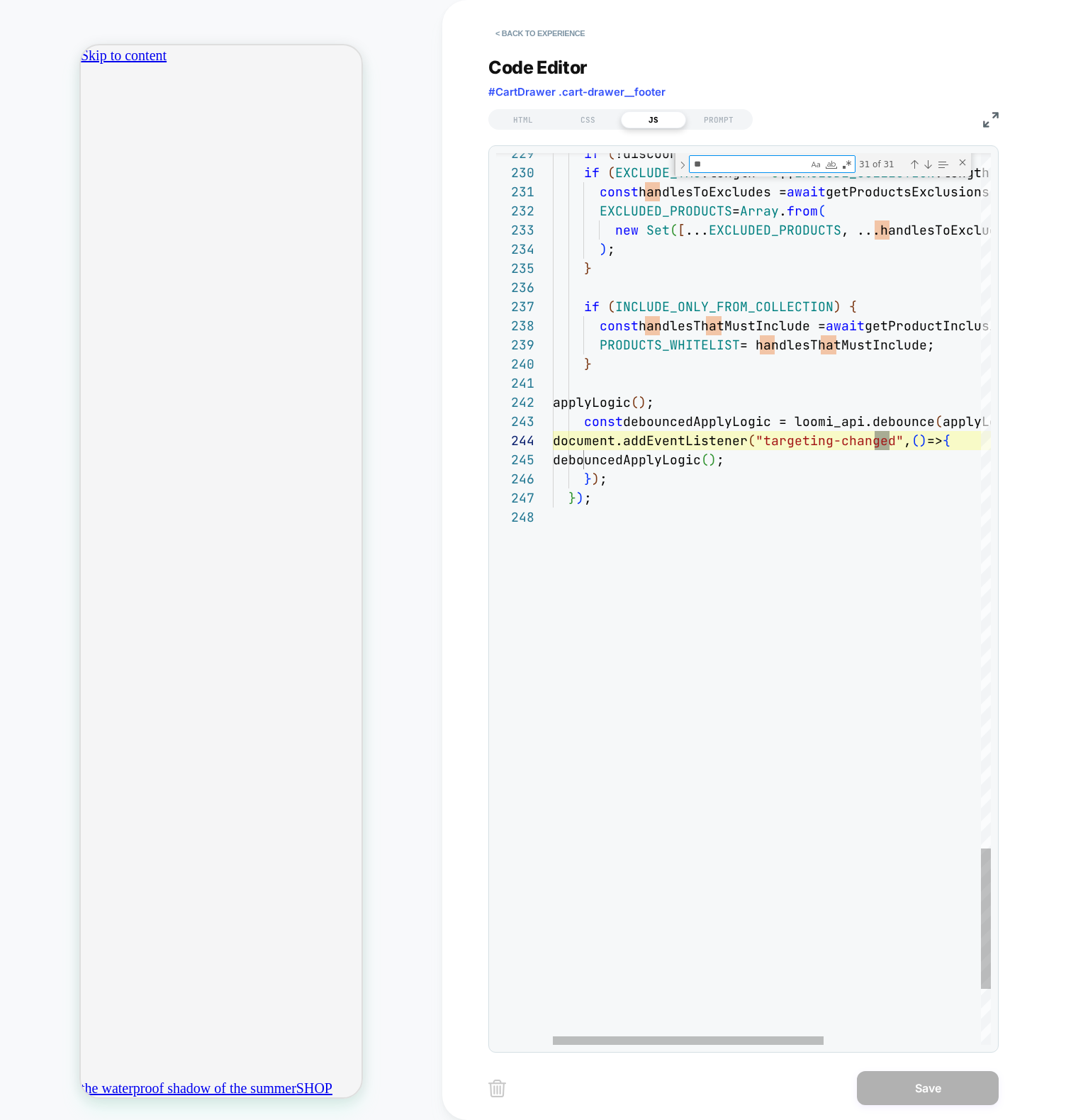
scroll to position [0, 337]
type textarea "****"
type textarea "**********"
type textarea "******"
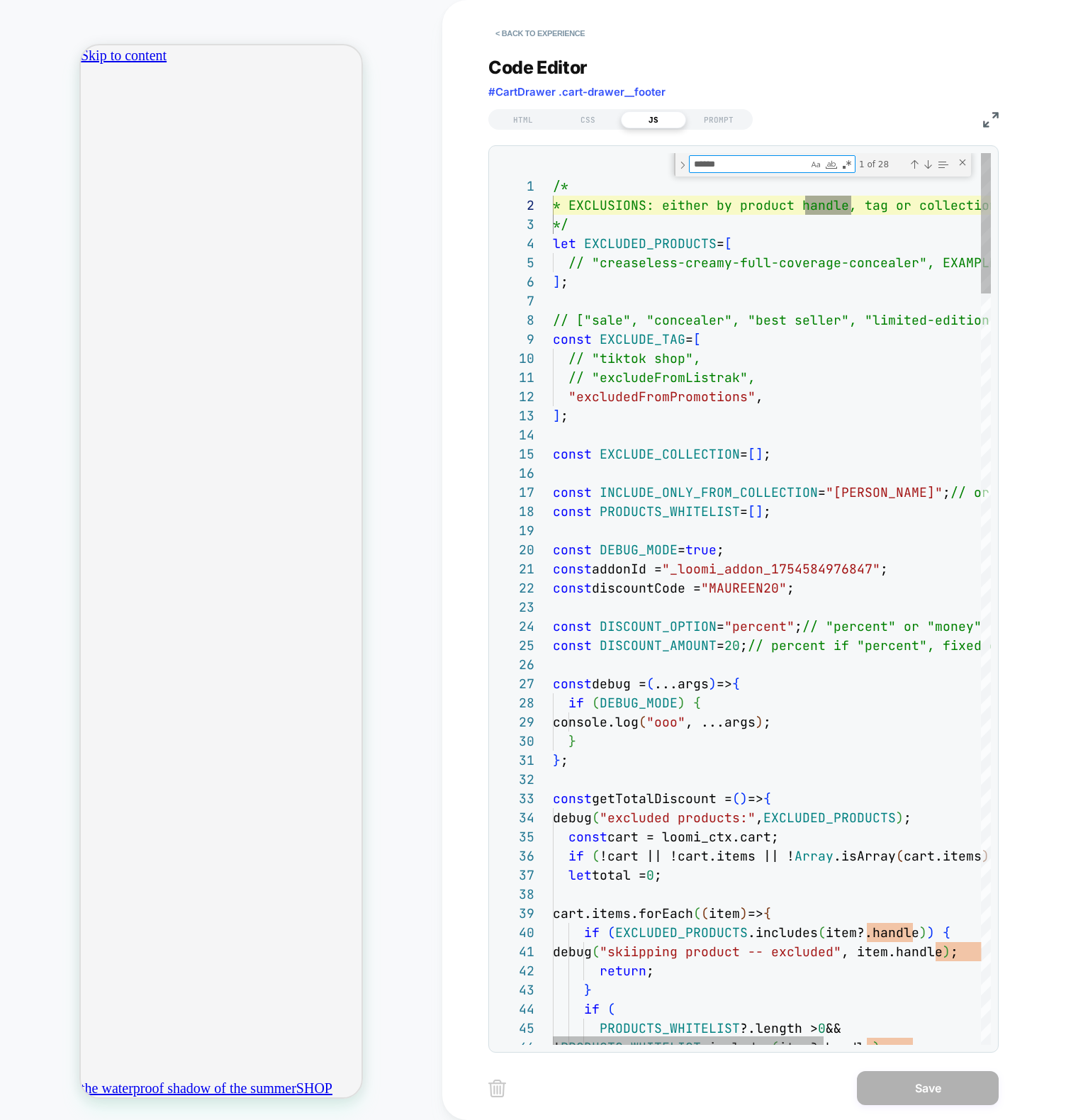
scroll to position [192, 299]
type textarea "**********"
type textarea "*******"
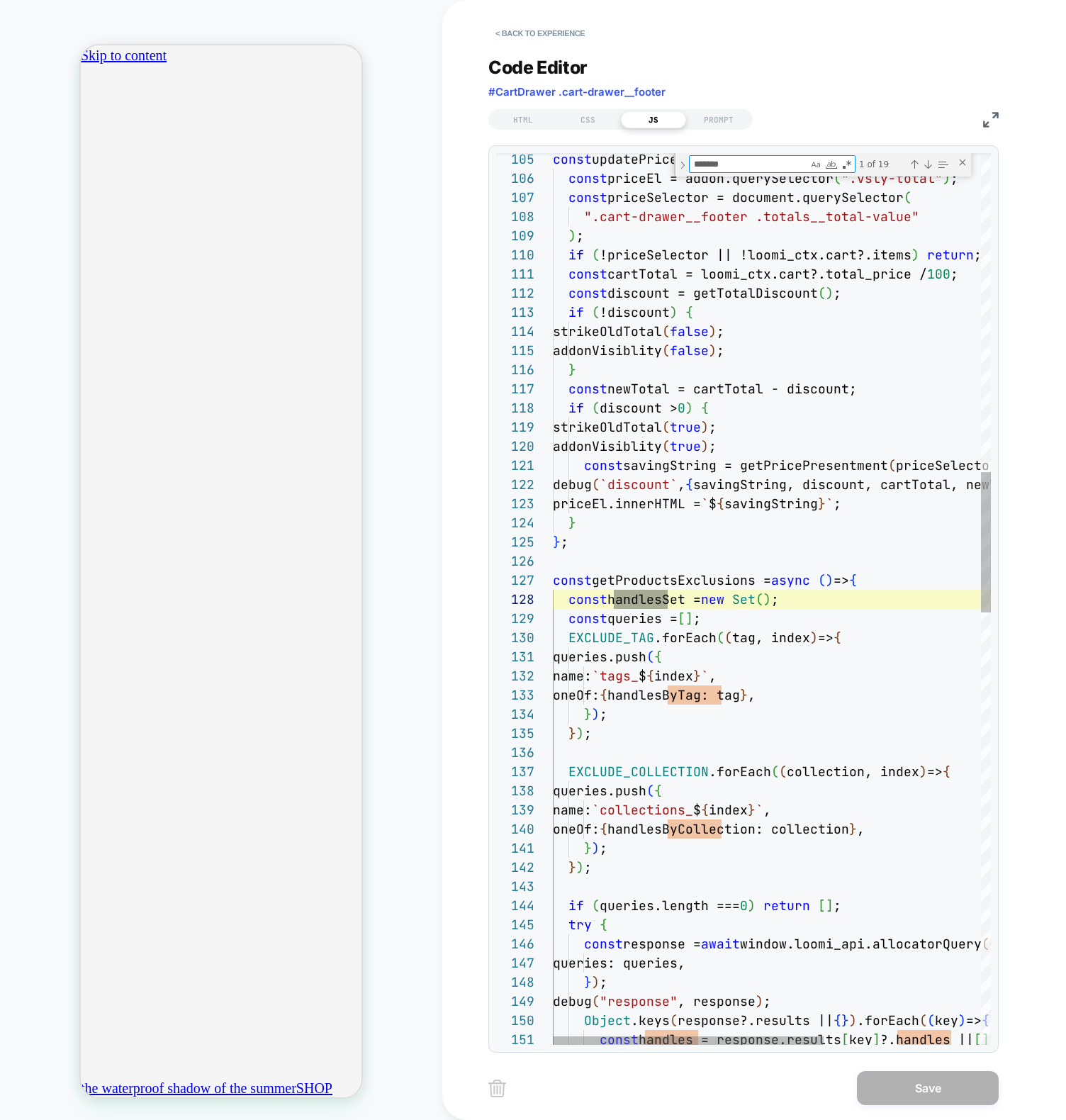
type textarea "**********"
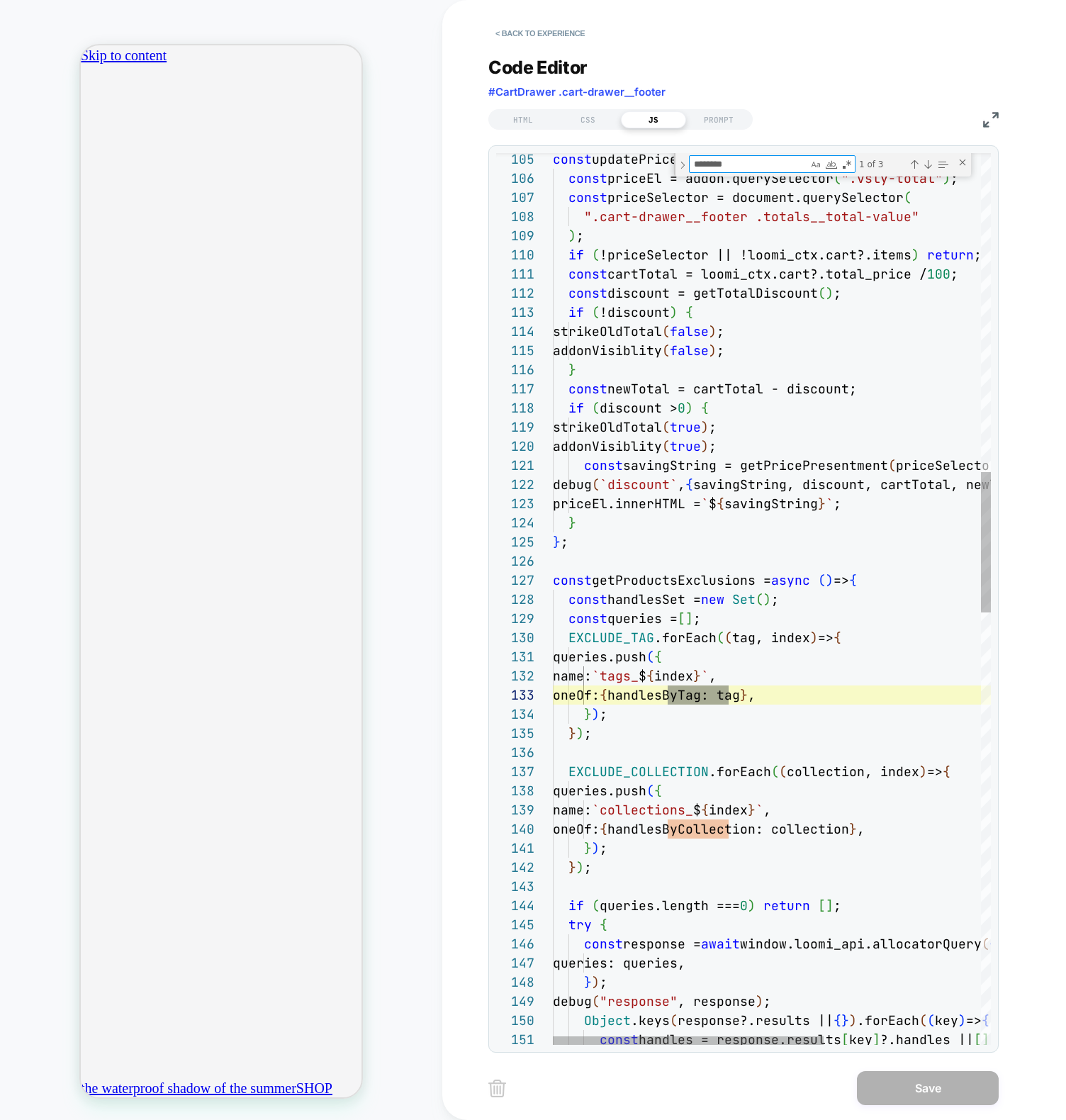
type textarea "*********"
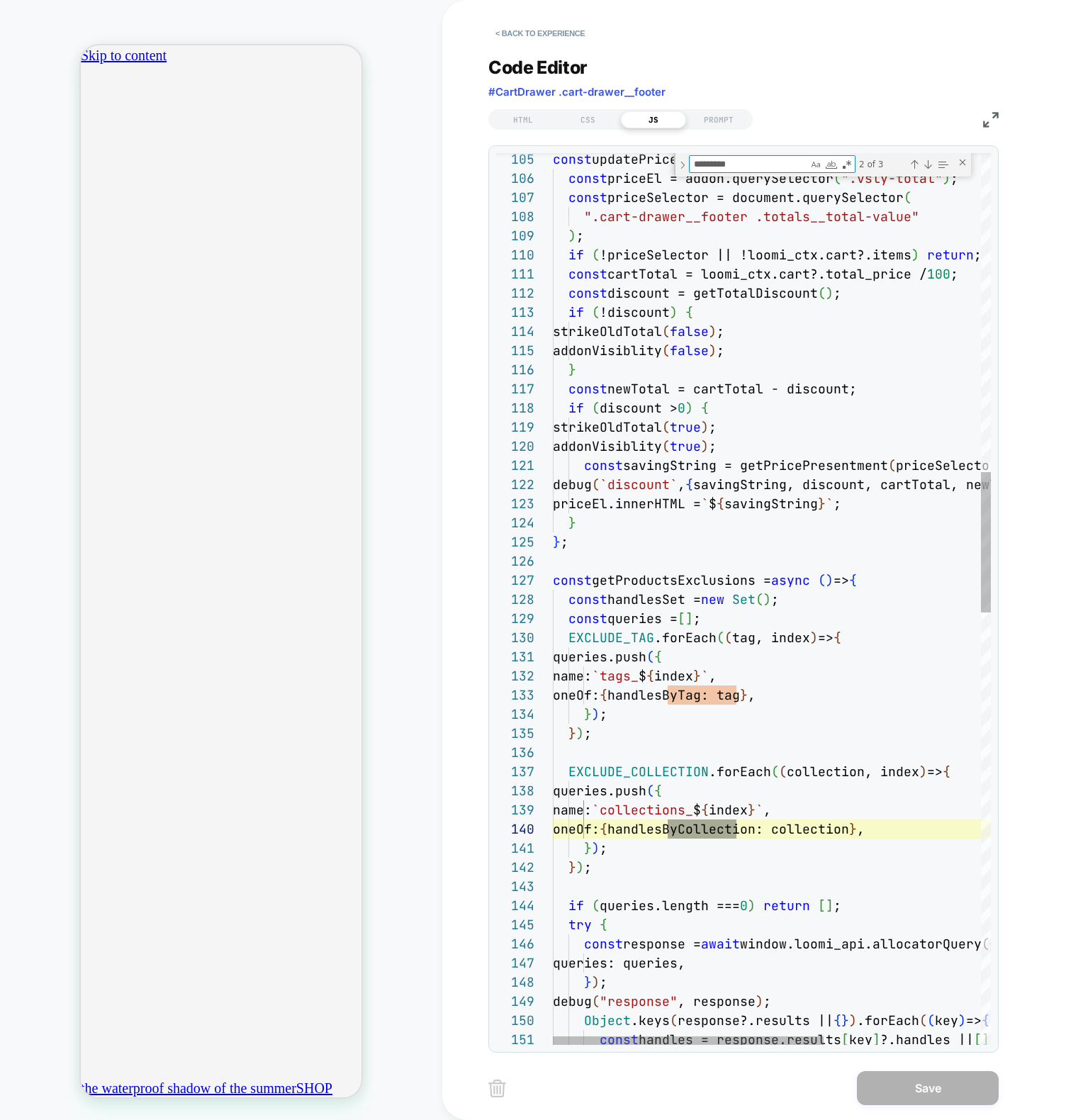
type textarea "**********"
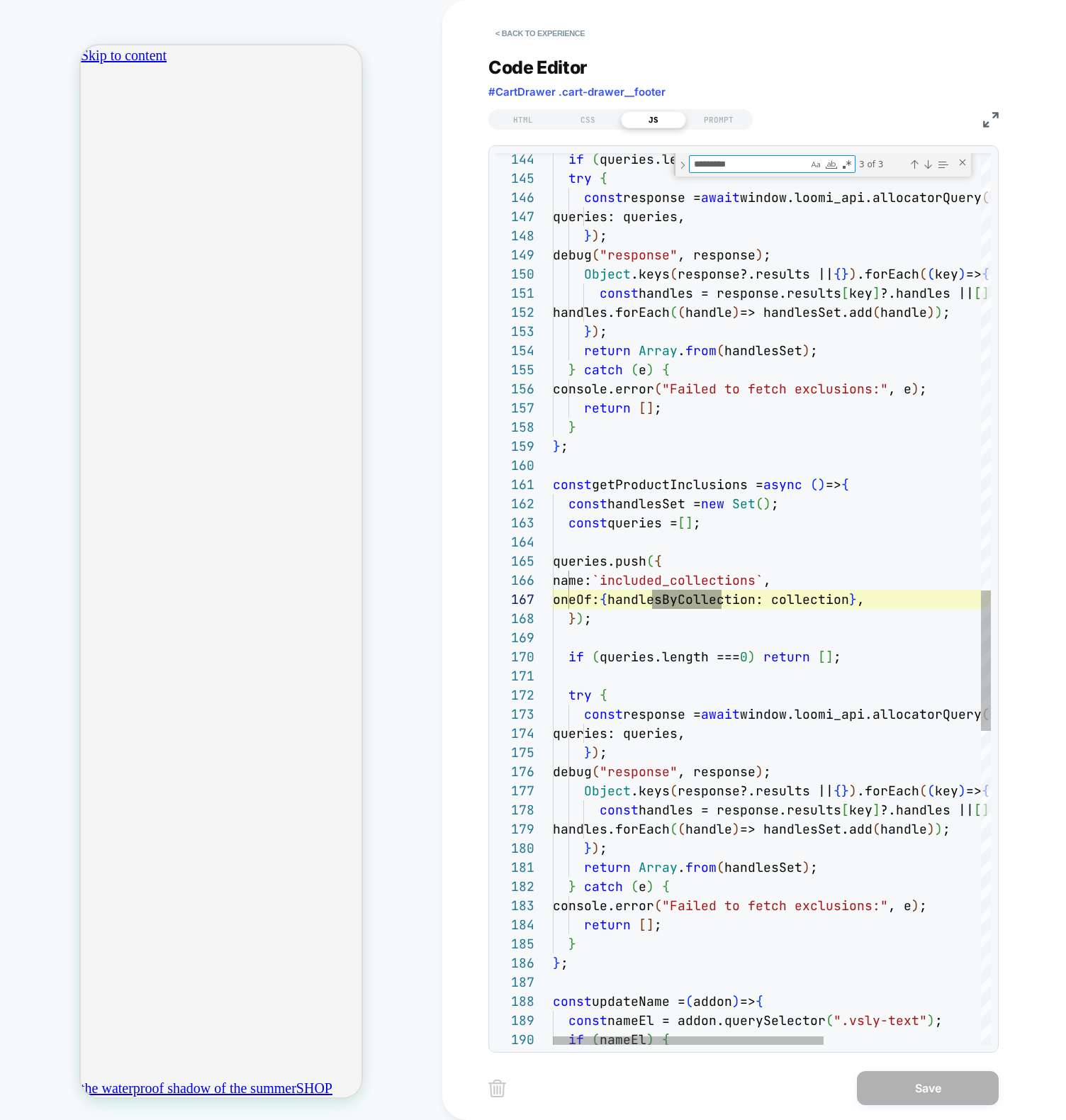
scroll to position [192, 169]
type textarea "*********"
click at [861, 595] on div "if ( queries.length === 0 ) return [ ] ; try { const response = await window.lo…" at bounding box center [898, 210] width 691 height 5642
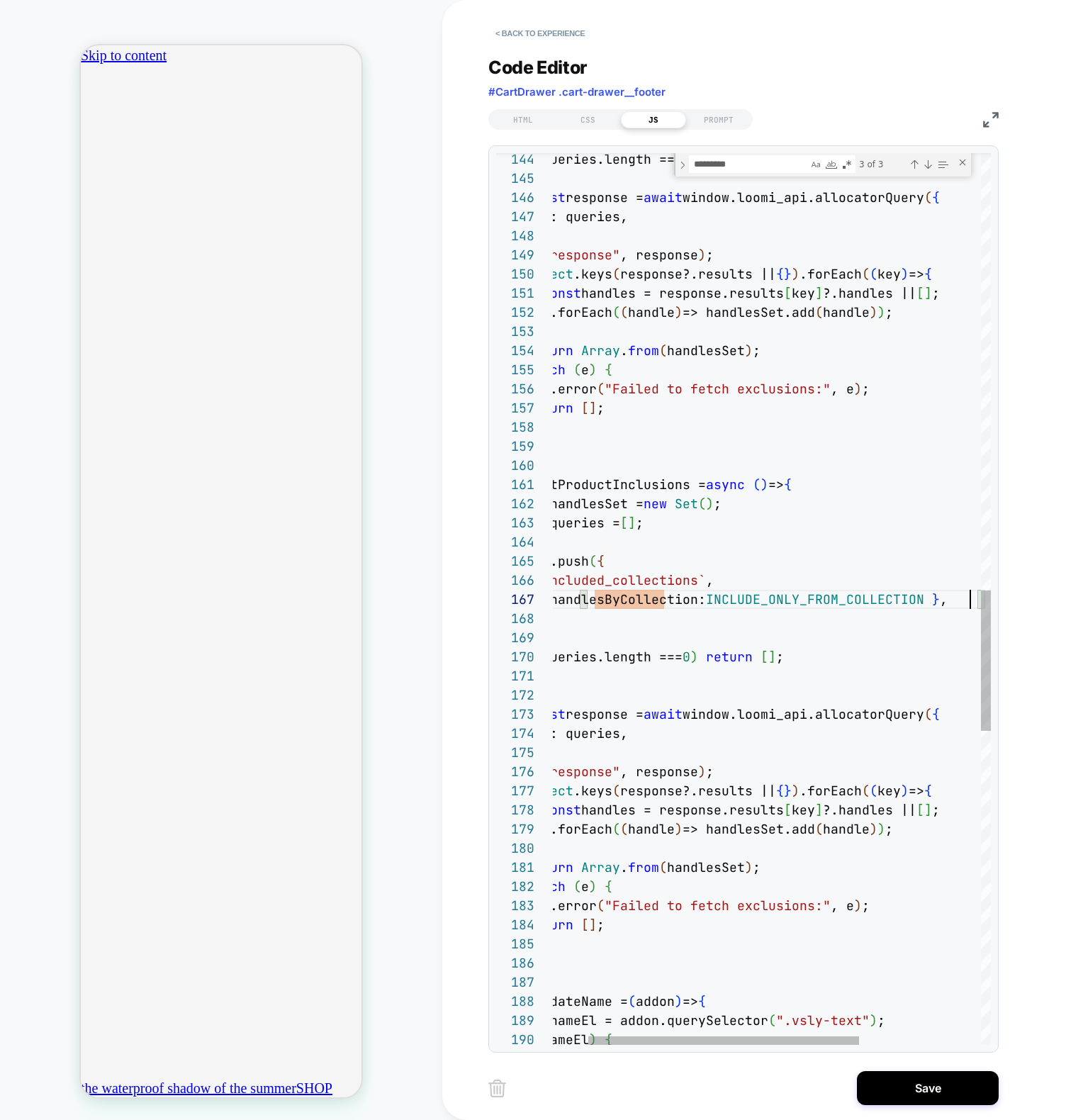
scroll to position [115, 475]
type textarea "**********"
click at [944, 1100] on button "Save" at bounding box center [927, 1088] width 142 height 34
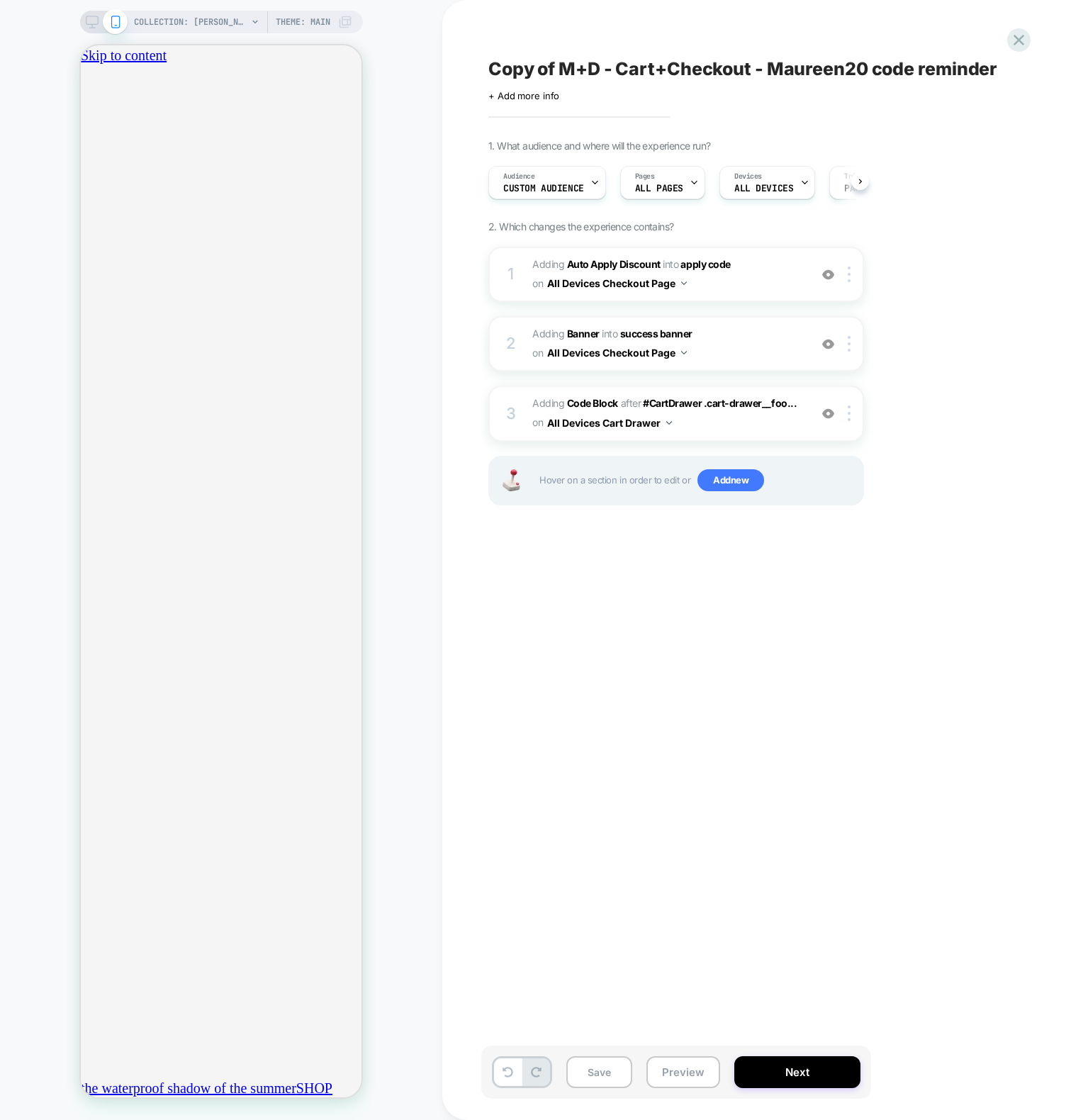
scroll to position [0, 1]
click at [677, 1071] on button "Preview" at bounding box center [683, 1072] width 73 height 32
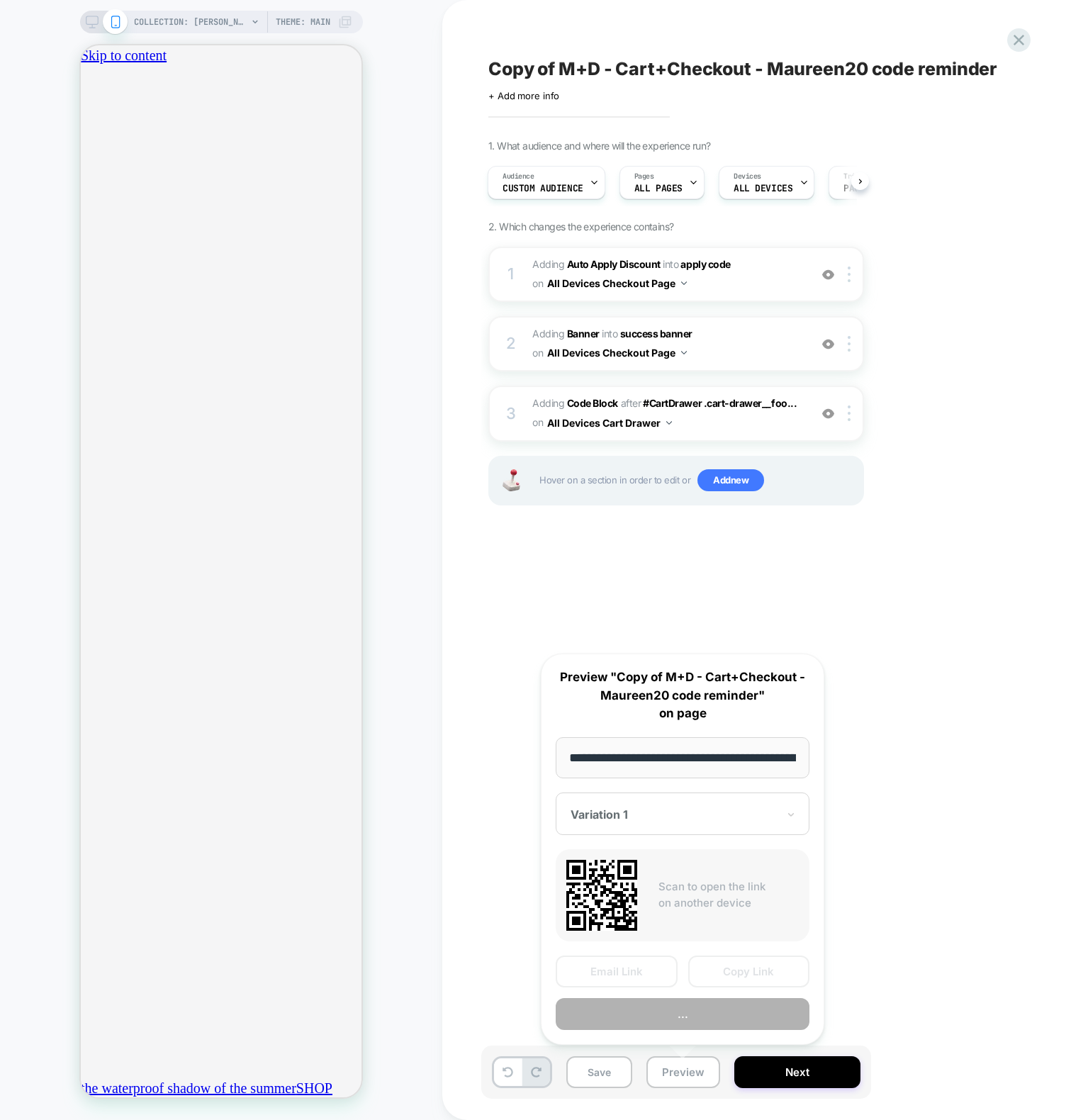
scroll to position [0, 156]
click at [727, 975] on button "Copy Link" at bounding box center [749, 972] width 122 height 32
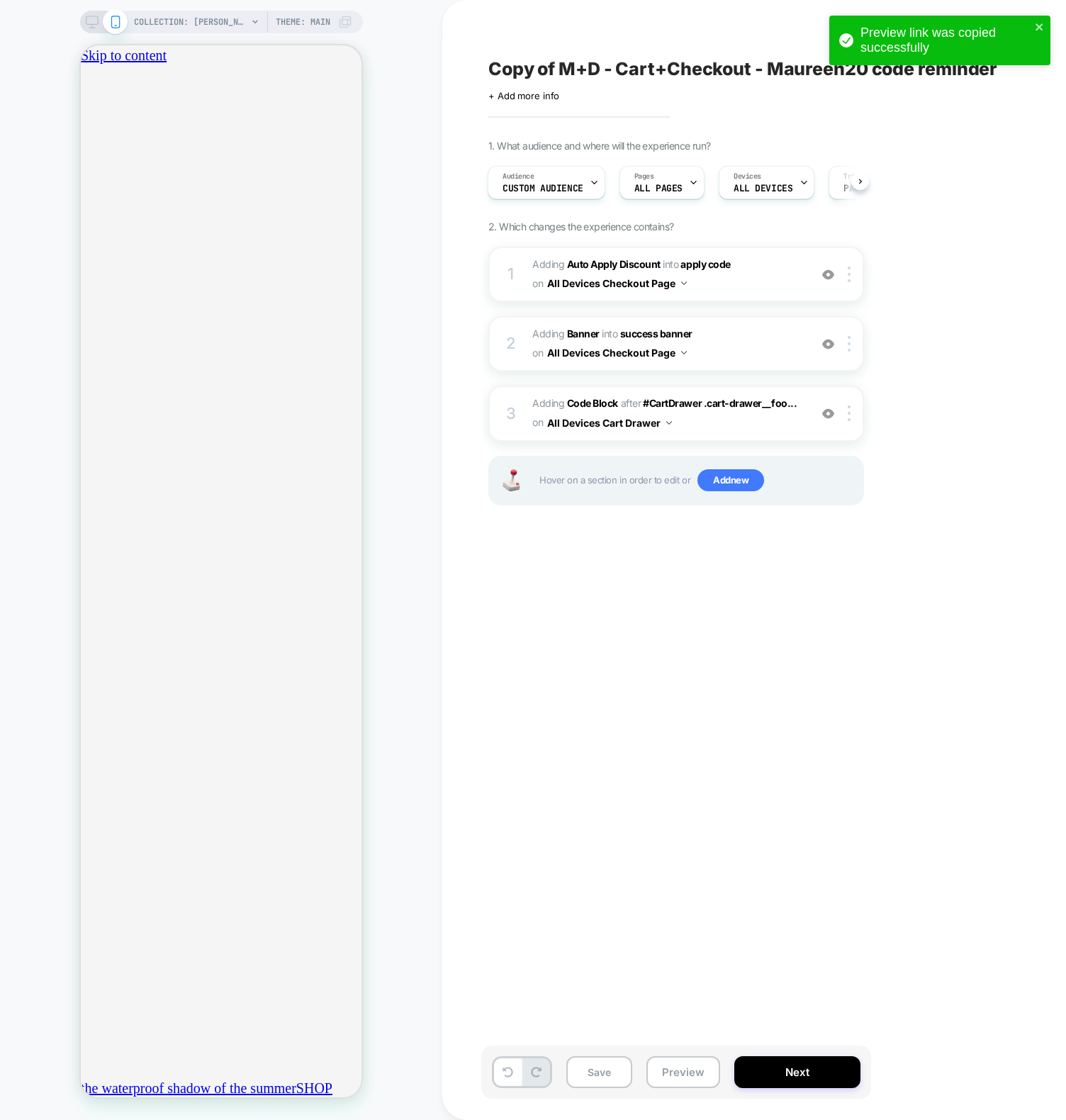
scroll to position [0, 0]
click at [529, 412] on div "3 Adding Code Block AFTER #CartDrawer .cart-drawer__foo... #CartDrawer .cart-dr…" at bounding box center [676, 414] width 375 height 55
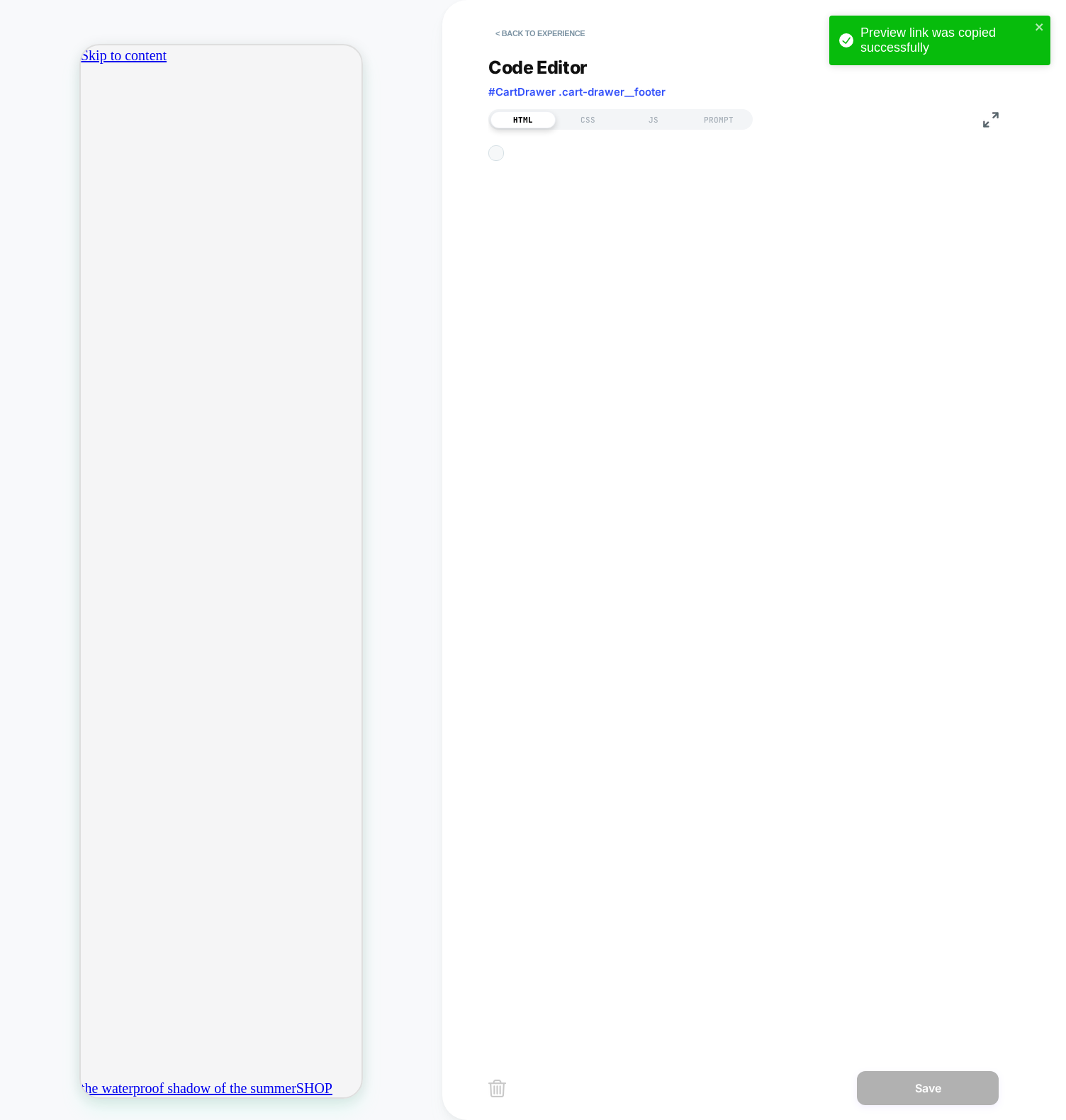
scroll to position [77, 0]
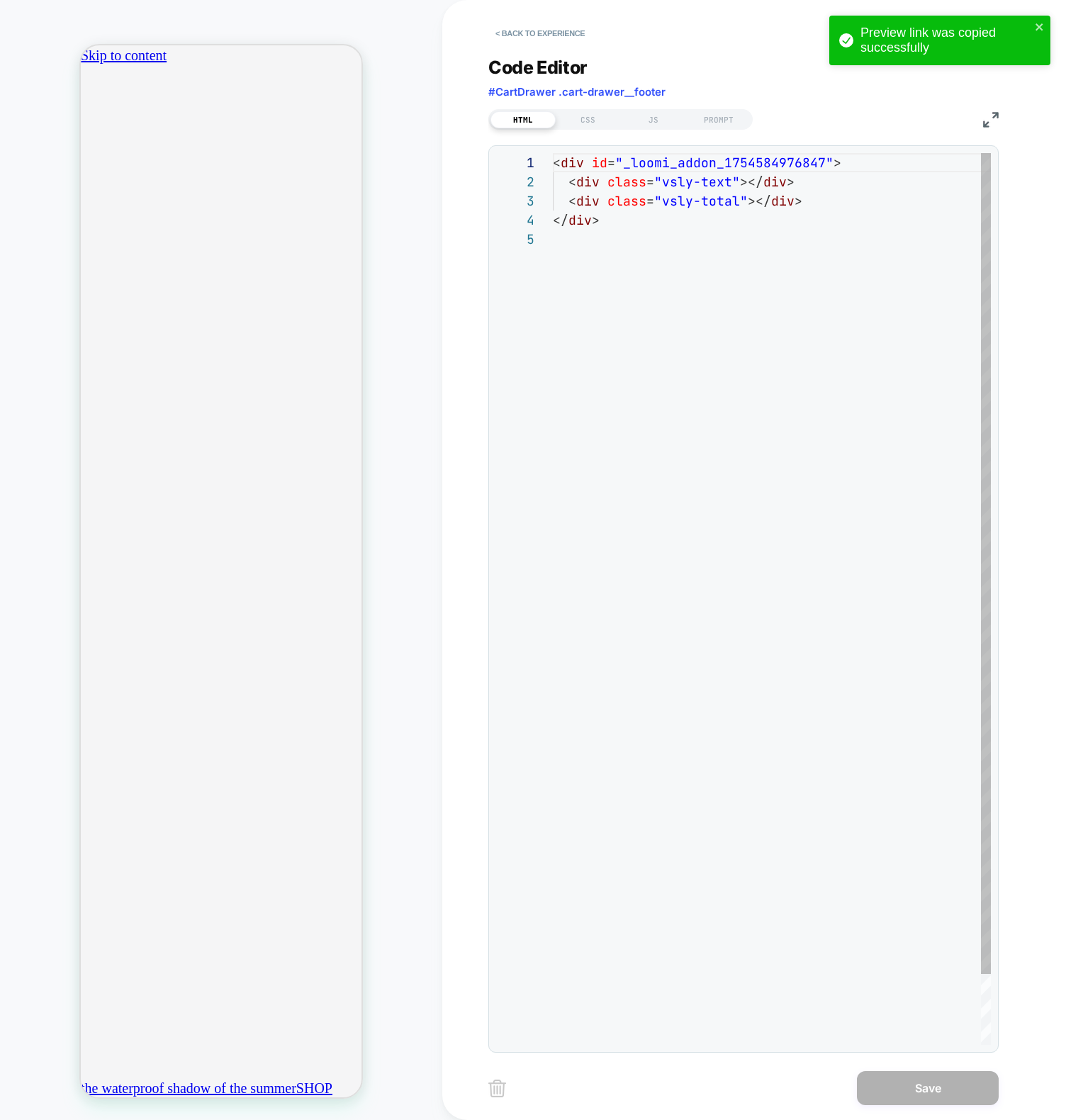
drag, startPoint x: 819, startPoint y: 633, endPoint x: 812, endPoint y: 595, distance: 38.6
click at [819, 631] on div "< div id = "_loomi_addon_1754584976847" > < div class = "vsly-text" ></ div > <…" at bounding box center [772, 637] width 438 height 968
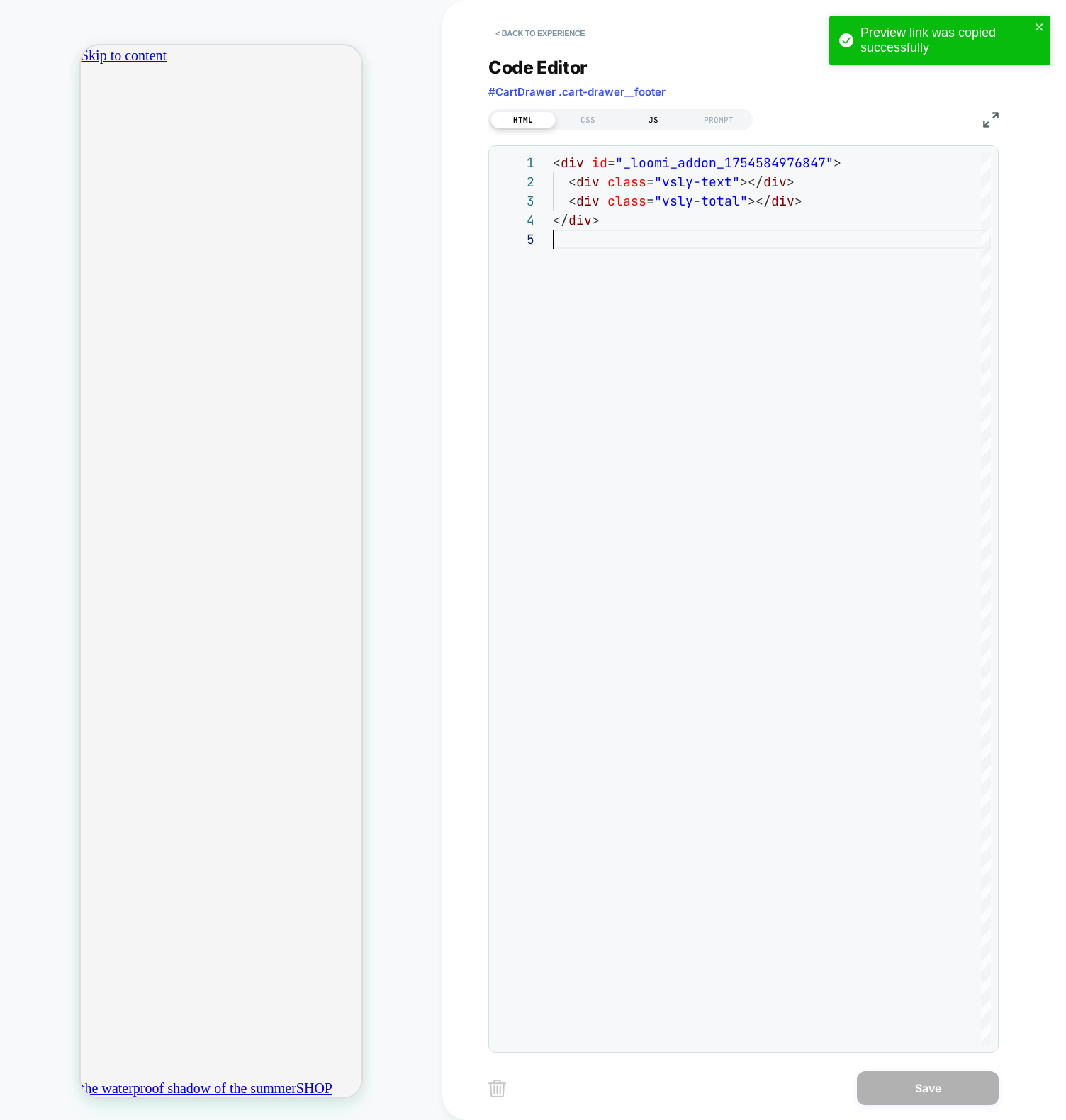
scroll to position [0, 250]
click at [653, 111] on div "JS" at bounding box center [653, 119] width 65 height 17
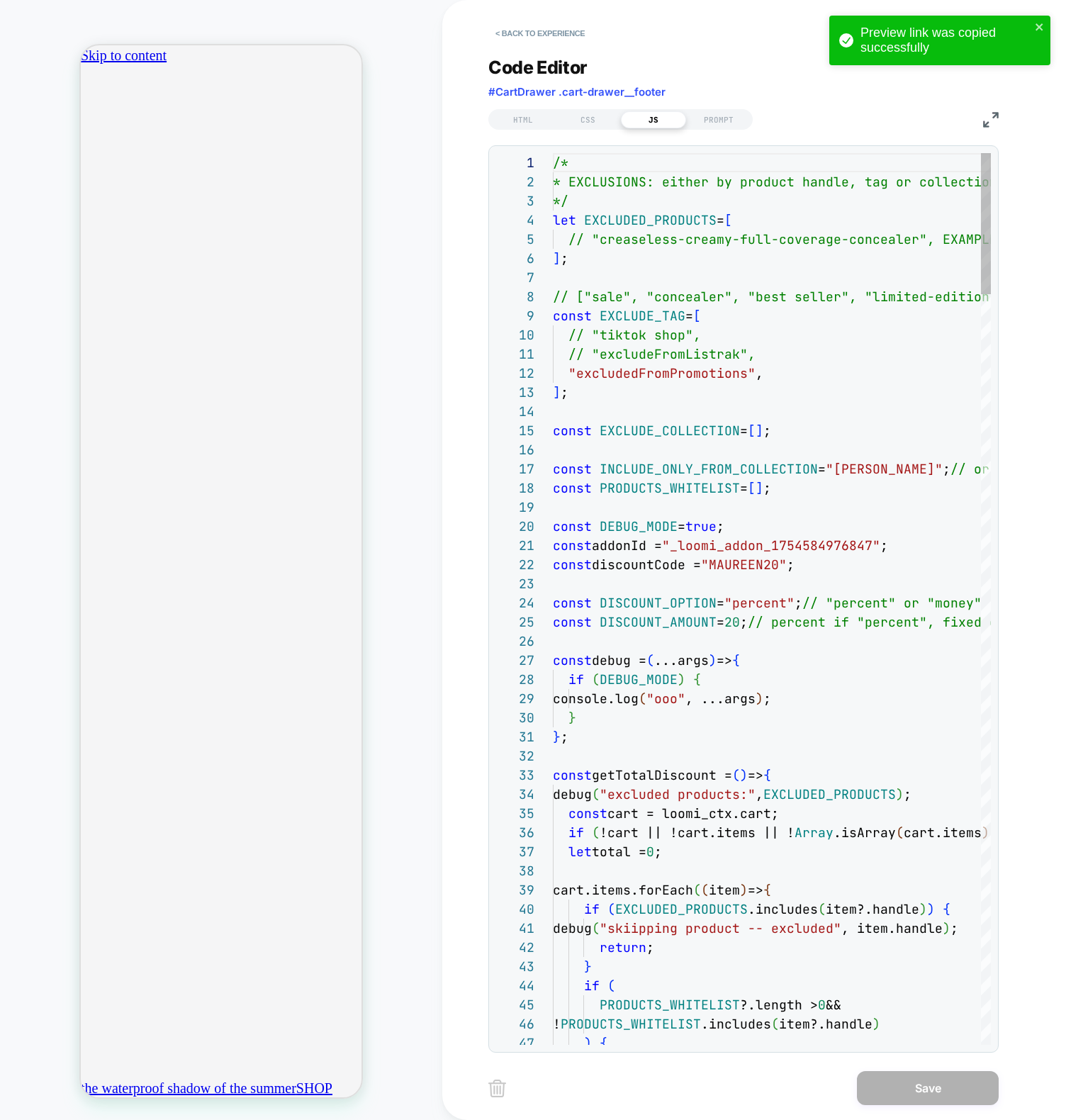
scroll to position [192, 0]
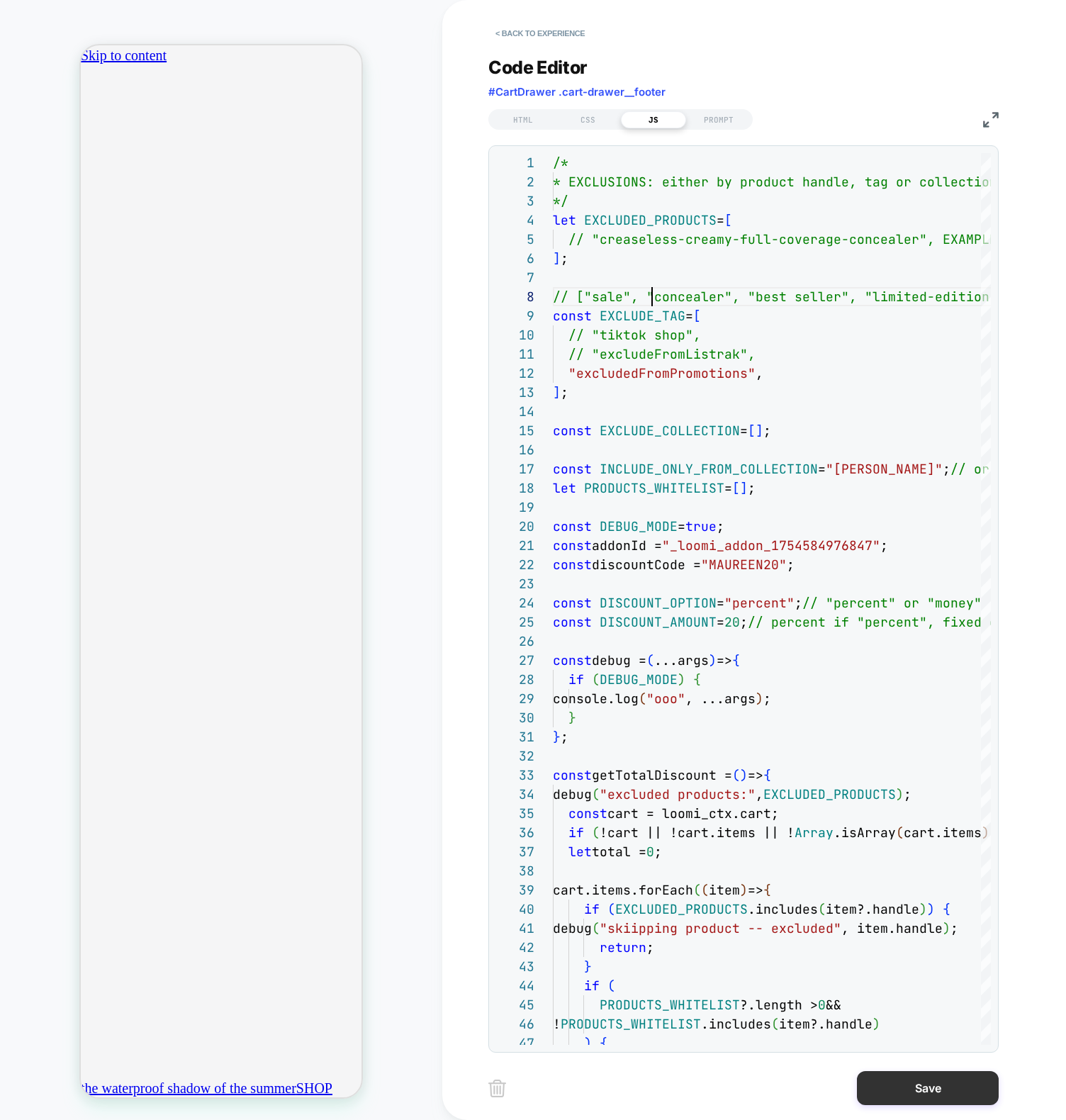
type textarea "**********"
click at [931, 1093] on button "Save" at bounding box center [927, 1088] width 142 height 34
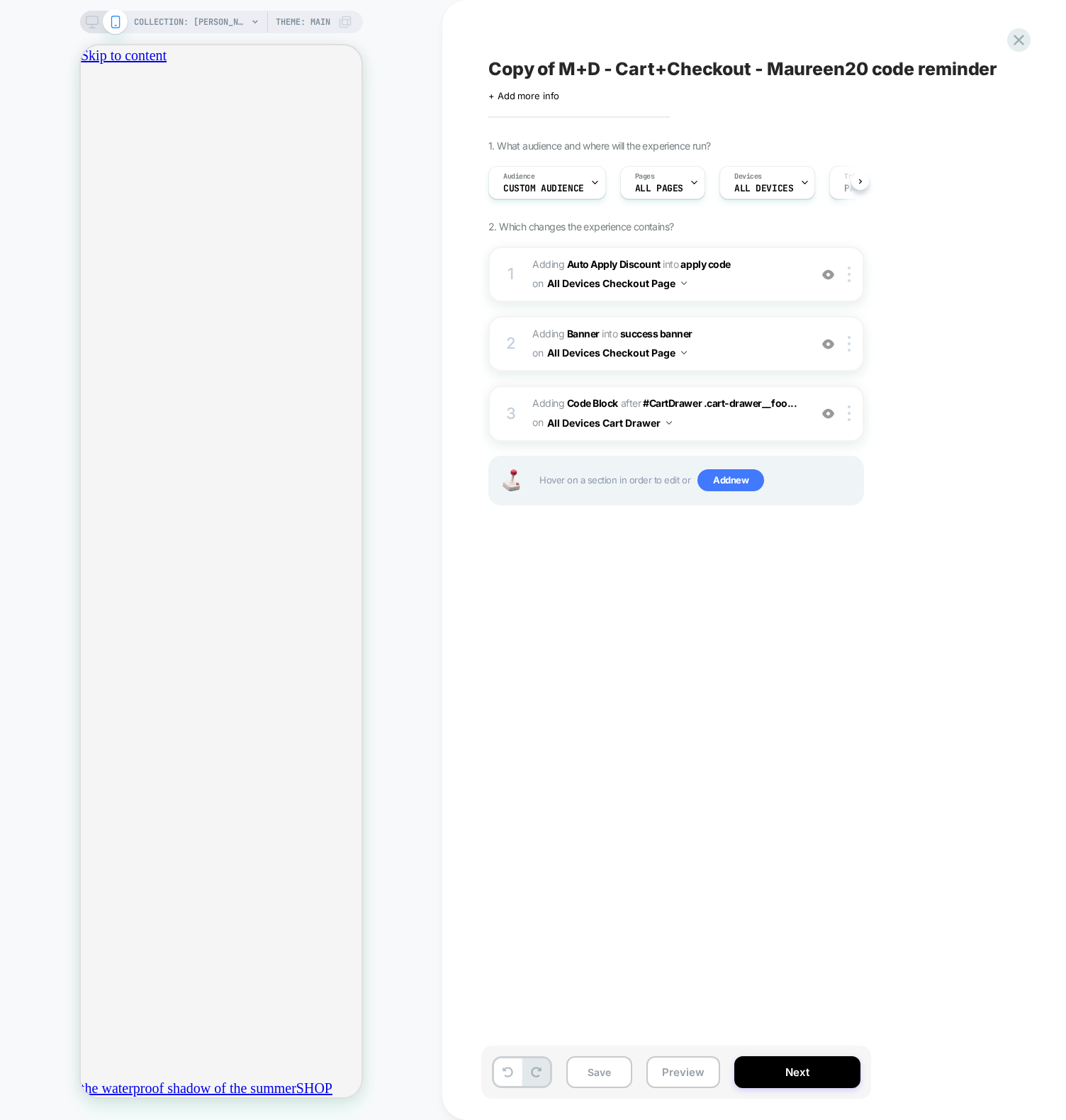
scroll to position [0, 1]
click at [683, 1080] on button "Preview" at bounding box center [683, 1072] width 73 height 32
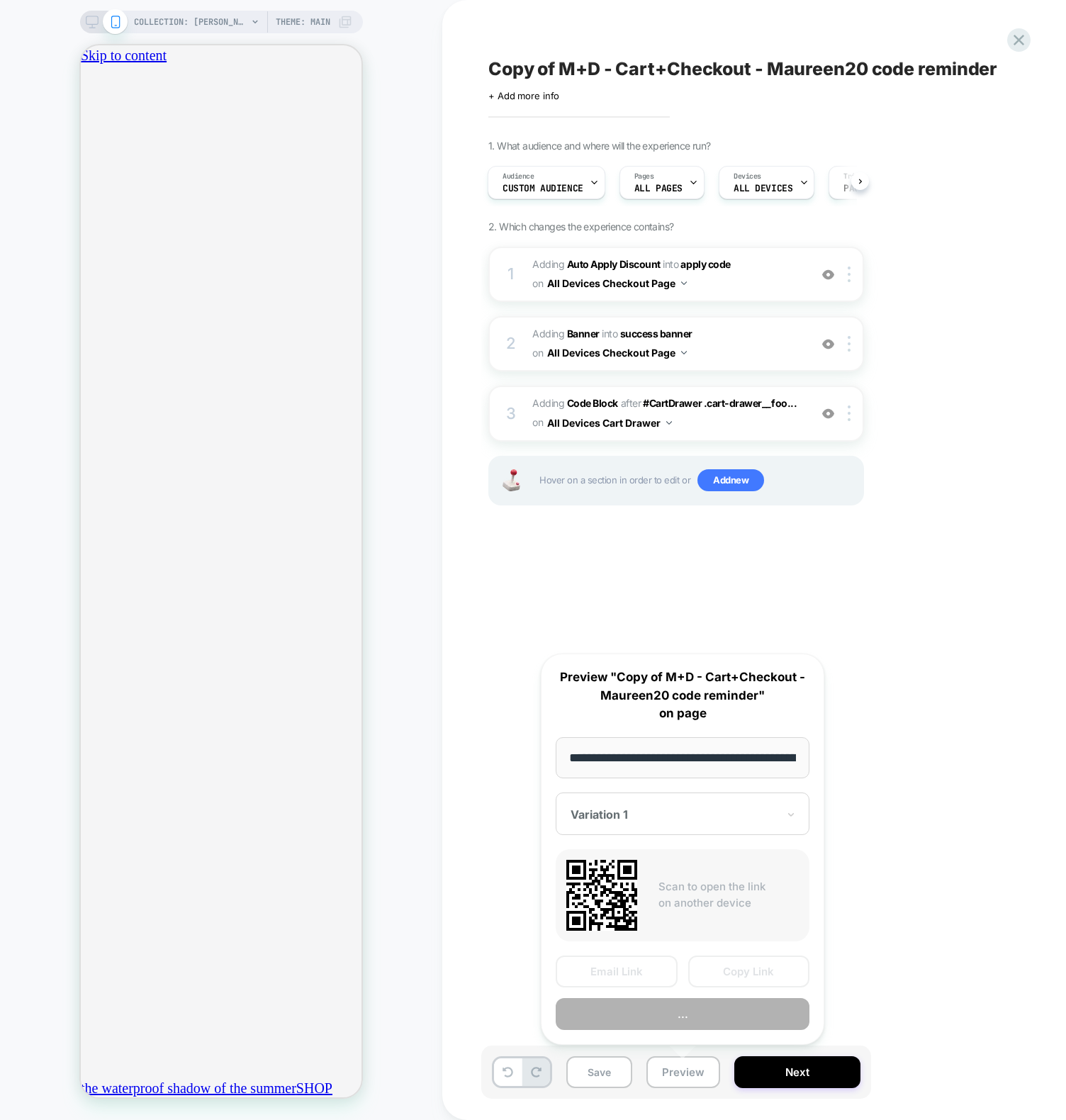
scroll to position [0, 156]
click at [688, 1020] on button "Preview" at bounding box center [682, 1014] width 254 height 32
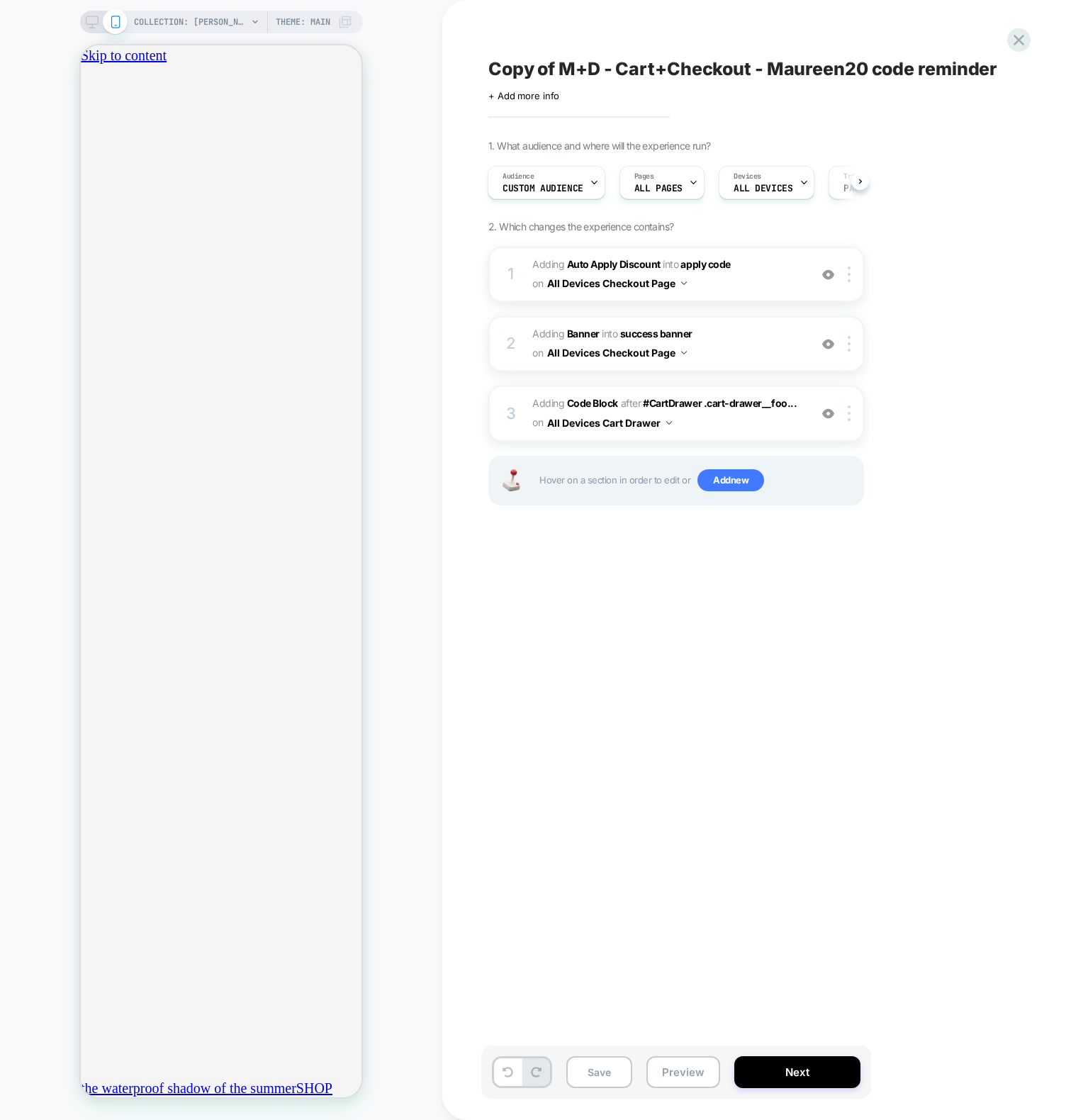
scroll to position [0, 250]
click at [546, 411] on span "Adding Code Block AFTER #CartDrawer .cart-drawer__foo... #CartDrawer .cart-draw…" at bounding box center [666, 413] width 270 height 38
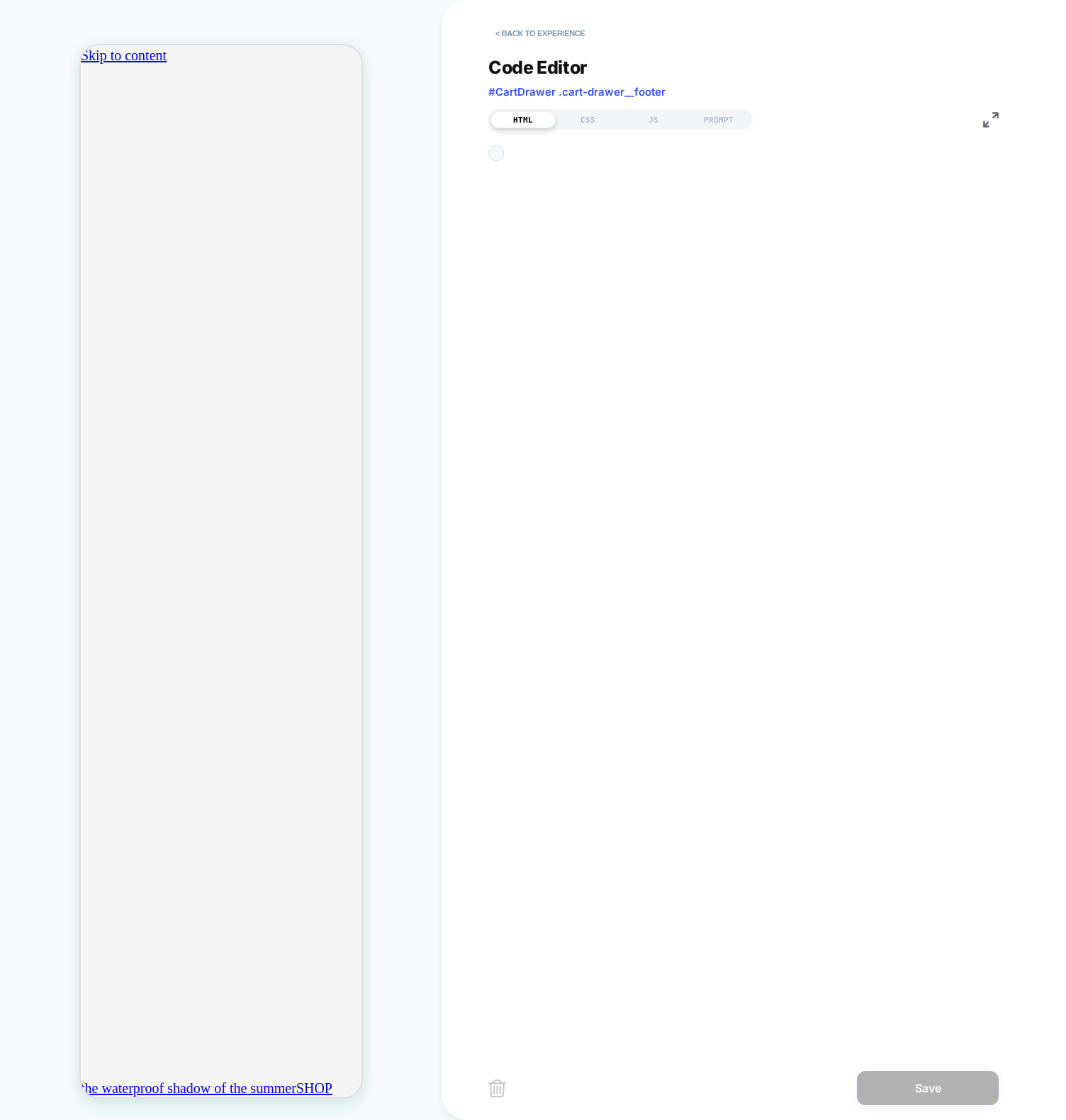
scroll to position [77, 0]
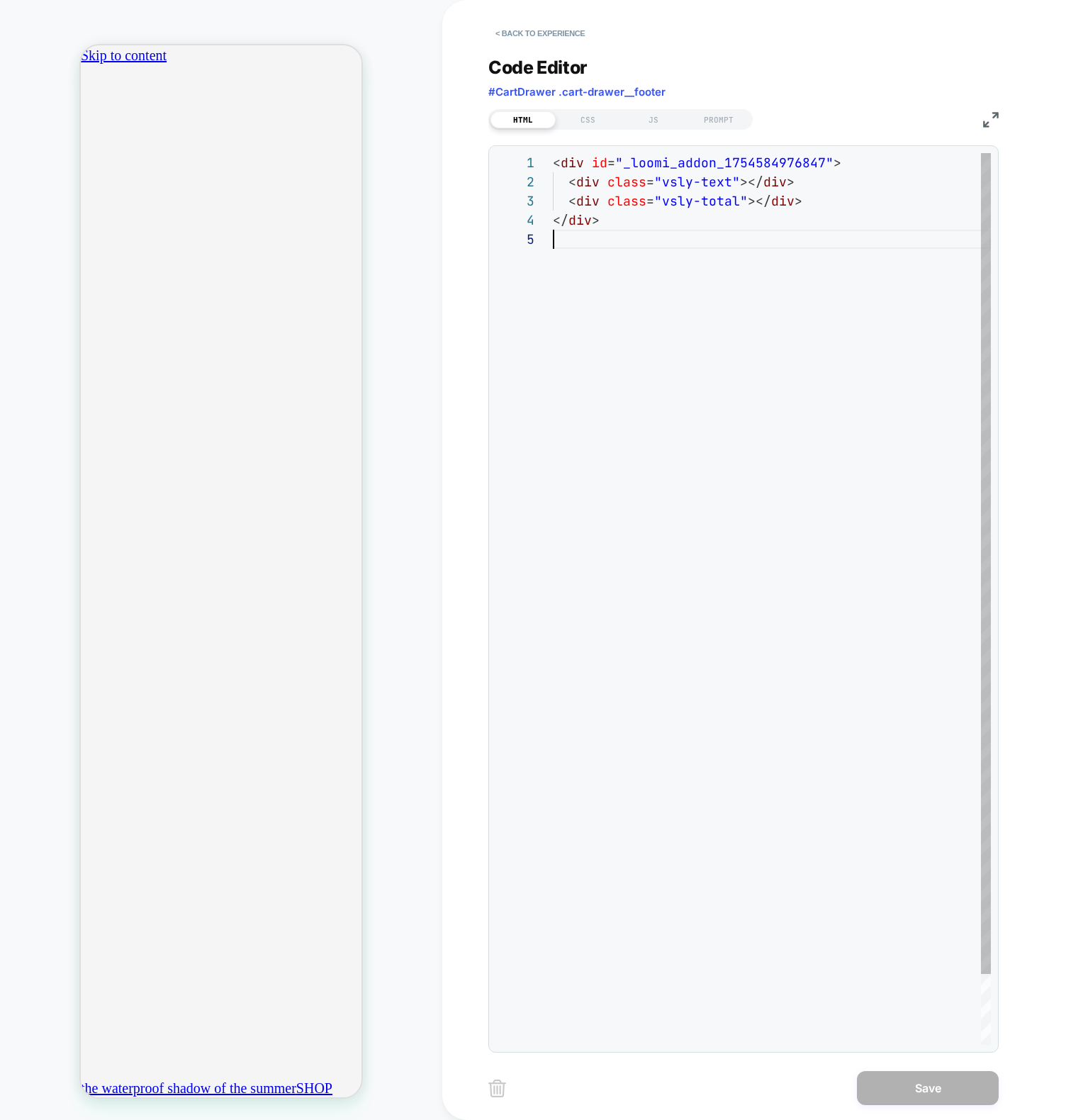
click at [702, 245] on div "< div id = "_loomi_addon_1754584976847" > < div class = "vsly-text" ></ div > <…" at bounding box center [772, 637] width 438 height 968
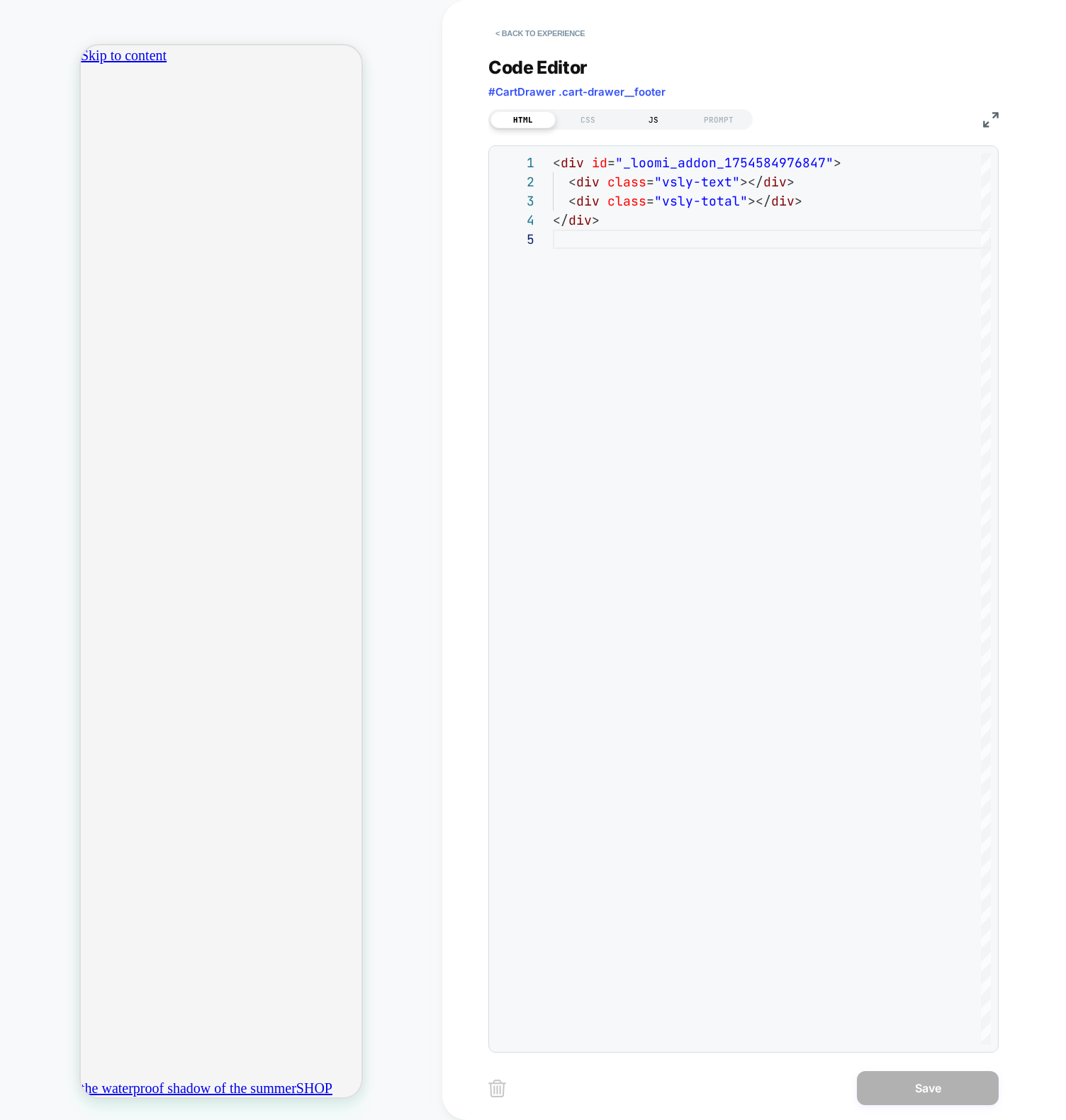
click at [656, 122] on div "JS" at bounding box center [653, 119] width 65 height 17
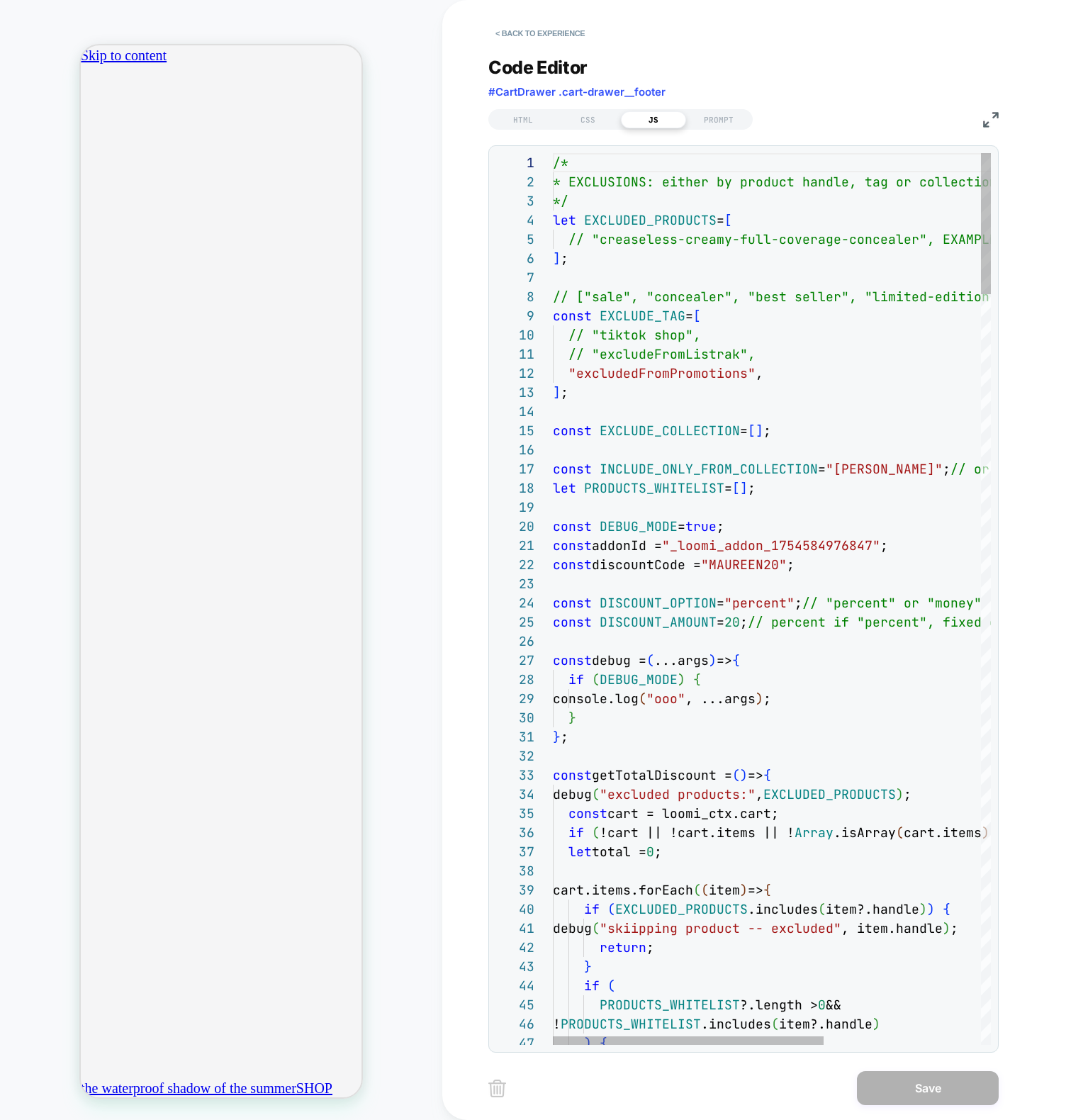
scroll to position [0, 499]
type textarea "**********"
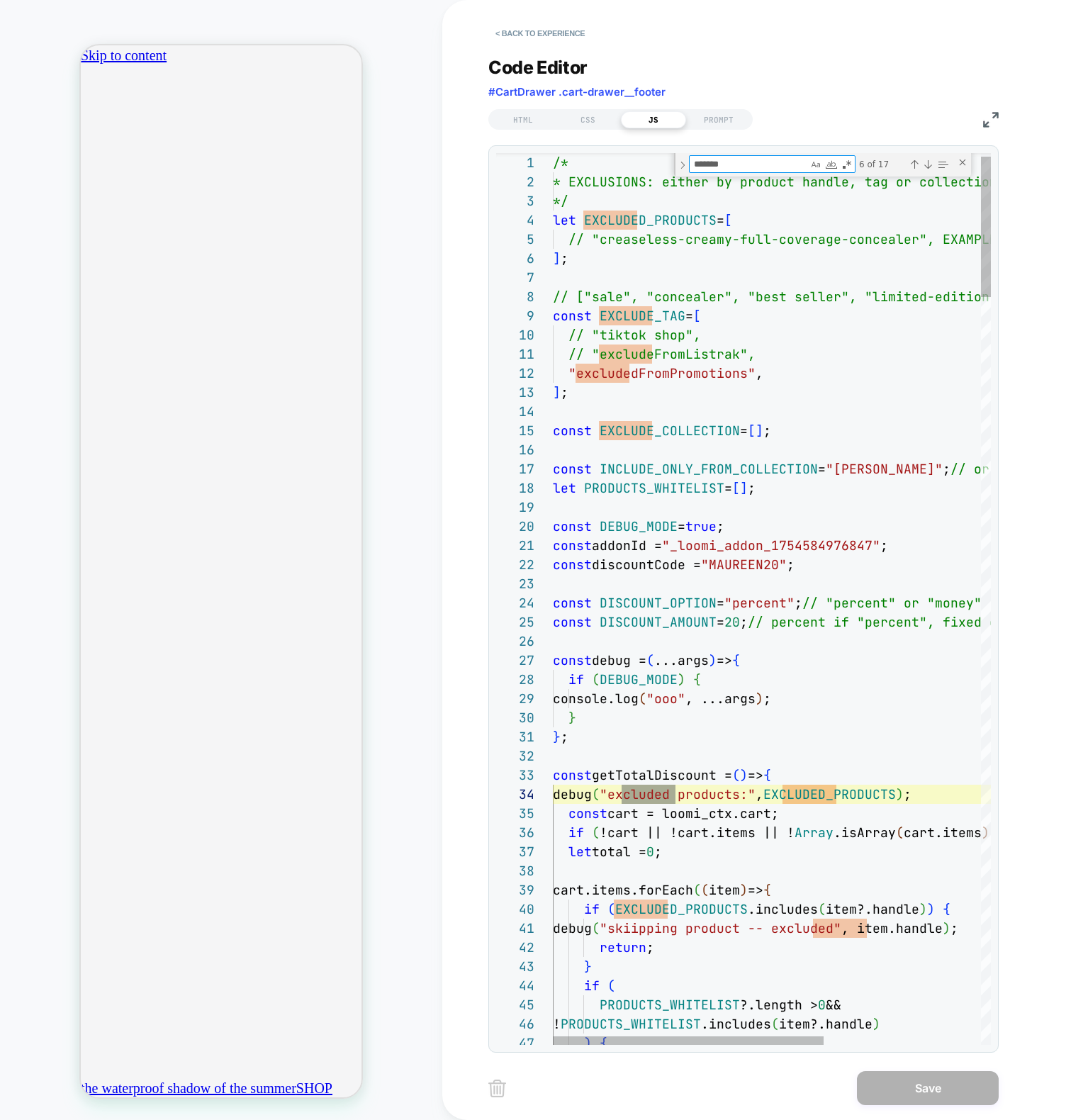
type textarea "*******"
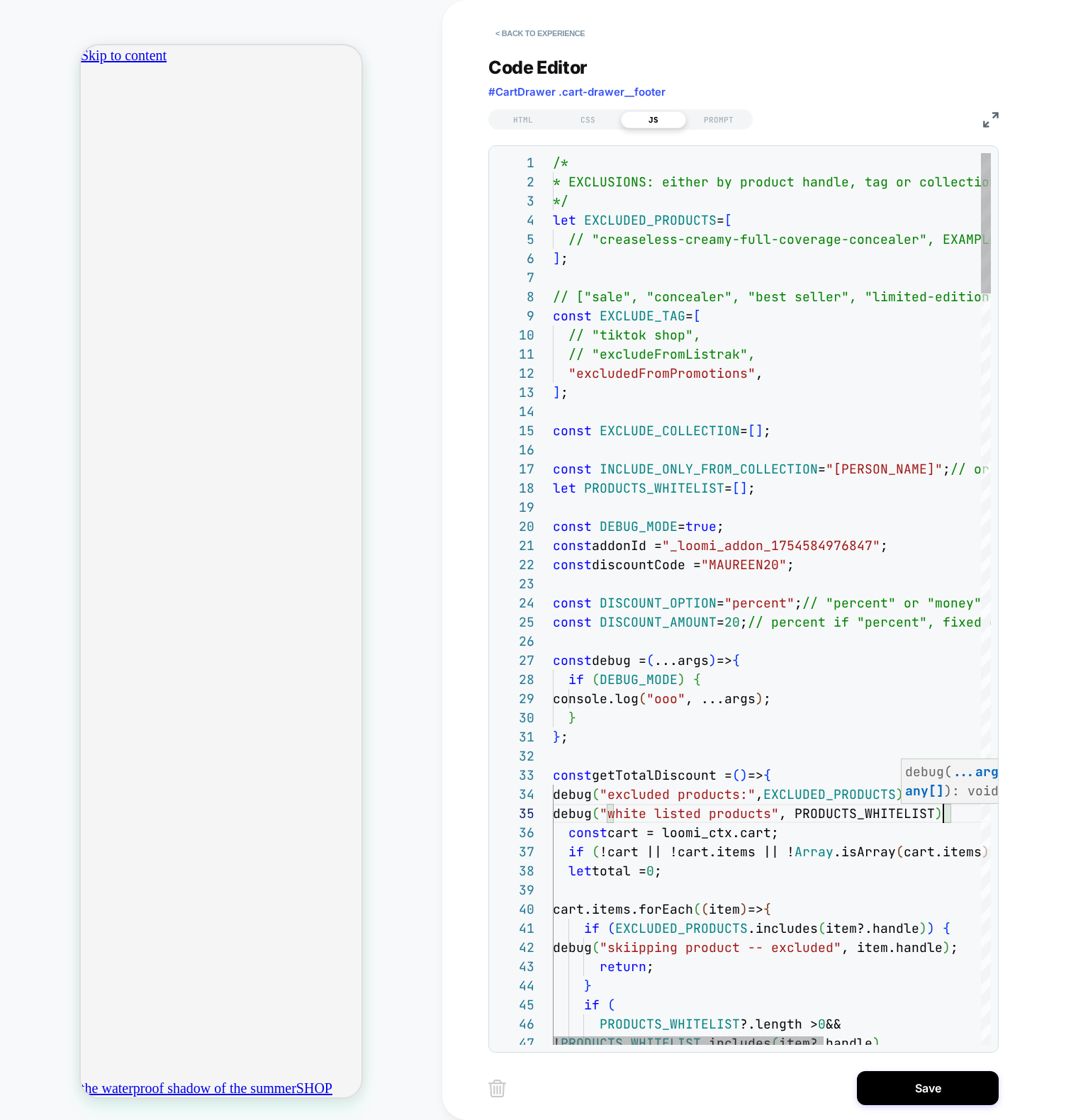
scroll to position [77, 391]
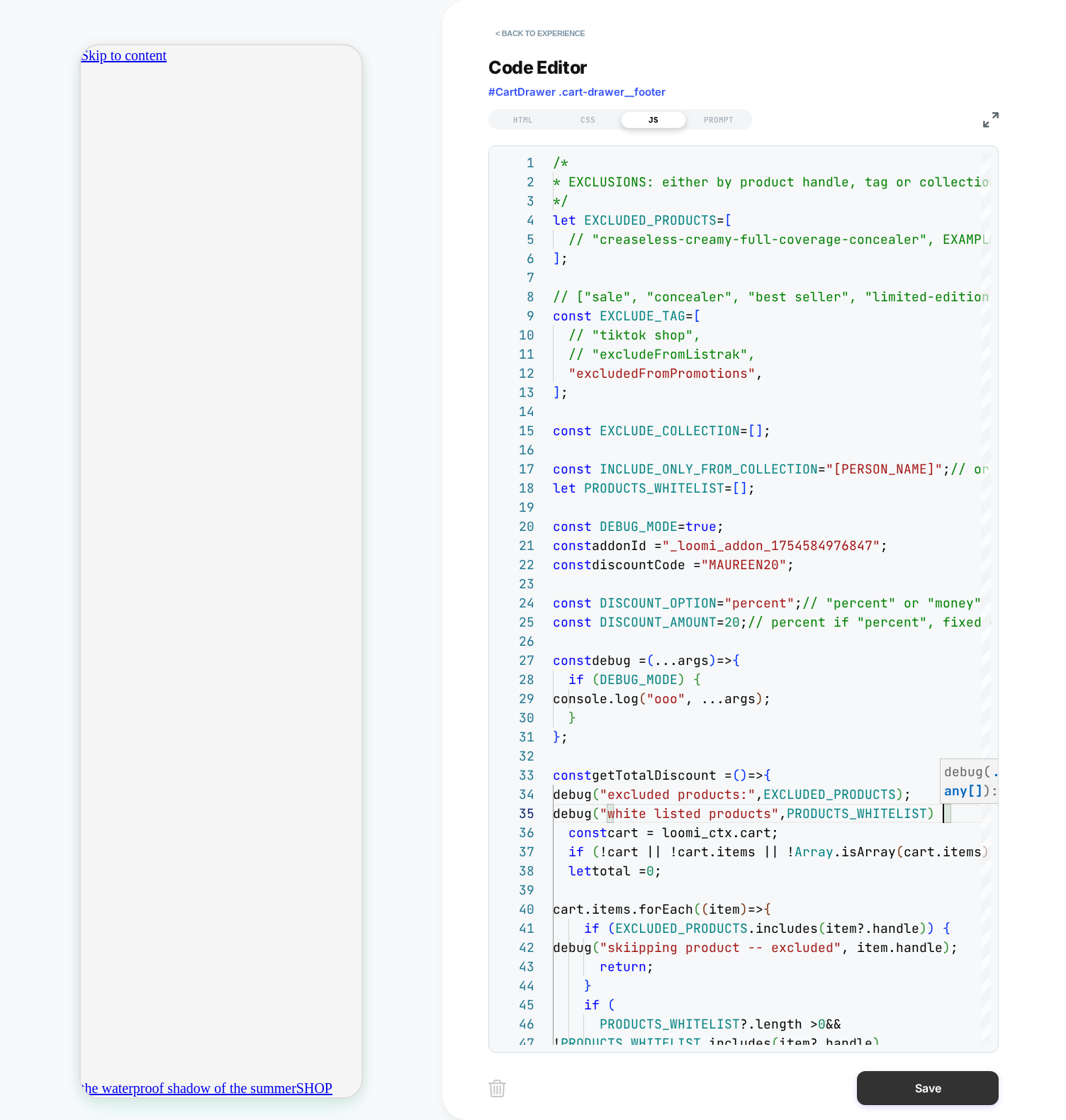
type textarea "**********"
click at [909, 1099] on button "Save" at bounding box center [927, 1088] width 142 height 34
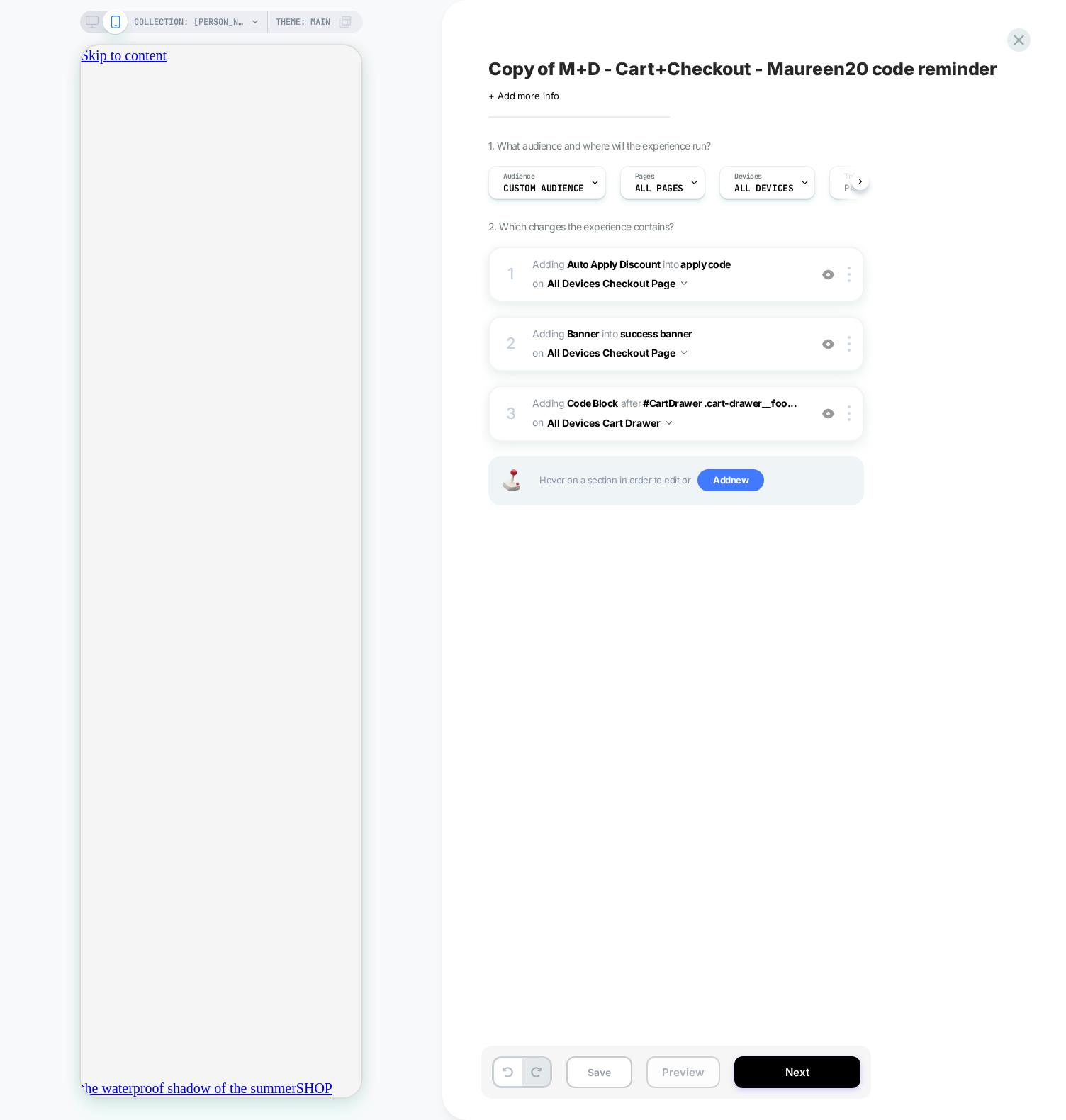
scroll to position [0, 1]
click at [679, 1074] on button "Preview" at bounding box center [683, 1072] width 73 height 32
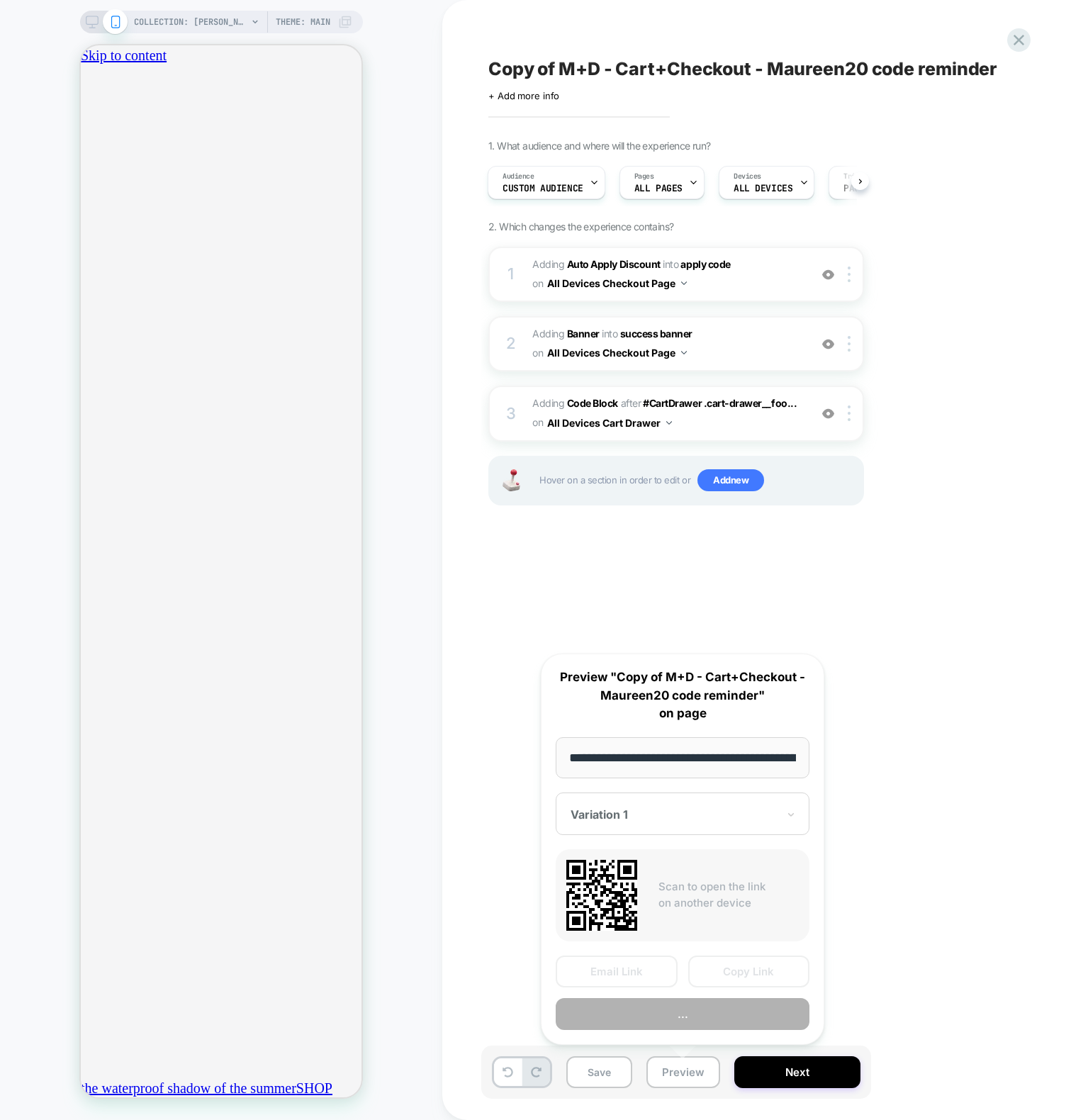
scroll to position [0, 156]
drag, startPoint x: 739, startPoint y: 967, endPoint x: 502, endPoint y: 867, distance: 257.2
click at [738, 967] on button "Copy Link" at bounding box center [749, 972] width 122 height 32
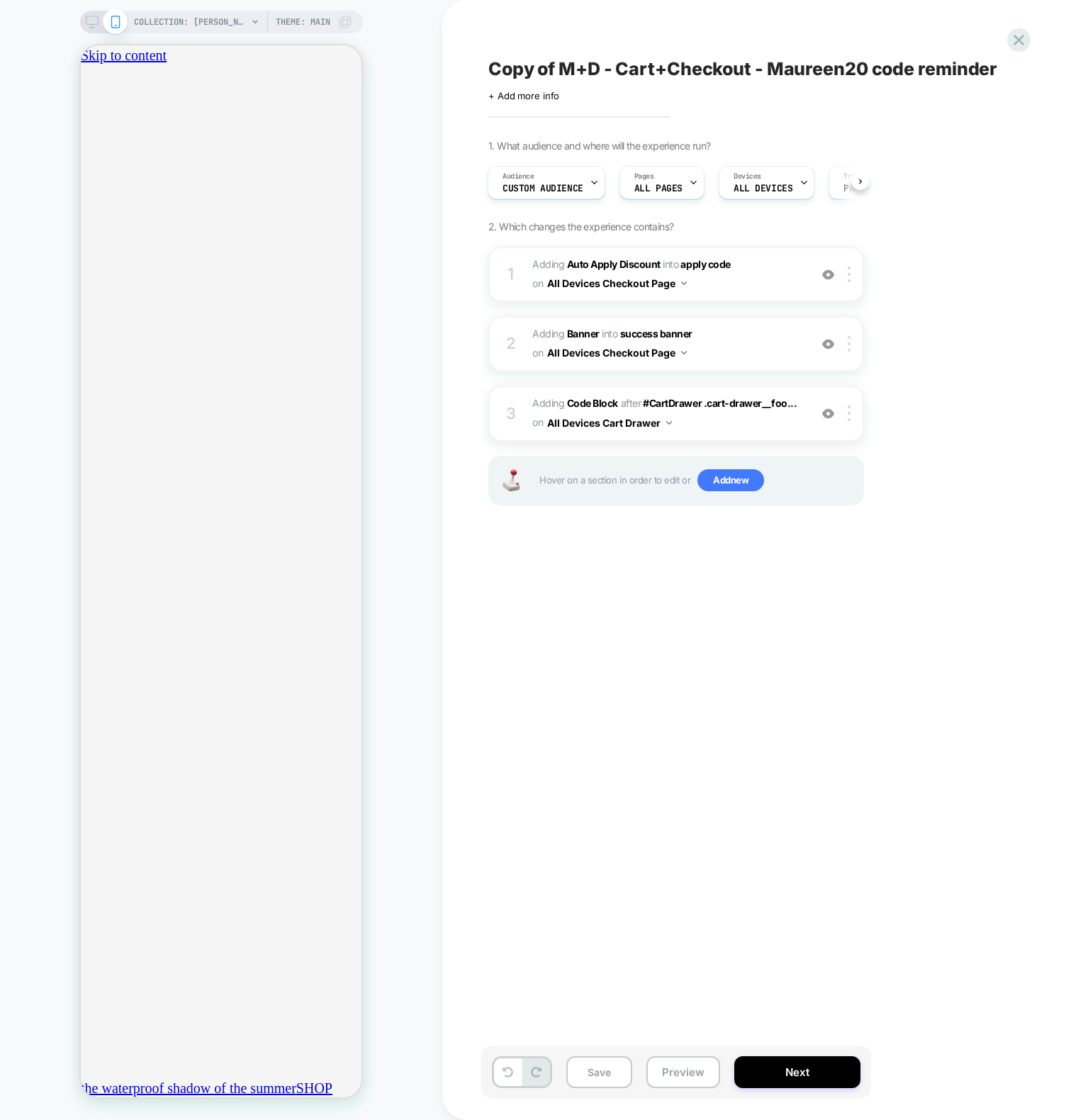
scroll to position [0, 0]
click at [583, 1078] on button "Save" at bounding box center [599, 1072] width 66 height 32
click at [476, 902] on div "Copy of M+D - Cart+Checkout - Maureen20 code reminder Click to edit experience …" at bounding box center [754, 560] width 624 height 1120
click at [521, 401] on div "3 Adding Code Block AFTER #CartDrawer .cart-drawer__foo... #CartDrawer .cart-dr…" at bounding box center [676, 414] width 375 height 55
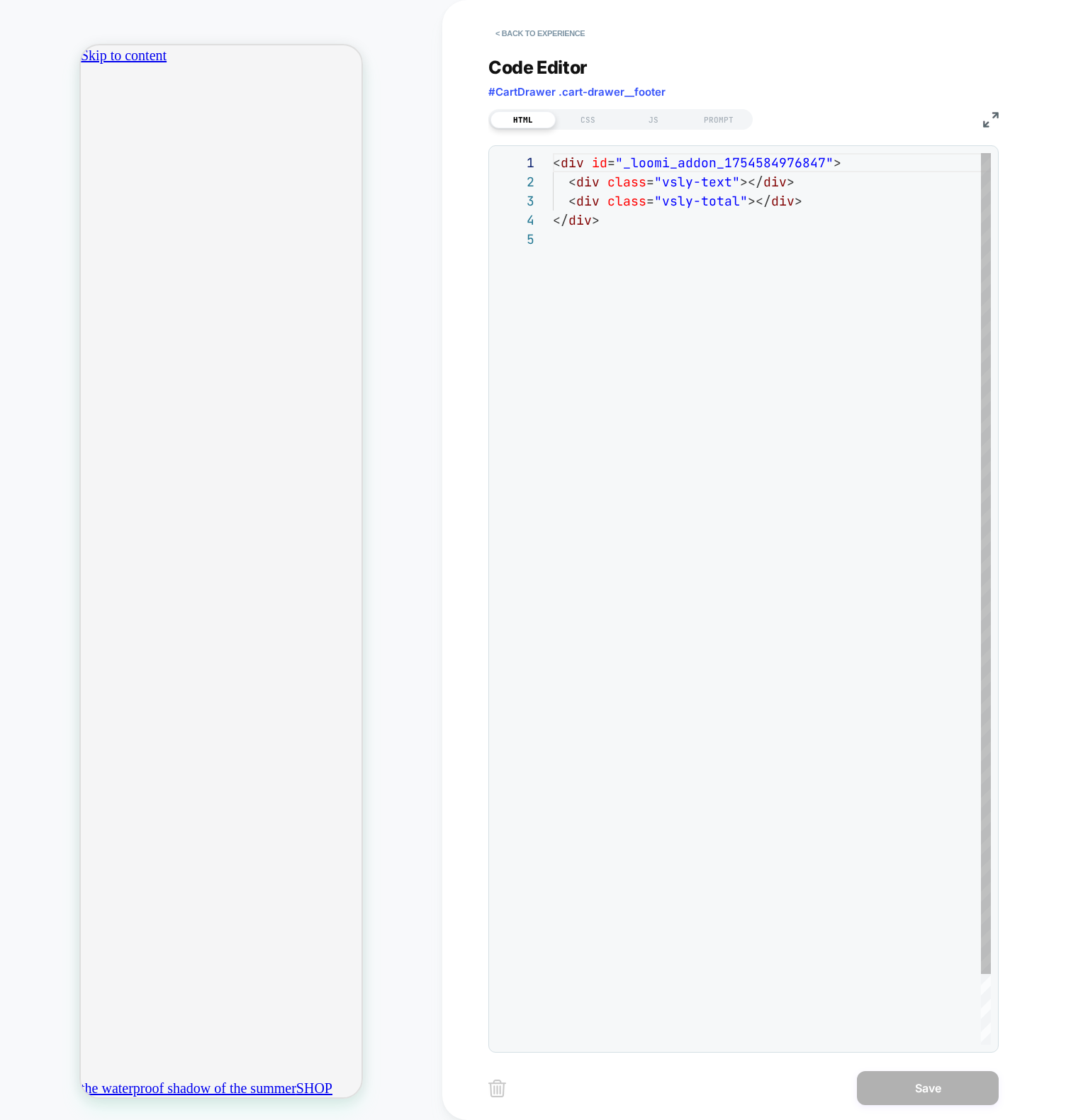
scroll to position [77, 0]
drag, startPoint x: 666, startPoint y: 331, endPoint x: 658, endPoint y: 255, distance: 76.4
click at [666, 330] on div "< div id = "_loomi_addon_1754584976847" > < div class = "vsly-text" ></ div > <…" at bounding box center [772, 637] width 438 height 968
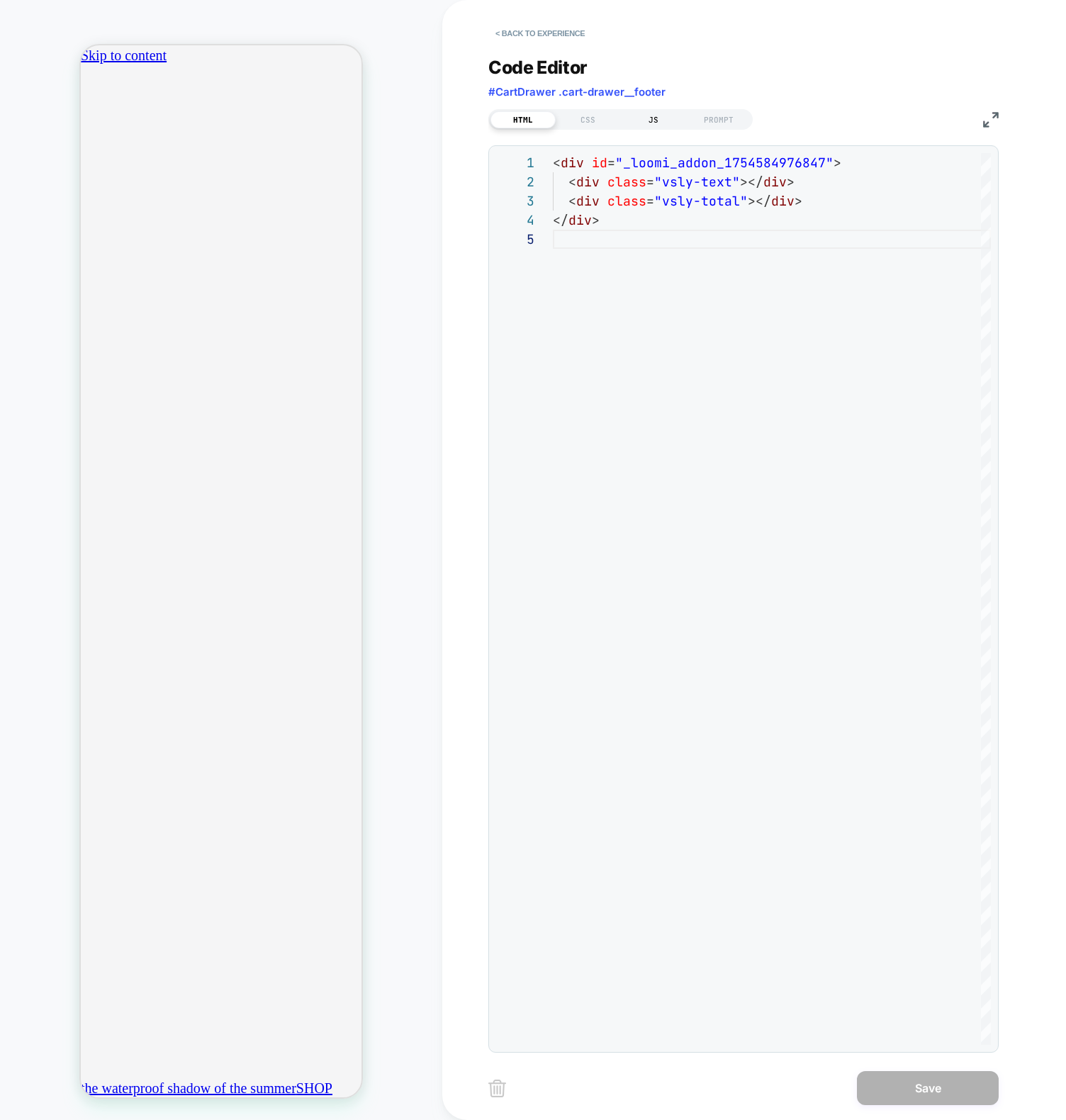
click at [648, 113] on div "JS" at bounding box center [653, 119] width 65 height 17
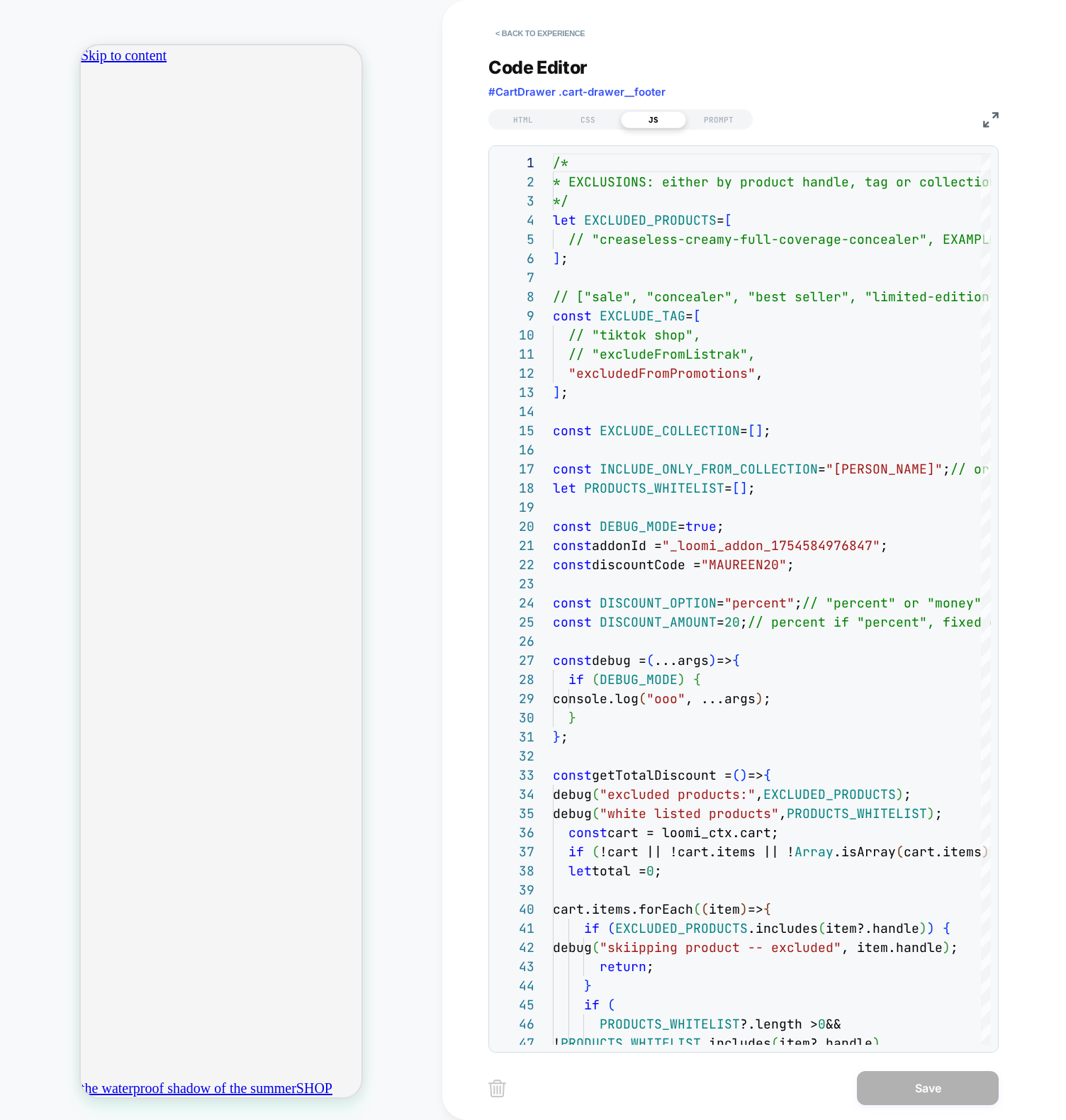
scroll to position [0, 0]
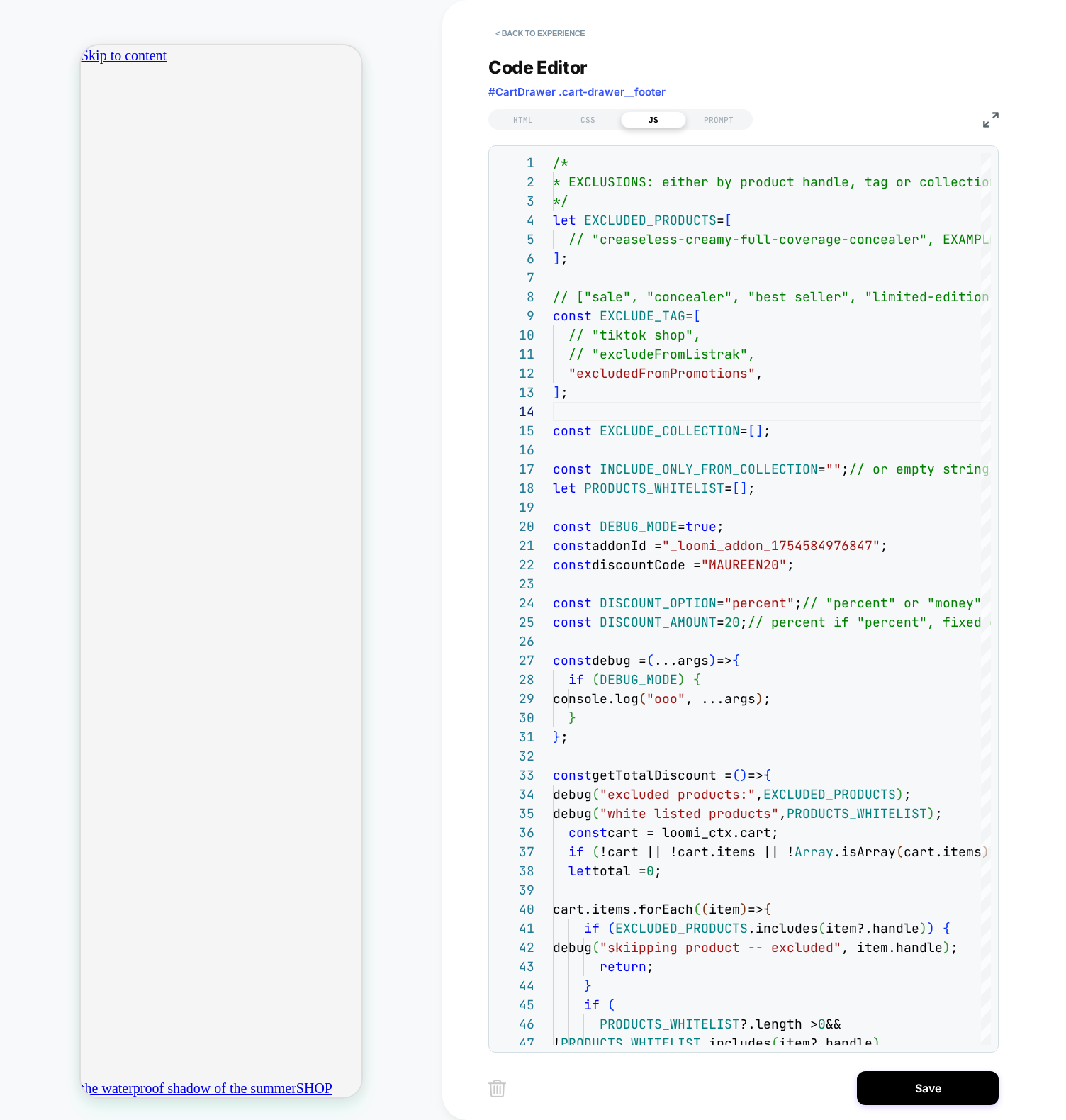
scroll to position [0, 499]
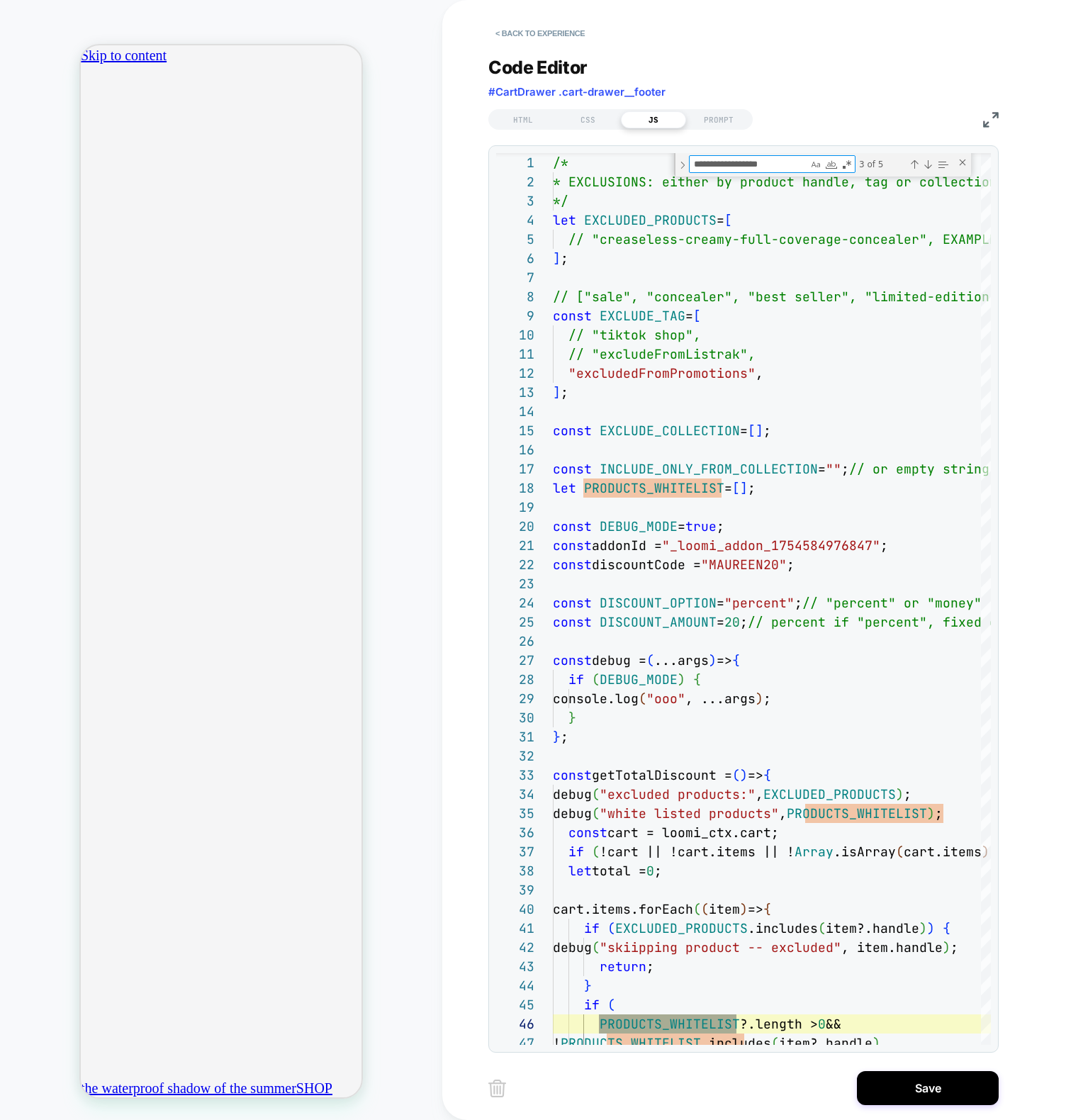
scroll to position [192, 184]
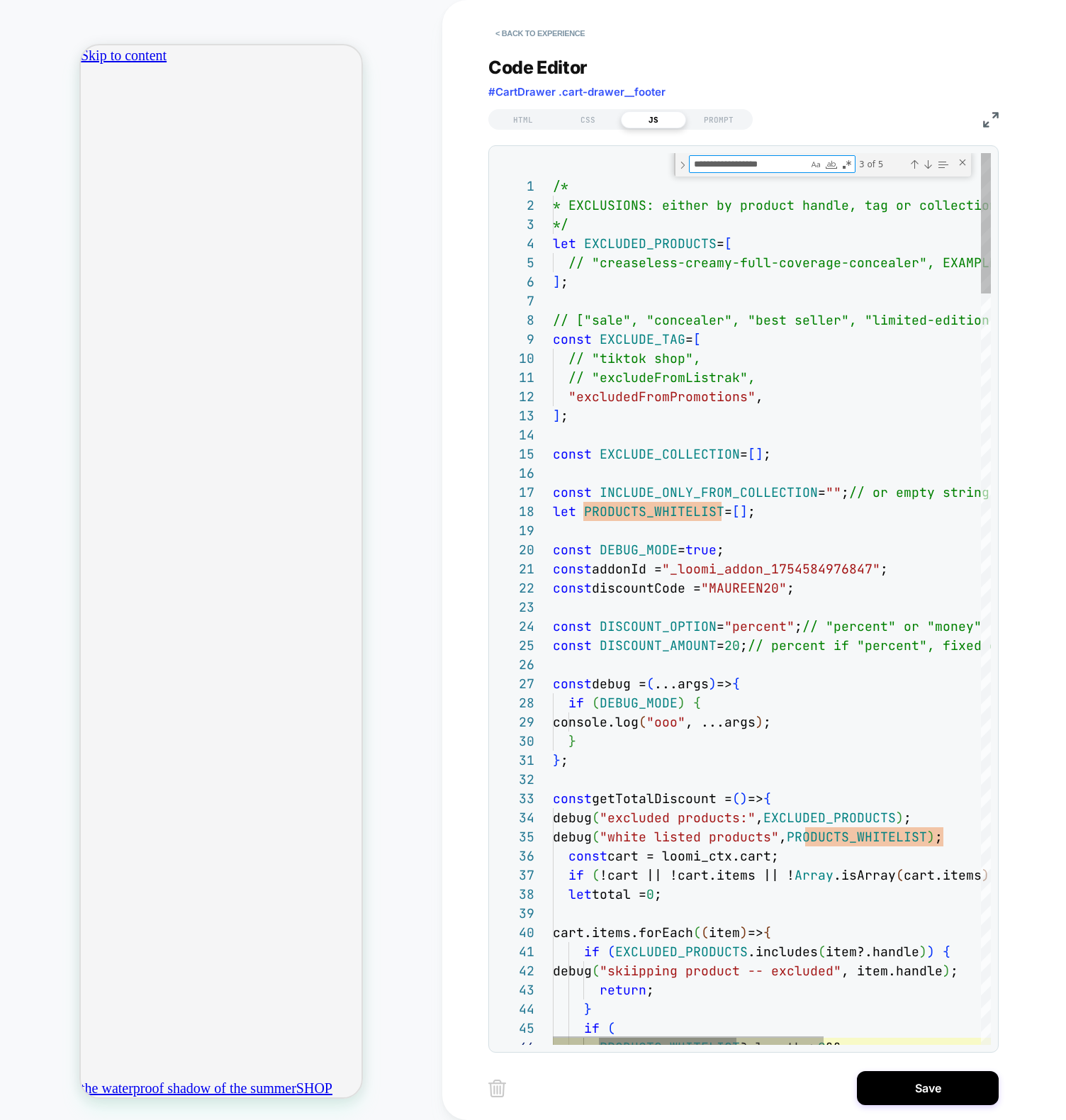
click at [961, 164] on div "Close (Escape)" at bounding box center [962, 162] width 11 height 11
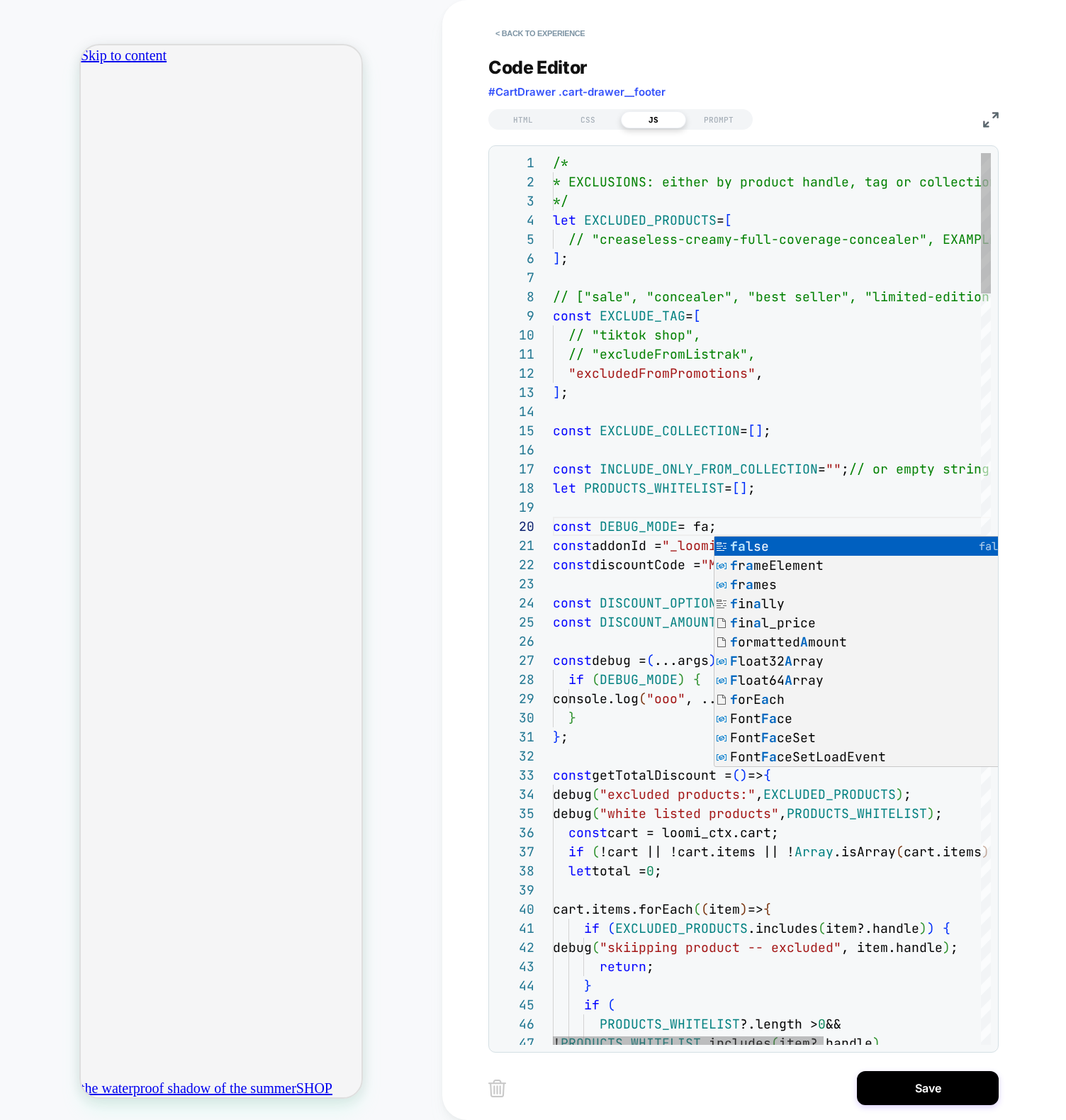
scroll to position [172, 184]
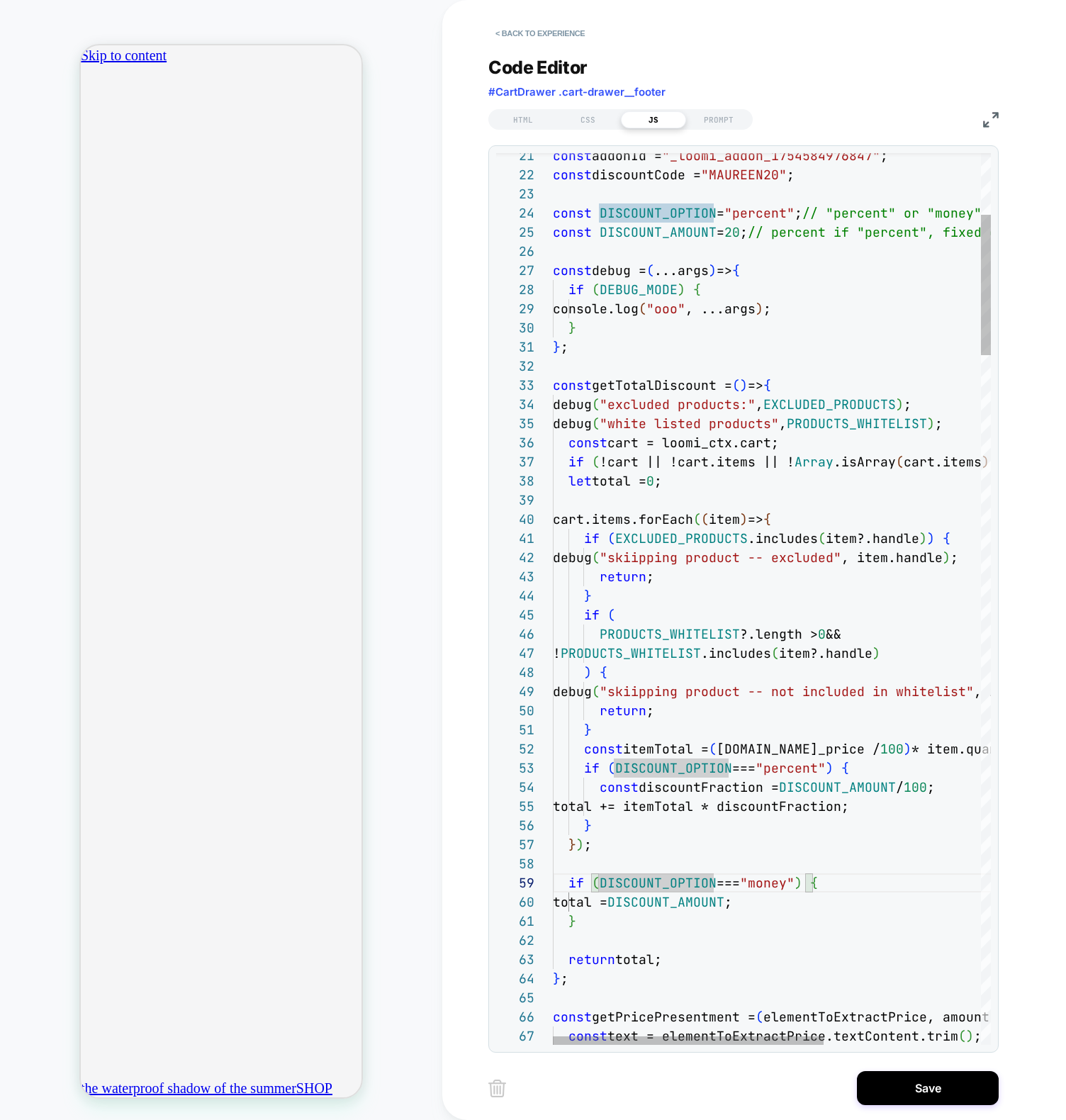
drag, startPoint x: 608, startPoint y: 935, endPoint x: 639, endPoint y: 940, distance: 31.4
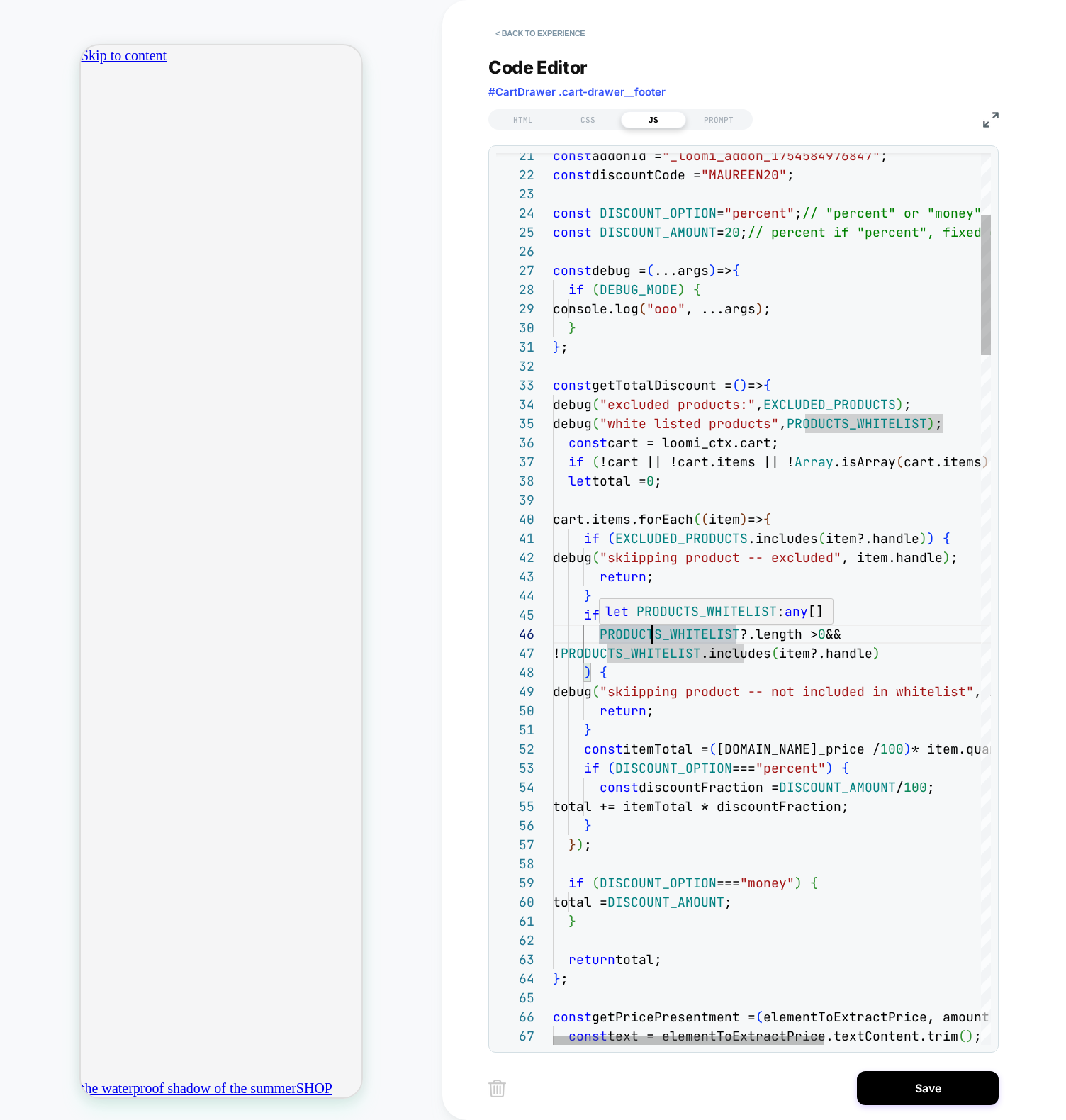
click at [639, 618] on span "PRODUCTS_WHITELIST" at bounding box center [706, 611] width 140 height 16
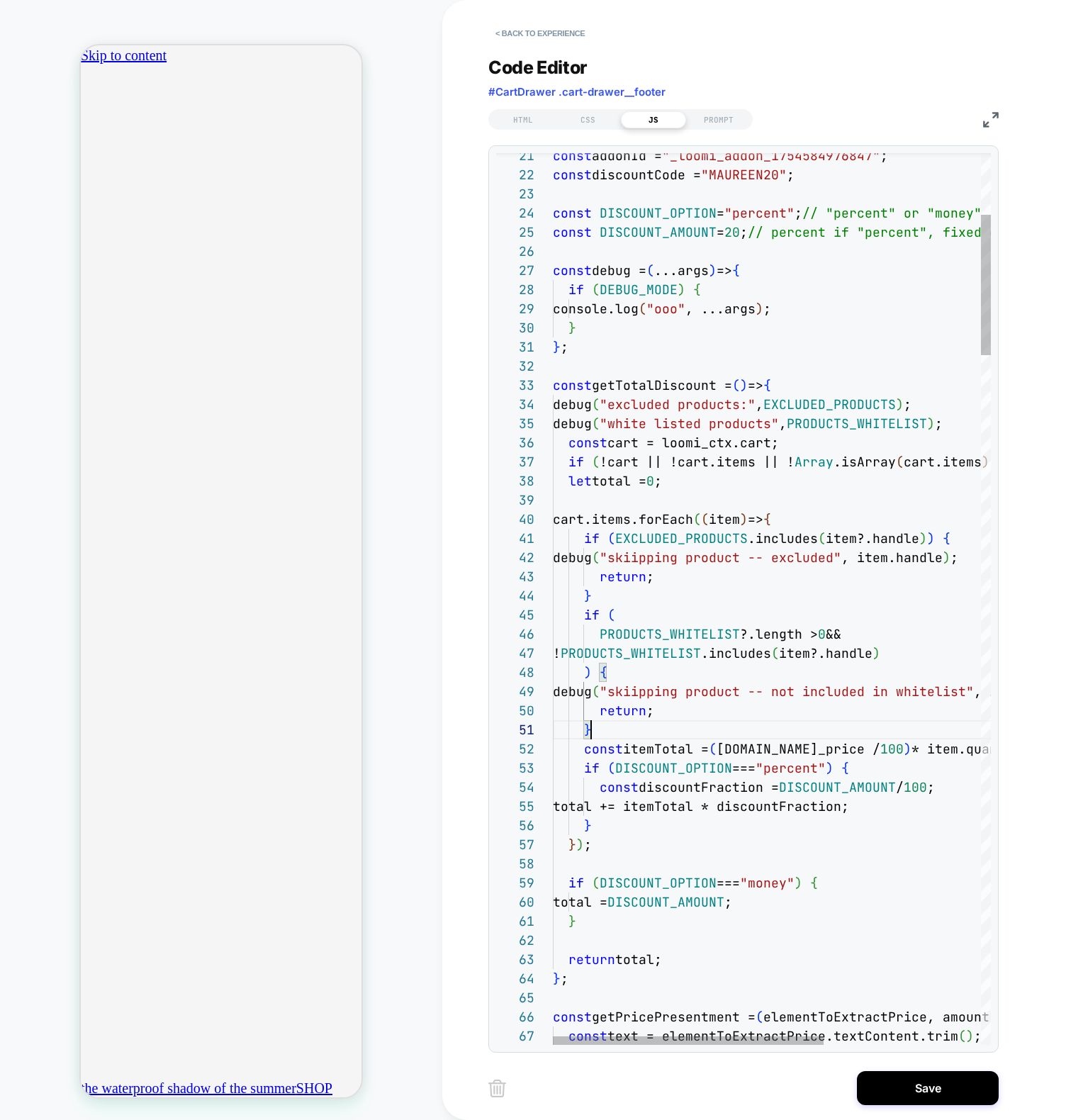
scroll to position [134, 54]
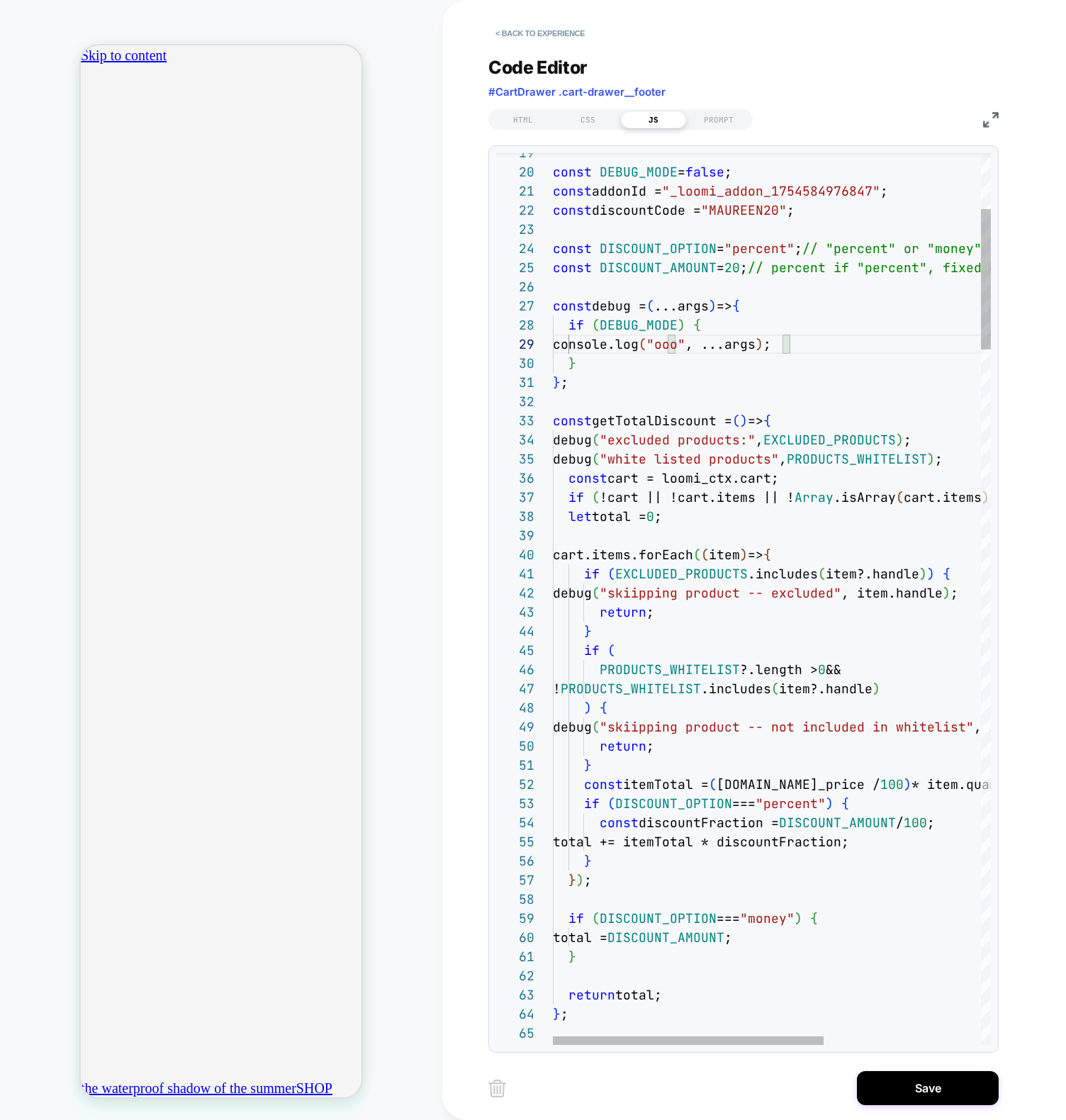
type textarea "**********"
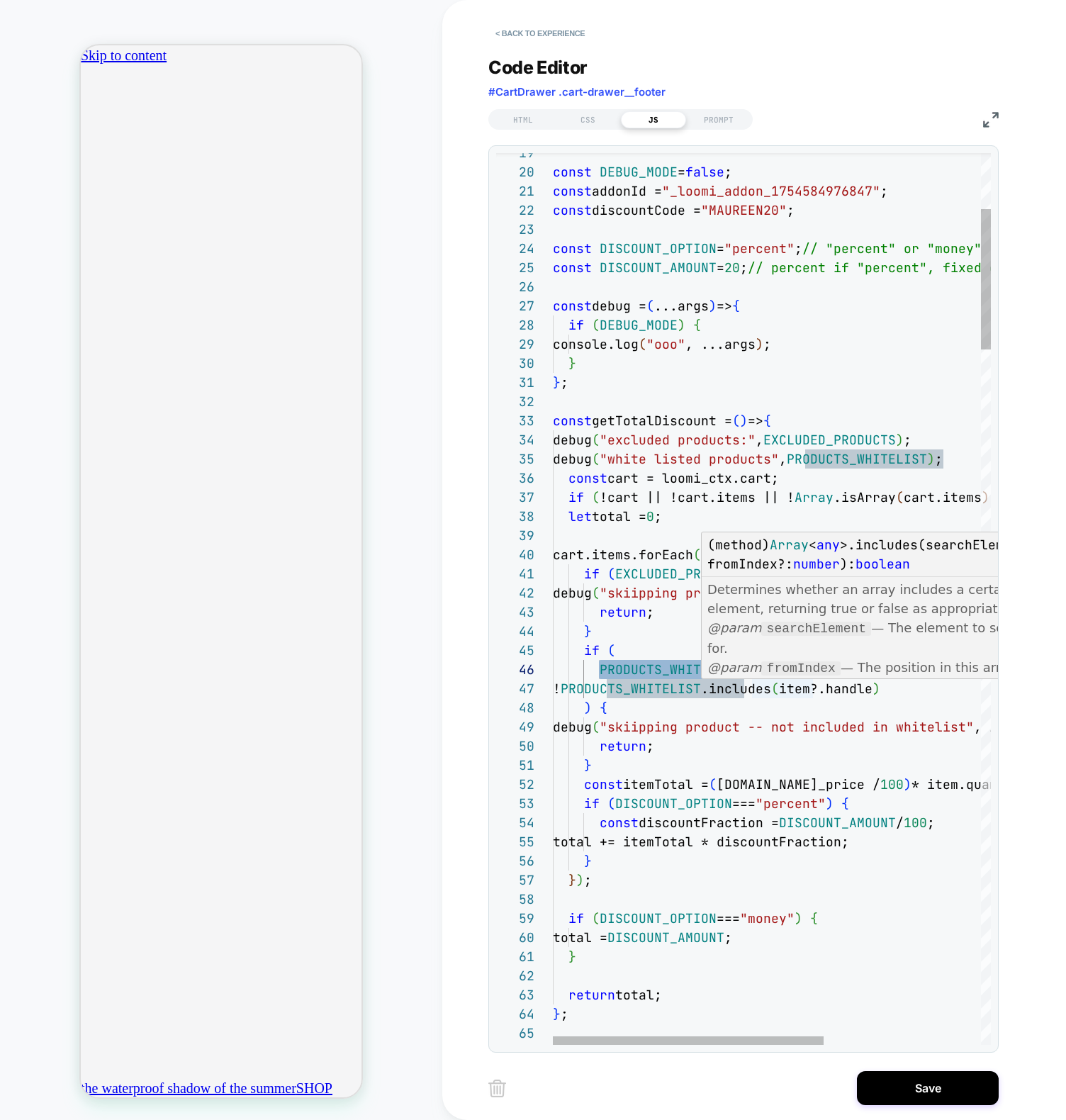
scroll to position [0, 0]
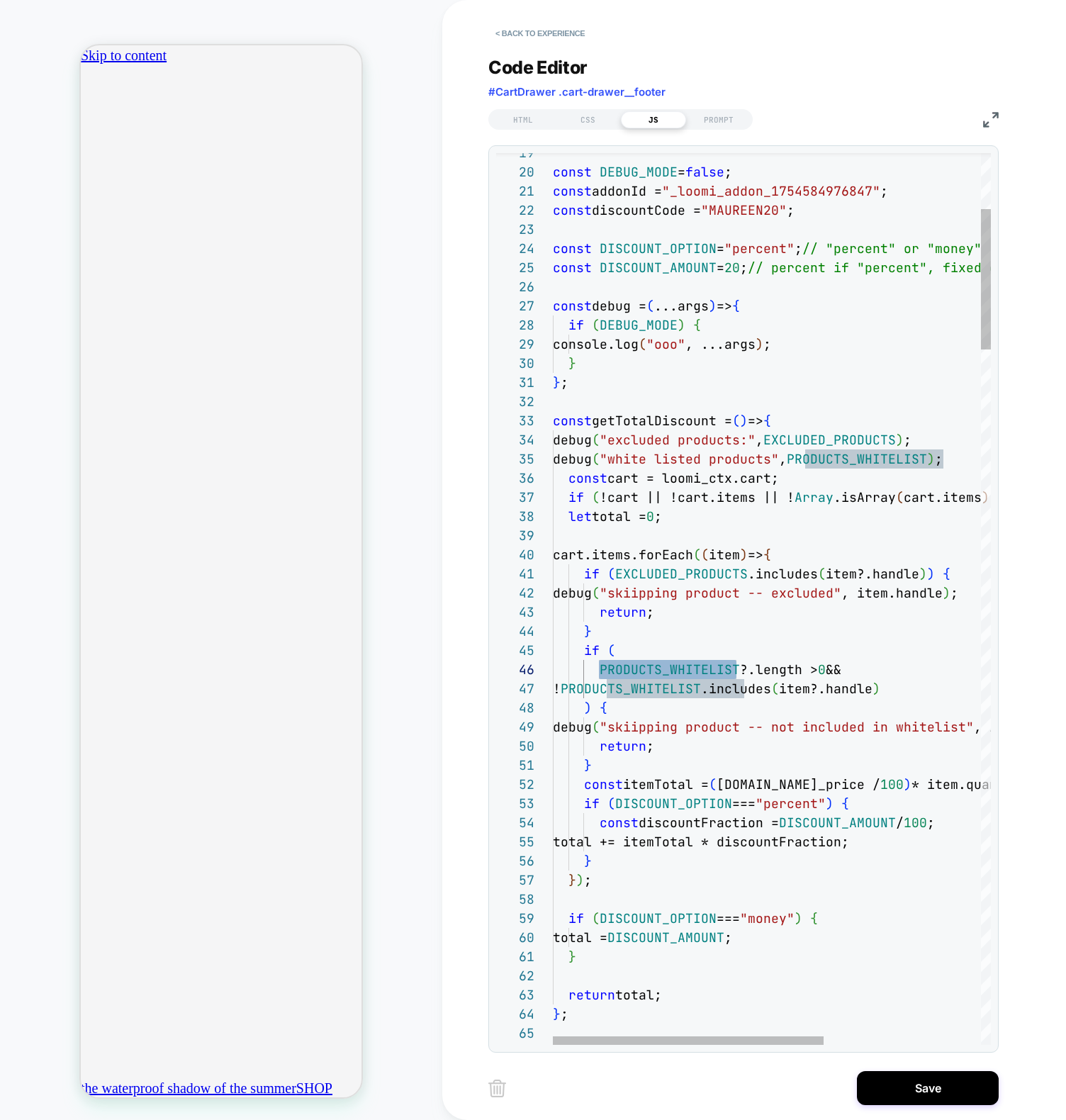
drag, startPoint x: 710, startPoint y: 688, endPoint x: 734, endPoint y: 709, distance: 31.9
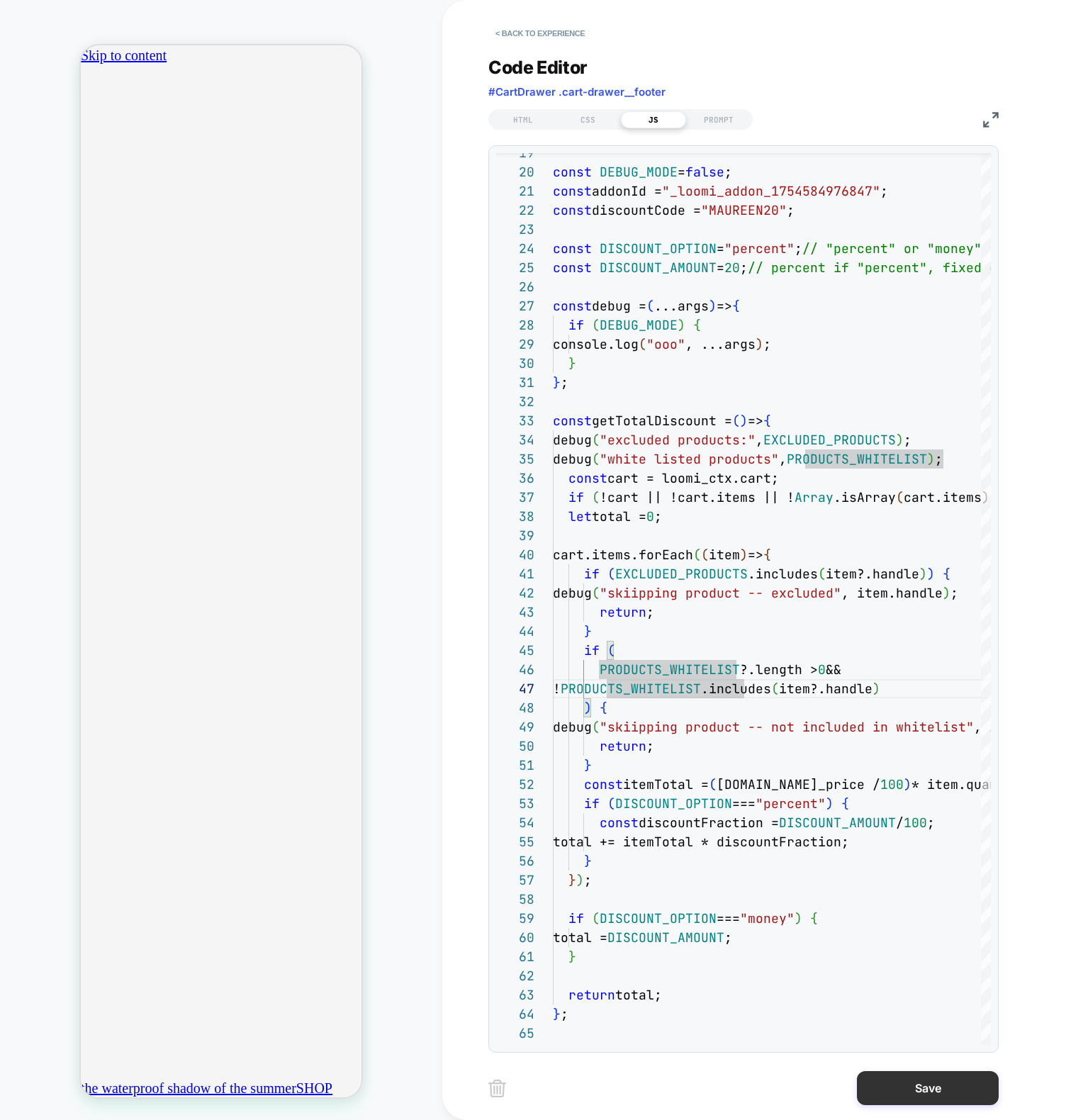
click at [962, 1091] on button "Save" at bounding box center [927, 1088] width 142 height 34
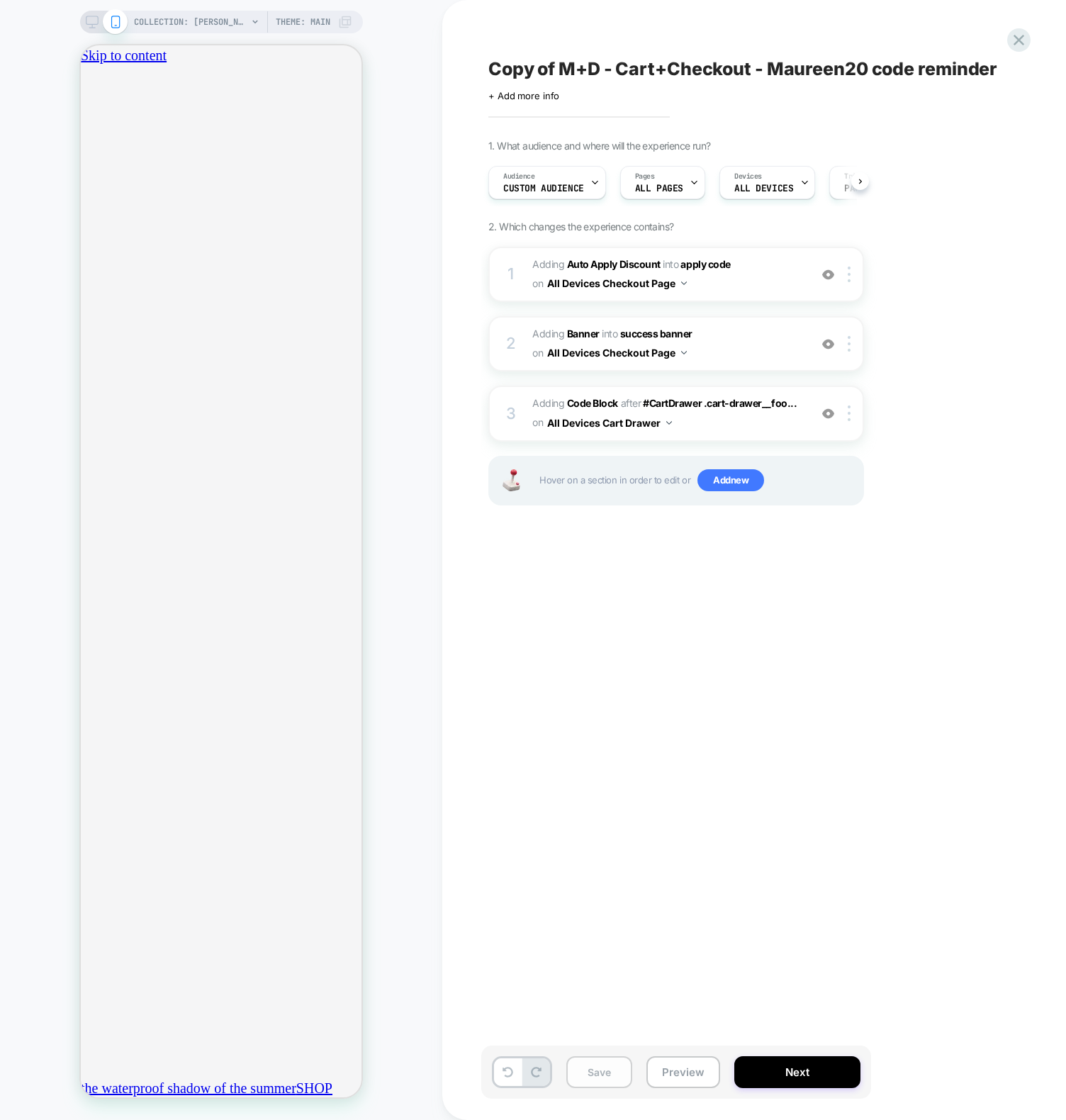
click at [612, 1082] on button "Save" at bounding box center [599, 1072] width 66 height 32
click at [853, 965] on div "Copy of M+D - Cart+Checkout - Maureen20 code reminder Click to edit experience …" at bounding box center [747, 560] width 532 height 1091
click at [572, 411] on span "Adding Code Block AFTER #CartDrawer .cart-drawer__foo... #CartDrawer .cart-draw…" at bounding box center [666, 413] width 270 height 38
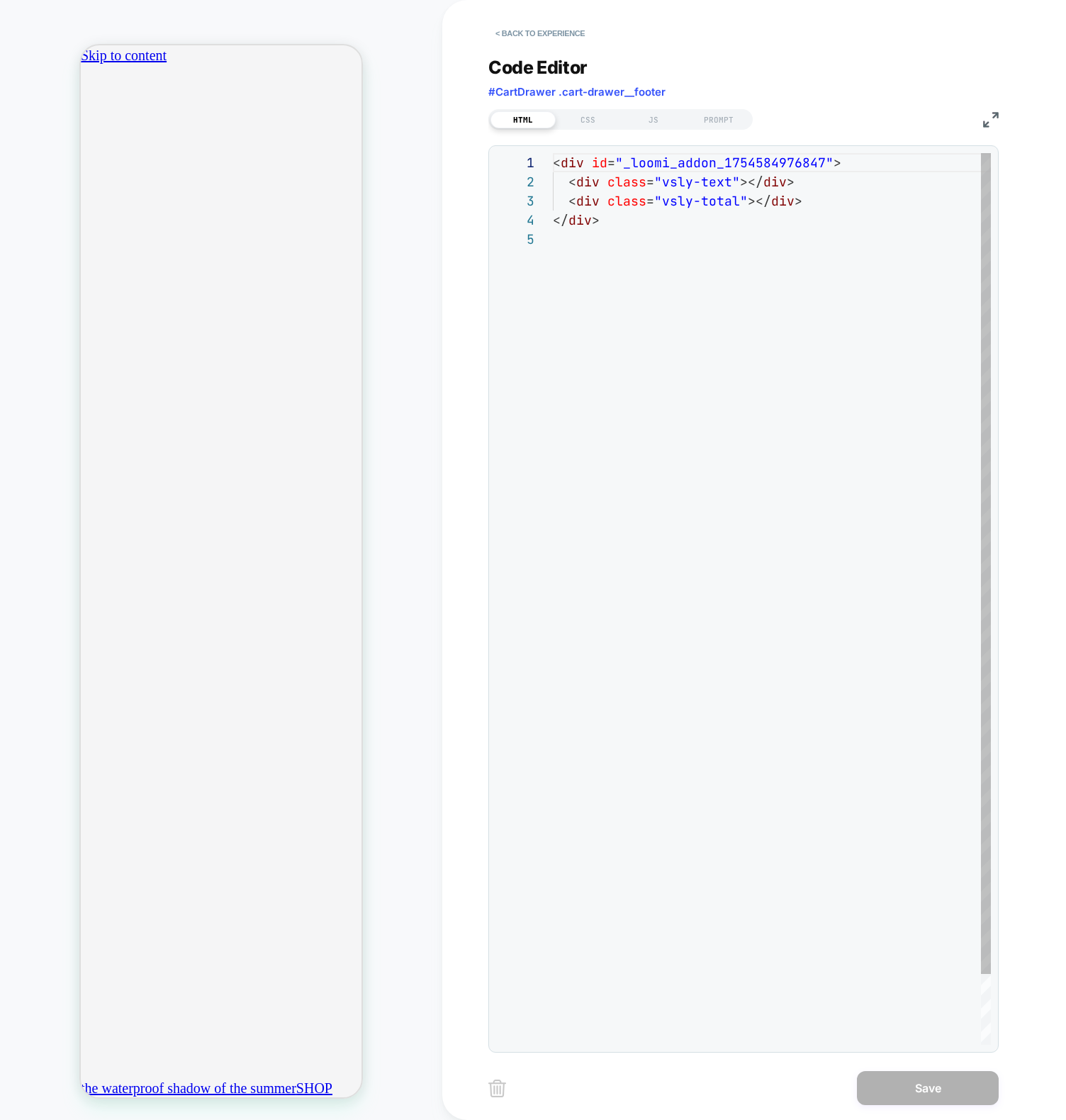
scroll to position [77, 0]
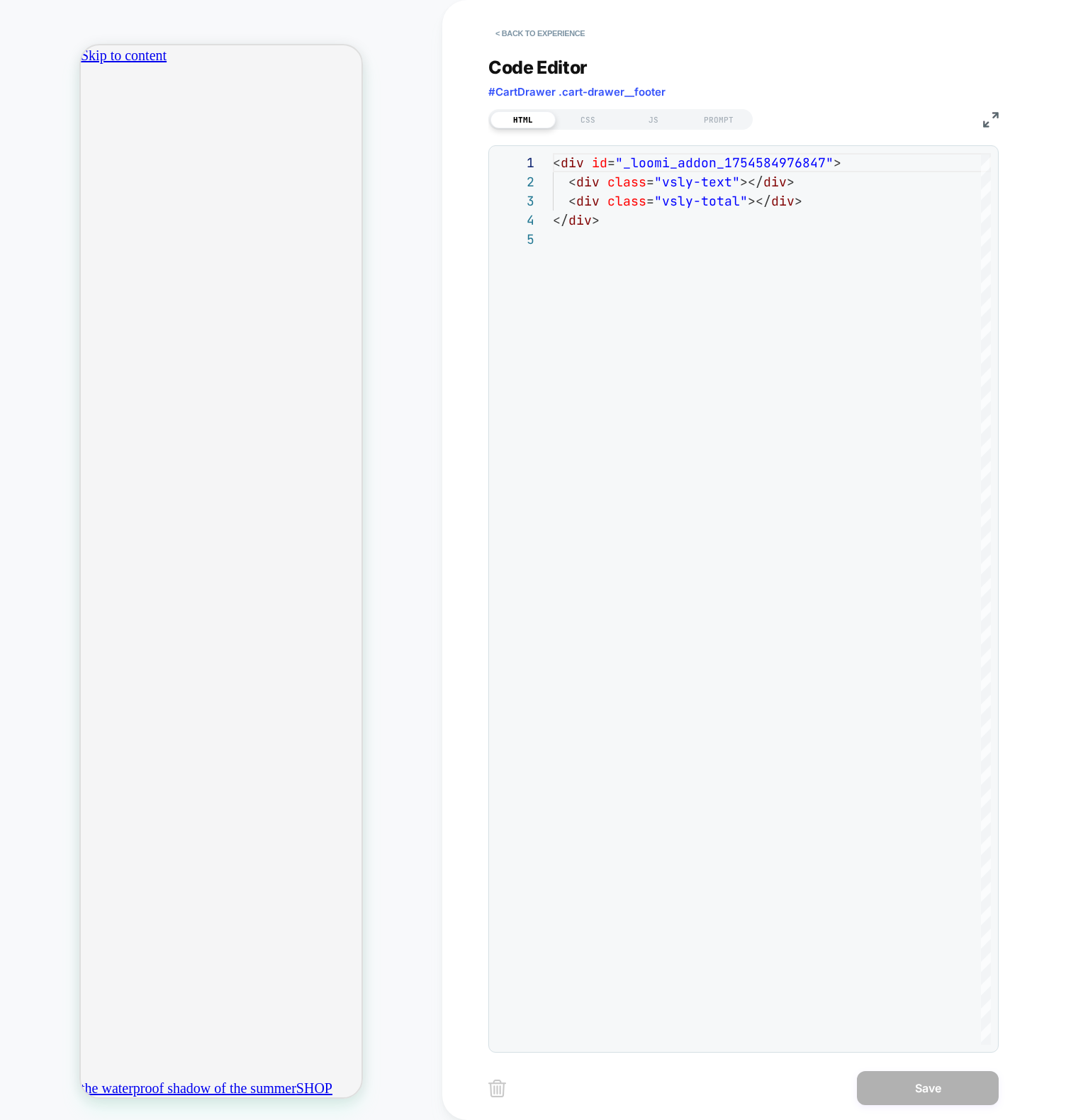
drag, startPoint x: 666, startPoint y: 124, endPoint x: 672, endPoint y: 142, distance: 19.0
click at [665, 123] on div "JS" at bounding box center [653, 119] width 65 height 17
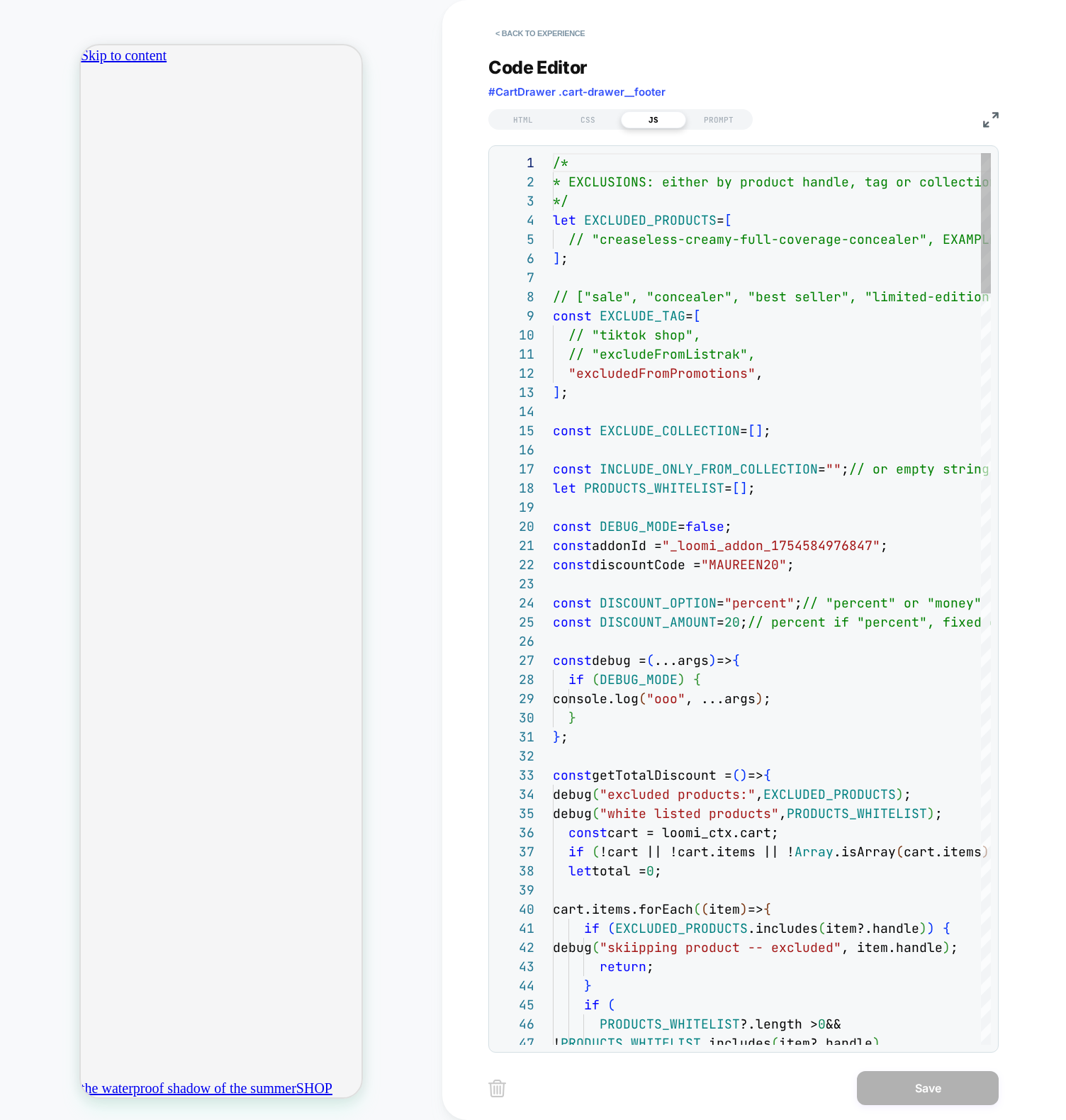
scroll to position [134, 138]
type textarea "**********"
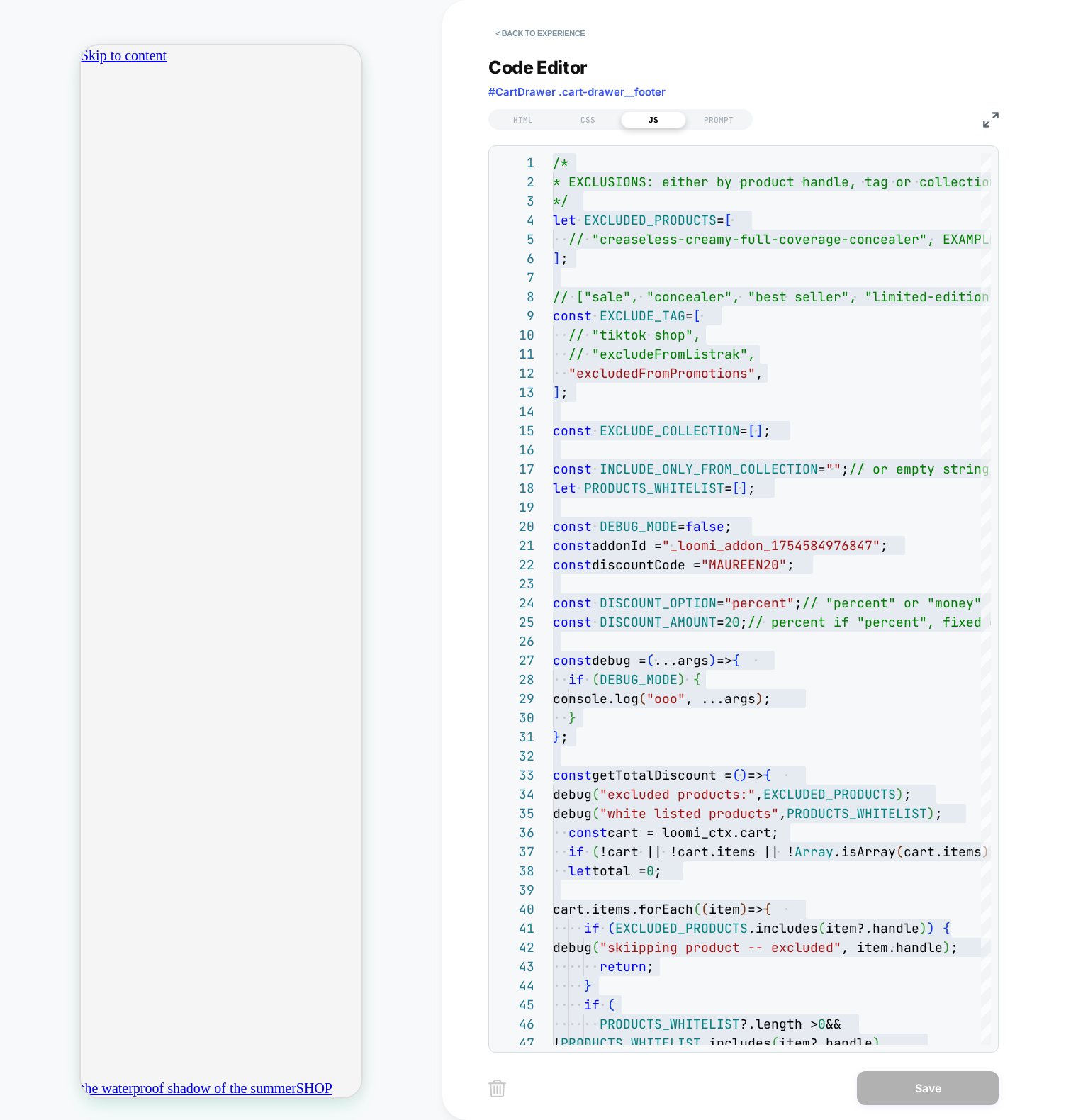
scroll to position [0, 250]
